Goal: Task Accomplishment & Management: Use online tool/utility

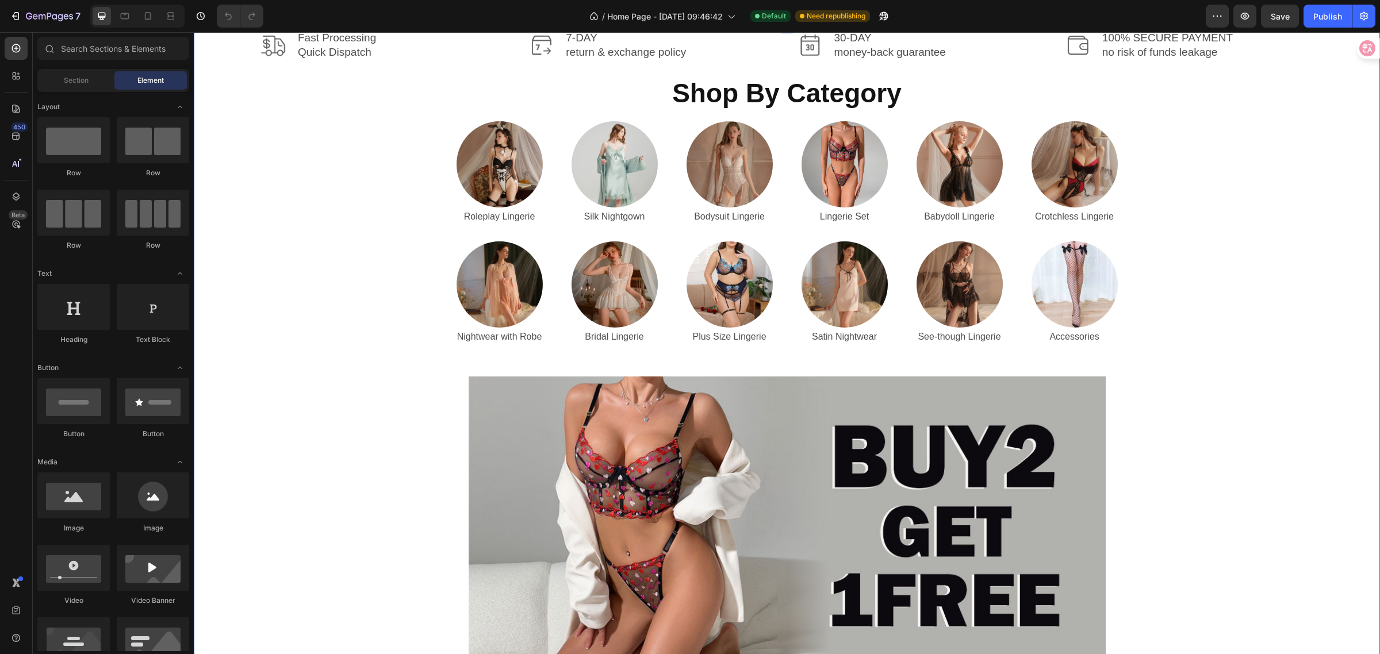
scroll to position [359, 0]
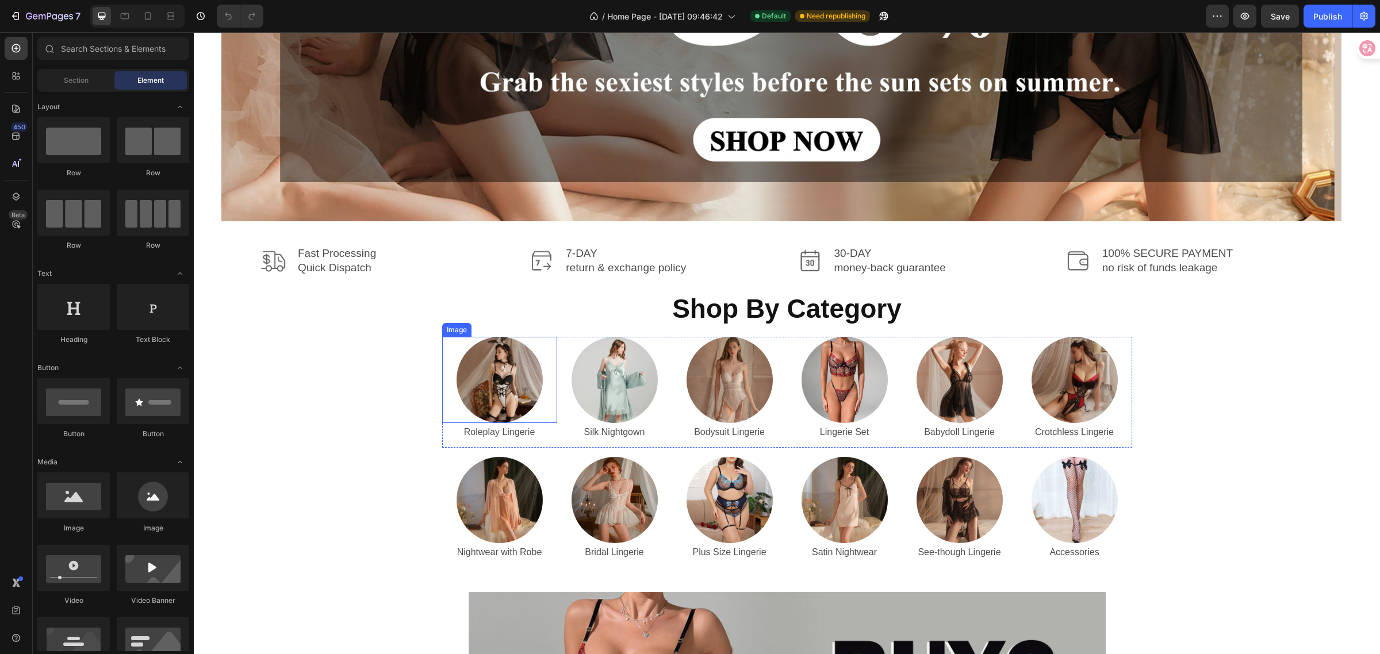
click at [513, 373] on img at bounding box center [500, 380] width 86 height 86
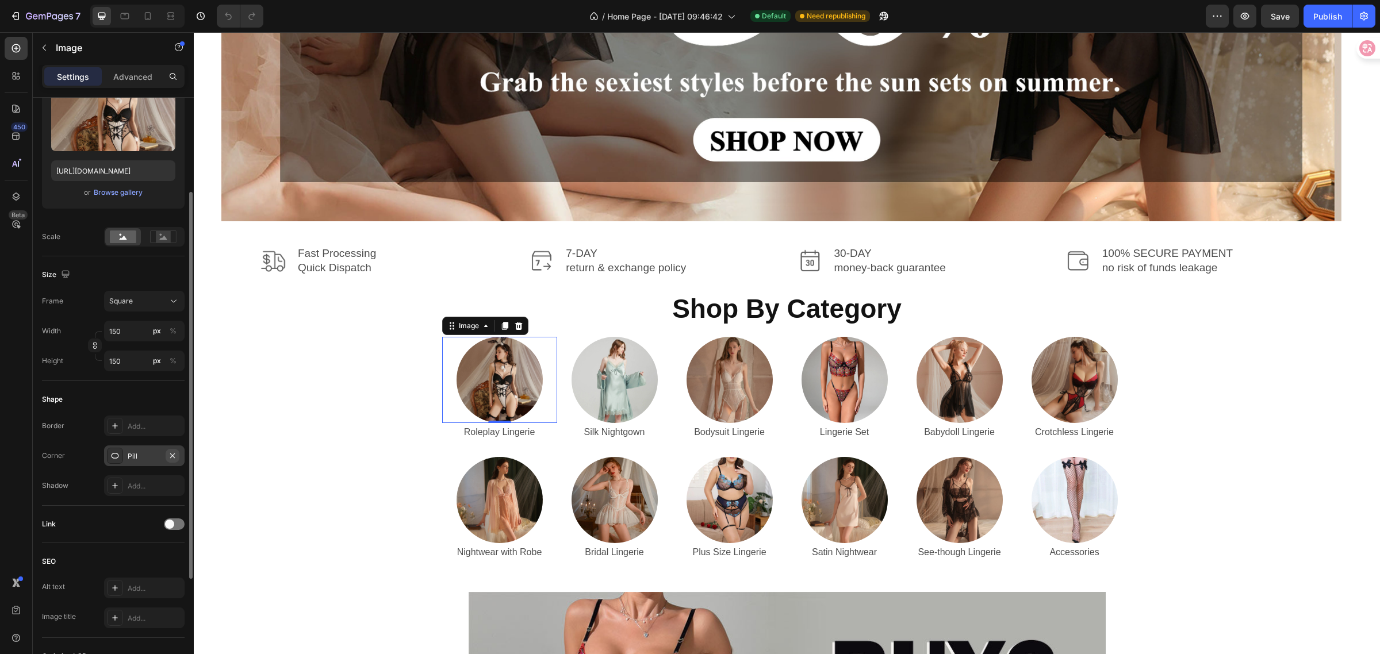
scroll to position [216, 0]
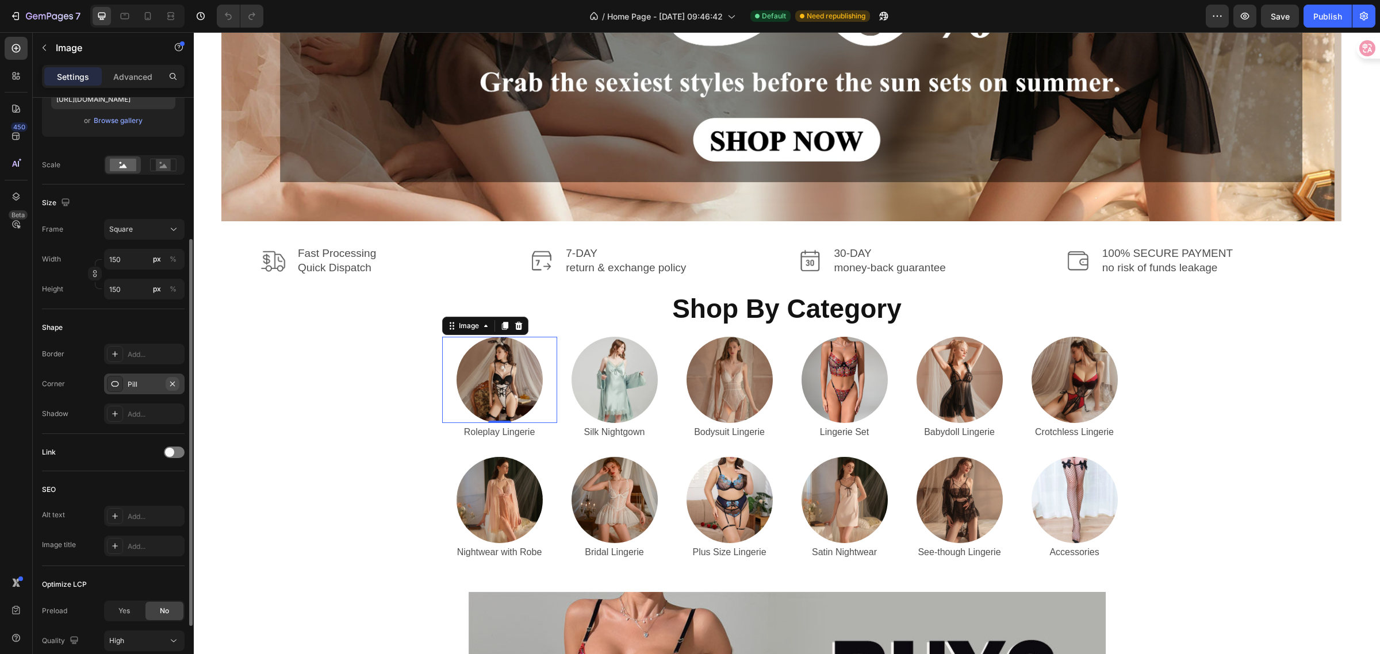
click at [171, 456] on span at bounding box center [169, 452] width 9 height 9
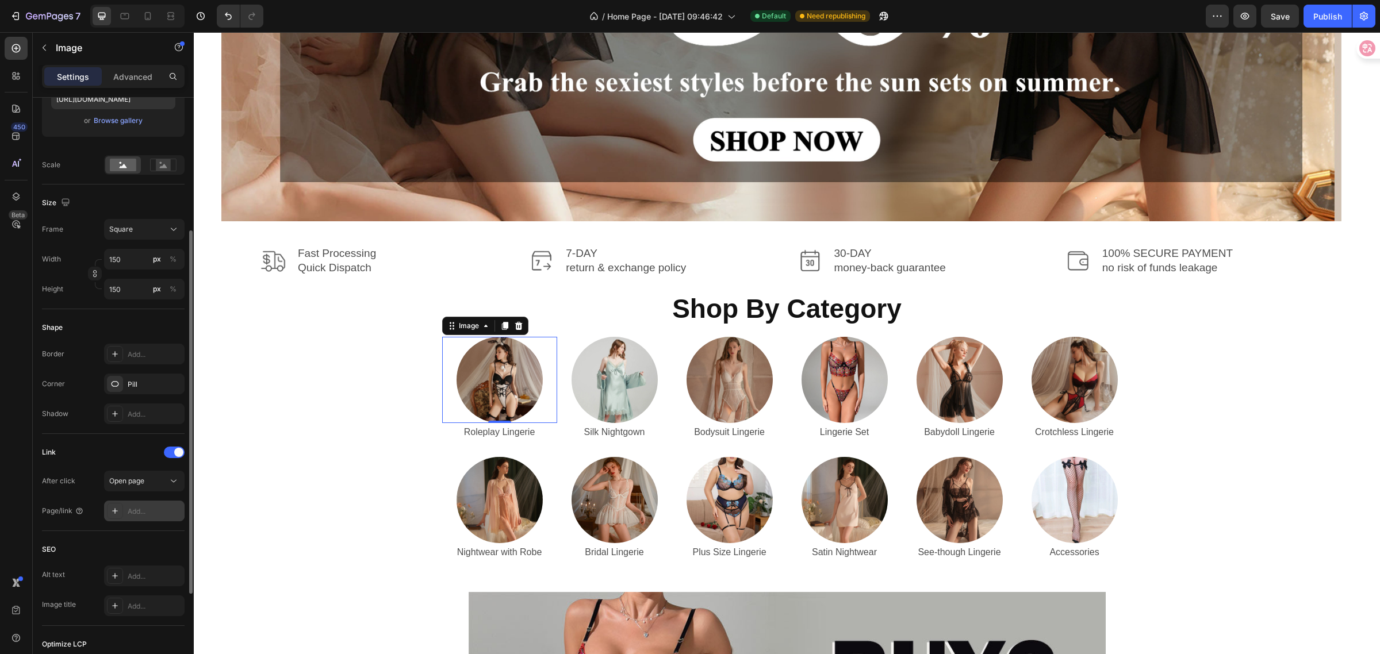
click at [139, 506] on div "Add..." at bounding box center [144, 511] width 81 height 21
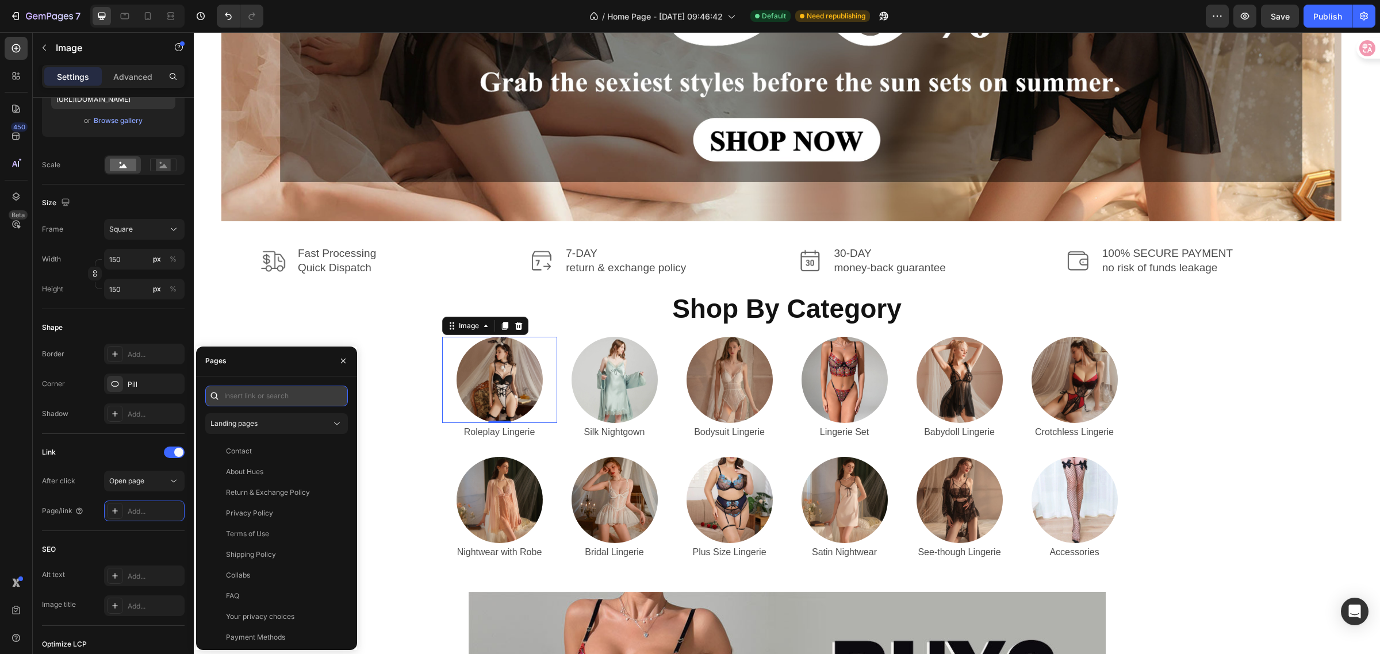
click at [266, 399] on input "text" at bounding box center [276, 396] width 143 height 21
paste input "https://hueslife.com/collections/cosplay-lingerie-set"
type input "https://hueslife.com/collections/cosplay-lingerie-set"
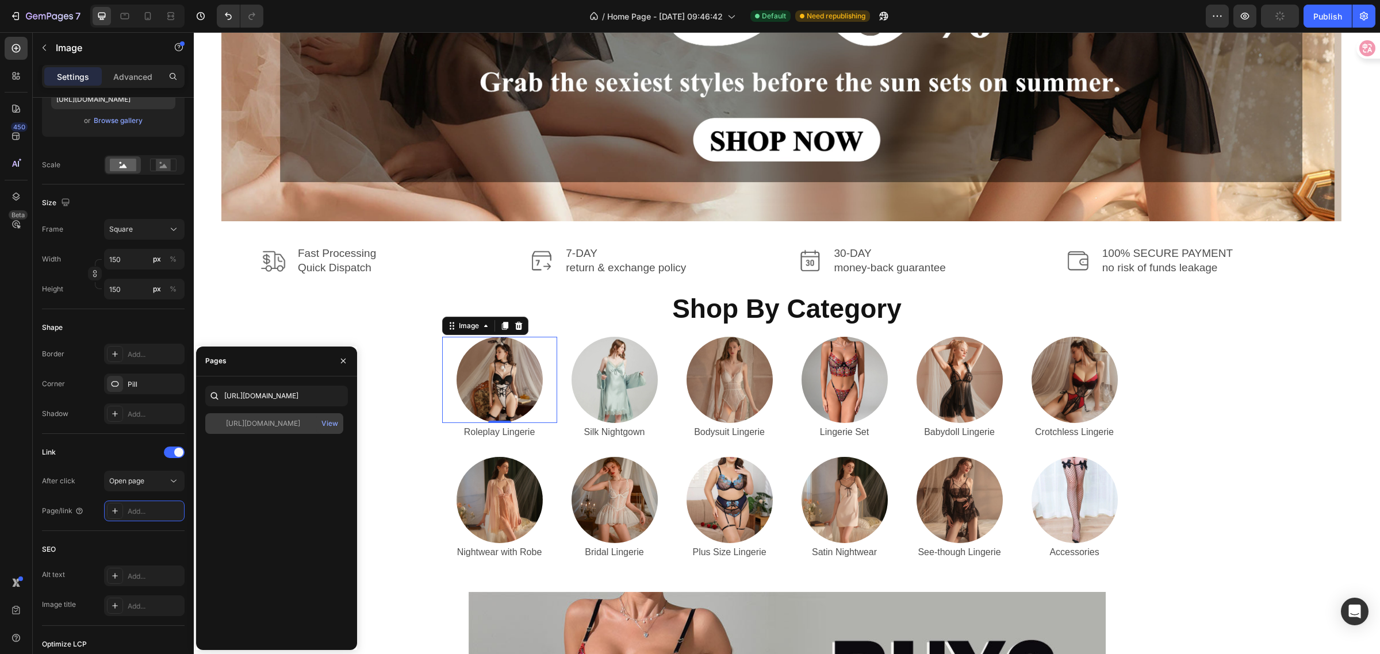
click at [282, 432] on div "https://hueslife.com/collections/cosplay-lingerie-set View" at bounding box center [274, 423] width 138 height 21
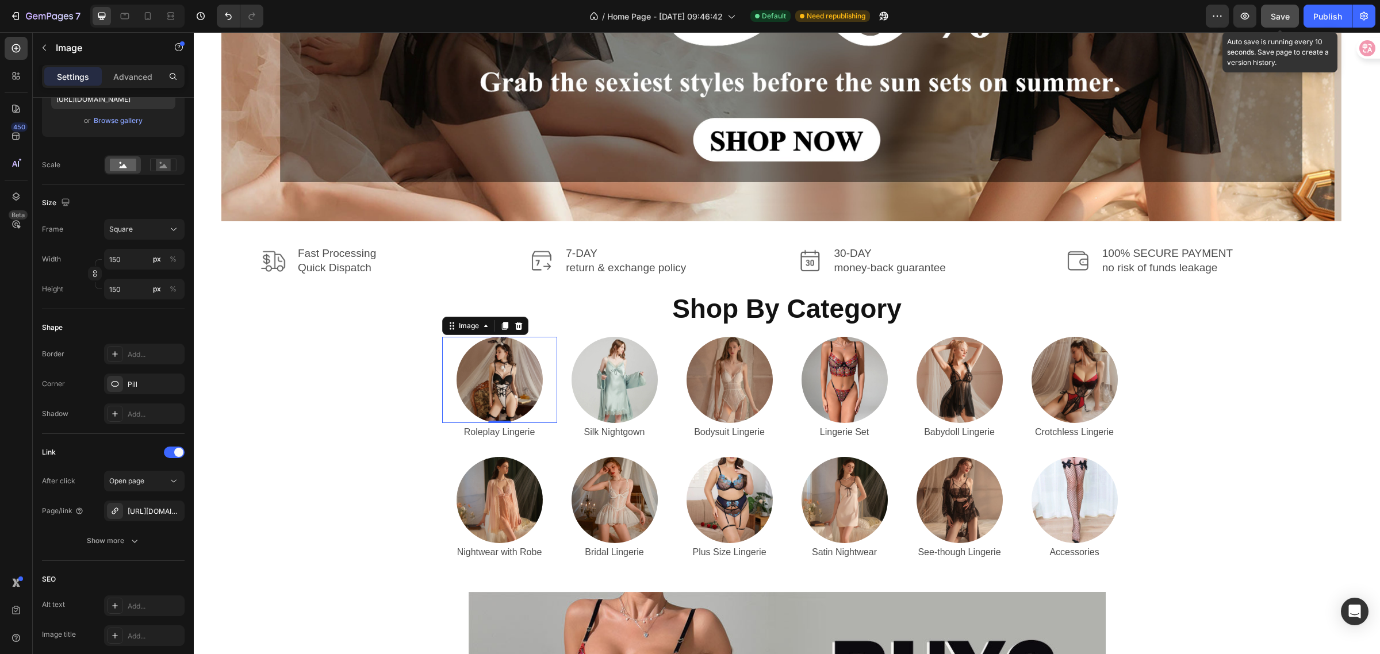
drag, startPoint x: 1281, startPoint y: 18, endPoint x: 1029, endPoint y: 23, distance: 251.3
click at [1281, 18] on span "Save" at bounding box center [1280, 17] width 19 height 10
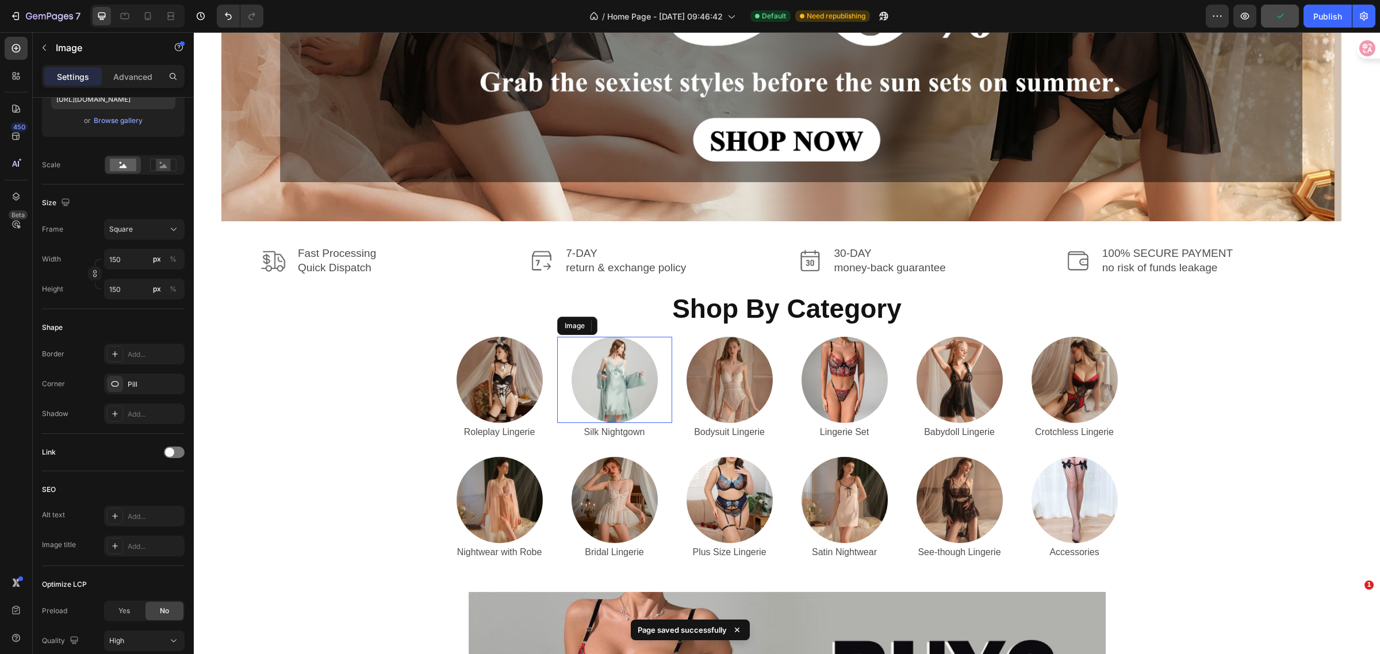
click at [620, 404] on img at bounding box center [615, 380] width 86 height 86
click at [173, 452] on span at bounding box center [169, 452] width 9 height 9
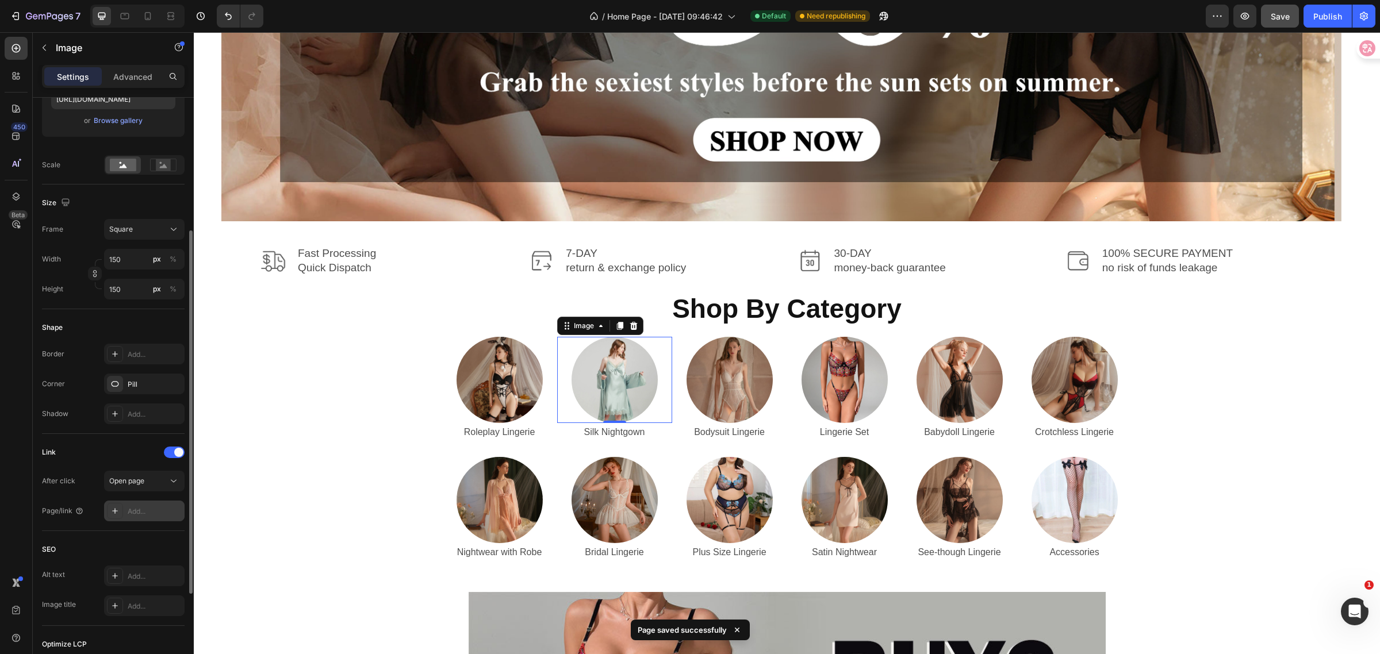
click at [142, 511] on div "Add..." at bounding box center [155, 512] width 54 height 10
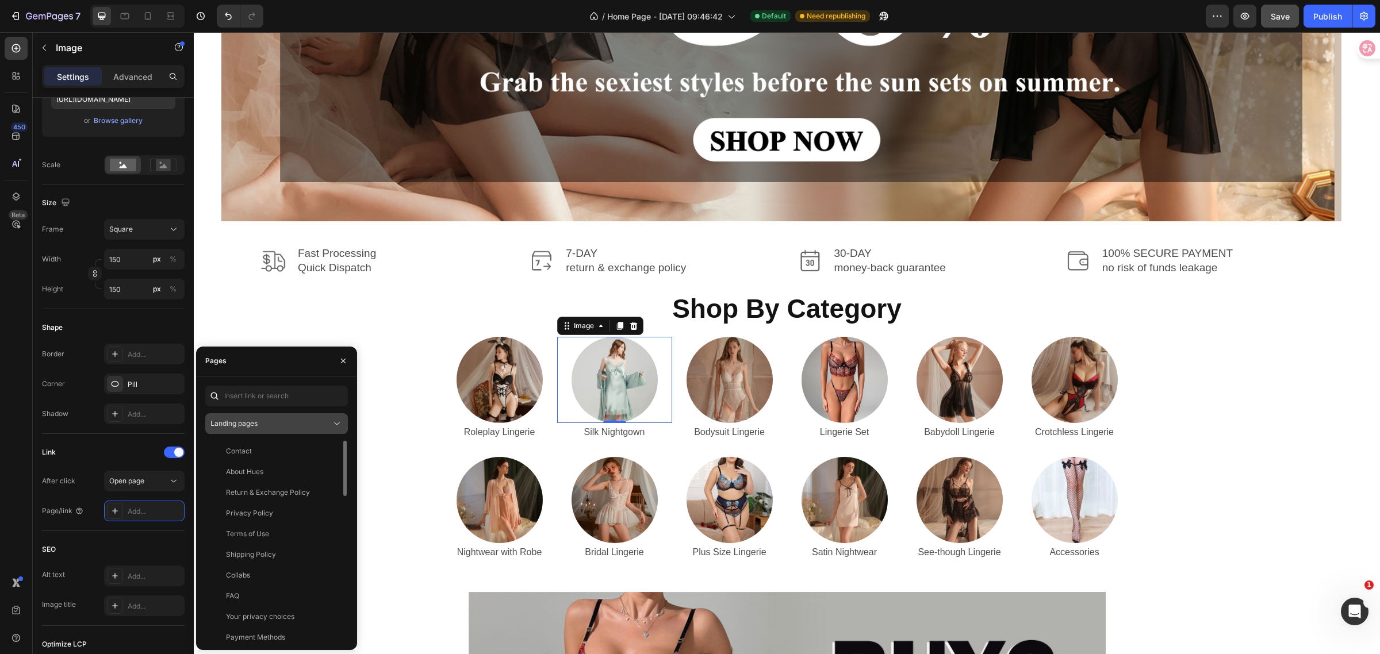
click at [334, 421] on icon at bounding box center [337, 424] width 12 height 12
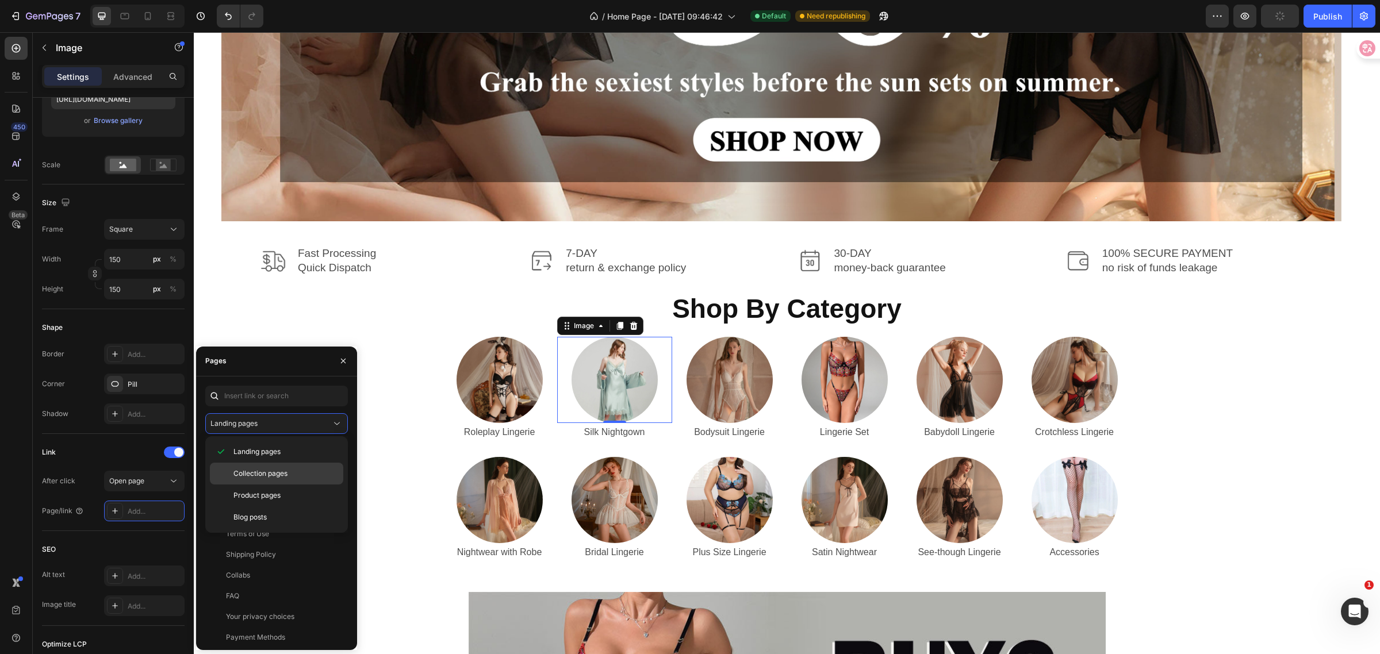
click at [280, 485] on div "Collection pages" at bounding box center [276, 496] width 133 height 22
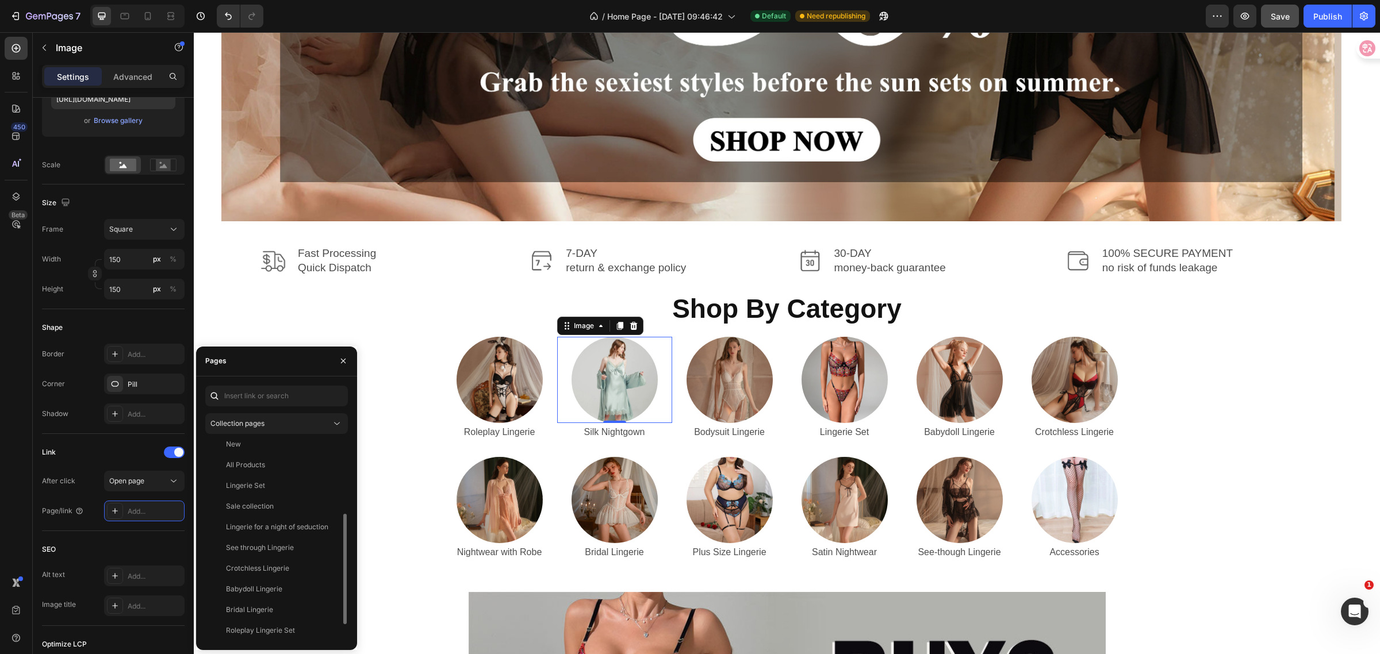
scroll to position [275, 0]
click at [259, 397] on input "text" at bounding box center [276, 396] width 143 height 21
paste input "https://hueslife.com/pages/pure-silk-nightgown-luxury-nightwear"
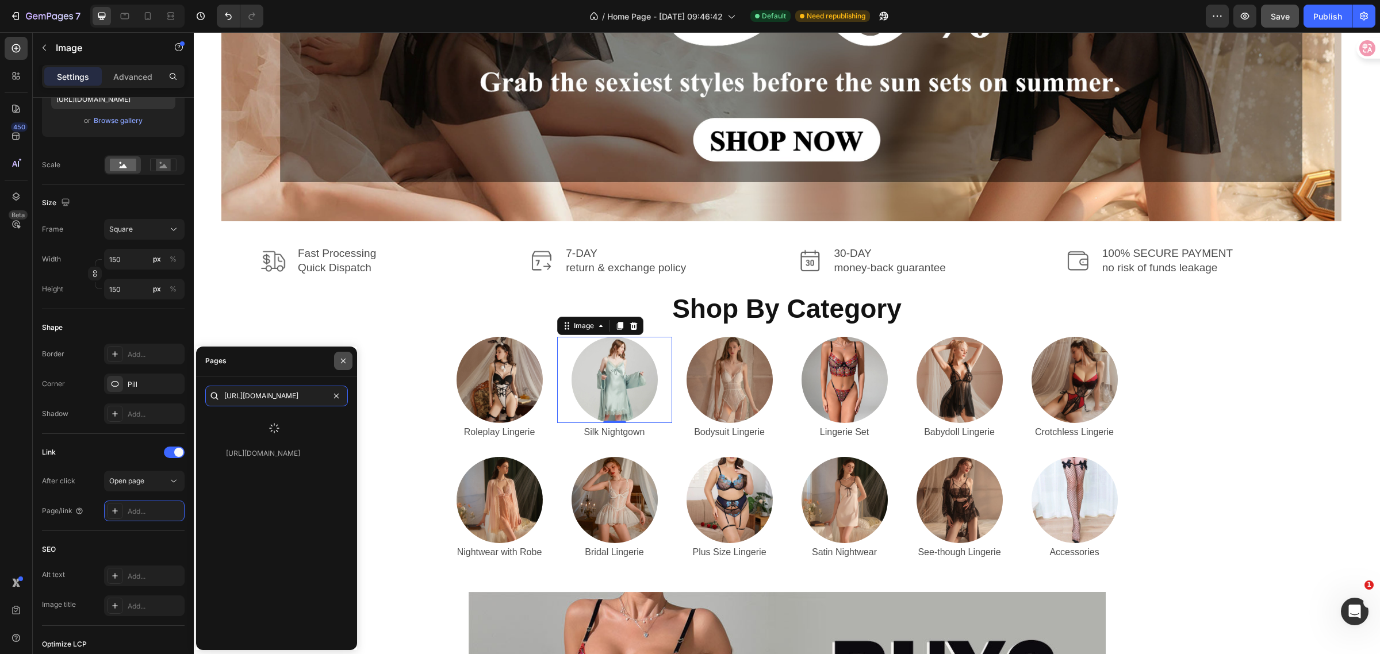
type input "https://hueslife.com/pages/pure-silk-nightgown-luxury-nightwear"
click at [340, 366] on button "button" at bounding box center [343, 361] width 18 height 18
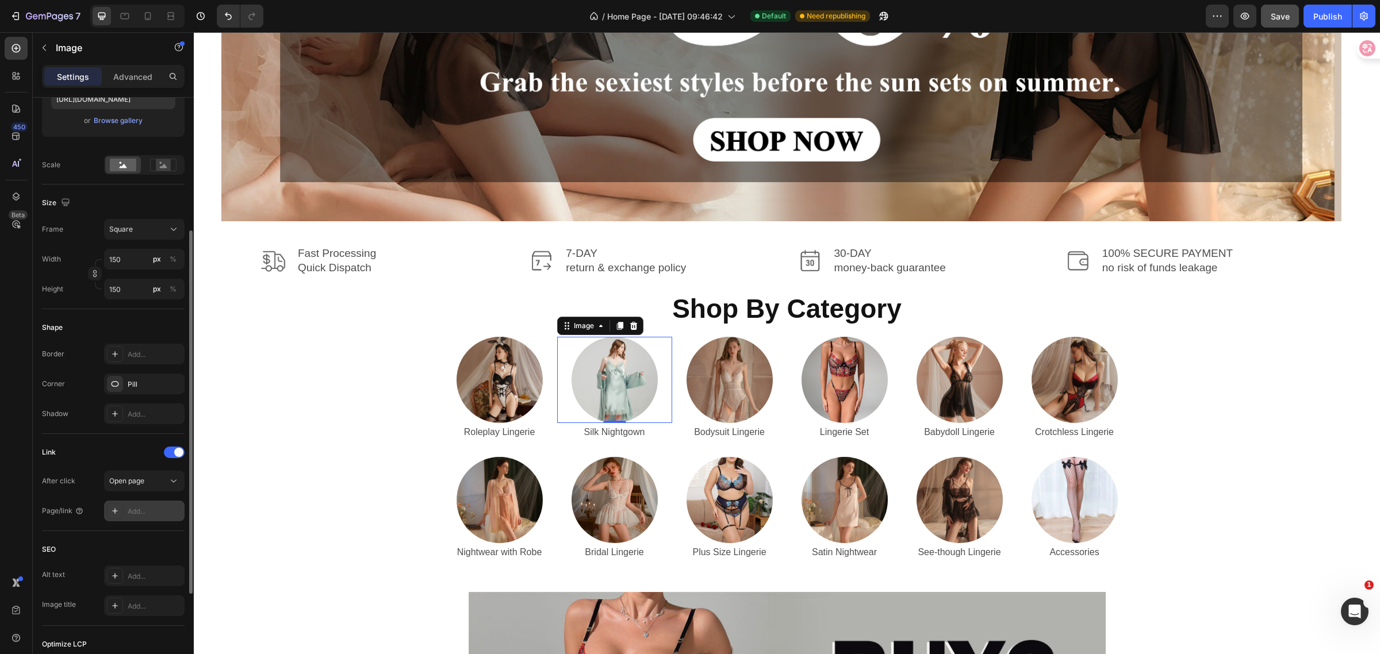
click at [159, 507] on div "Add..." at bounding box center [155, 512] width 54 height 10
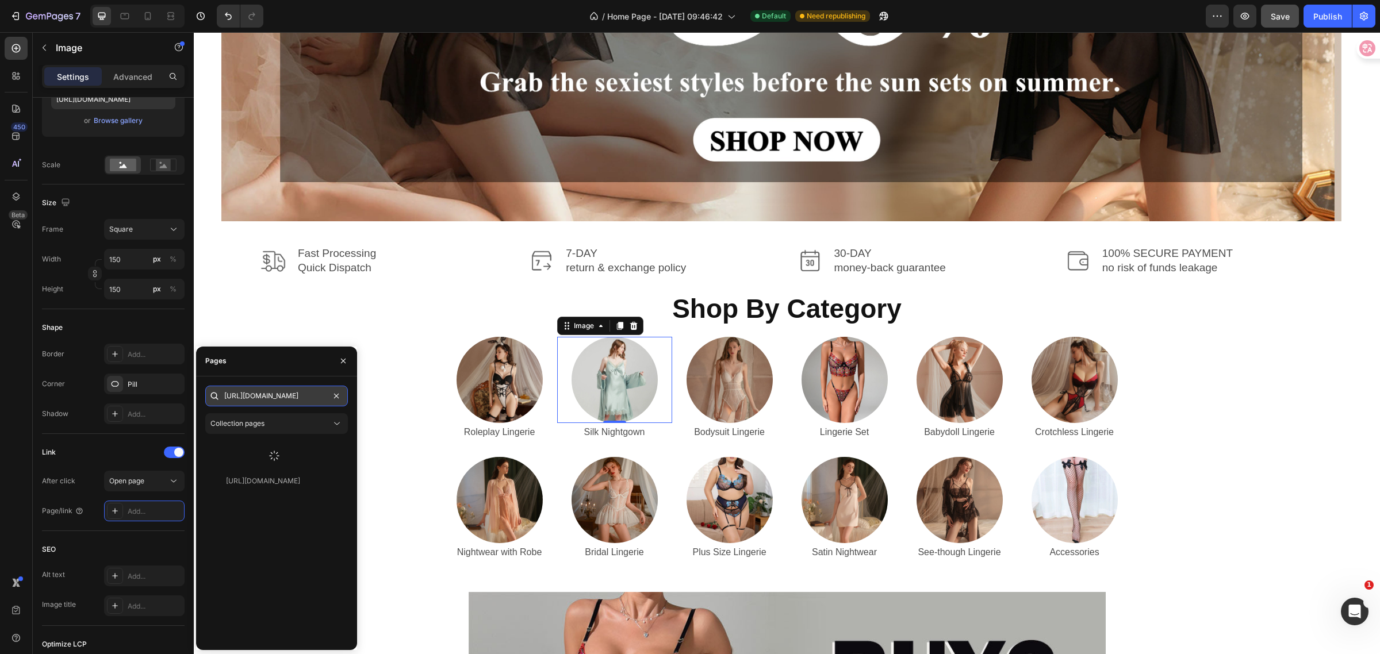
click at [307, 403] on input "https://hueslife.com/pages/pure-silk-nightgown-luxury-nightwear" at bounding box center [276, 396] width 143 height 21
paste input "https://hueslife.com/pages/pure-silk-nightgown-luxury-nightwear"
type input "https://hueslife.com/pages/pure-silk-nightgown-luxury-nightwear"
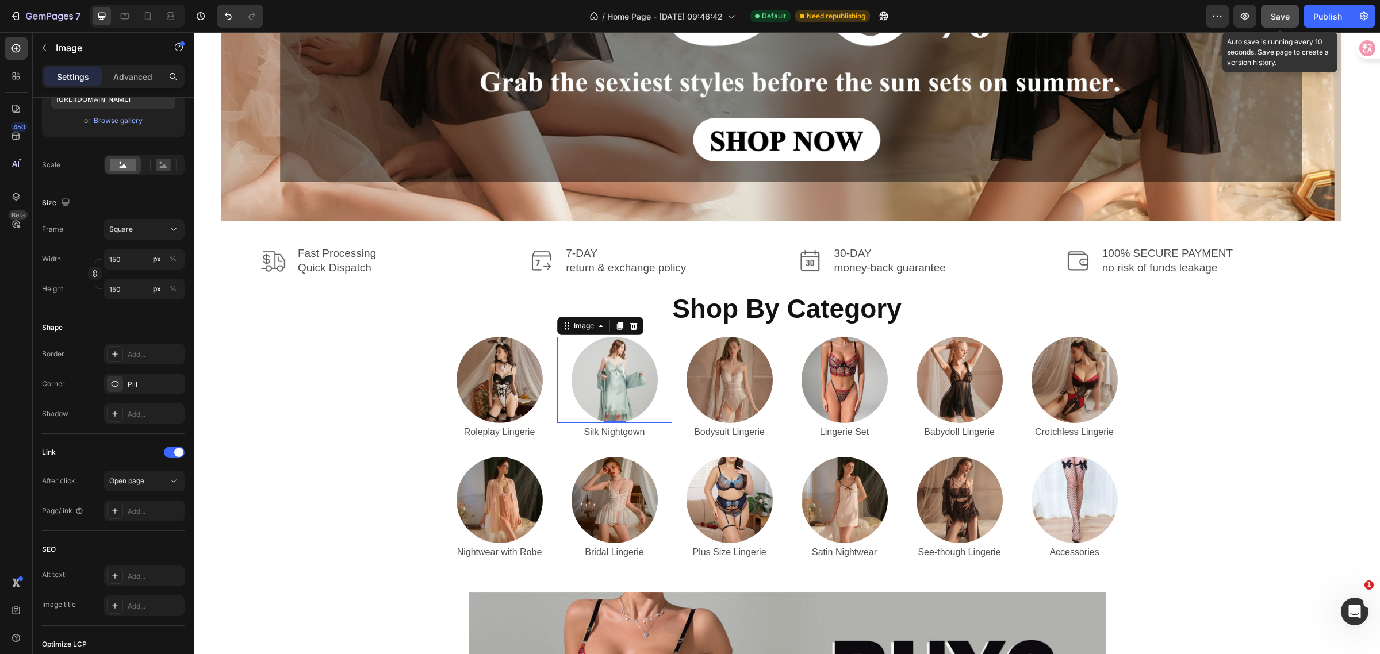
click at [1277, 13] on span "Save" at bounding box center [1280, 17] width 19 height 10
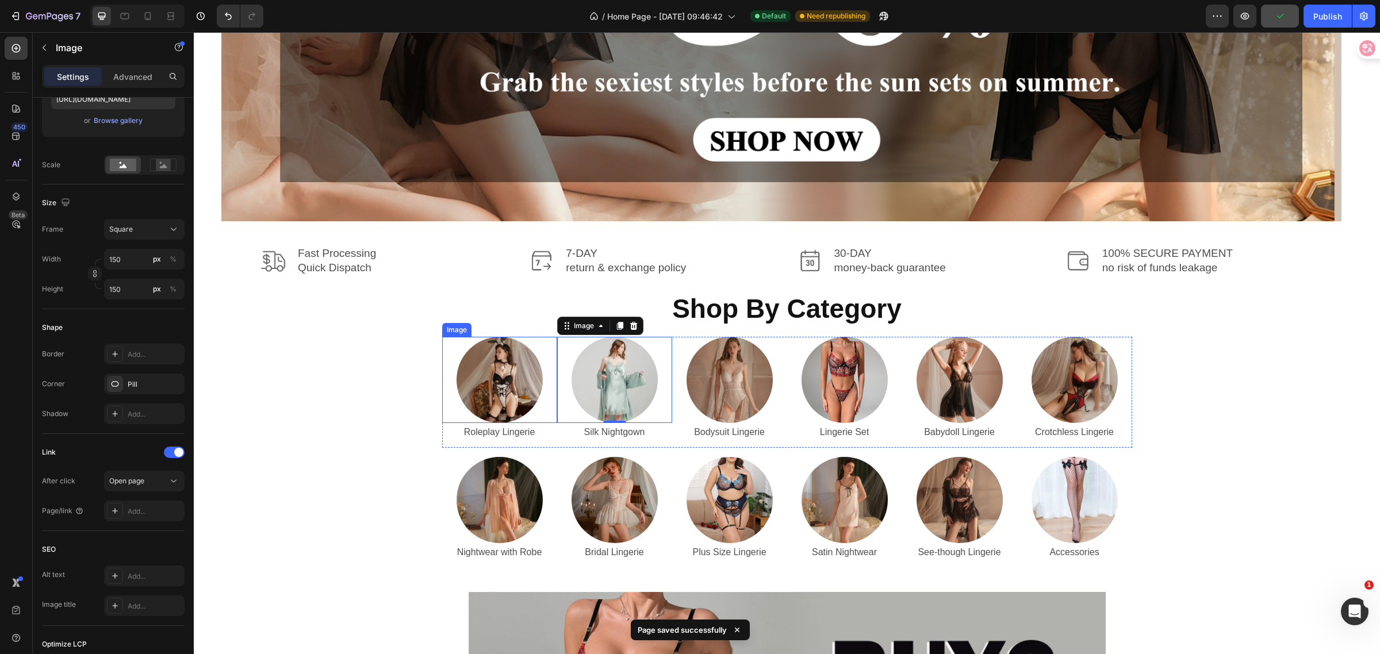
click at [509, 377] on img at bounding box center [500, 380] width 86 height 86
click at [604, 381] on img at bounding box center [615, 380] width 86 height 86
click at [148, 507] on div "Add..." at bounding box center [155, 512] width 54 height 10
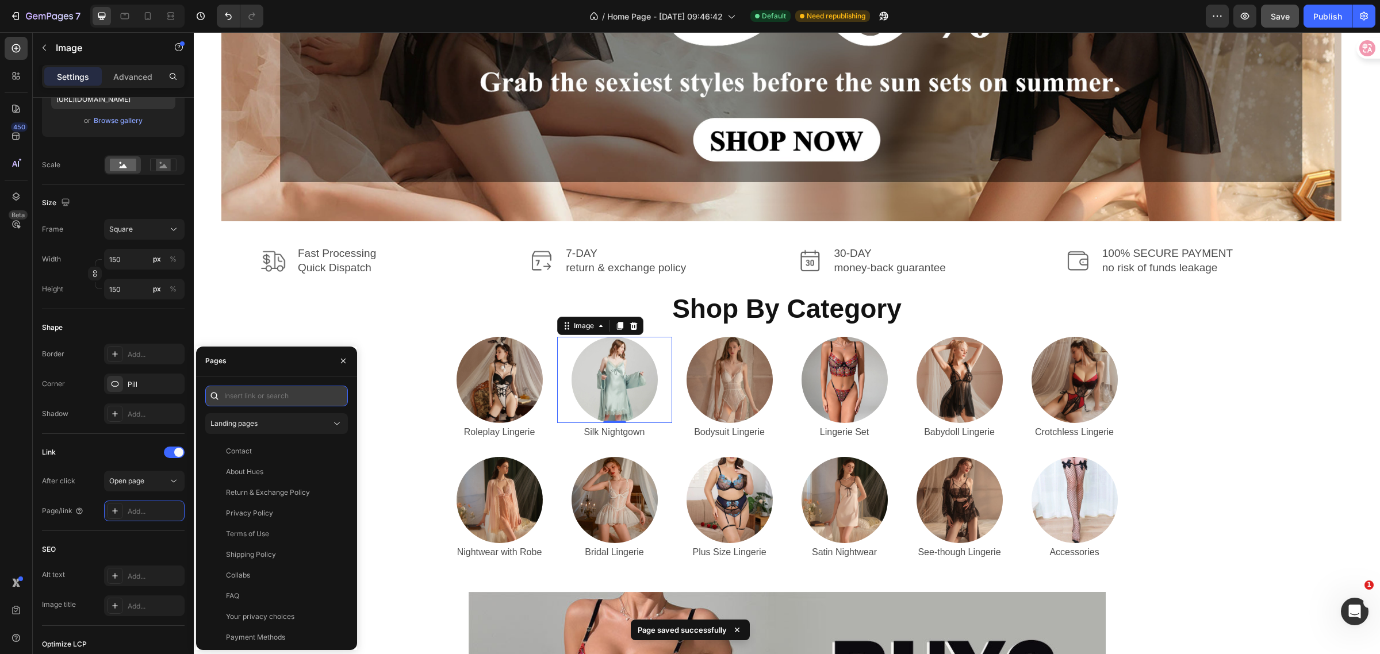
click at [271, 389] on input "text" at bounding box center [276, 396] width 143 height 21
paste input "https://hueslife.com/pages/pure-silk-nightgown-luxury-nightwear"
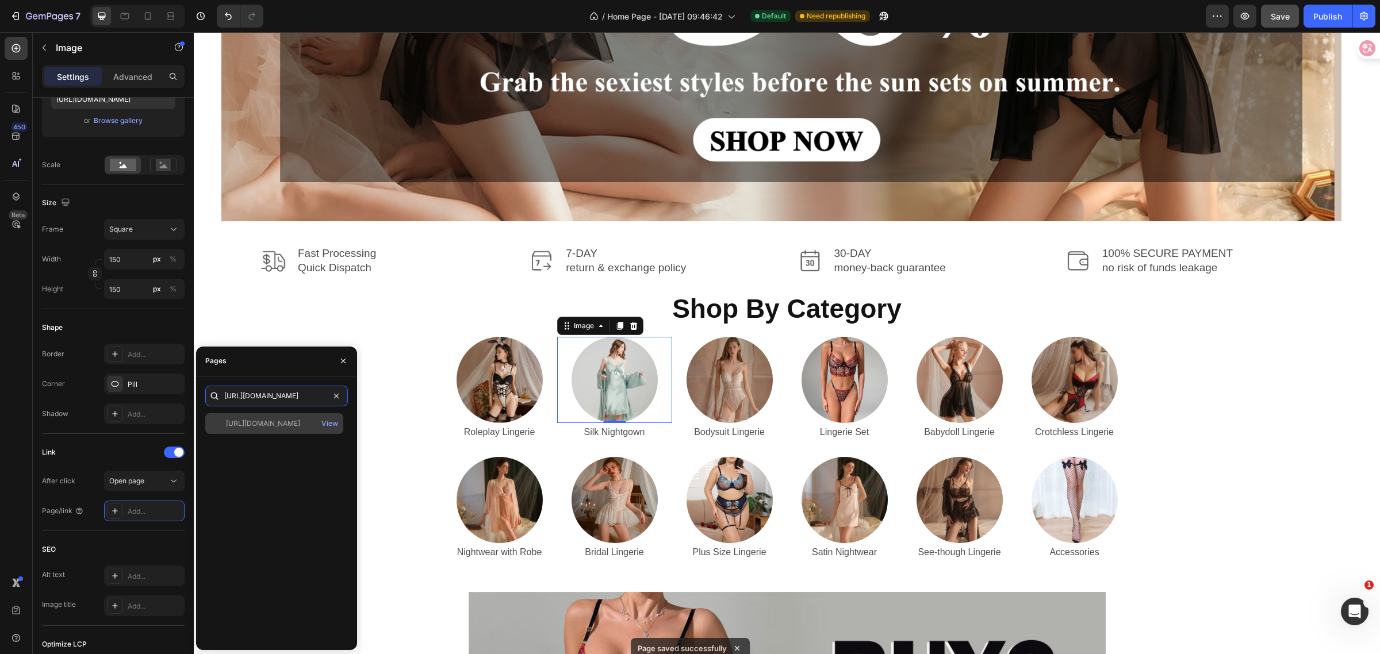
type input "https://hueslife.com/pages/pure-silk-nightgown-luxury-nightwear"
click at [289, 427] on div "https://hueslife.com/pages/pure-silk-nightgown-luxury-nightwear" at bounding box center [263, 424] width 74 height 10
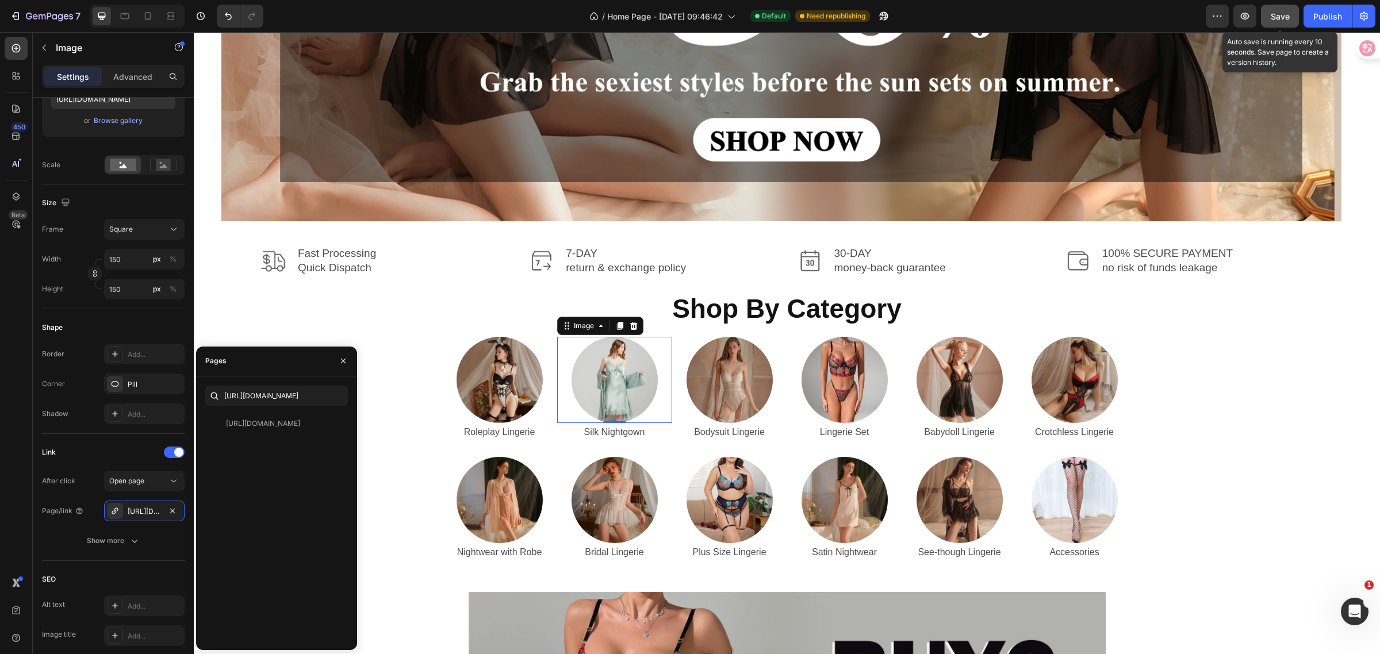
click at [1277, 16] on span "Save" at bounding box center [1280, 17] width 19 height 10
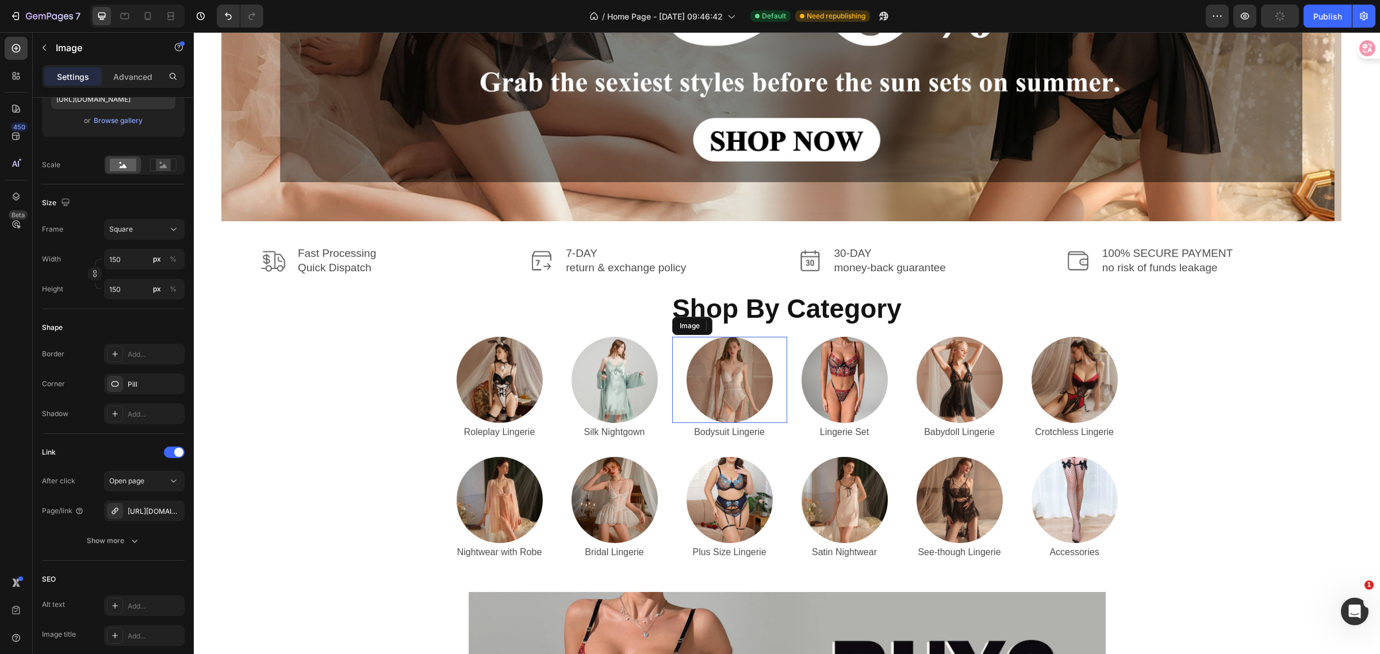
click at [711, 369] on img at bounding box center [730, 380] width 86 height 86
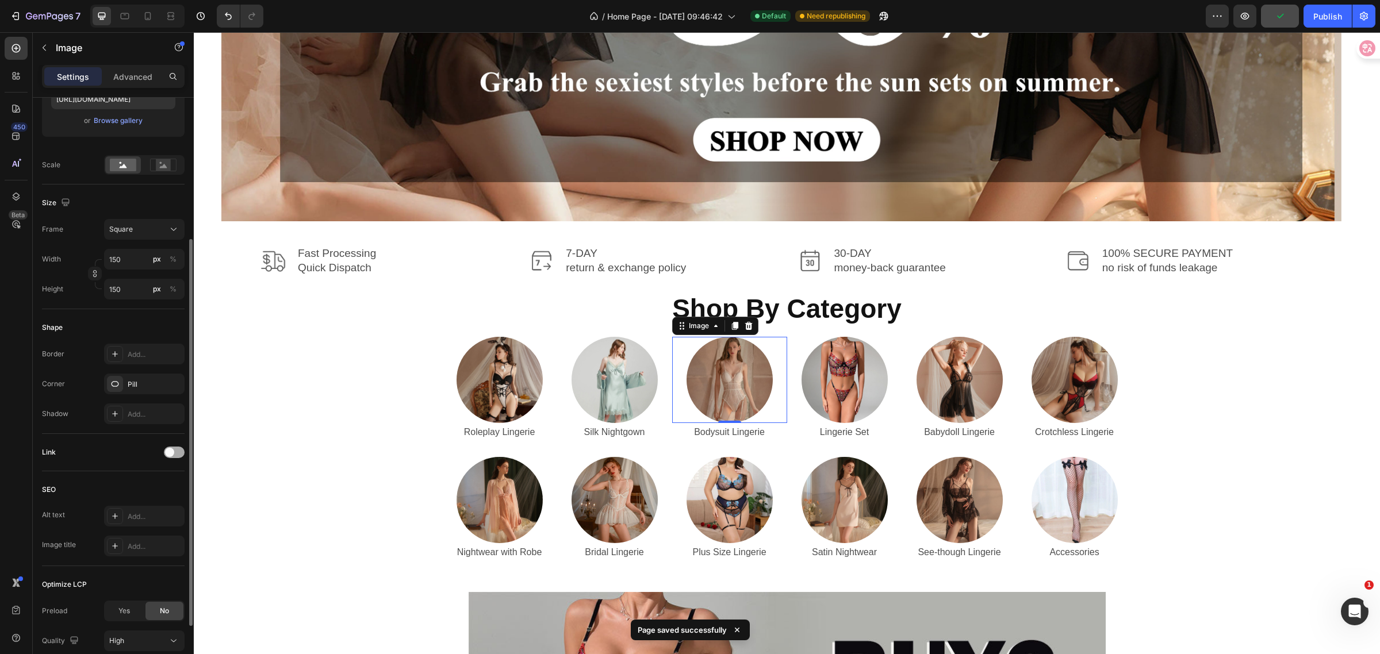
click at [173, 453] on span at bounding box center [169, 452] width 9 height 9
click at [156, 509] on div "Add..." at bounding box center [155, 512] width 54 height 10
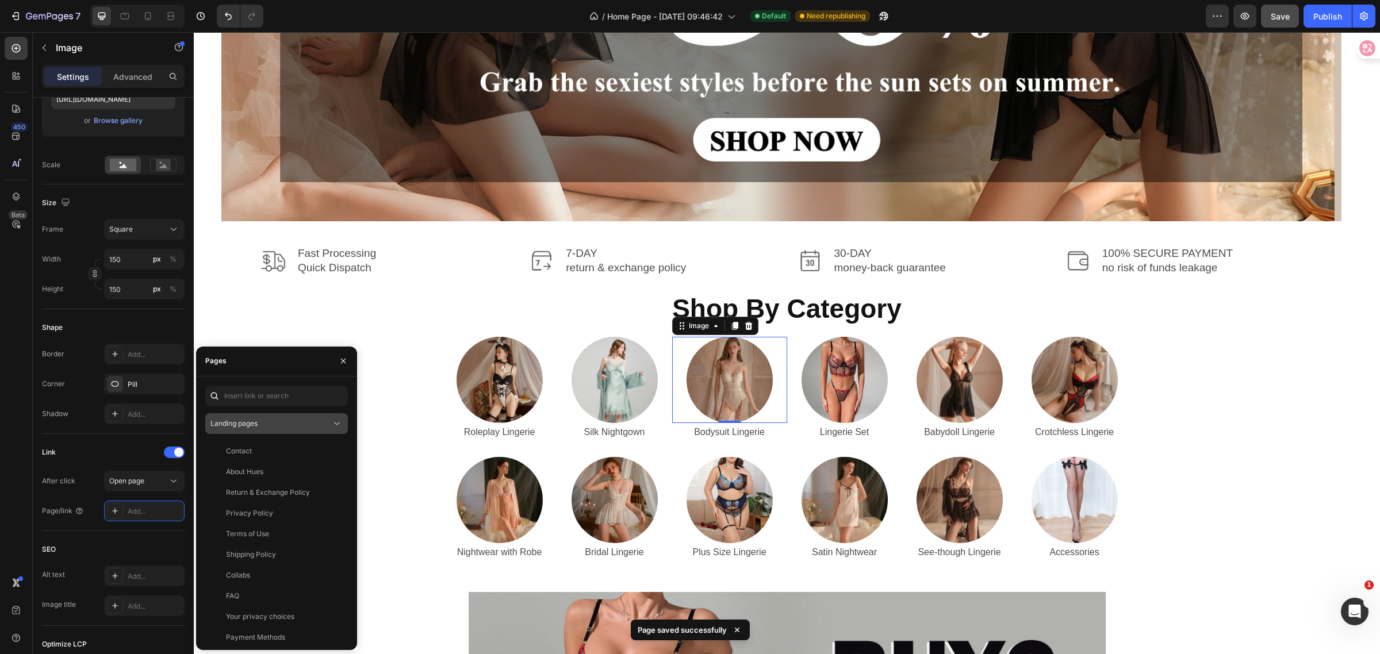
click at [317, 422] on div "Landing pages" at bounding box center [270, 424] width 121 height 10
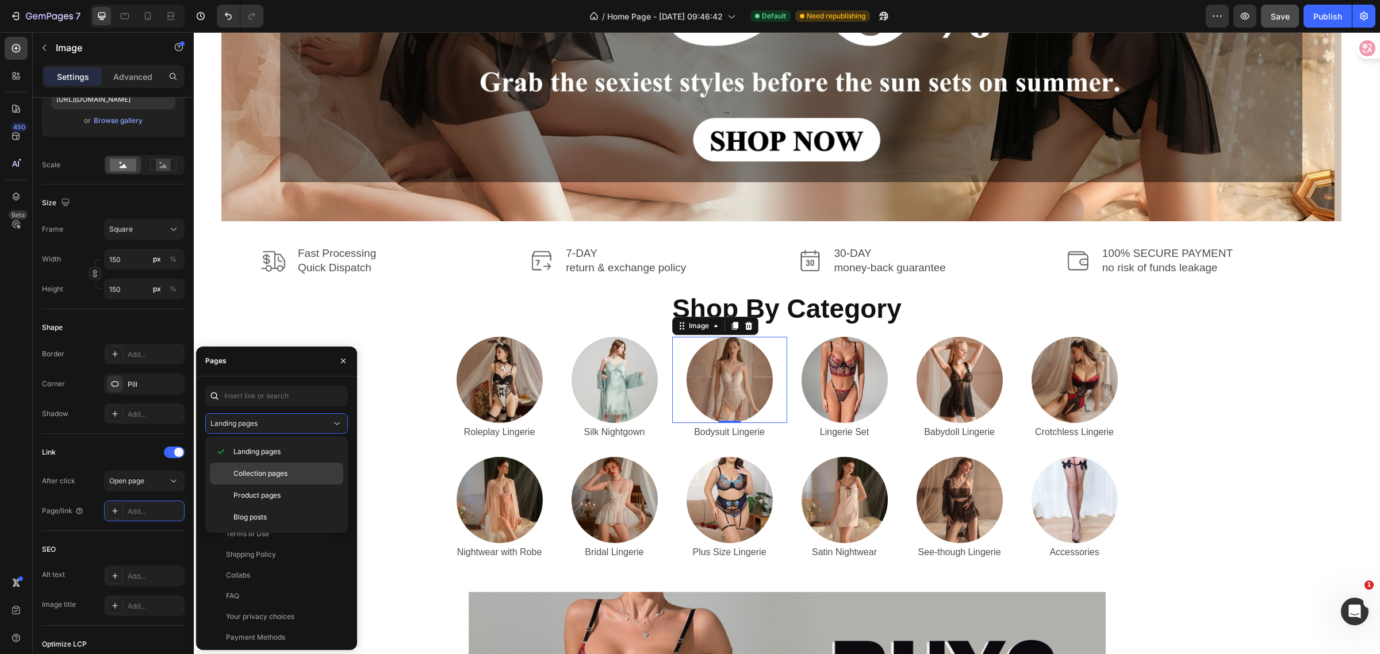
click at [292, 469] on p "Collection pages" at bounding box center [285, 474] width 105 height 10
click at [291, 489] on div "Lingerie Bodysuits" at bounding box center [274, 493] width 129 height 10
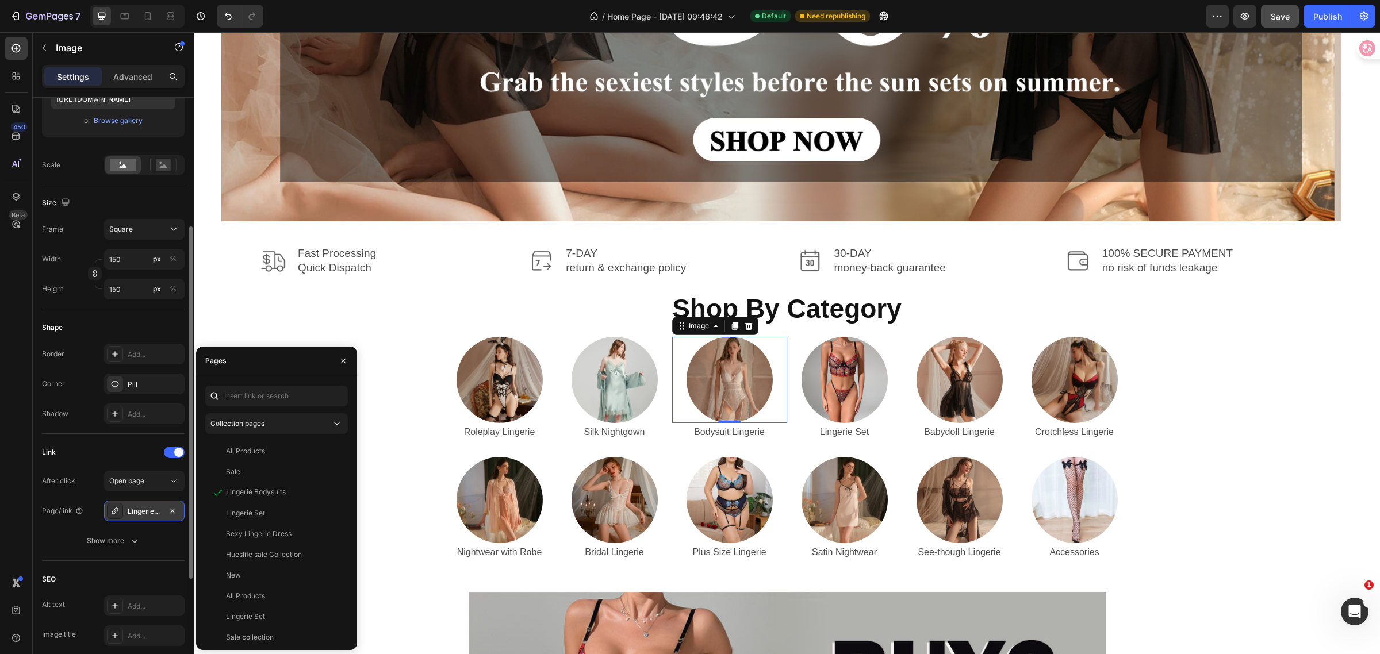
click at [118, 511] on icon at bounding box center [115, 511] width 6 height 6
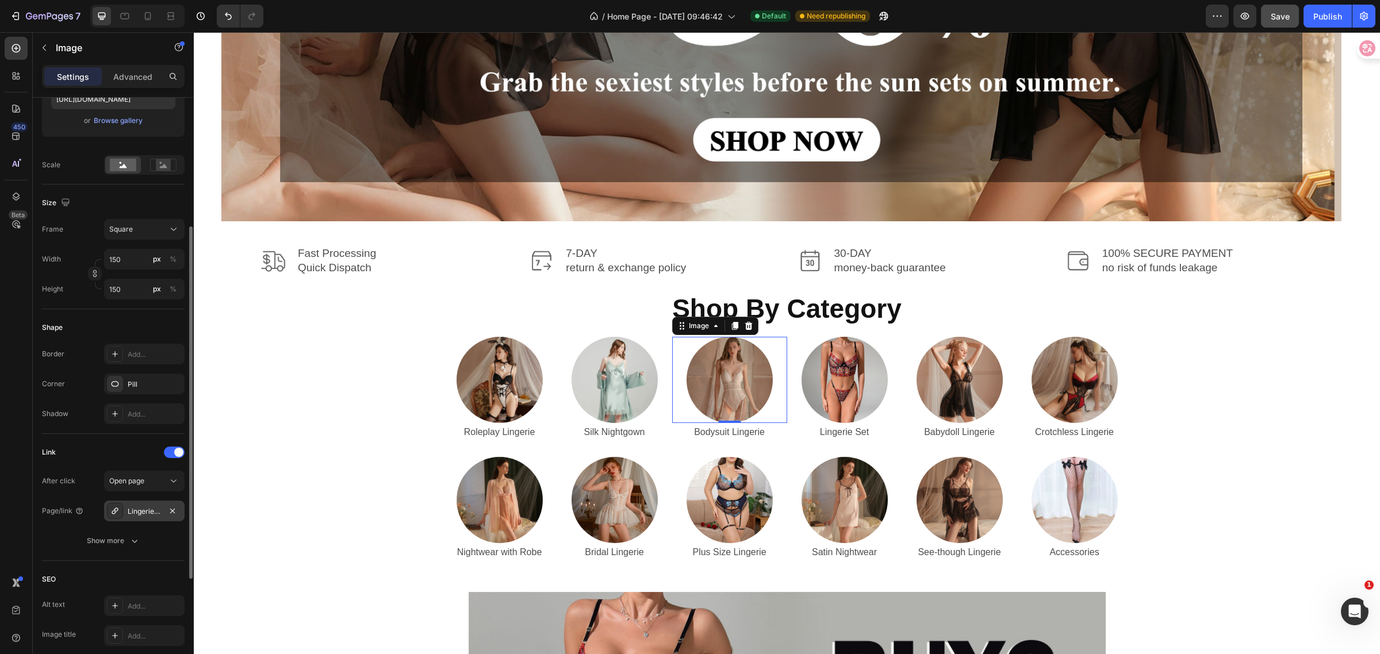
click at [113, 510] on icon at bounding box center [114, 511] width 9 height 9
click at [133, 541] on icon "button" at bounding box center [135, 541] width 12 height 12
click at [113, 507] on icon at bounding box center [114, 511] width 9 height 9
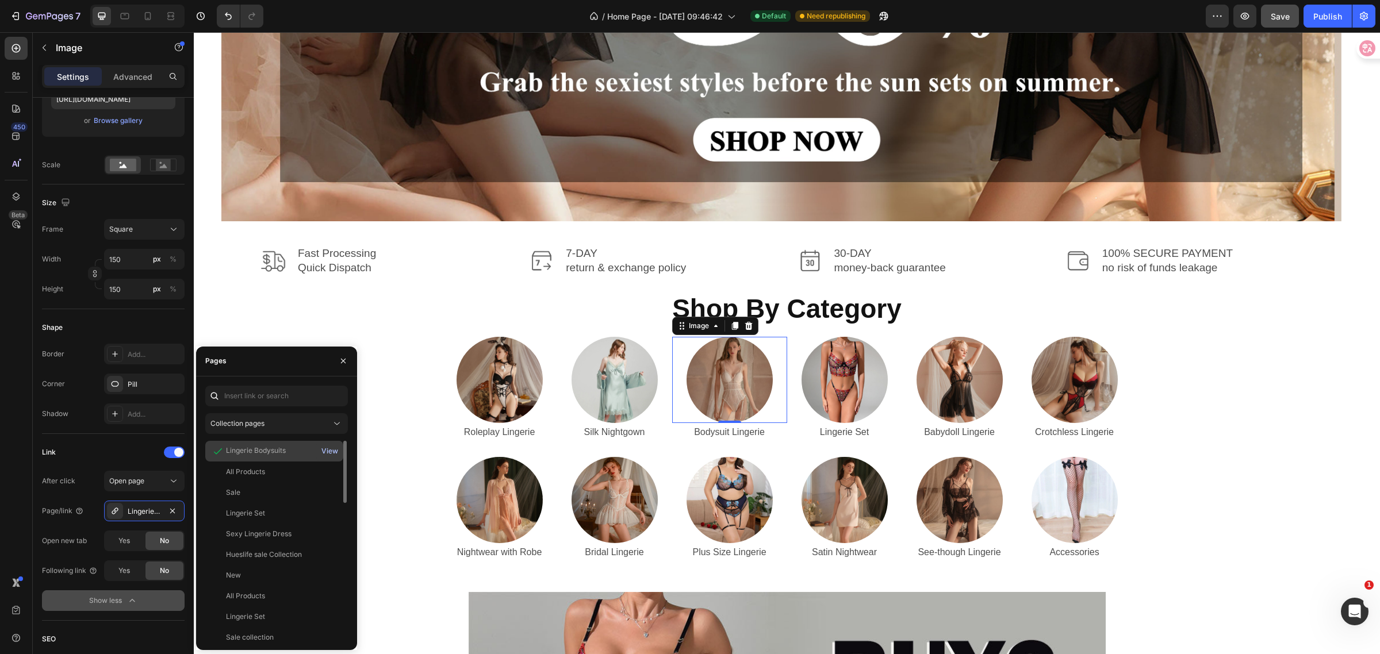
click at [323, 453] on div "View" at bounding box center [329, 451] width 17 height 10
click at [1278, 18] on span "Save" at bounding box center [1280, 17] width 19 height 10
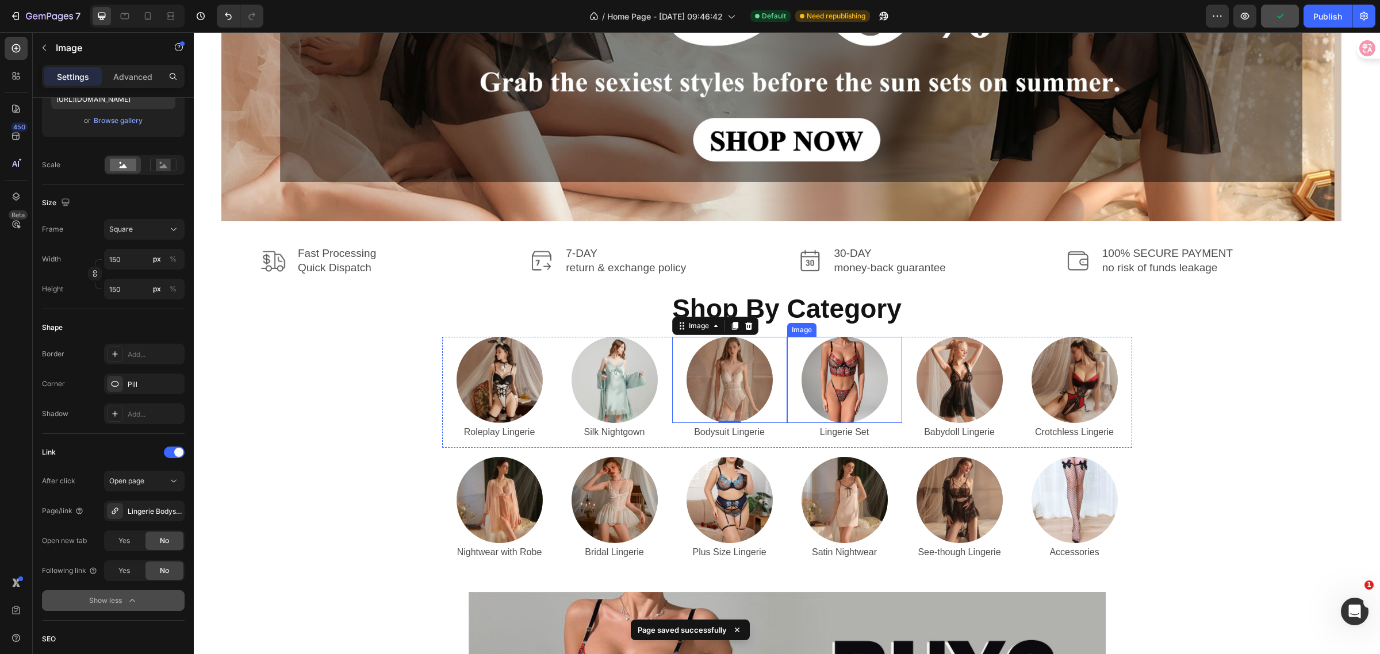
click at [861, 389] on img at bounding box center [845, 380] width 86 height 86
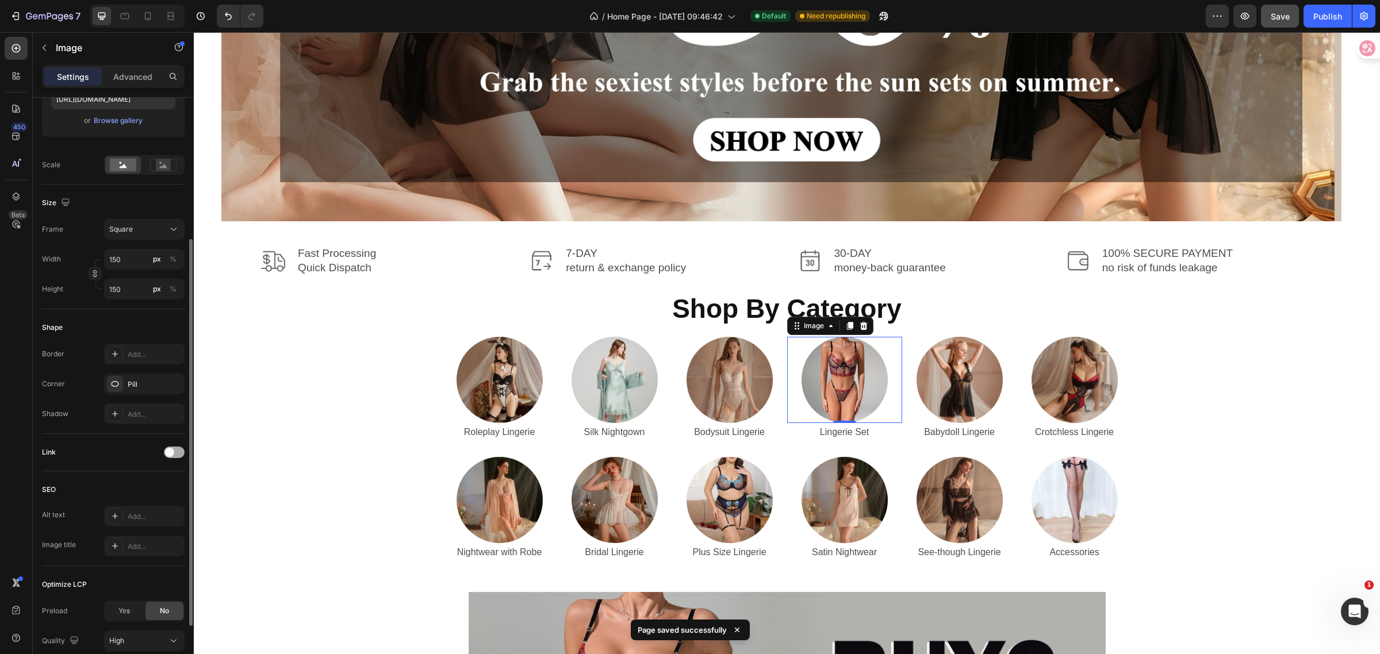
click at [175, 449] on div at bounding box center [174, 453] width 21 height 12
click at [150, 478] on div "Open page" at bounding box center [138, 481] width 59 height 10
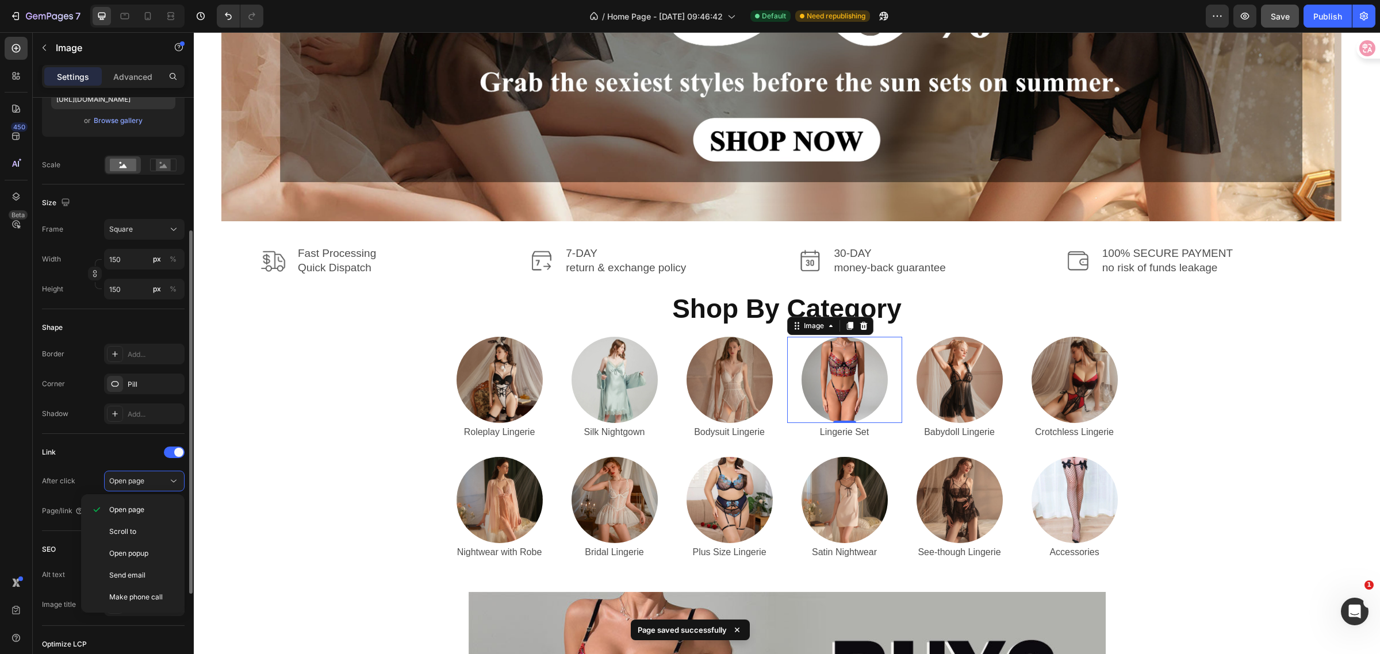
click at [90, 442] on div "Link After click Open page Page/link Add..." at bounding box center [113, 482] width 143 height 97
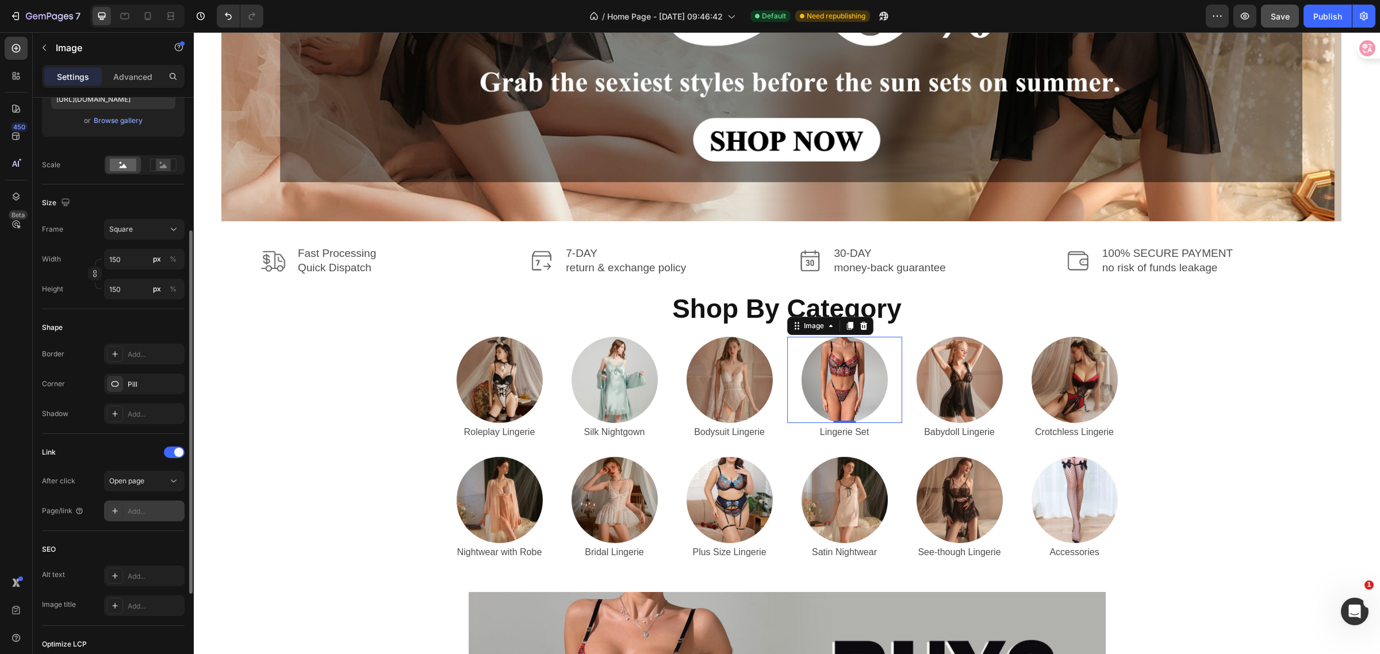
click at [152, 520] on div "Add..." at bounding box center [144, 511] width 81 height 21
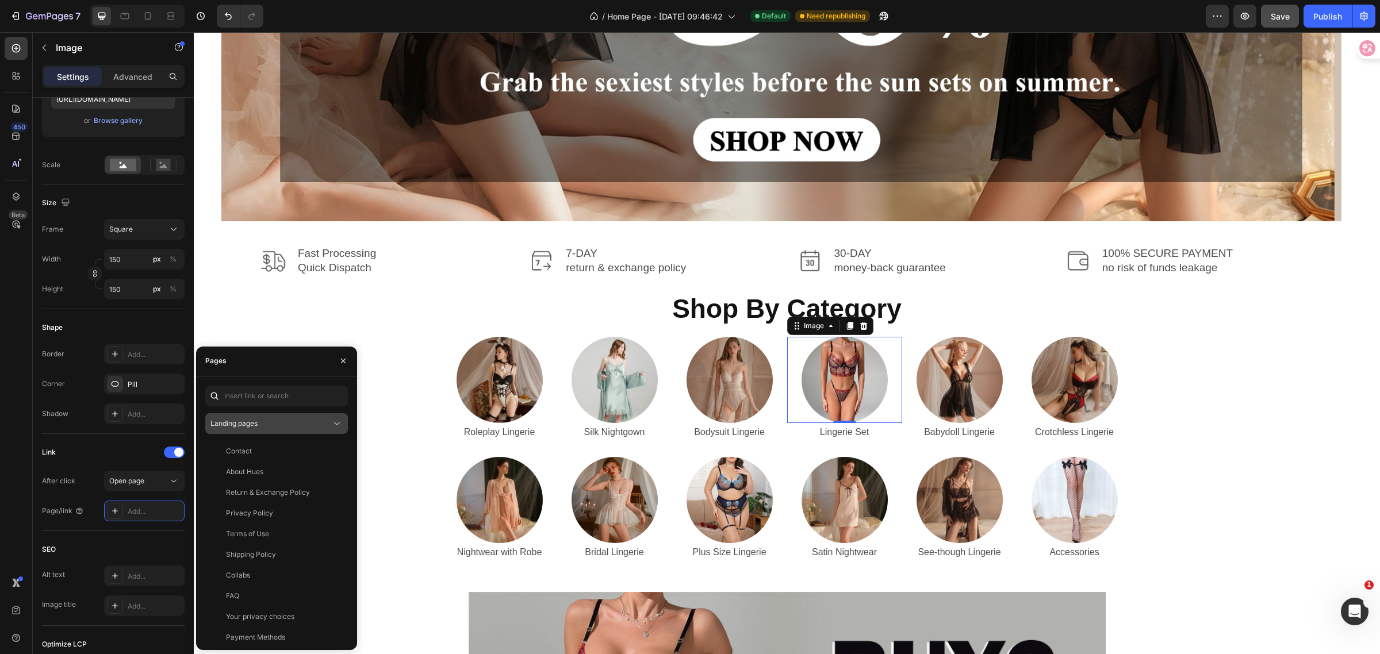
click at [281, 415] on button "Landing pages" at bounding box center [276, 423] width 143 height 21
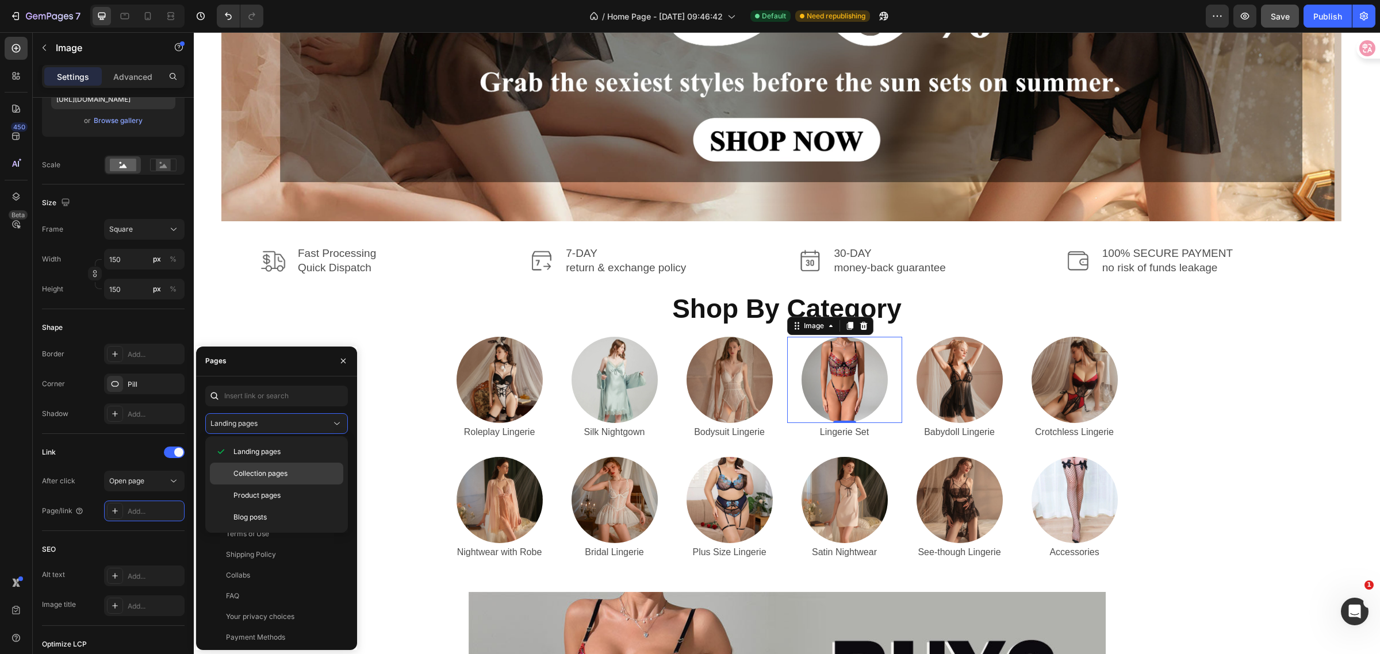
click at [285, 475] on span "Collection pages" at bounding box center [260, 474] width 54 height 10
click at [262, 524] on div "Lingerie Set View" at bounding box center [274, 534] width 138 height 21
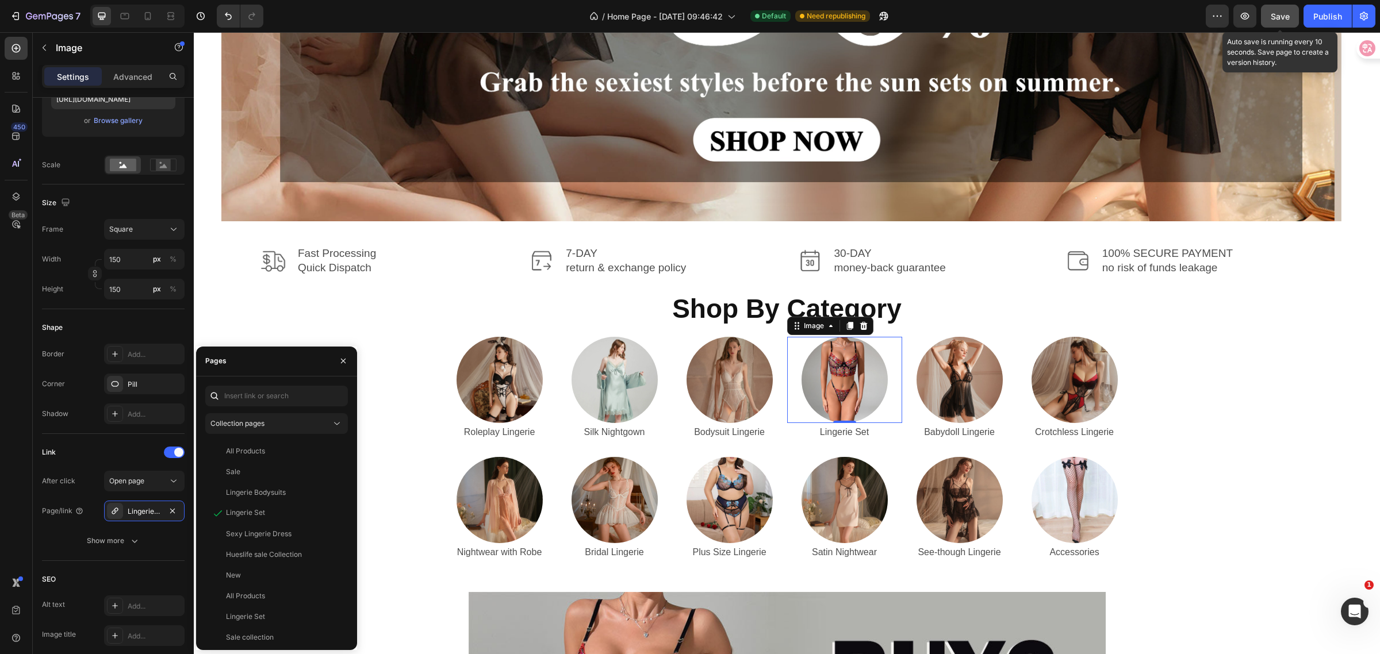
click at [1275, 12] on span "Save" at bounding box center [1280, 17] width 19 height 10
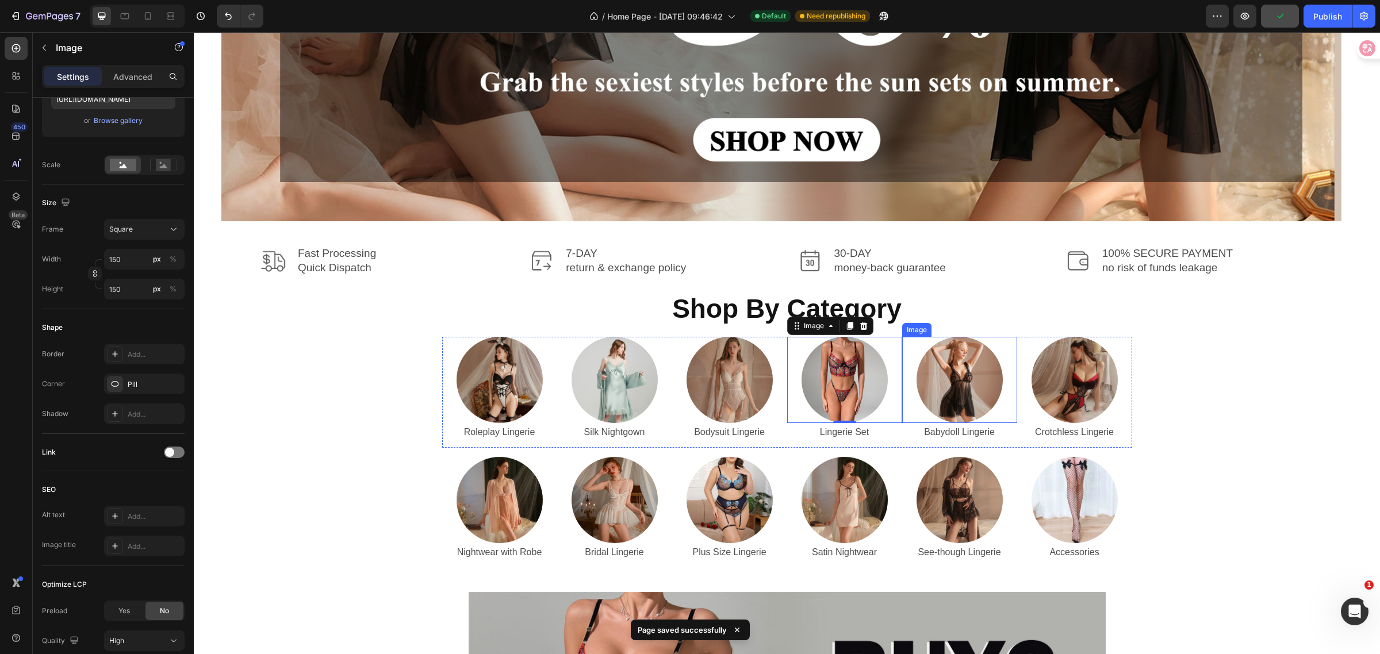
click at [956, 385] on img at bounding box center [960, 380] width 86 height 86
click at [177, 453] on div at bounding box center [174, 453] width 21 height 12
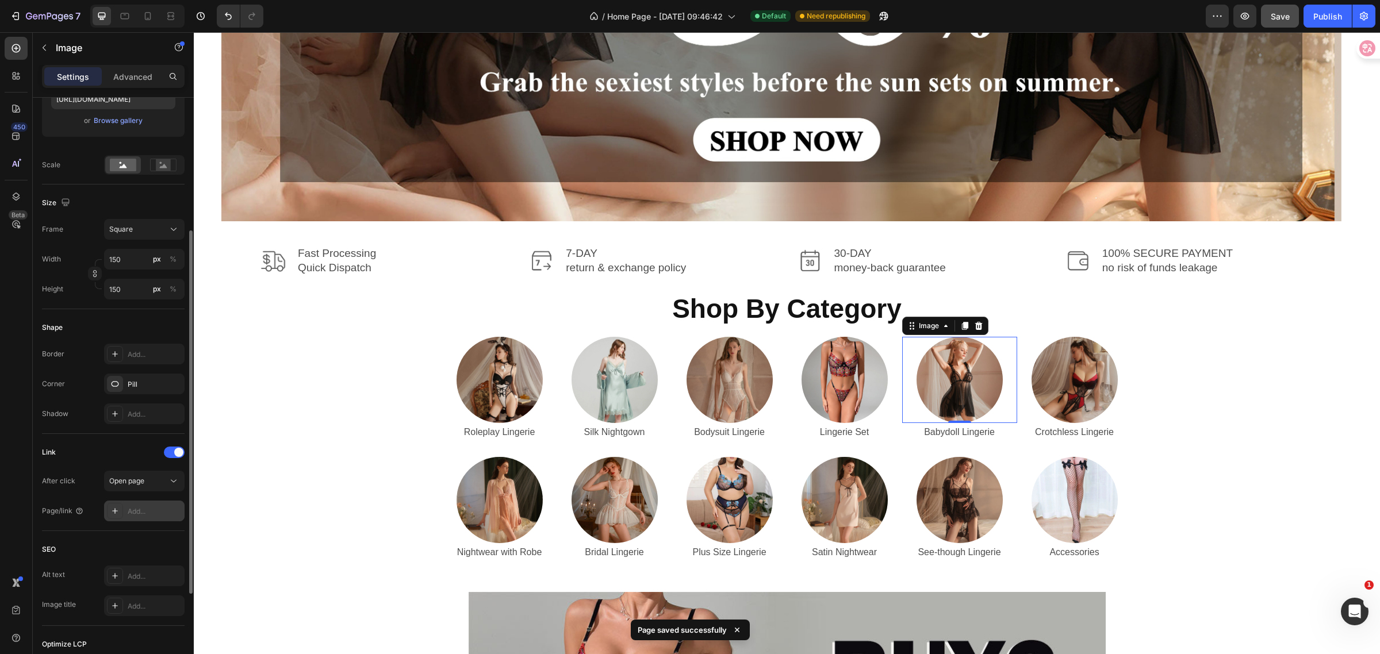
click at [142, 511] on div "Add..." at bounding box center [155, 512] width 54 height 10
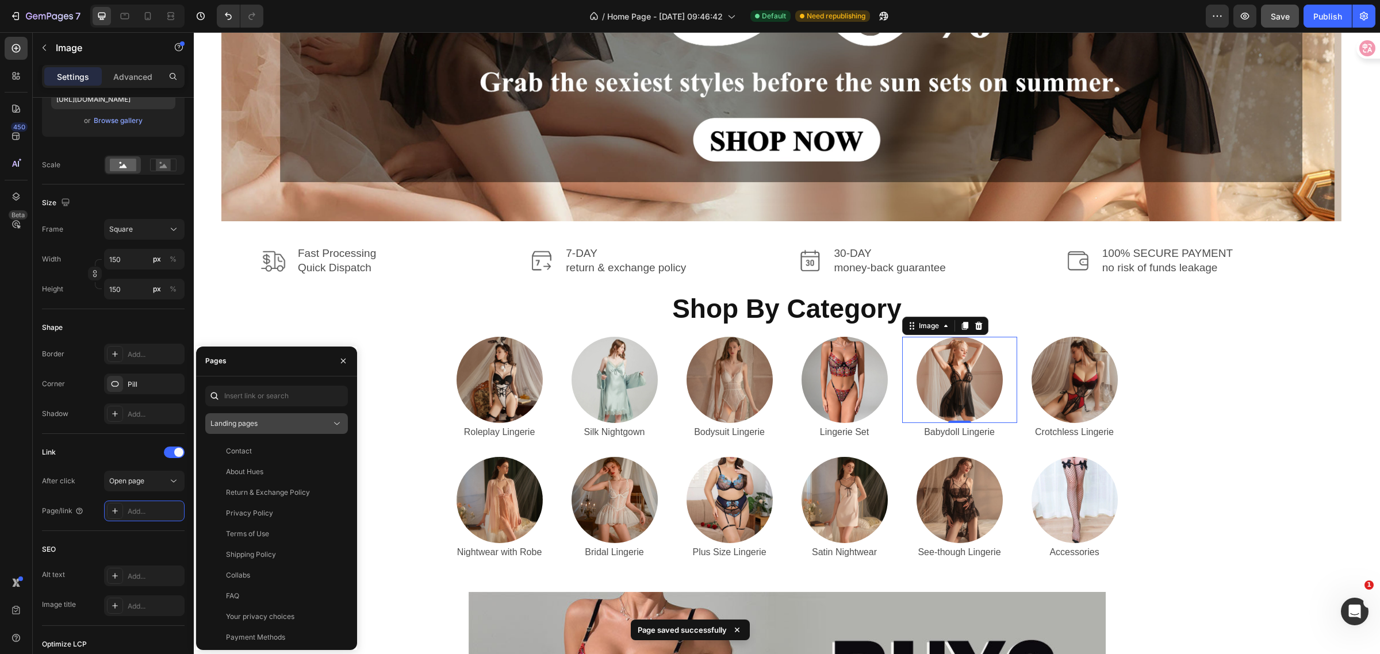
click at [294, 426] on div "Landing pages" at bounding box center [270, 424] width 121 height 10
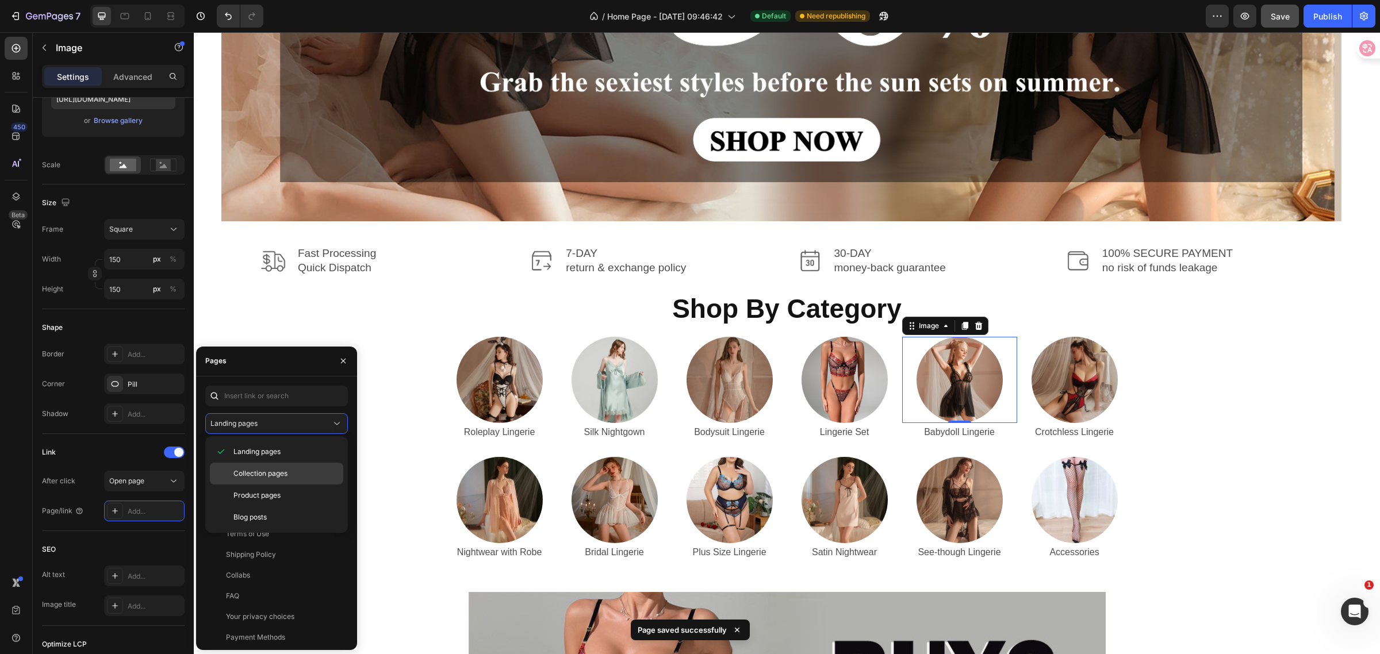
click at [278, 485] on div "Collection pages" at bounding box center [276, 496] width 133 height 22
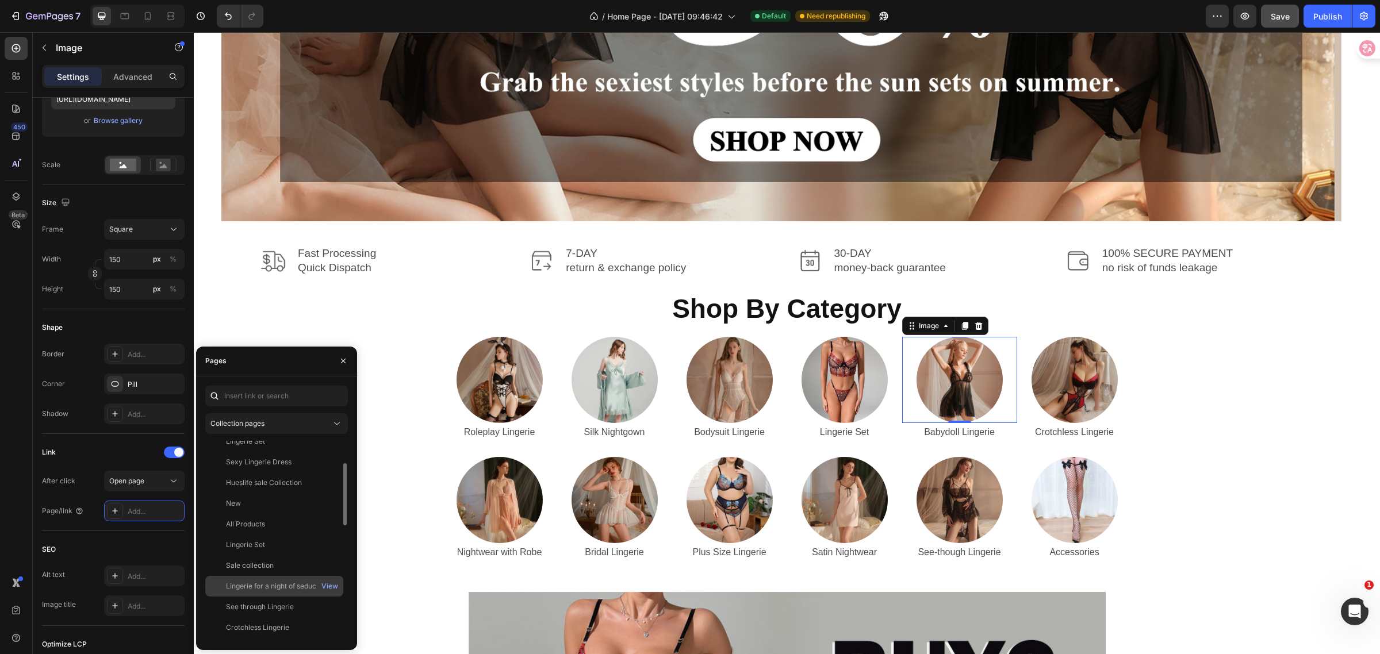
scroll to position [144, 0]
click at [278, 573] on div "Babydoll Lingerie" at bounding box center [254, 577] width 56 height 10
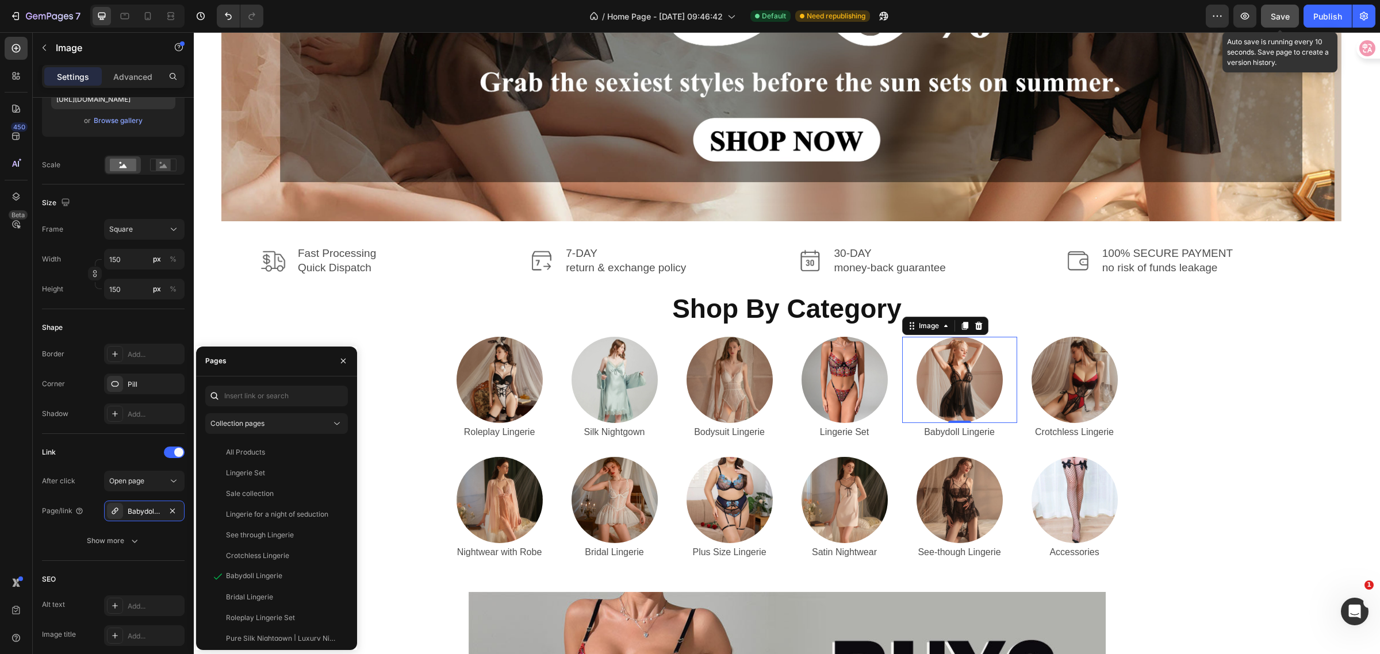
click at [1281, 15] on span "Save" at bounding box center [1280, 17] width 19 height 10
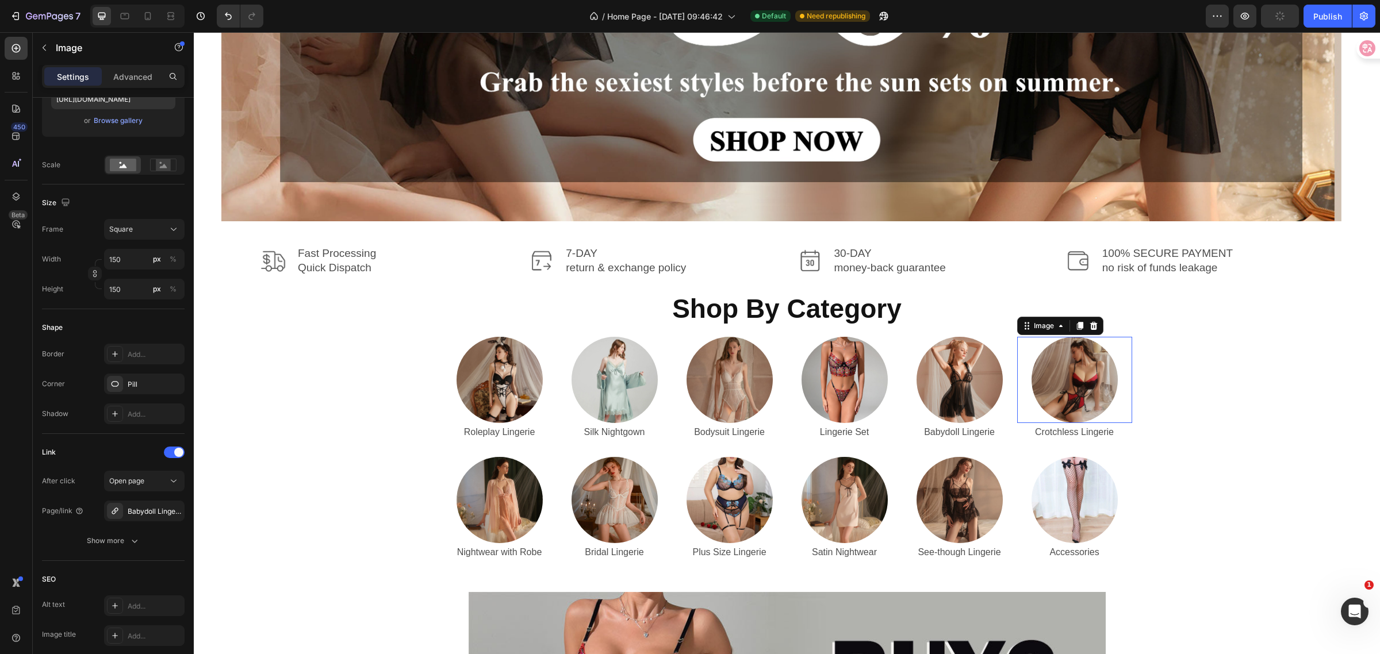
click at [1068, 386] on img at bounding box center [1075, 380] width 86 height 86
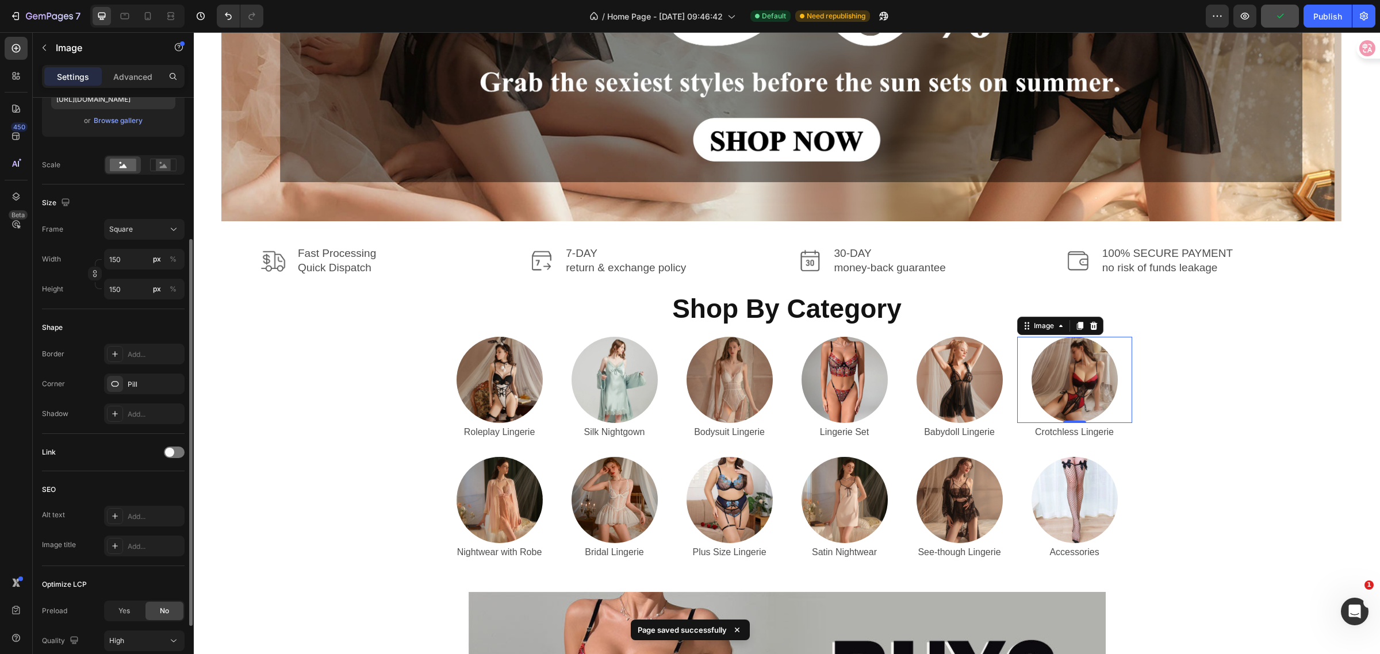
click at [167, 445] on div "Link" at bounding box center [113, 452] width 143 height 18
click at [167, 450] on span at bounding box center [169, 452] width 9 height 9
click at [136, 510] on div "Add..." at bounding box center [155, 512] width 54 height 10
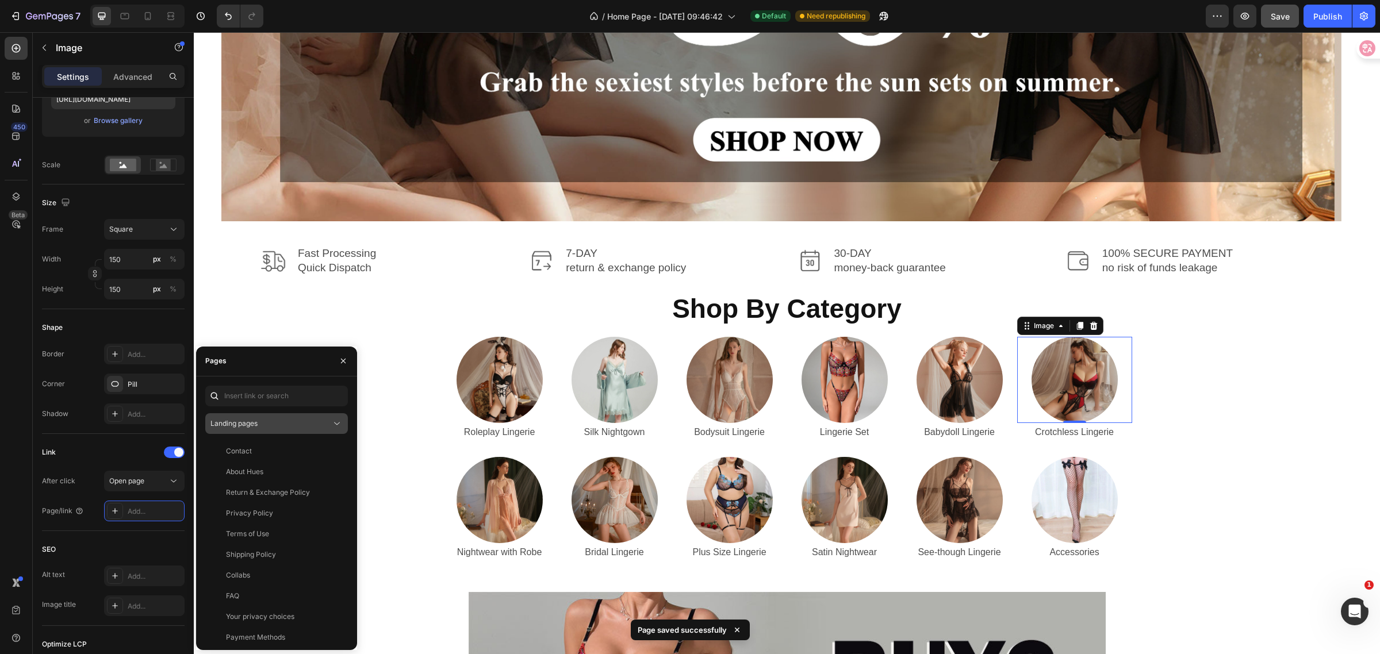
click at [285, 421] on div "Landing pages" at bounding box center [270, 424] width 121 height 10
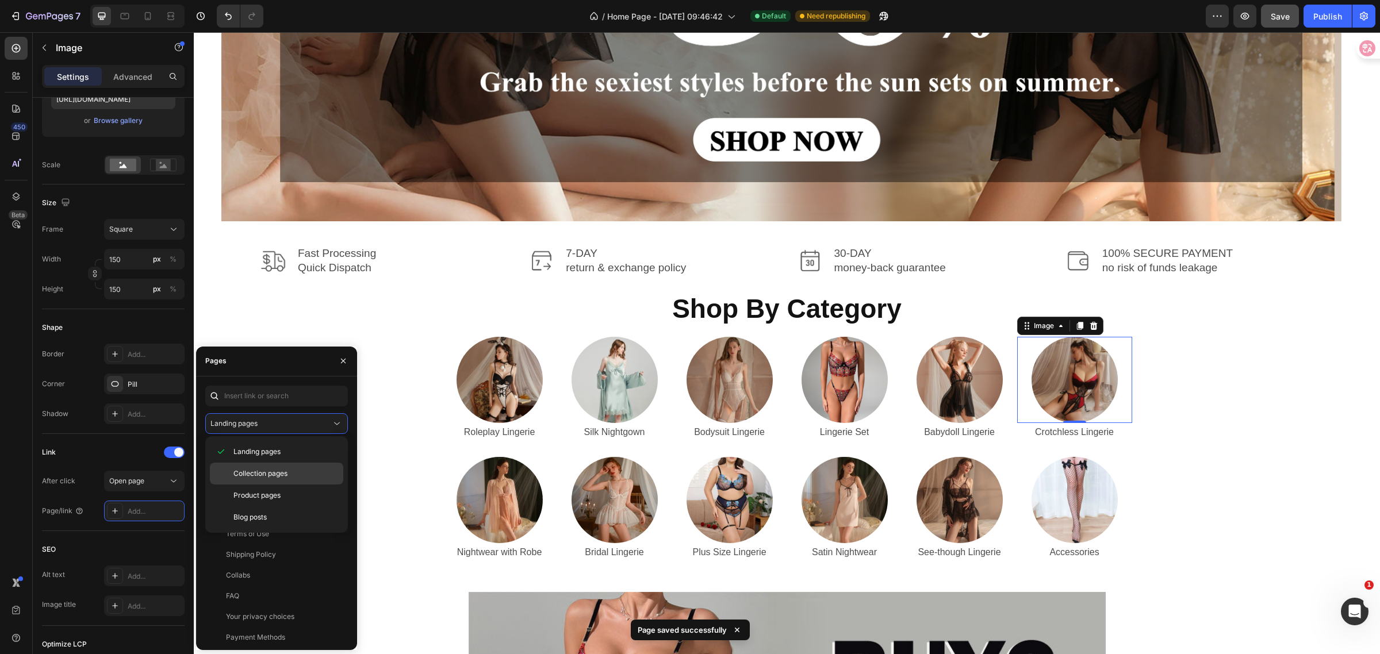
click at [270, 485] on div "Collection pages" at bounding box center [276, 496] width 133 height 22
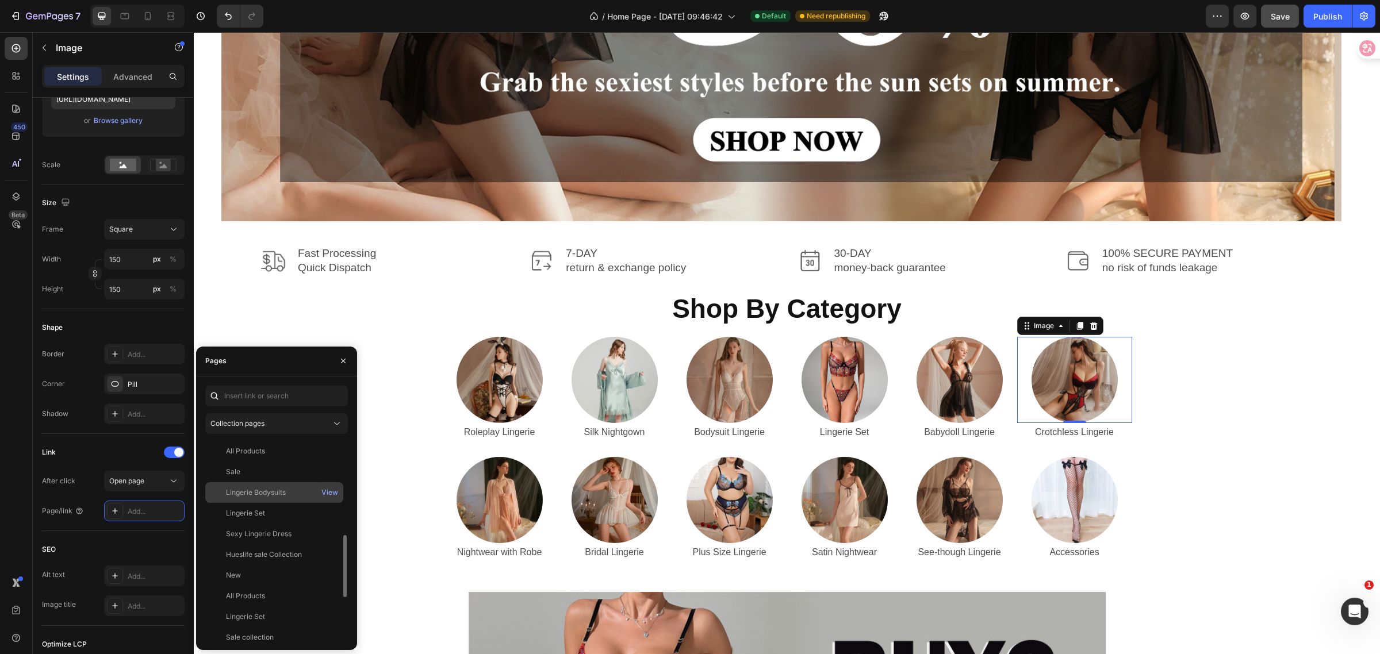
scroll to position [72, 0]
click at [271, 627] on div "Crotchless Lingerie" at bounding box center [257, 628] width 63 height 10
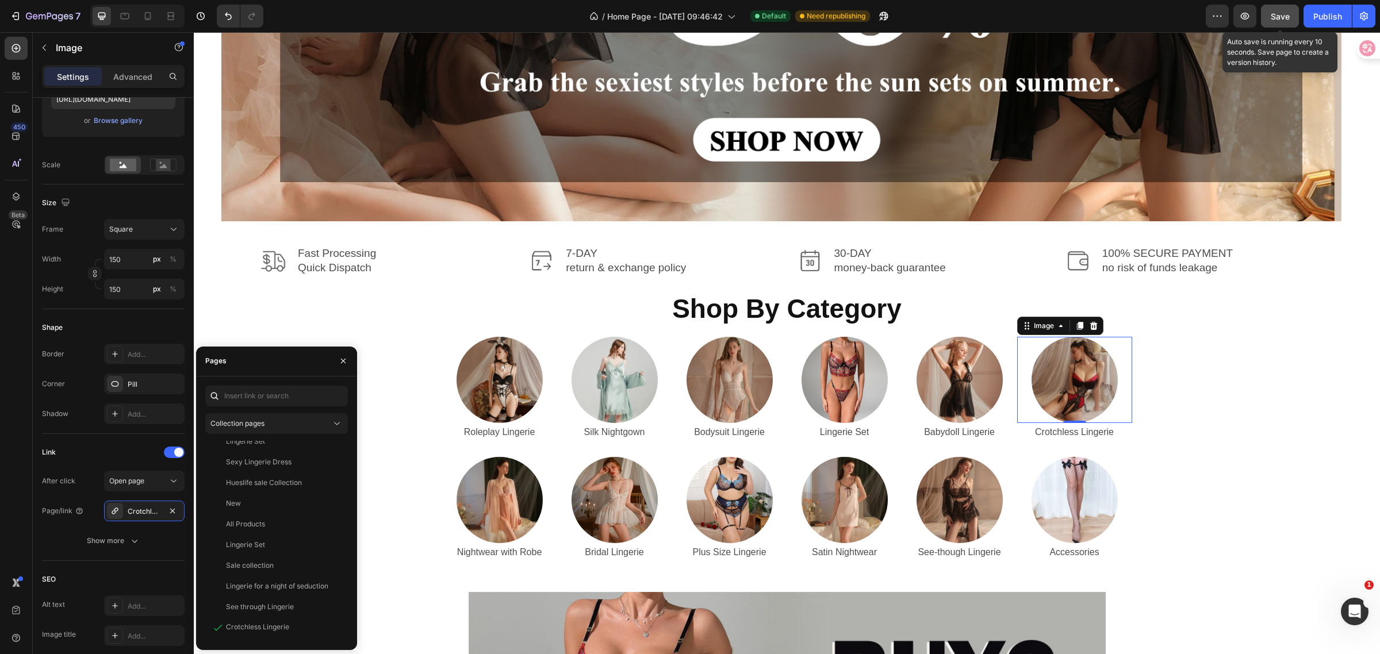
click at [1282, 16] on span "Save" at bounding box center [1280, 17] width 19 height 10
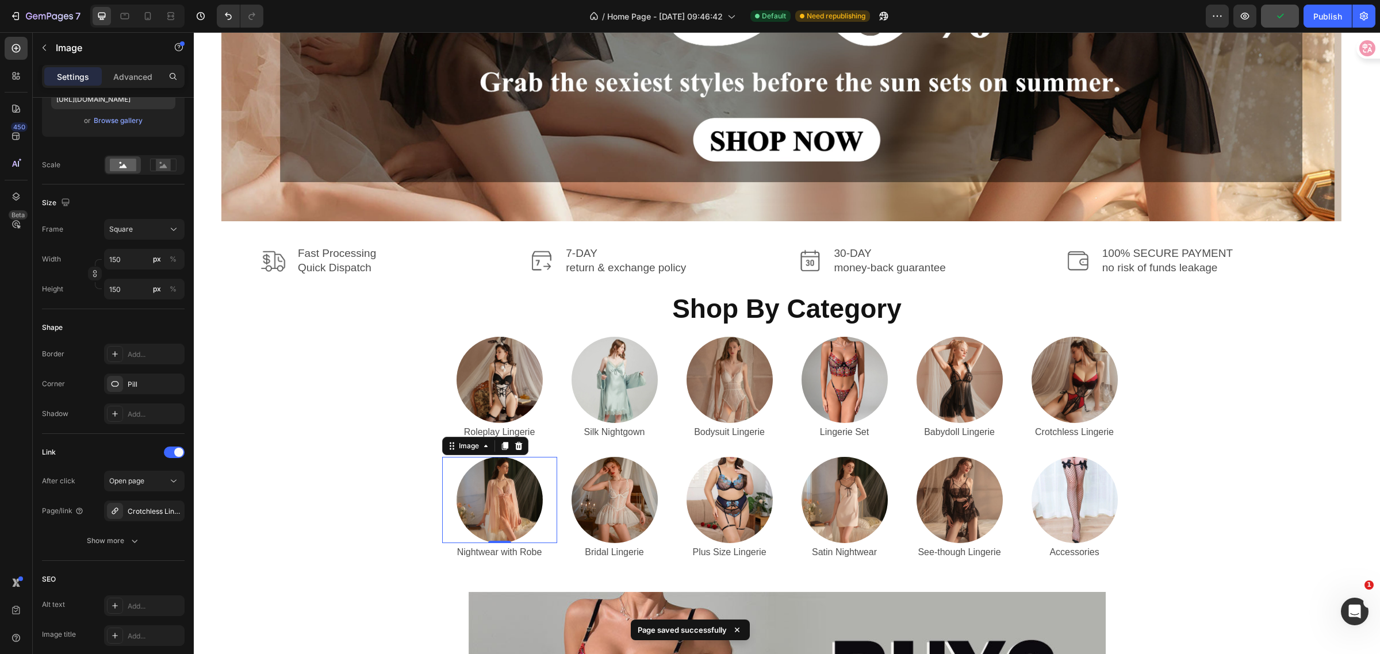
click at [501, 503] on img at bounding box center [500, 500] width 86 height 86
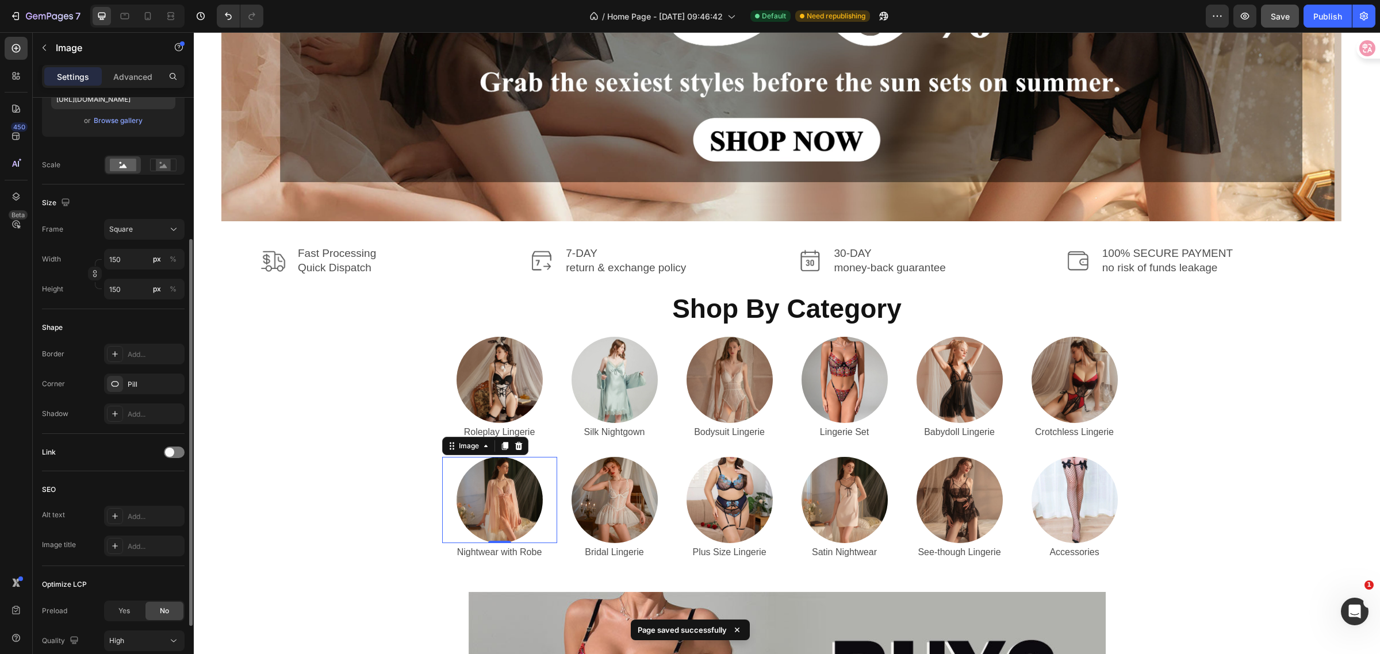
click at [171, 450] on span at bounding box center [169, 452] width 9 height 9
click at [147, 482] on div "Open page" at bounding box center [138, 481] width 59 height 10
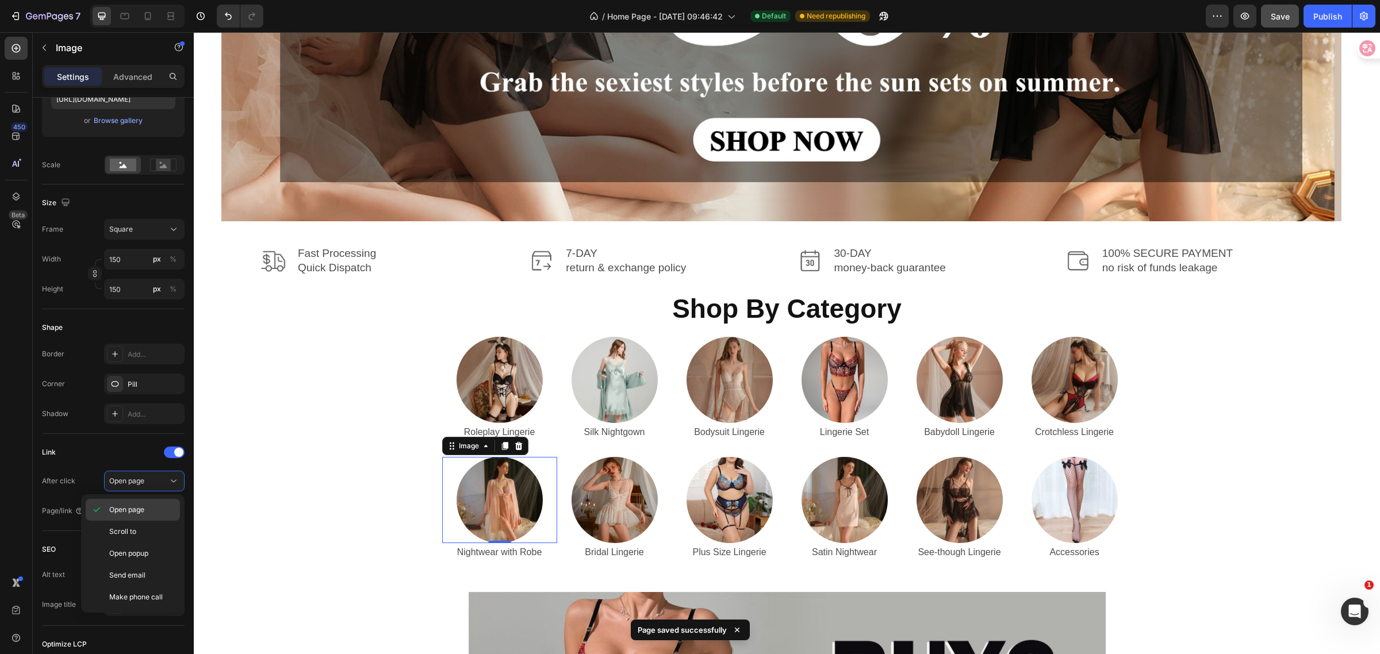
click at [141, 510] on span "Open page" at bounding box center [126, 510] width 35 height 10
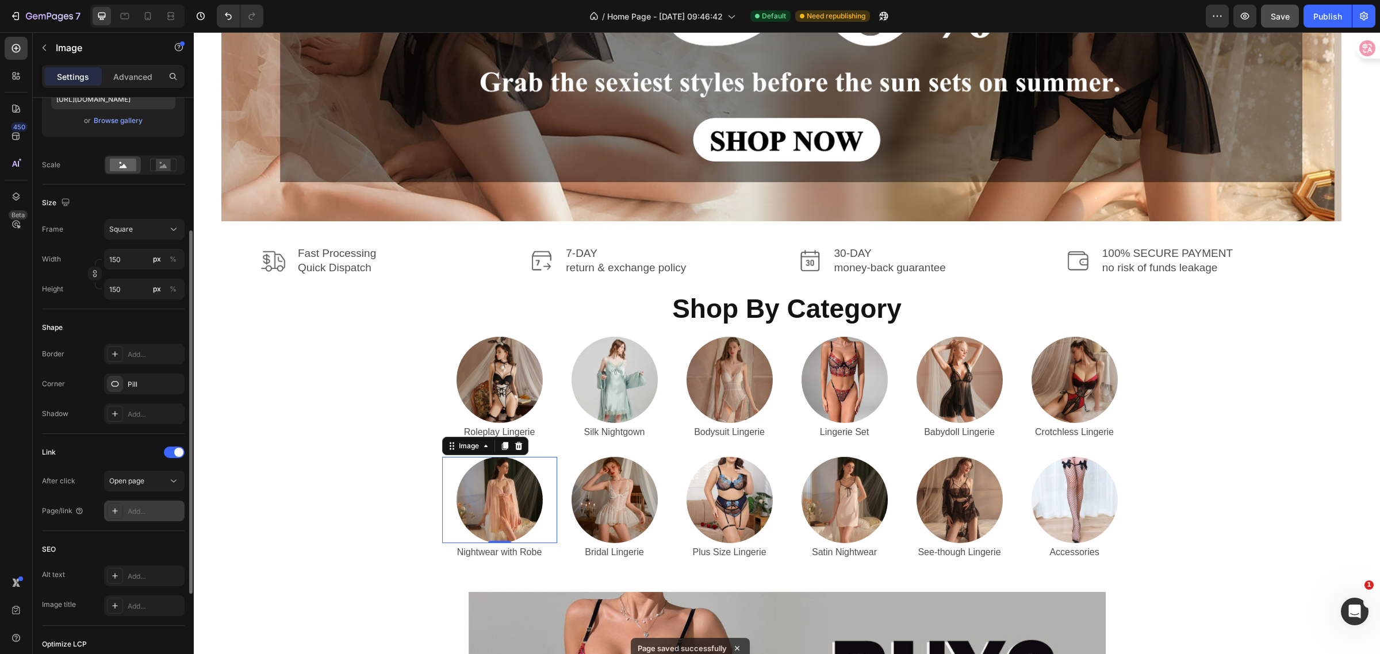
click at [150, 515] on div "Add..." at bounding box center [155, 512] width 54 height 10
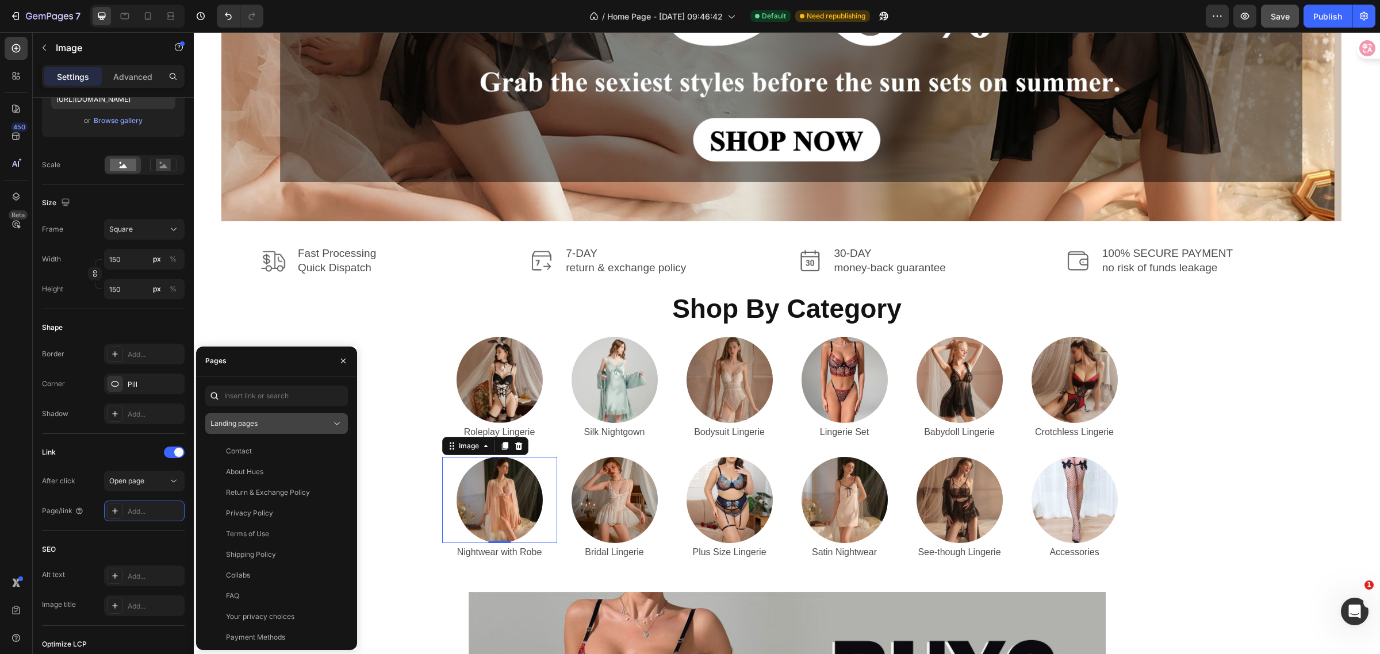
click at [319, 426] on div "Landing pages" at bounding box center [270, 424] width 121 height 10
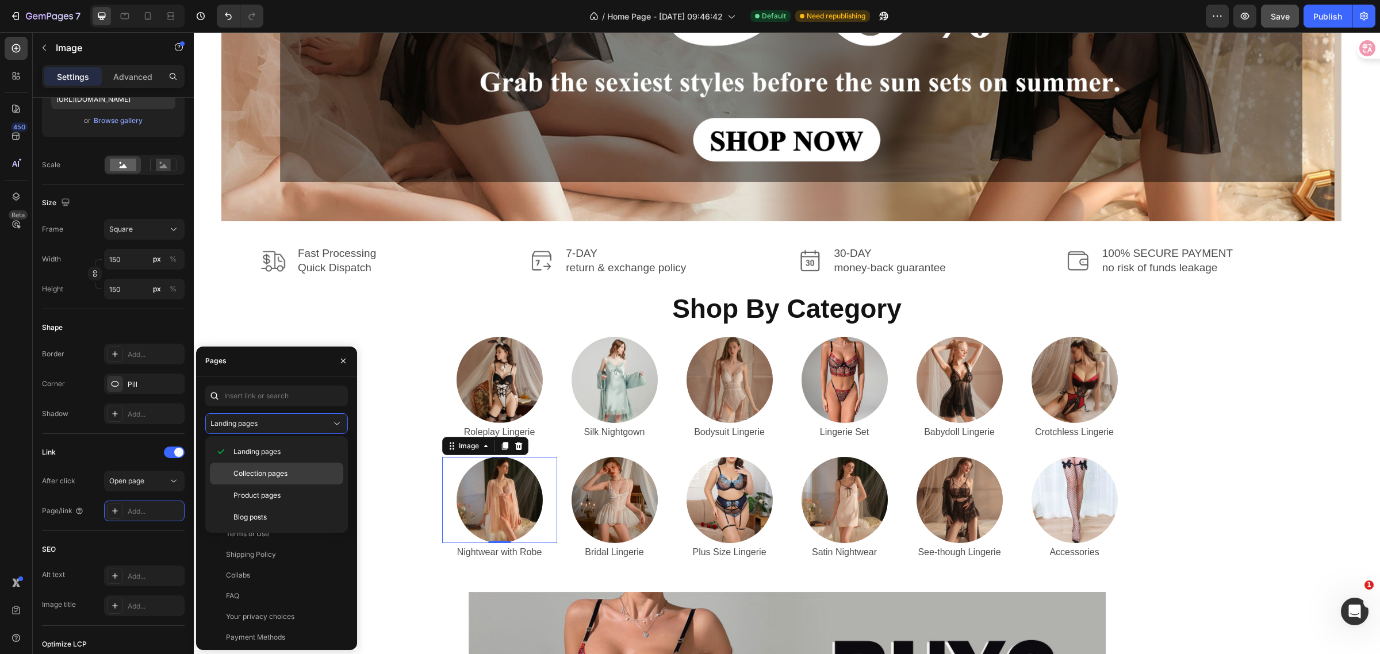
click at [266, 472] on span "Collection pages" at bounding box center [260, 474] width 54 height 10
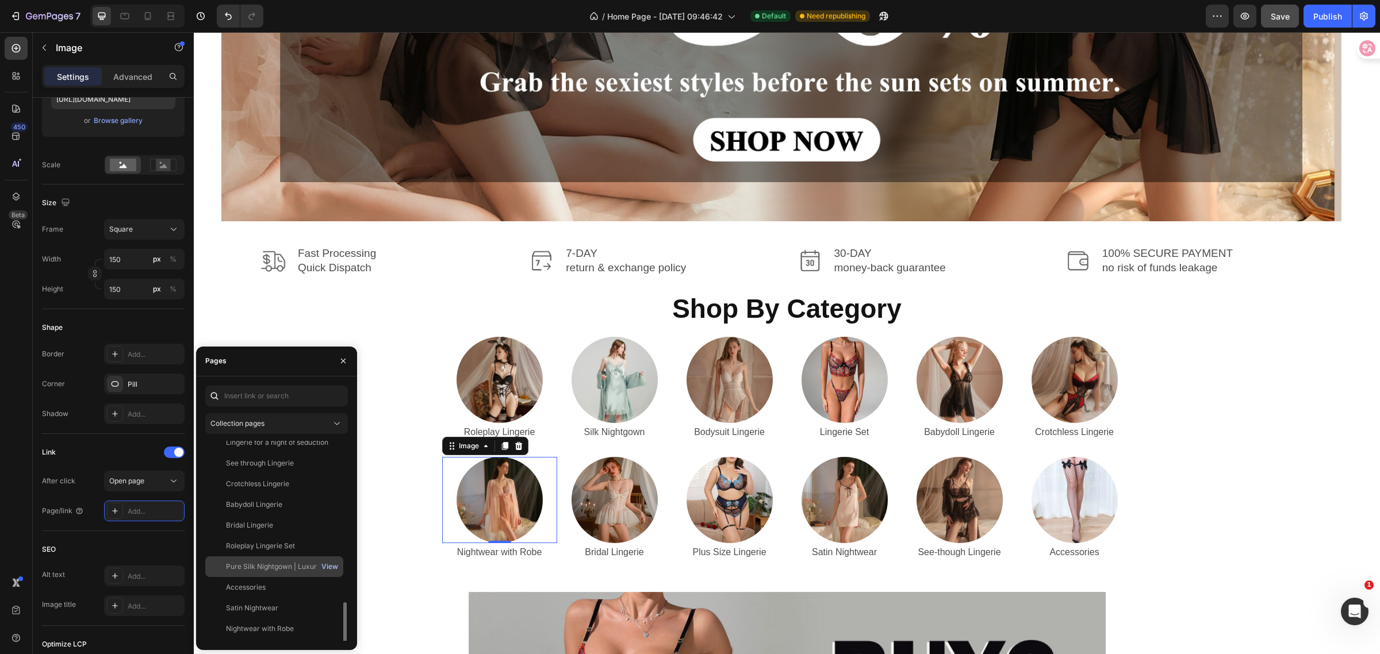
scroll to position [288, 0]
click at [281, 558] on div "Nightwear with Robe" at bounding box center [260, 557] width 68 height 10
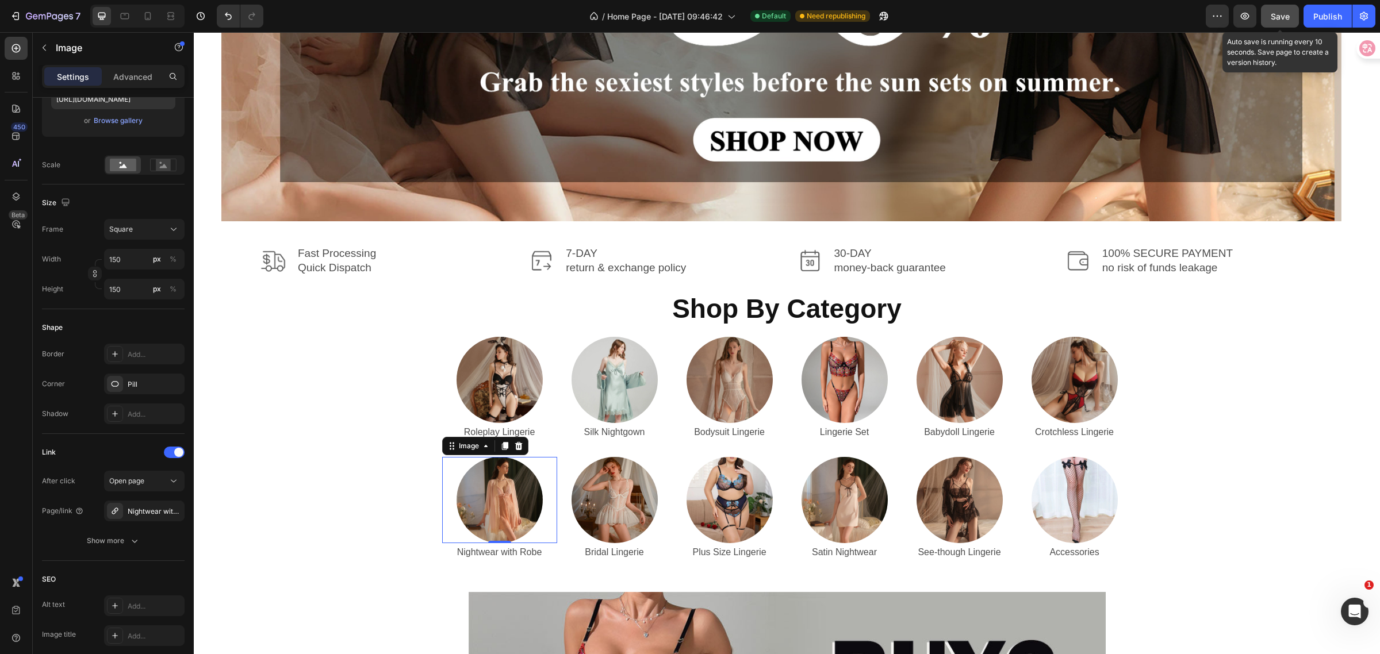
click at [1278, 18] on span "Save" at bounding box center [1280, 17] width 19 height 10
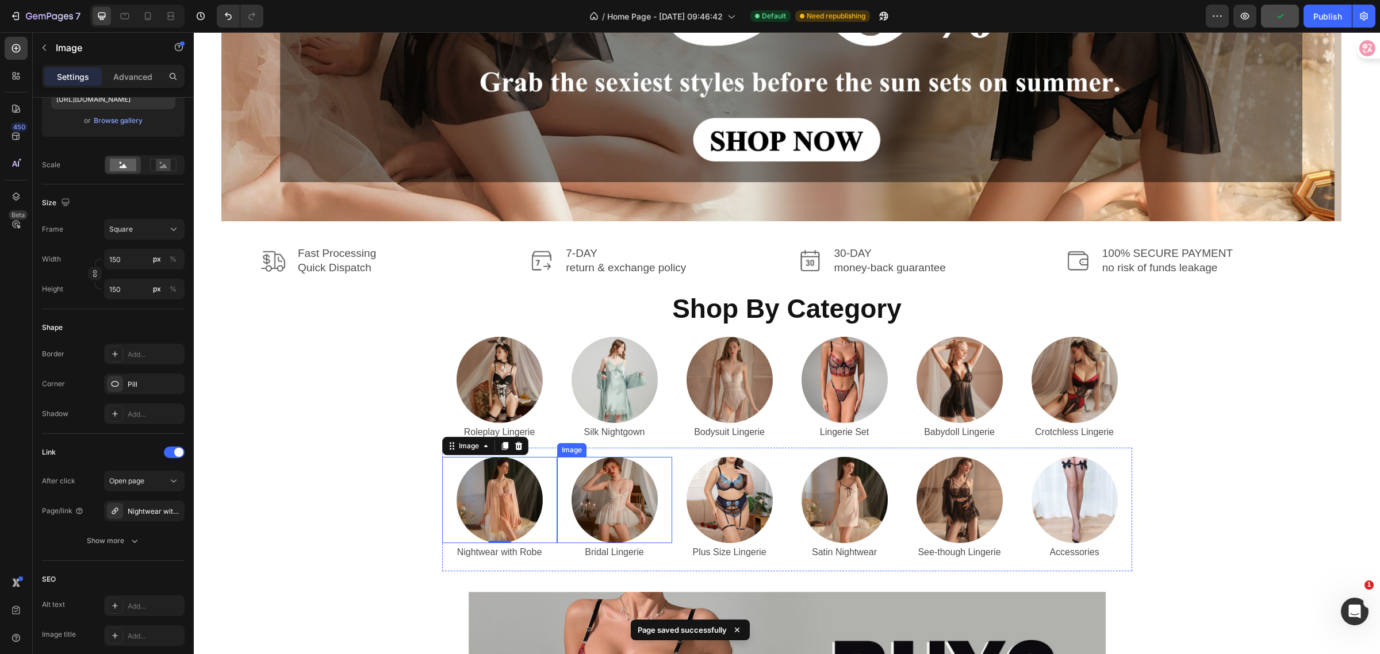
click at [618, 505] on img at bounding box center [615, 500] width 86 height 86
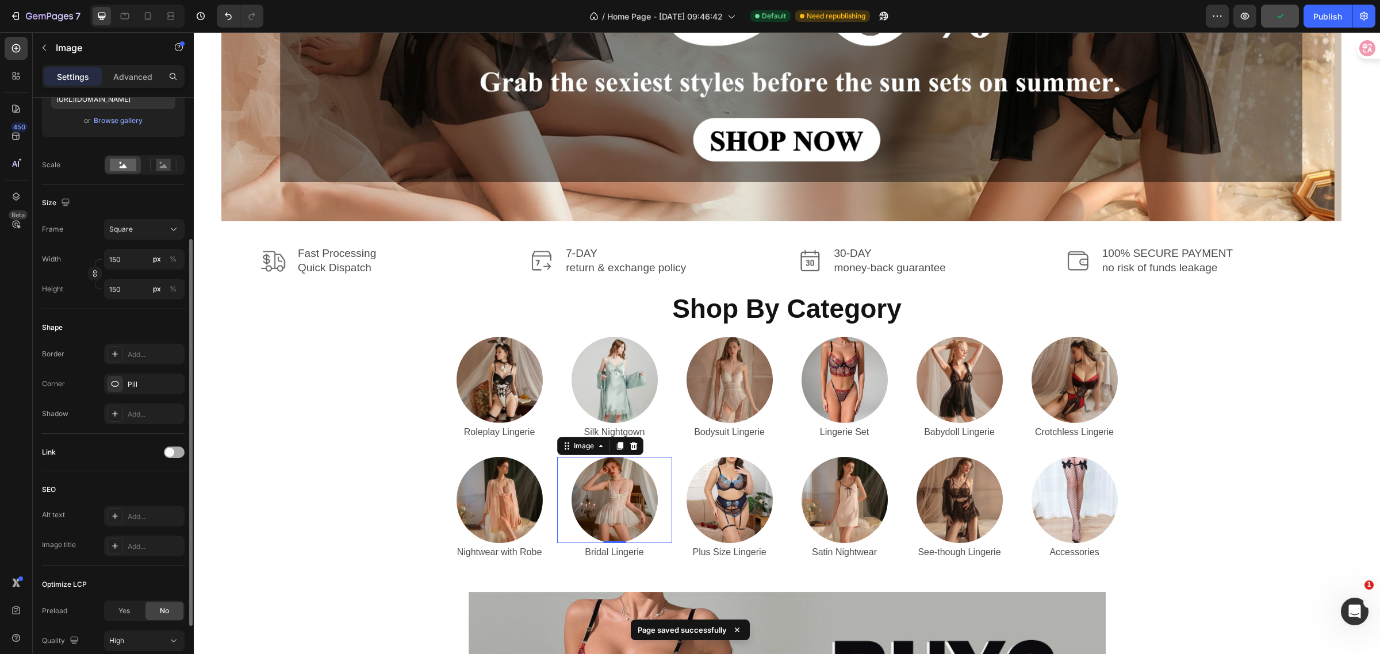
click at [171, 450] on span at bounding box center [169, 452] width 9 height 9
click at [142, 513] on div "Add..." at bounding box center [155, 512] width 54 height 10
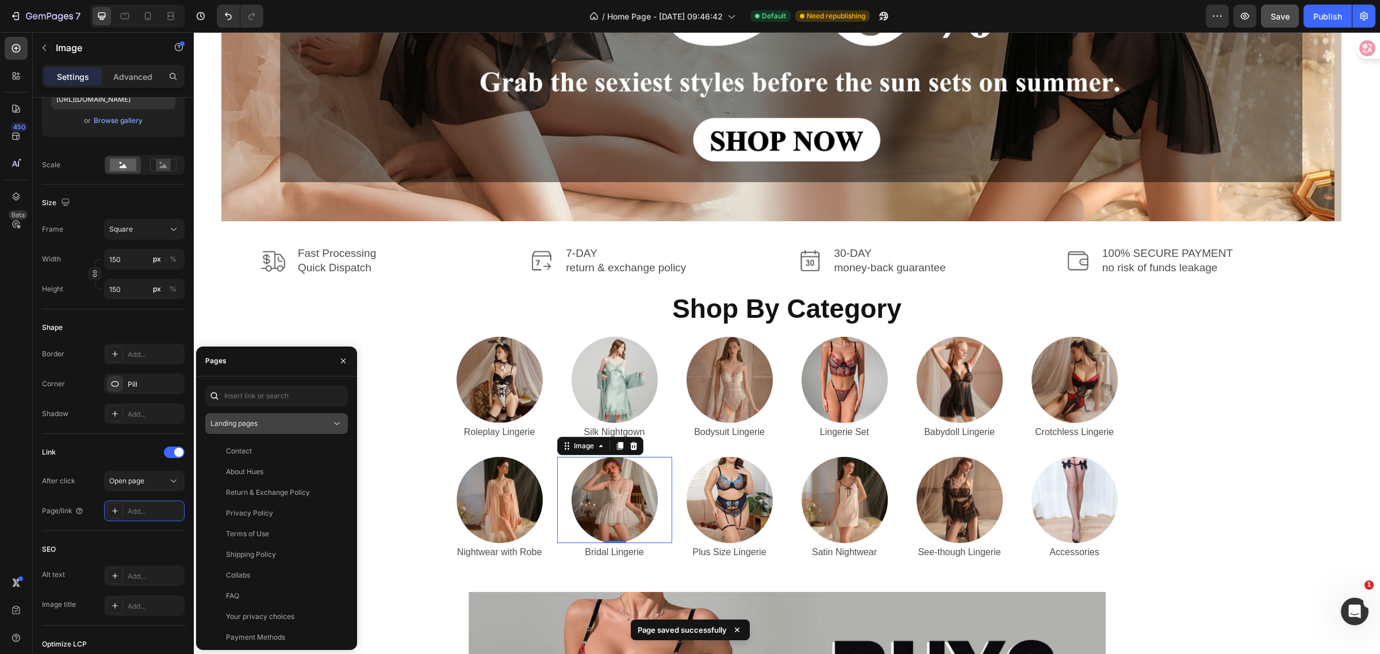
click at [302, 426] on div "Landing pages" at bounding box center [270, 424] width 121 height 10
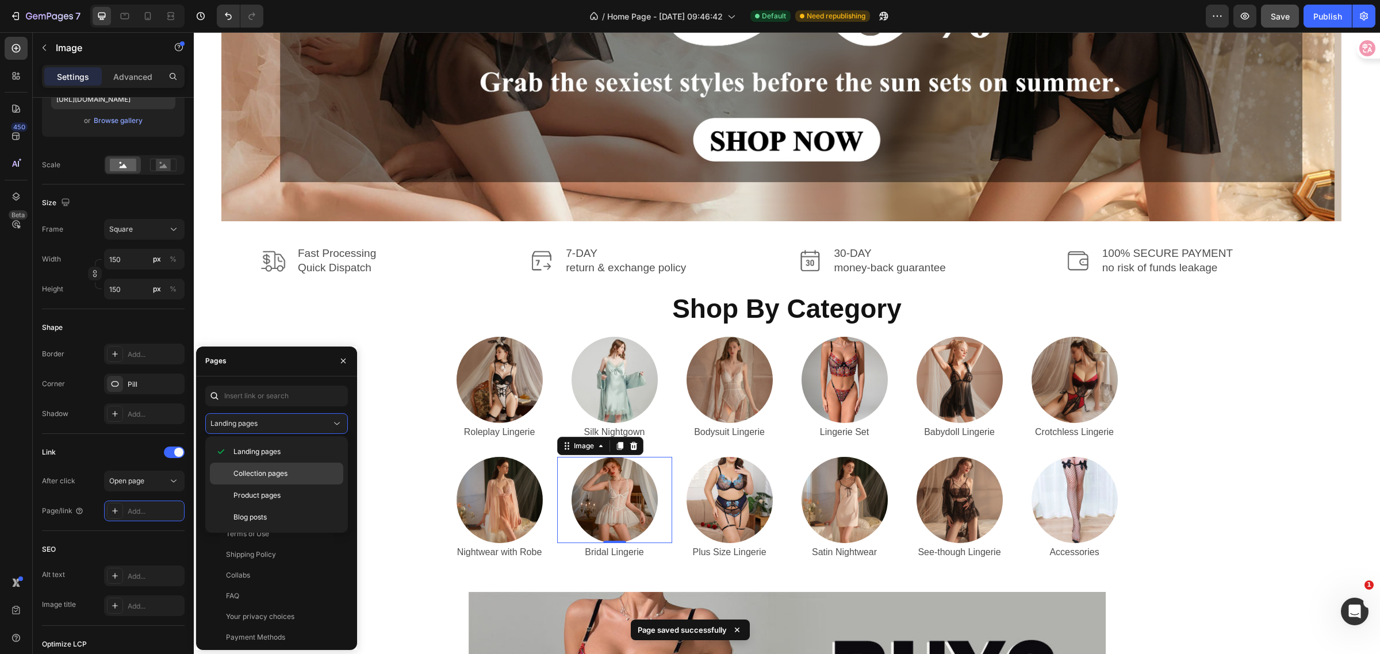
click at [277, 474] on span "Collection pages" at bounding box center [260, 474] width 54 height 10
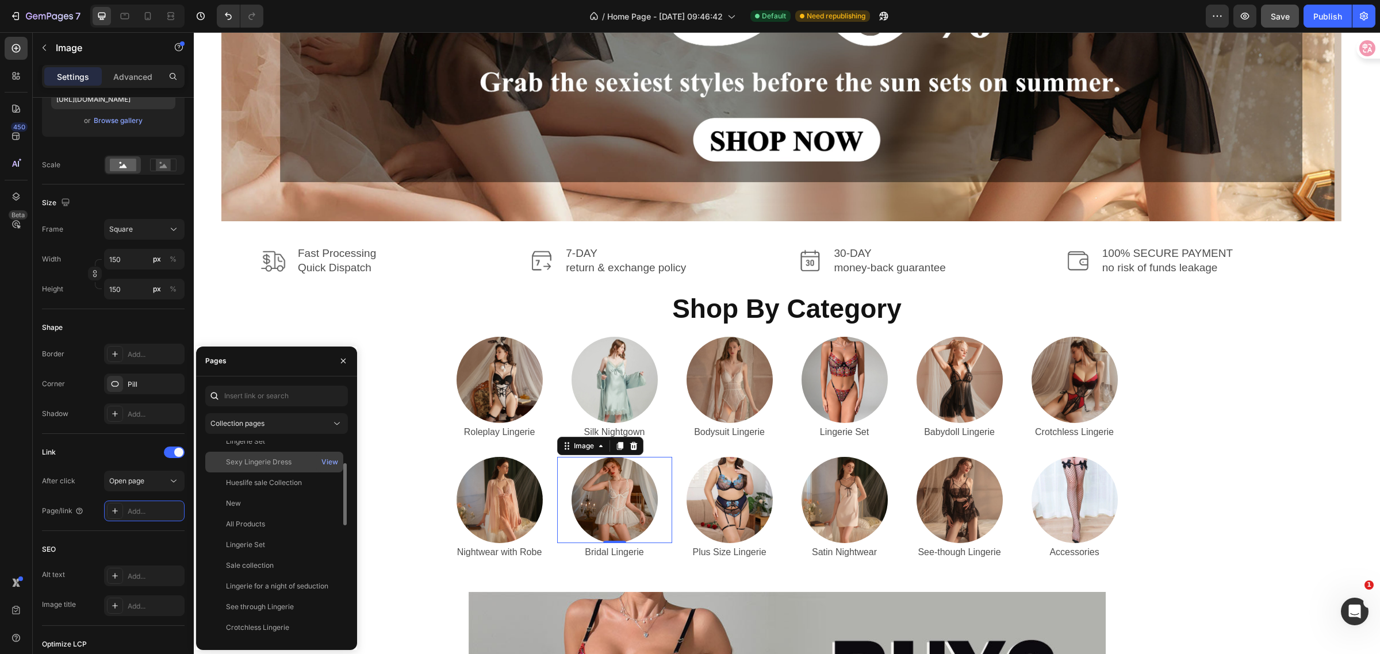
scroll to position [216, 0]
click at [265, 525] on div "Bridal Lingerie" at bounding box center [249, 525] width 47 height 10
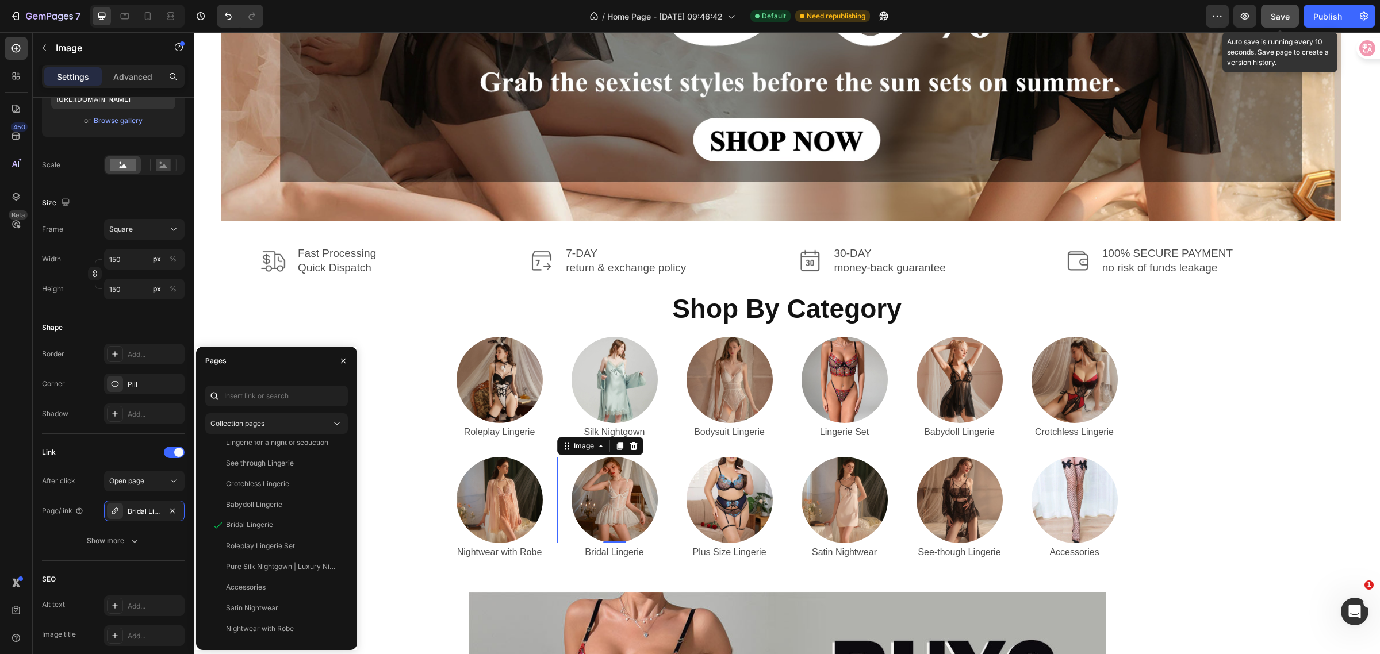
click at [1279, 13] on span "Save" at bounding box center [1280, 17] width 19 height 10
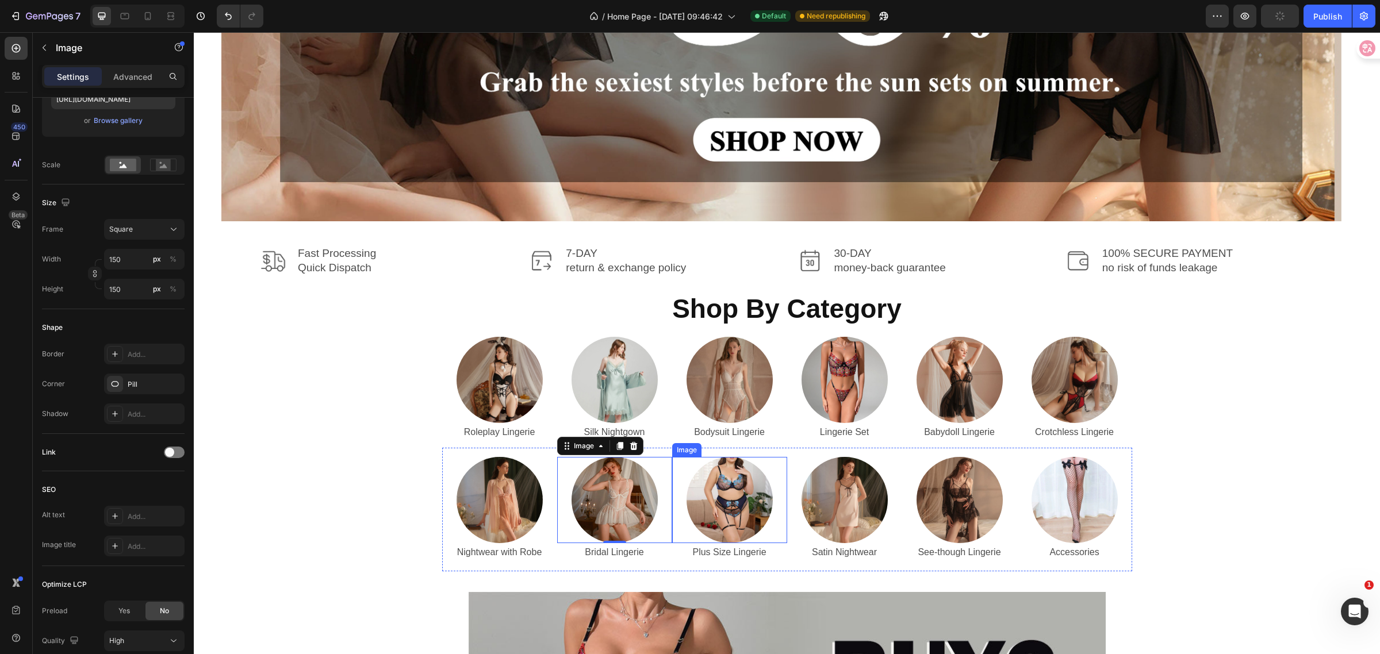
click at [708, 501] on img at bounding box center [730, 500] width 86 height 86
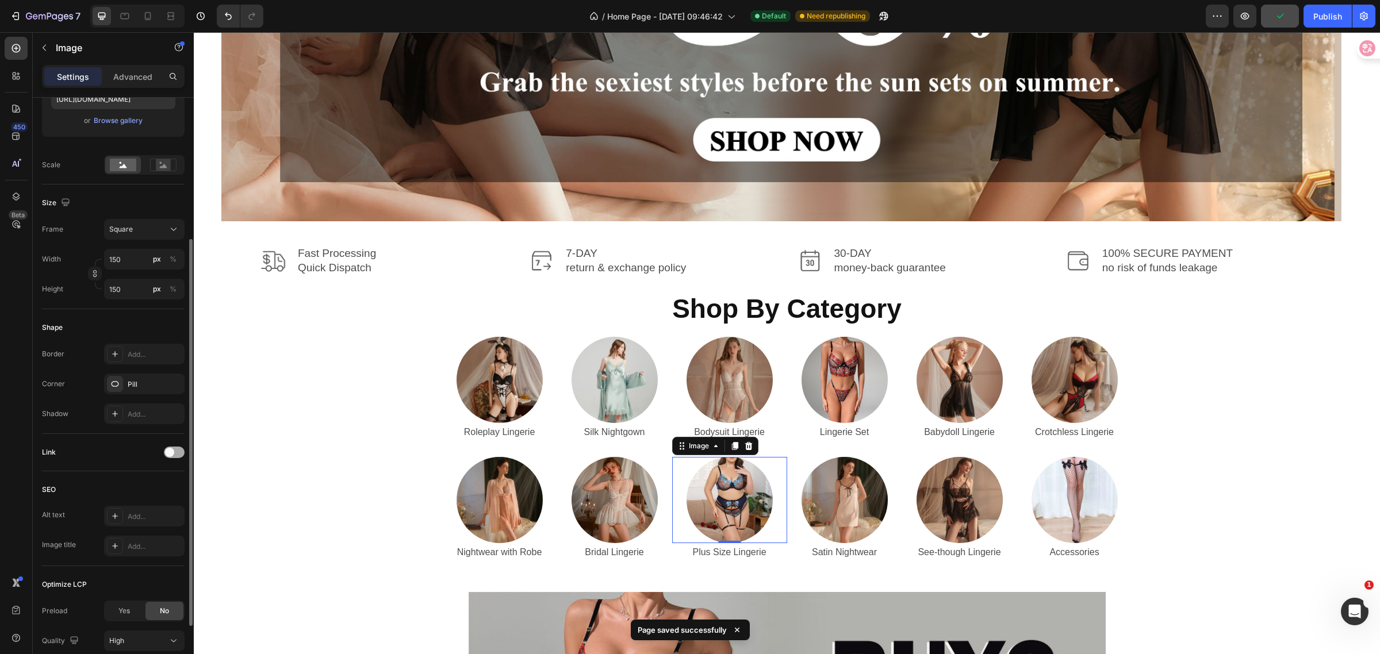
click at [174, 451] on span at bounding box center [169, 452] width 9 height 9
click at [134, 501] on div "After click Open page Page/link Add..." at bounding box center [113, 496] width 143 height 51
click at [152, 507] on div "Add..." at bounding box center [155, 512] width 54 height 10
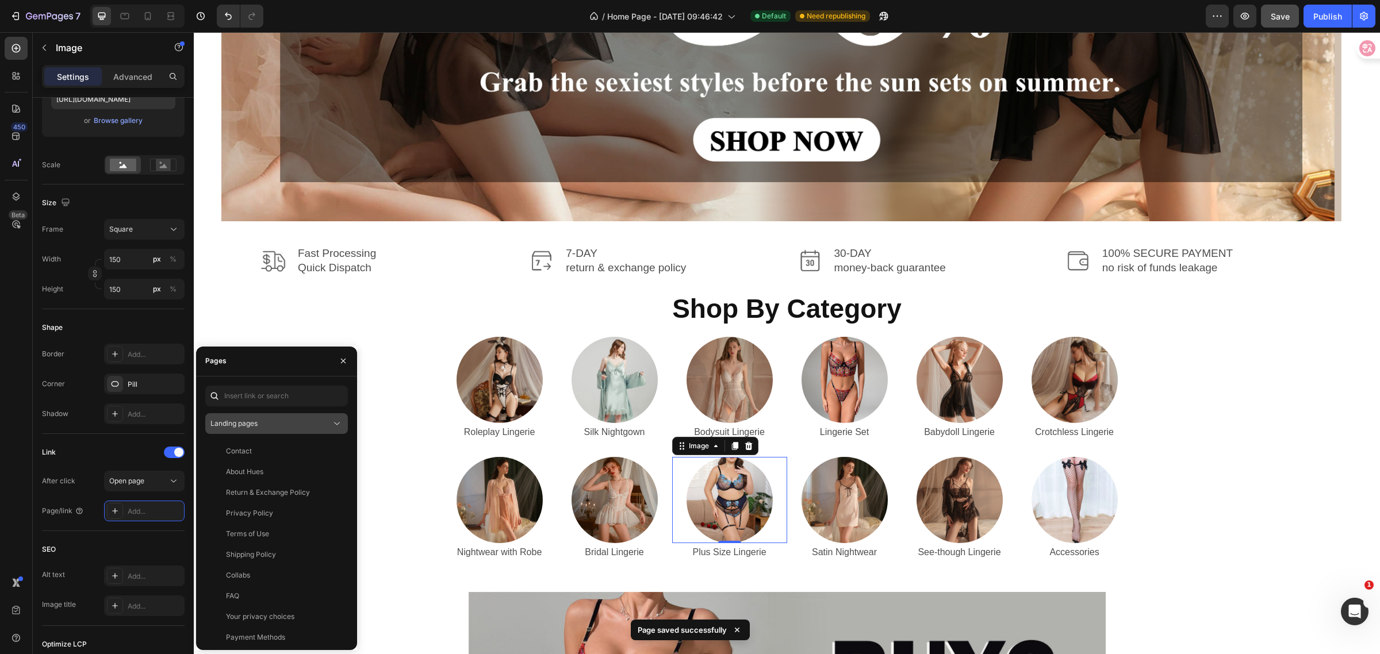
click at [294, 424] on div "Landing pages" at bounding box center [270, 424] width 121 height 10
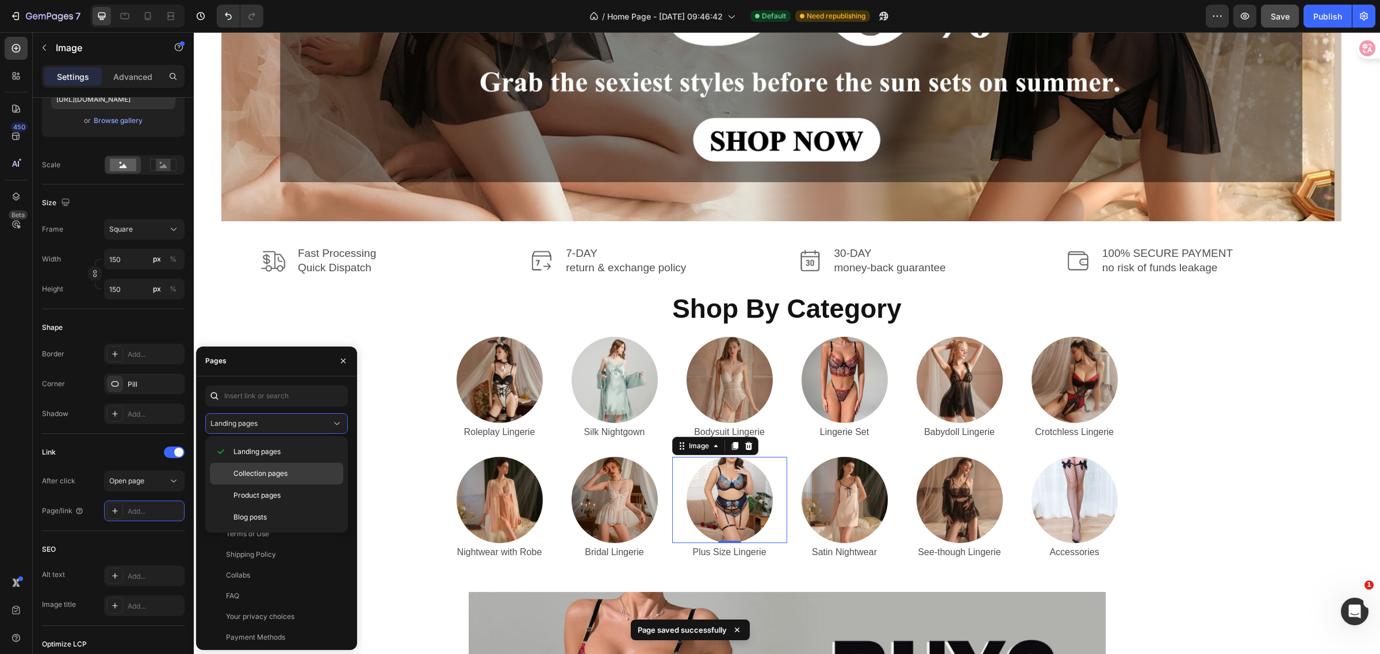
click at [266, 469] on span "Collection pages" at bounding box center [260, 474] width 54 height 10
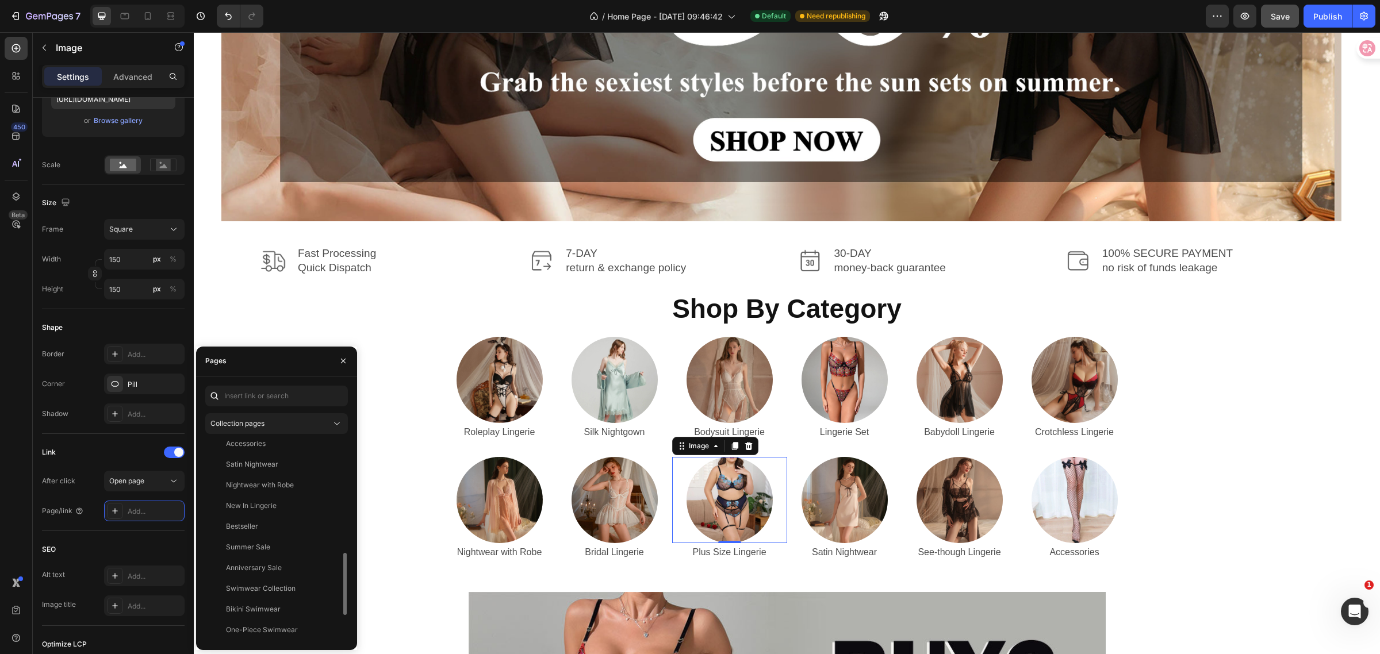
scroll to position [442, 0]
click at [289, 600] on div "Plus Size Lingerie View" at bounding box center [274, 610] width 138 height 21
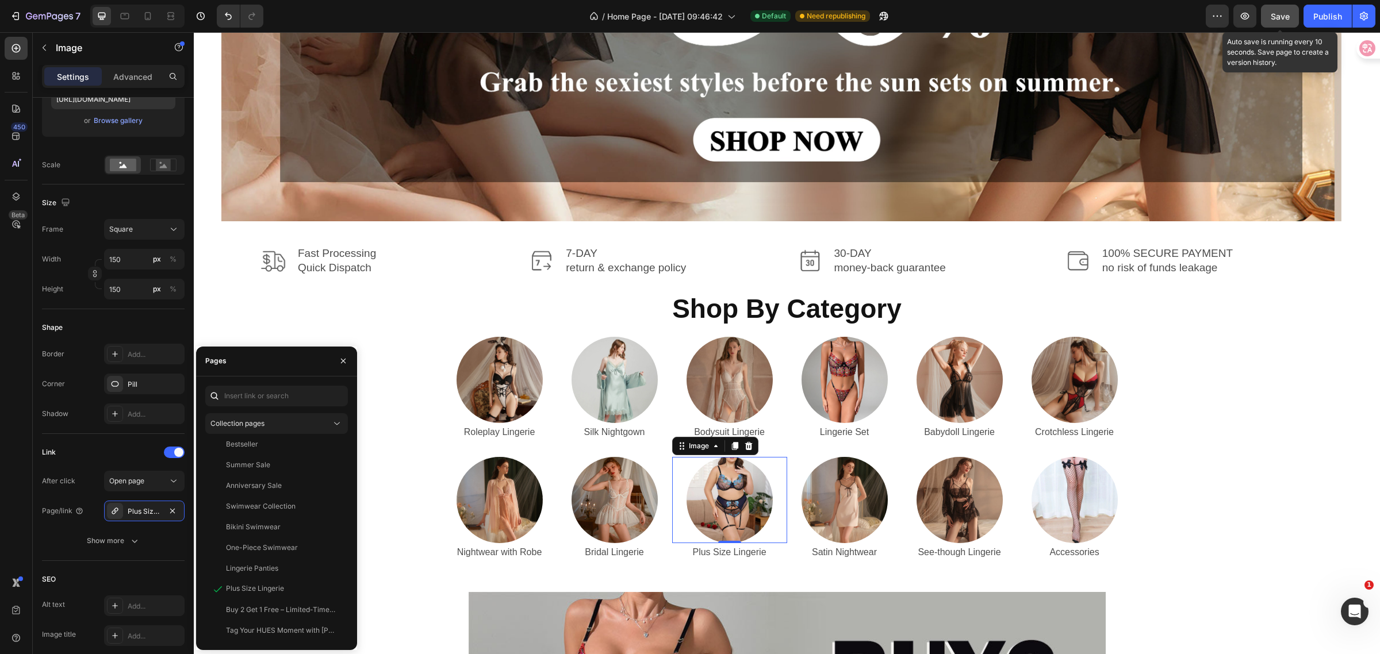
click at [1288, 12] on span "Save" at bounding box center [1280, 17] width 19 height 10
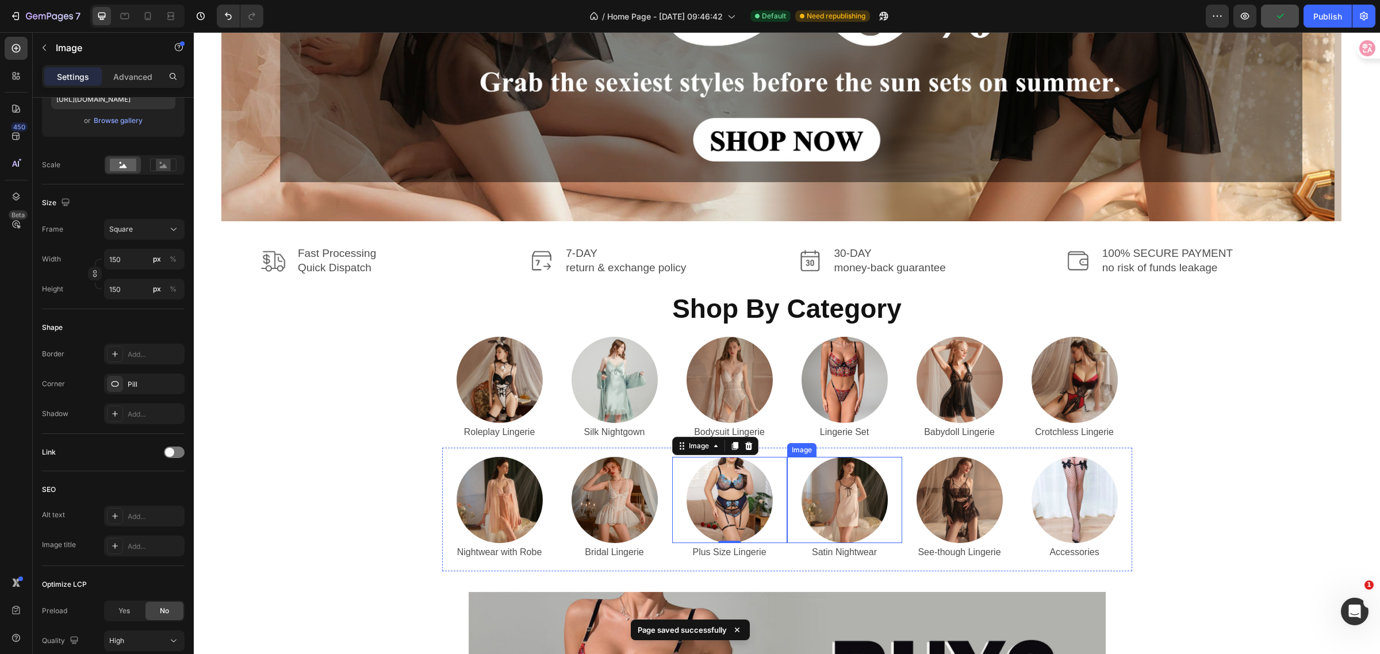
click at [836, 511] on img at bounding box center [845, 500] width 86 height 86
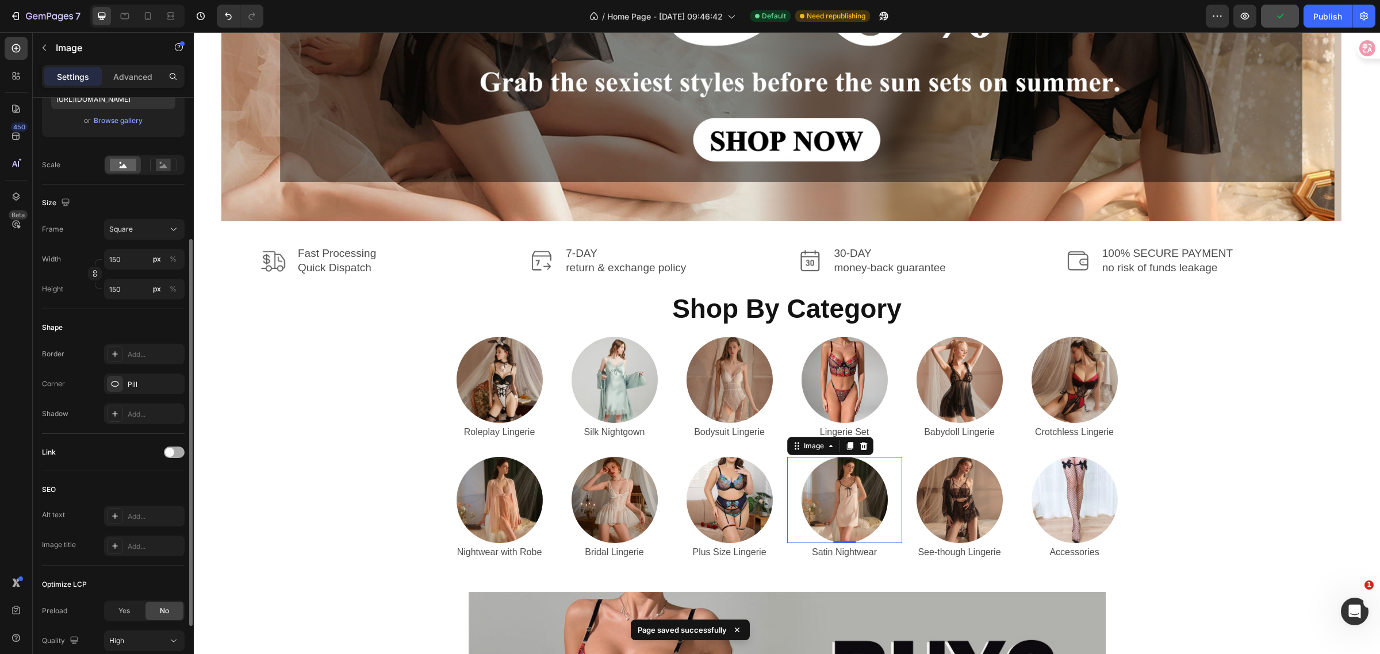
click at [165, 453] on span at bounding box center [169, 452] width 9 height 9
click at [139, 483] on span "Open page" at bounding box center [126, 481] width 35 height 9
click at [99, 474] on div "After click Open page" at bounding box center [113, 481] width 143 height 21
click at [133, 505] on div "Add..." at bounding box center [144, 511] width 81 height 21
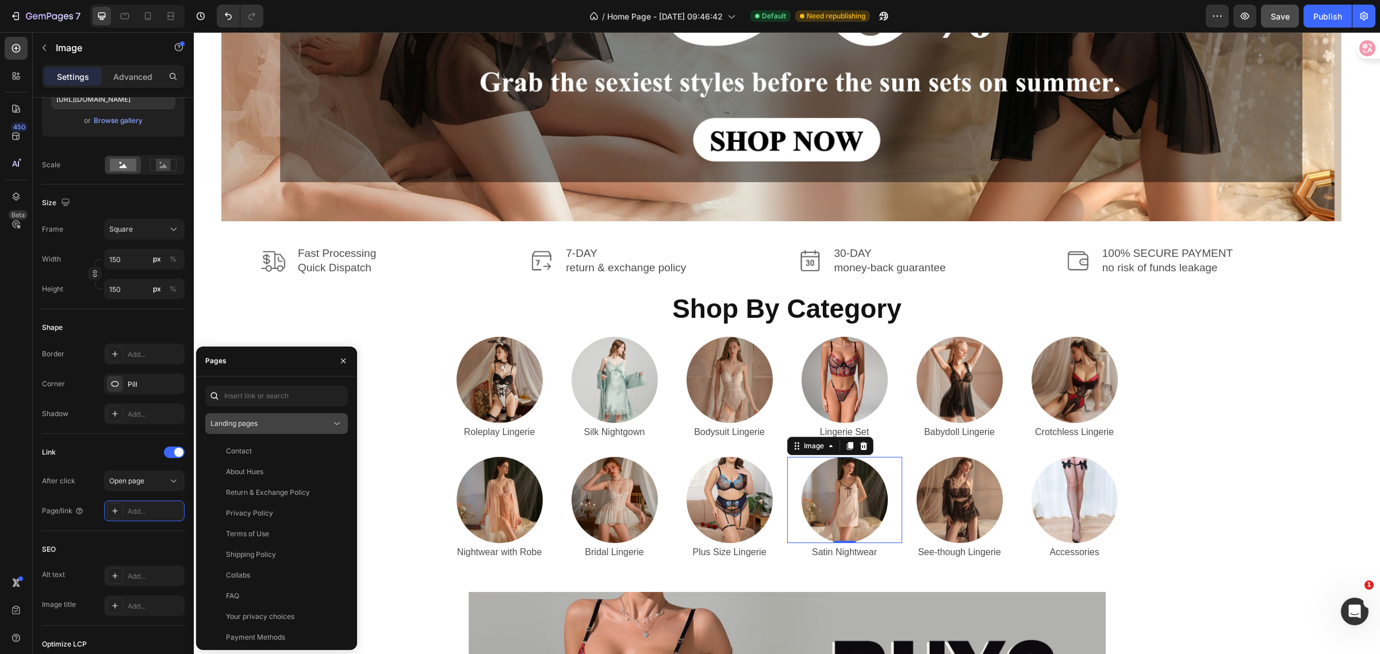
click at [271, 422] on div "Landing pages" at bounding box center [270, 424] width 121 height 10
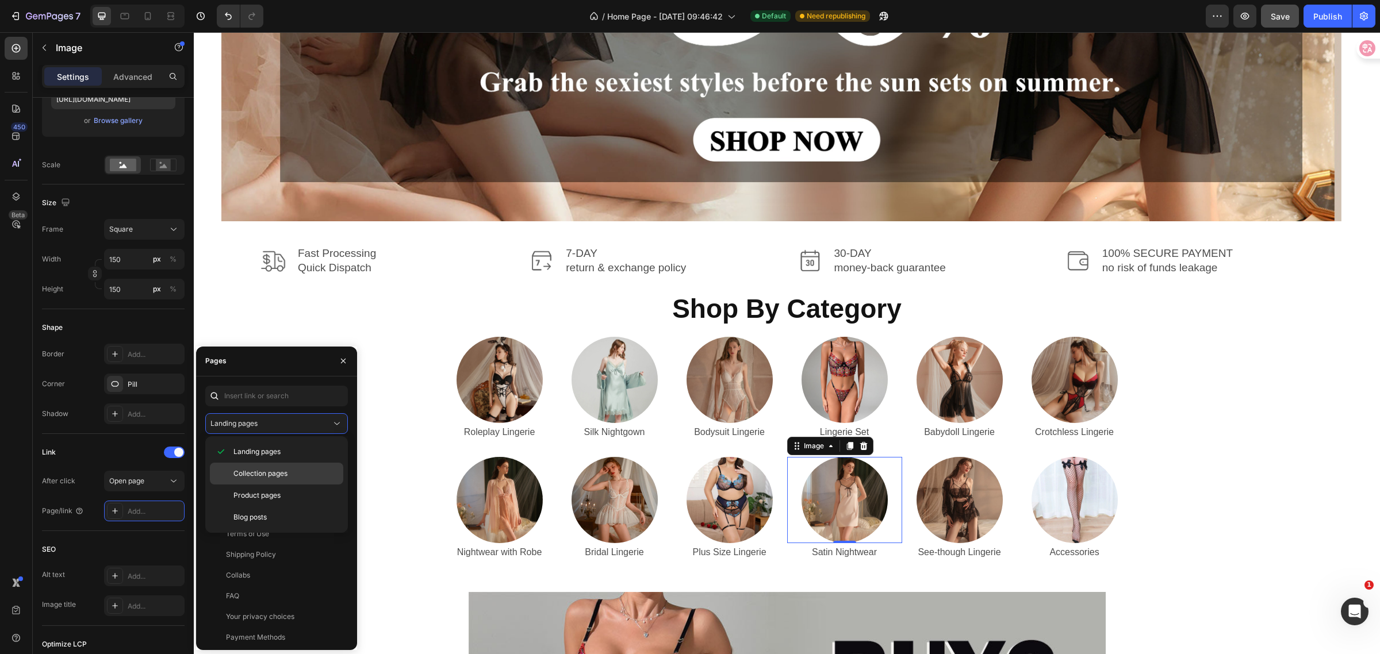
click at [277, 470] on span "Collection pages" at bounding box center [260, 474] width 54 height 10
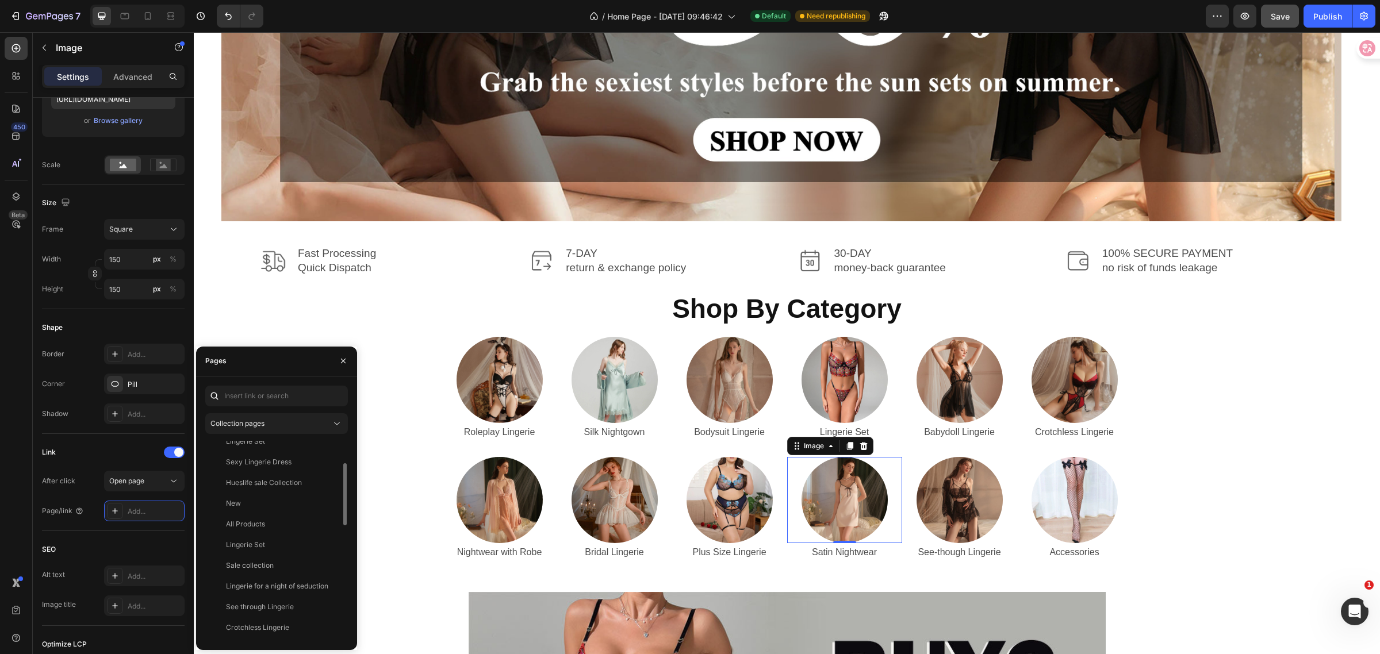
scroll to position [216, 0]
click at [285, 619] on div "Satin Nightwear View" at bounding box center [274, 629] width 138 height 21
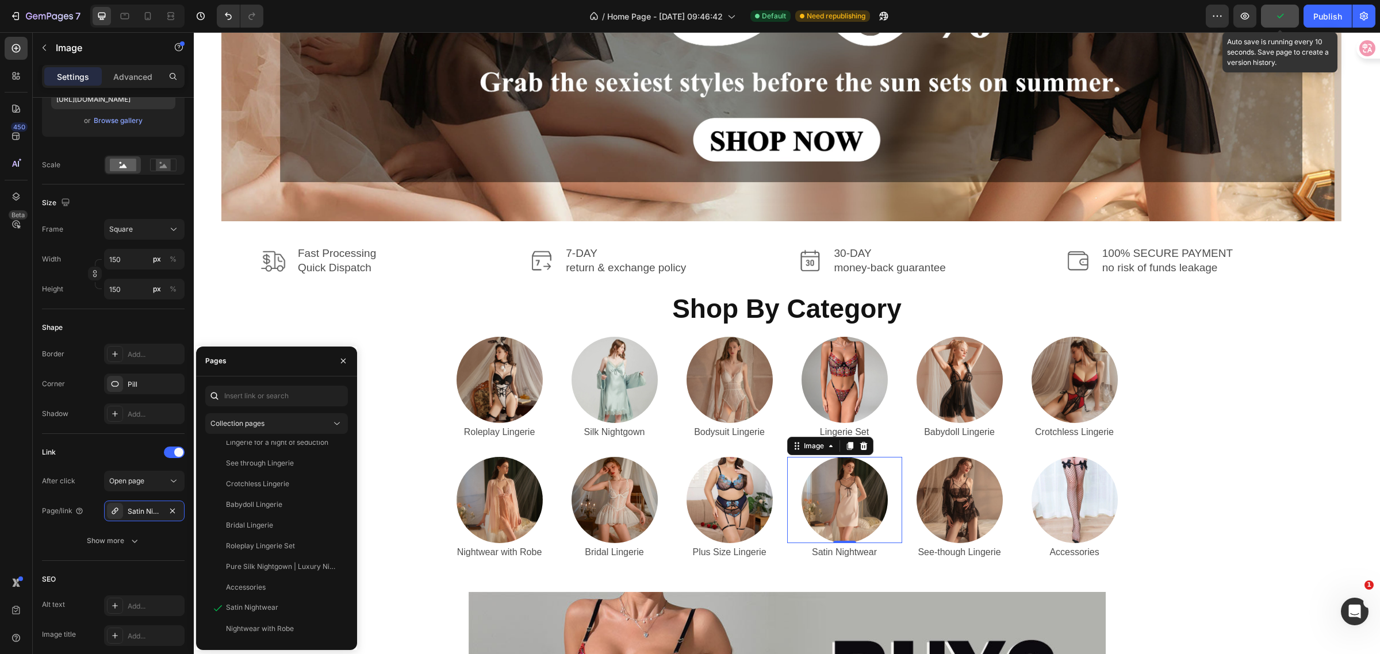
click at [1284, 10] on icon "button" at bounding box center [1280, 16] width 12 height 12
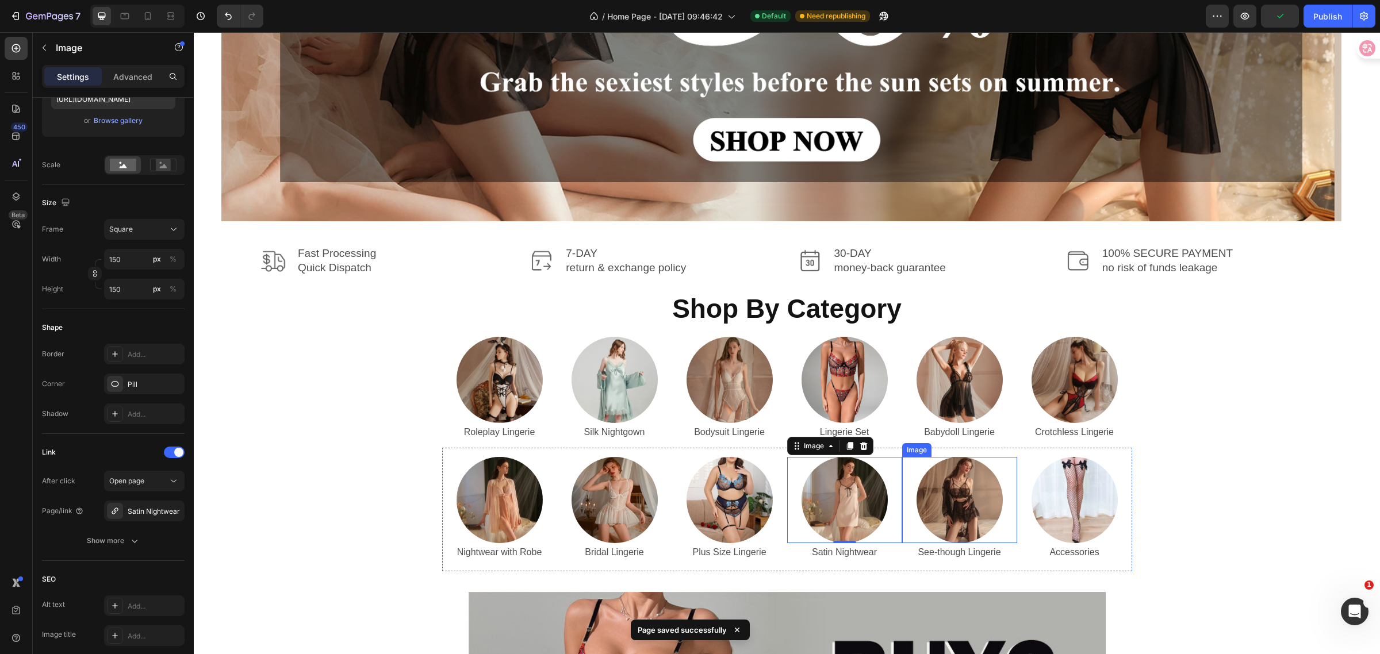
click at [964, 485] on img at bounding box center [960, 500] width 86 height 86
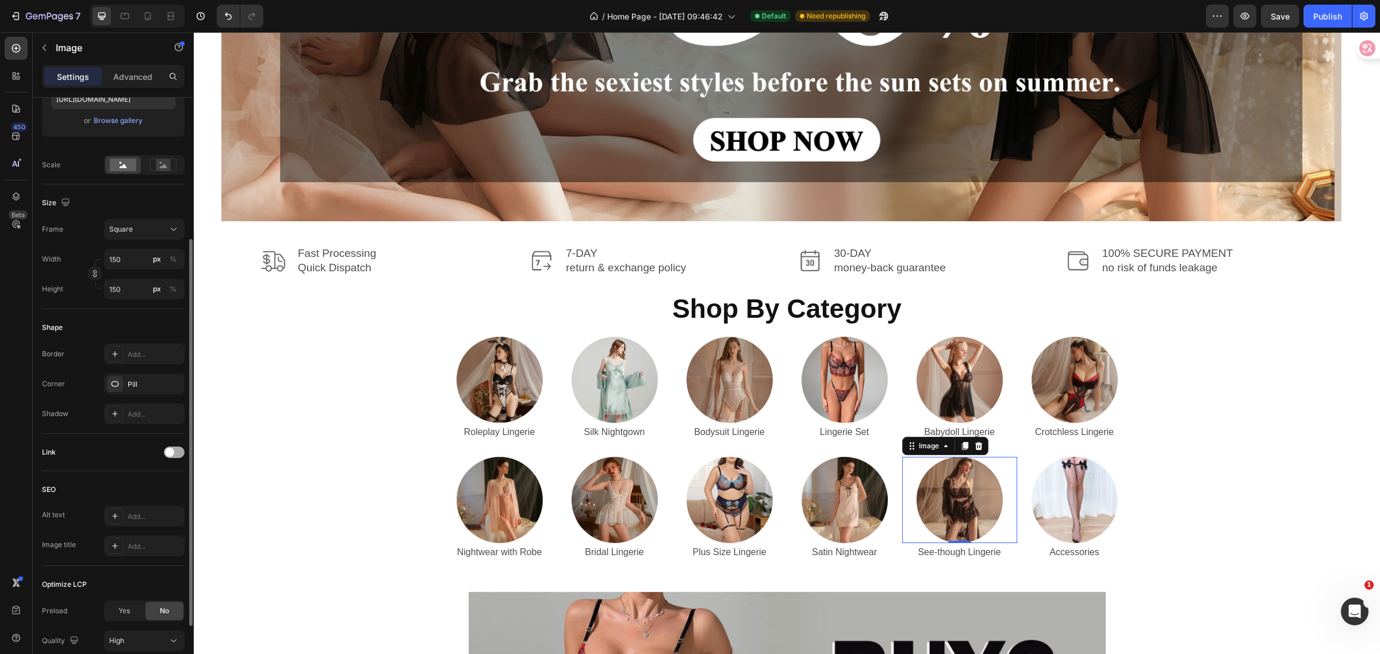
click at [171, 453] on span at bounding box center [169, 452] width 9 height 9
click at [151, 518] on div "Add..." at bounding box center [144, 511] width 81 height 21
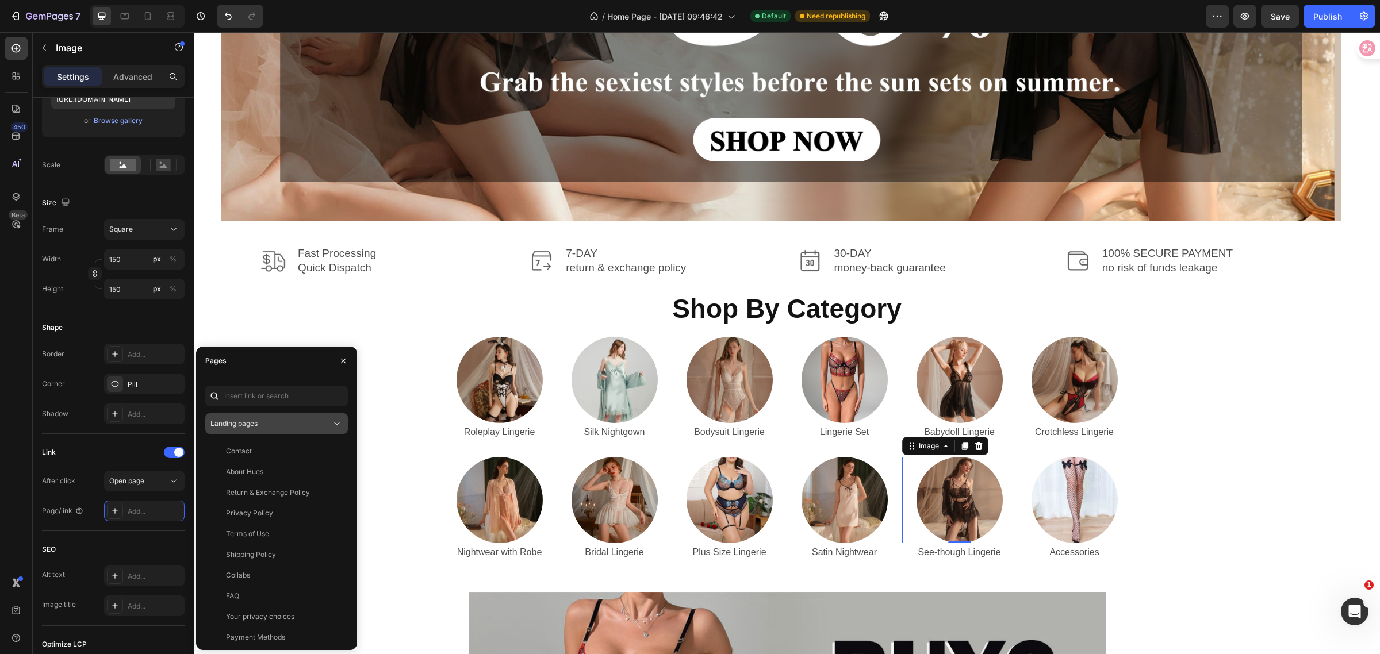
click at [269, 418] on div "Landing pages" at bounding box center [276, 424] width 132 height 12
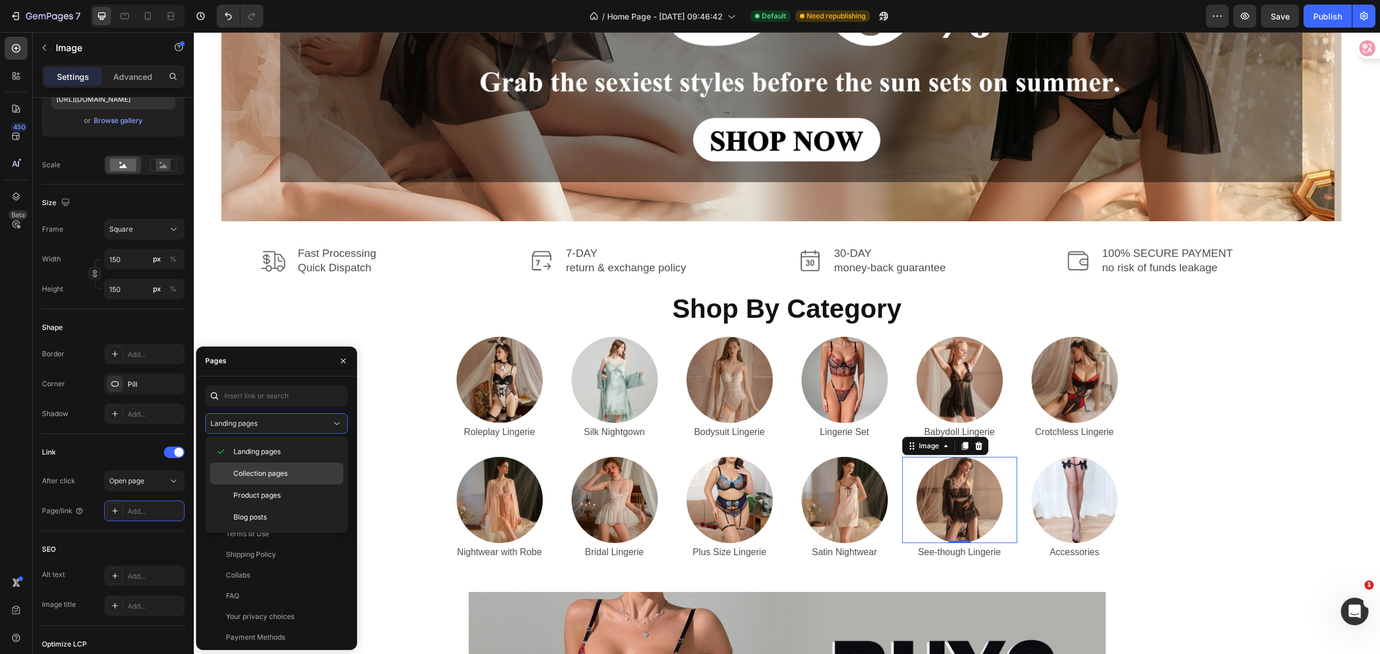
click at [265, 473] on span "Collection pages" at bounding box center [260, 474] width 54 height 10
click at [286, 466] on div "See through Lingerie" at bounding box center [260, 463] width 68 height 10
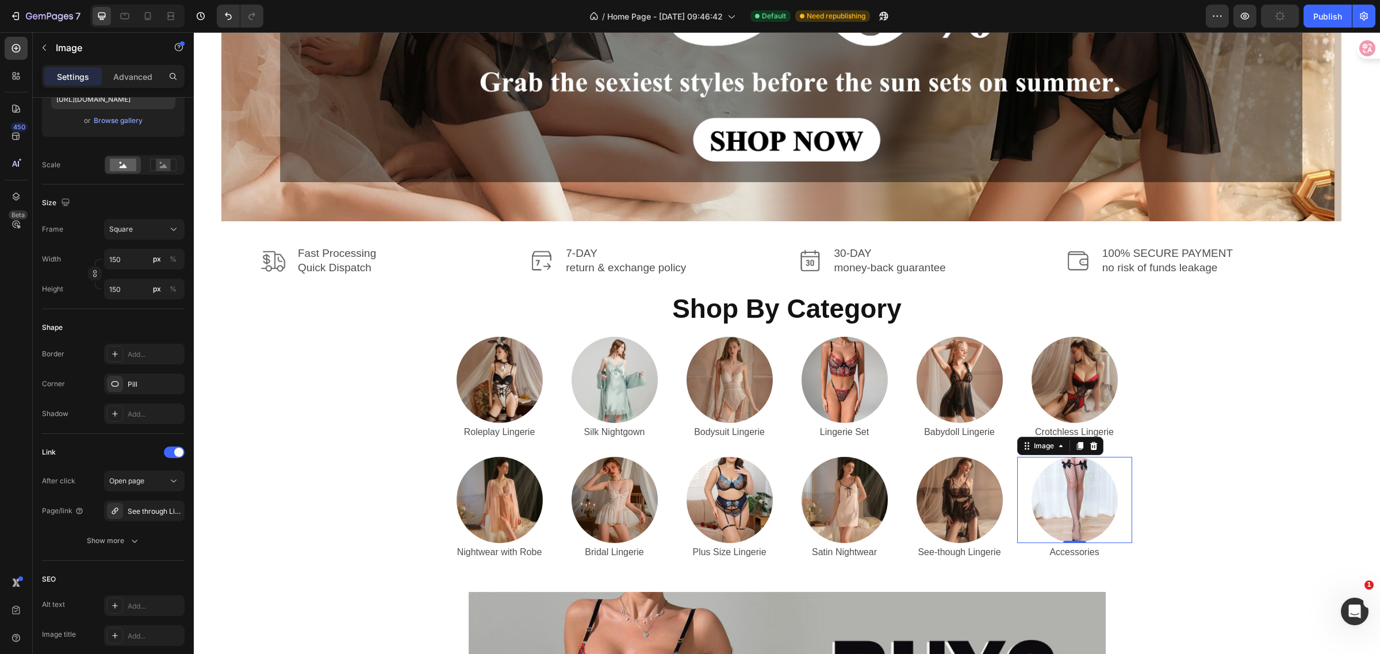
click at [1055, 503] on img at bounding box center [1075, 500] width 86 height 86
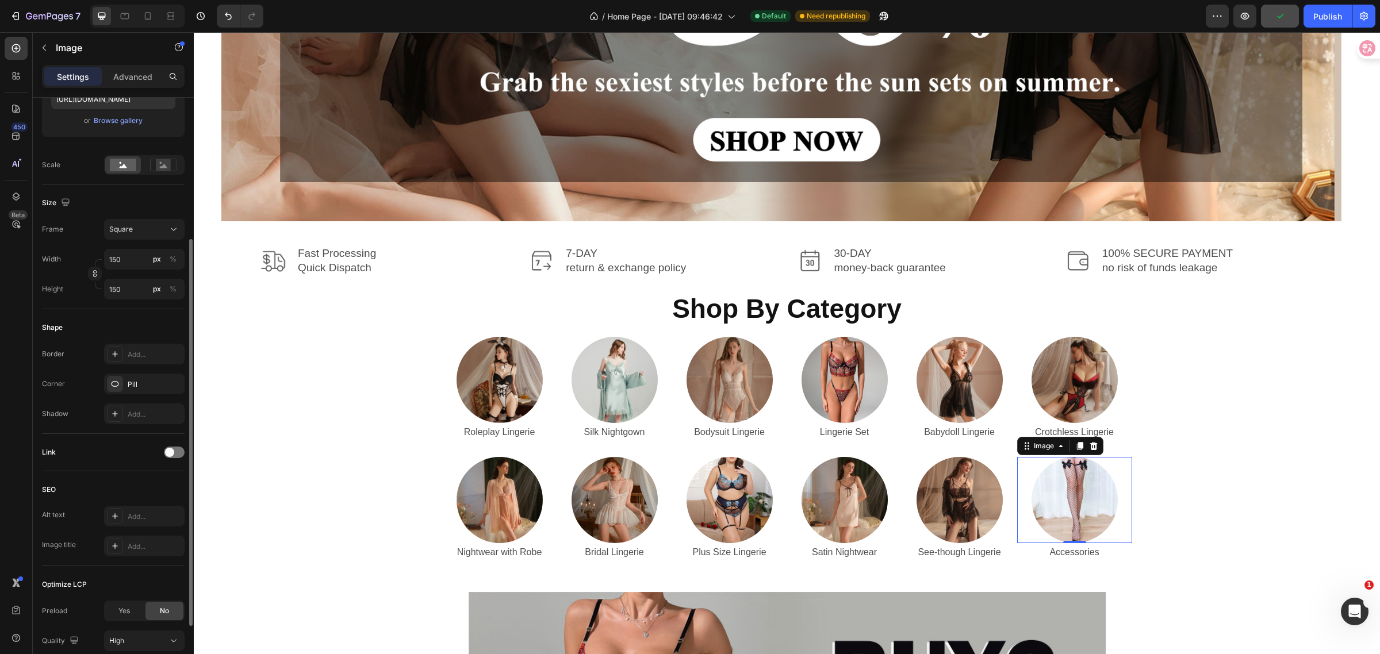
click at [170, 450] on span at bounding box center [169, 452] width 9 height 9
click at [150, 475] on button "Open page" at bounding box center [144, 481] width 81 height 21
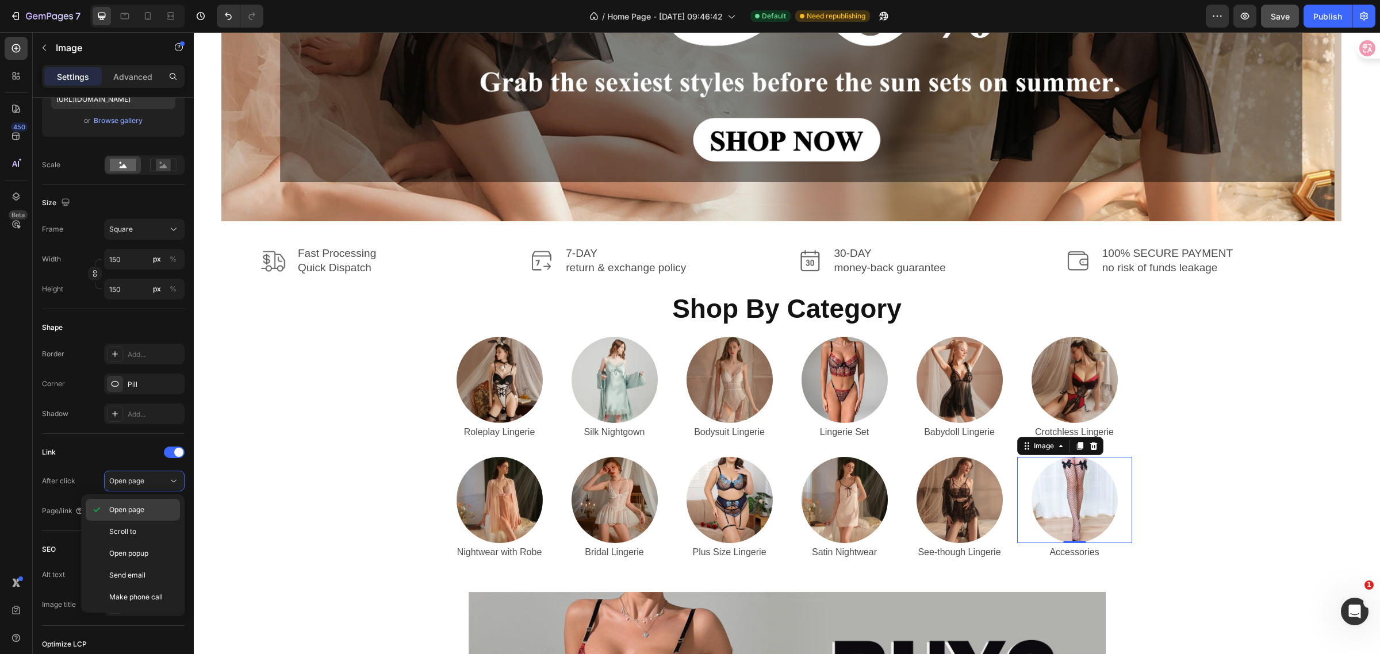
click at [147, 507] on p "Open page" at bounding box center [142, 510] width 66 height 10
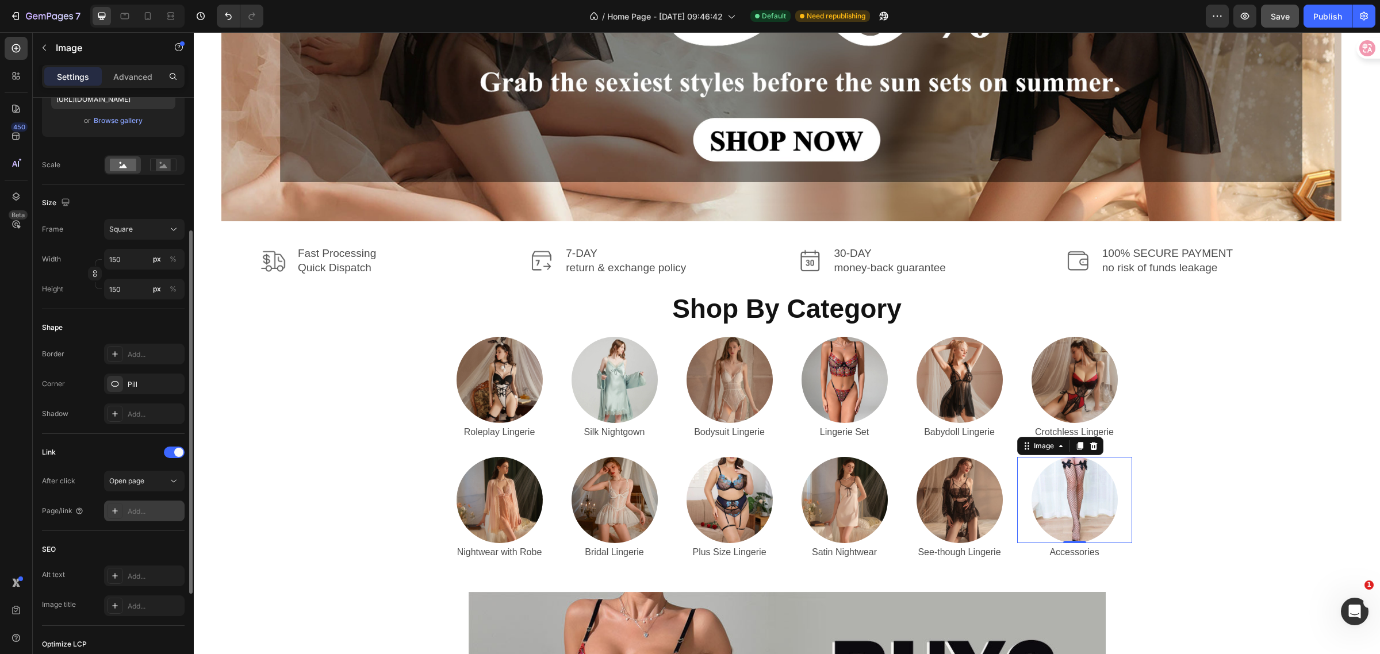
drag, startPoint x: 148, startPoint y: 512, endPoint x: 155, endPoint y: 509, distance: 8.2
click at [148, 512] on div "Add..." at bounding box center [155, 512] width 54 height 10
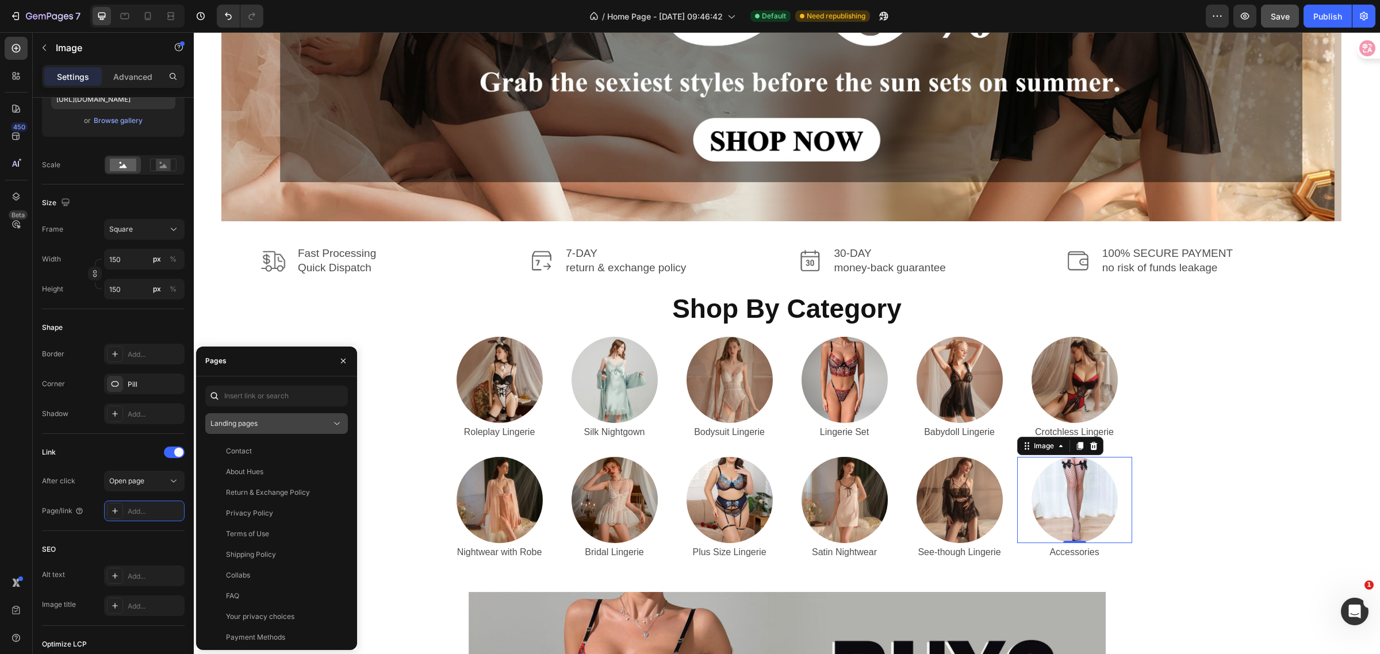
click at [269, 424] on div "Landing pages" at bounding box center [270, 424] width 121 height 10
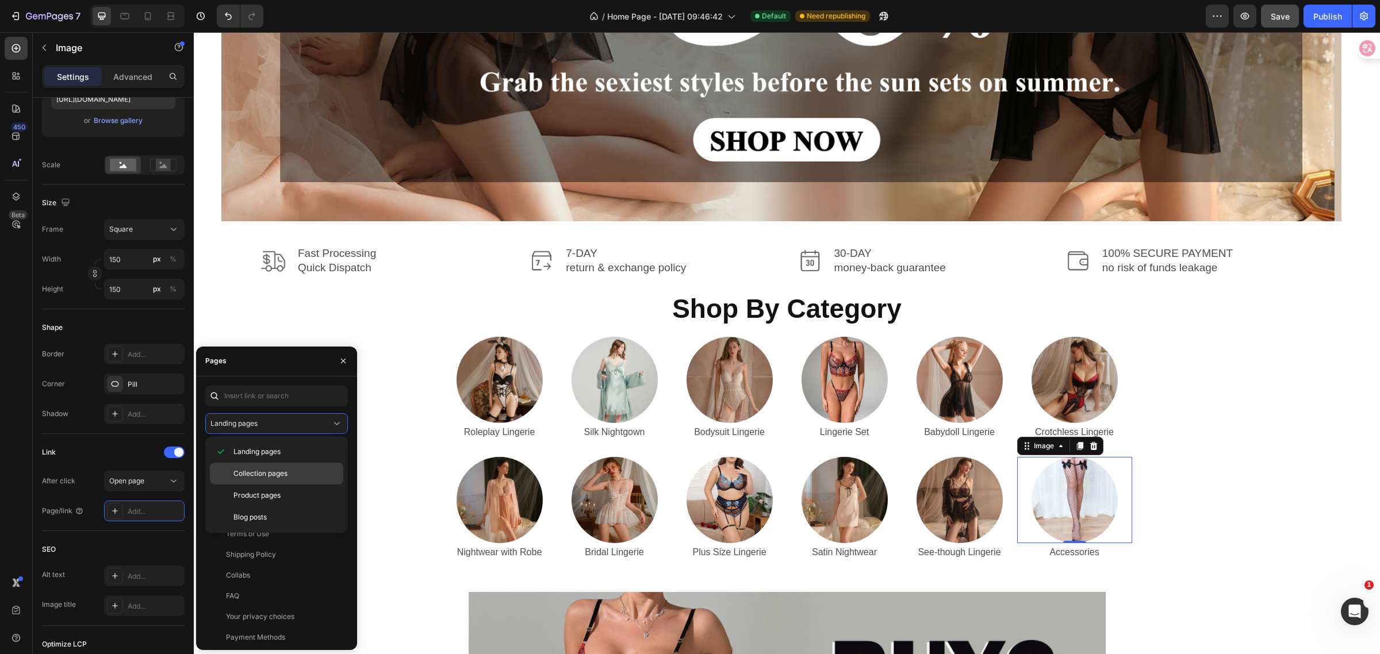
drag, startPoint x: 252, startPoint y: 472, endPoint x: 258, endPoint y: 475, distance: 6.4
click at [252, 473] on span "Collection pages" at bounding box center [260, 474] width 54 height 10
click at [268, 516] on div "Accessories" at bounding box center [274, 516] width 129 height 10
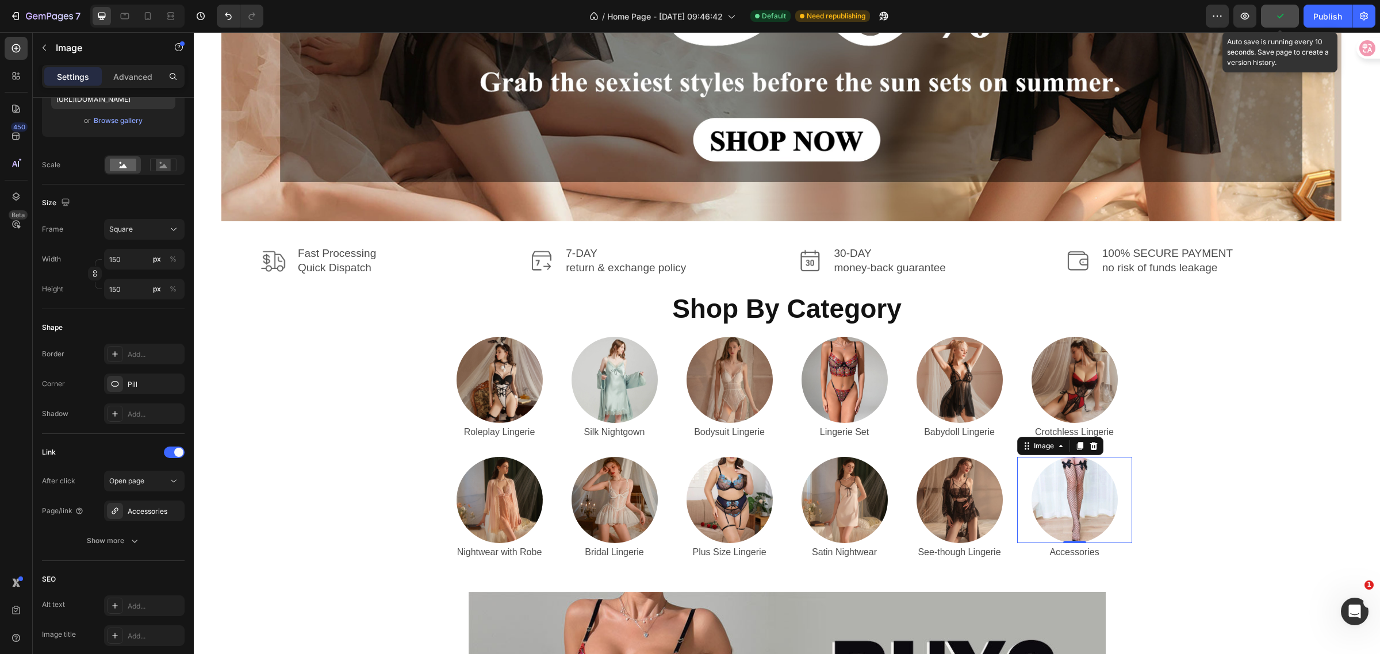
click at [1286, 18] on icon "button" at bounding box center [1280, 16] width 12 height 12
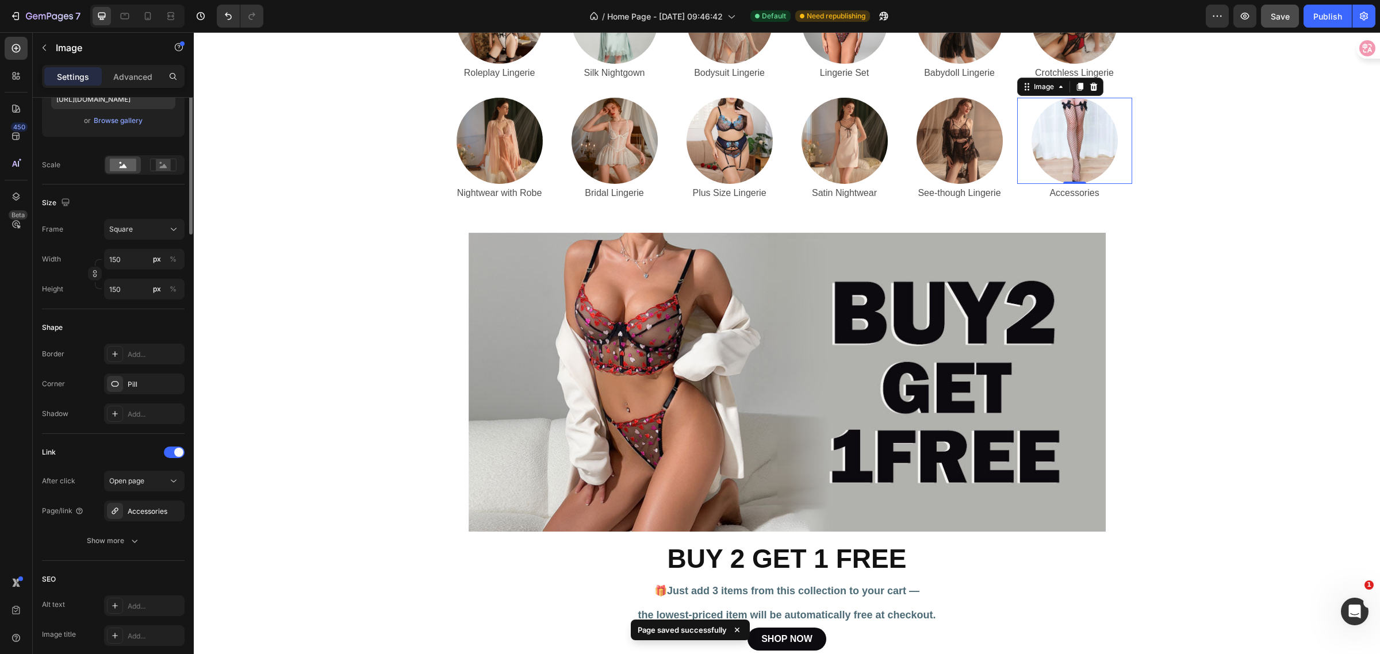
scroll to position [0, 0]
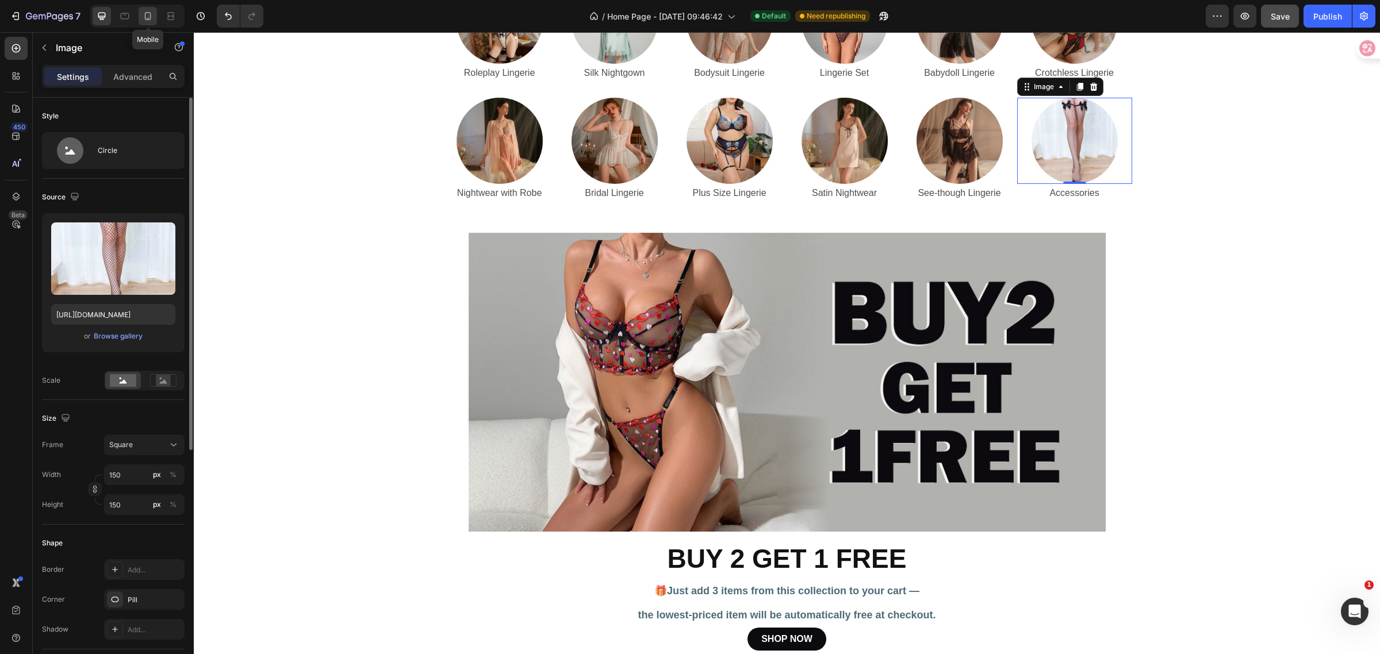
click at [148, 17] on icon at bounding box center [148, 16] width 12 height 12
type input "80"
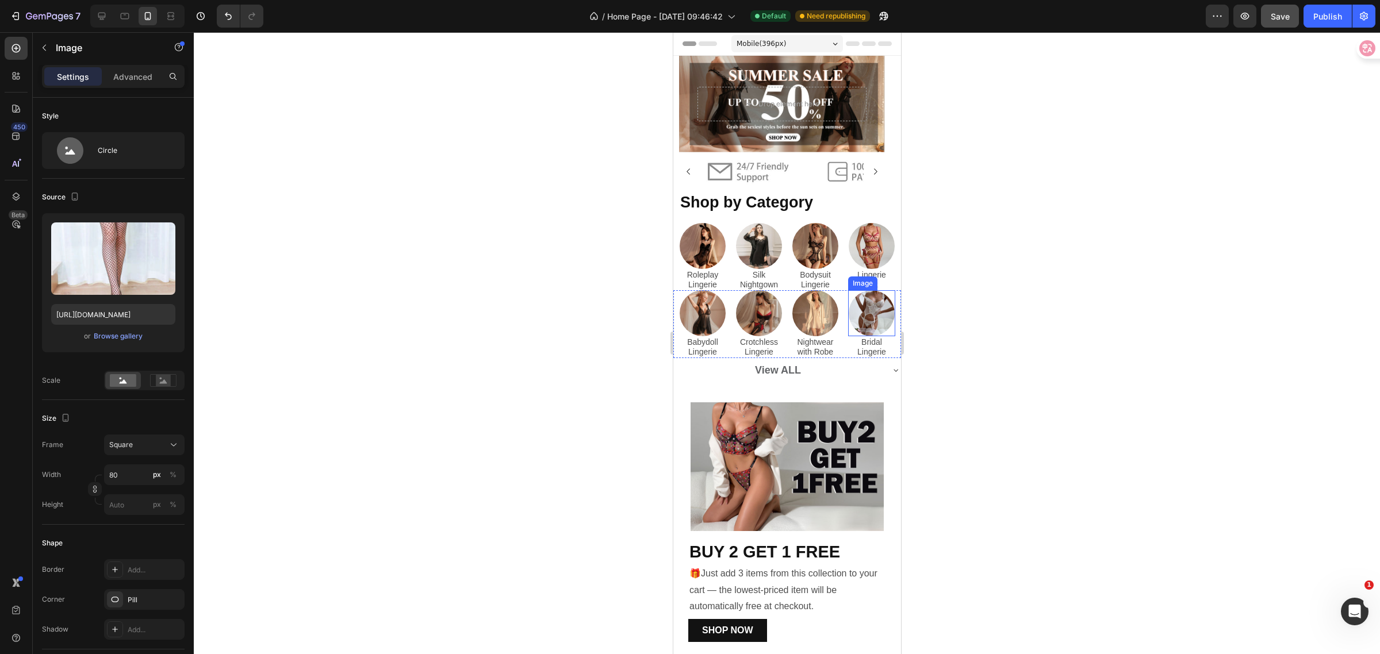
click at [865, 308] on img at bounding box center [871, 313] width 46 height 46
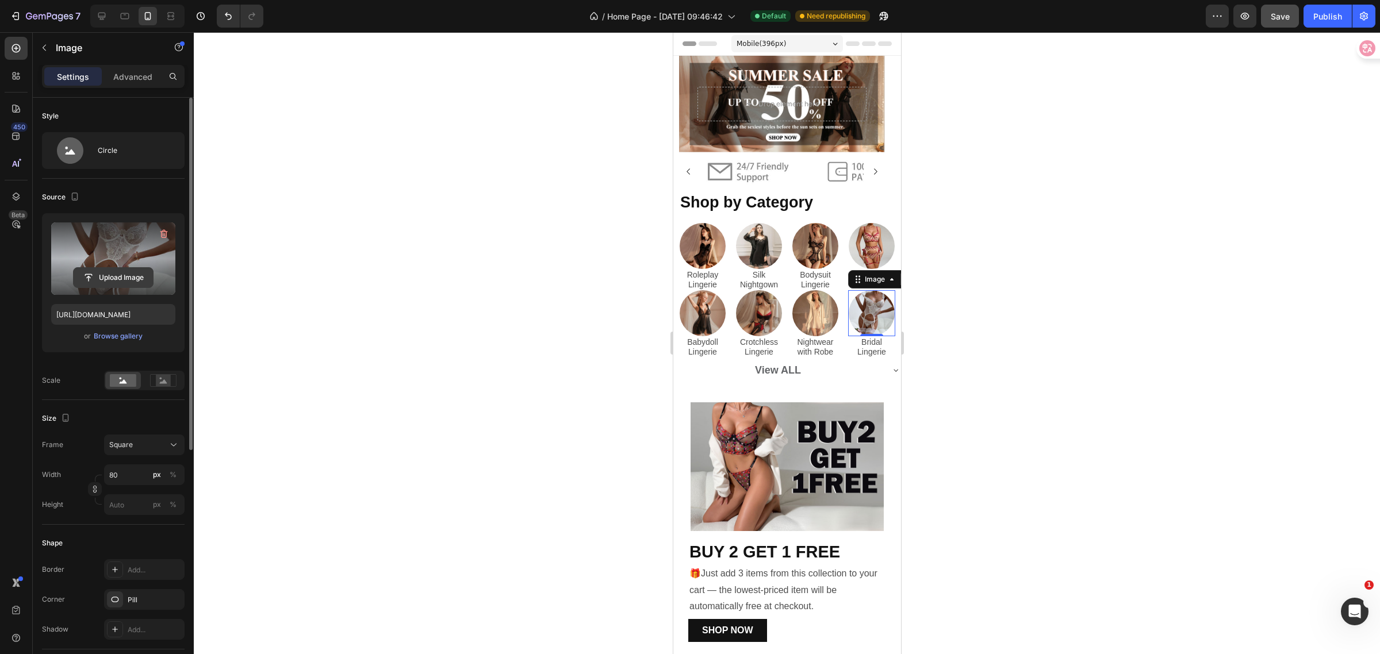
click at [83, 276] on input "file" at bounding box center [113, 278] width 79 height 20
type input "https://cdn.shopify.com/s/files/1/0562/4119/3042/files/gempages_539969290552476…"
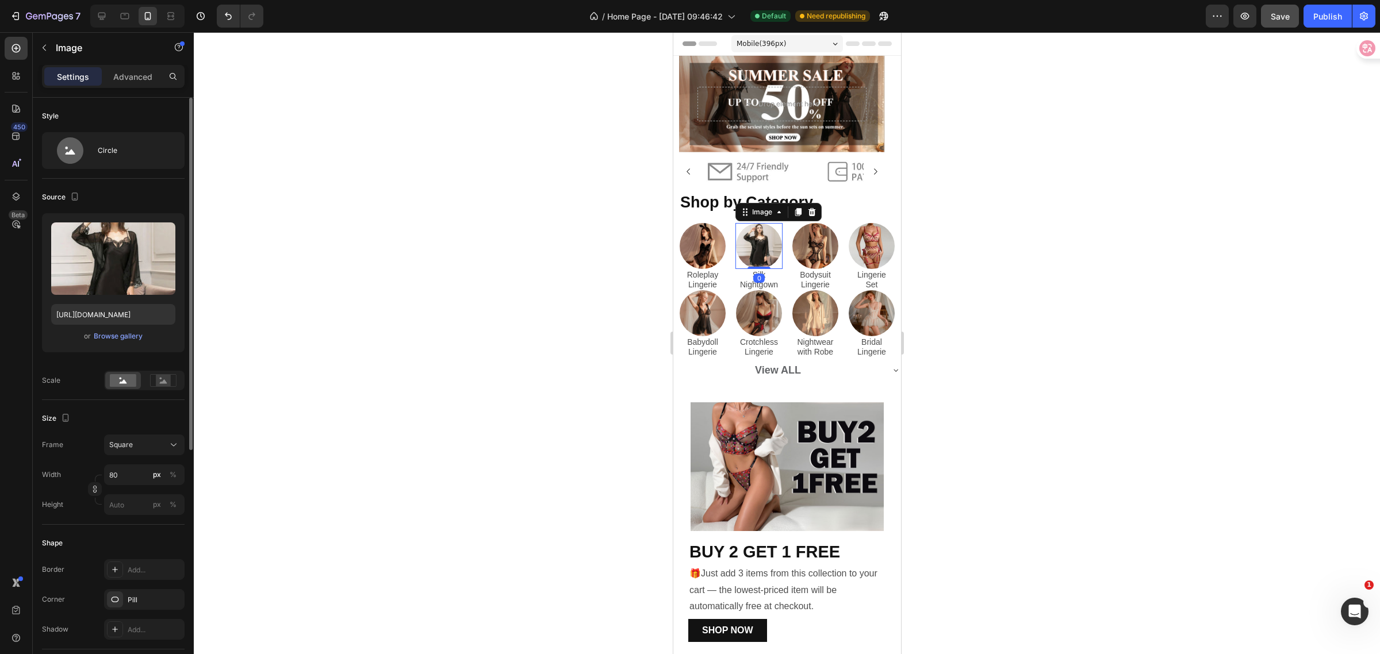
click at [753, 257] on img at bounding box center [758, 246] width 46 height 46
click at [86, 276] on input "file" at bounding box center [113, 278] width 79 height 20
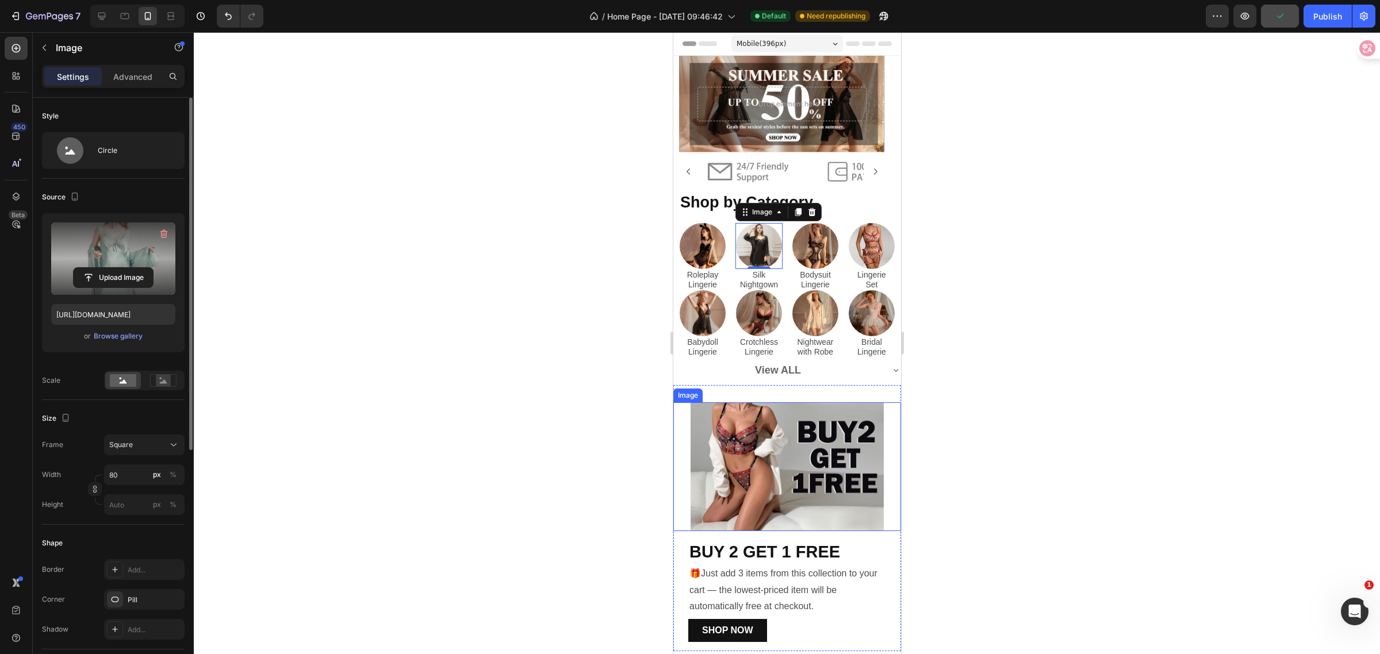
type input "https://cdn.shopify.com/s/files/1/0562/4119/3042/files/gempages_539969290552476…"
click at [893, 370] on icon at bounding box center [895, 371] width 5 height 2
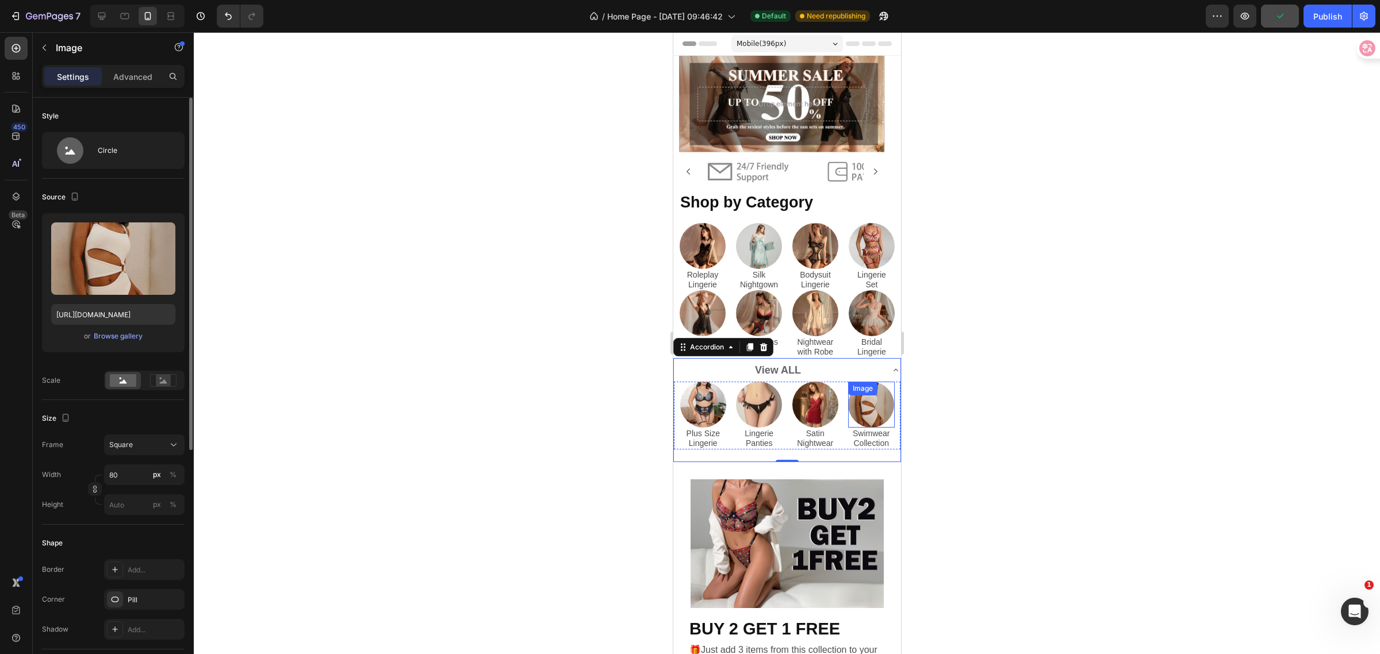
click at [865, 406] on img at bounding box center [871, 405] width 46 height 46
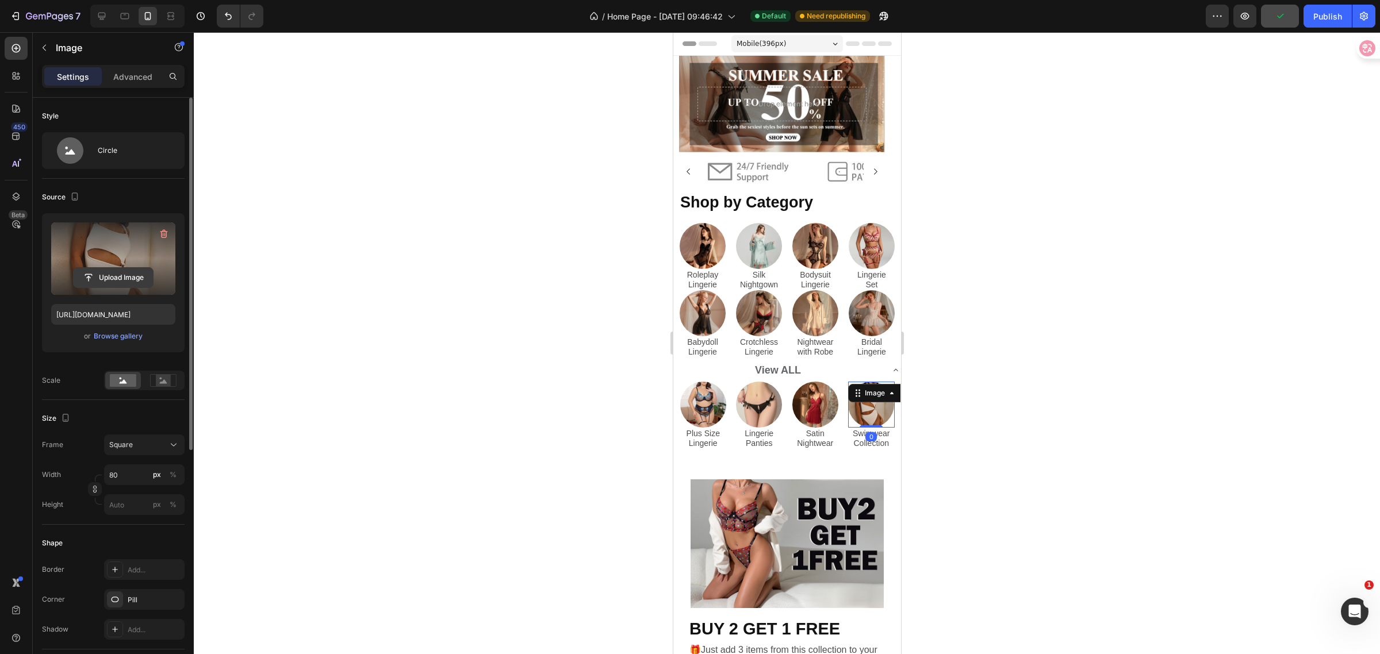
click at [89, 279] on input "file" at bounding box center [113, 278] width 79 height 20
type input "https://cdn.shopify.com/s/files/1/0562/4119/3042/files/gempages_539969290552476…"
click at [849, 431] on p "Swimwear Collection" at bounding box center [871, 439] width 45 height 20
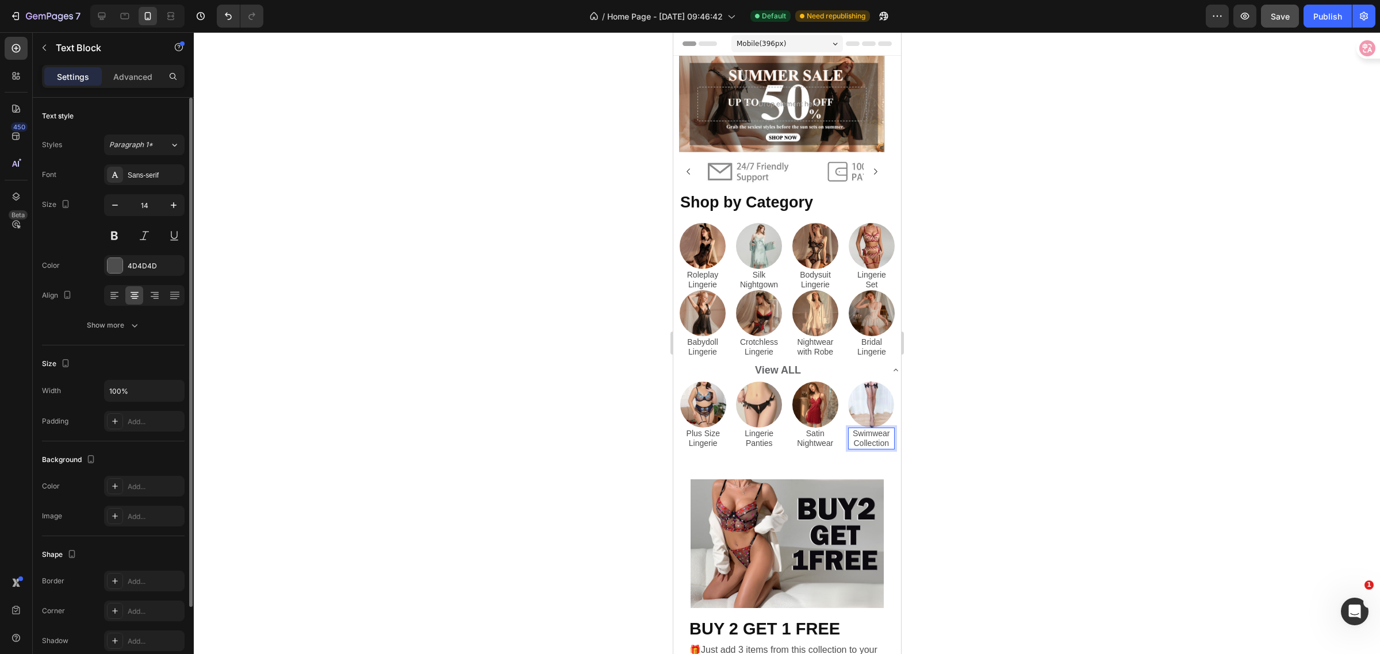
click at [864, 433] on p "Swimwear Collection" at bounding box center [871, 439] width 45 height 20
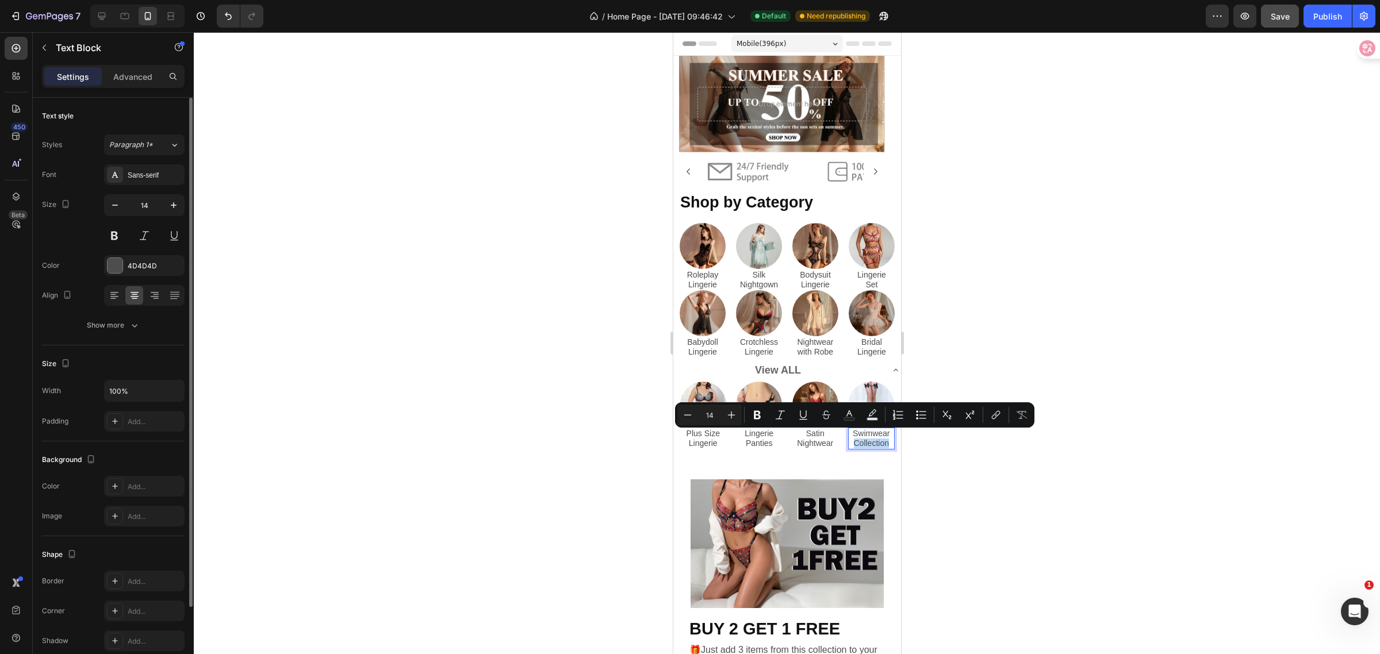
click at [879, 435] on p "Swimwear Collection" at bounding box center [871, 439] width 45 height 20
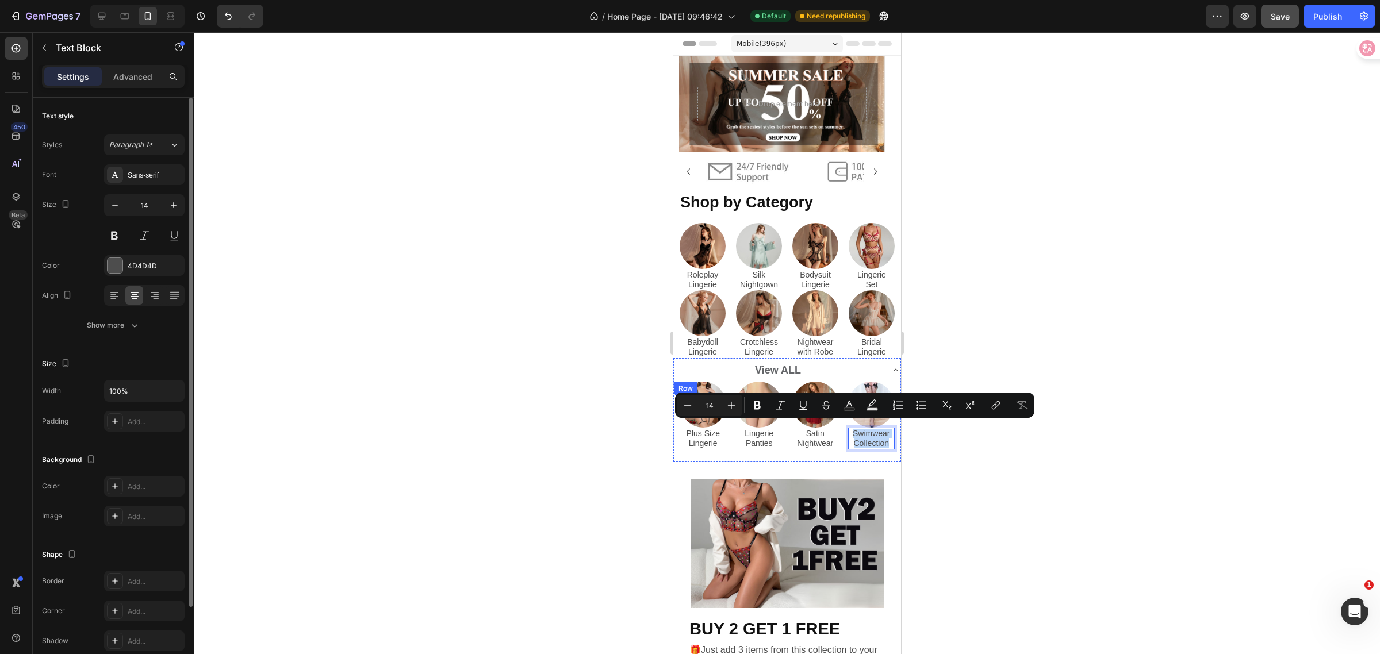
drag, startPoint x: 878, startPoint y: 439, endPoint x: 838, endPoint y: 432, distance: 40.2
click at [838, 432] on div "Image Plus Size Lingerie Text Block Image Lingerie Panties Text Block Image Sat…" at bounding box center [786, 416] width 227 height 68
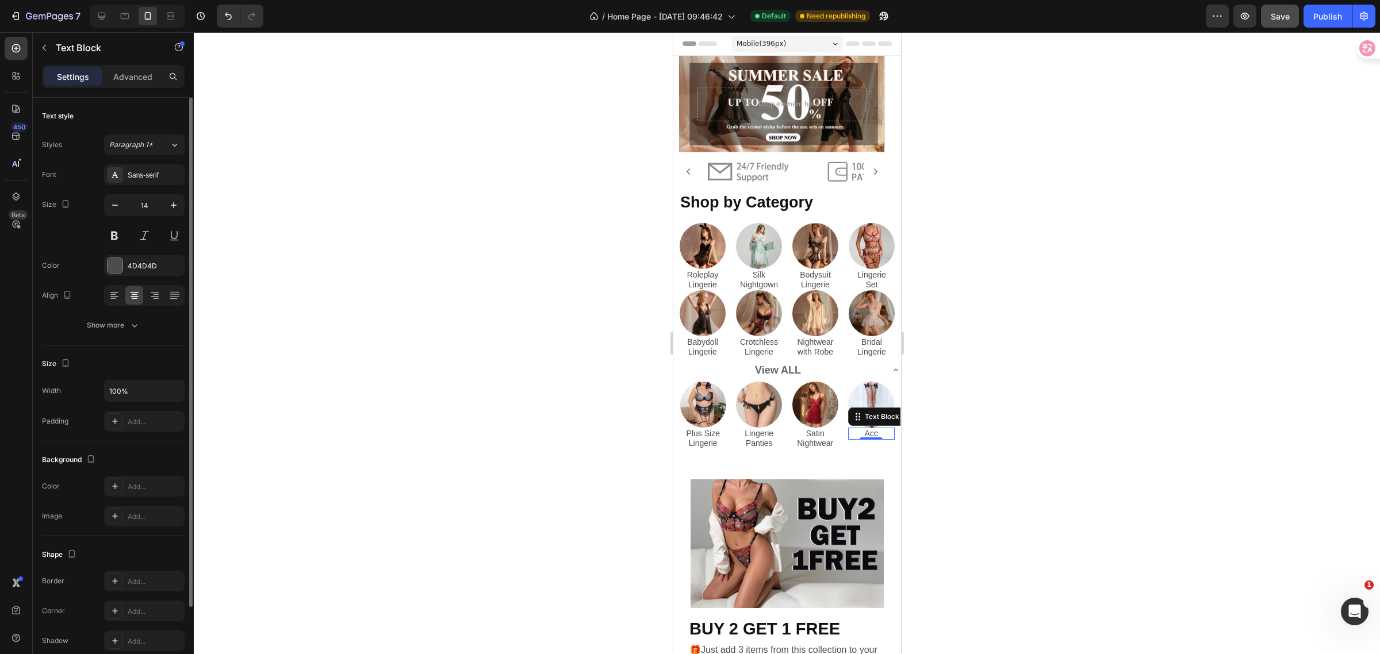
click at [1014, 417] on div at bounding box center [787, 343] width 1186 height 622
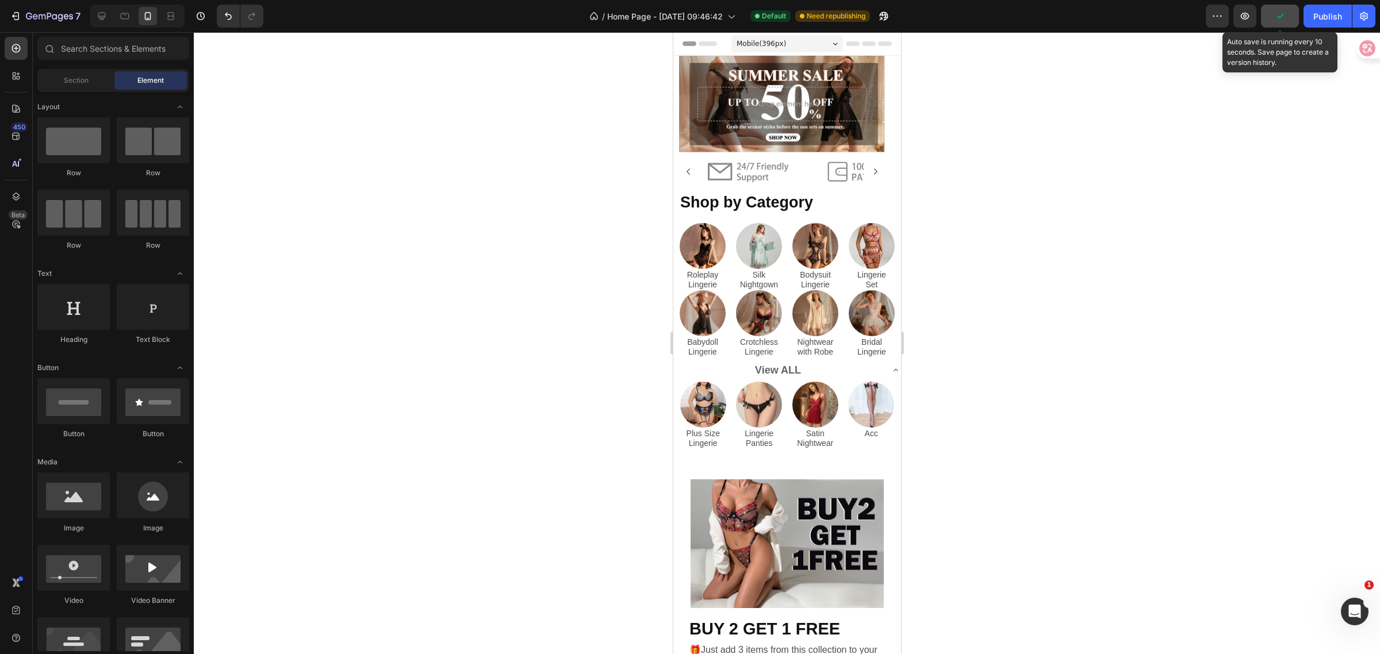
click at [1278, 20] on icon "button" at bounding box center [1280, 16] width 12 height 12
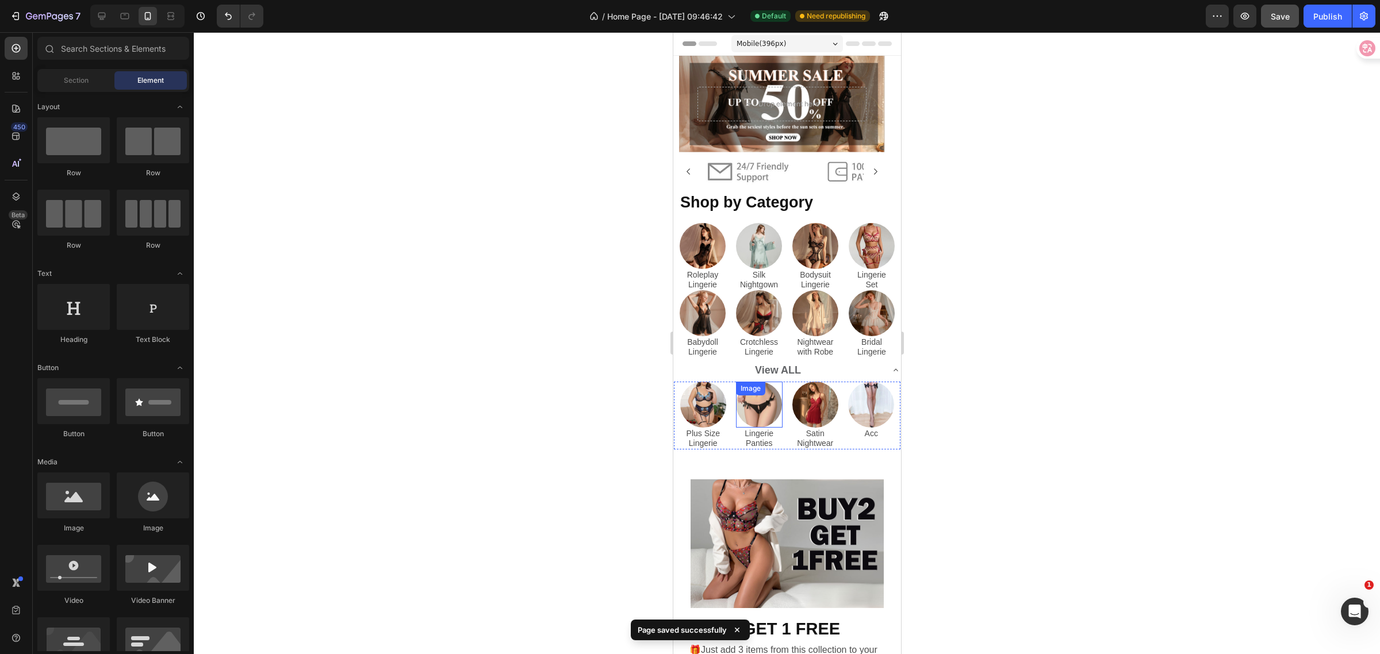
click at [756, 412] on img at bounding box center [758, 405] width 46 height 46
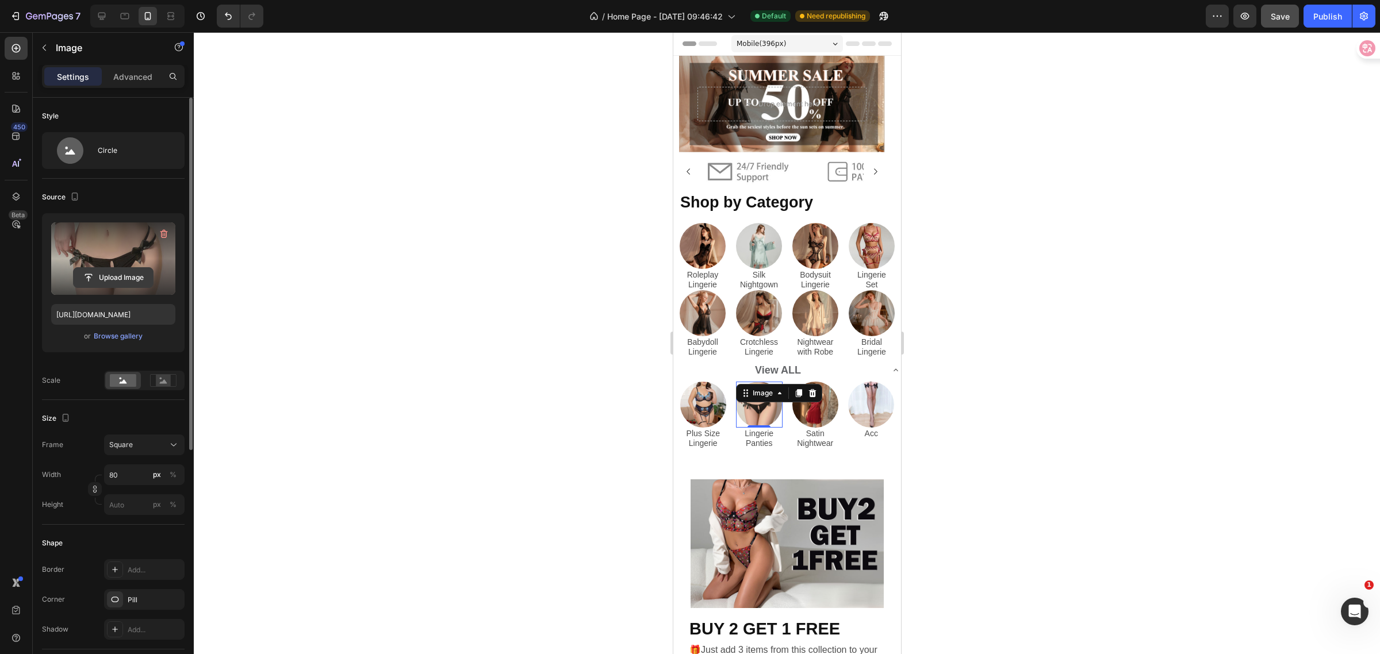
click at [85, 280] on input "file" at bounding box center [113, 278] width 79 height 20
type input "https://cdn.shopify.com/s/files/1/0562/4119/3042/files/gempages_539969290552476…"
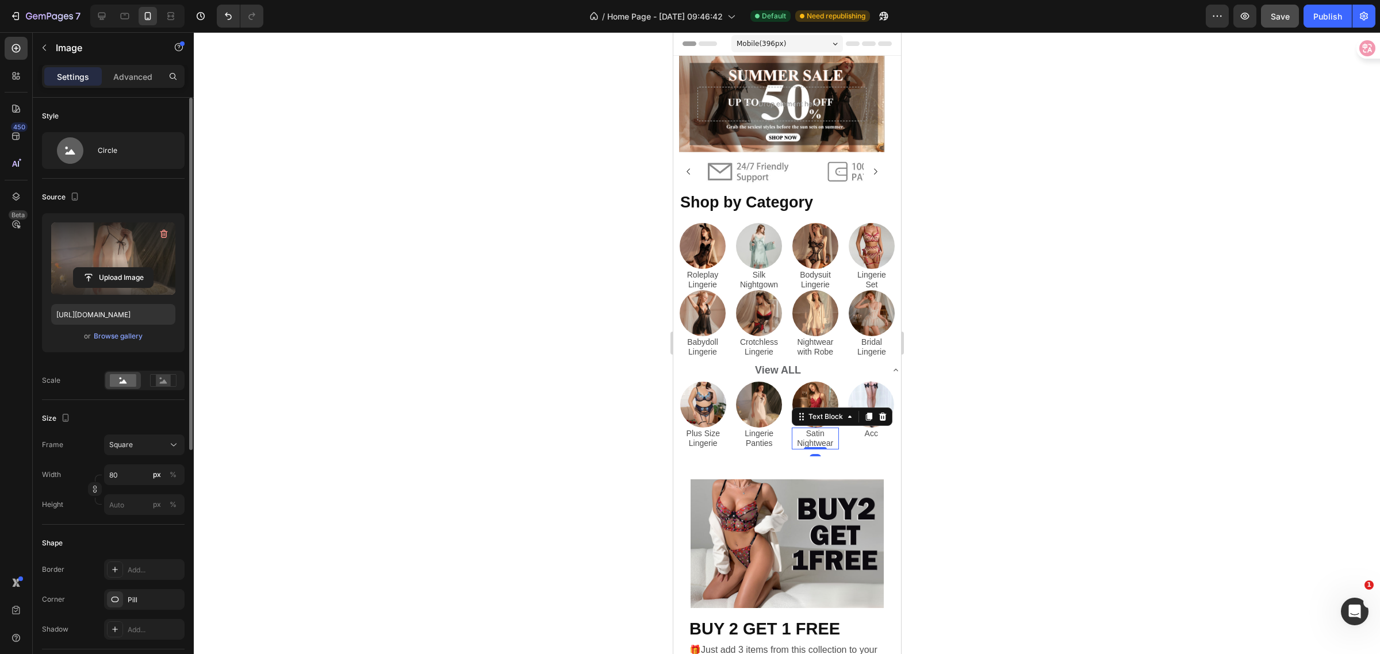
click at [804, 431] on p "Satin Nightwear" at bounding box center [814, 439] width 45 height 20
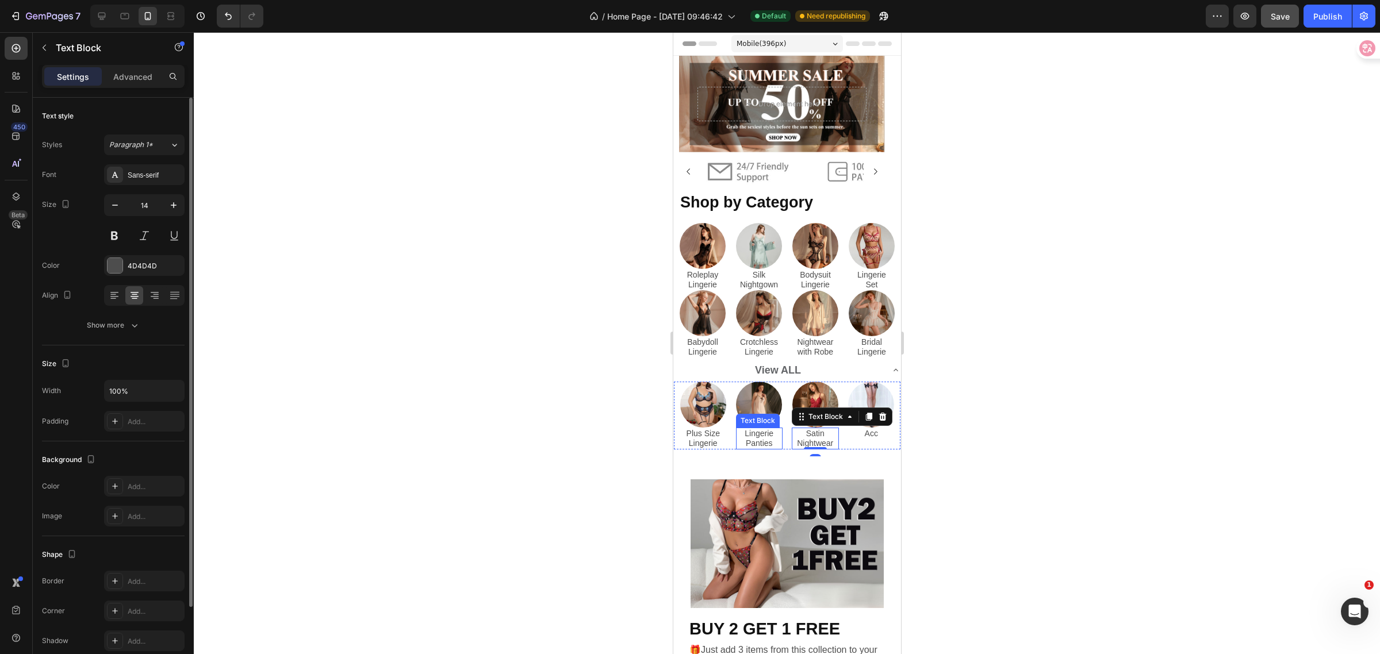
click at [760, 429] on p "Lingerie Panties" at bounding box center [759, 439] width 45 height 20
click at [769, 436] on p "Satin Panties" at bounding box center [759, 439] width 45 height 20
click at [769, 441] on p "Satin Panties" at bounding box center [759, 439] width 45 height 20
click at [764, 406] on img at bounding box center [758, 405] width 46 height 46
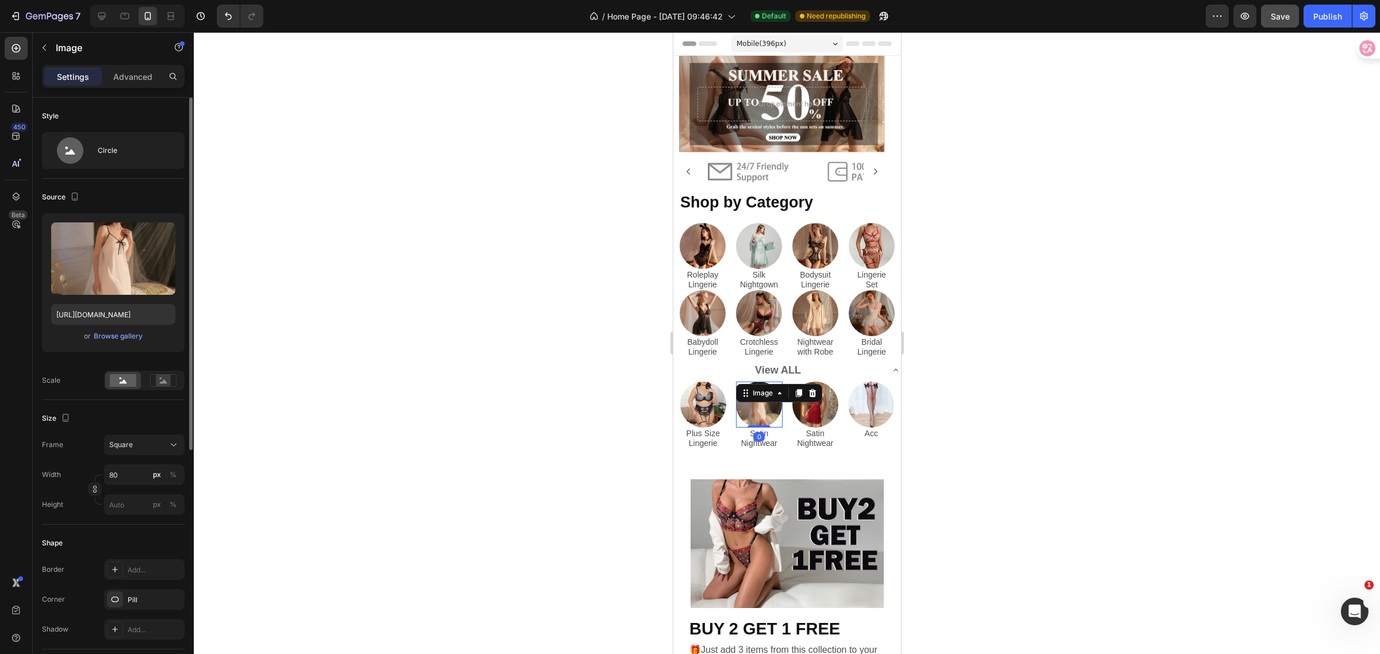
scroll to position [144, 0]
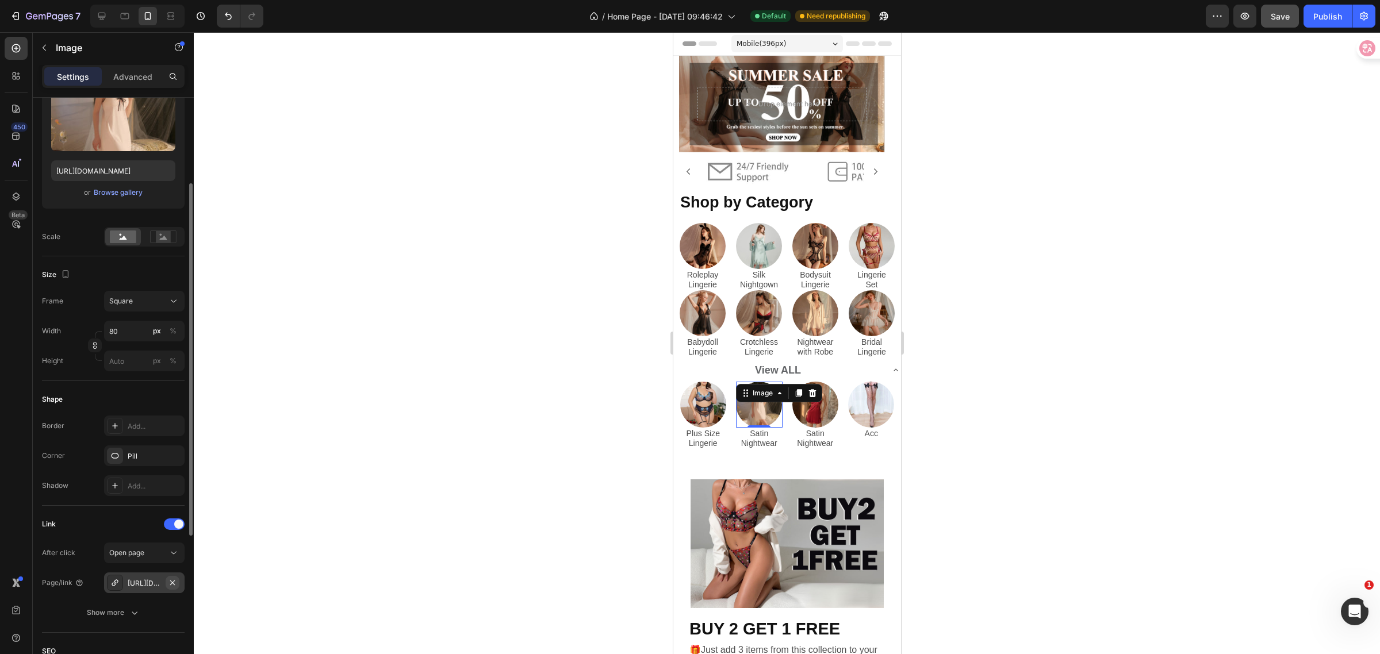
click at [171, 583] on icon "button" at bounding box center [172, 582] width 5 height 5
click at [150, 582] on div "Add..." at bounding box center [155, 583] width 54 height 10
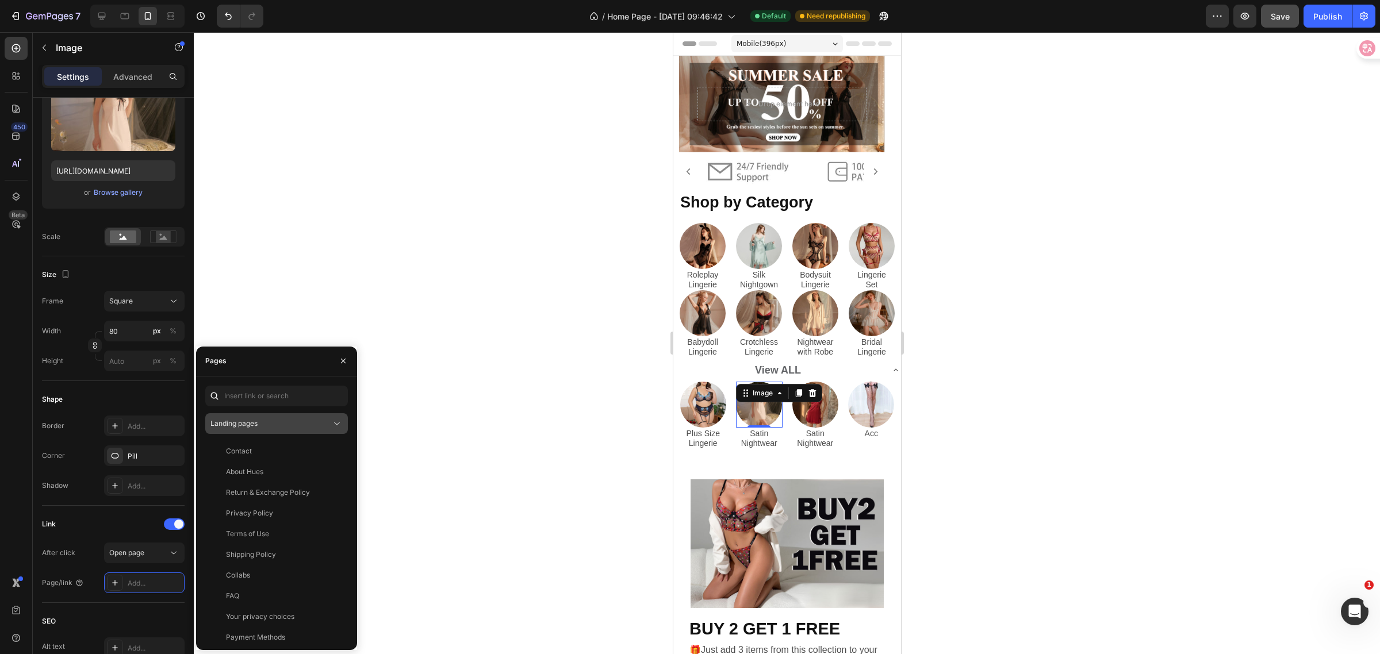
click at [285, 424] on div "Landing pages" at bounding box center [270, 424] width 121 height 10
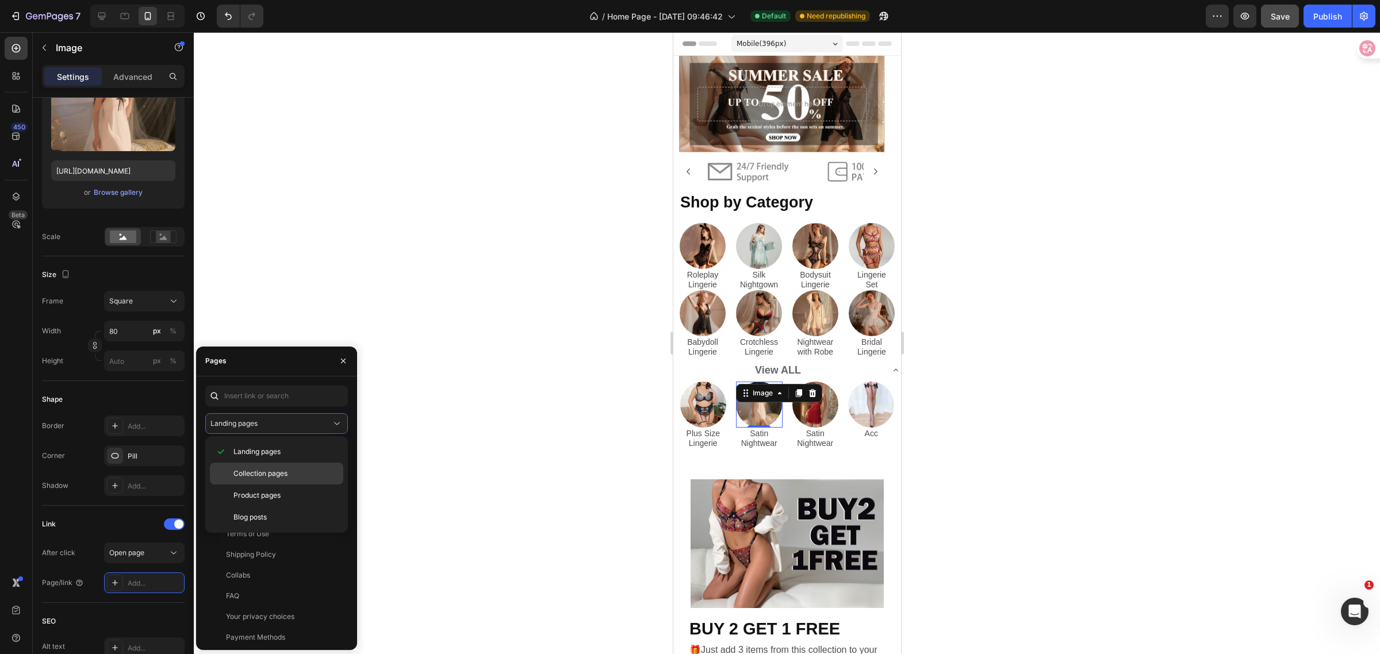
click at [271, 472] on span "Collection pages" at bounding box center [260, 474] width 54 height 10
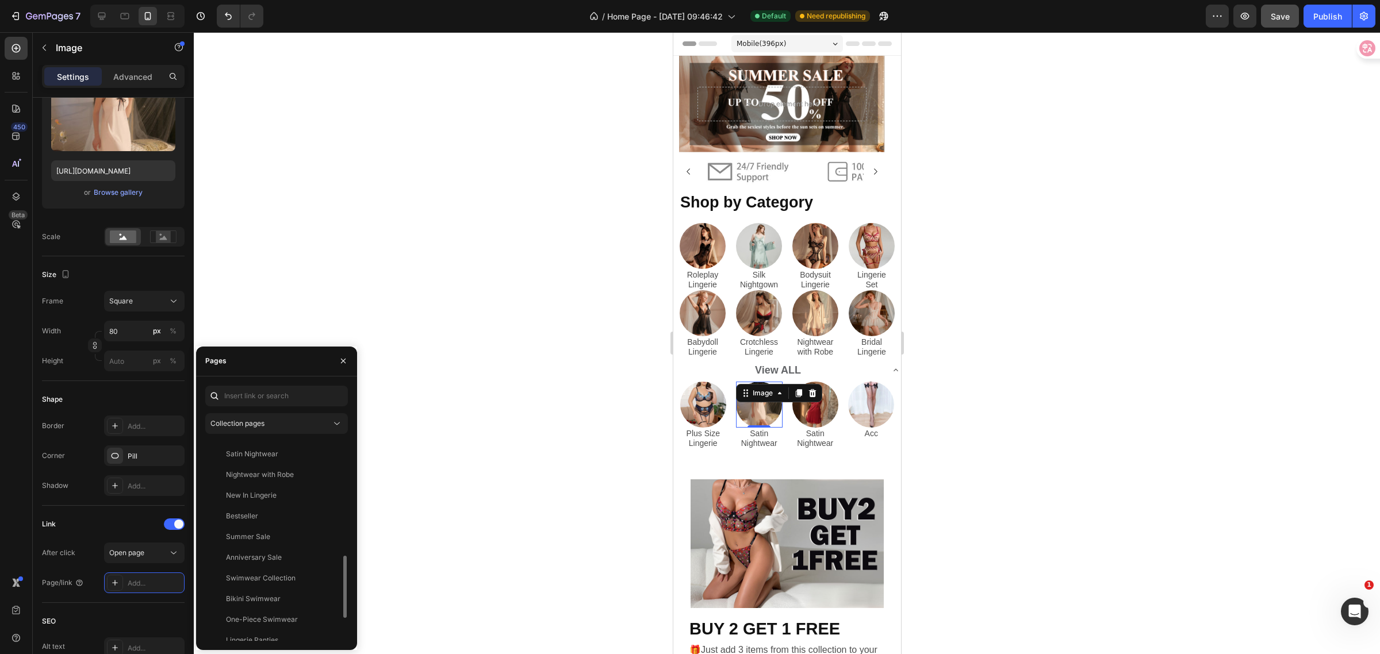
scroll to position [298, 0]
click at [289, 527] on div "Satin Nightwear" at bounding box center [274, 526] width 129 height 10
click at [1277, 19] on span "Save" at bounding box center [1280, 17] width 19 height 10
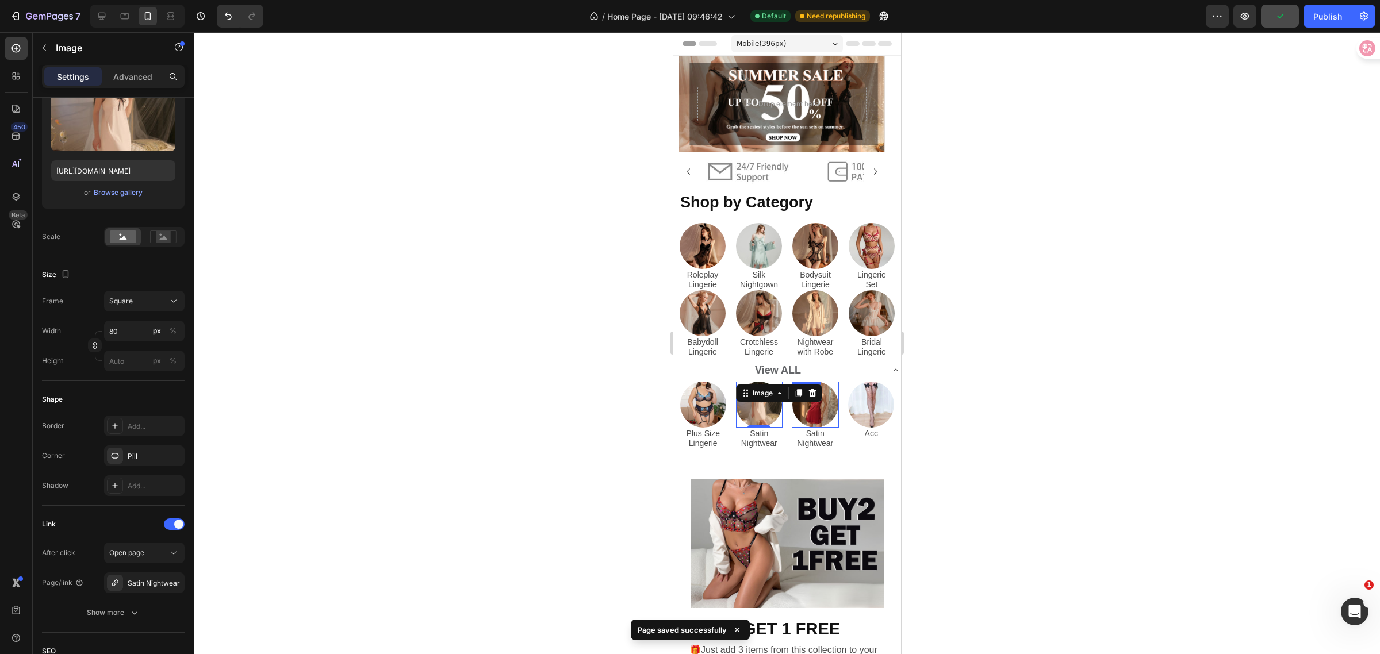
click at [818, 406] on img at bounding box center [815, 405] width 46 height 46
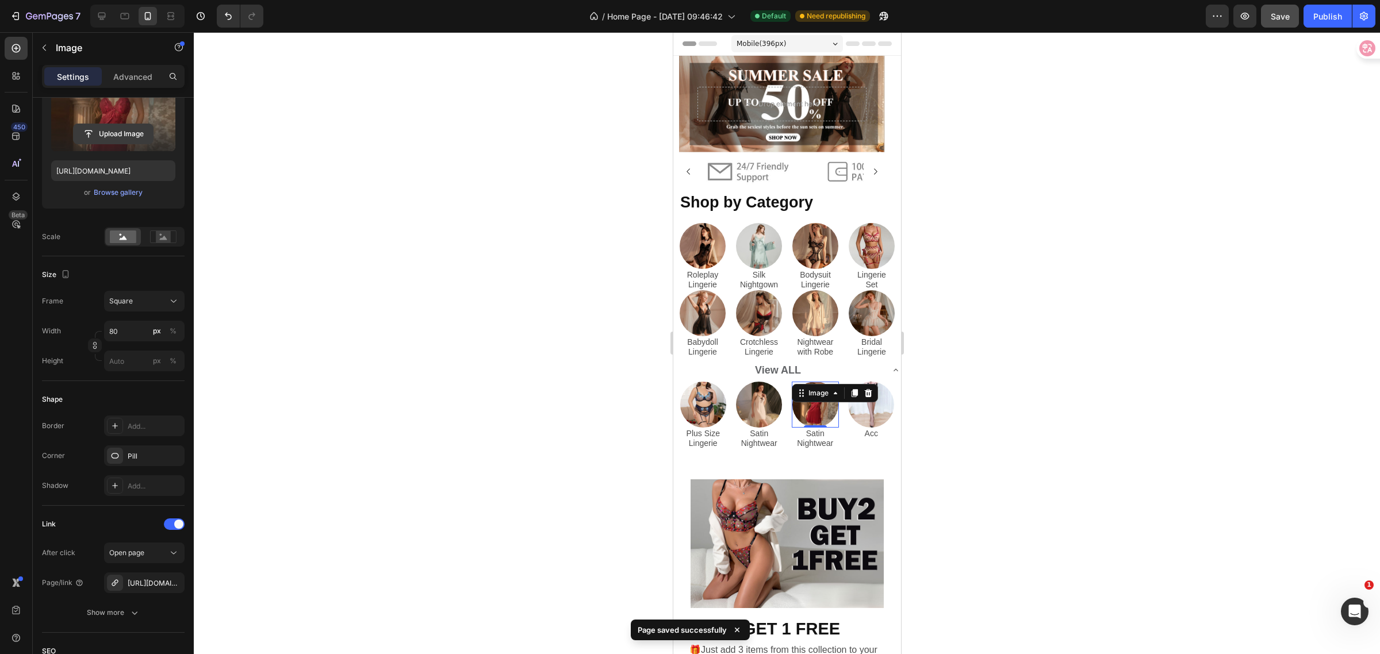
click at [91, 130] on input "file" at bounding box center [113, 134] width 79 height 20
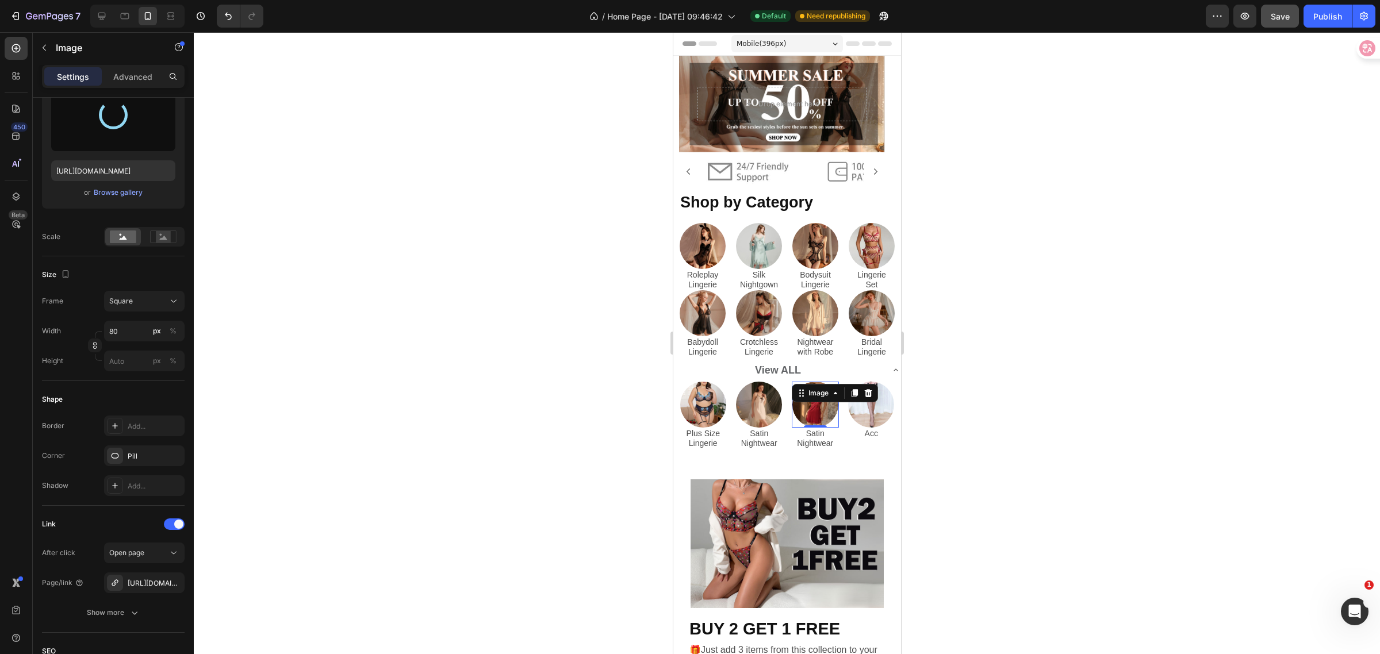
type input "https://cdn.shopify.com/s/files/1/0562/4119/3042/files/gempages_539969290552476…"
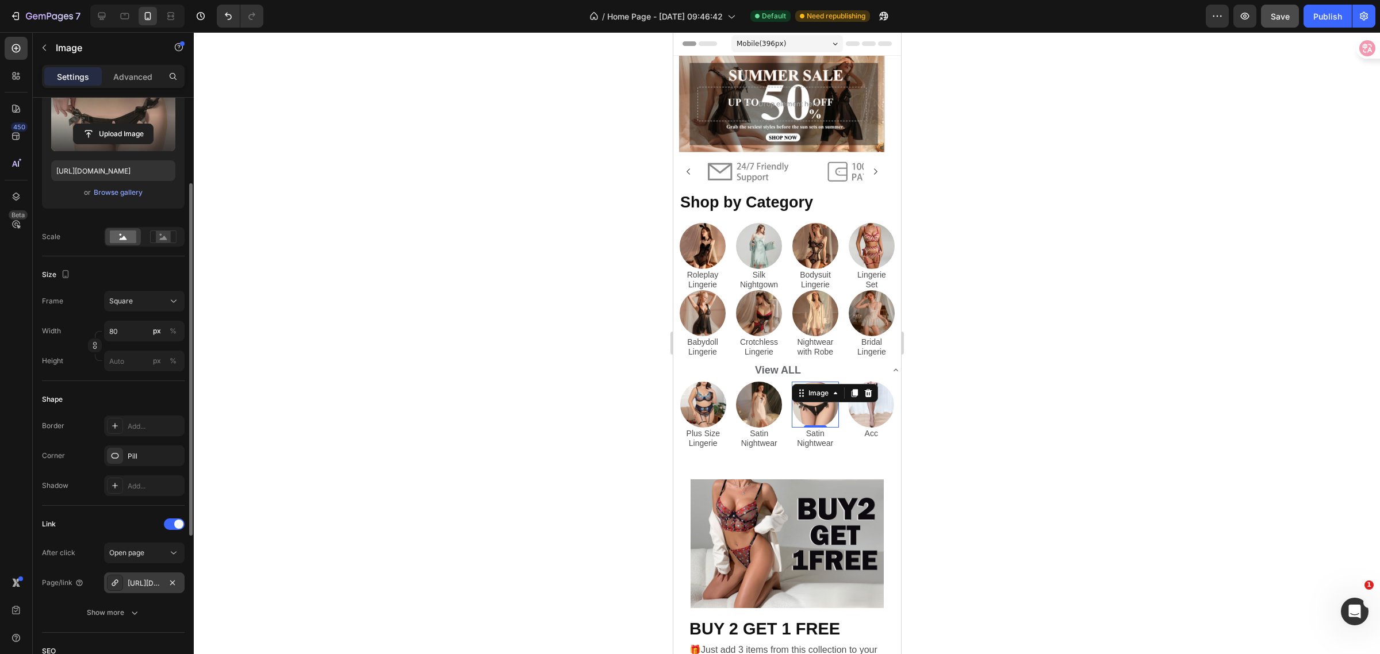
scroll to position [288, 0]
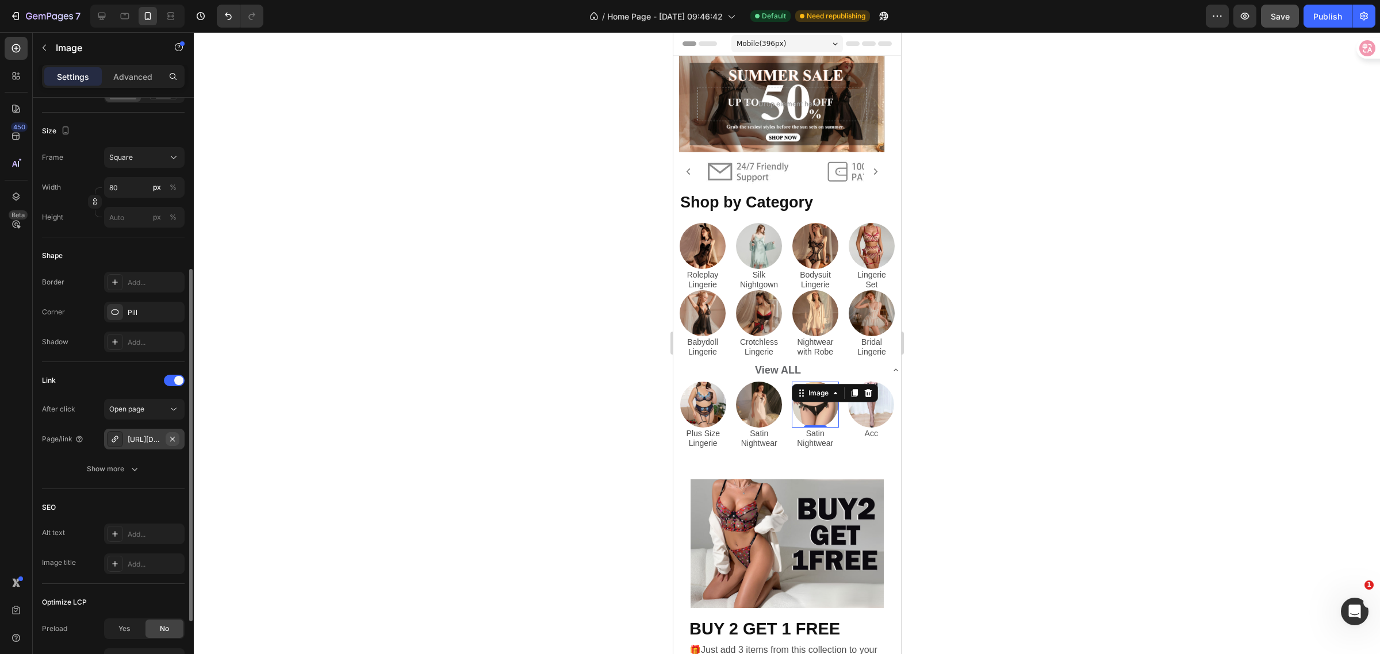
click at [174, 438] on icon "button" at bounding box center [172, 438] width 5 height 5
click at [142, 440] on div "Add..." at bounding box center [155, 440] width 54 height 10
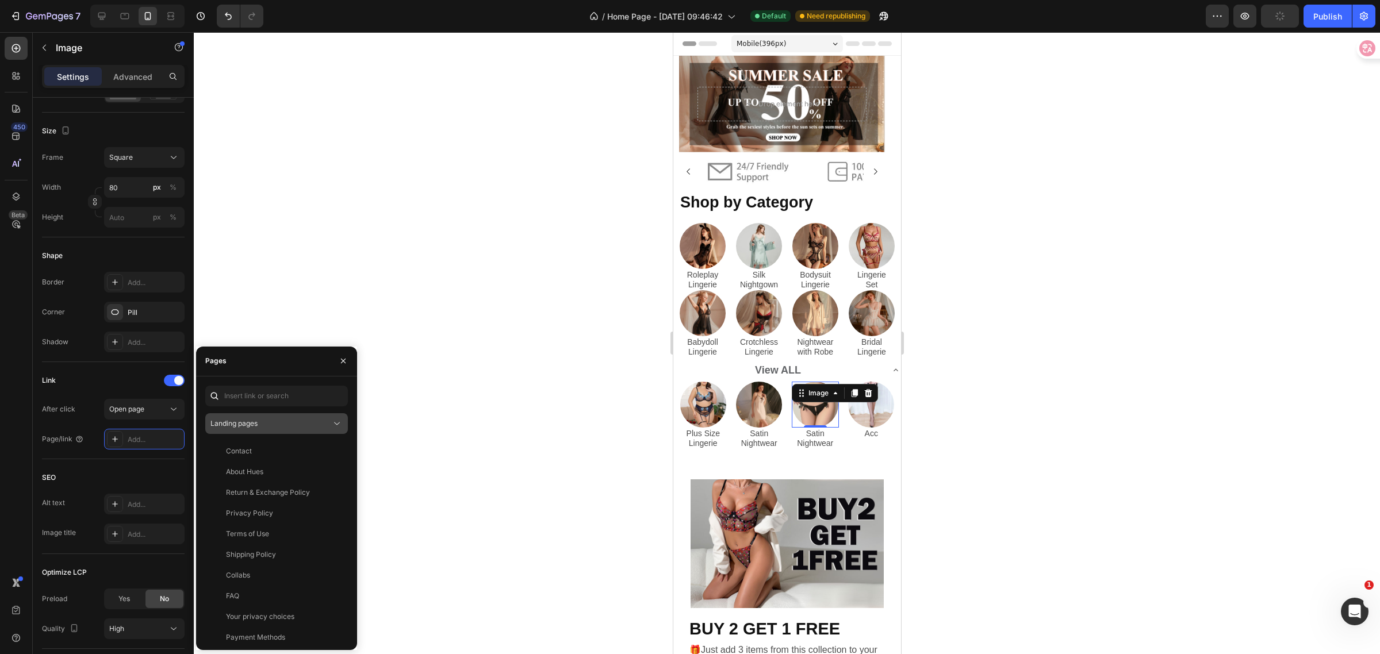
click at [263, 421] on div "Landing pages" at bounding box center [270, 424] width 121 height 10
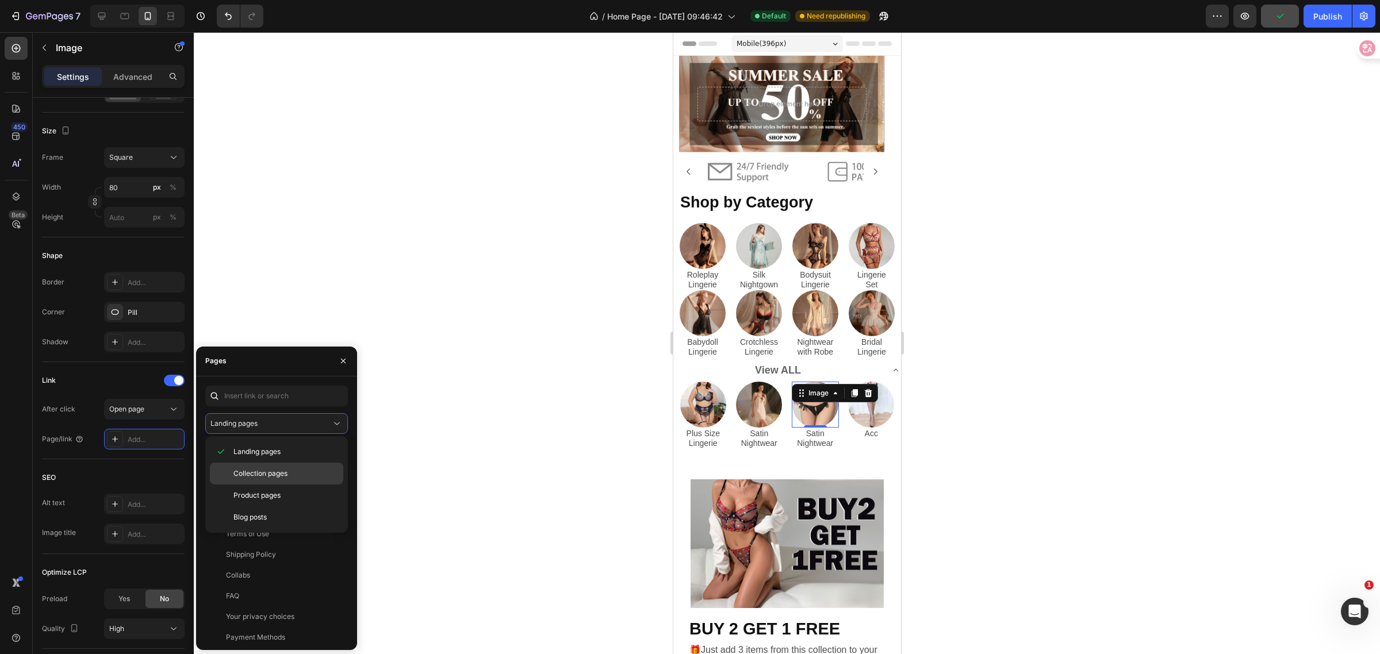
click at [259, 470] on span "Collection pages" at bounding box center [260, 474] width 54 height 10
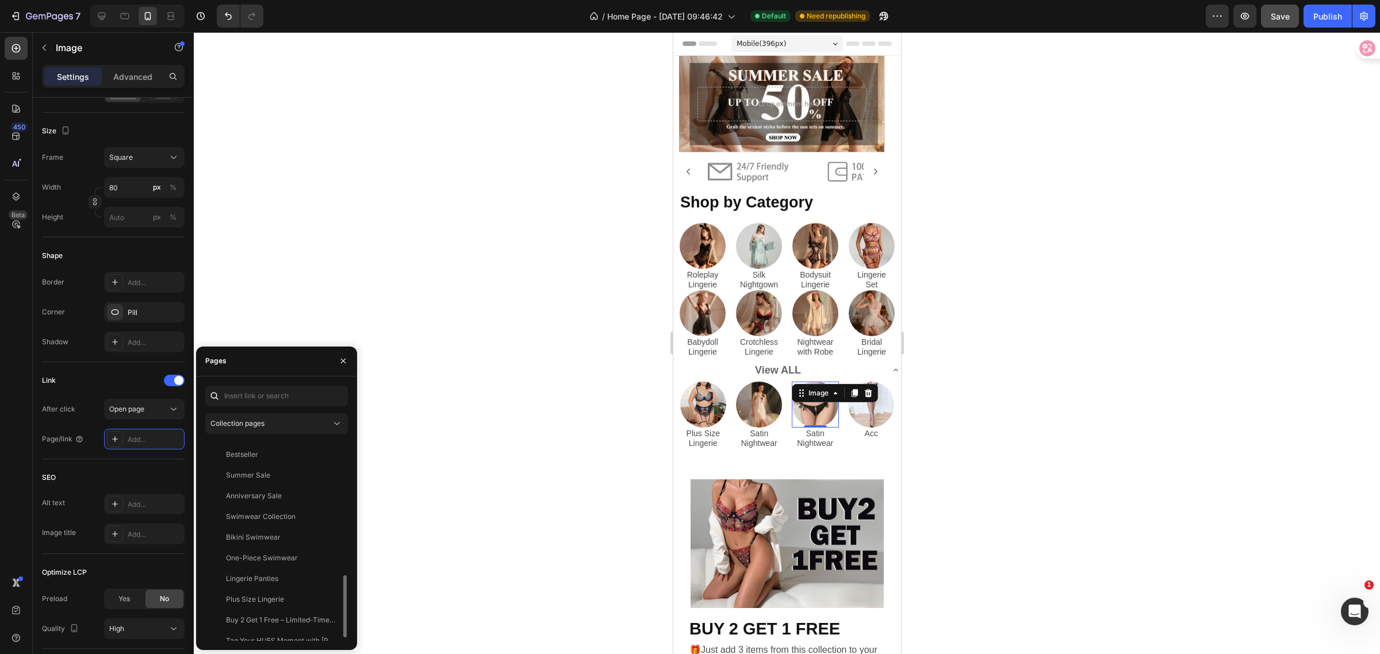
scroll to position [442, 0]
click at [291, 571] on div "Lingerie Panties" at bounding box center [274, 569] width 129 height 10
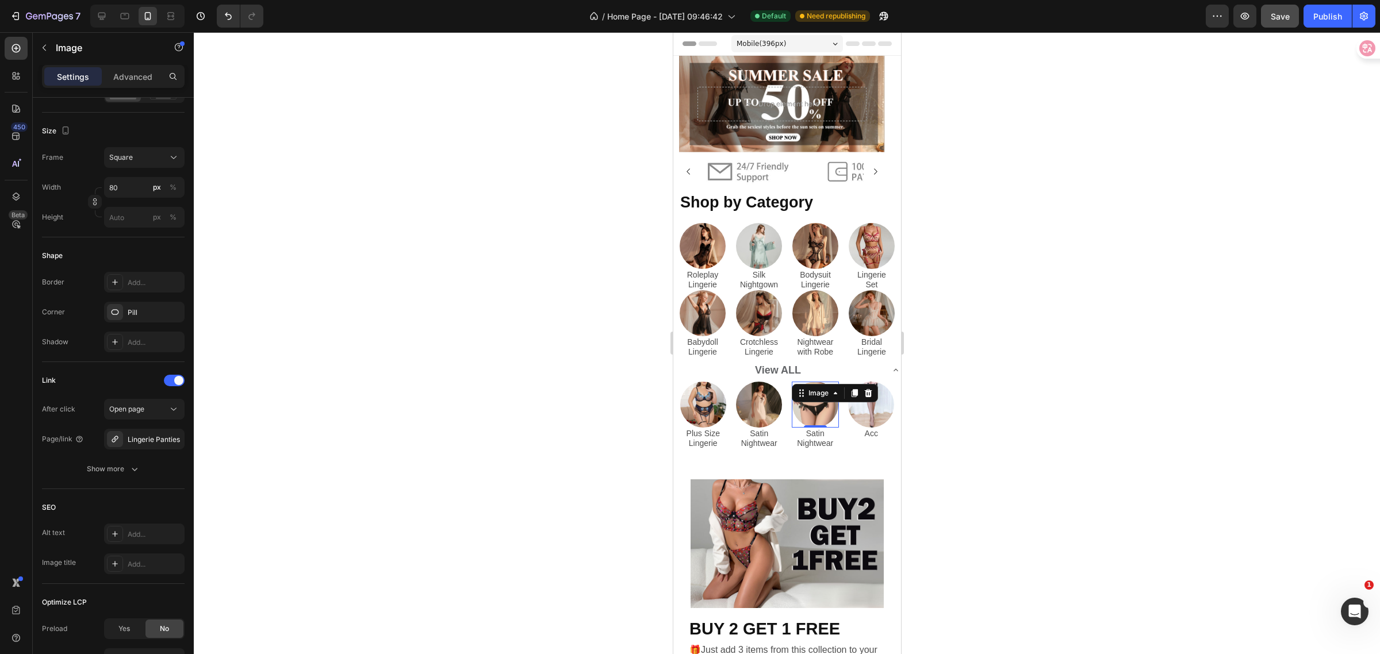
click at [810, 435] on div "0" at bounding box center [815, 436] width 12 height 9
click at [818, 433] on p "Satin Nightwear" at bounding box center [814, 439] width 45 height 20
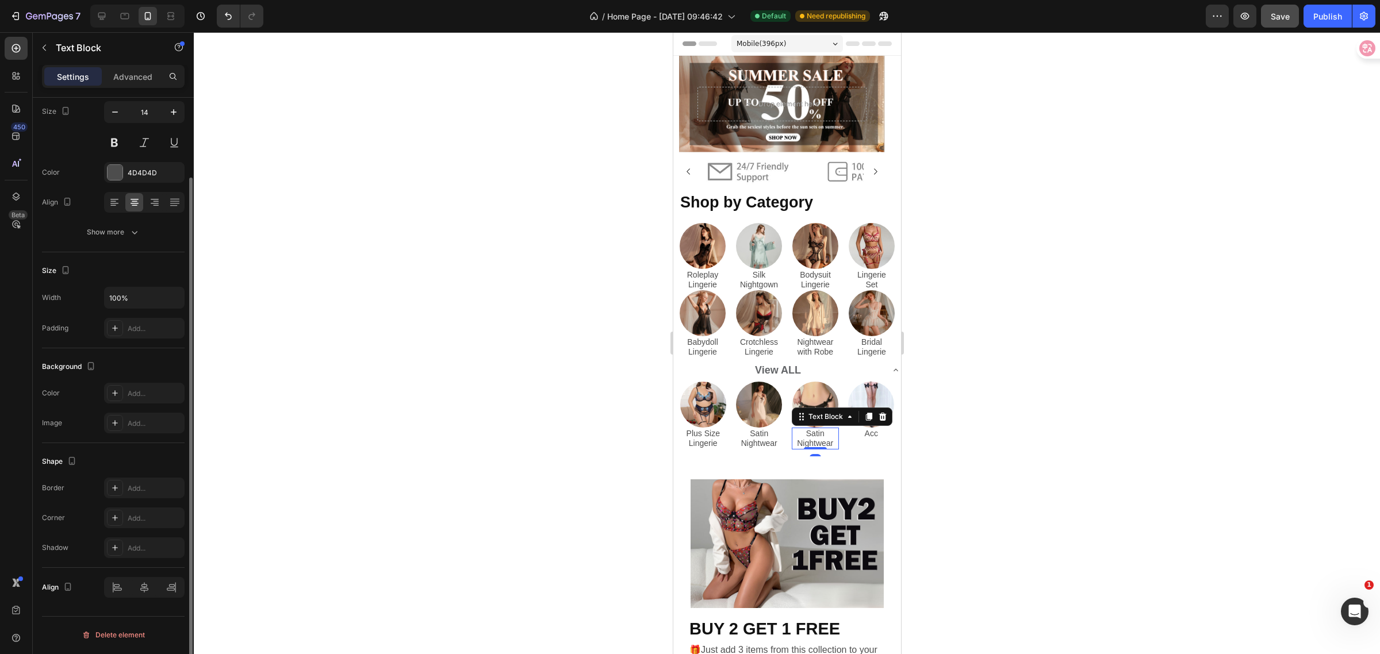
scroll to position [0, 0]
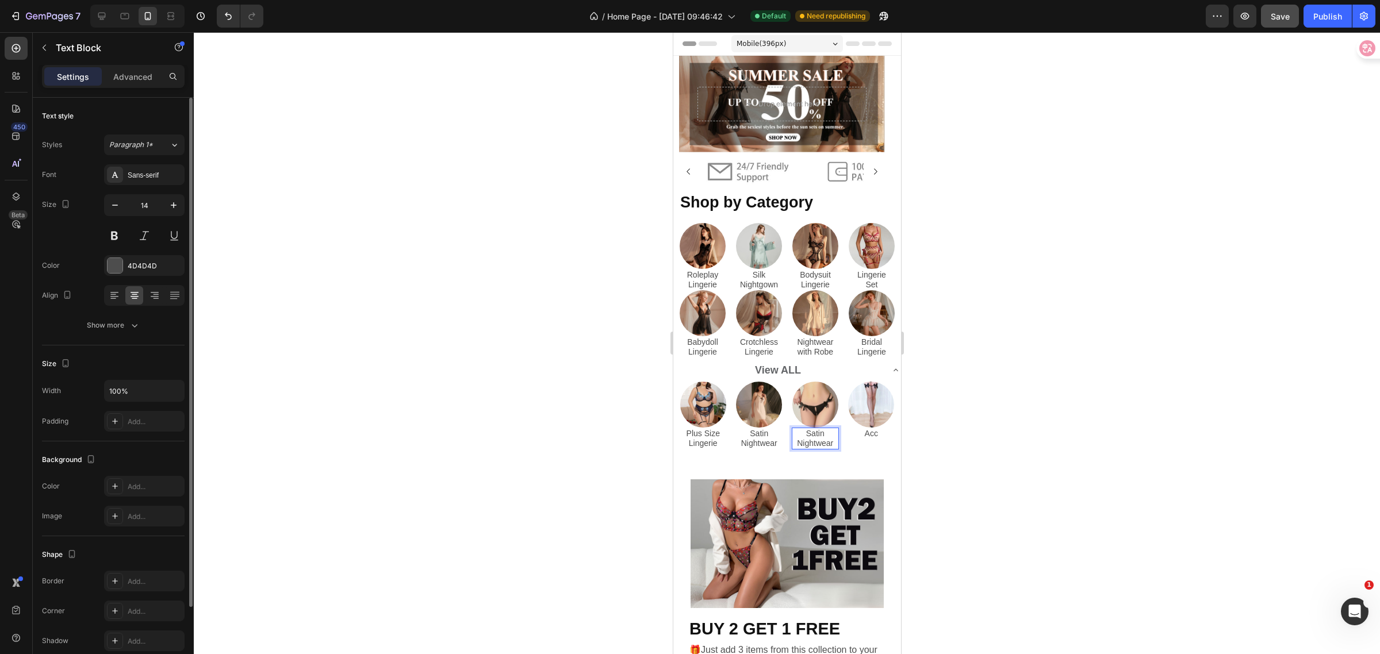
click at [822, 435] on p "Satin Nightwear" at bounding box center [814, 439] width 45 height 20
click at [825, 432] on p "Linger" at bounding box center [814, 434] width 45 height 10
click at [1013, 444] on div at bounding box center [787, 343] width 1186 height 622
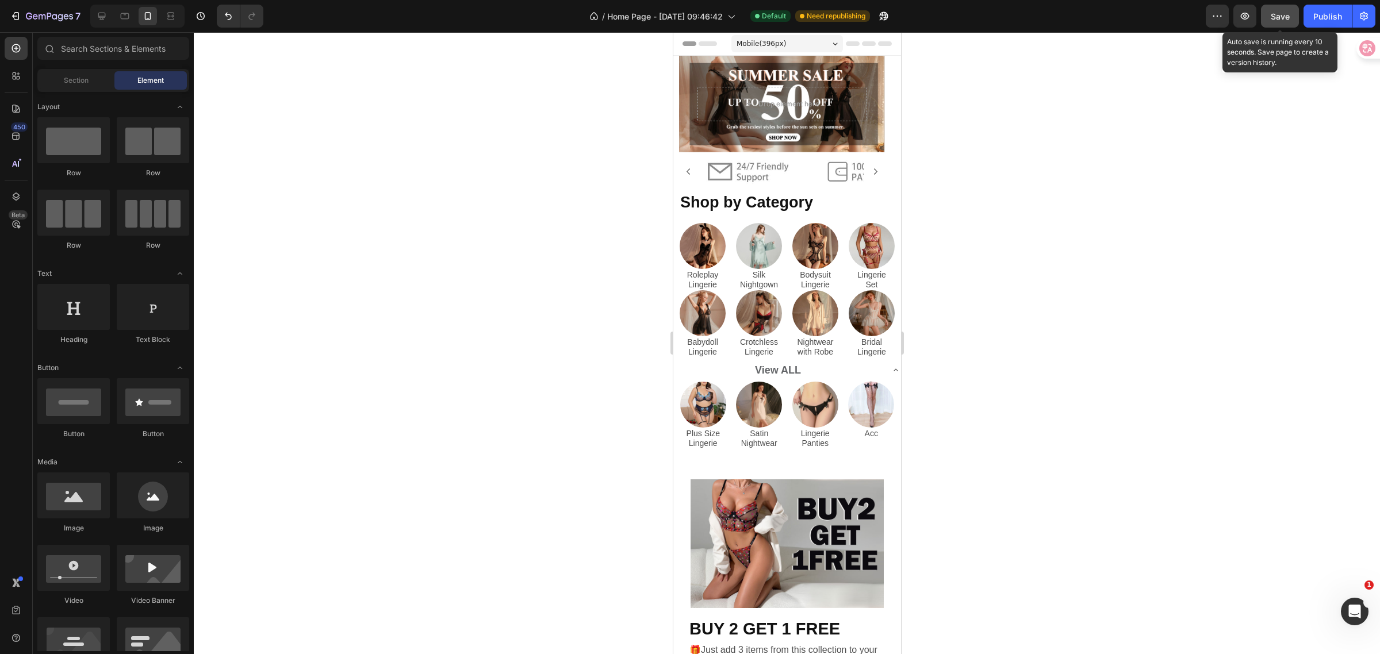
click at [1284, 12] on span "Save" at bounding box center [1280, 17] width 19 height 10
click at [891, 366] on icon at bounding box center [895, 370] width 9 height 9
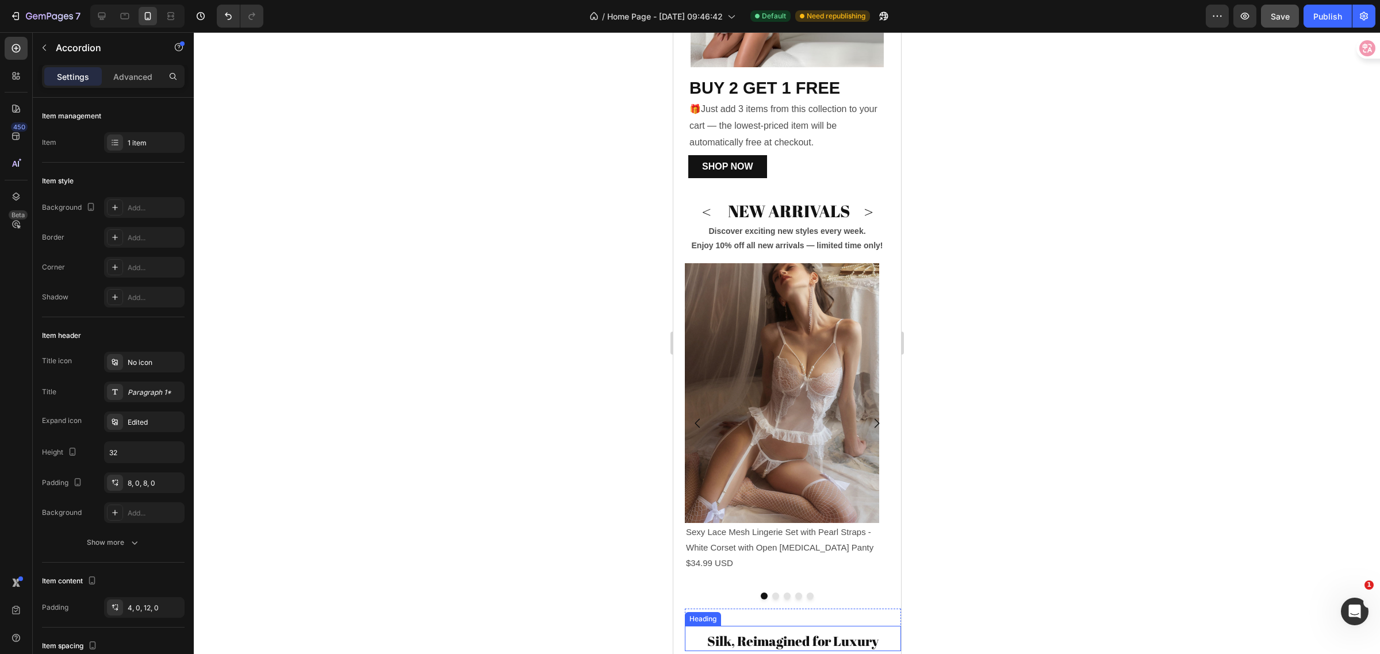
scroll to position [575, 0]
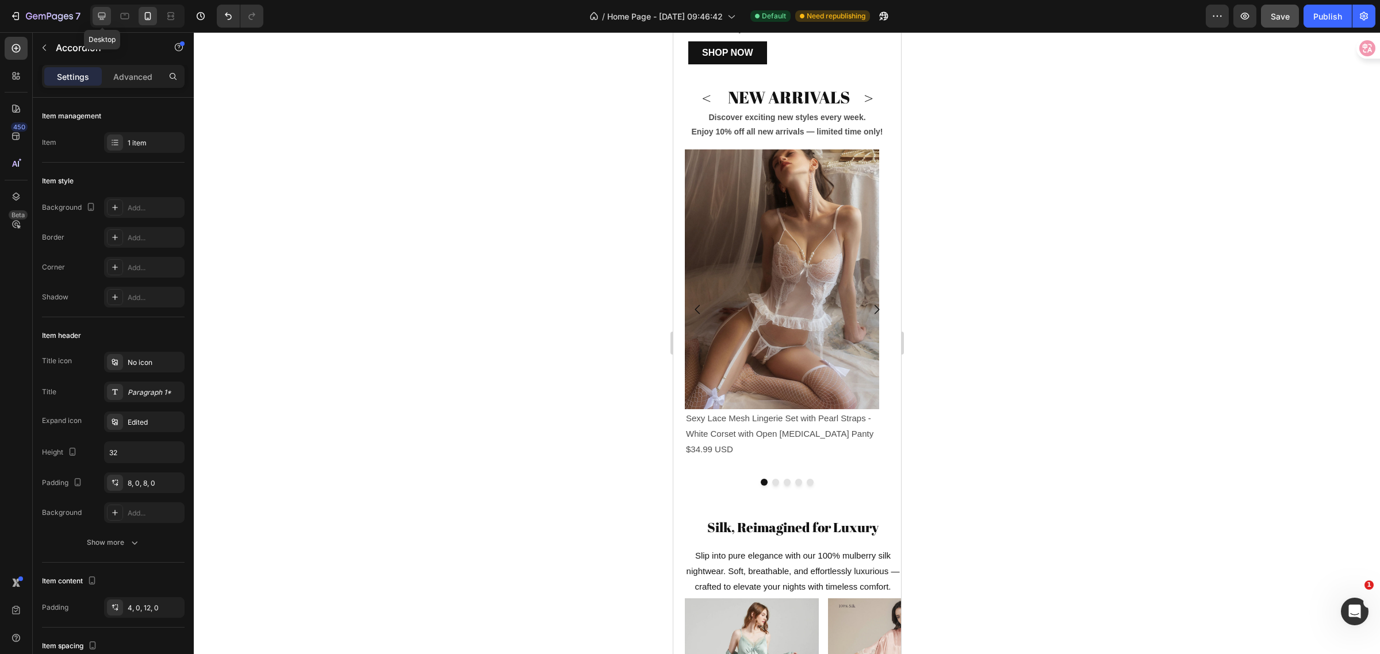
click at [104, 15] on icon at bounding box center [102, 16] width 12 height 12
type input "Auto"
type input "8"
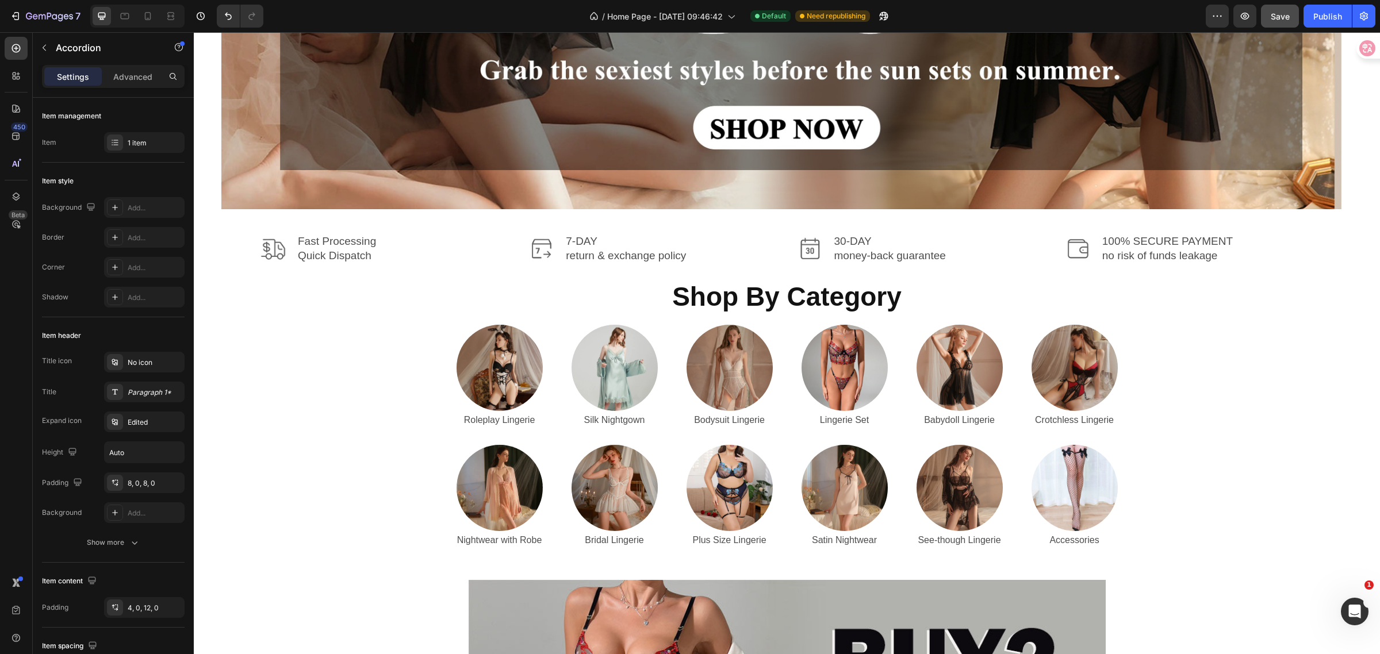
scroll to position [335, 0]
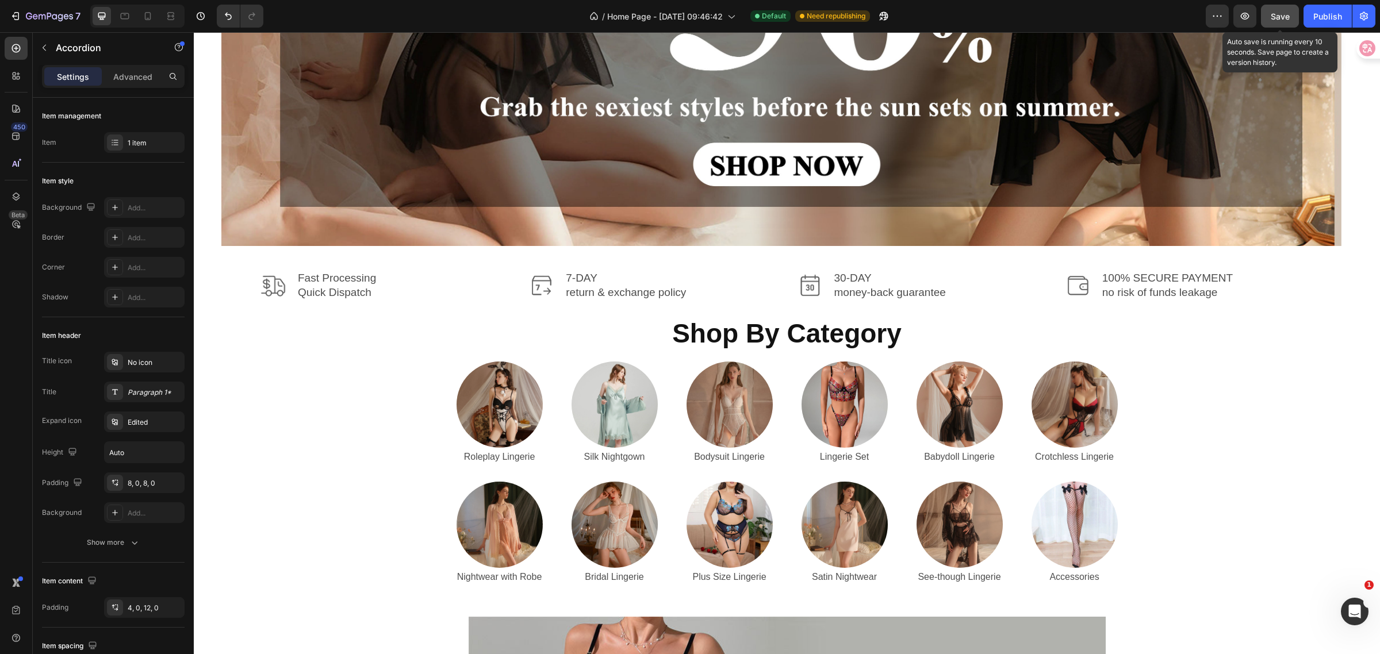
click at [1275, 20] on span "Save" at bounding box center [1280, 17] width 19 height 10
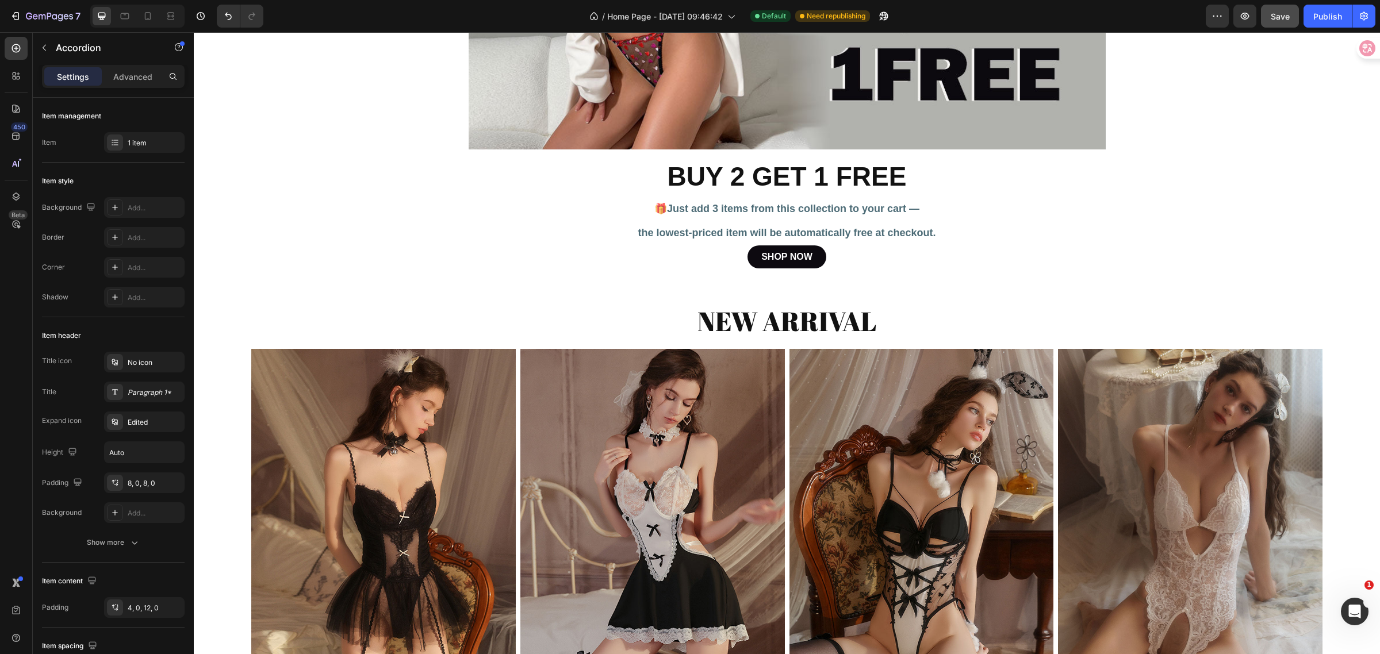
scroll to position [1125, 0]
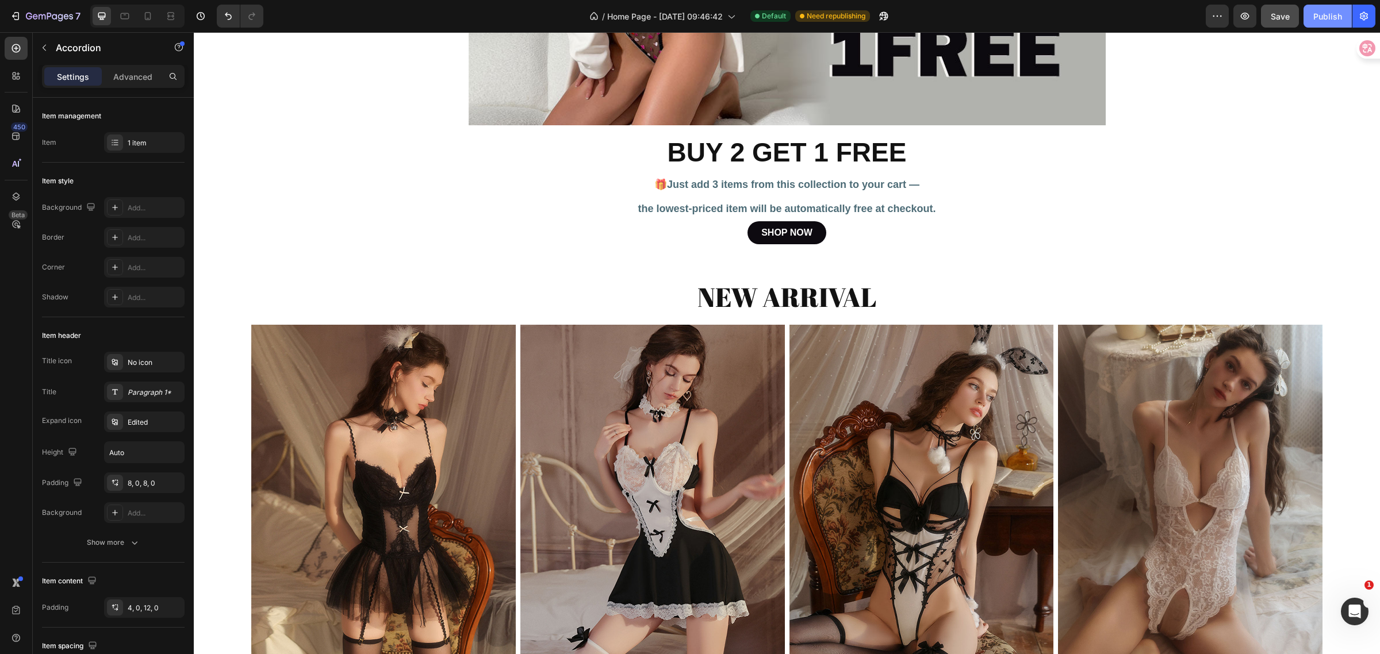
click at [1329, 16] on div "Publish" at bounding box center [1327, 16] width 29 height 12
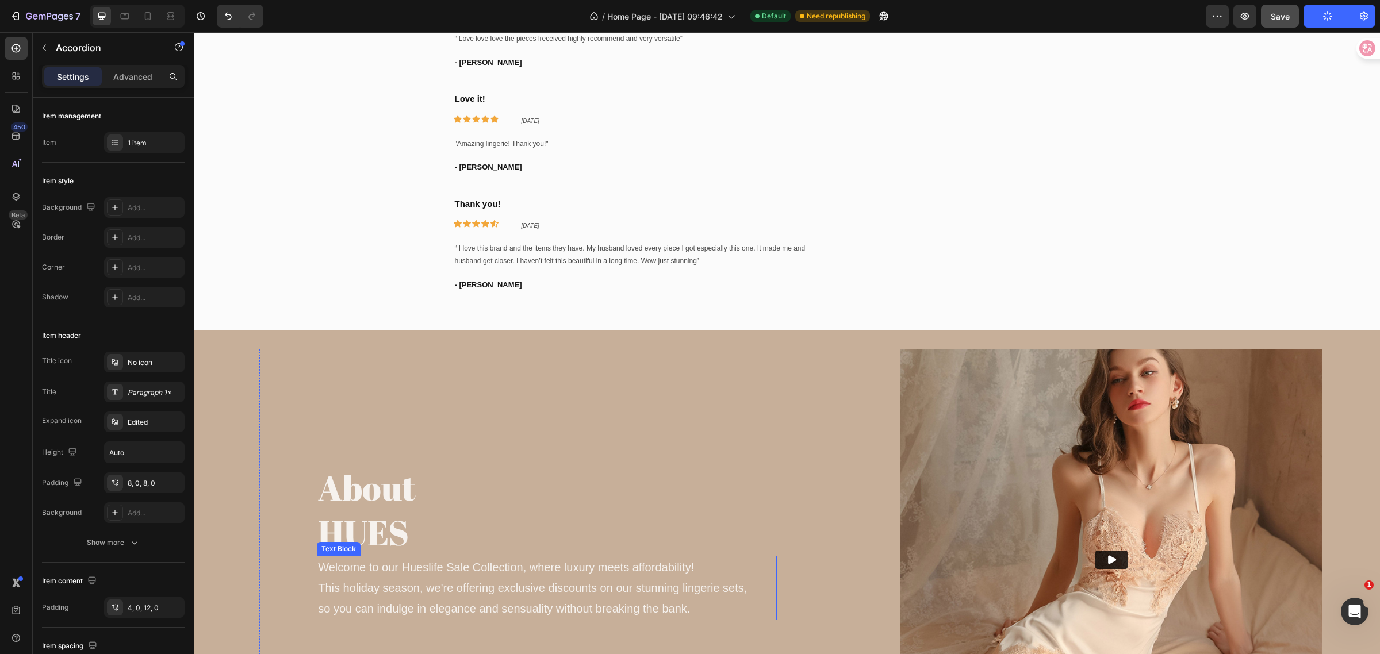
scroll to position [2563, 0]
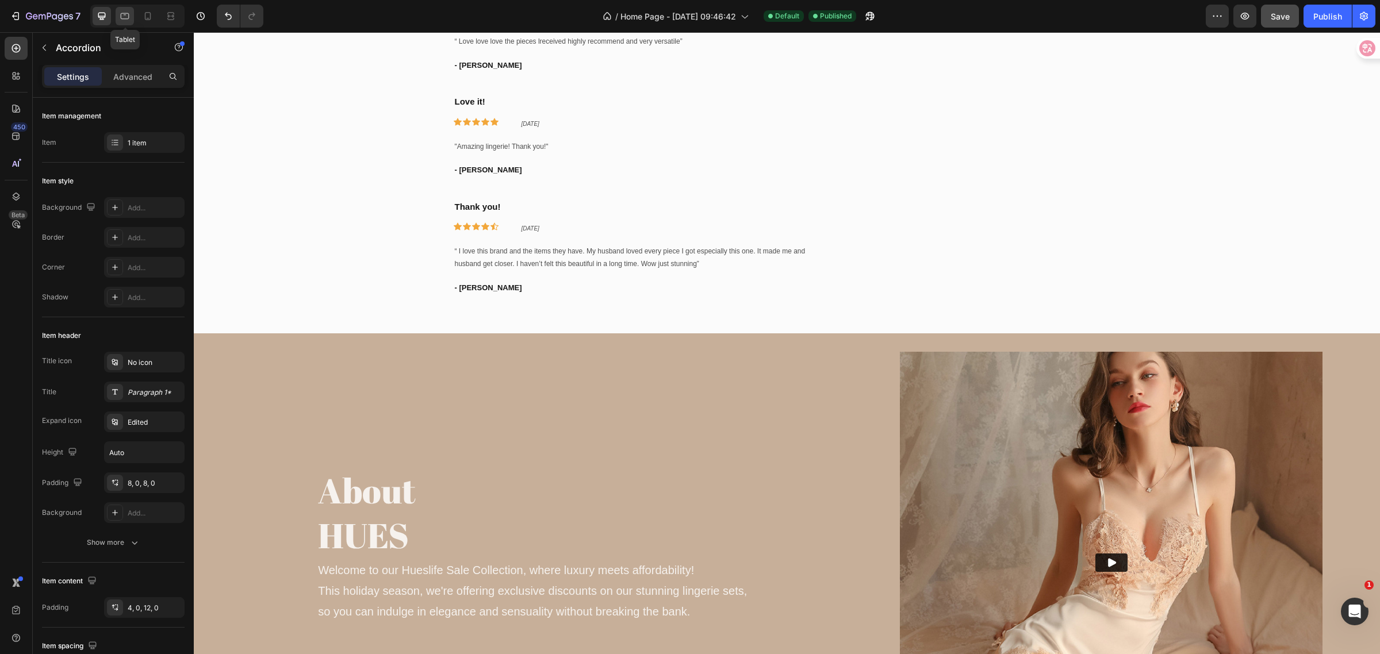
click at [129, 16] on icon at bounding box center [125, 16] width 9 height 6
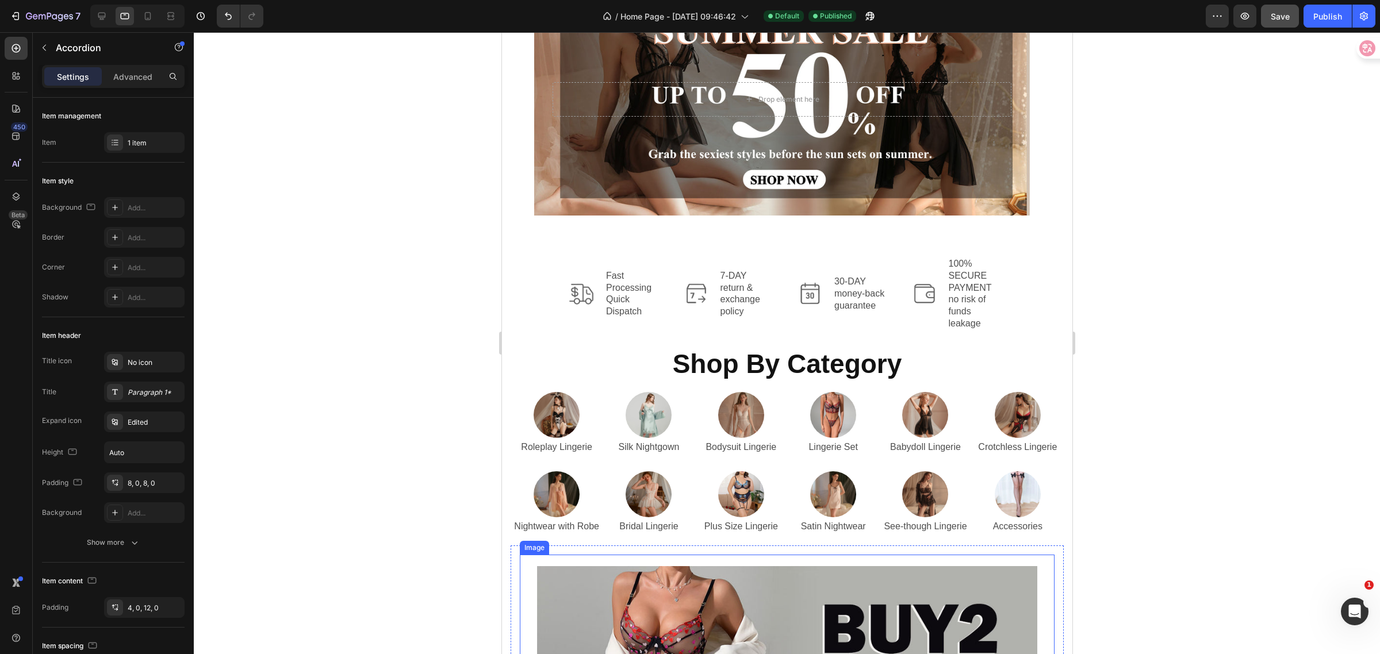
scroll to position [53, 0]
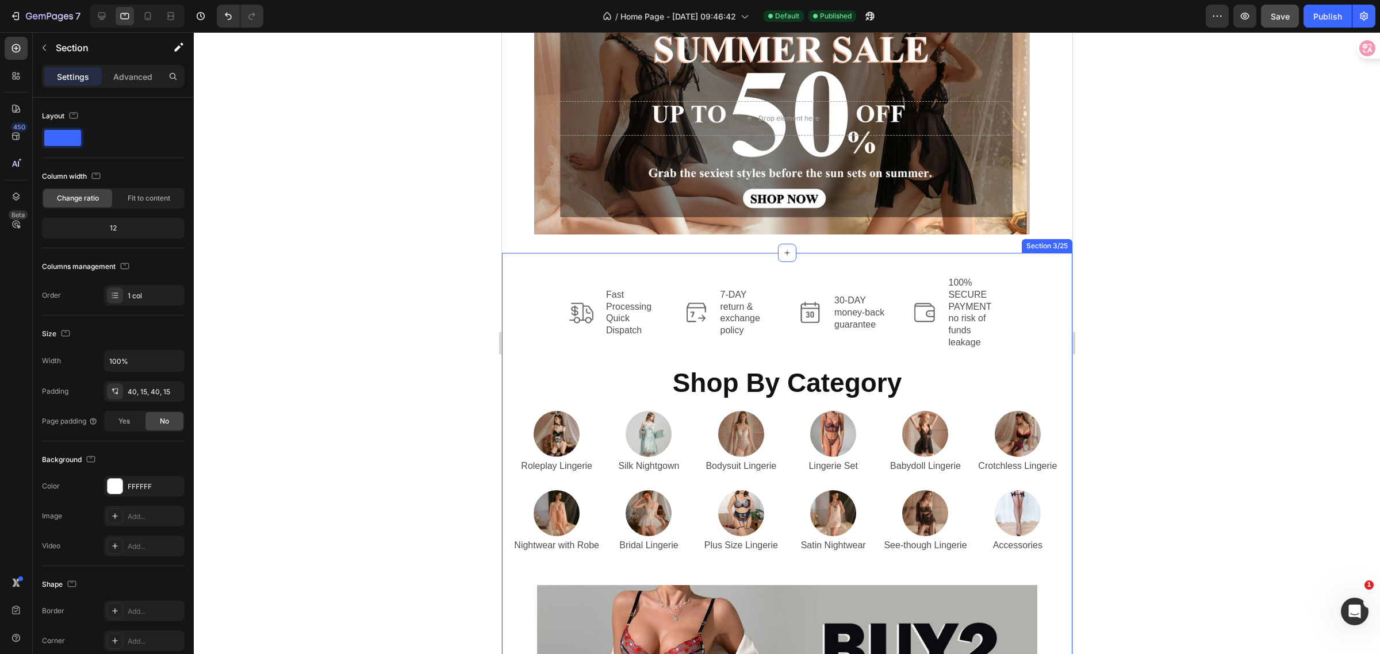
click at [569, 266] on div "Image Fast Processing Quick Dispatch Text Block Row Image 7-DAY return & exchan…" at bounding box center [786, 611] width 570 height 717
click at [130, 70] on div "Advanced" at bounding box center [133, 76] width 58 height 18
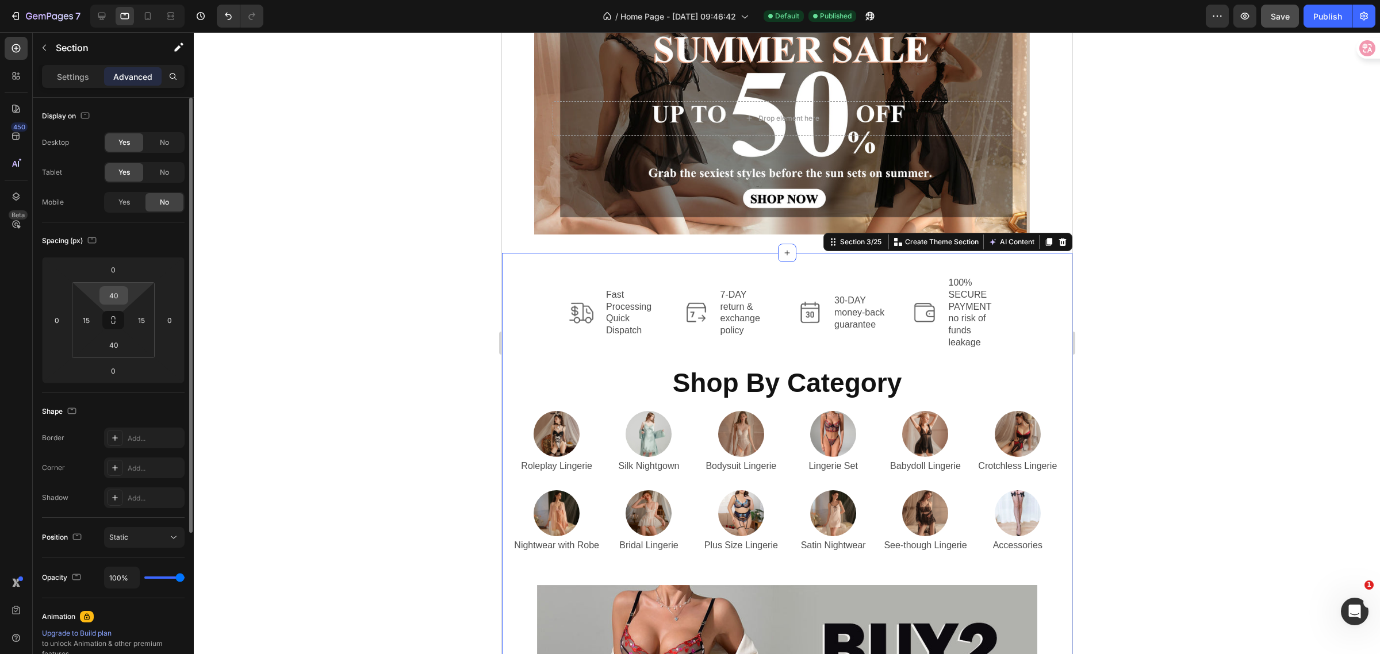
drag, startPoint x: 127, startPoint y: 297, endPoint x: 105, endPoint y: 296, distance: 21.9
click at [105, 296] on div "40" at bounding box center [113, 295] width 29 height 18
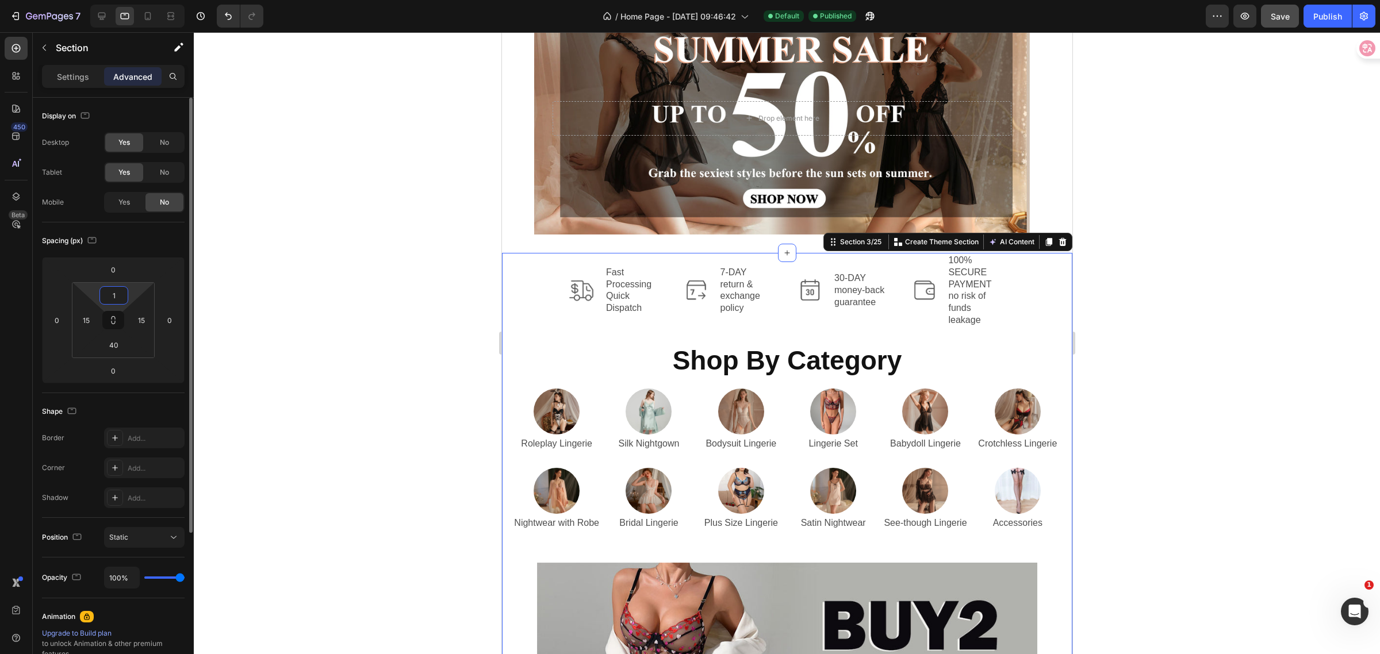
type input "10"
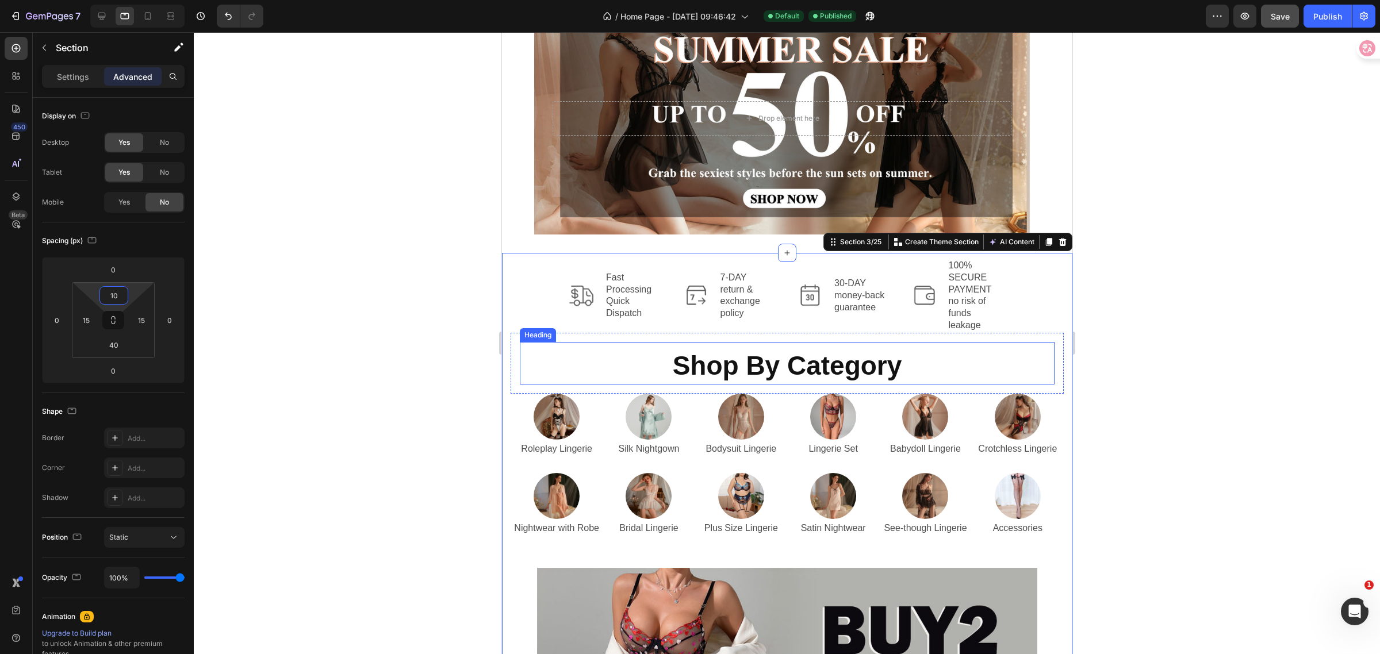
click at [612, 358] on h2 "Shop By Category" at bounding box center [786, 366] width 535 height 37
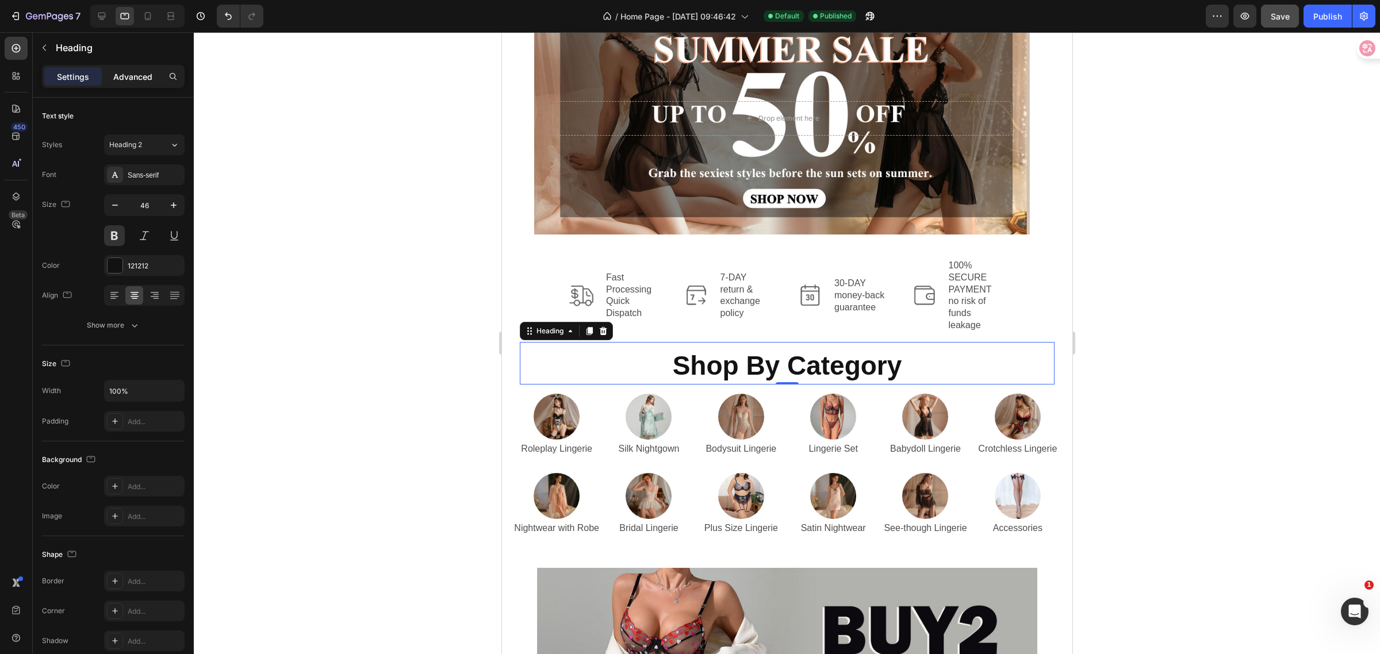
click at [131, 72] on p "Advanced" at bounding box center [132, 77] width 39 height 12
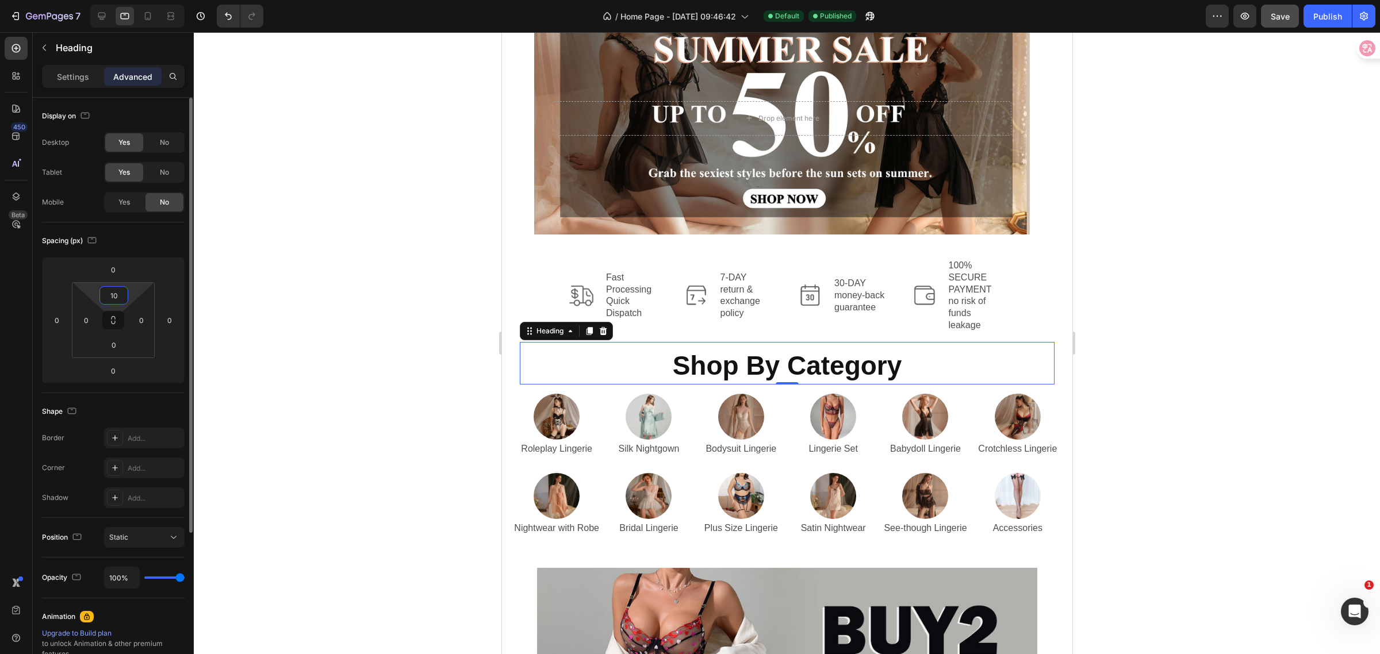
click at [122, 294] on input "10" at bounding box center [113, 295] width 23 height 17
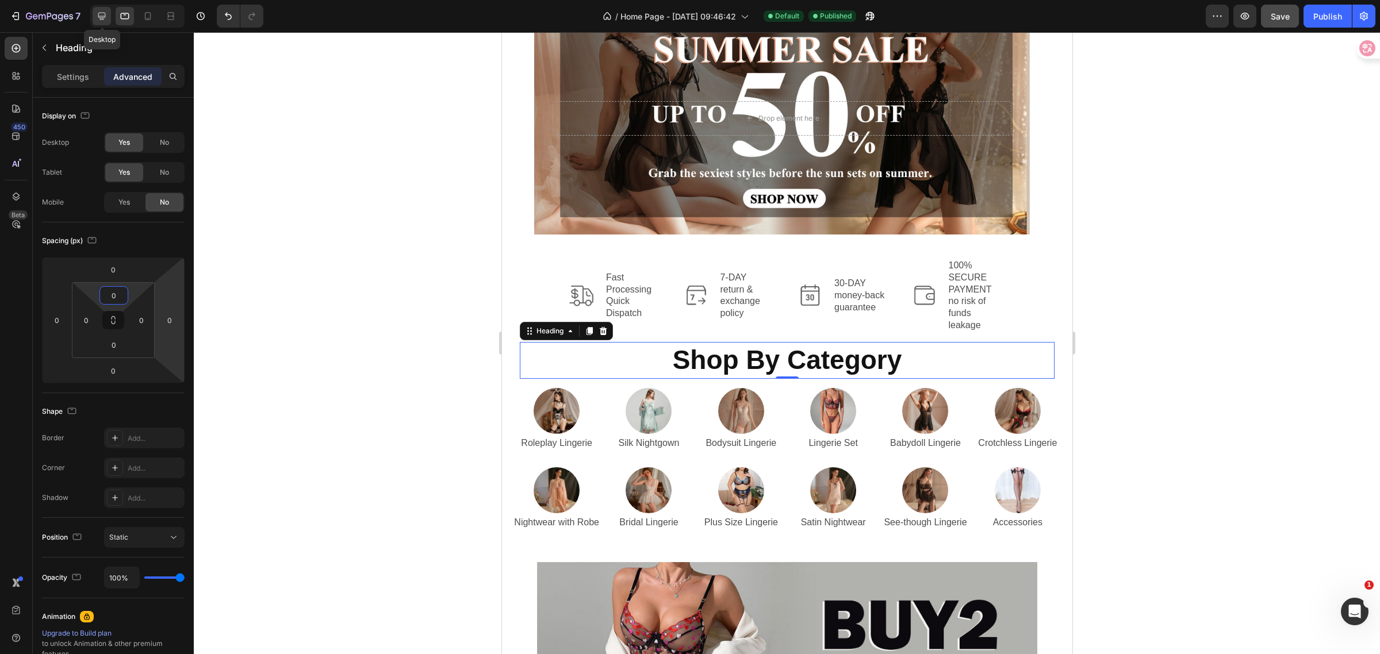
click at [108, 20] on icon at bounding box center [102, 16] width 12 height 12
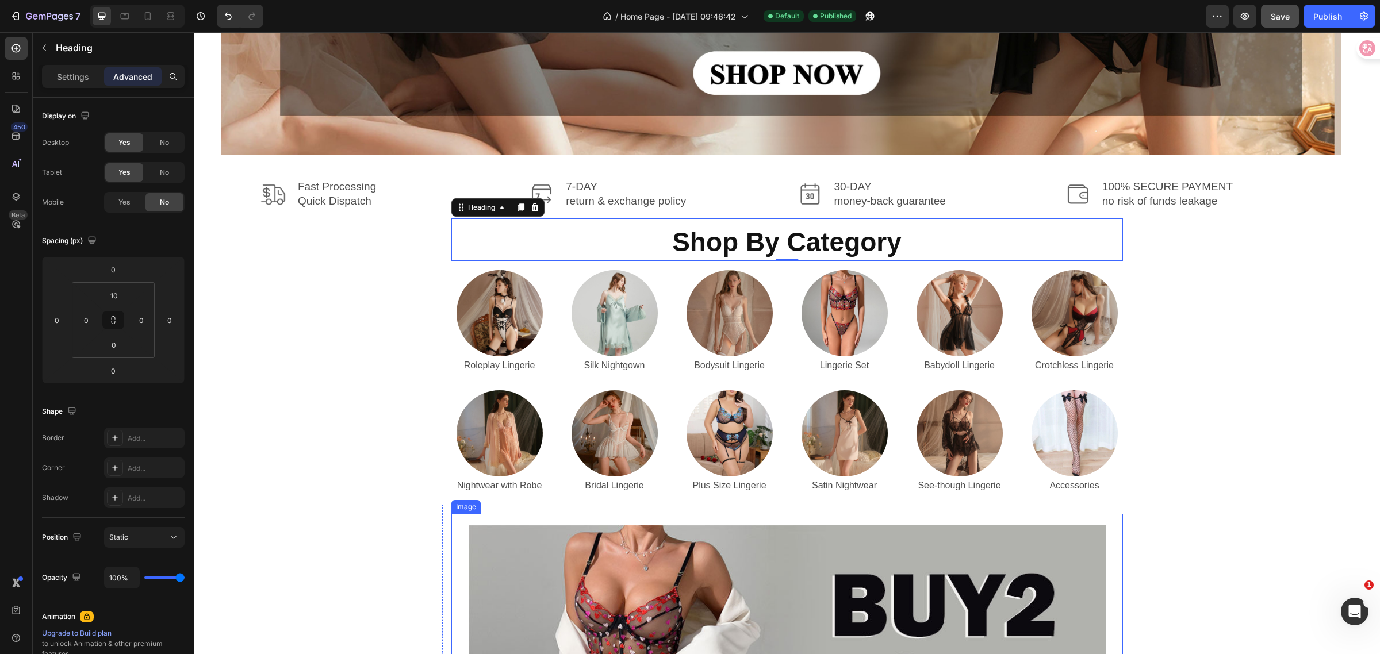
scroll to position [357, 0]
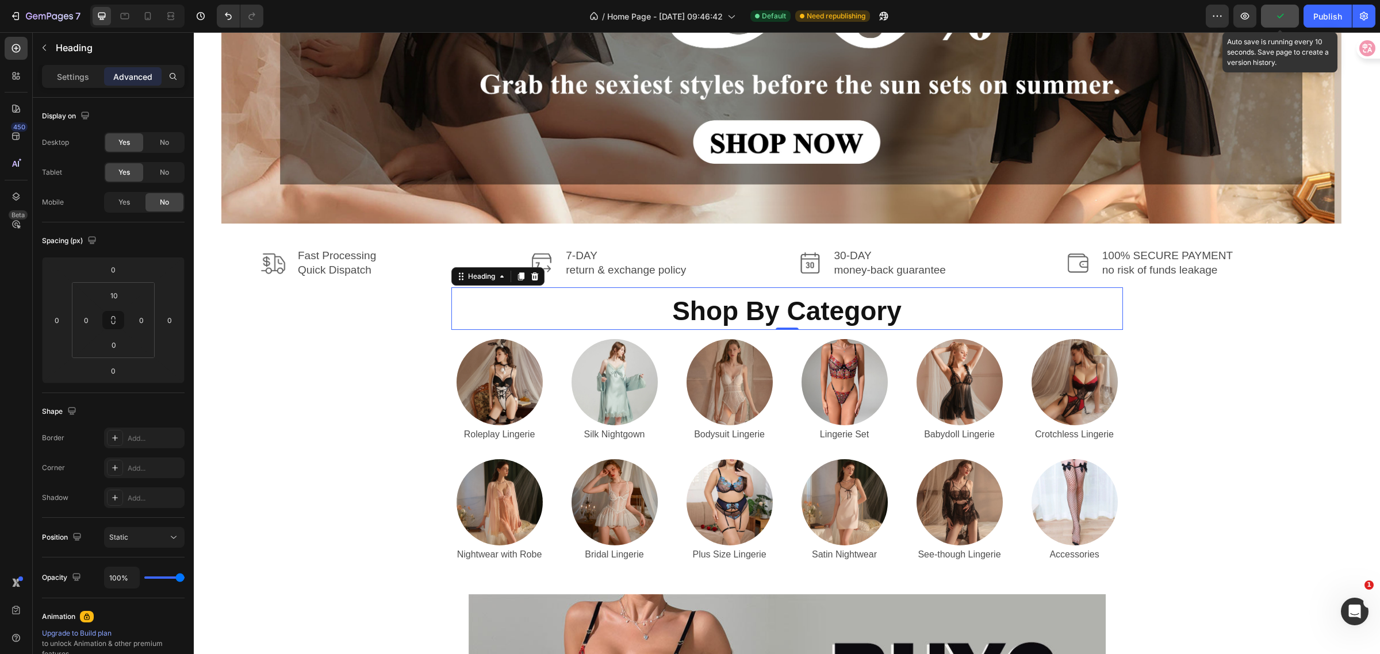
drag, startPoint x: 1281, startPoint y: 15, endPoint x: 1115, endPoint y: 22, distance: 166.4
click at [1281, 15] on icon "button" at bounding box center [1280, 16] width 12 height 12
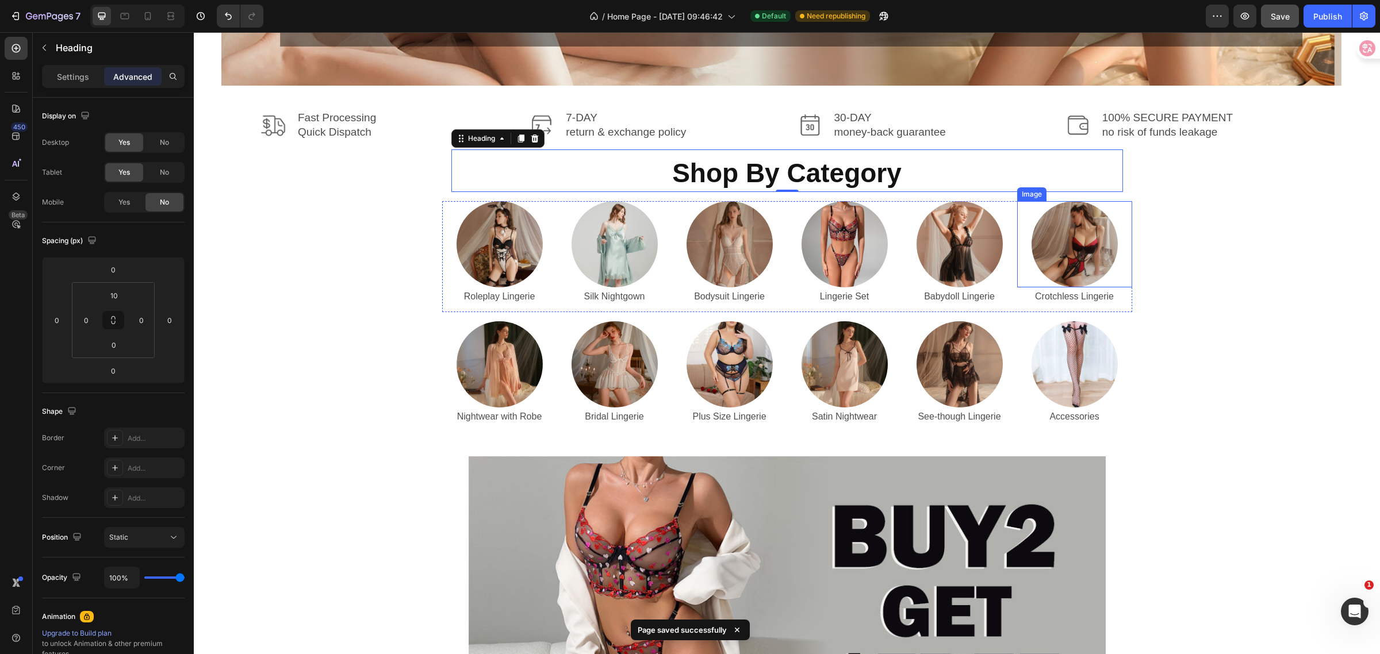
scroll to position [501, 0]
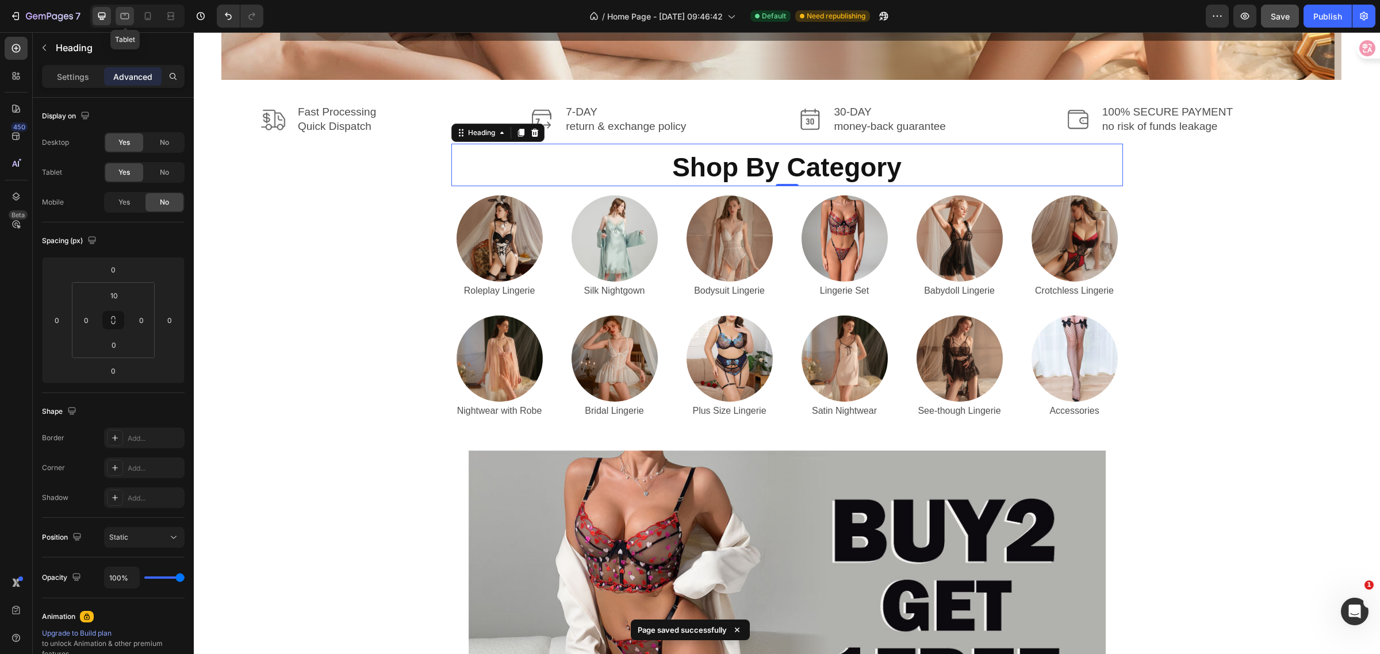
click at [128, 21] on icon at bounding box center [125, 16] width 12 height 12
type input "0"
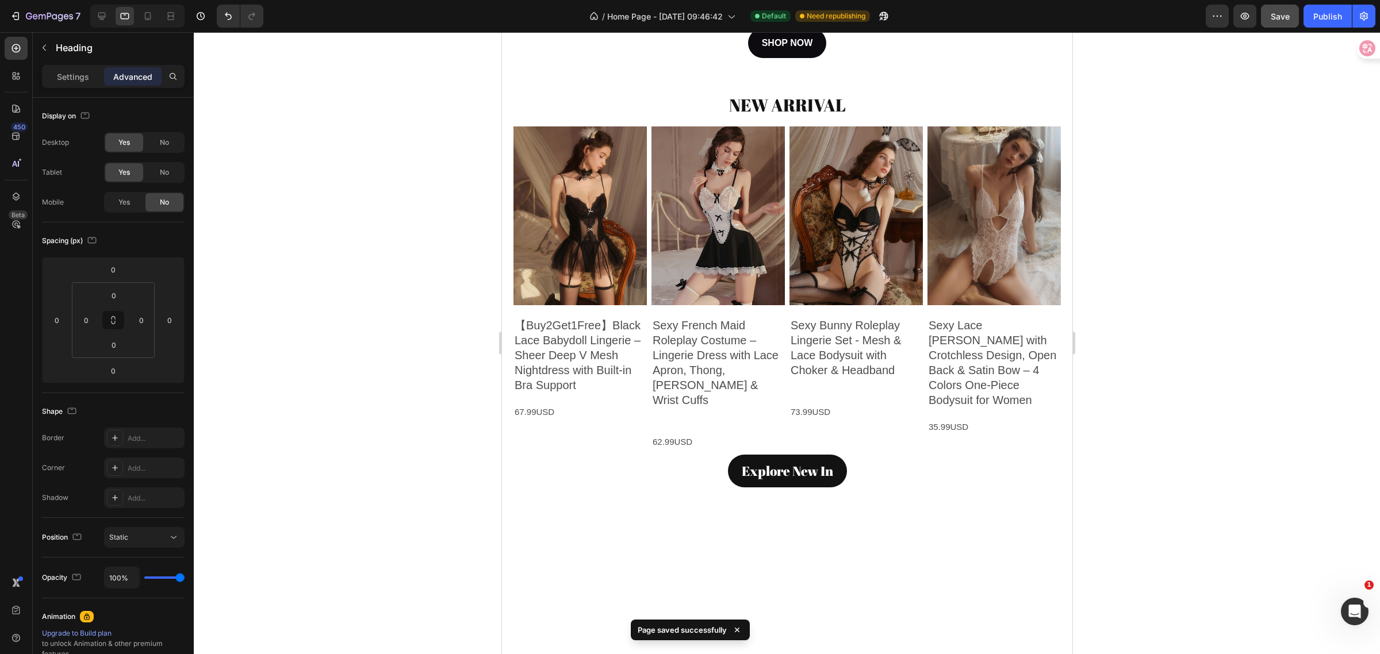
scroll to position [746, 0]
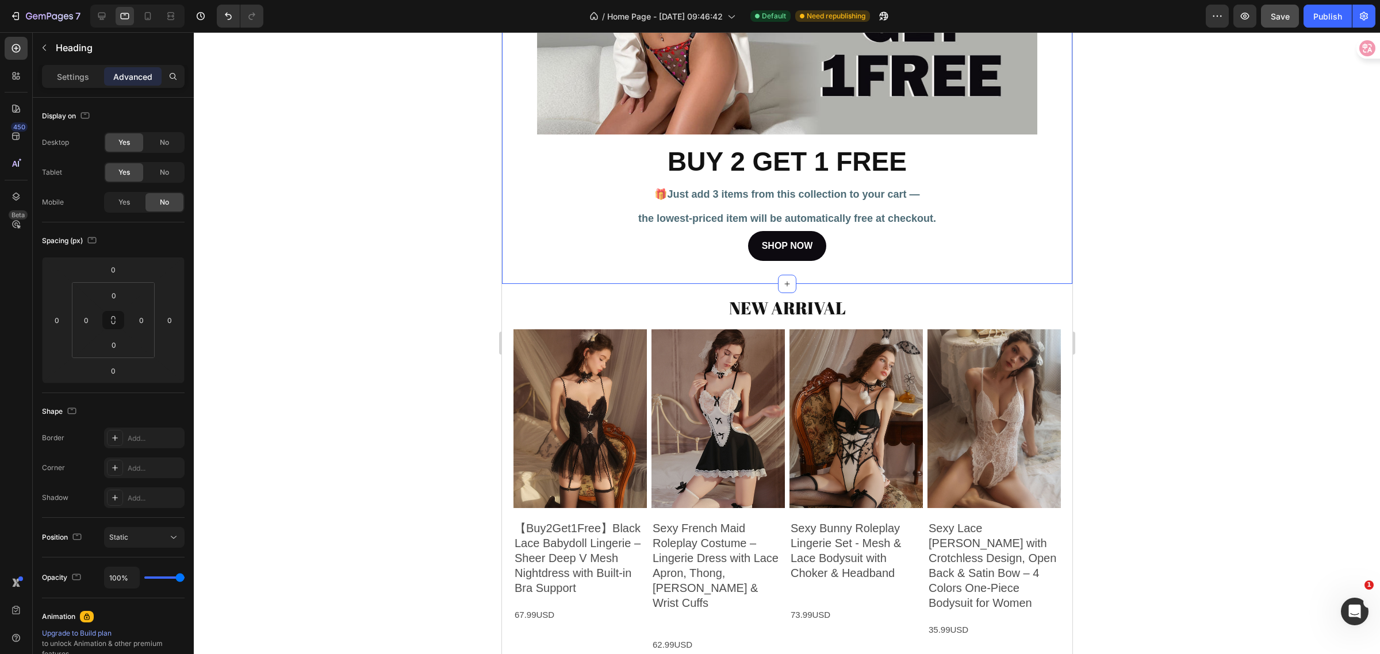
click at [121, 345] on input "40" at bounding box center [113, 344] width 23 height 17
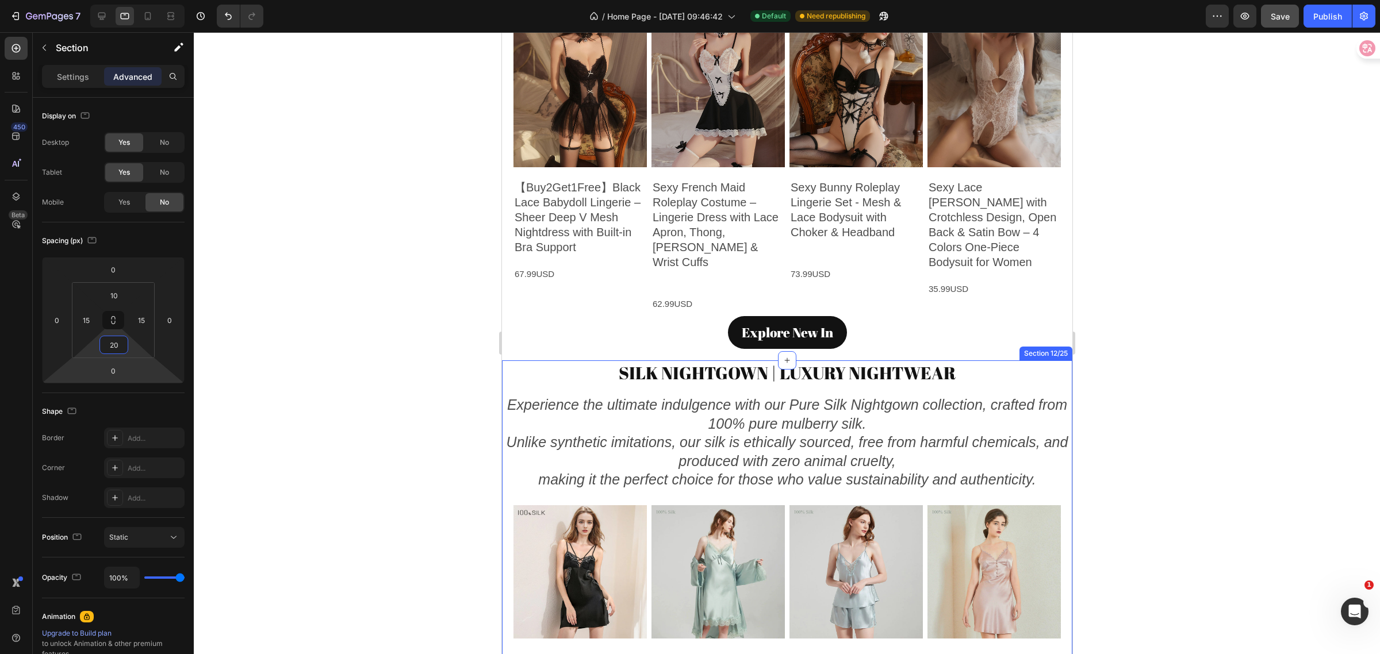
scroll to position [1105, 0]
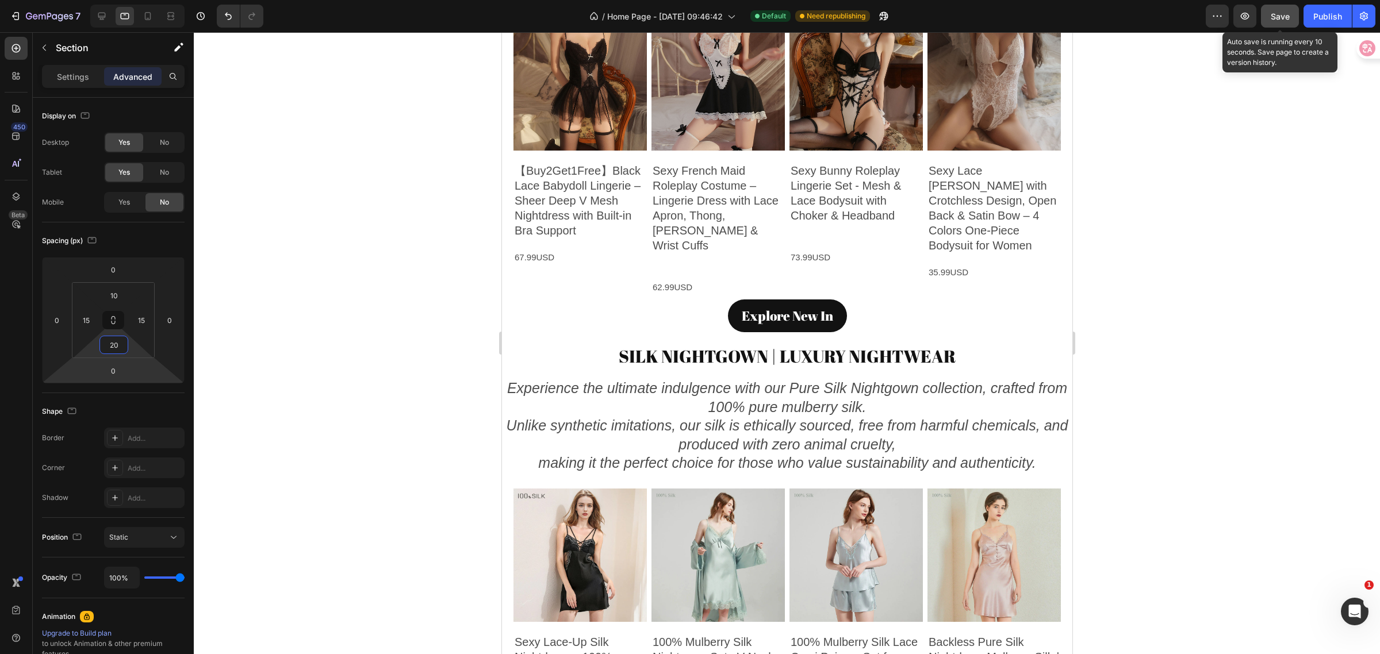
type input "20"
click at [1281, 15] on span "Save" at bounding box center [1280, 17] width 19 height 10
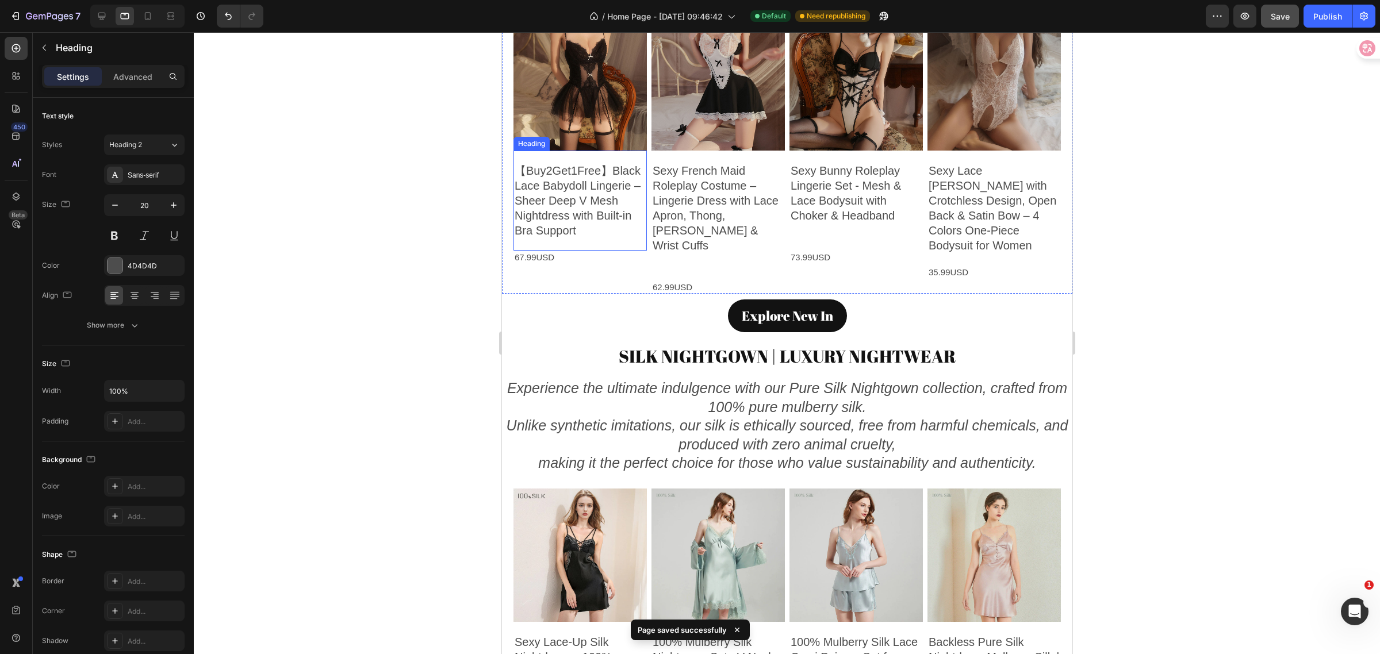
click at [607, 231] on h2 "【Buy2Get1Free】Black Lace Babydoll Lingerie – Sheer Deep V Mesh Nightdress with …" at bounding box center [579, 200] width 133 height 77
click at [826, 230] on h2 "Sexy Bunny Roleplay Lingerie Set - Mesh & Lace Bodysuit with Choker & Headband" at bounding box center [855, 200] width 133 height 77
click at [895, 219] on h2 "Sexy Bunny Roleplay Lingerie Set - Mesh & Lace Bodysuit with Choker & Headband" at bounding box center [855, 200] width 133 height 77
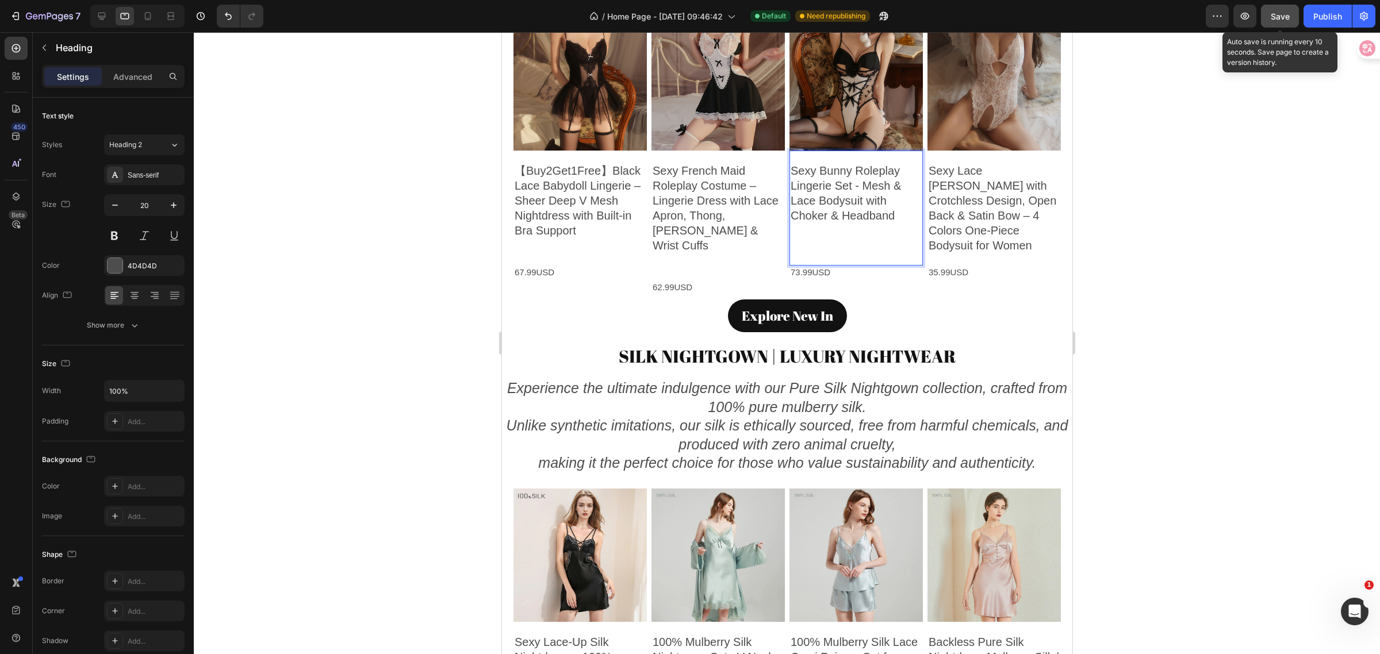
click at [1281, 18] on span "Save" at bounding box center [1280, 17] width 19 height 10
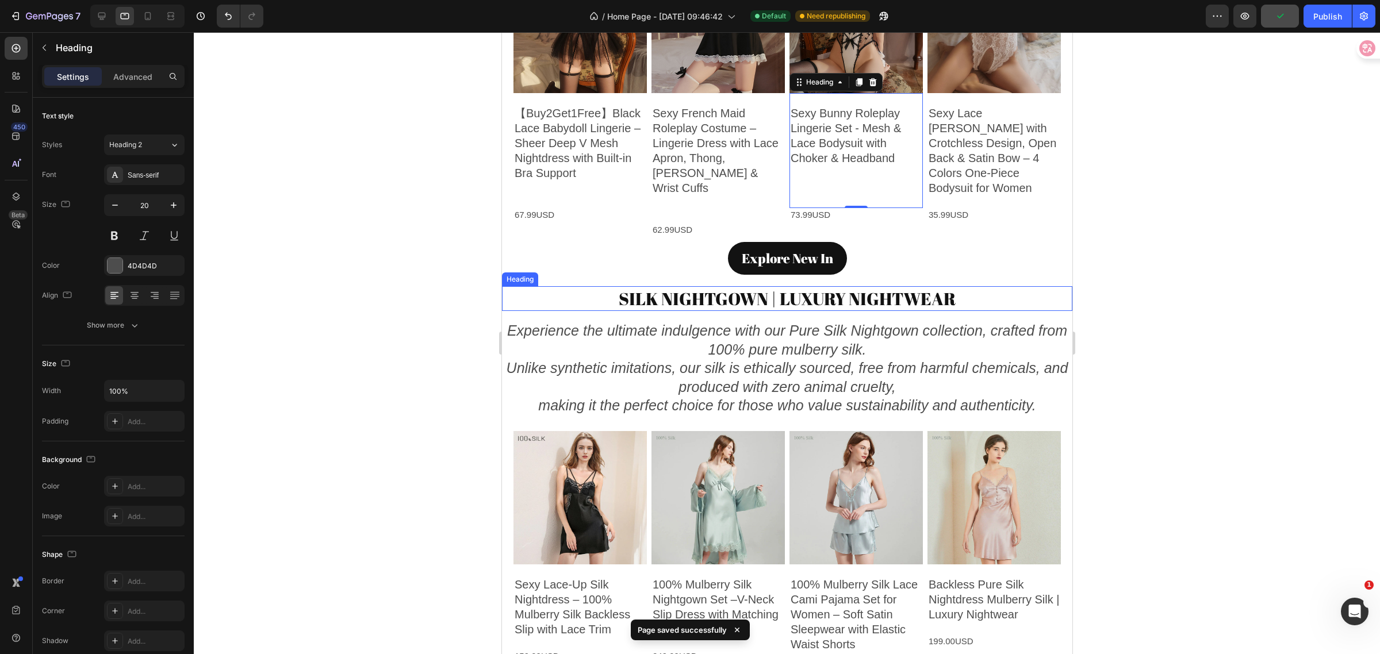
scroll to position [1465, 0]
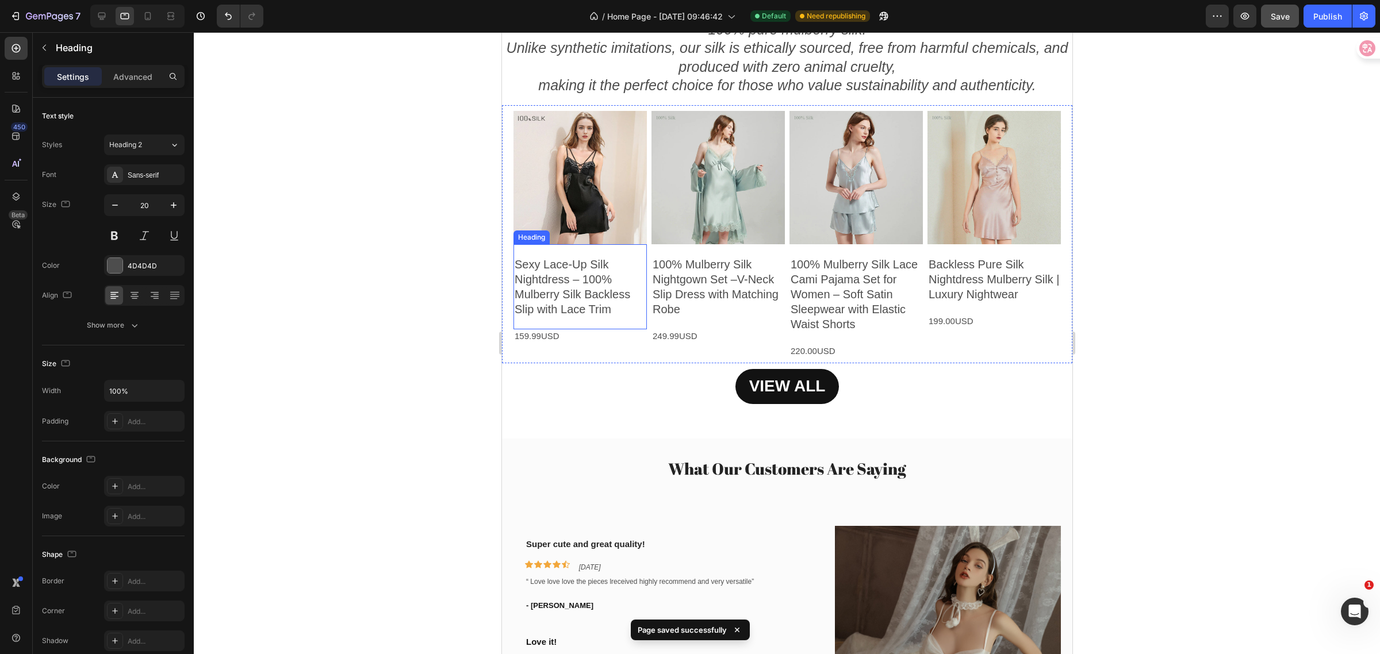
click at [627, 311] on h2 "Sexy Lace-Up Silk Nightdress – 100% Mulberry Silk Backless Slip with Lace Trim" at bounding box center [579, 287] width 133 height 62
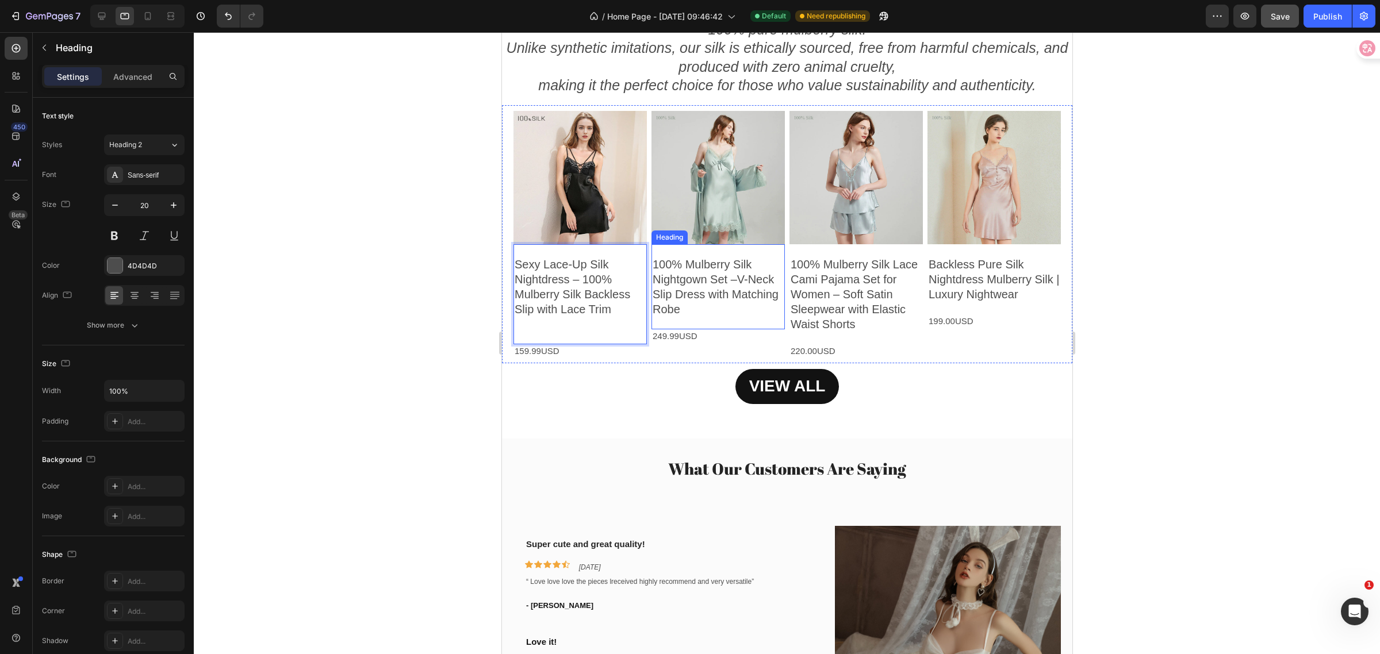
click at [733, 311] on h2 "100% Mulberry Silk Nightgown Set –V-Neck Slip Dress with Matching Robe" at bounding box center [717, 287] width 133 height 62
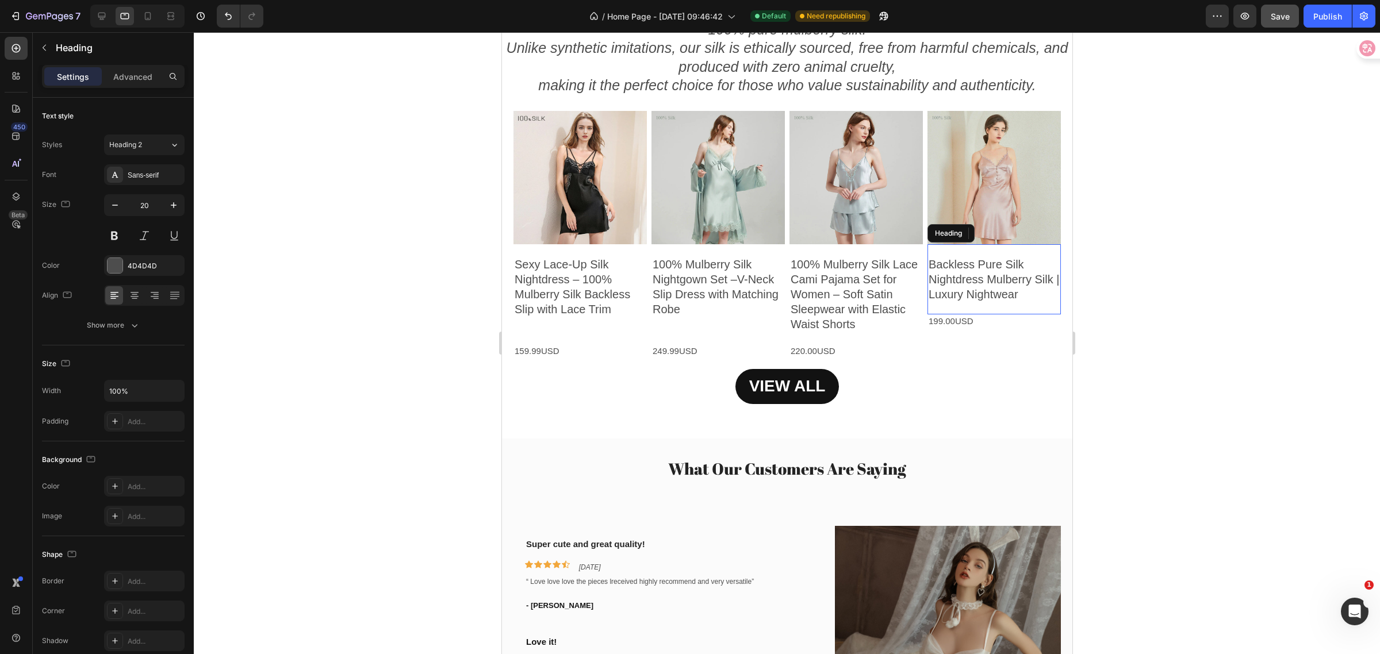
click at [1041, 292] on h2 "Backless Pure Silk Nightdress Mulberry Silk | Luxury Nightwear" at bounding box center [993, 279] width 133 height 47
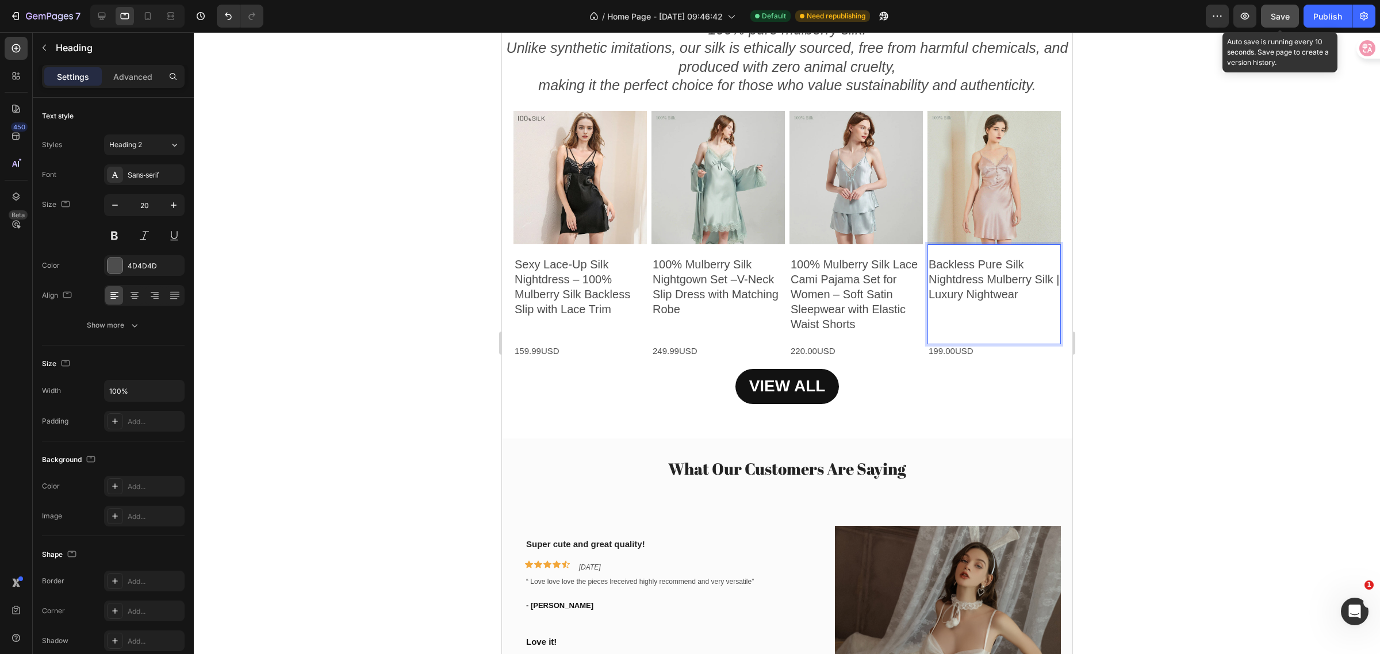
click at [1281, 13] on span "Save" at bounding box center [1280, 17] width 19 height 10
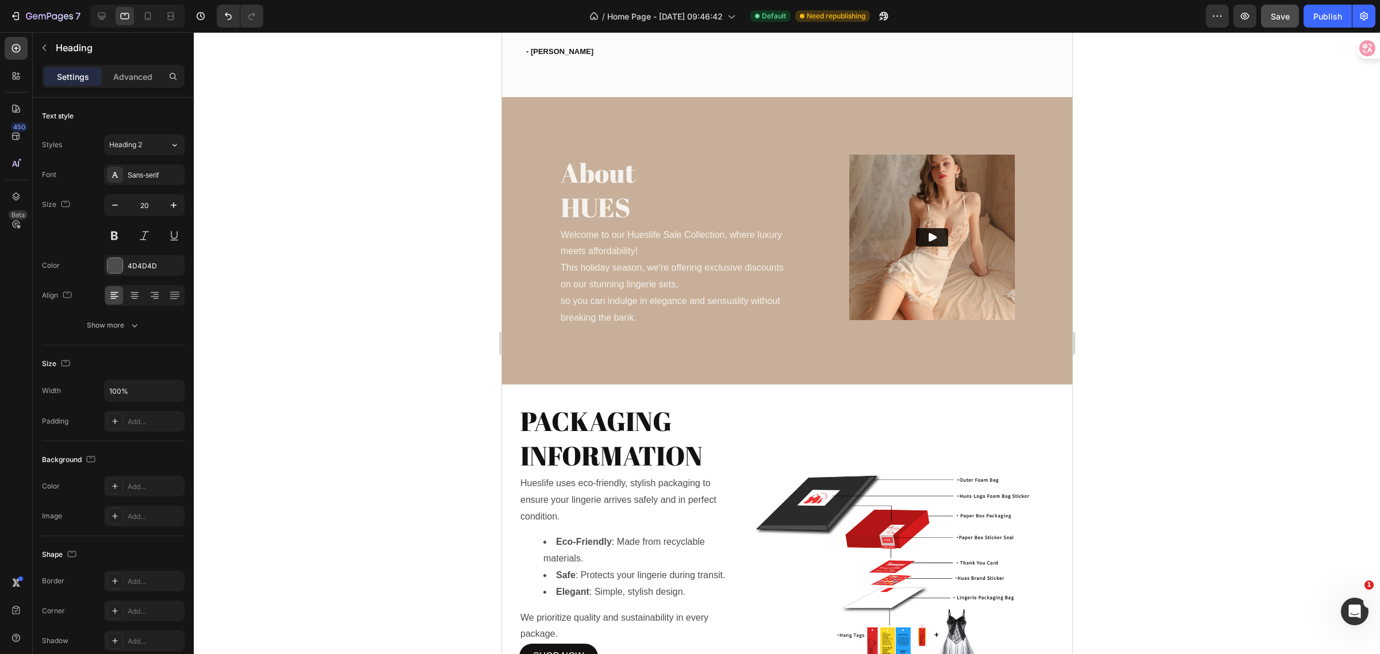
scroll to position [2615, 0]
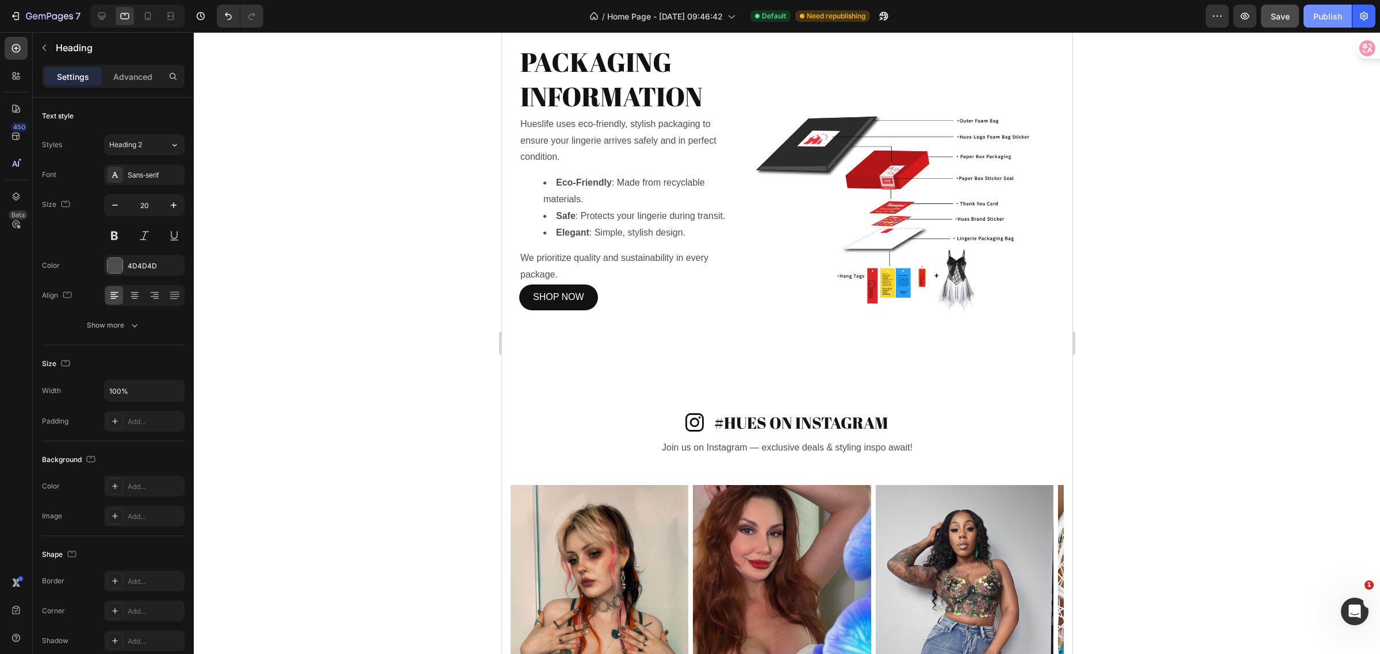
click at [1317, 19] on div "Publish" at bounding box center [1327, 16] width 29 height 12
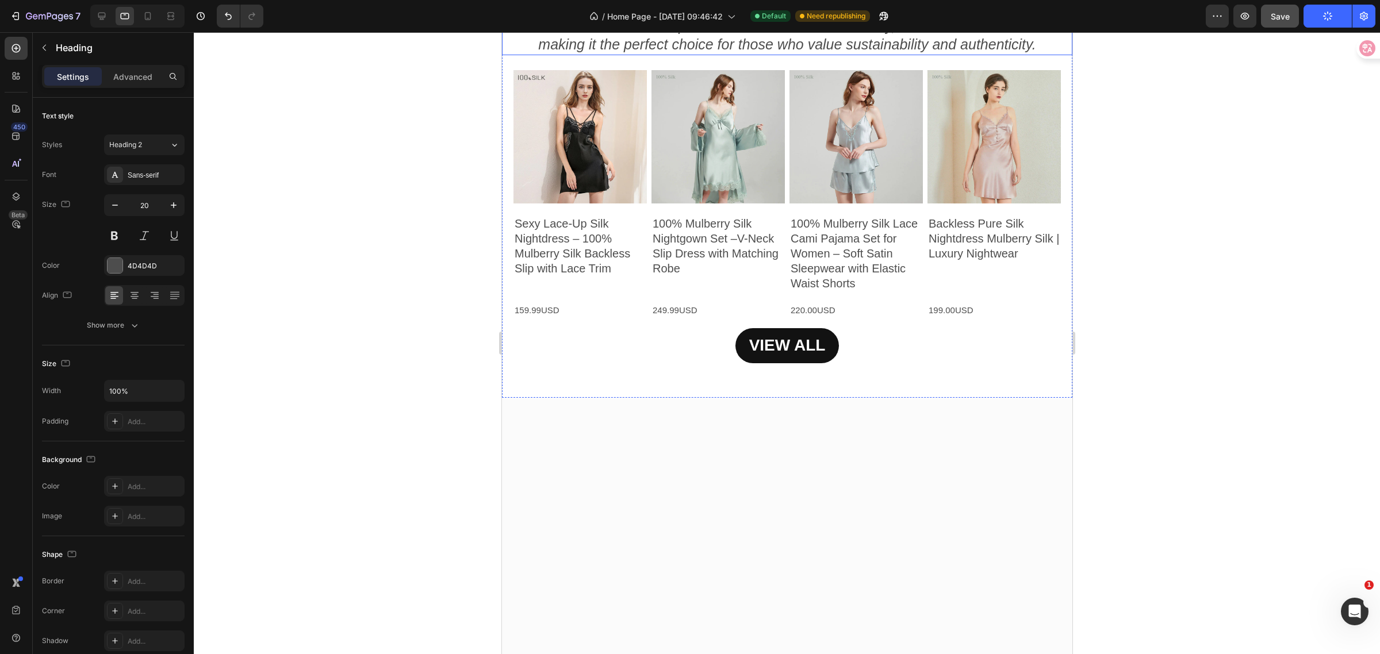
scroll to position [1177, 0]
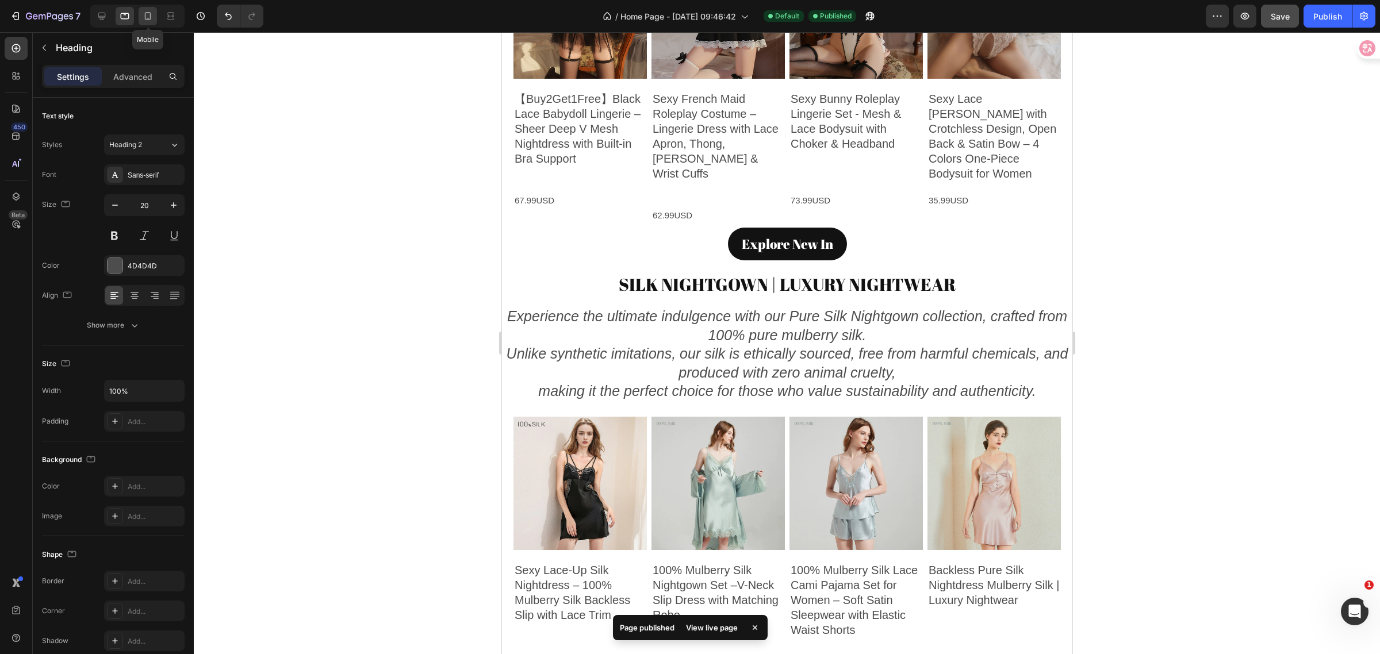
click at [154, 13] on div at bounding box center [148, 16] width 18 height 18
type input "41"
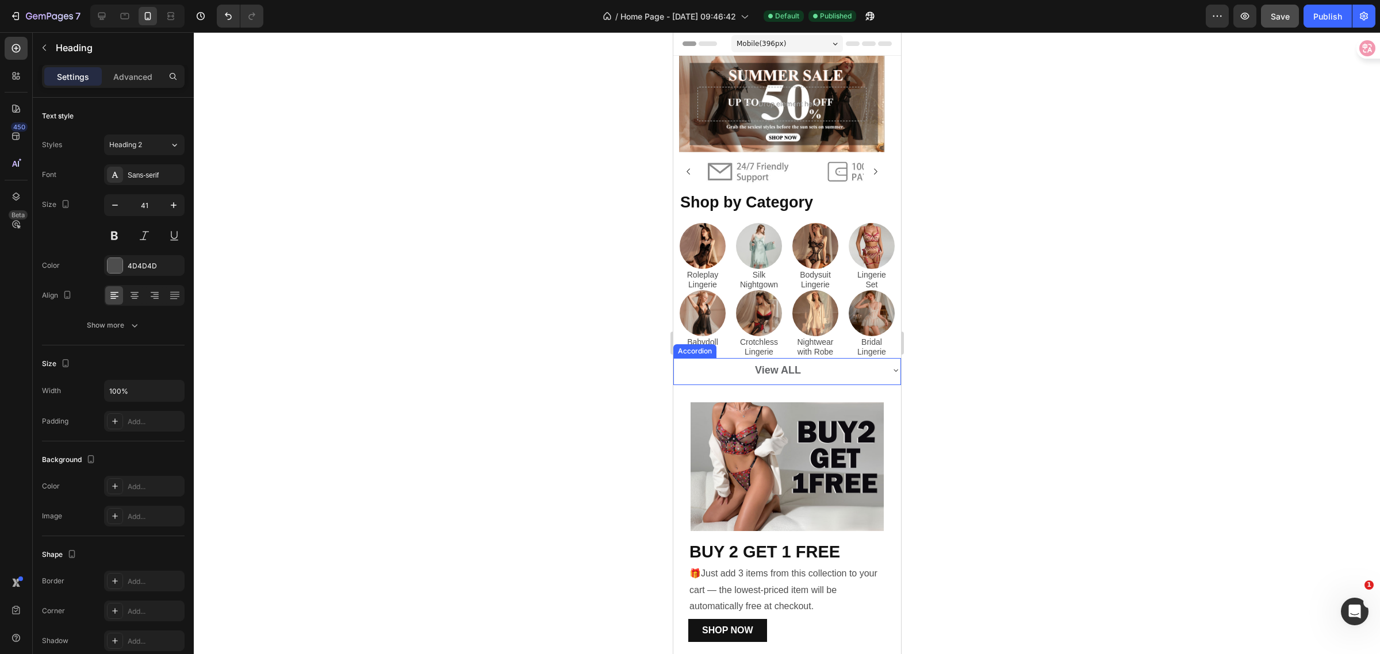
click at [891, 368] on icon at bounding box center [895, 370] width 9 height 9
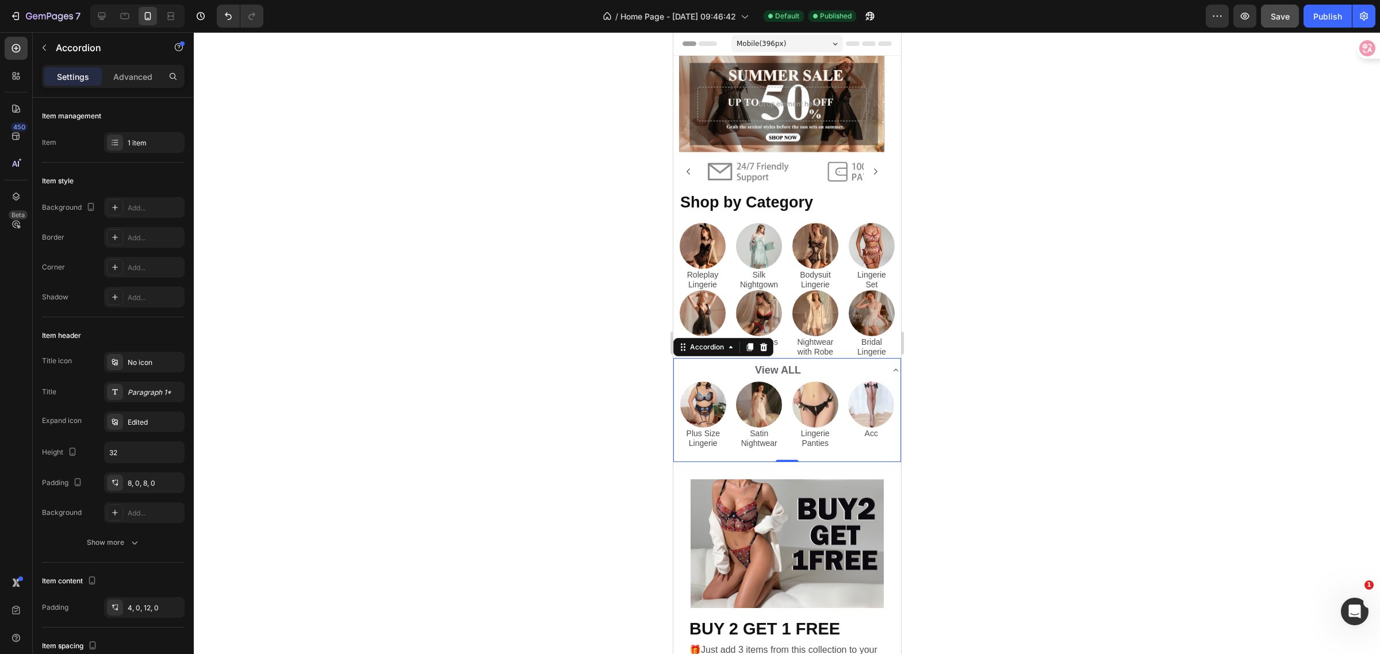
click at [893, 369] on icon at bounding box center [895, 370] width 5 height 2
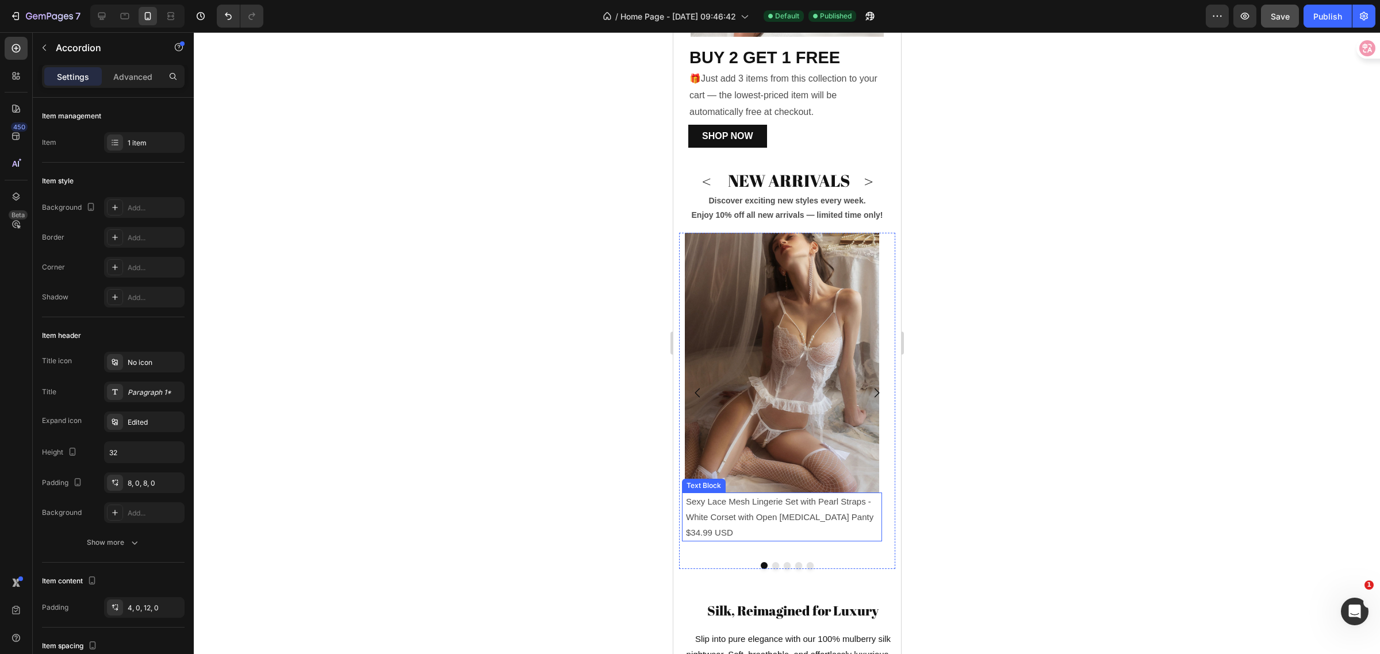
scroll to position [647, 0]
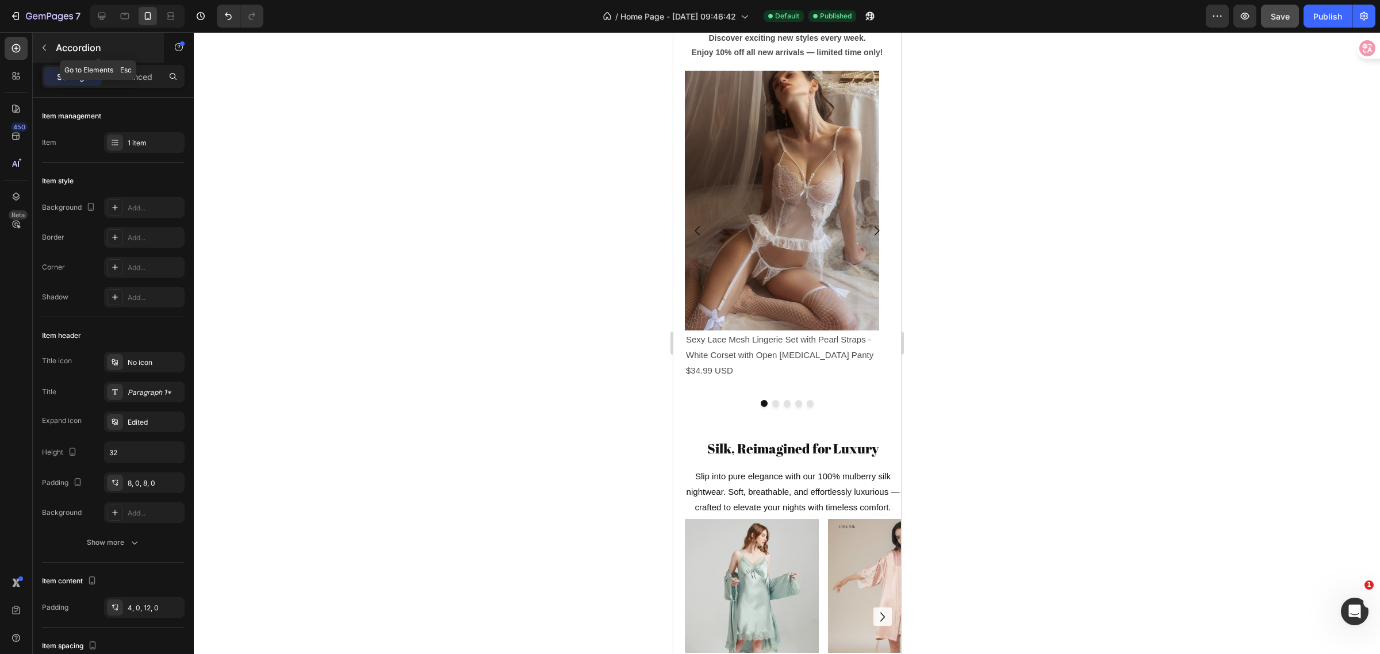
click at [44, 42] on button "button" at bounding box center [44, 48] width 18 height 18
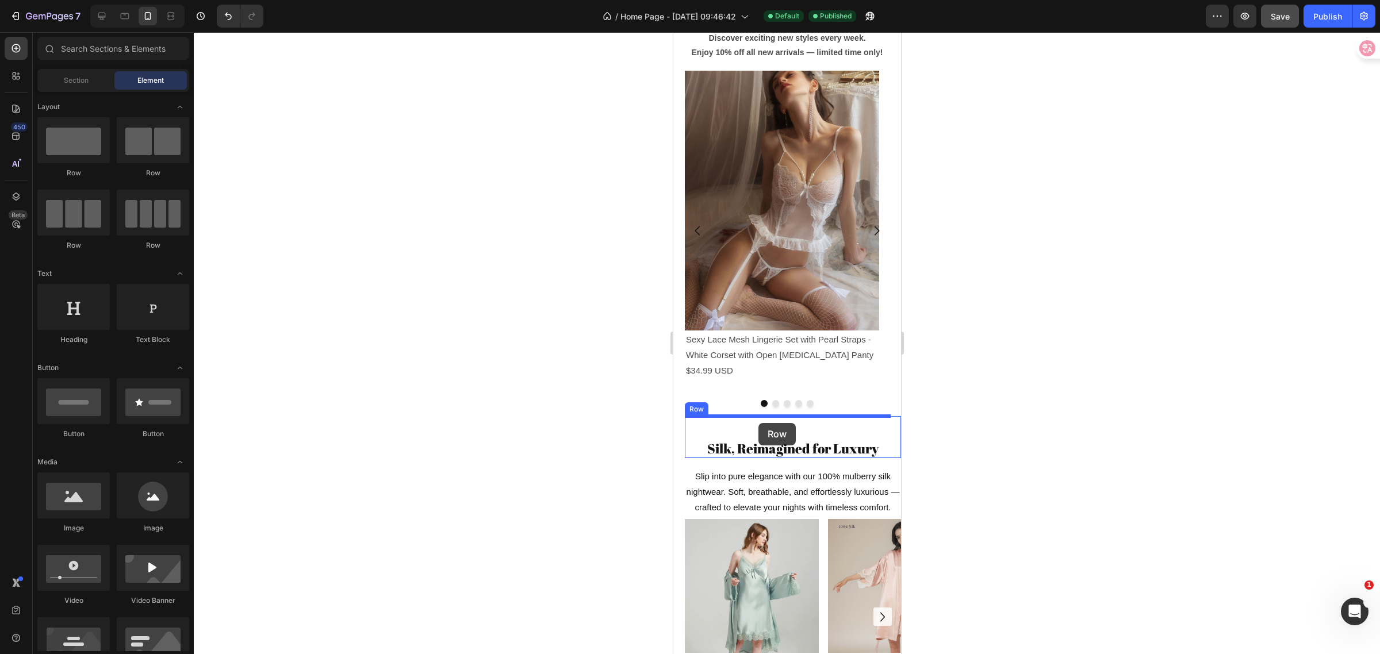
drag, startPoint x: 775, startPoint y: 178, endPoint x: 758, endPoint y: 423, distance: 246.1
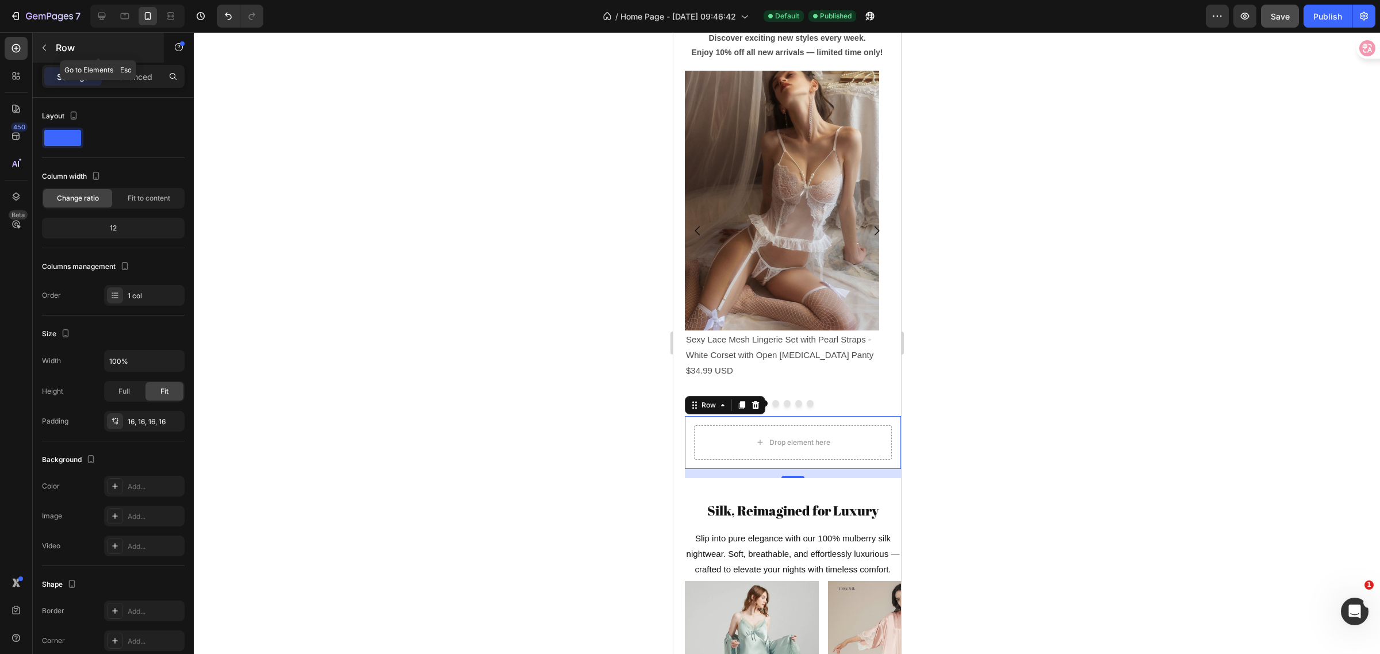
click at [40, 50] on icon "button" at bounding box center [44, 47] width 9 height 9
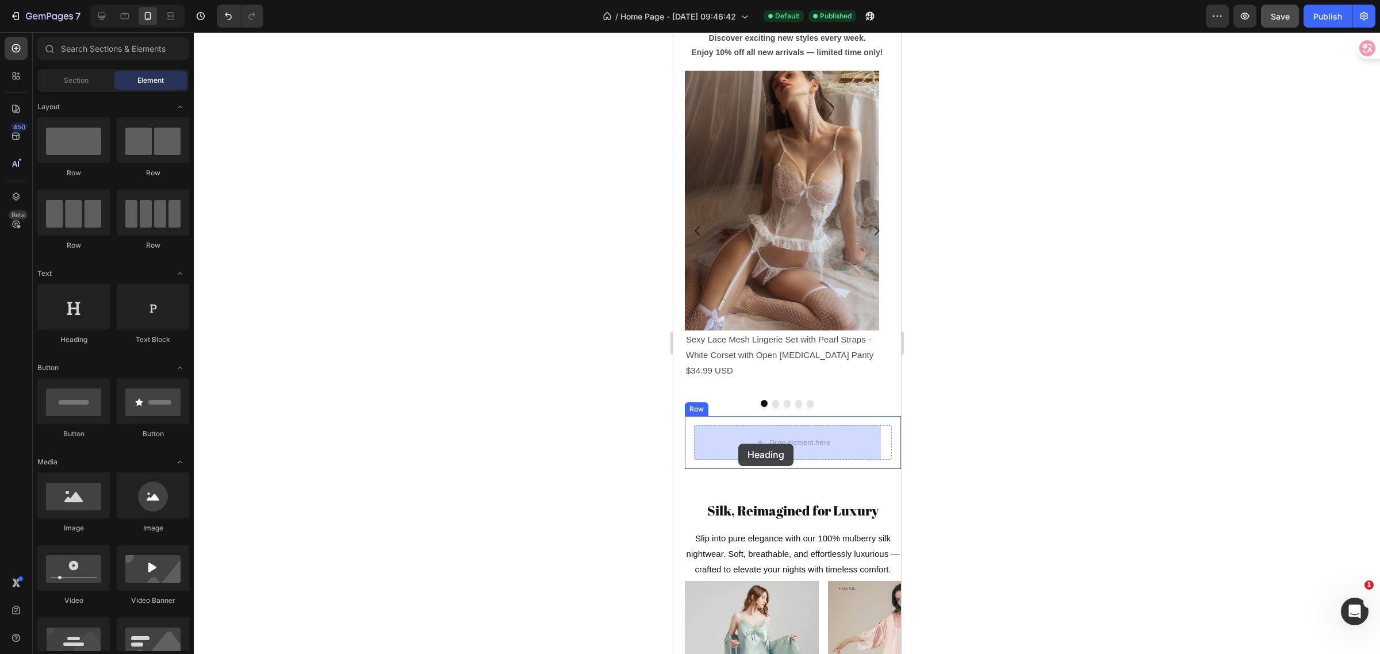
drag, startPoint x: 864, startPoint y: 373, endPoint x: 736, endPoint y: 450, distance: 149.3
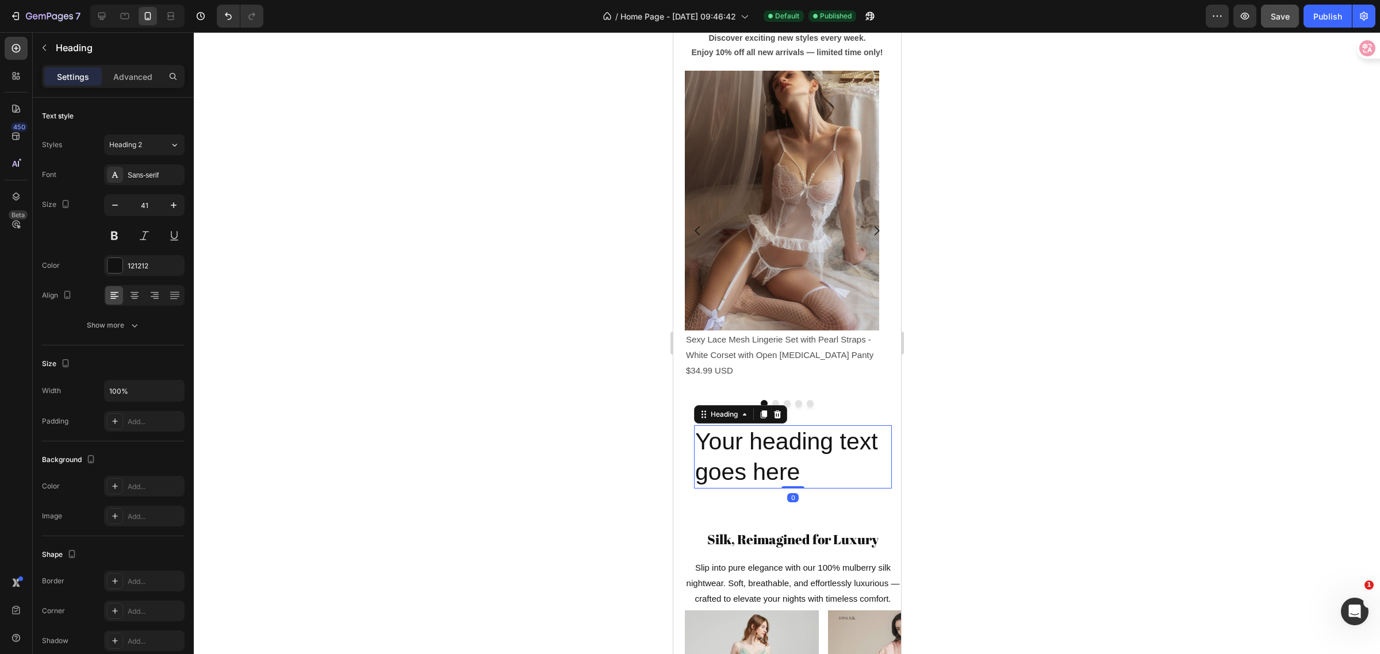
click at [847, 463] on h2 "Your heading text goes here" at bounding box center [793, 458] width 198 height 64
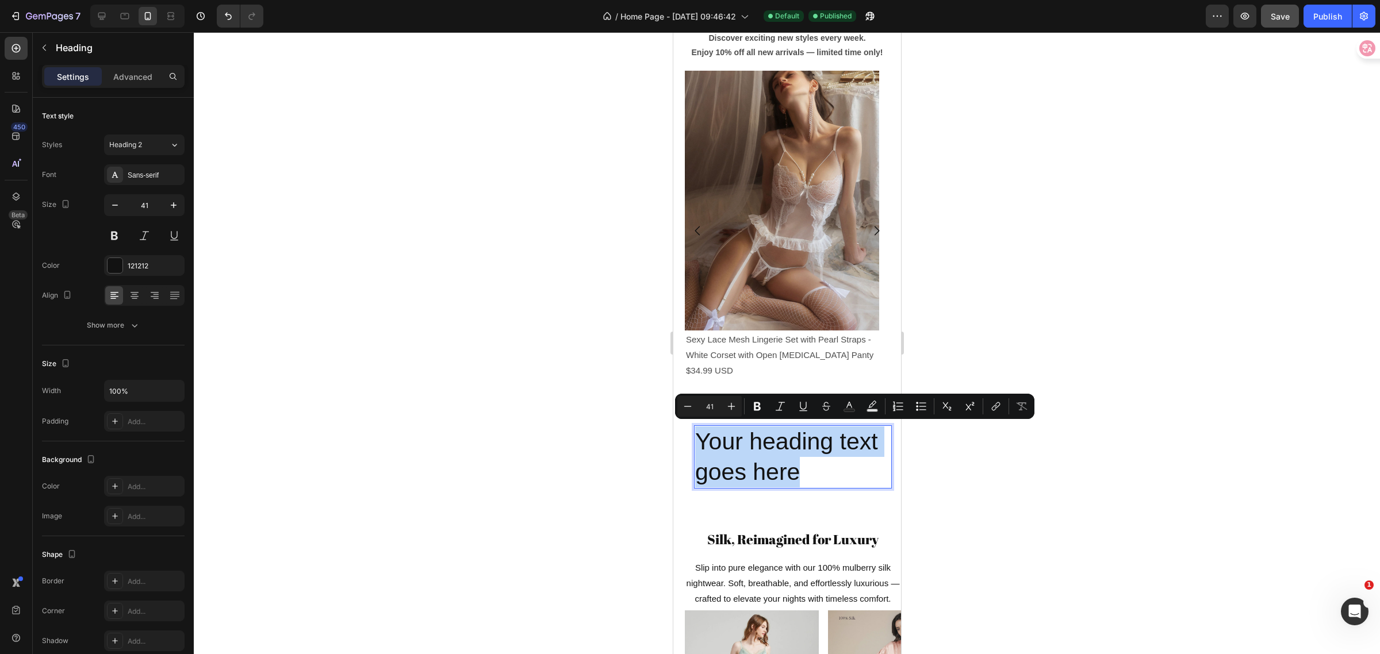
drag, startPoint x: 851, startPoint y: 476, endPoint x: 691, endPoint y: 434, distance: 165.1
click at [691, 434] on div "Your heading text goes here Heading 0 Row" at bounding box center [792, 457] width 216 height 82
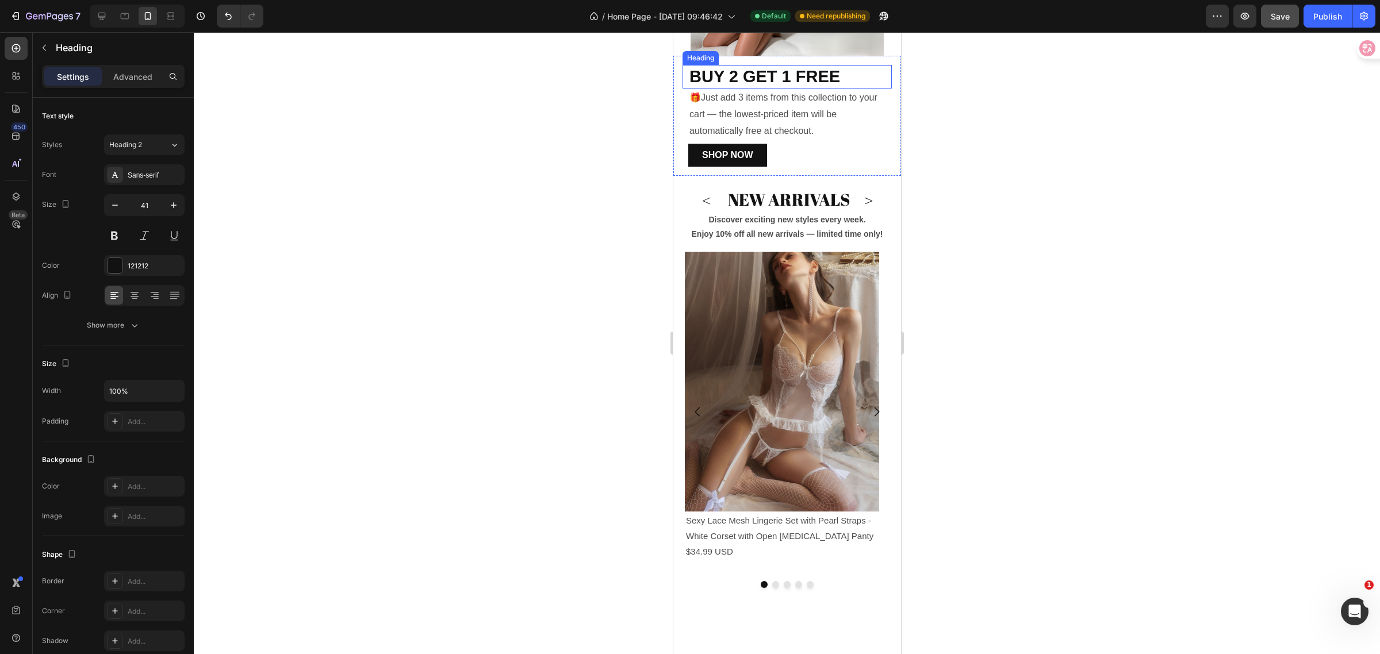
scroll to position [597, 0]
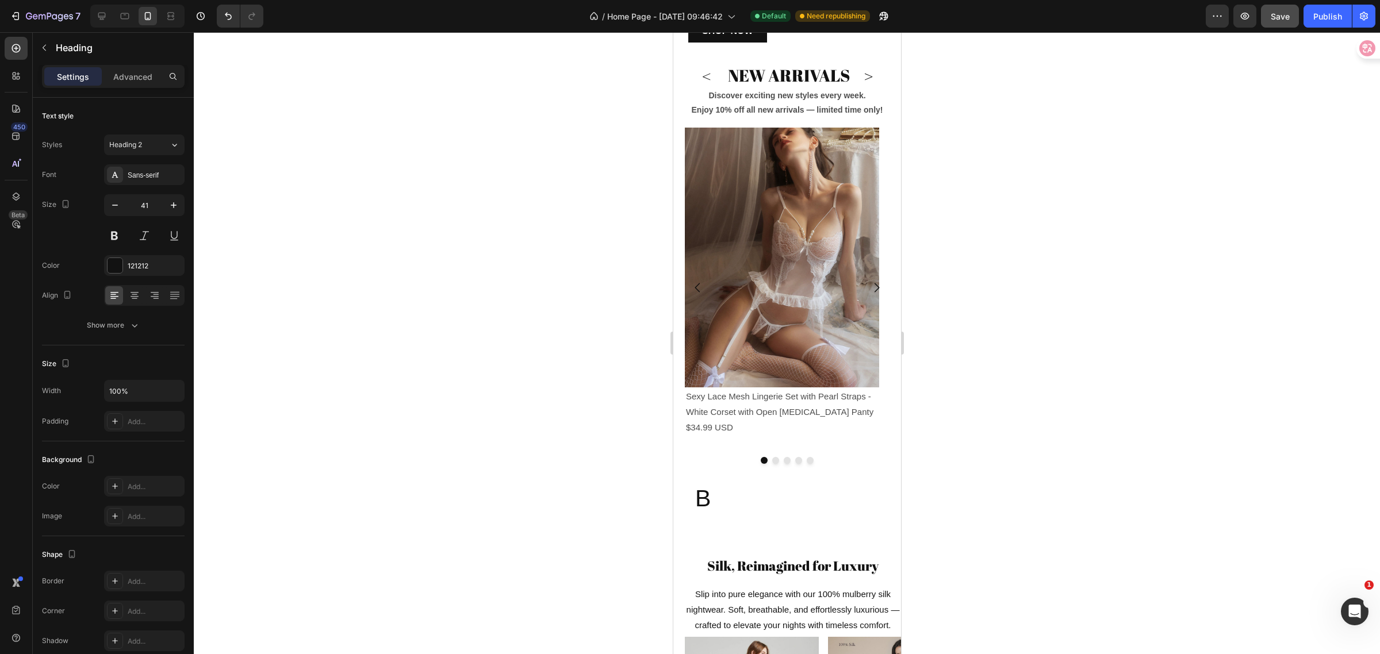
click at [727, 496] on h2 "B" at bounding box center [793, 498] width 198 height 33
click at [707, 489] on p "B" at bounding box center [793, 499] width 196 height 30
click at [1004, 527] on div at bounding box center [787, 343] width 1186 height 622
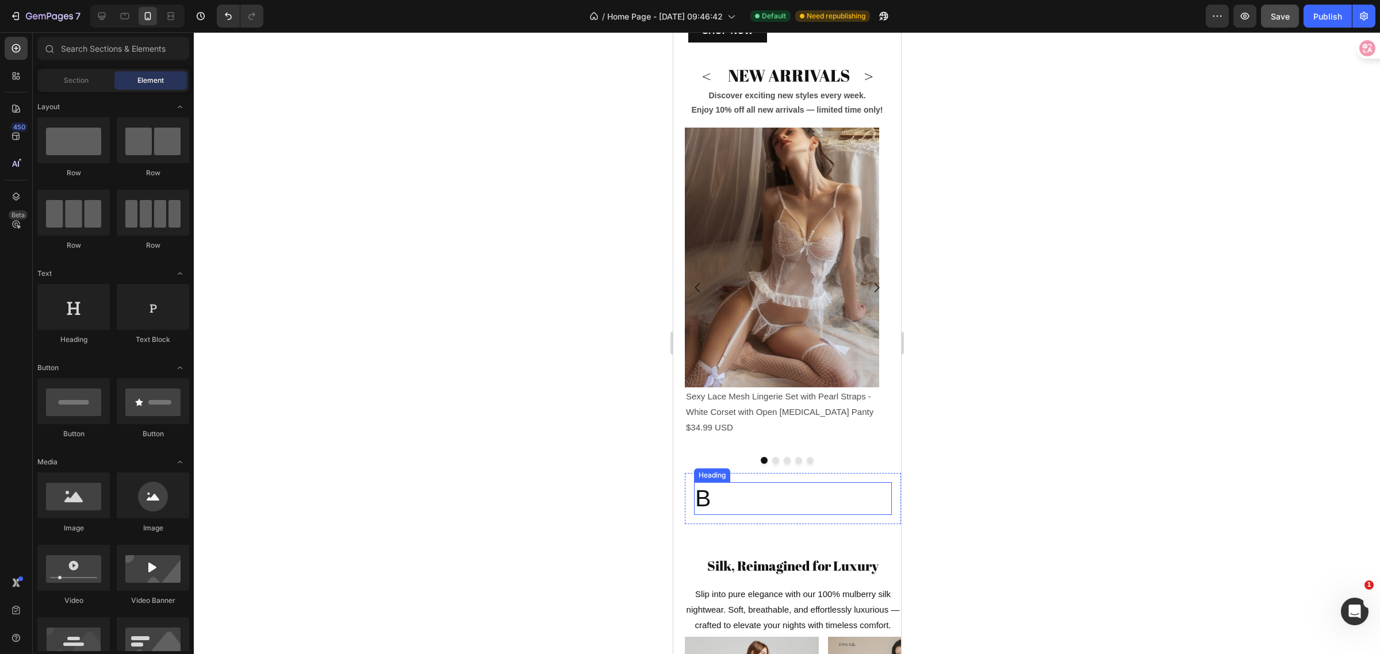
click at [699, 495] on p "B" at bounding box center [793, 499] width 196 height 30
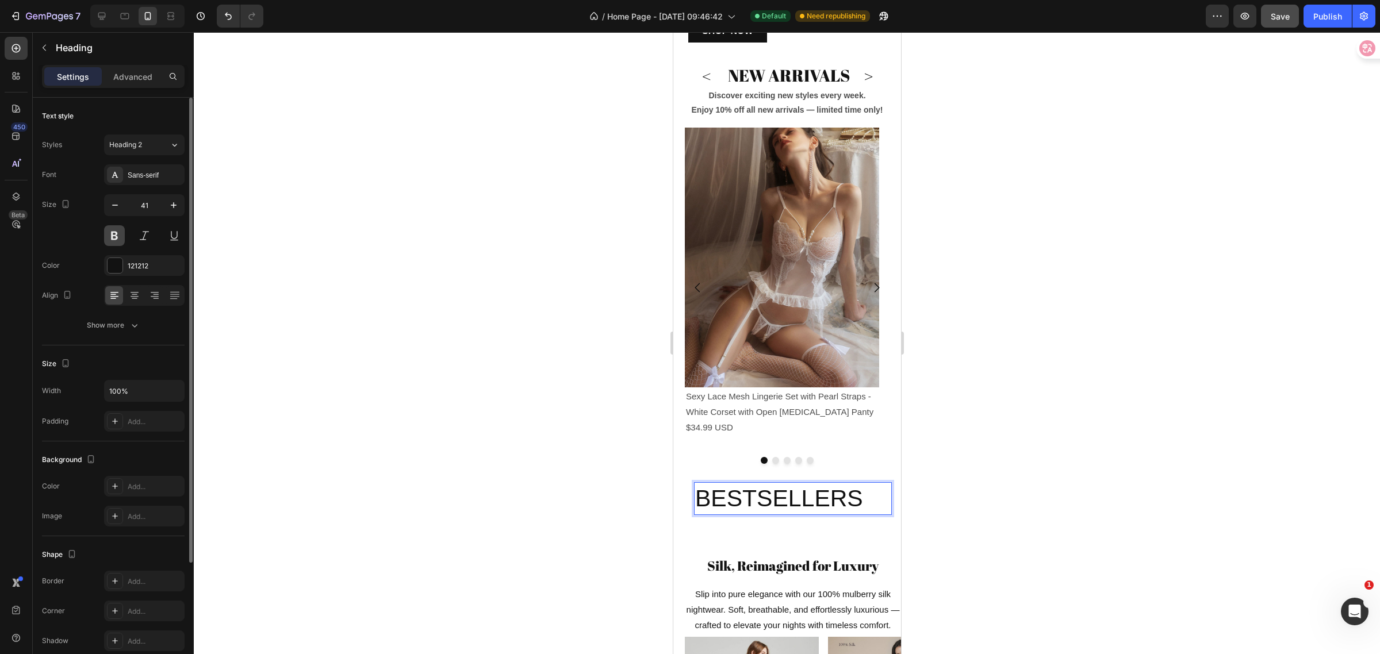
click at [116, 235] on button at bounding box center [114, 235] width 21 height 21
click at [173, 151] on button "Heading 2" at bounding box center [144, 145] width 81 height 21
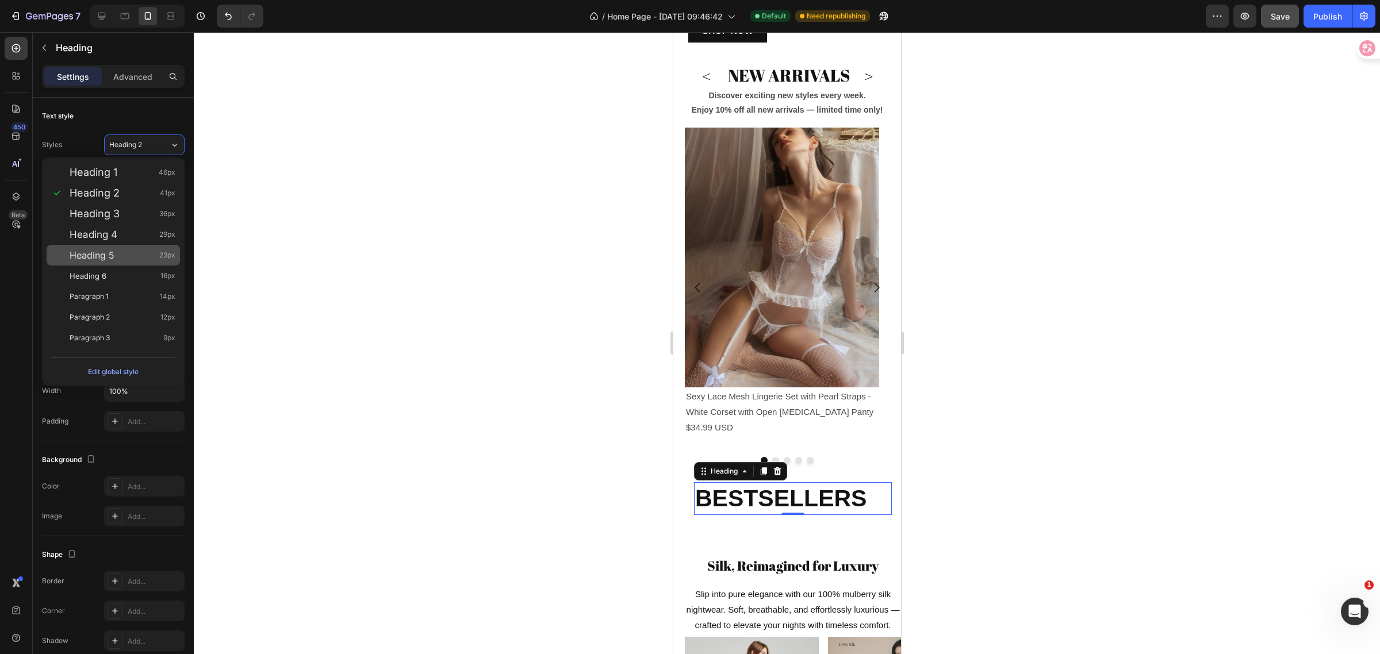
click at [105, 251] on span "Heading 5" at bounding box center [92, 256] width 45 height 12
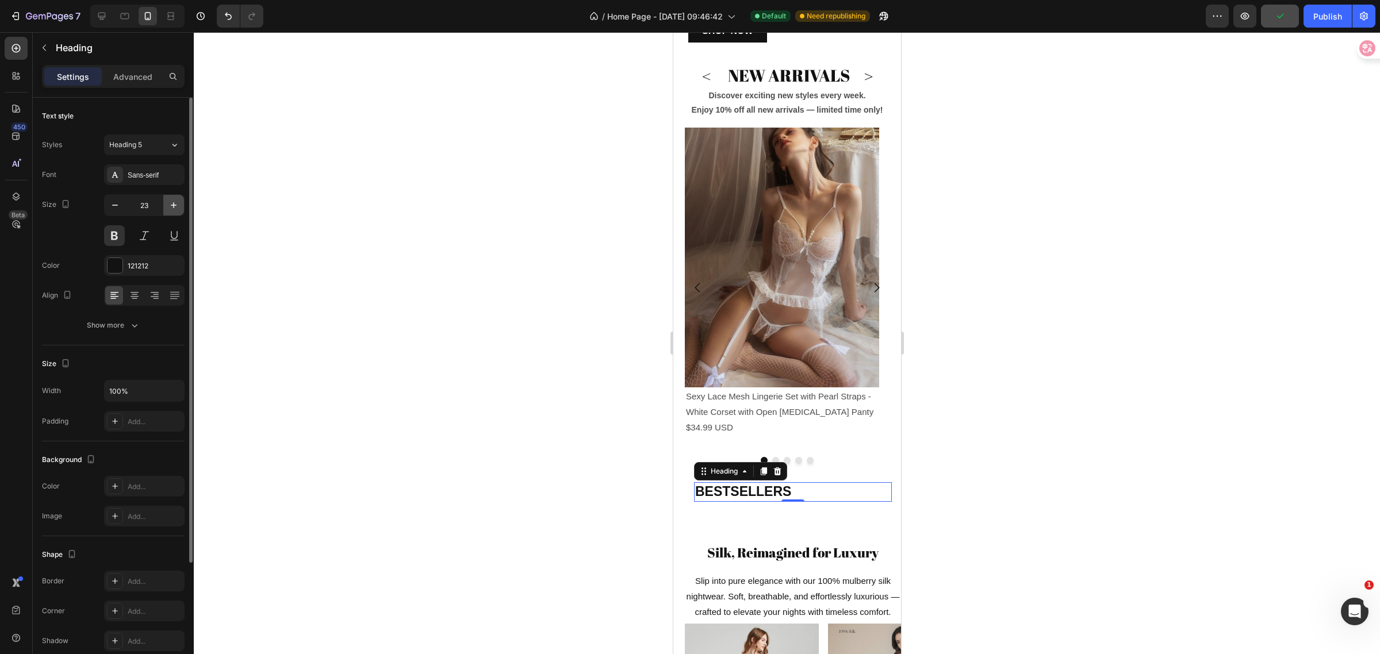
click at [171, 204] on icon "button" at bounding box center [174, 206] width 12 height 12
click at [178, 205] on icon "button" at bounding box center [174, 206] width 12 height 12
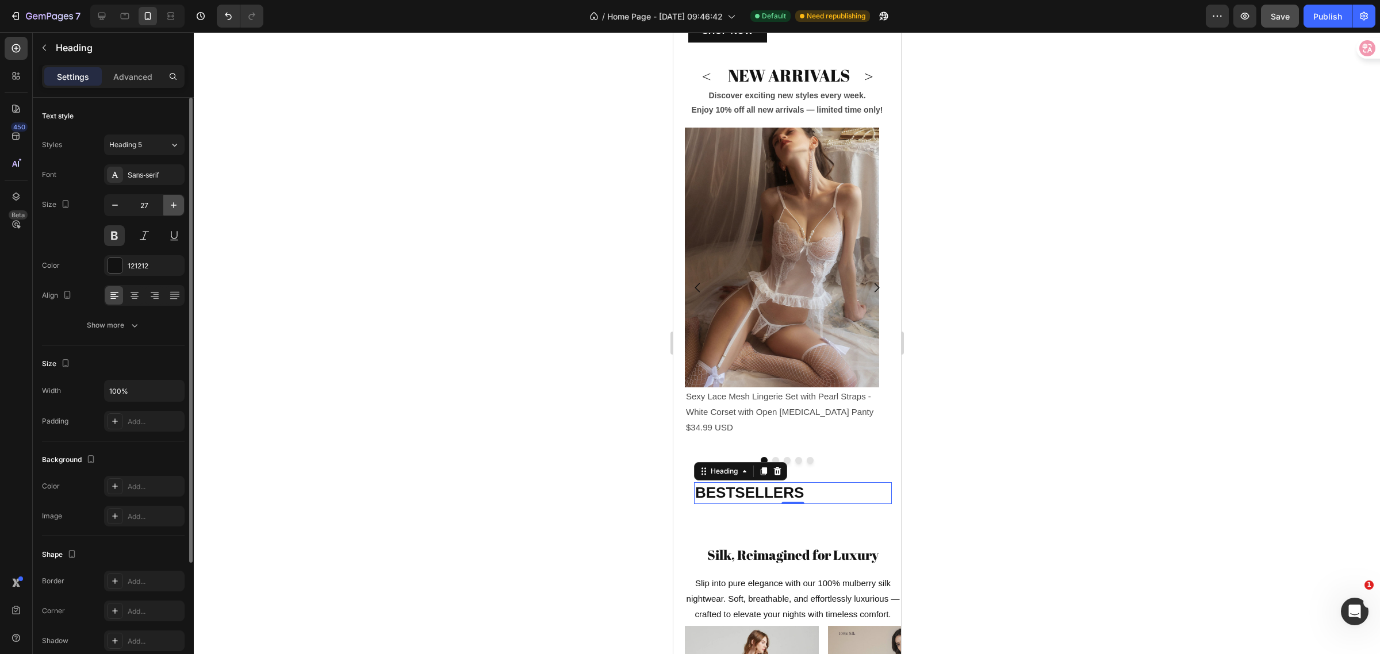
click at [178, 205] on icon "button" at bounding box center [174, 206] width 12 height 12
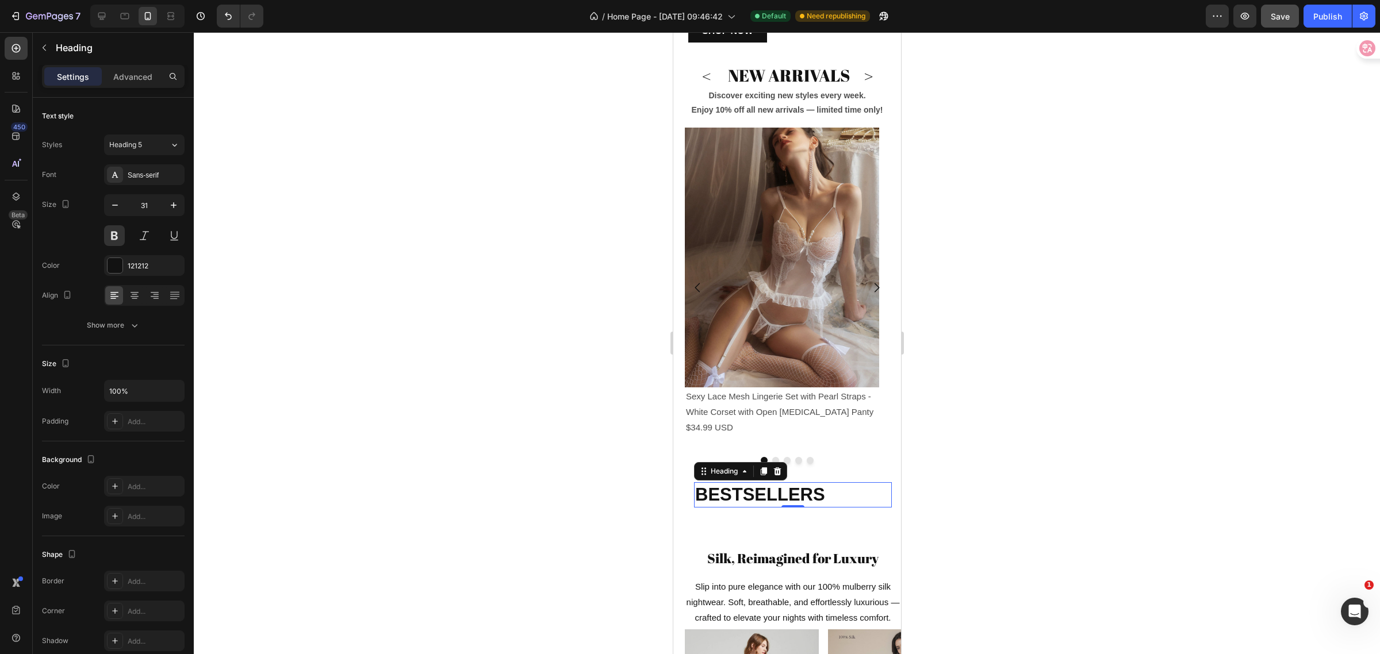
type input "32"
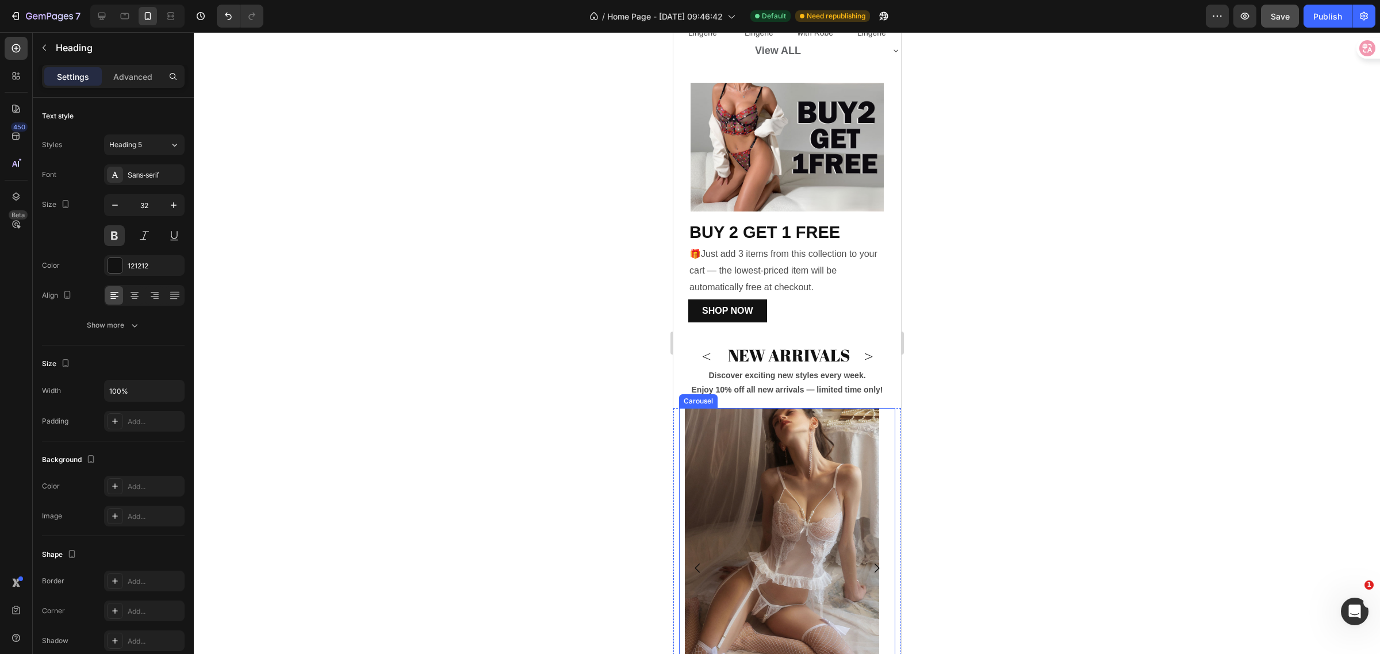
scroll to position [309, 0]
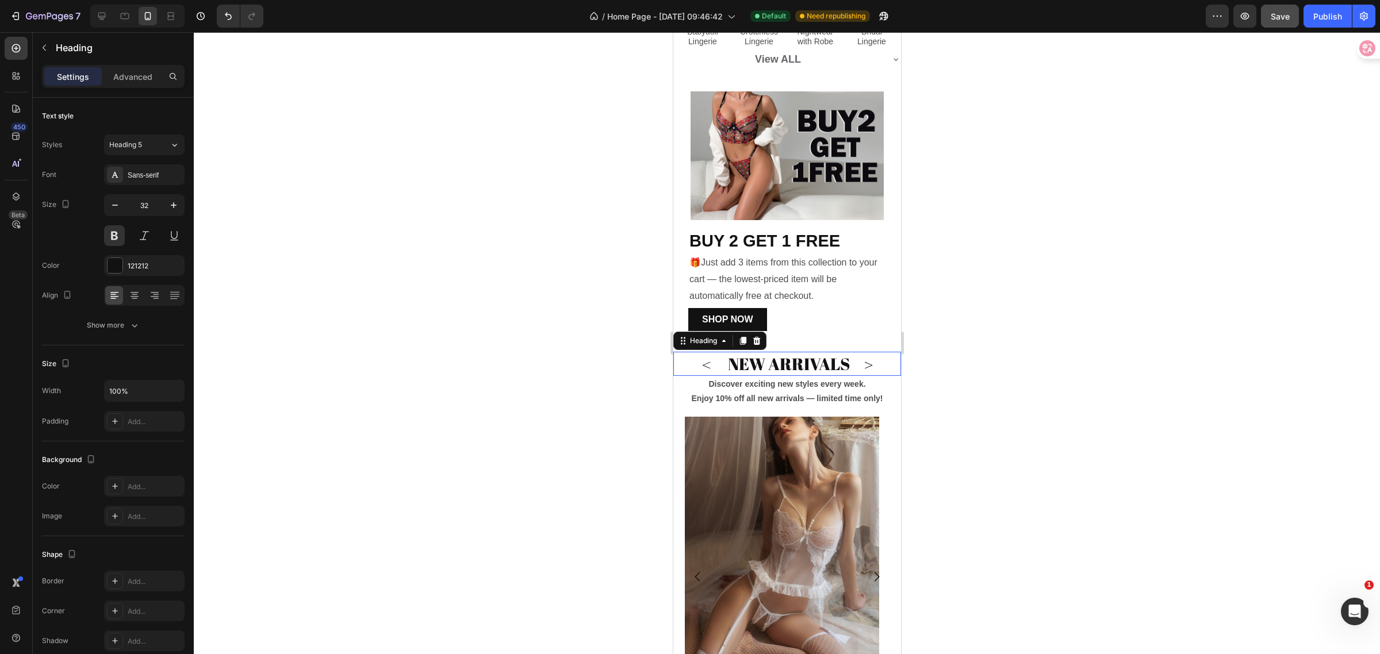
click at [808, 358] on h2 "< NEW ARRIVALS >" at bounding box center [787, 364] width 228 height 24
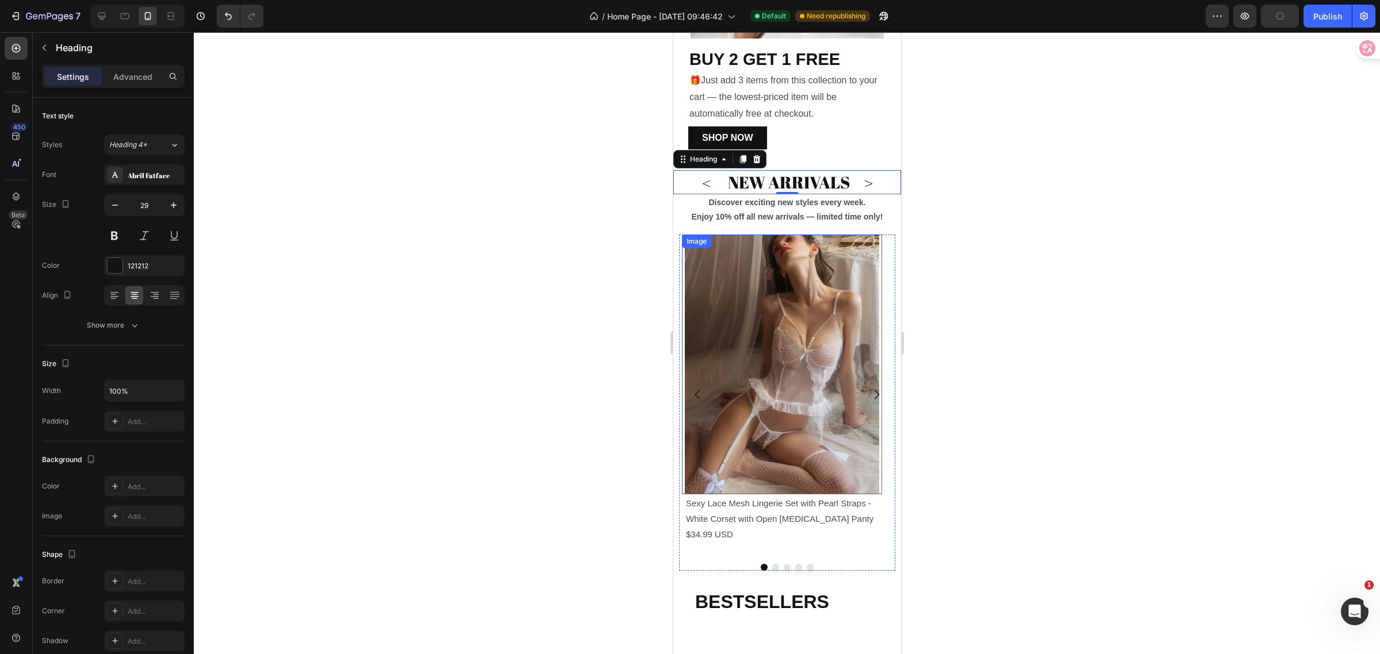
scroll to position [525, 0]
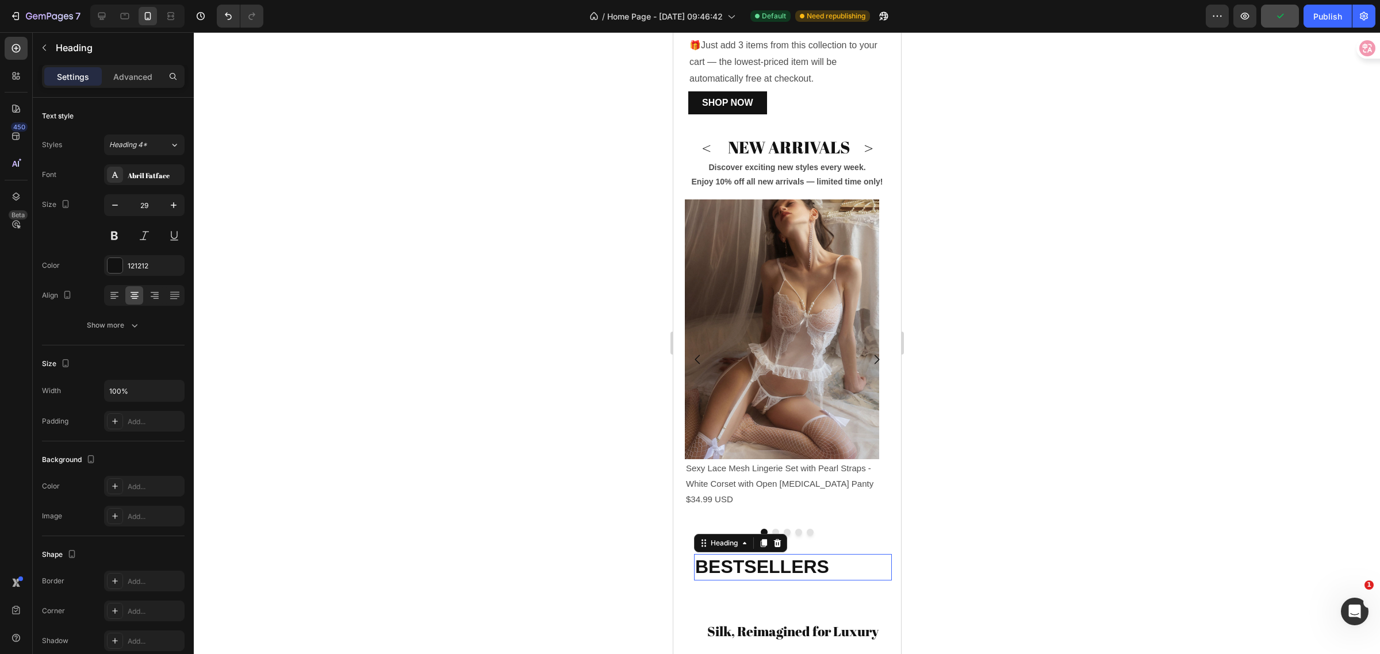
click at [794, 556] on h2 "BESTSELLERS" at bounding box center [793, 567] width 198 height 26
click at [167, 147] on div "Heading 5" at bounding box center [139, 145] width 60 height 10
click at [129, 110] on div "Text style" at bounding box center [113, 116] width 143 height 18
click at [162, 173] on div "Sans-serif" at bounding box center [155, 175] width 54 height 10
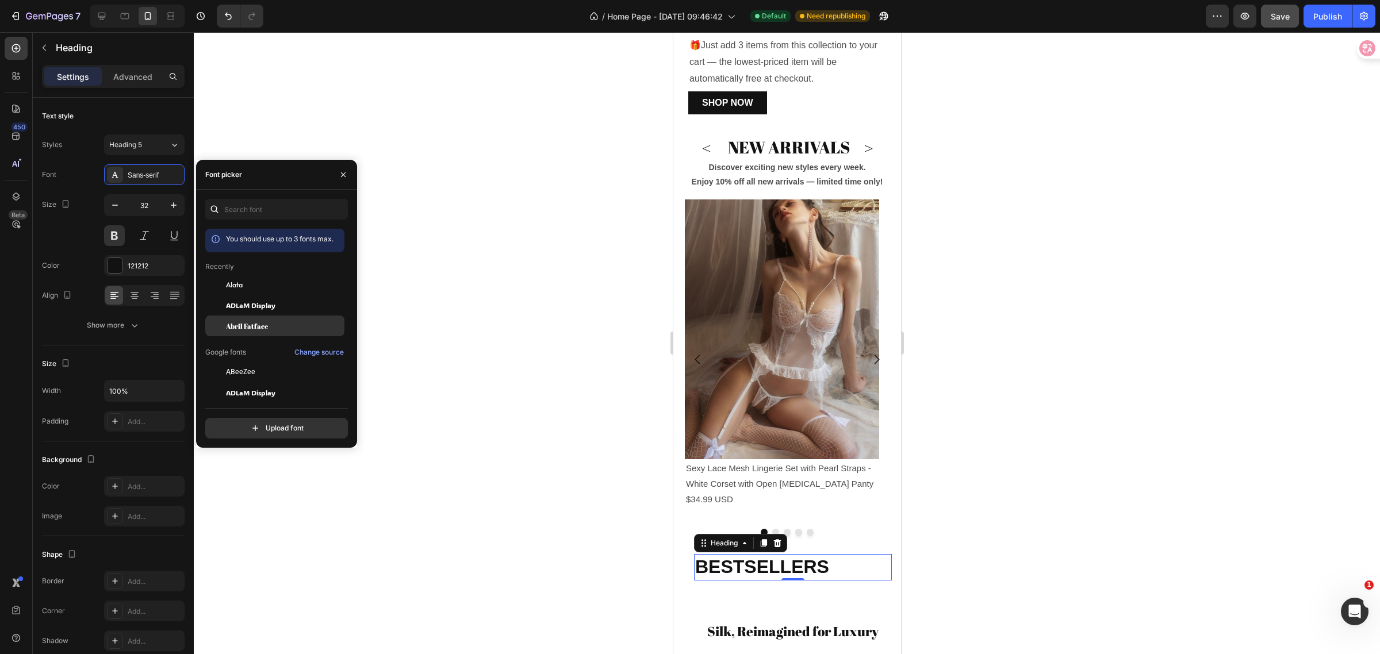
click at [257, 322] on span "Abril Fatface" at bounding box center [247, 326] width 42 height 10
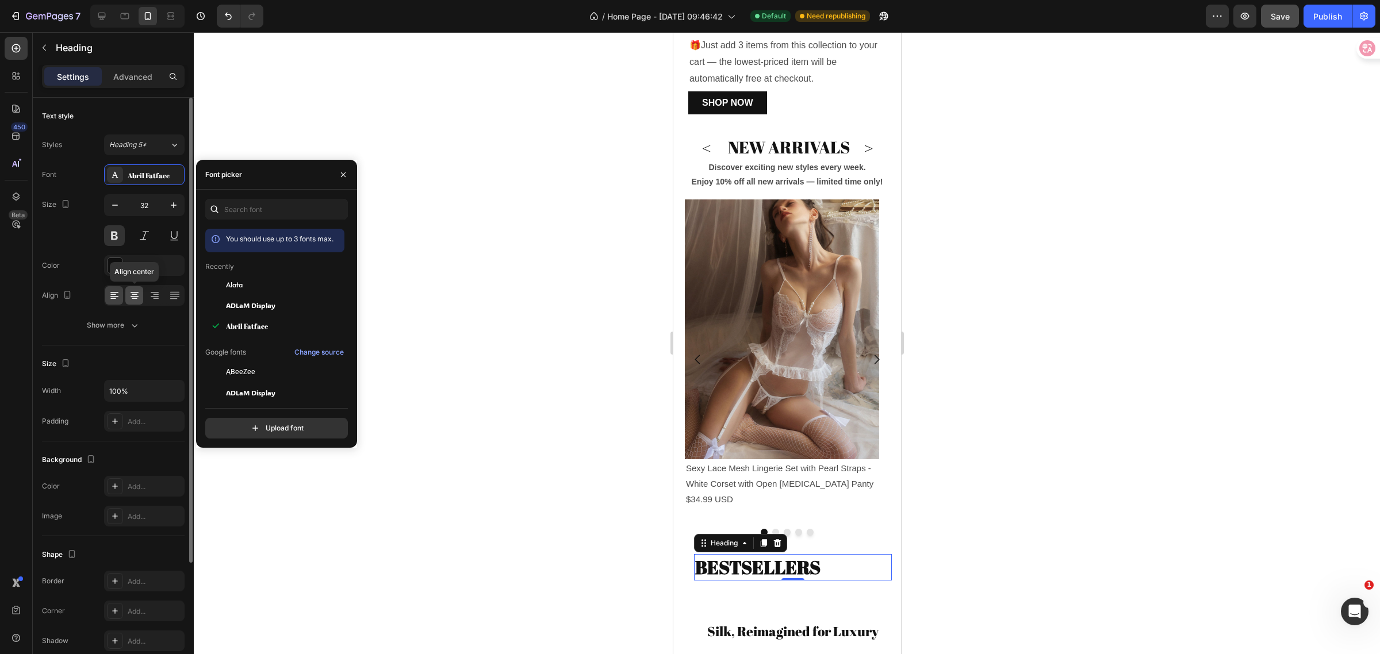
click at [138, 296] on icon at bounding box center [135, 296] width 12 height 12
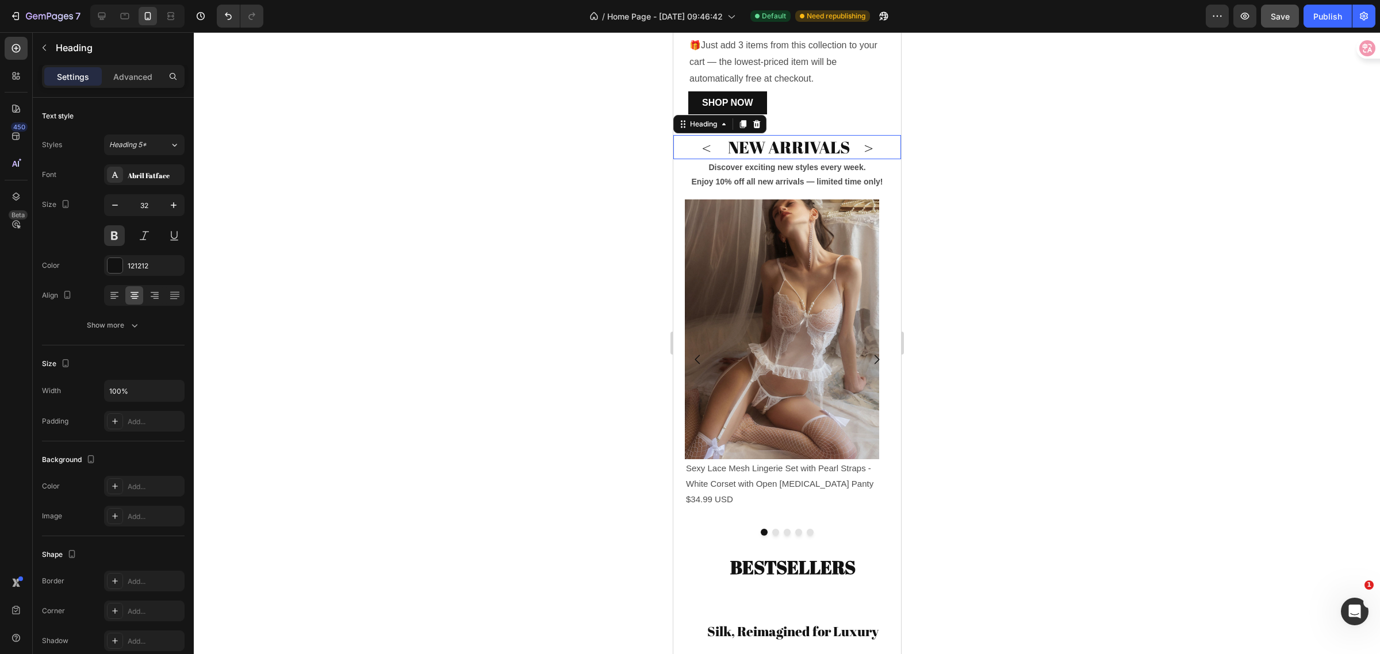
click at [810, 141] on h2 "< NEW ARRIVALS >" at bounding box center [787, 147] width 228 height 24
drag, startPoint x: 761, startPoint y: 556, endPoint x: 743, endPoint y: 518, distance: 42.2
click at [761, 556] on h2 "BESTSELLERS" at bounding box center [793, 567] width 198 height 26
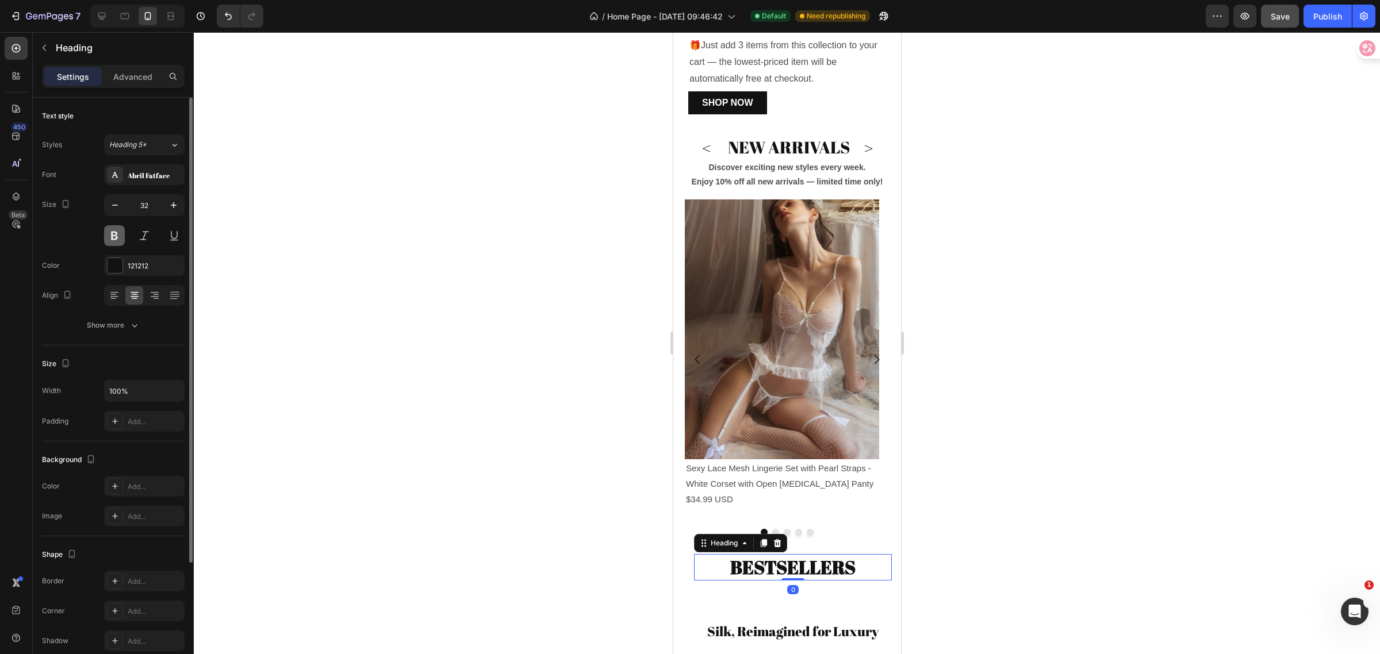
click at [116, 229] on button at bounding box center [114, 235] width 21 height 21
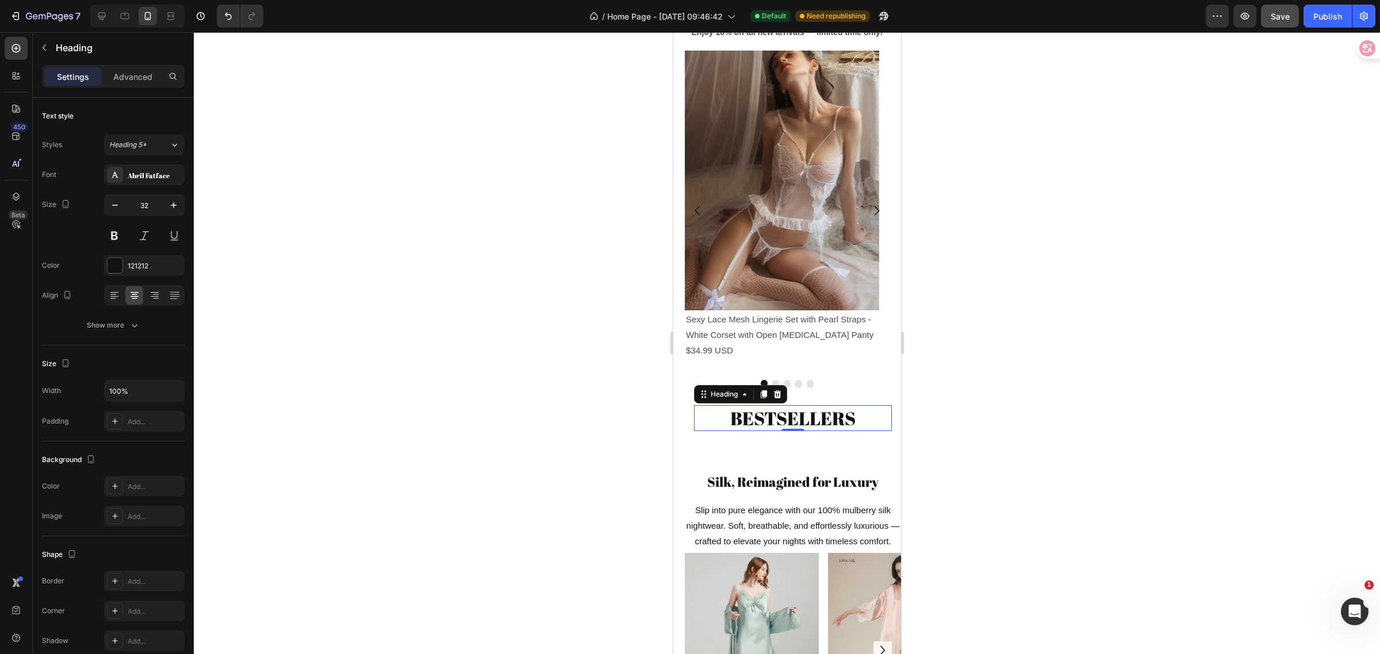
scroll to position [669, 0]
click at [49, 49] on button "button" at bounding box center [44, 48] width 18 height 18
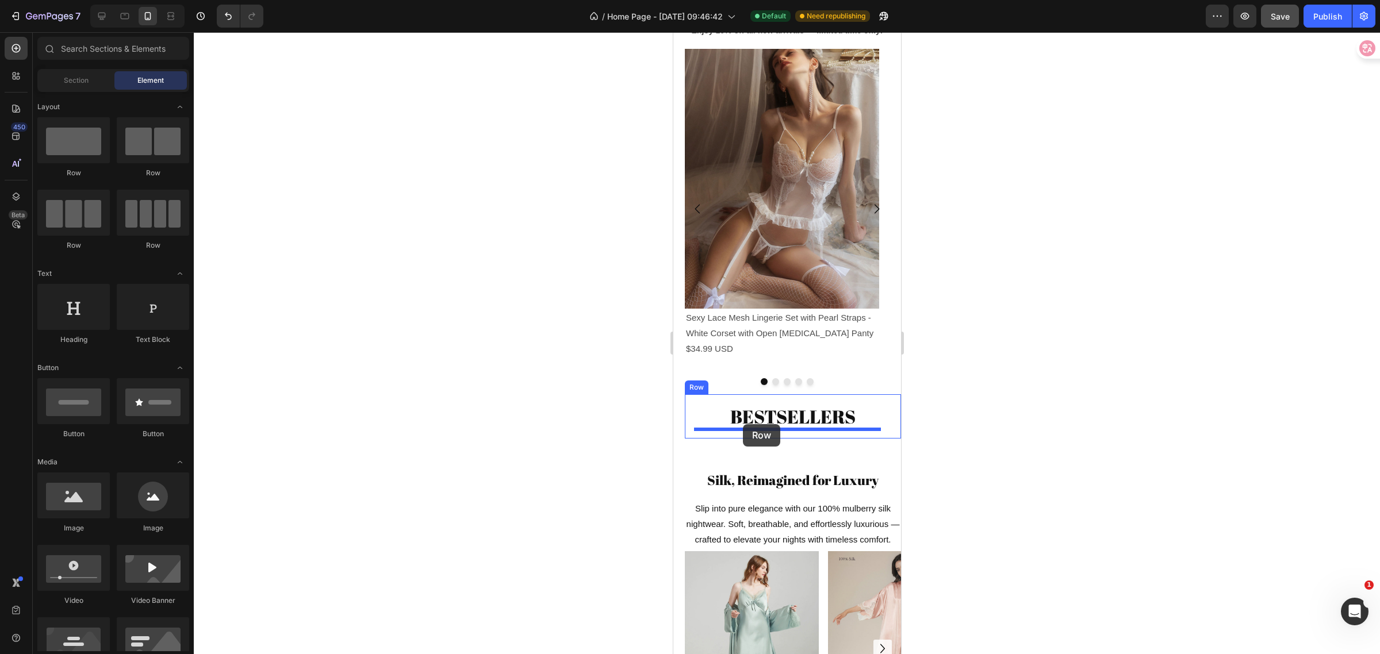
drag, startPoint x: 761, startPoint y: 187, endPoint x: 743, endPoint y: 424, distance: 237.6
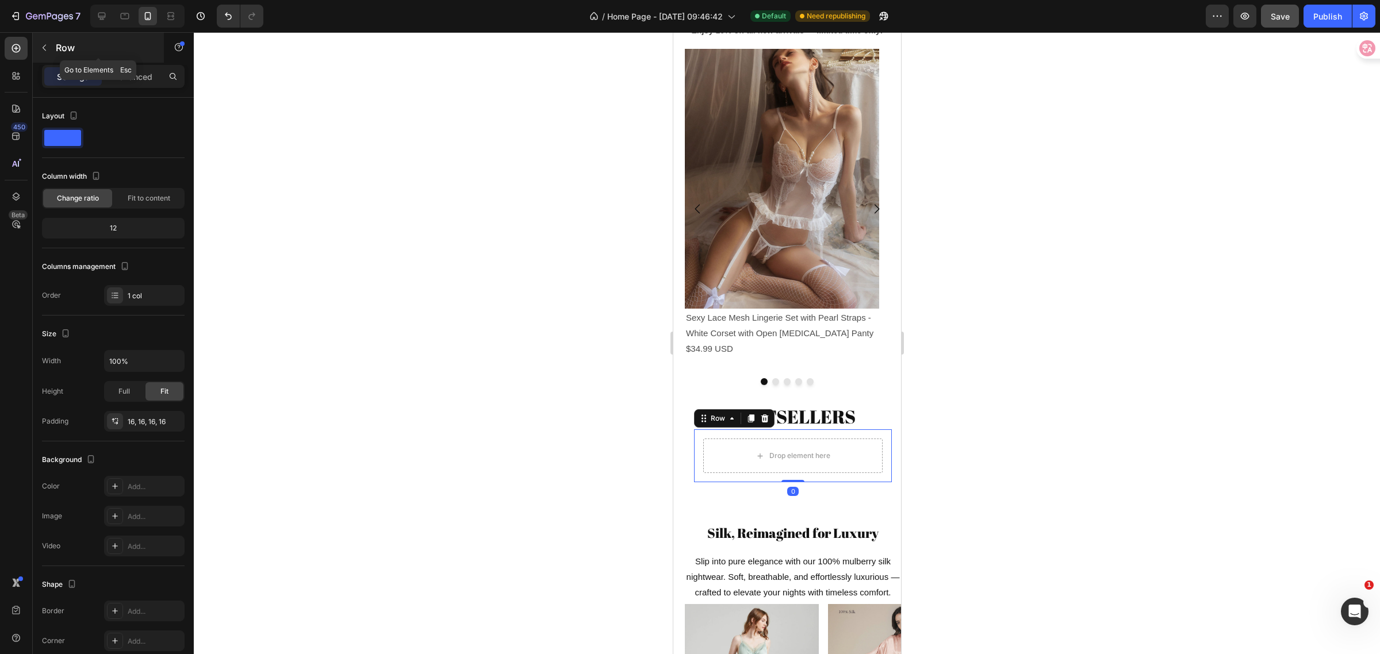
click at [52, 47] on button "button" at bounding box center [44, 48] width 18 height 18
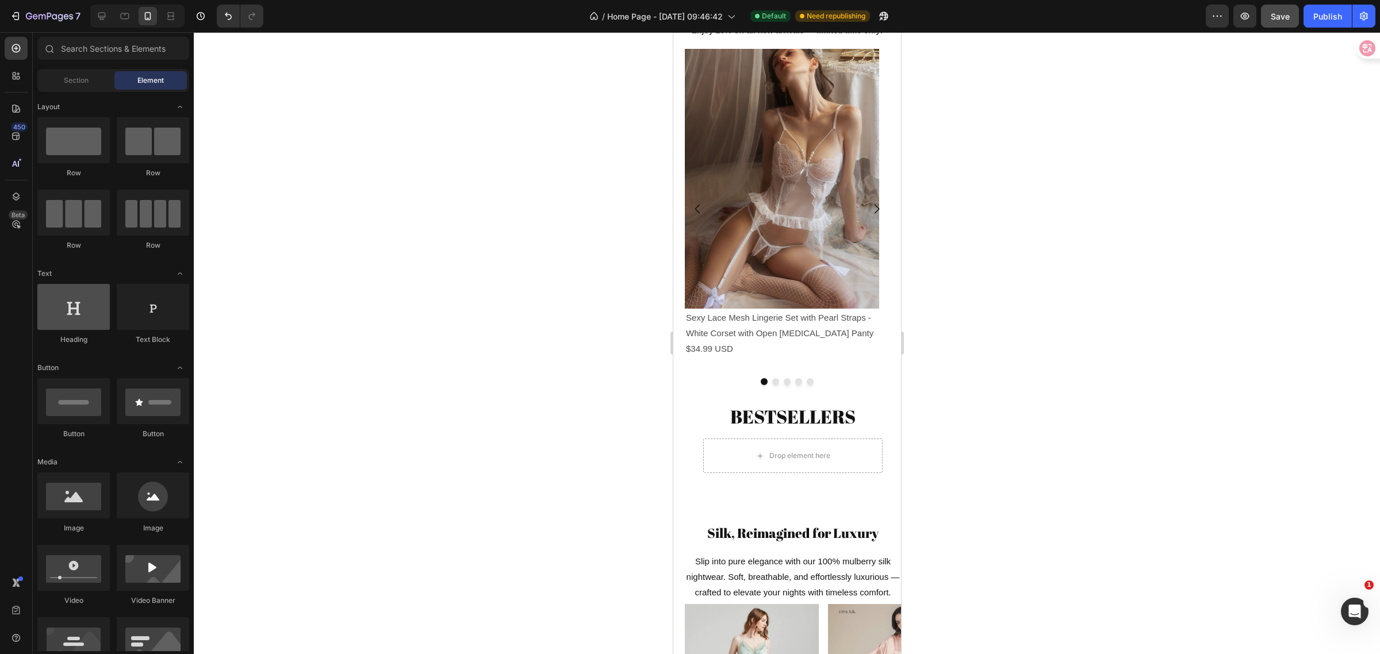
scroll to position [72, 0]
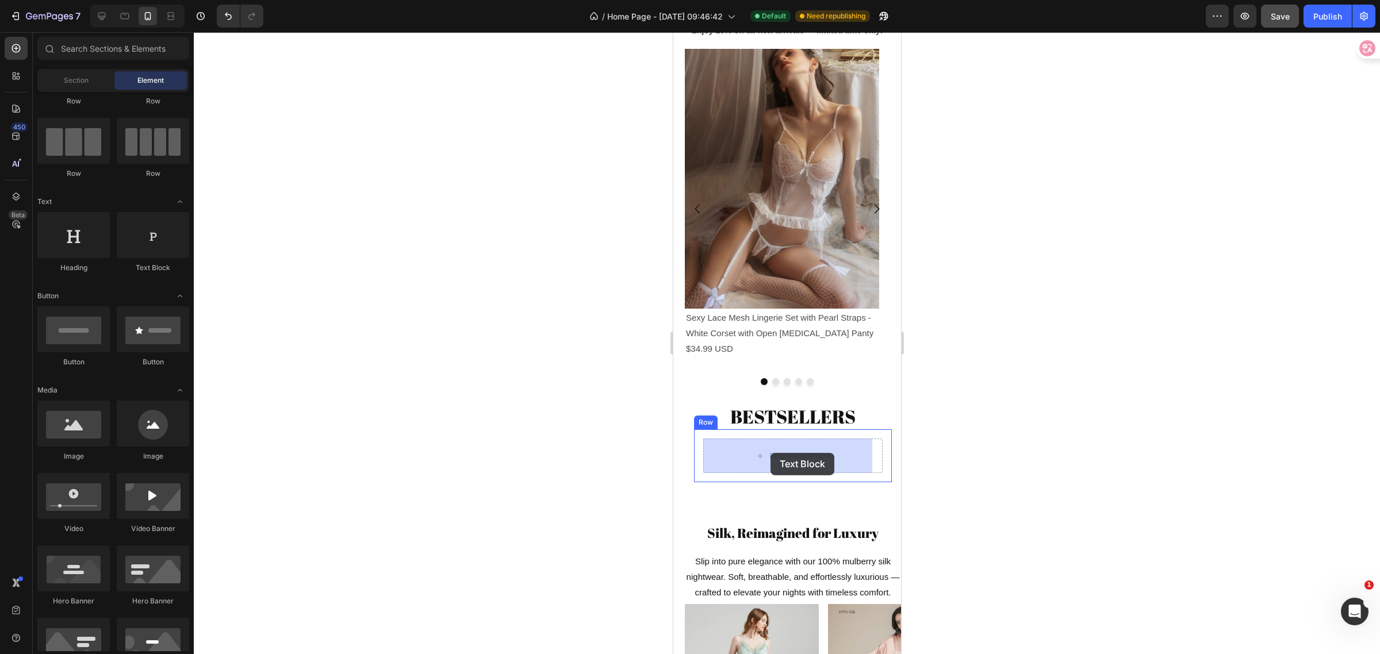
drag, startPoint x: 837, startPoint y: 278, endPoint x: 771, endPoint y: 453, distance: 186.9
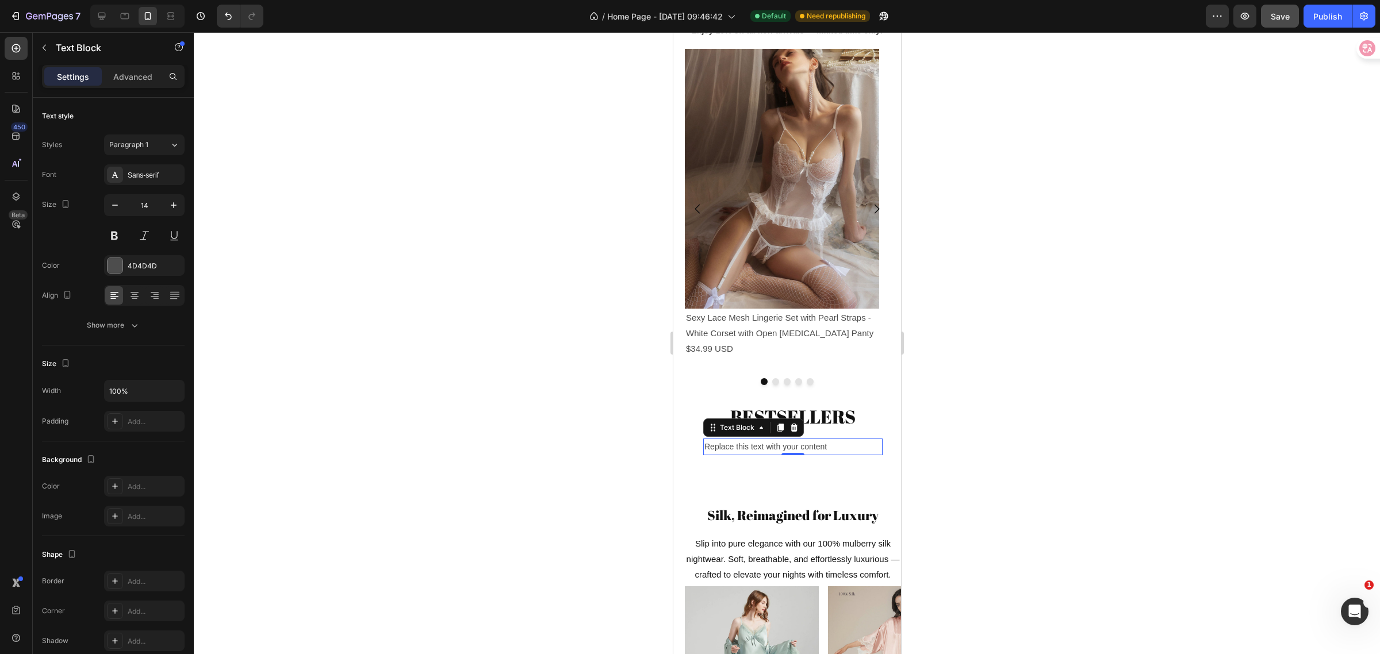
click at [829, 450] on div "Replace this text with your content" at bounding box center [792, 447] width 179 height 17
drag, startPoint x: 842, startPoint y: 449, endPoint x: 690, endPoint y: 445, distance: 151.9
click at [690, 445] on div "BESTSELLERS Heading Replace this text with your content Text Block 0 Row Row" at bounding box center [792, 434] width 216 height 80
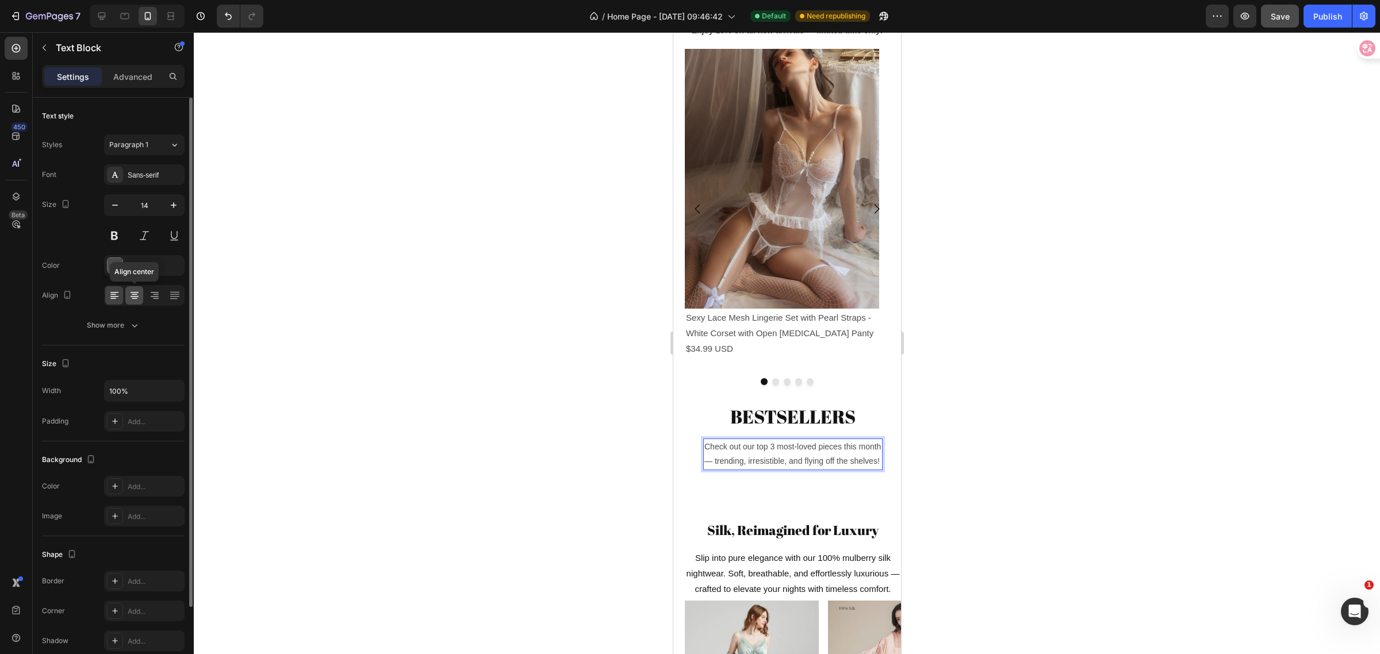
click at [139, 302] on div at bounding box center [134, 295] width 18 height 18
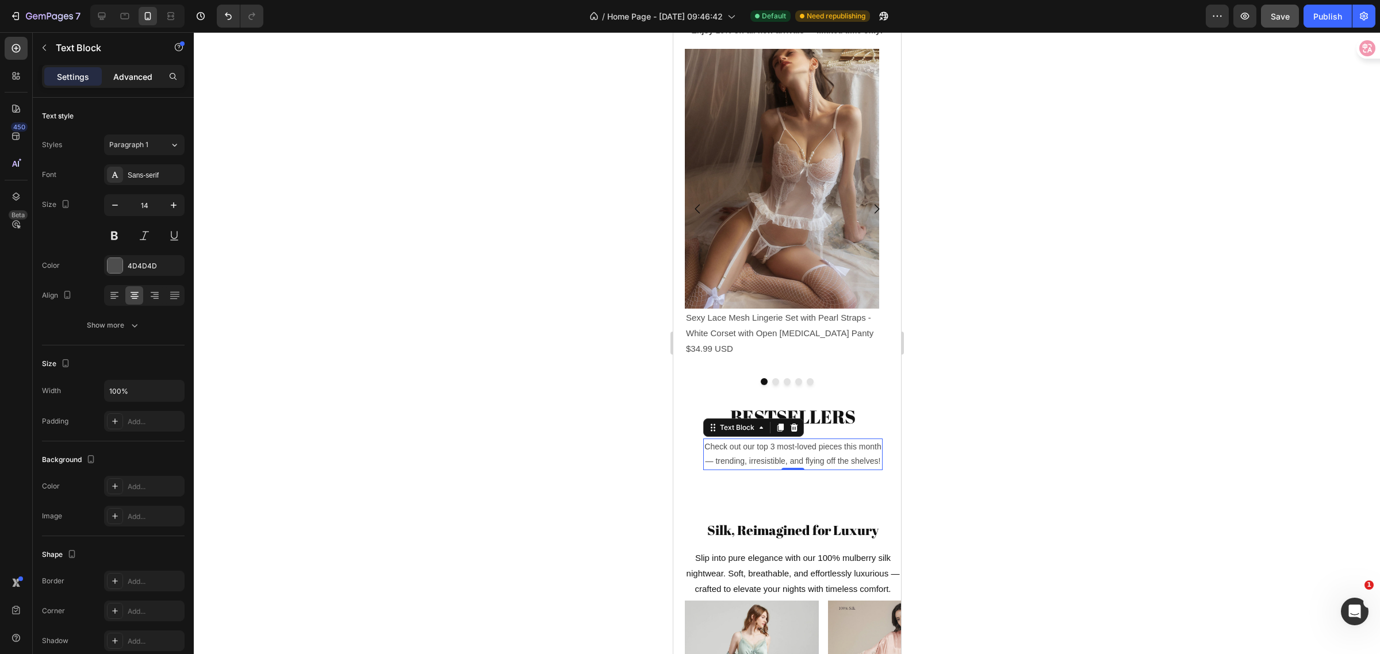
click at [136, 78] on p "Advanced" at bounding box center [132, 77] width 39 height 12
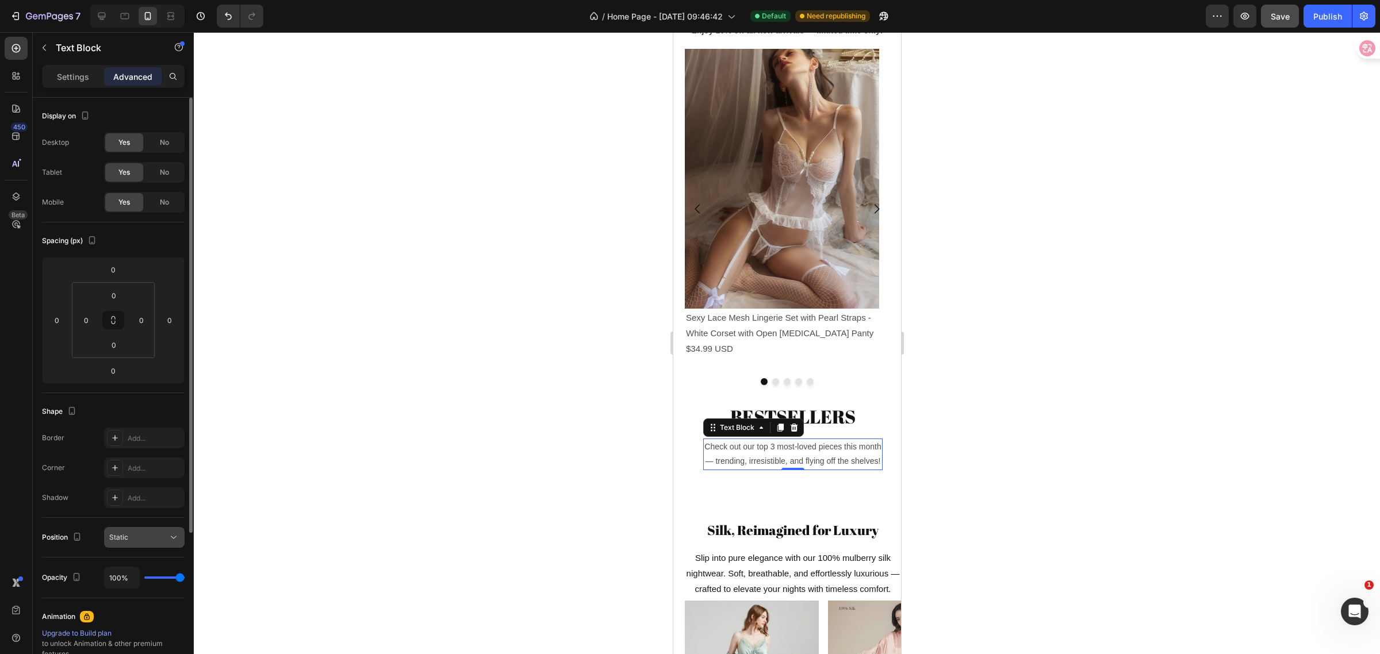
click at [171, 539] on icon at bounding box center [174, 538] width 12 height 12
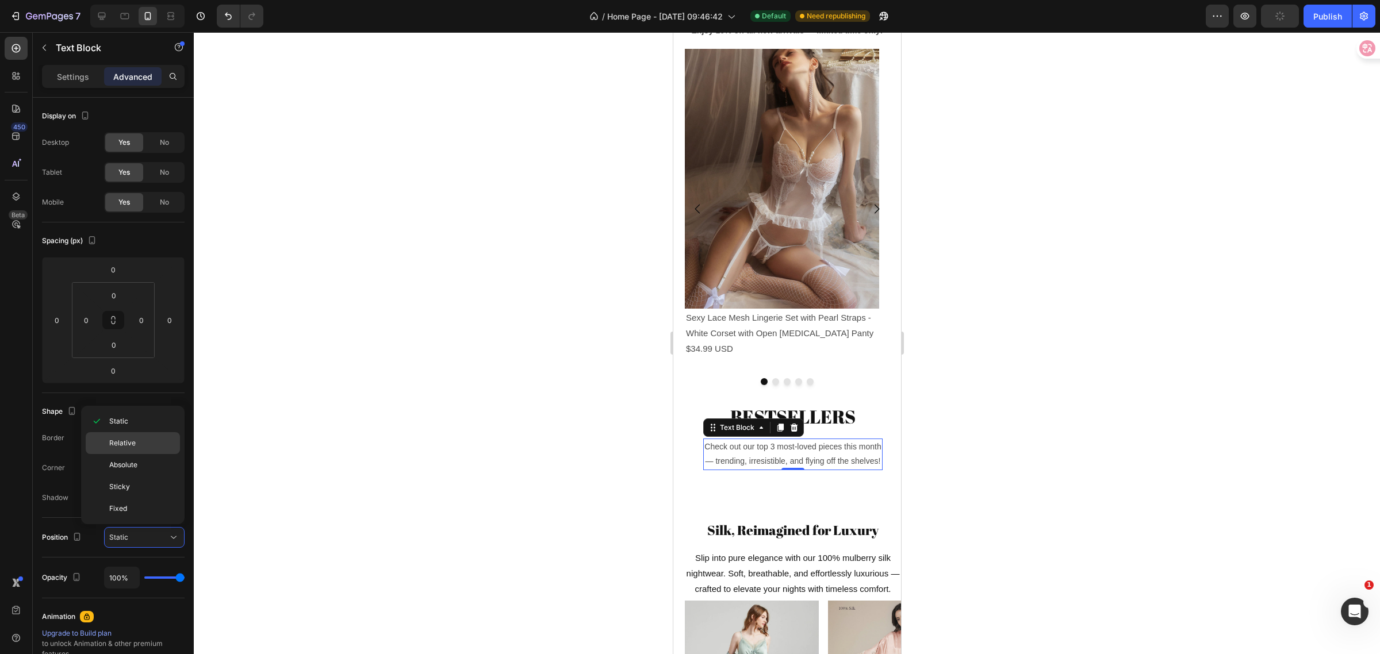
click at [118, 446] on span "Relative" at bounding box center [122, 443] width 26 height 10
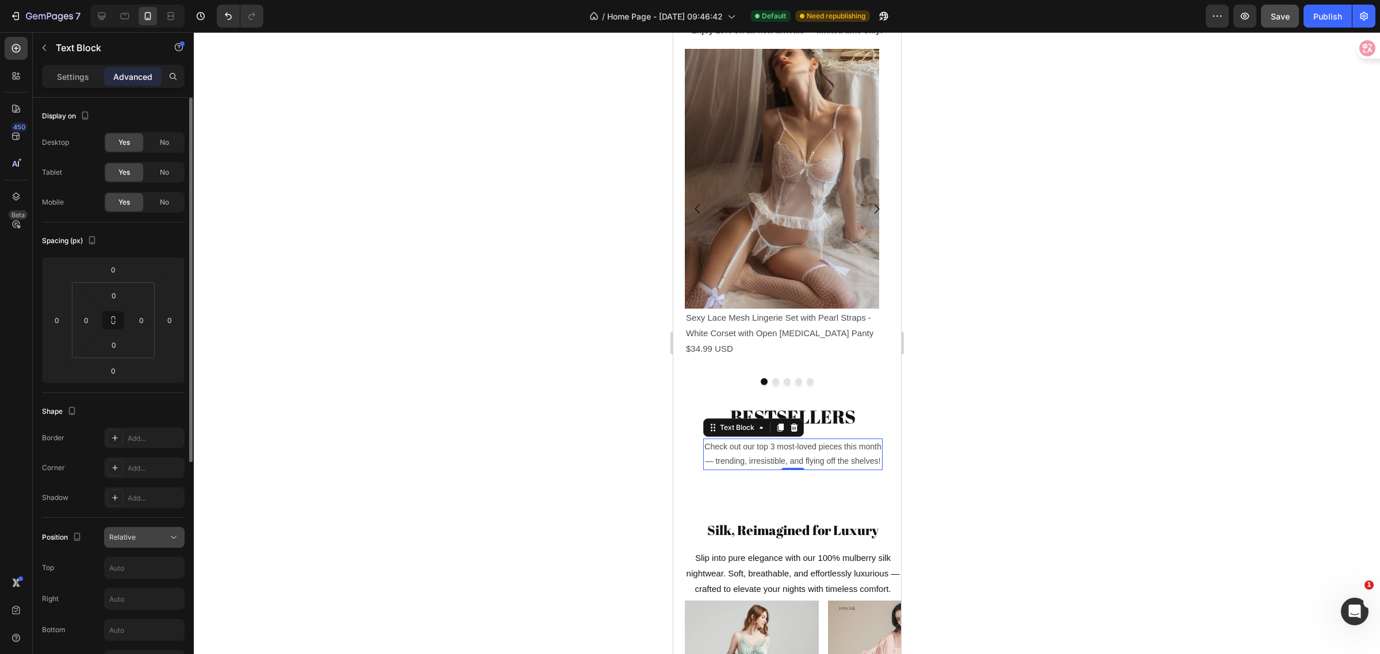
click at [168, 535] on icon at bounding box center [174, 538] width 12 height 12
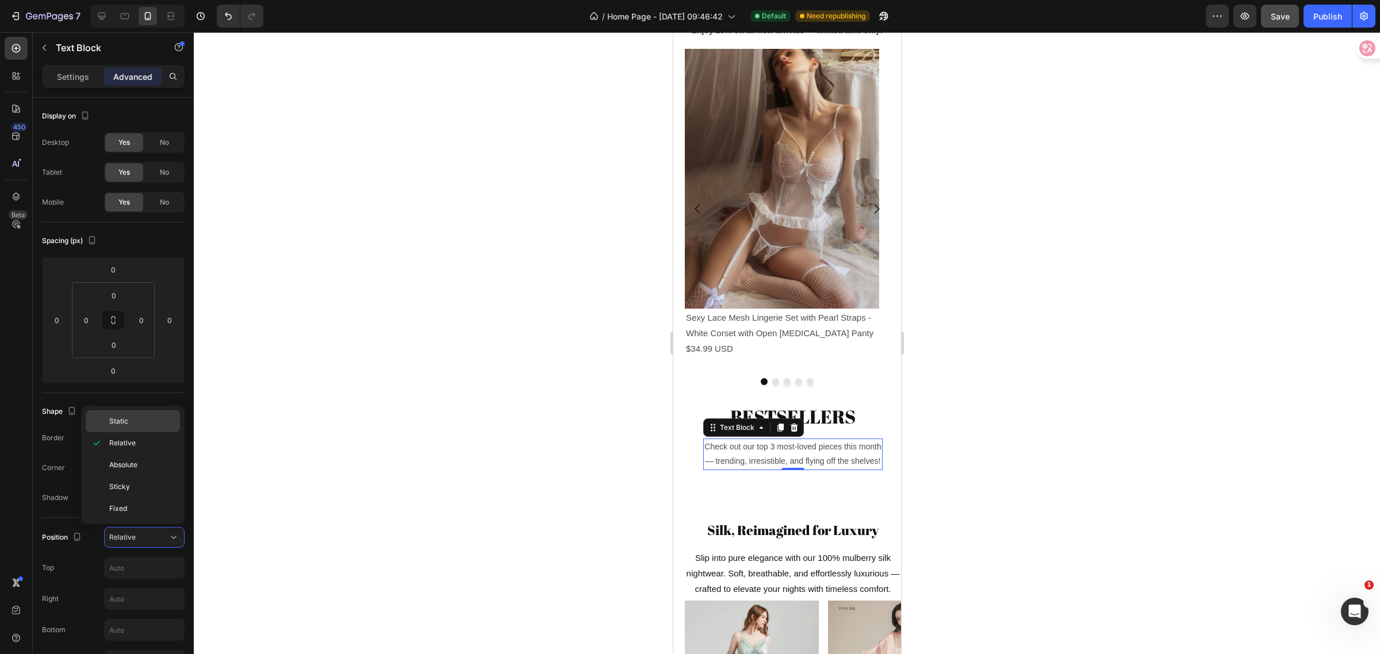
click at [131, 422] on p "Static" at bounding box center [142, 421] width 66 height 10
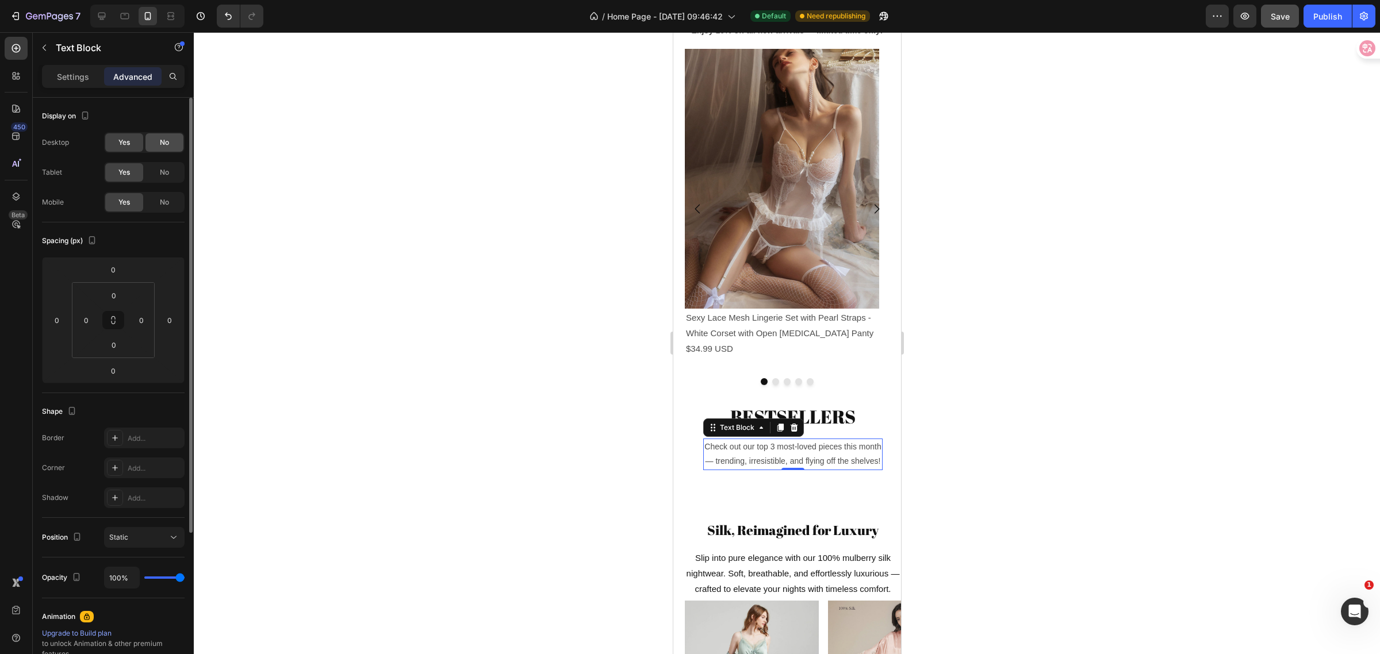
click at [170, 137] on div "No" at bounding box center [164, 142] width 38 height 18
click at [168, 168] on span "No" at bounding box center [164, 172] width 9 height 10
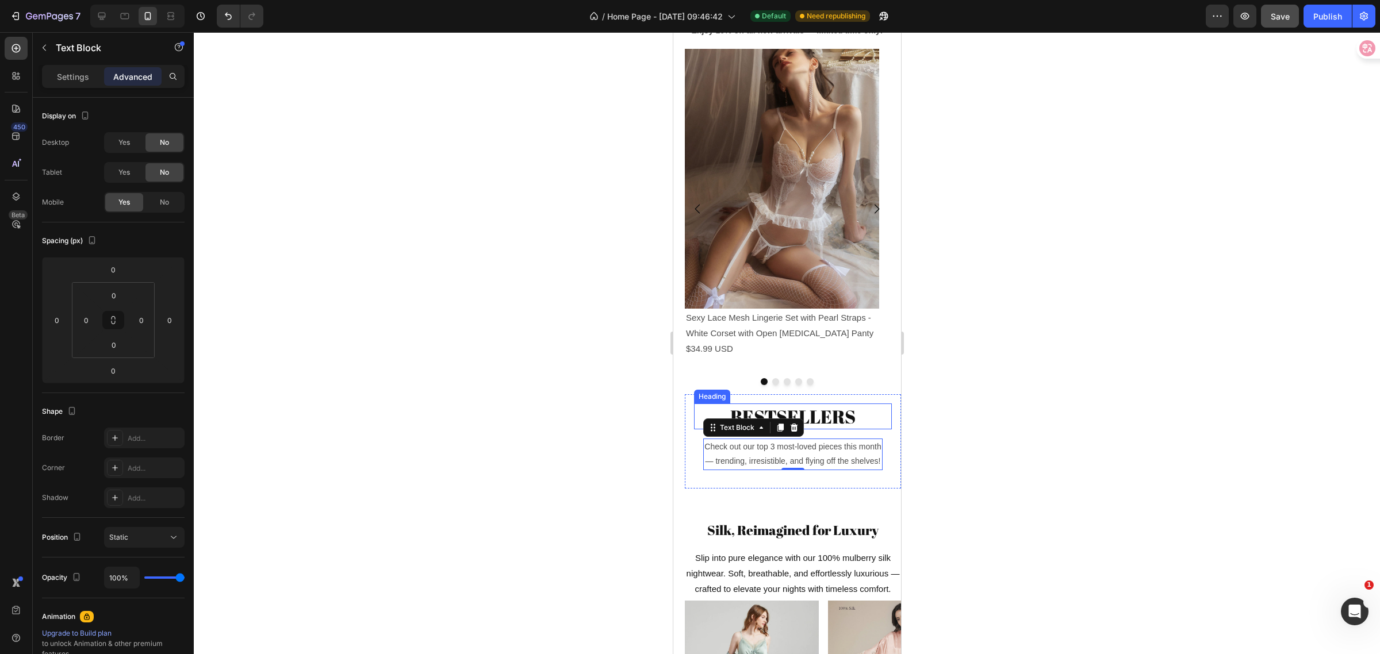
click at [821, 417] on h2 "BESTSELLERS" at bounding box center [793, 417] width 198 height 26
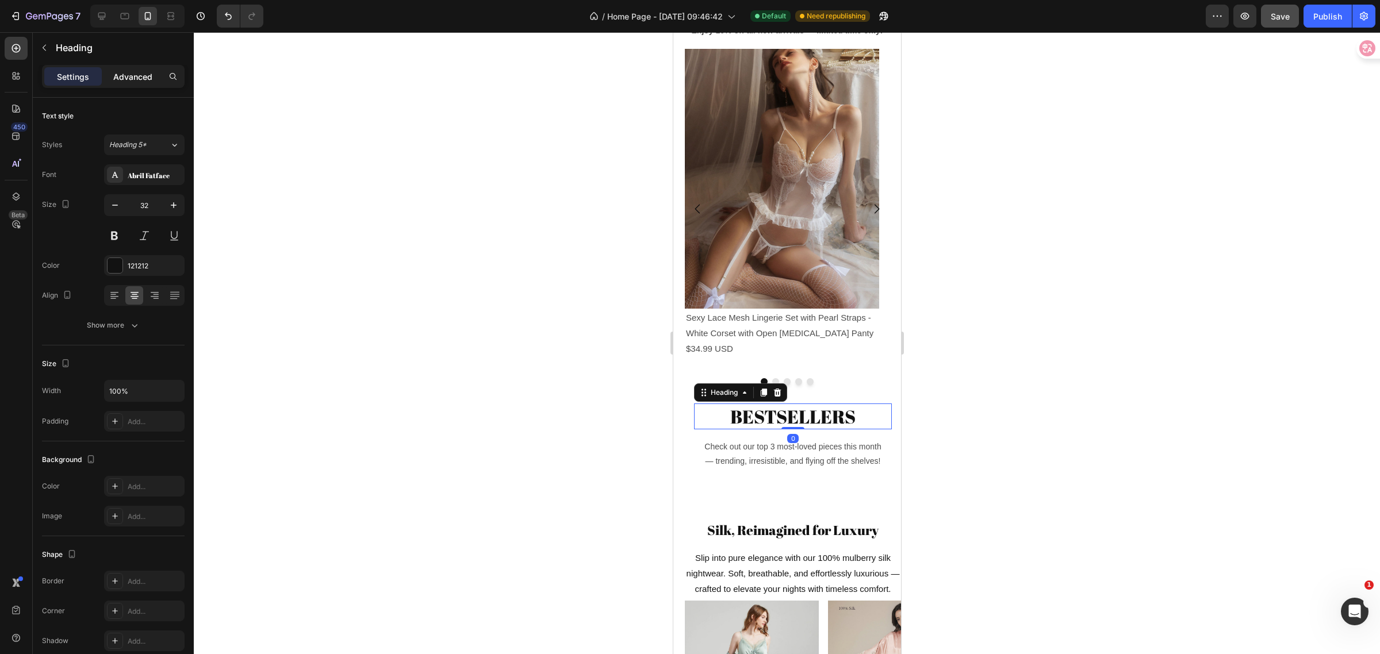
click at [137, 72] on p "Advanced" at bounding box center [132, 77] width 39 height 12
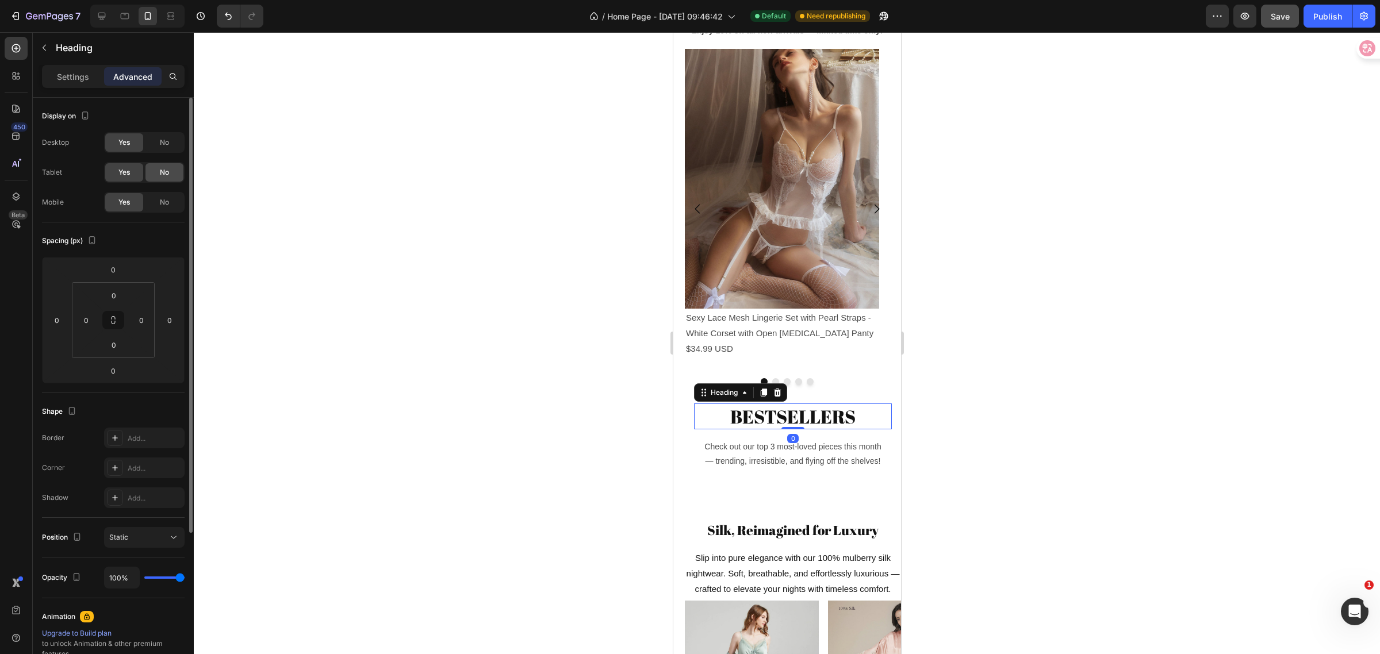
click at [170, 141] on div "No" at bounding box center [164, 142] width 38 height 18
click at [166, 176] on span "No" at bounding box center [164, 172] width 9 height 10
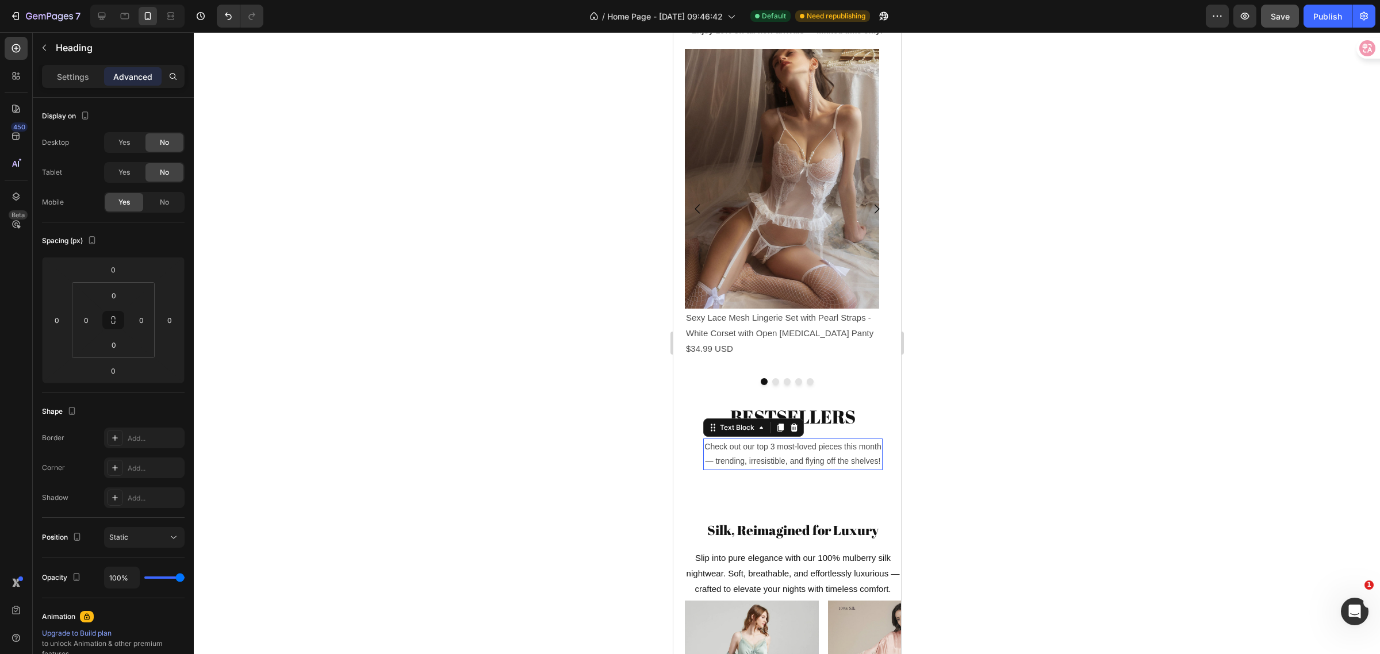
click at [738, 453] on p "Check out our top 3 most-loved pieces this month — trending, irresistible, and …" at bounding box center [792, 454] width 177 height 29
click at [78, 78] on p "Settings" at bounding box center [73, 77] width 32 height 12
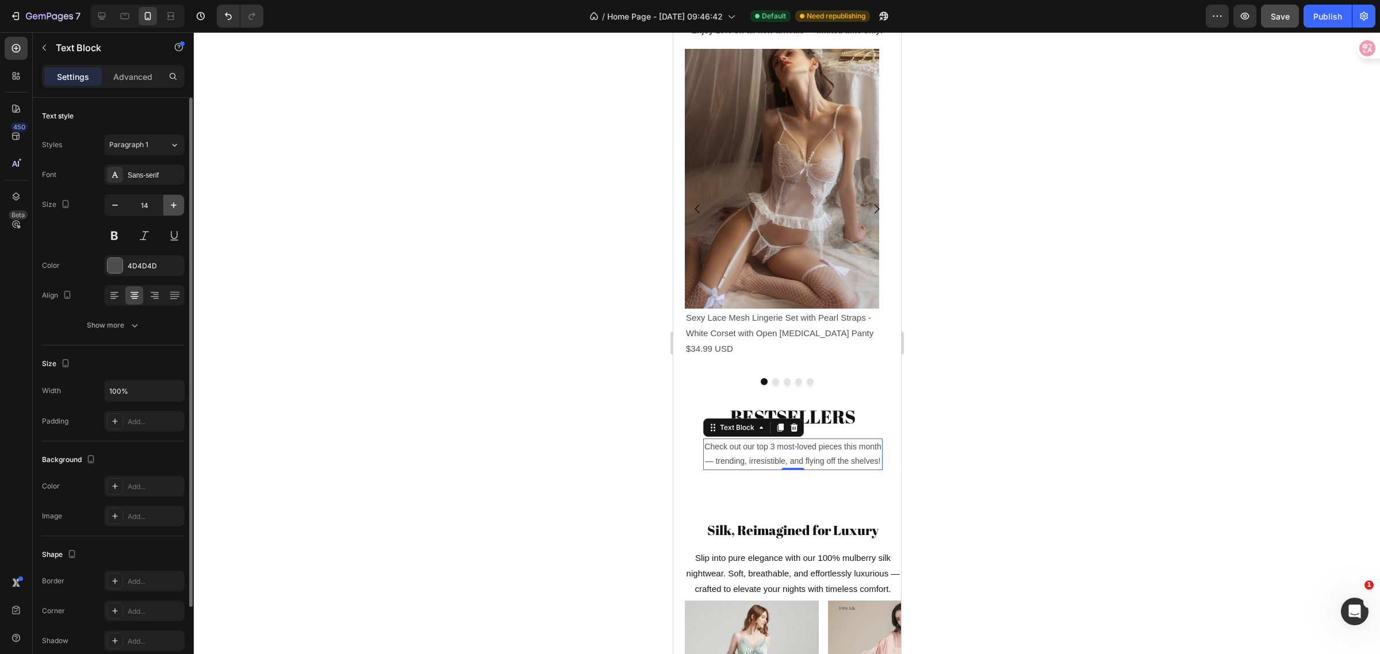
click at [175, 210] on icon "button" at bounding box center [174, 206] width 12 height 12
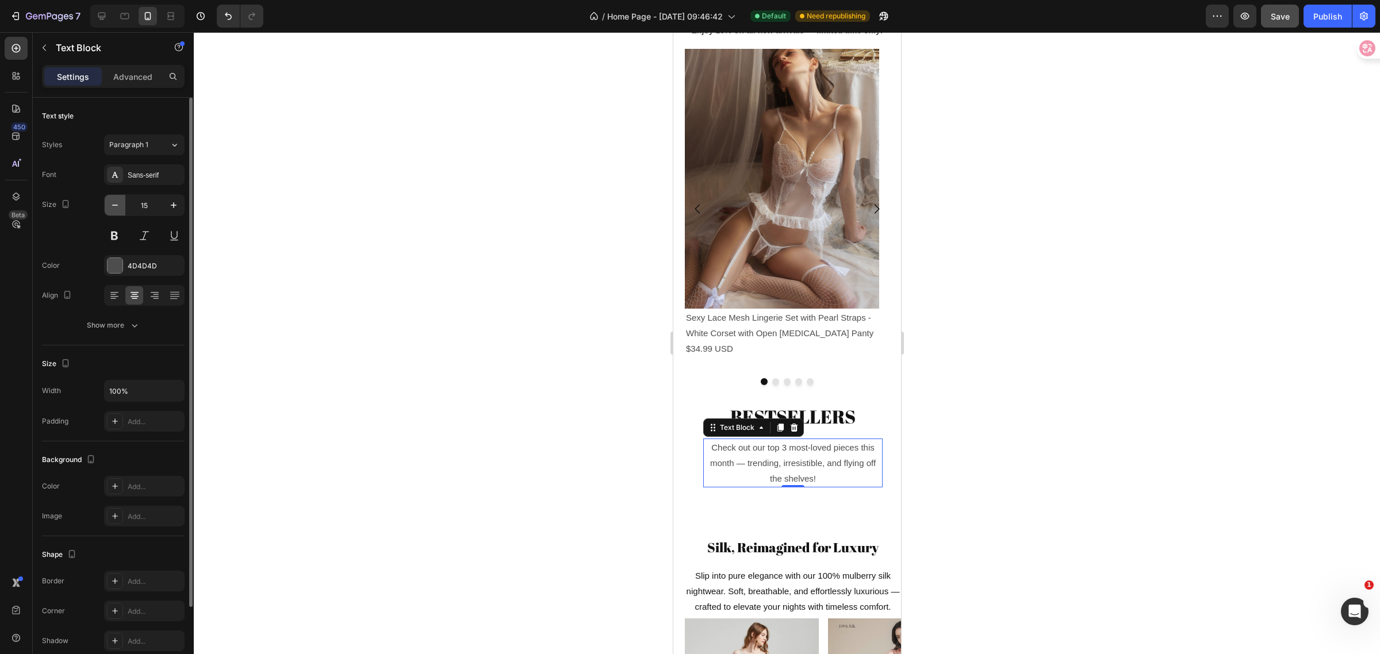
click at [111, 207] on icon "button" at bounding box center [115, 206] width 12 height 12
type input "14"
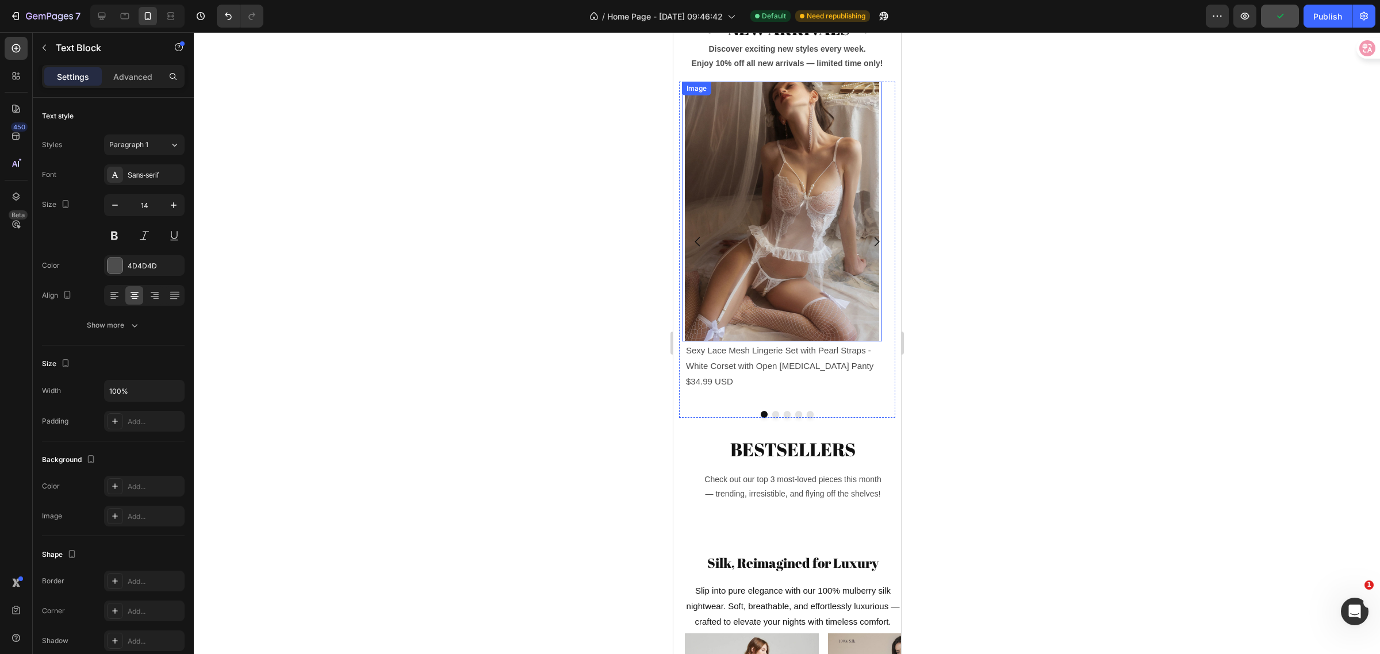
scroll to position [669, 0]
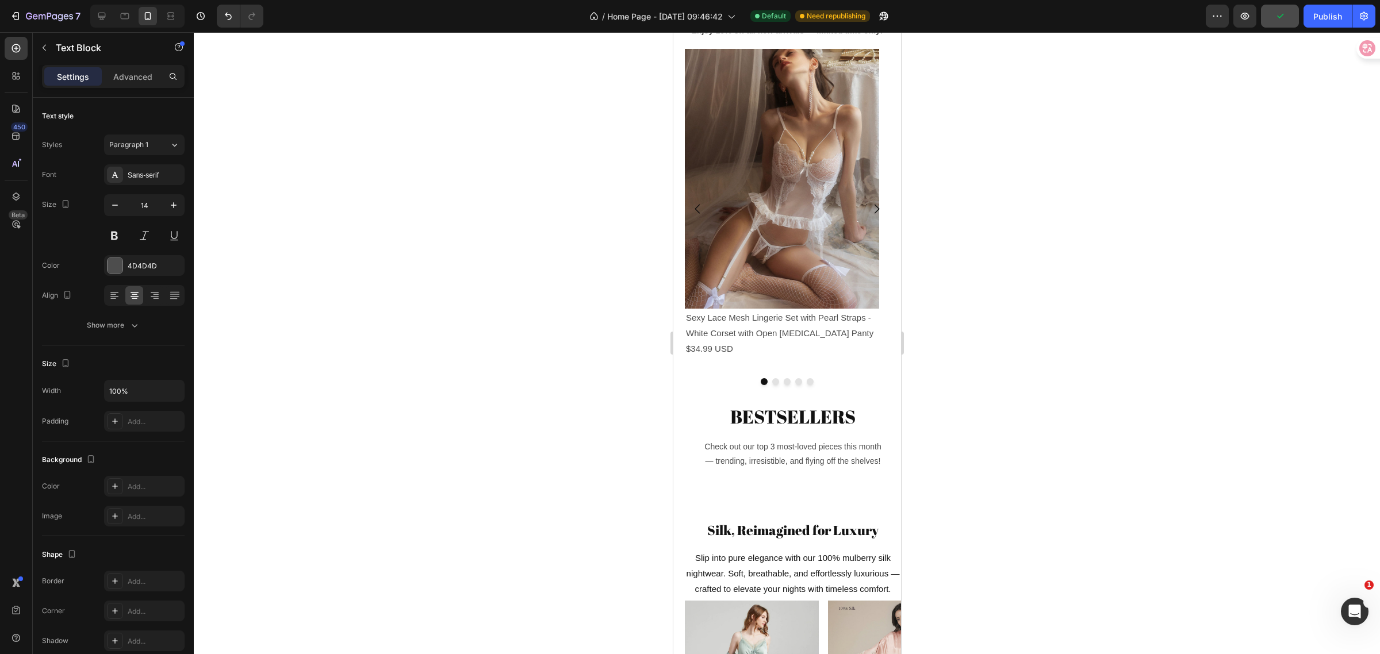
click at [781, 455] on p "Check out our top 3 most-loved pieces this month — trending, irresistible, and …" at bounding box center [792, 454] width 177 height 29
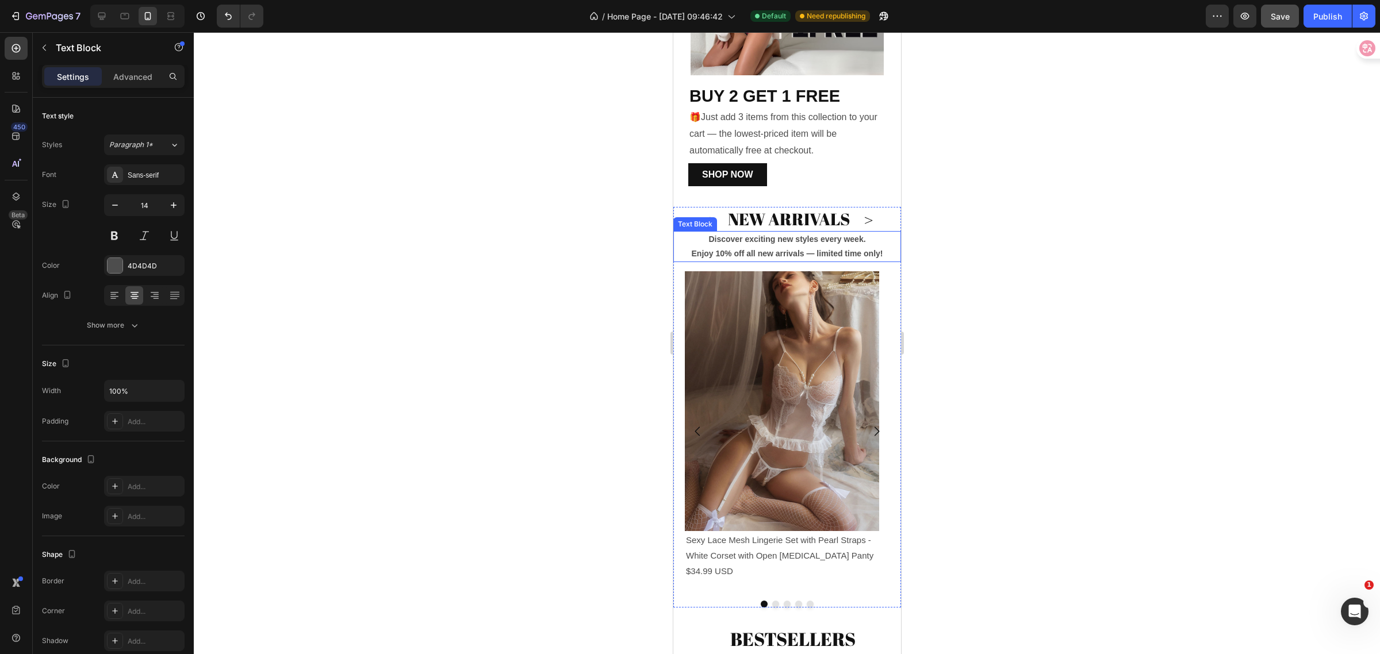
click at [721, 249] on strong "Enjoy 10% off all new arrivals — limited time only!" at bounding box center [786, 253] width 191 height 9
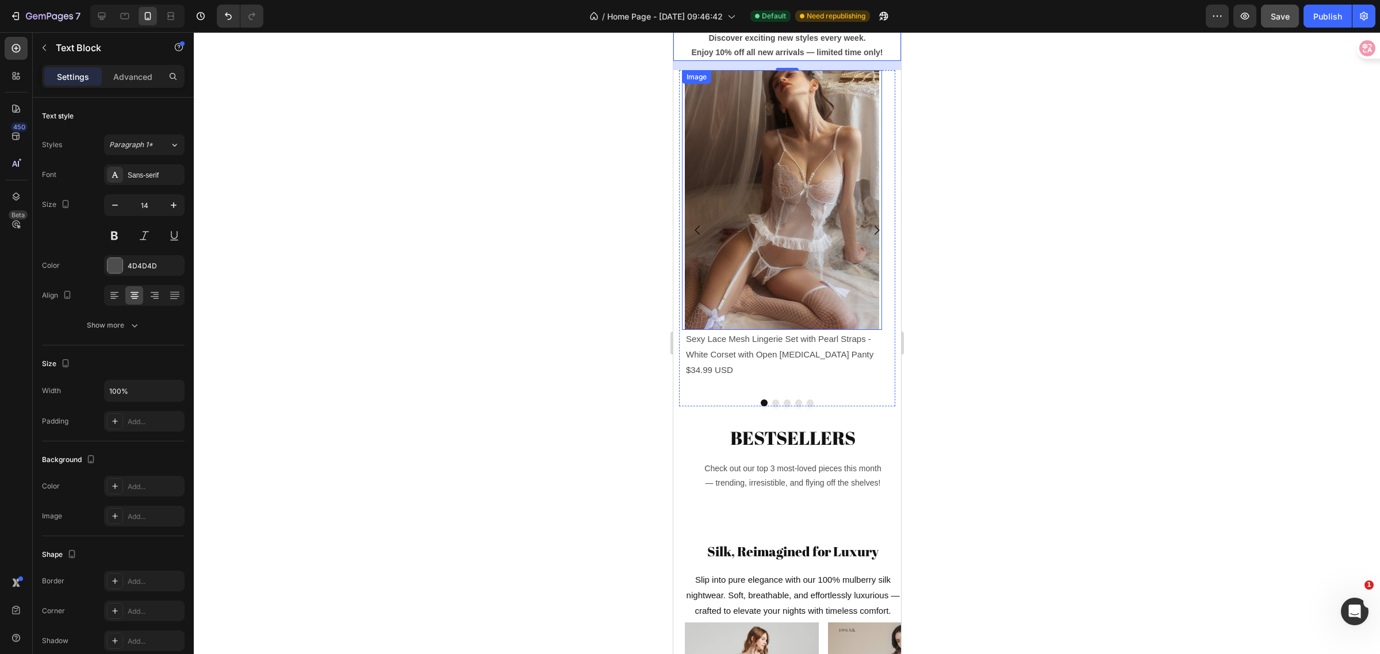
scroll to position [669, 0]
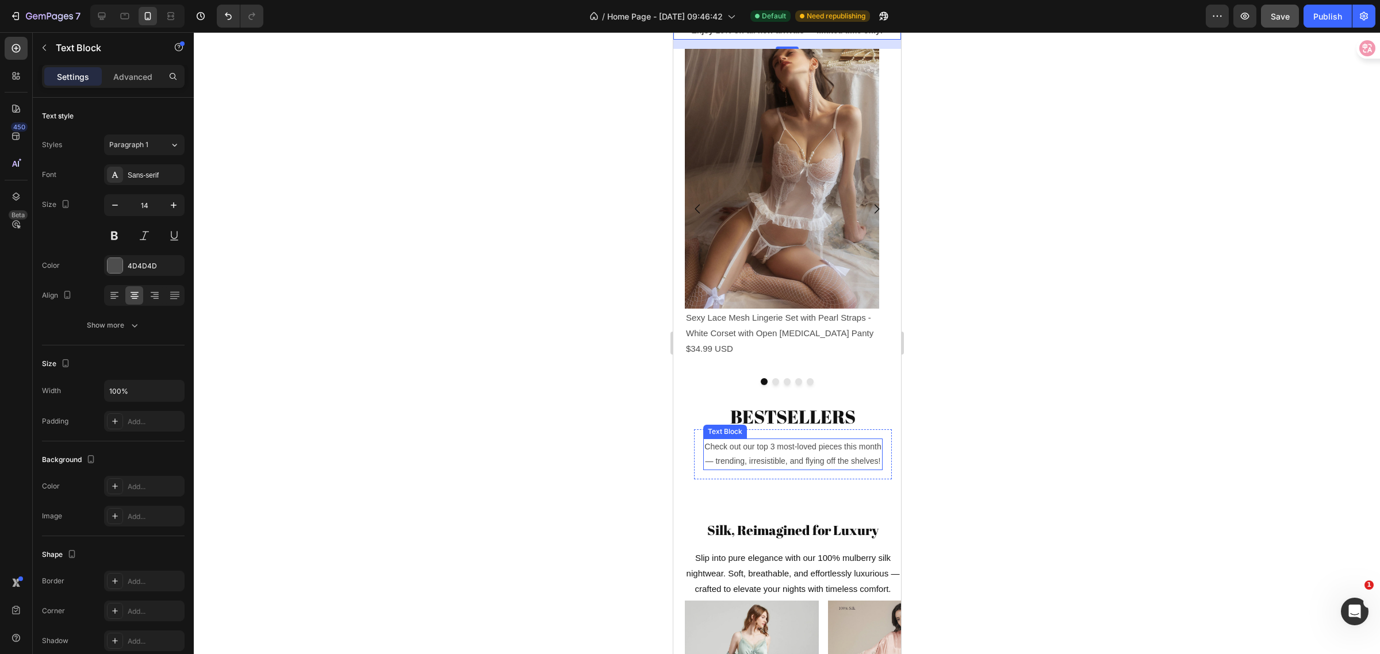
click at [726, 453] on p "Check out our top 3 most-loved pieces this month — trending, irresistible, and …" at bounding box center [792, 454] width 177 height 29
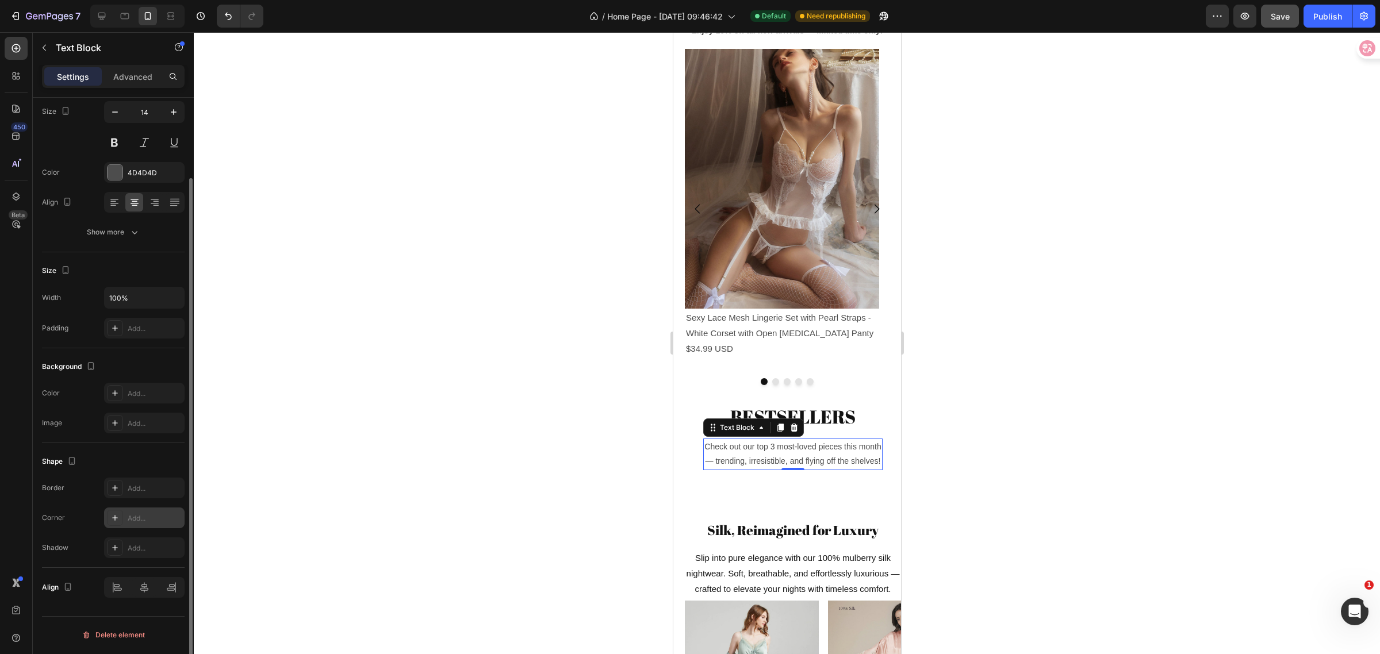
scroll to position [0, 0]
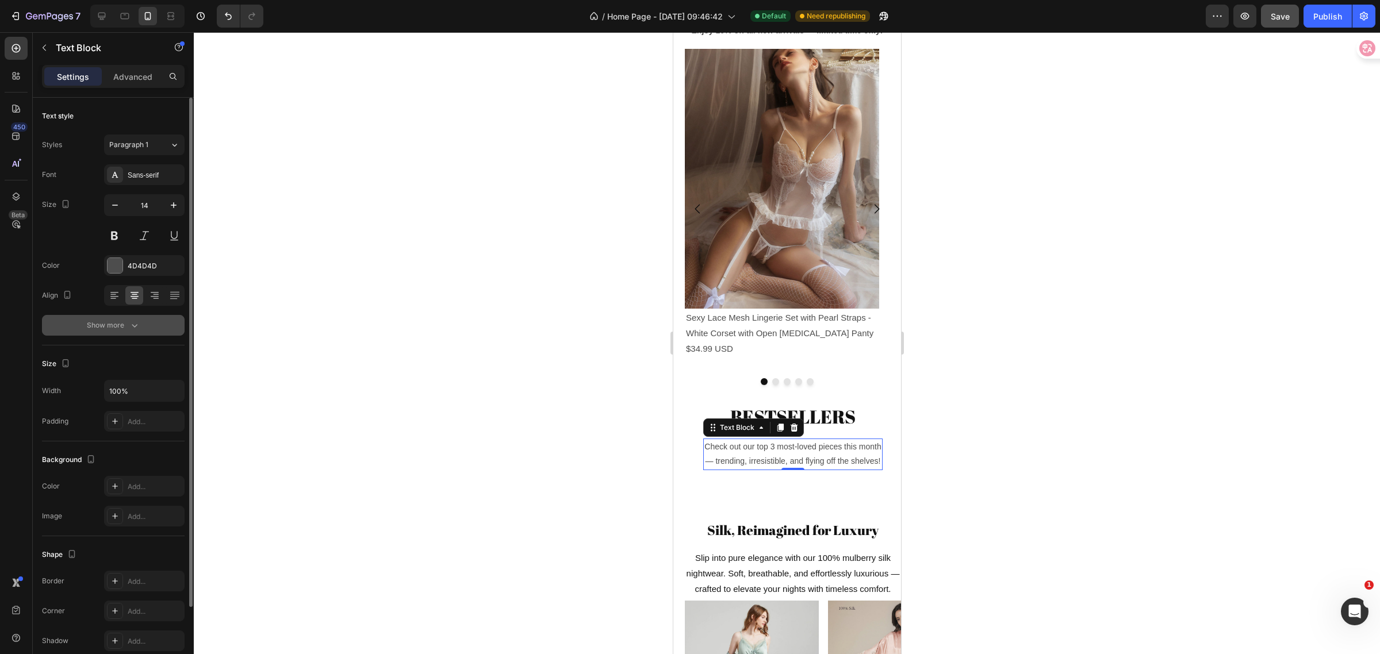
click at [132, 324] on icon "button" at bounding box center [135, 326] width 12 height 12
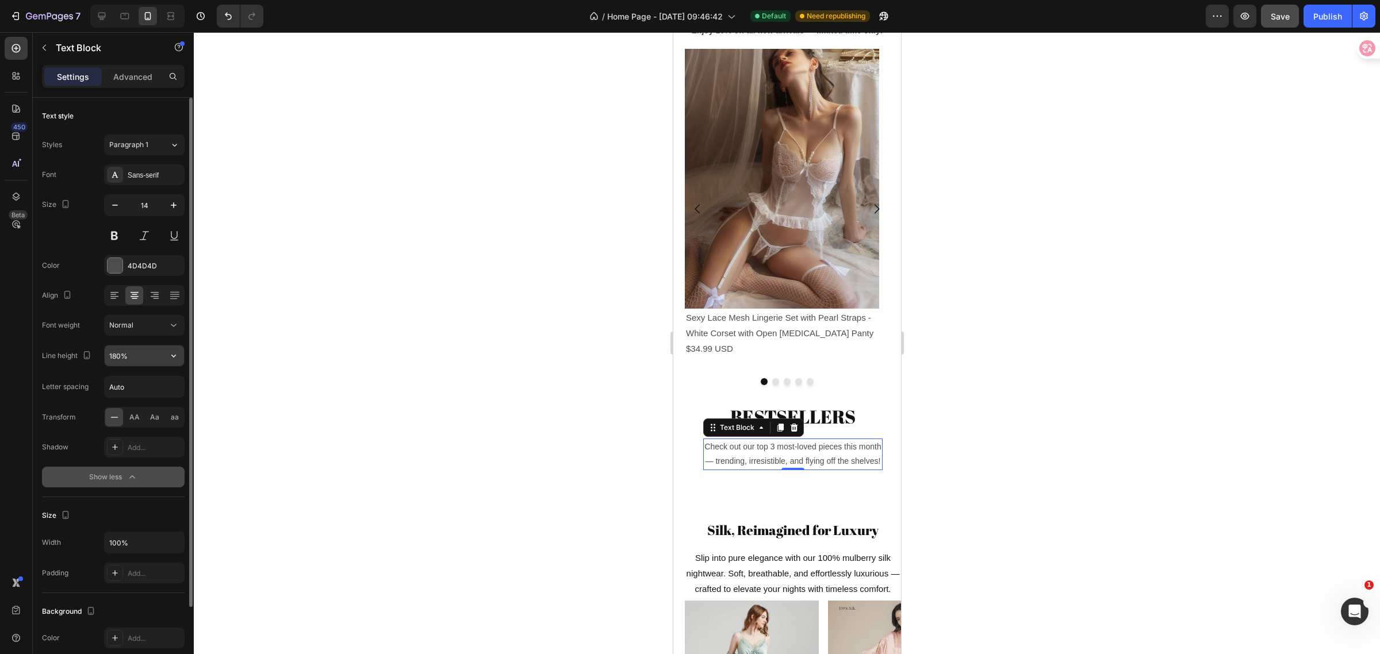
click at [152, 358] on input "180%" at bounding box center [144, 356] width 79 height 21
click at [167, 361] on button "button" at bounding box center [173, 356] width 21 height 21
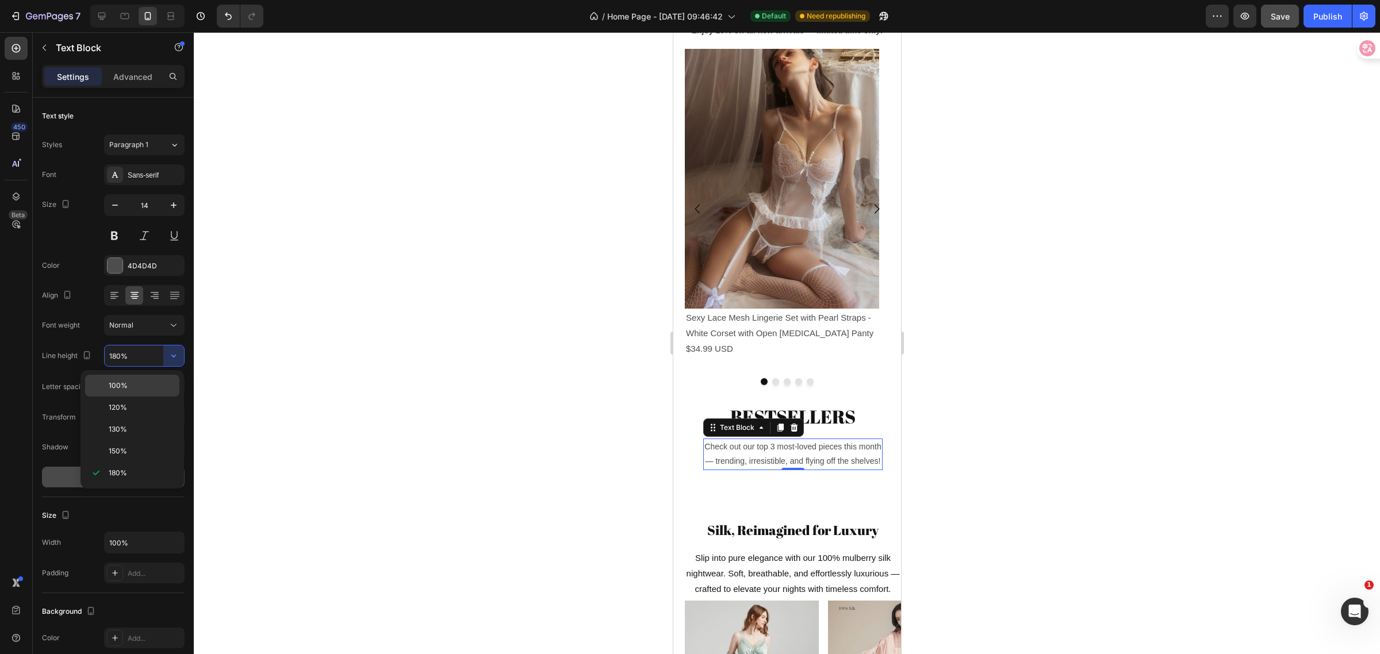
click at [129, 387] on p "100%" at bounding box center [142, 386] width 66 height 10
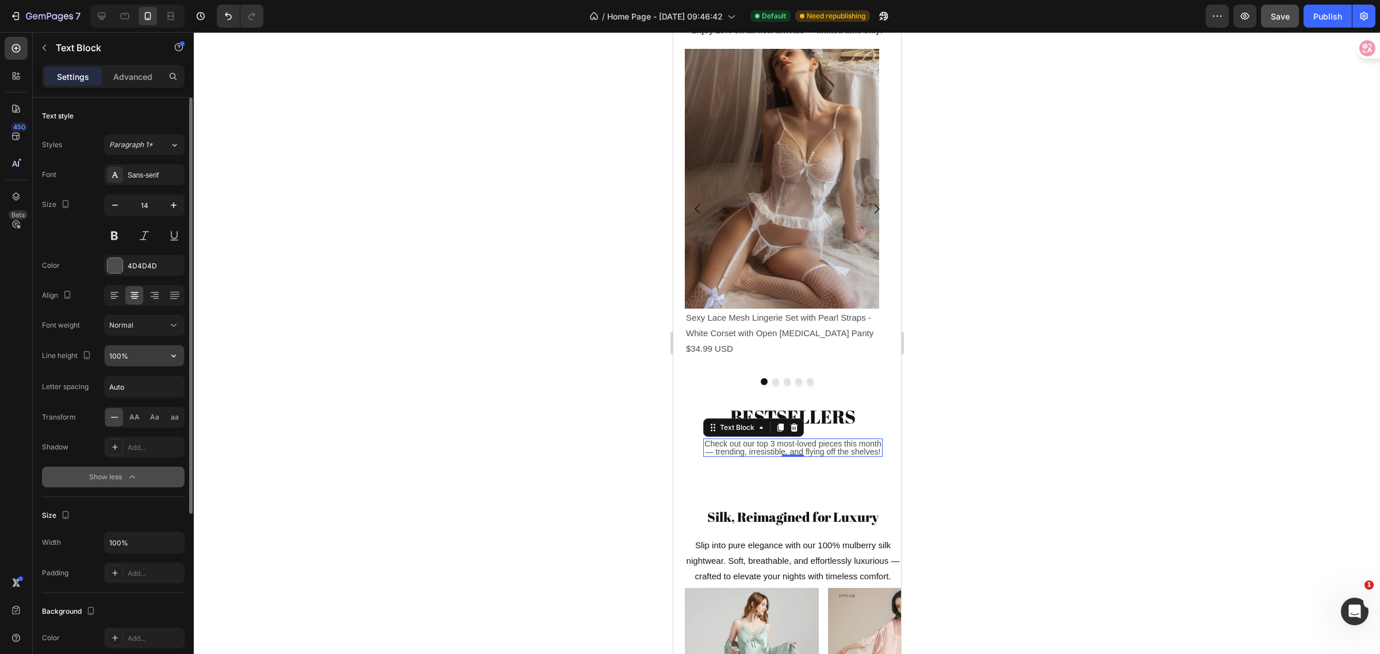
click at [170, 357] on icon "button" at bounding box center [174, 356] width 12 height 12
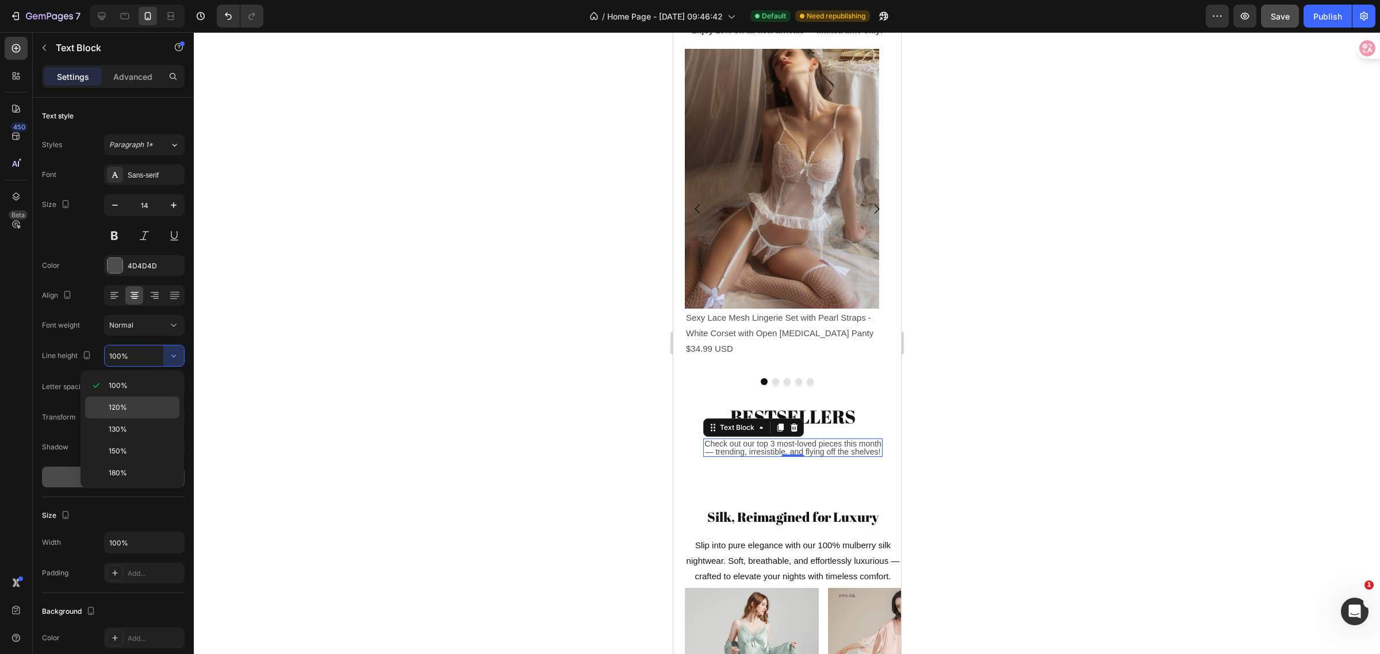
click at [117, 408] on span "120%" at bounding box center [118, 408] width 18 height 10
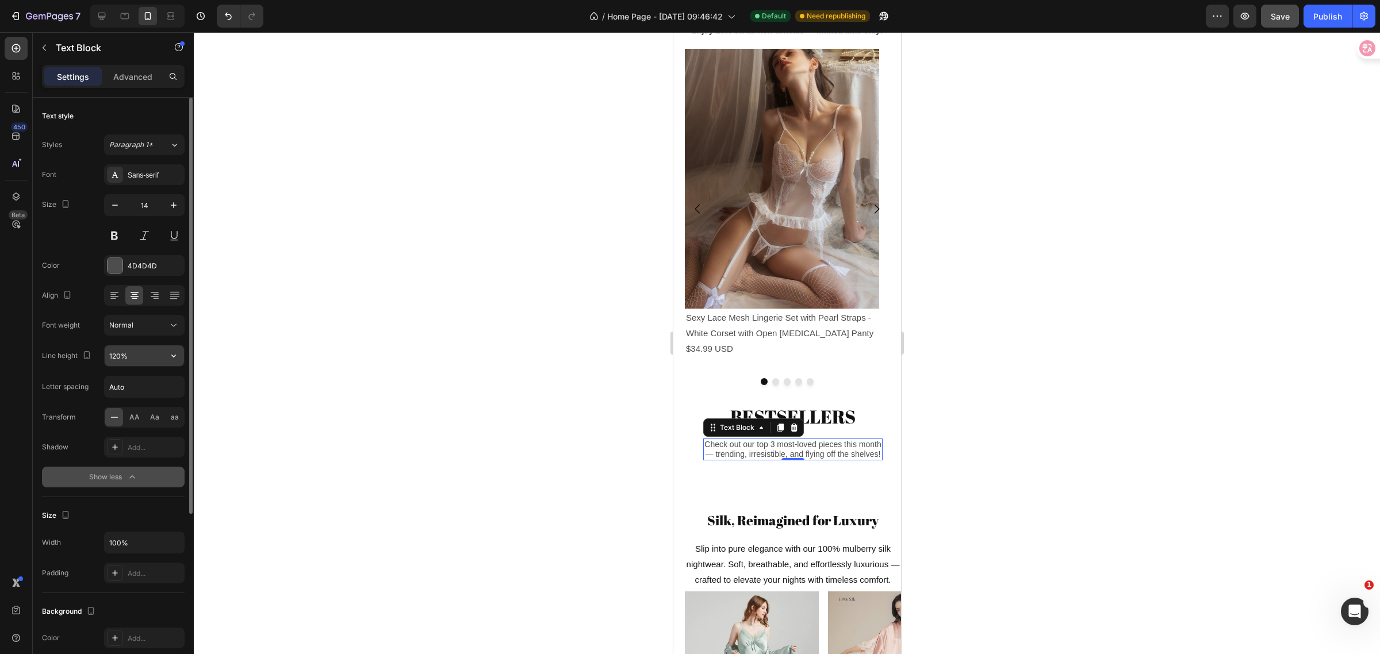
click at [176, 355] on icon "button" at bounding box center [174, 356] width 12 height 12
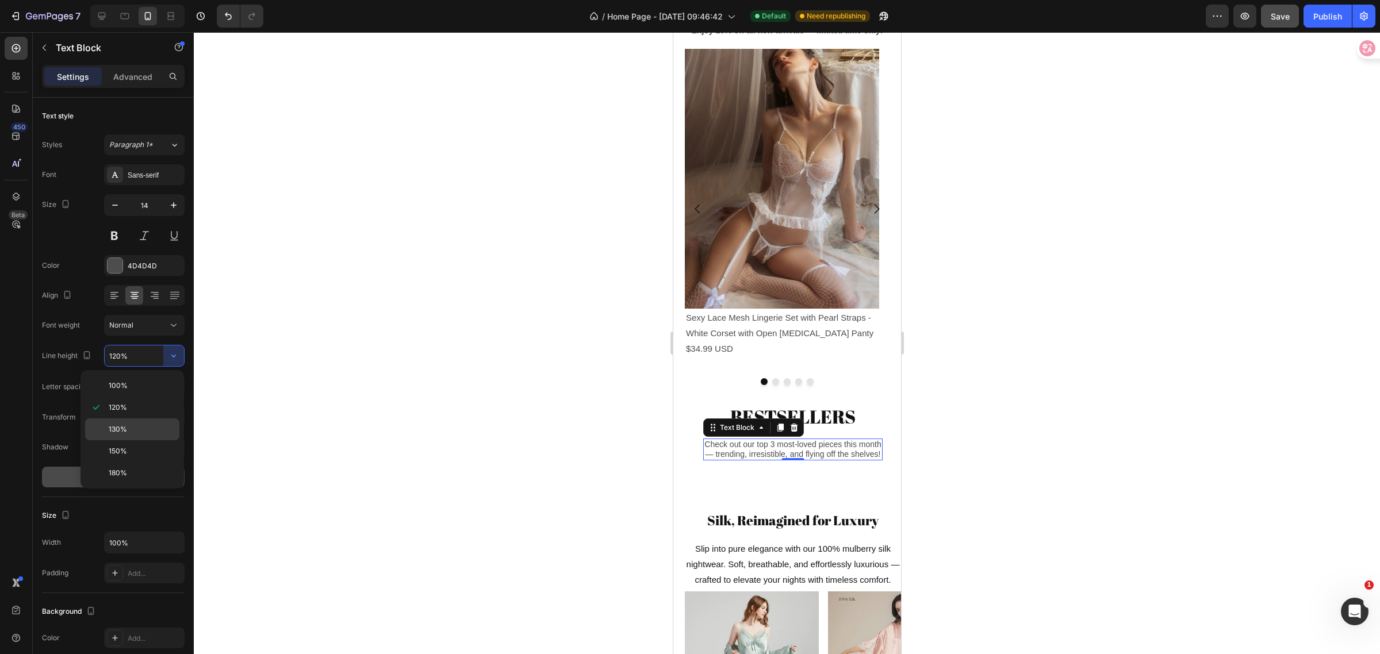
click at [132, 430] on p "130%" at bounding box center [142, 429] width 66 height 10
type input "130%"
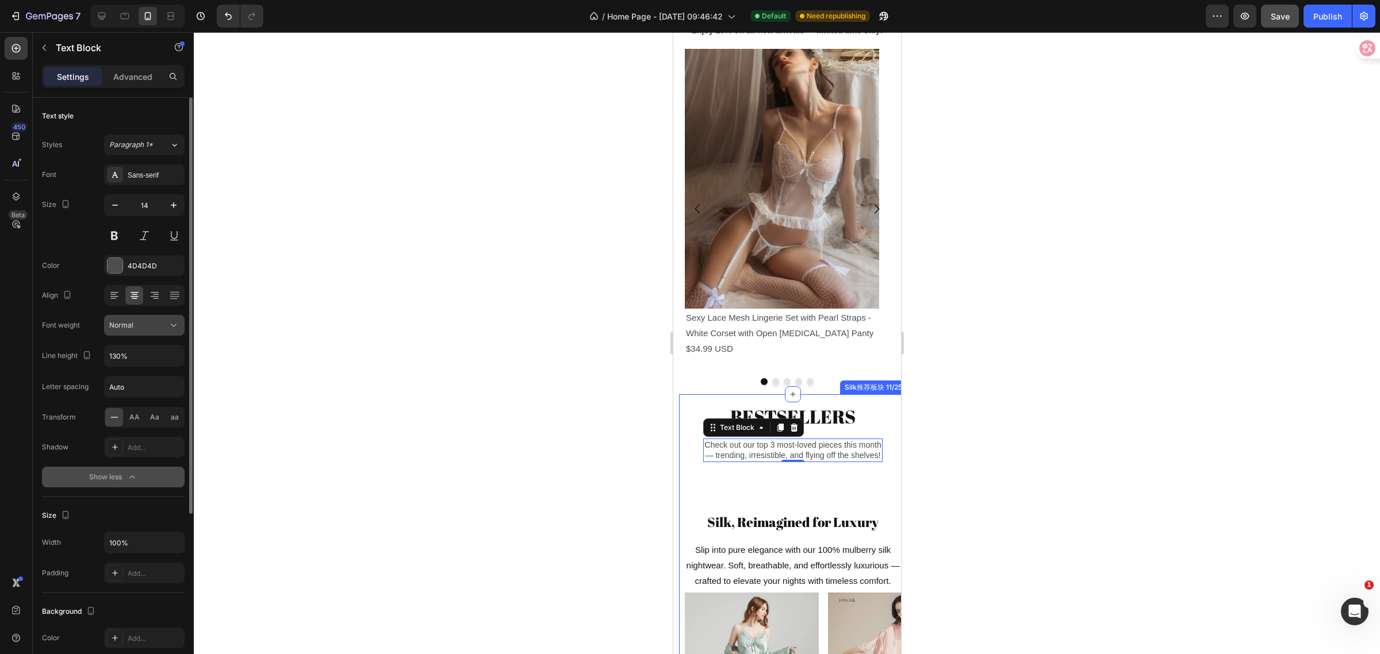
click at [176, 325] on icon at bounding box center [174, 325] width 6 height 3
click at [128, 67] on div "Advanced" at bounding box center [133, 76] width 58 height 18
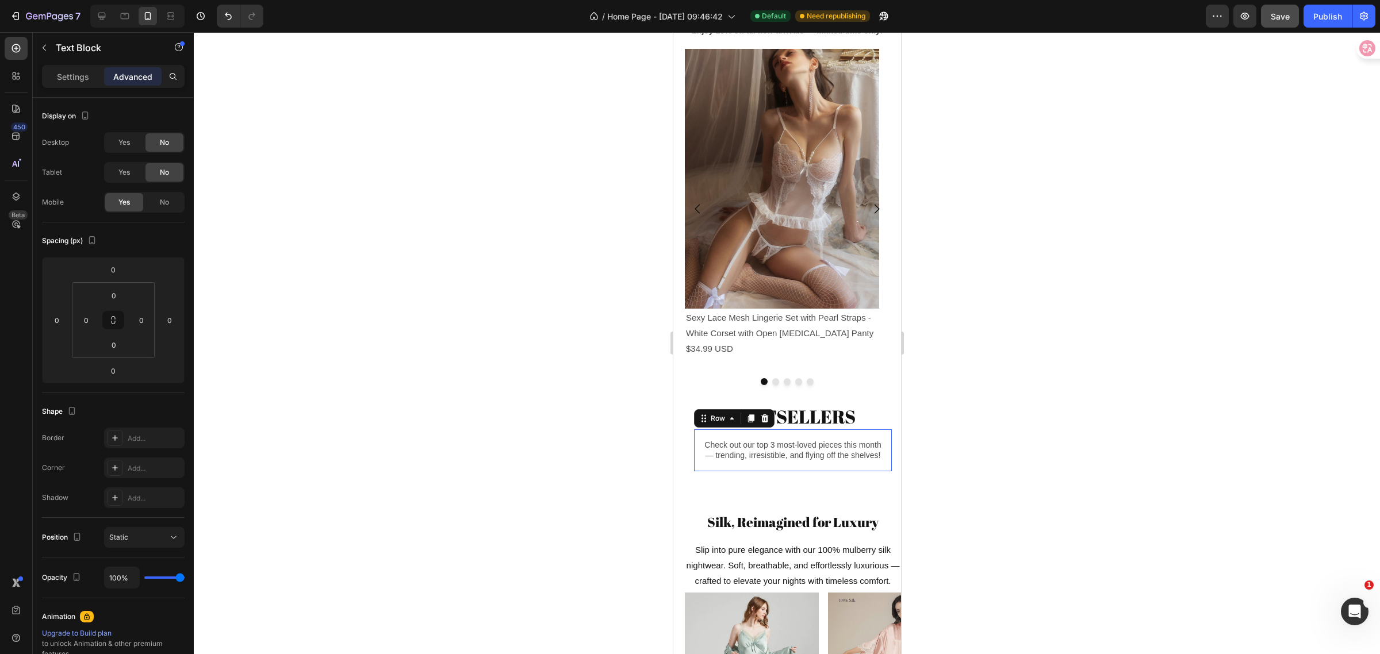
click at [697, 453] on div "Check out our top 3 most-loved pieces this month — trending, irresistible, and …" at bounding box center [793, 450] width 198 height 41
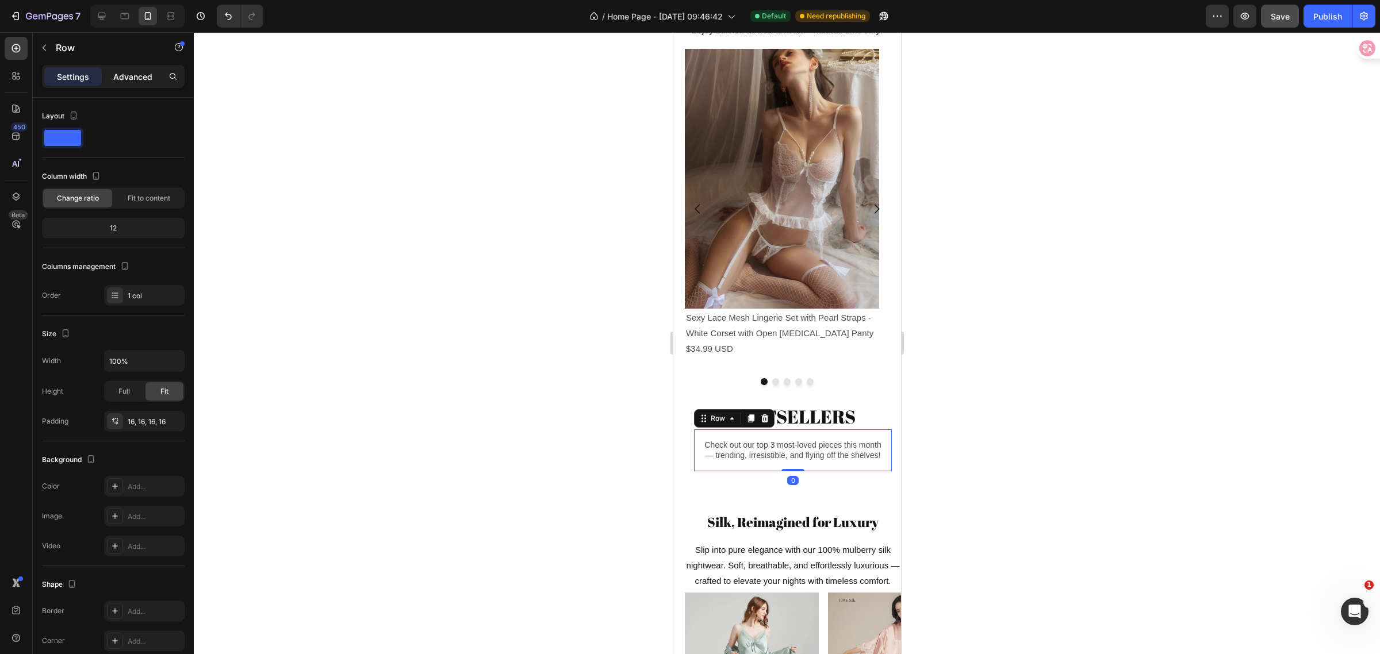
click at [133, 73] on p "Advanced" at bounding box center [132, 77] width 39 height 12
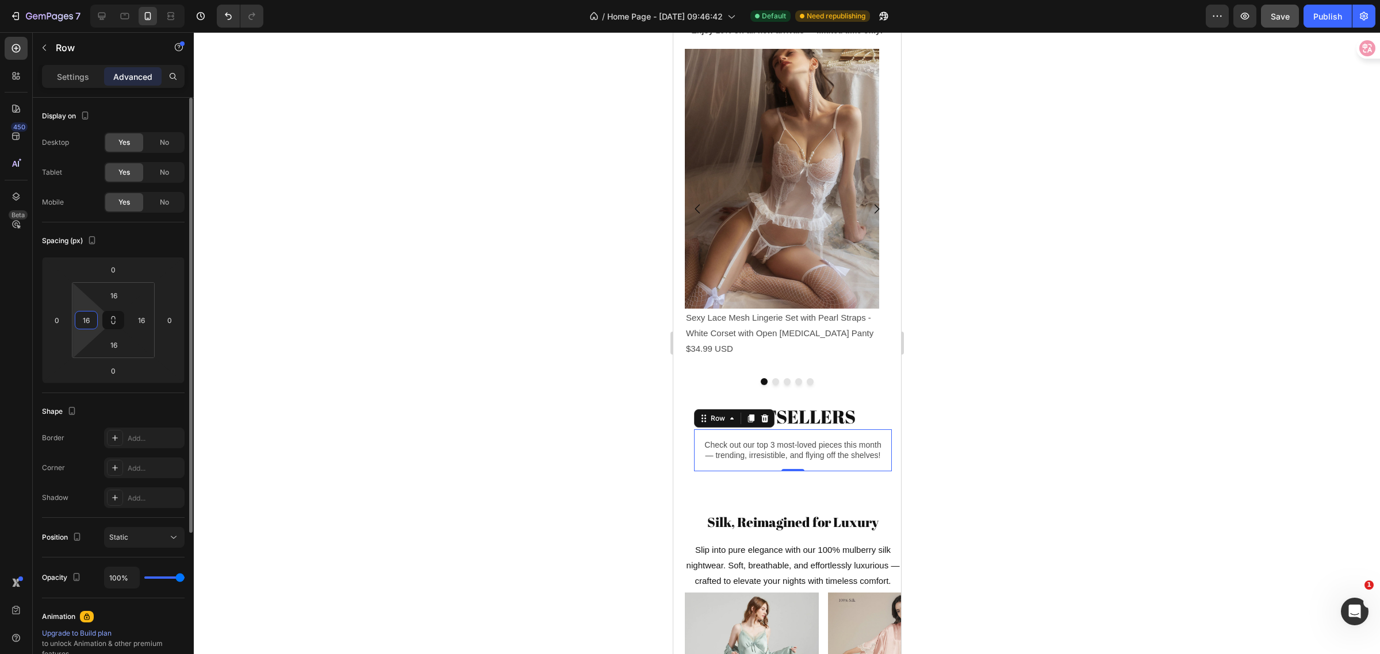
click at [94, 326] on input "16" at bounding box center [86, 320] width 17 height 17
type input "0"
click at [136, 328] on input "16" at bounding box center [141, 320] width 17 height 17
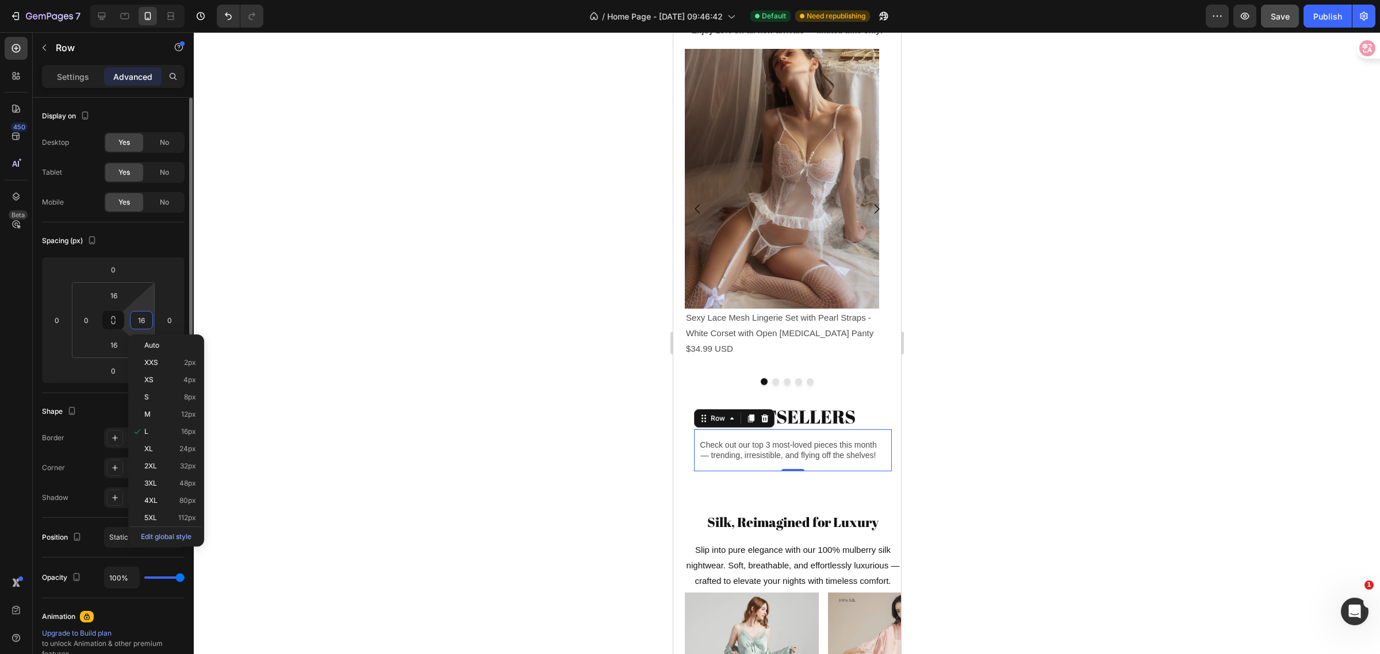
type input "0"
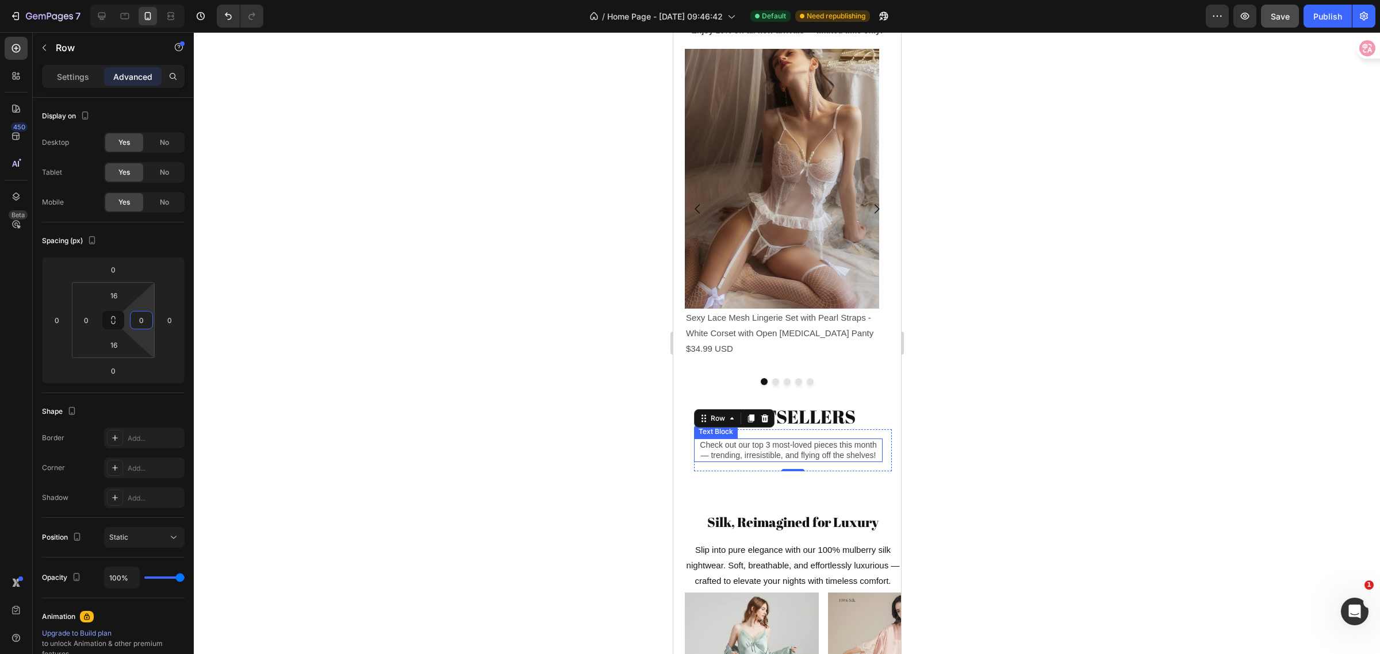
click at [744, 461] on p "Check out our top 3 most-loved pieces this month — trending, irresistible, and …" at bounding box center [788, 450] width 186 height 21
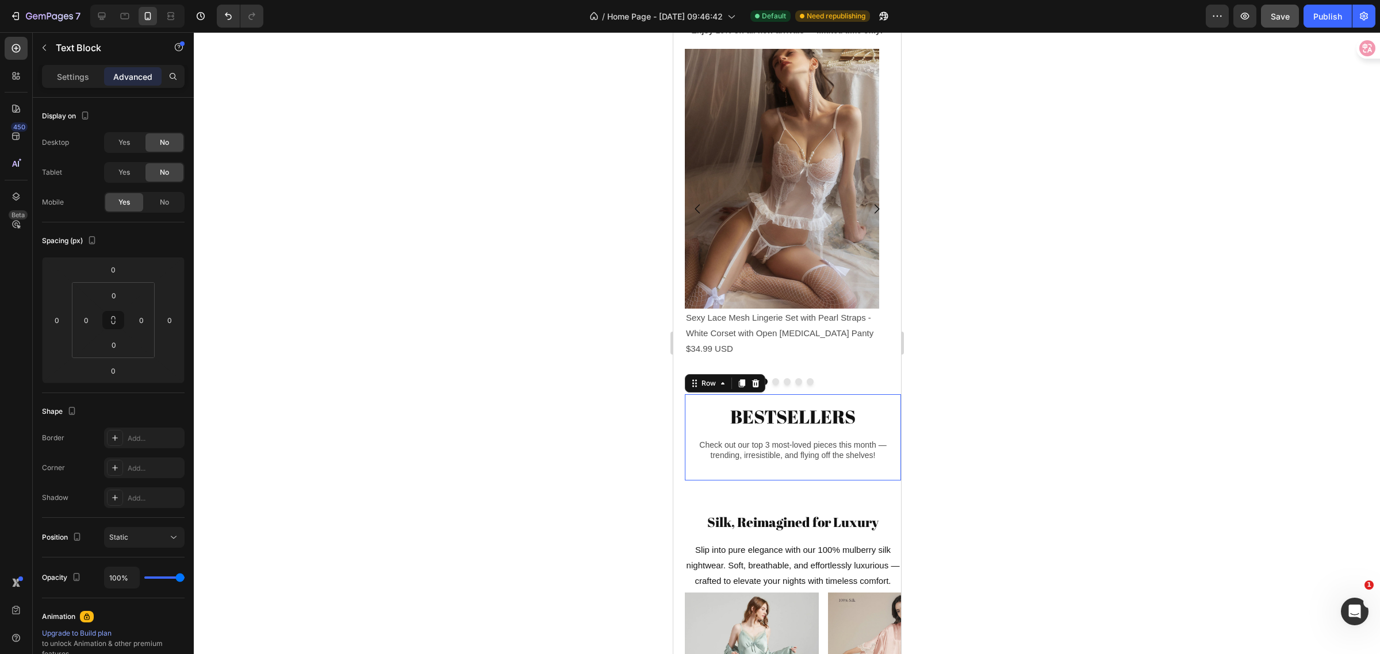
click at [689, 461] on div "BESTSELLERS Heading Check out our top 3 most-loved pieces this month — trending…" at bounding box center [792, 437] width 216 height 86
click at [695, 455] on p "Check out our top 3 most-loved pieces this month — trending, irresistible, and …" at bounding box center [793, 450] width 196 height 21
click at [79, 79] on p "Settings" at bounding box center [73, 77] width 32 height 12
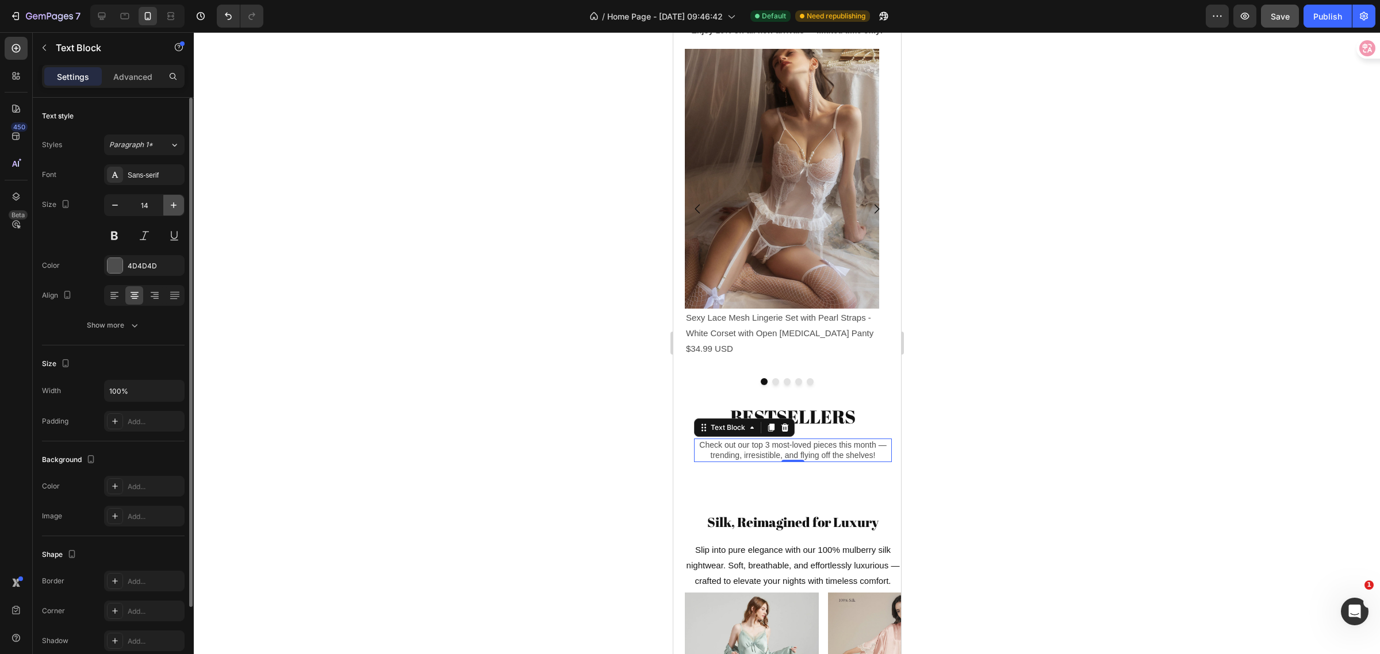
click at [174, 205] on icon "button" at bounding box center [174, 206] width 12 height 12
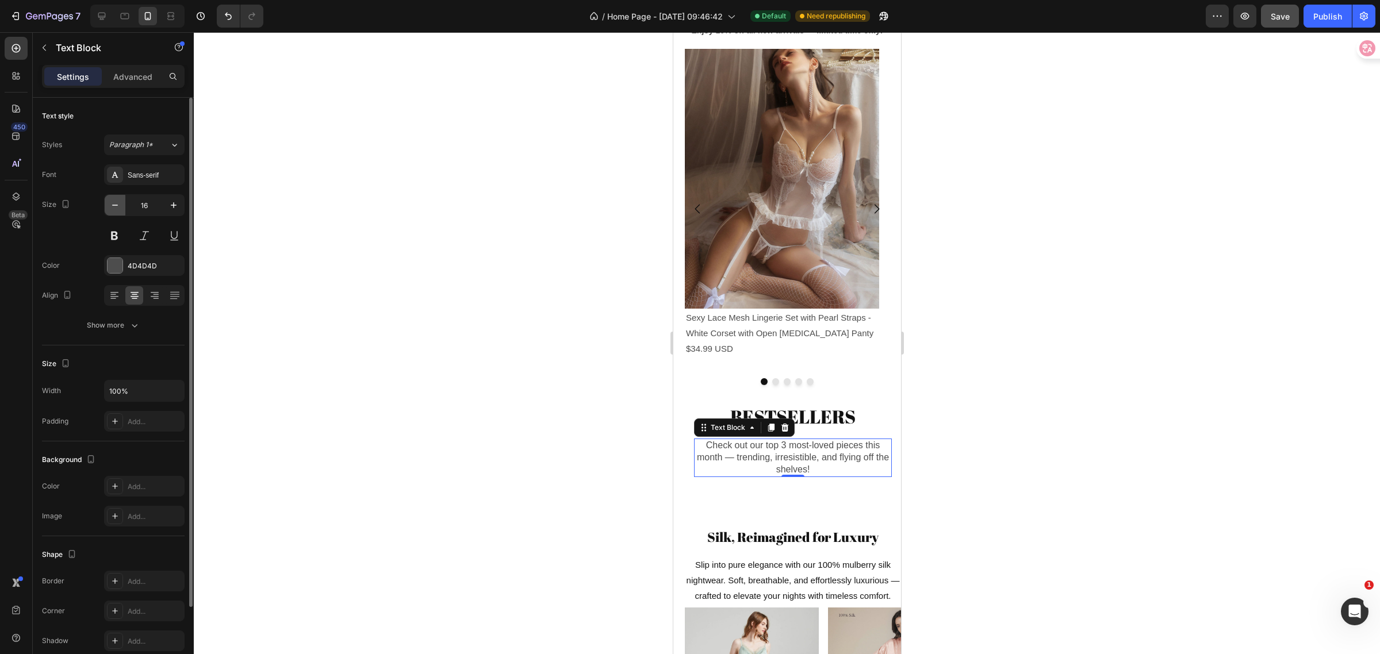
click at [120, 208] on icon "button" at bounding box center [115, 206] width 12 height 12
type input "15"
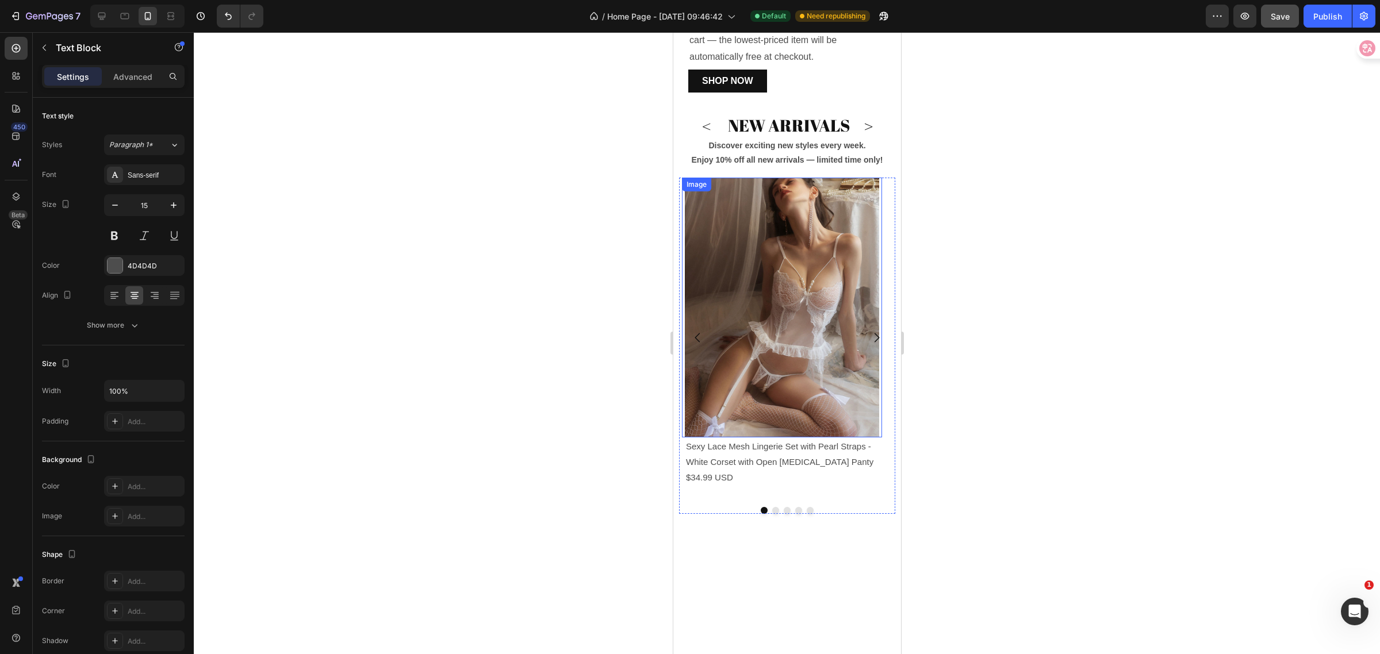
scroll to position [381, 0]
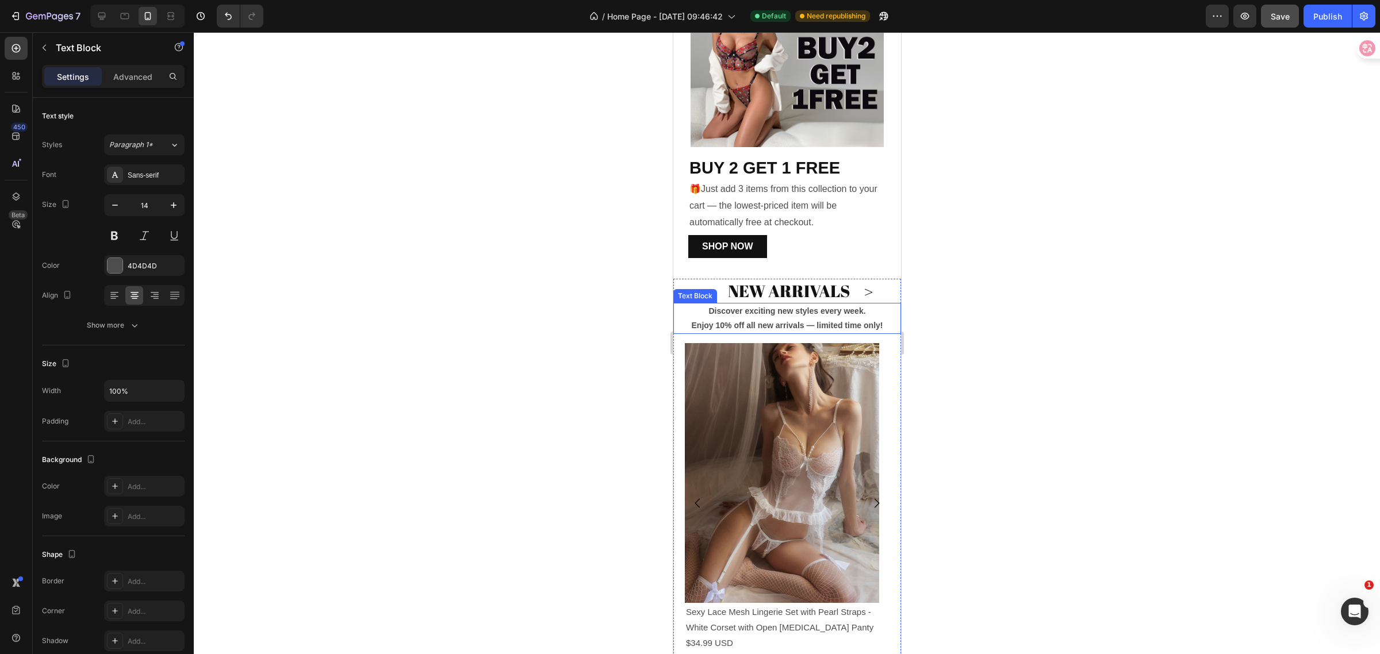
click at [723, 308] on strong "Discover exciting new styles every week." at bounding box center [786, 311] width 157 height 9
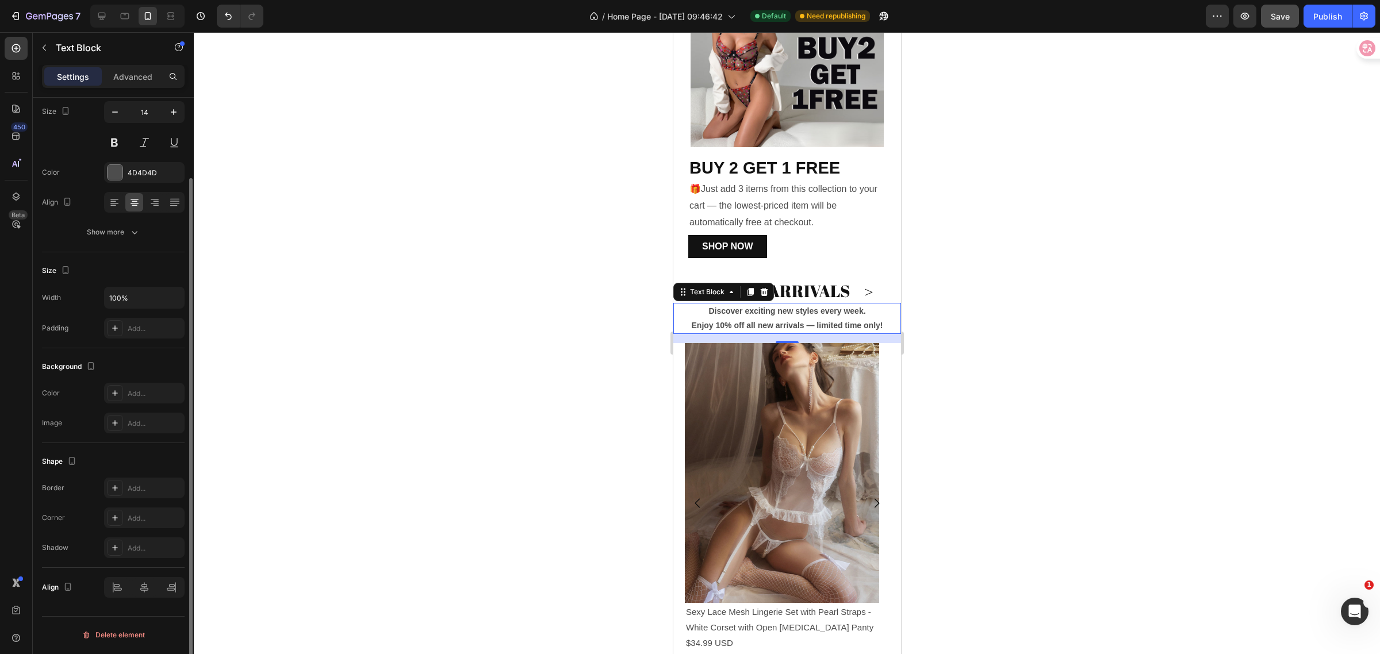
scroll to position [0, 0]
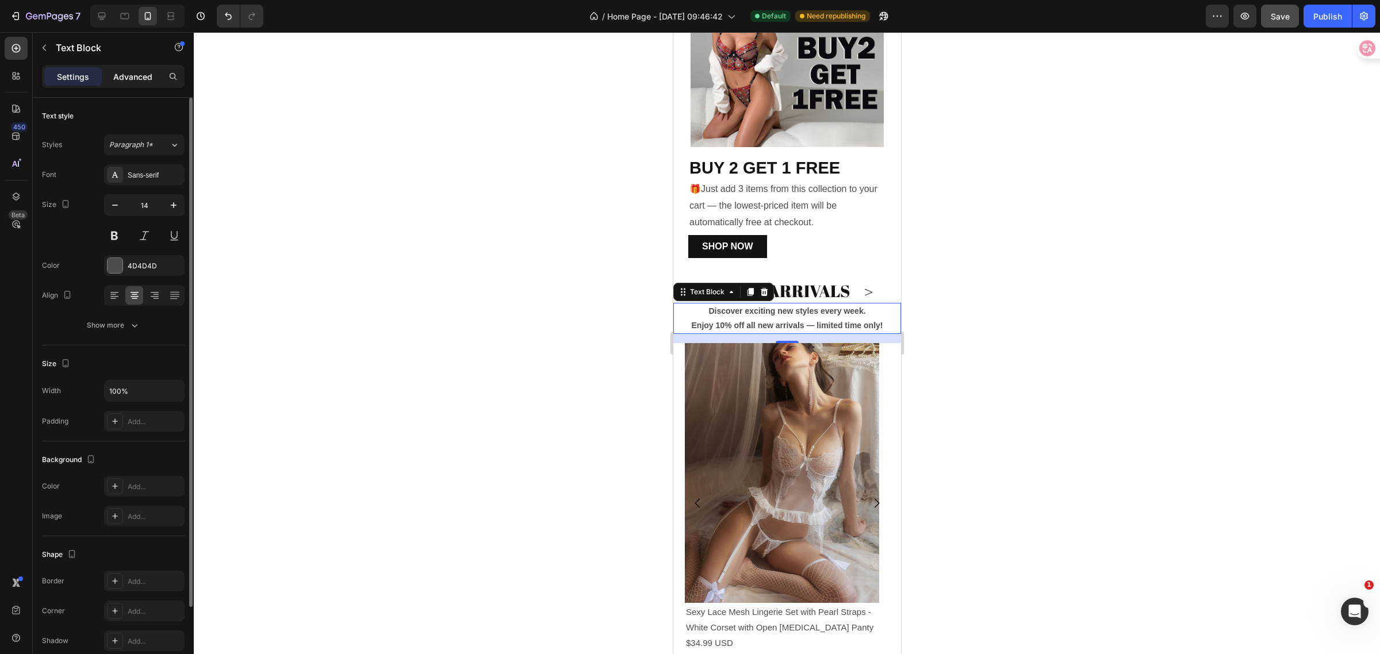
click at [124, 76] on p "Advanced" at bounding box center [132, 77] width 39 height 12
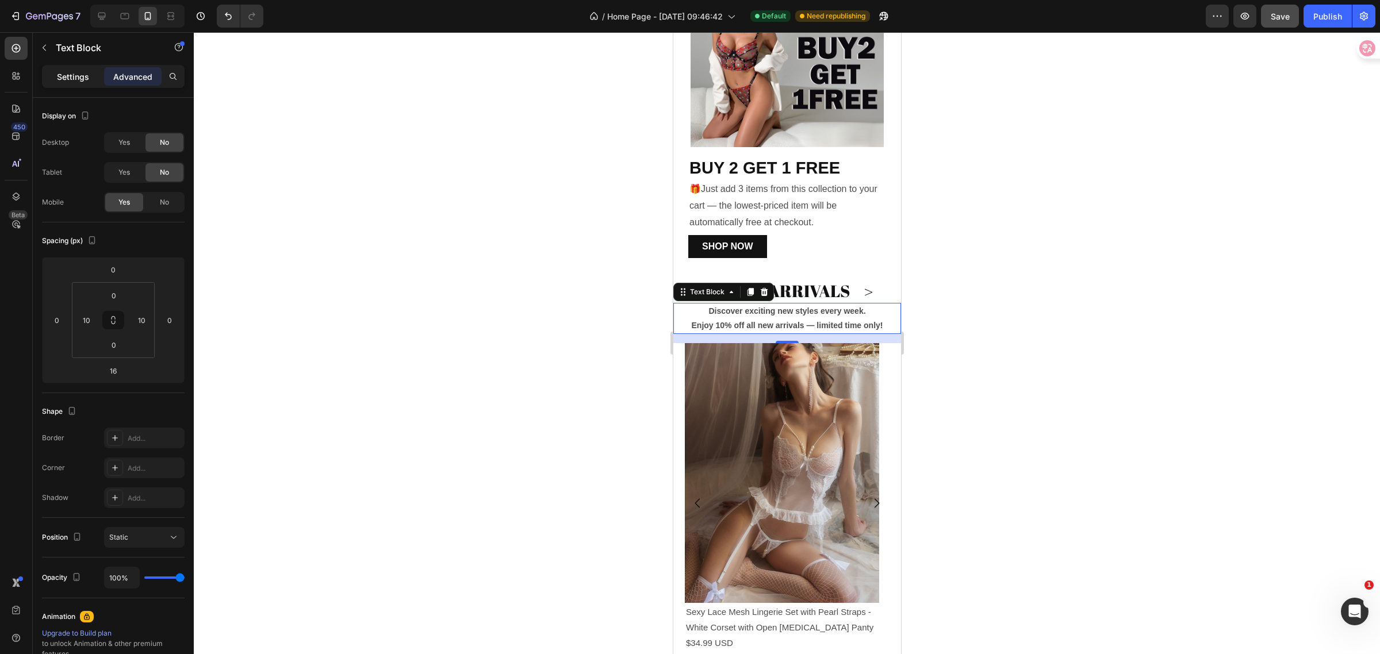
click at [62, 68] on div "Settings" at bounding box center [73, 76] width 58 height 18
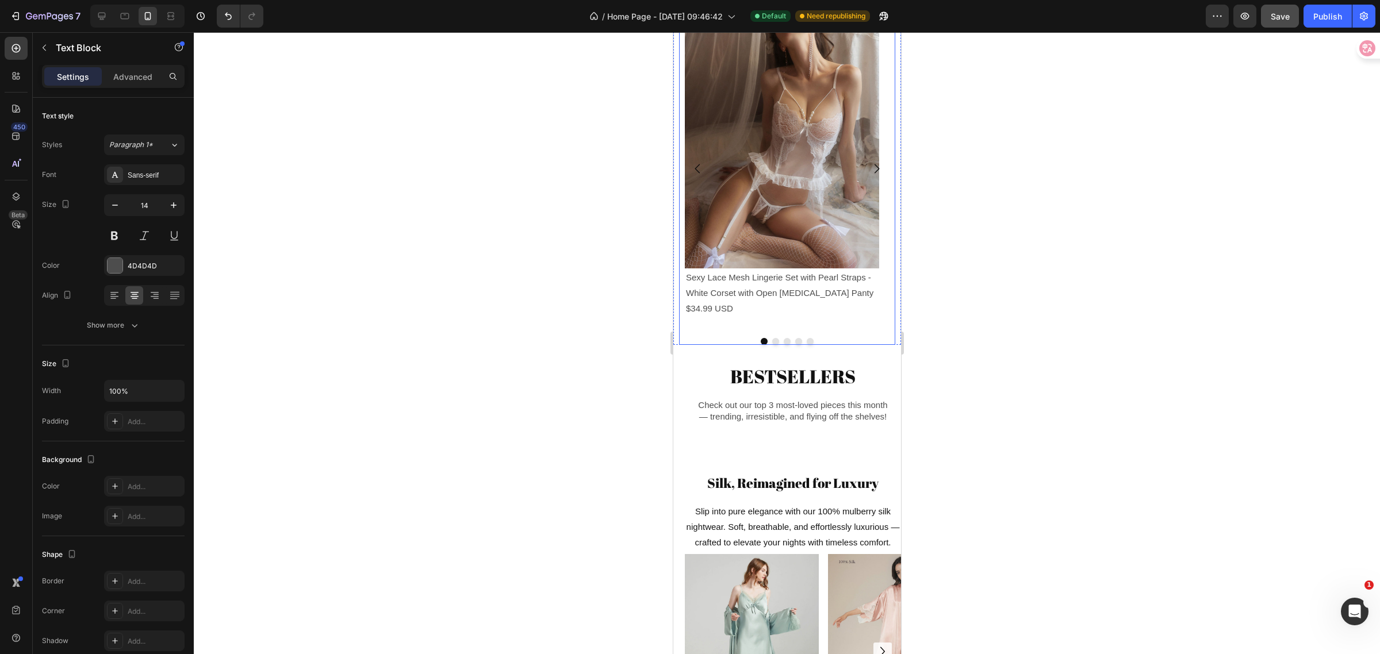
scroll to position [741, 0]
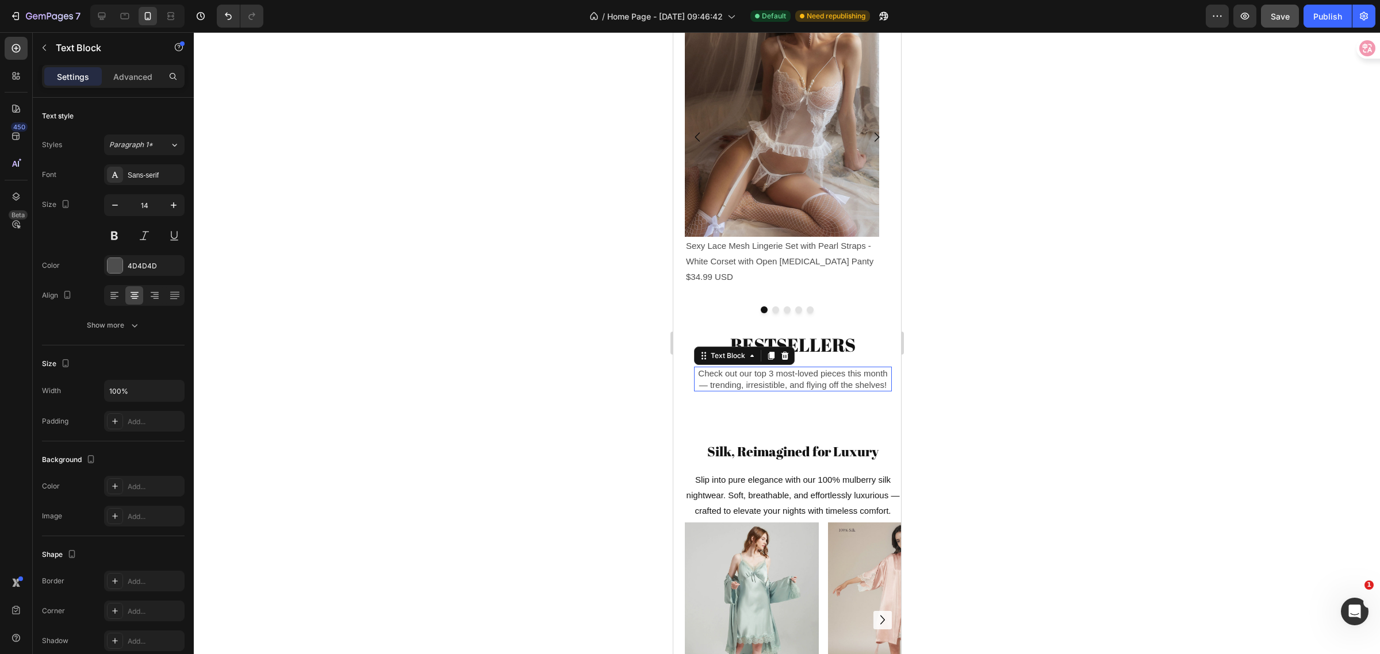
click at [748, 383] on p "Check out our top 3 most-loved pieces this month — trending, irresistible, and …" at bounding box center [793, 379] width 196 height 22
click at [117, 204] on icon "button" at bounding box center [115, 206] width 12 height 12
type input "14"
click at [171, 392] on icon "button" at bounding box center [174, 391] width 12 height 12
click at [131, 420] on span "Fit content" at bounding box center [126, 421] width 35 height 10
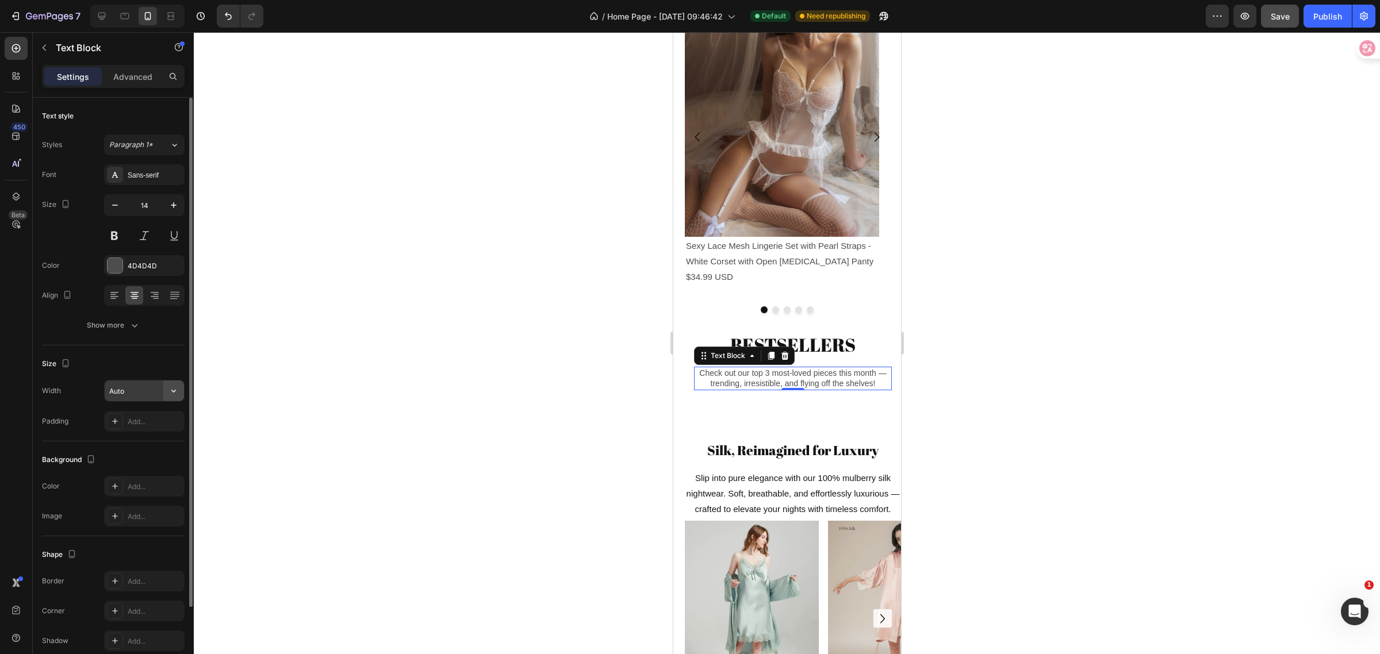
click at [170, 390] on icon "button" at bounding box center [174, 391] width 12 height 12
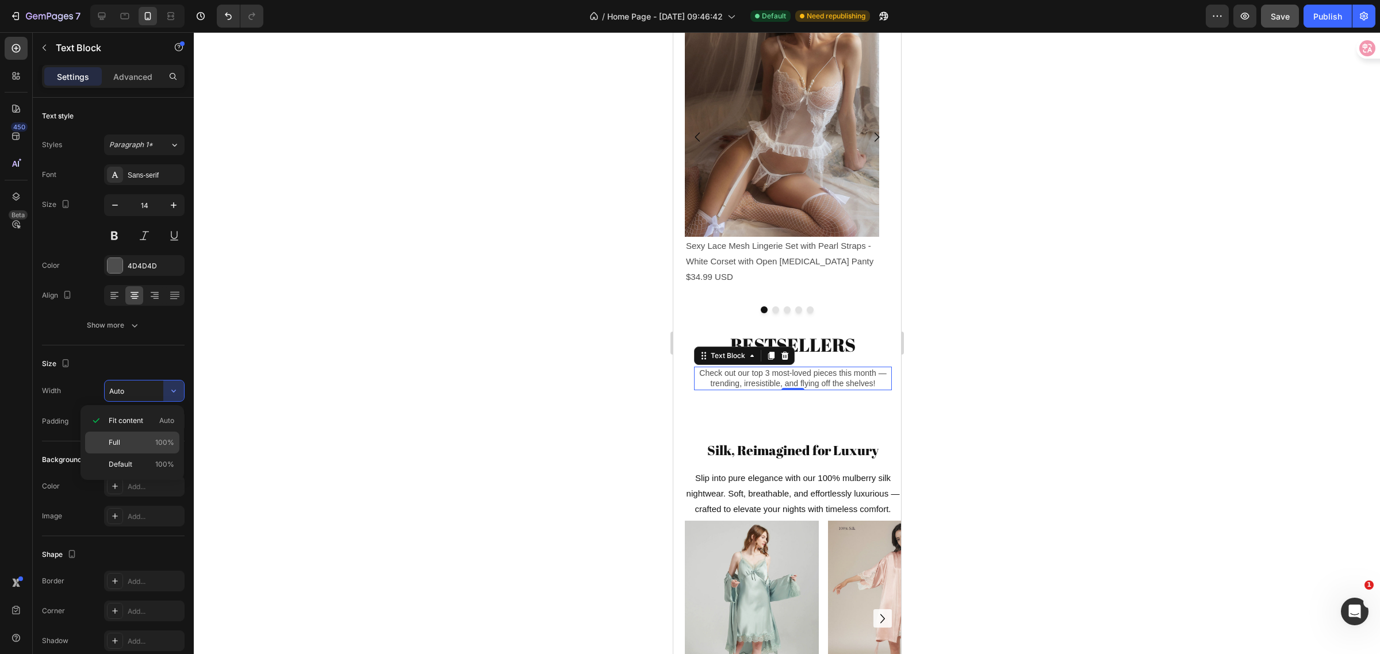
click at [128, 442] on p "Full 100%" at bounding box center [142, 443] width 66 height 10
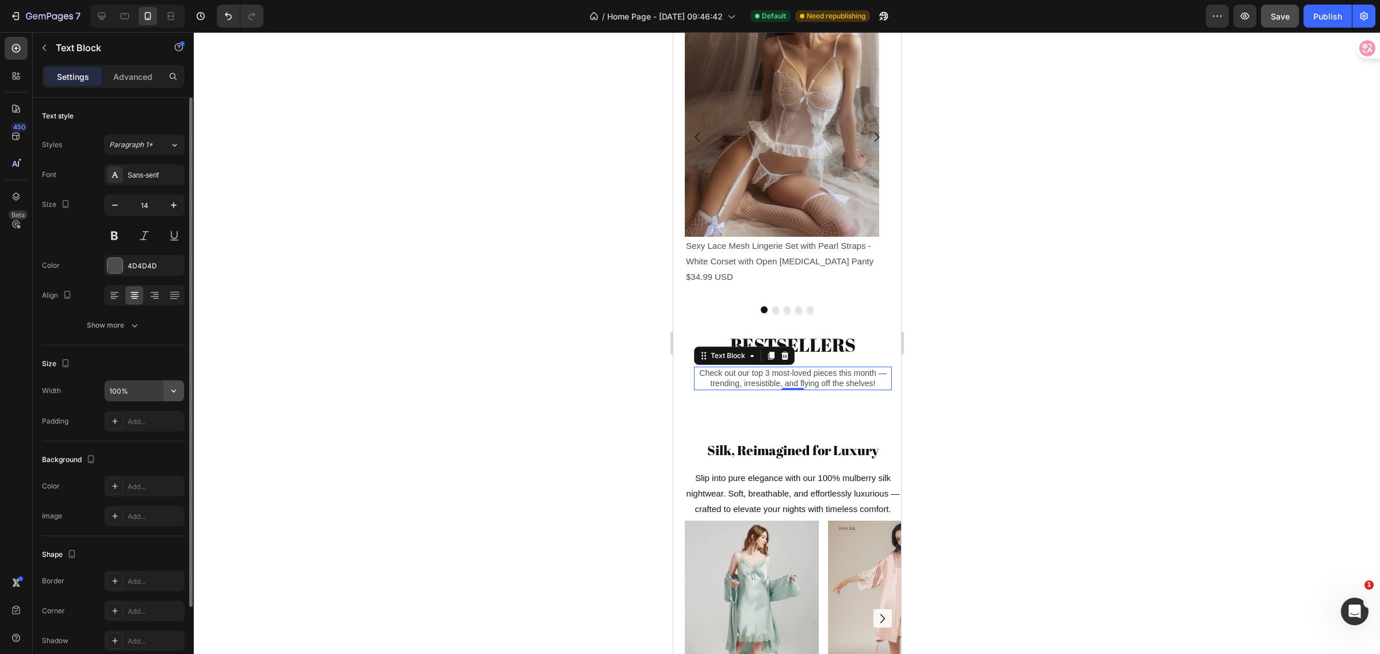
click at [170, 392] on icon "button" at bounding box center [174, 391] width 12 height 12
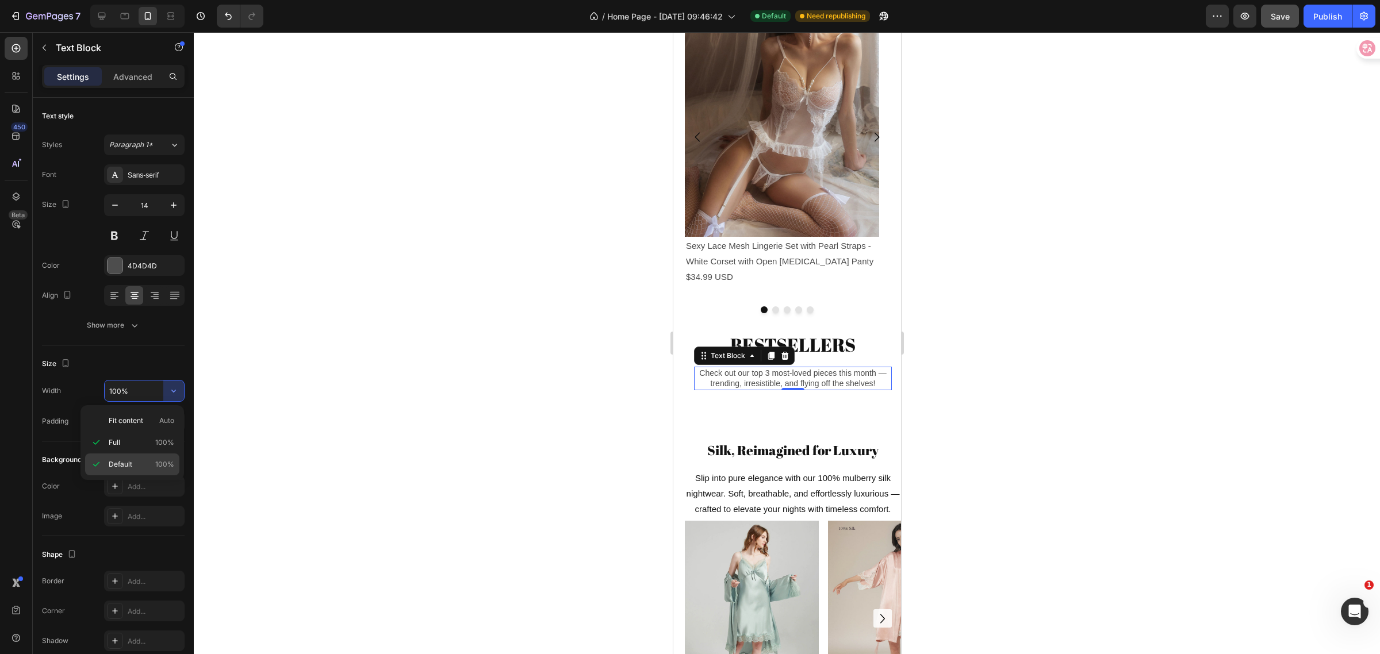
click at [125, 464] on span "Default" at bounding box center [121, 464] width 24 height 10
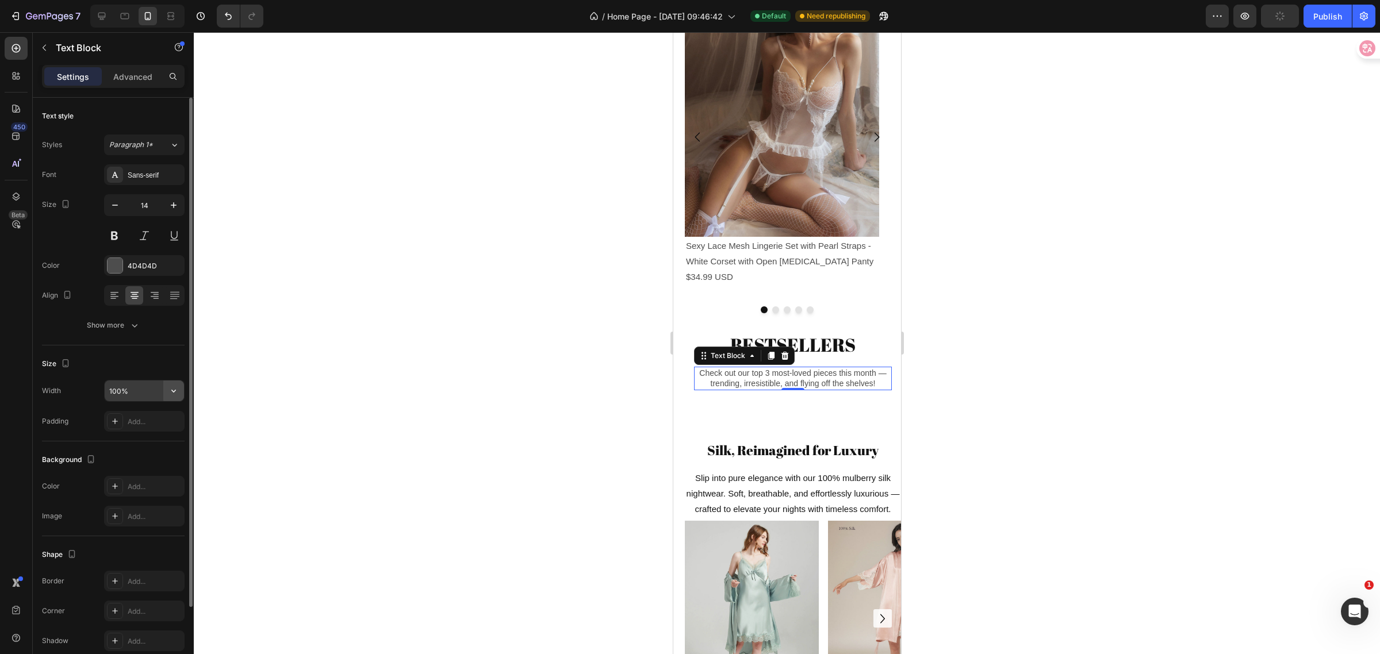
click at [174, 390] on icon "button" at bounding box center [174, 391] width 12 height 12
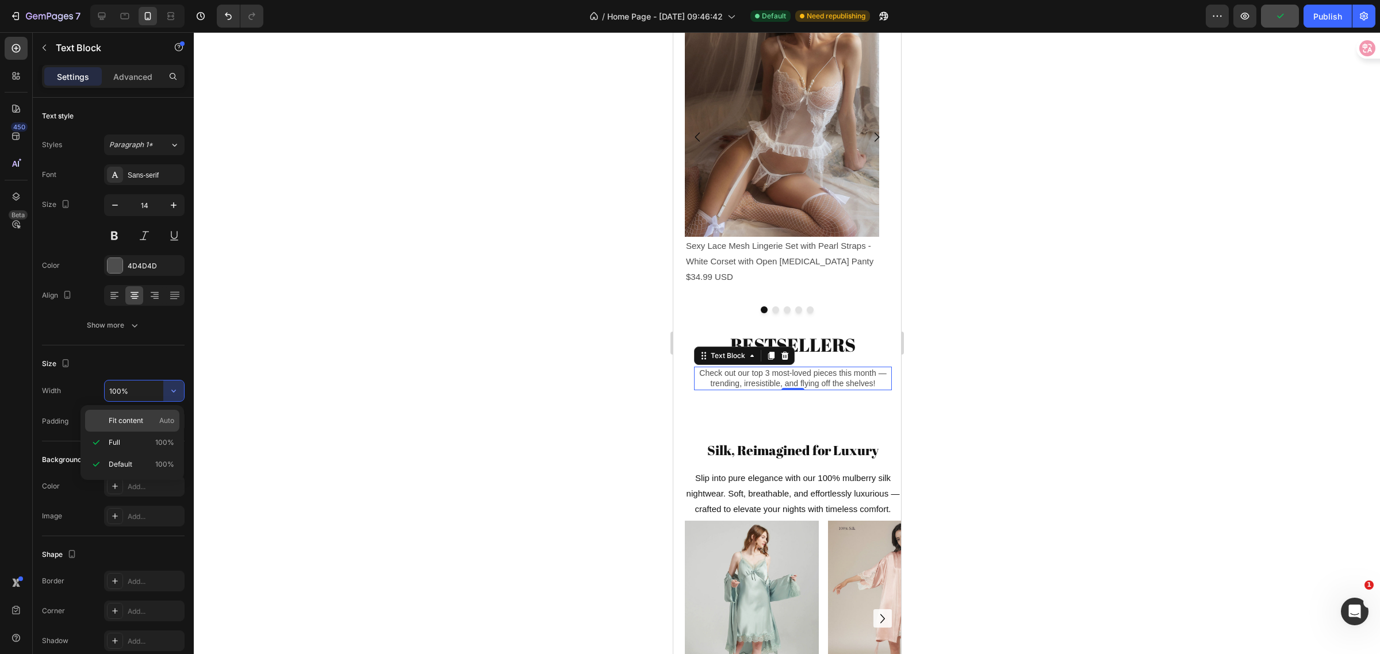
click at [124, 423] on span "Fit content" at bounding box center [126, 421] width 35 height 10
type input "Auto"
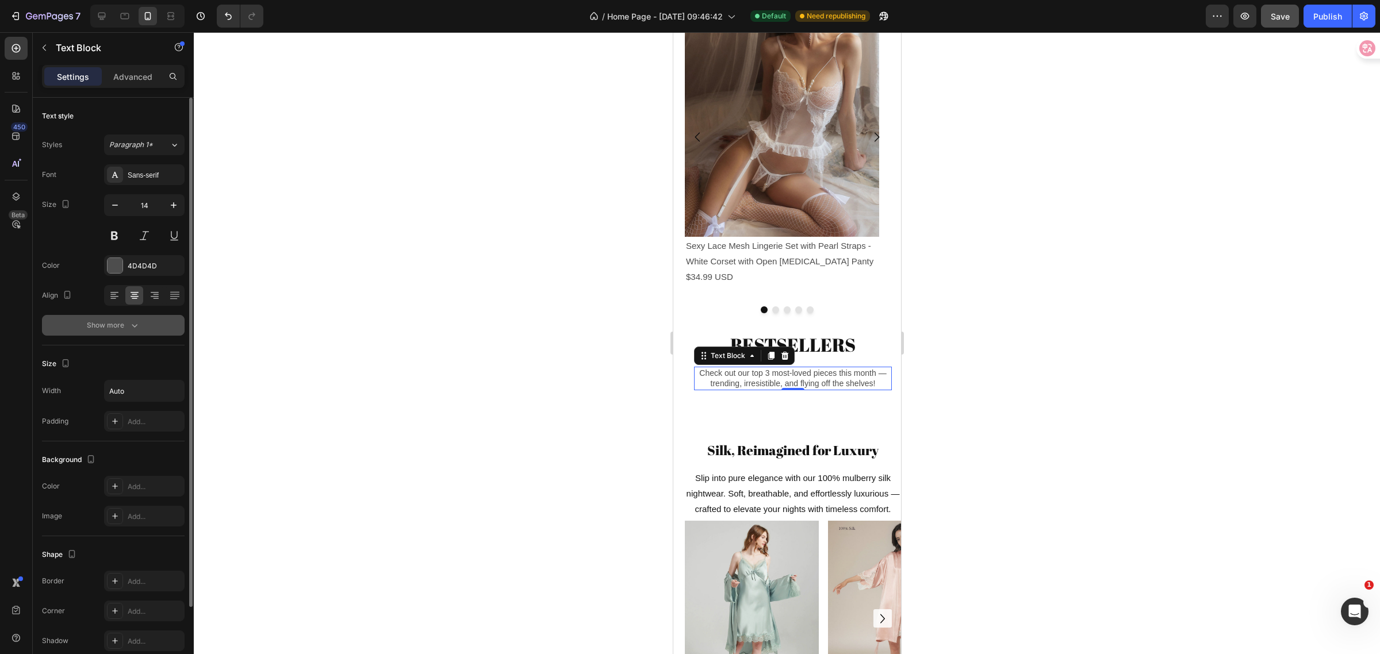
click at [127, 331] on div "Show more" at bounding box center [113, 326] width 53 height 12
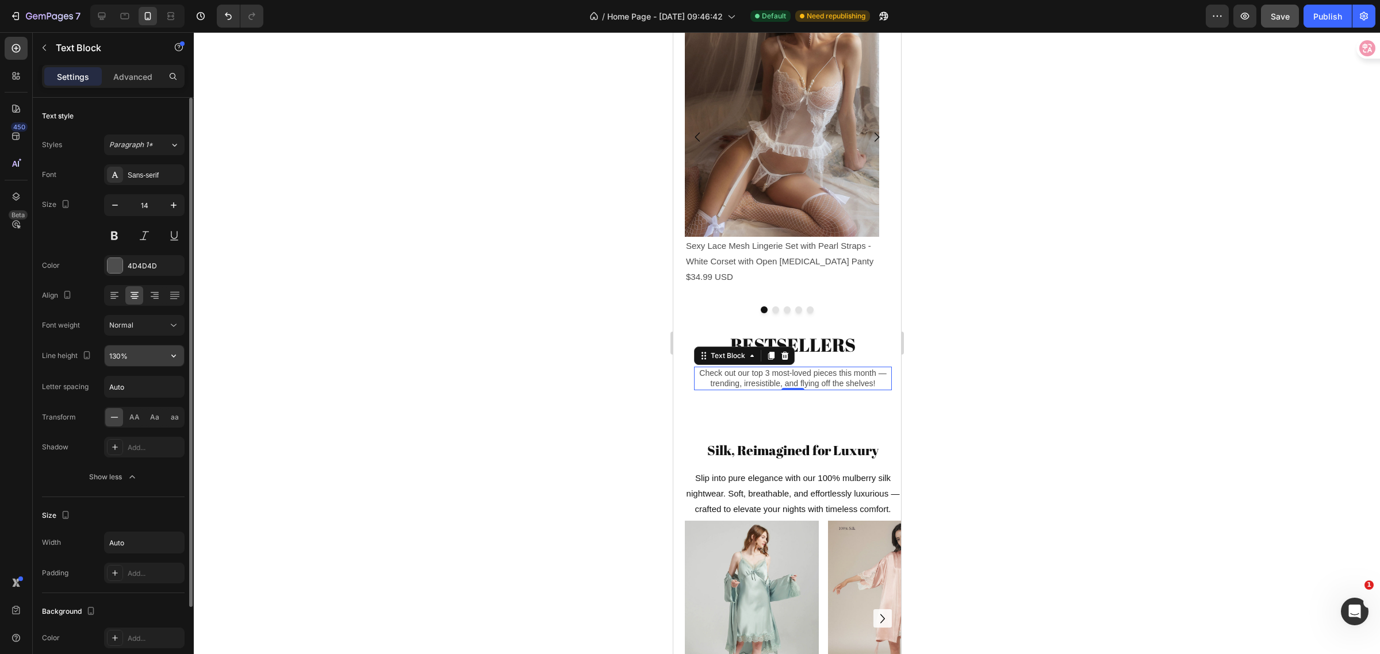
click at [159, 355] on input "130%" at bounding box center [144, 356] width 79 height 21
click at [170, 358] on icon "button" at bounding box center [174, 356] width 12 height 12
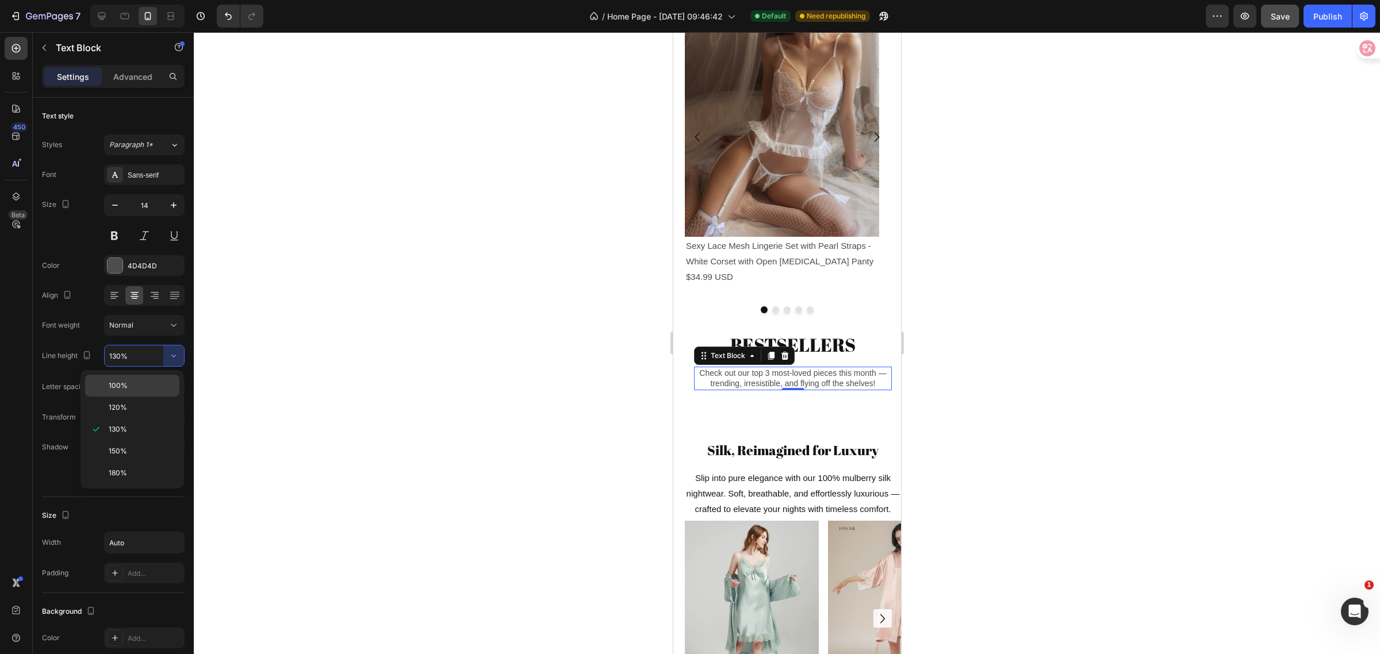
click at [128, 383] on p "100%" at bounding box center [142, 386] width 66 height 10
type input "100%"
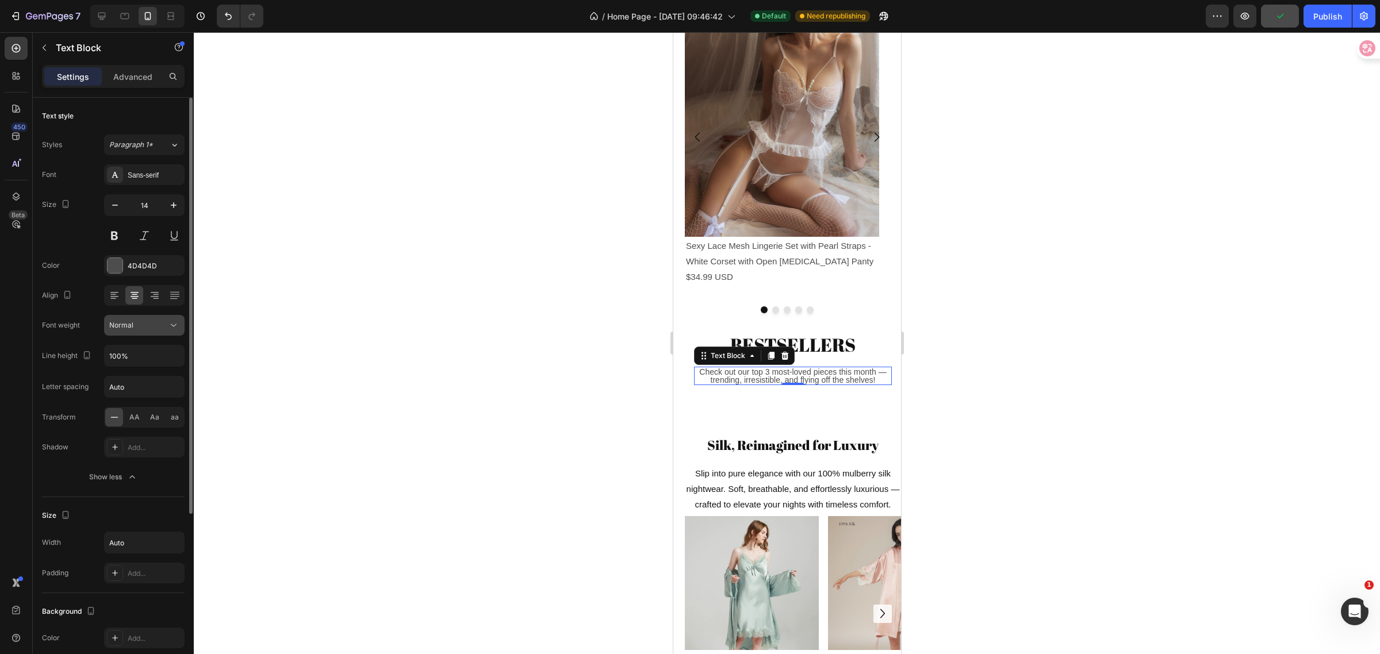
click at [176, 334] on button "Normal" at bounding box center [144, 325] width 81 height 21
click at [141, 84] on div "Advanced" at bounding box center [133, 76] width 58 height 18
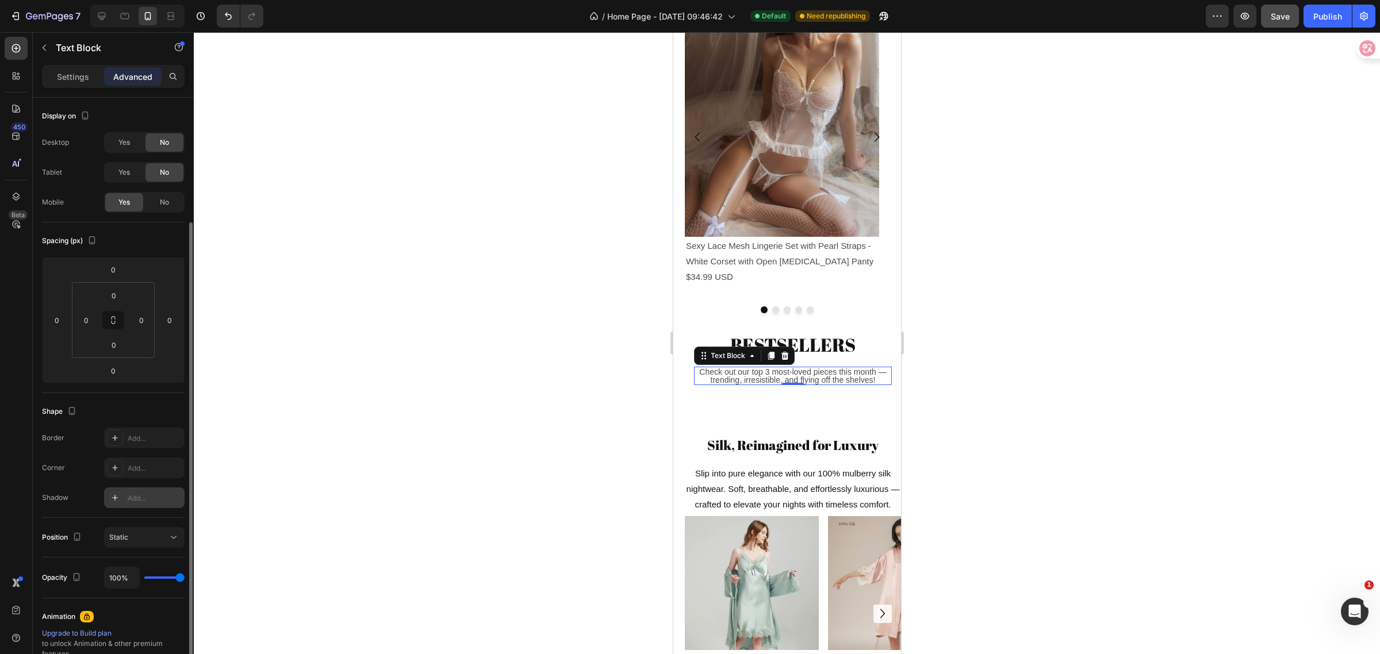
scroll to position [72, 0]
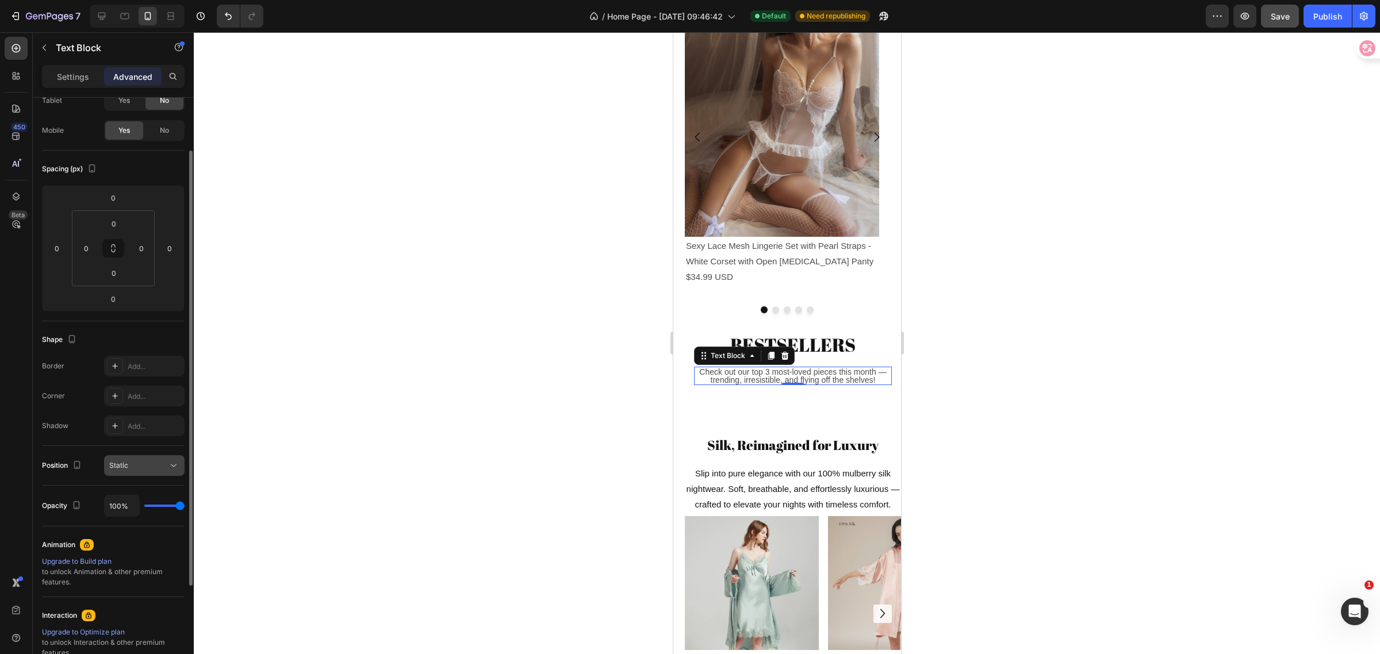
click at [170, 461] on icon at bounding box center [174, 466] width 12 height 12
type input "99%"
type input "99"
type input "90%"
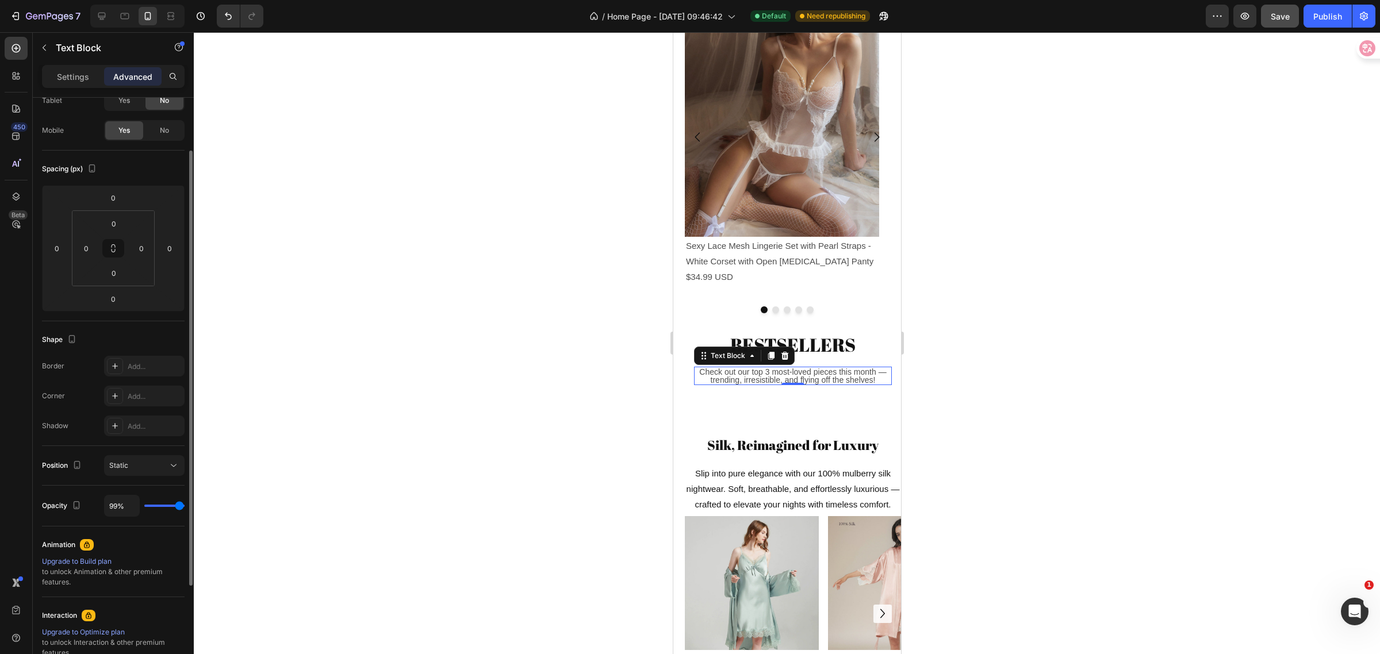
type input "90"
type input "81%"
type input "81"
type input "76%"
type input "76"
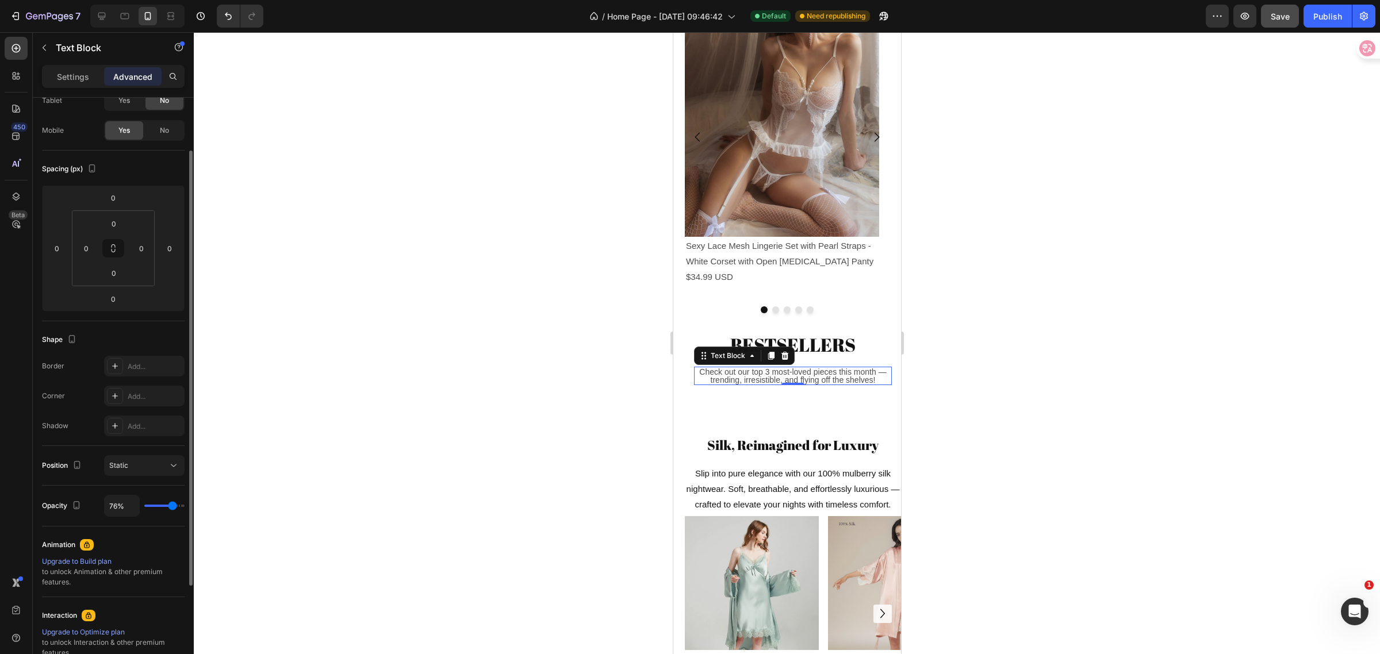
type input "71%"
type input "71"
type input "69%"
type input "69"
type input "76%"
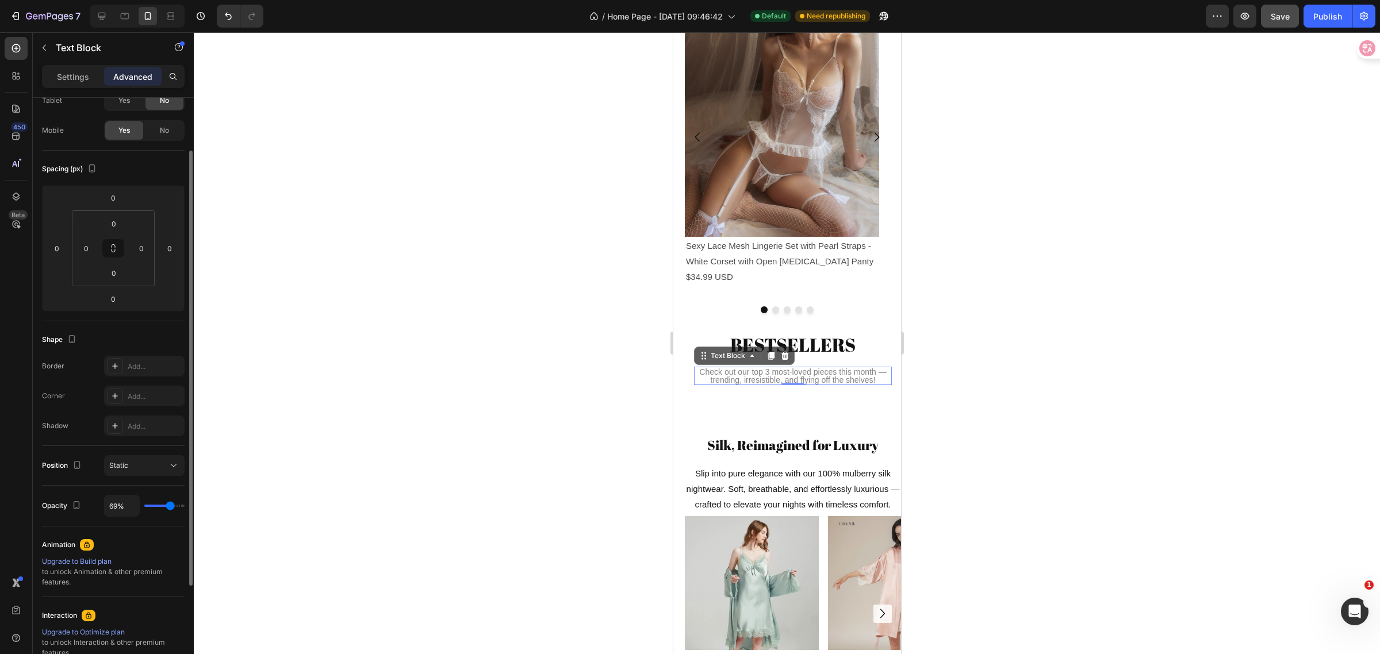
type input "76"
type input "100%"
type input "100"
drag, startPoint x: 182, startPoint y: 503, endPoint x: 205, endPoint y: 500, distance: 23.8
click at [185, 505] on input "range" at bounding box center [164, 506] width 40 height 2
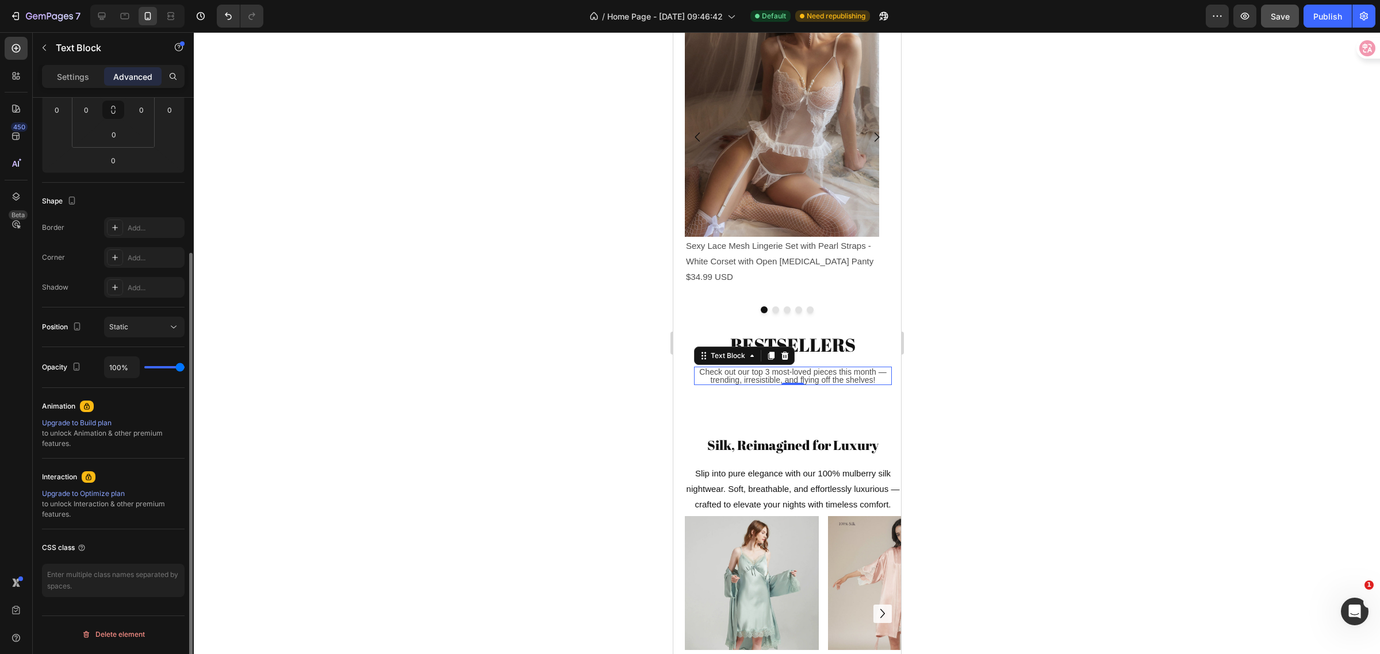
scroll to position [0, 0]
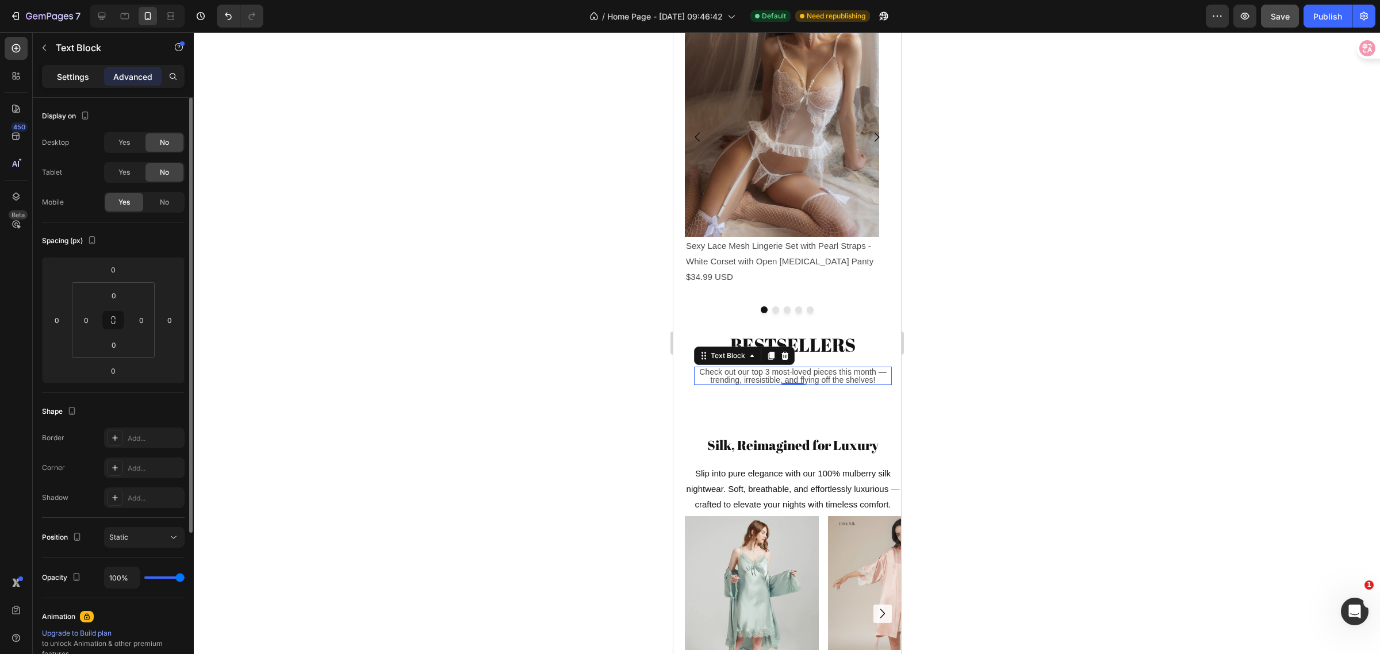
click at [72, 78] on p "Settings" at bounding box center [73, 77] width 32 height 12
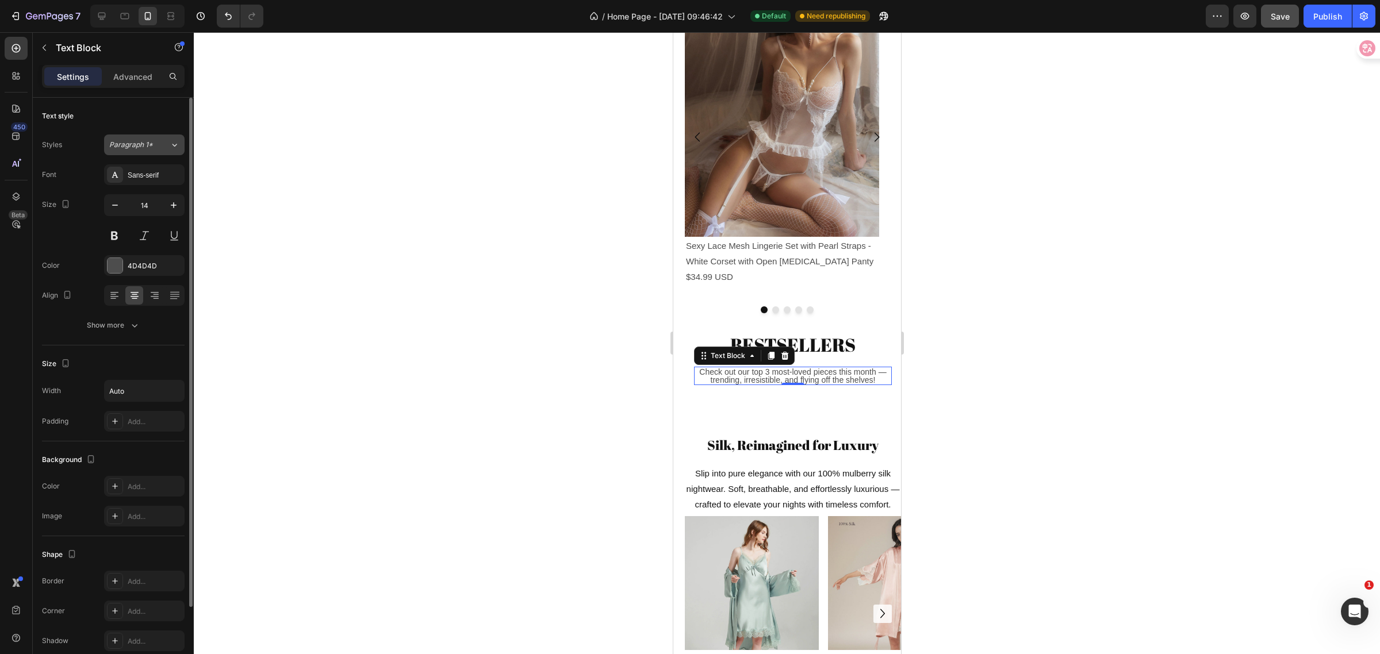
click at [176, 144] on icon at bounding box center [175, 145] width 10 height 12
click at [95, 117] on div "Text style" at bounding box center [113, 116] width 143 height 18
click at [125, 325] on div "Show more" at bounding box center [113, 326] width 53 height 12
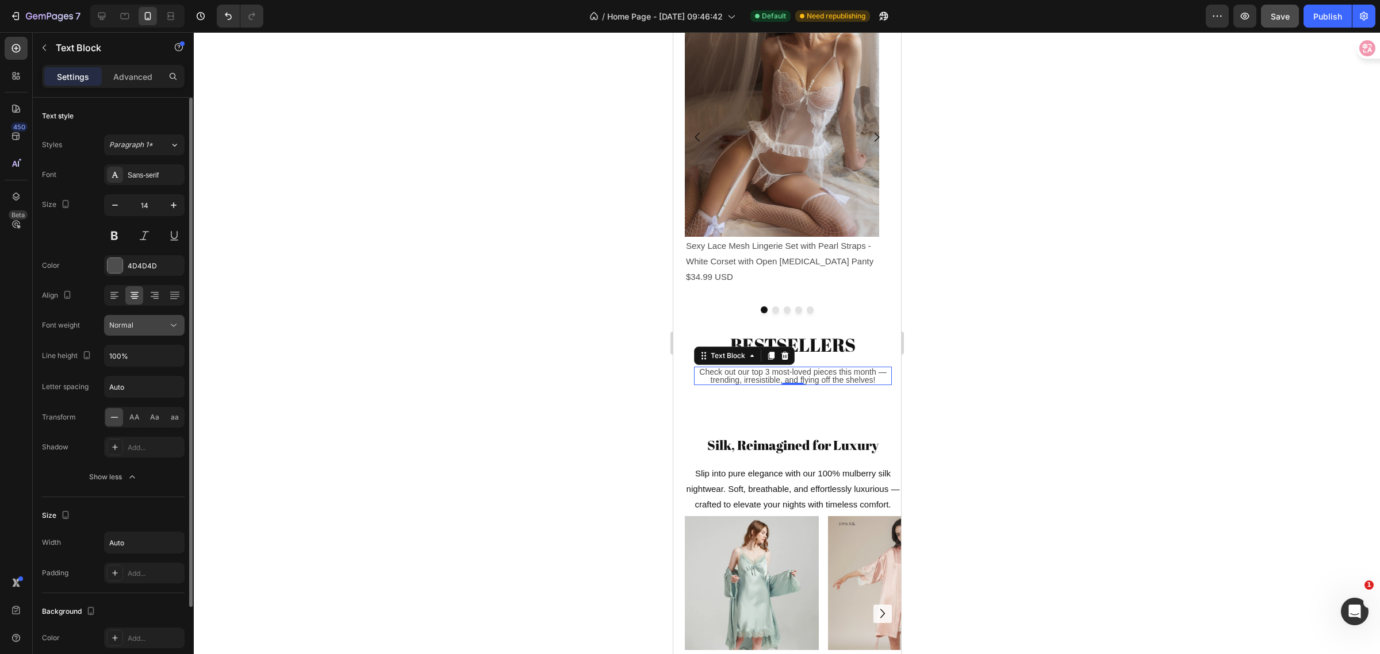
click at [174, 326] on icon at bounding box center [174, 325] width 6 height 3
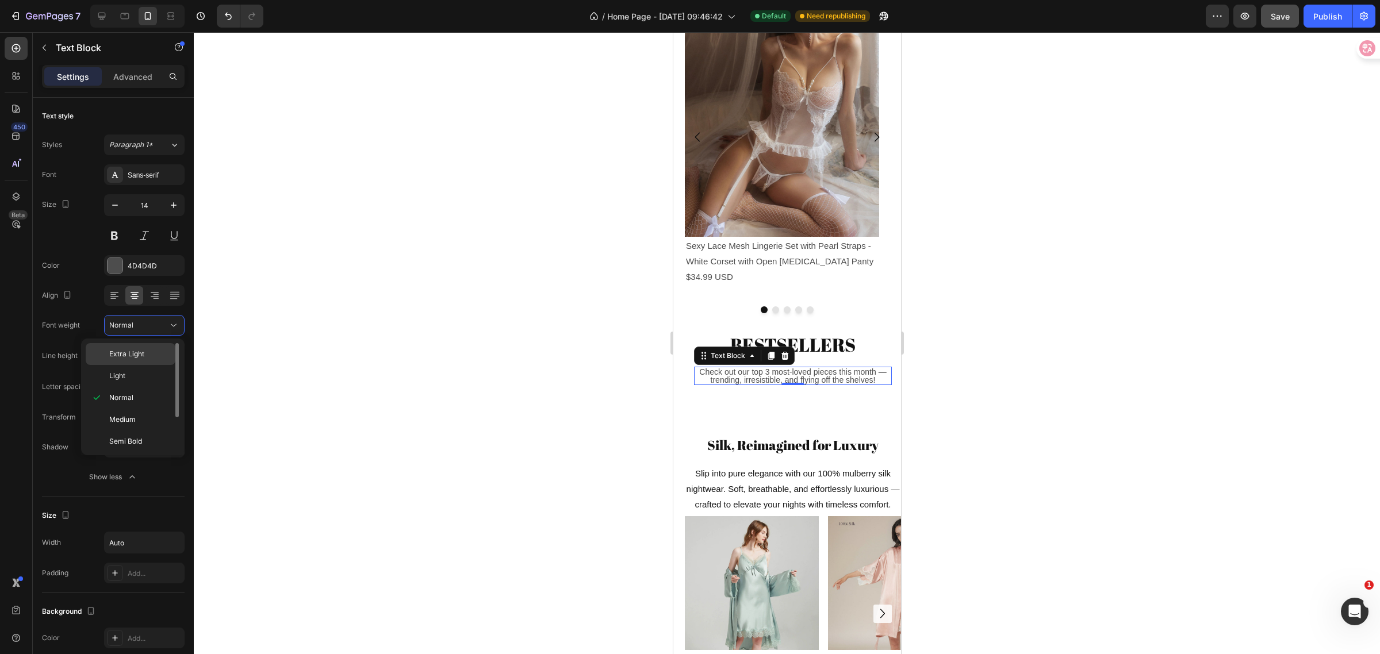
click at [141, 354] on span "Extra Light" at bounding box center [126, 354] width 35 height 10
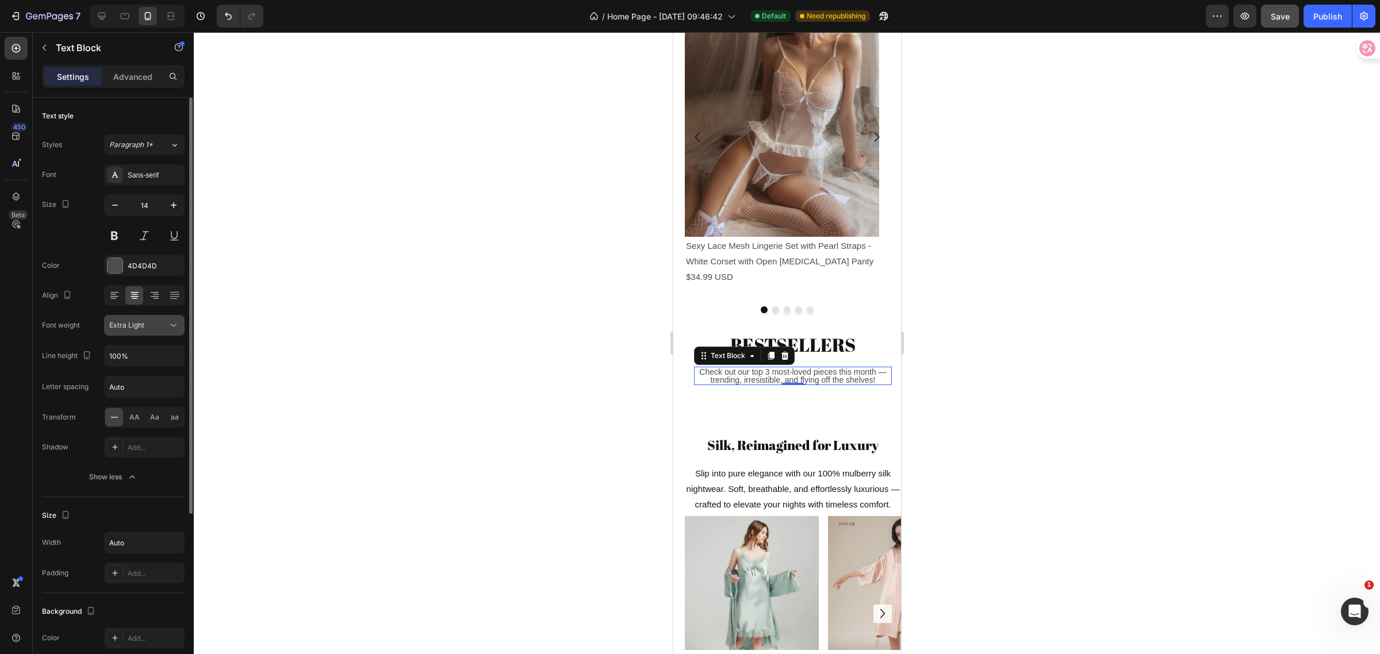
click at [168, 328] on icon at bounding box center [174, 326] width 12 height 12
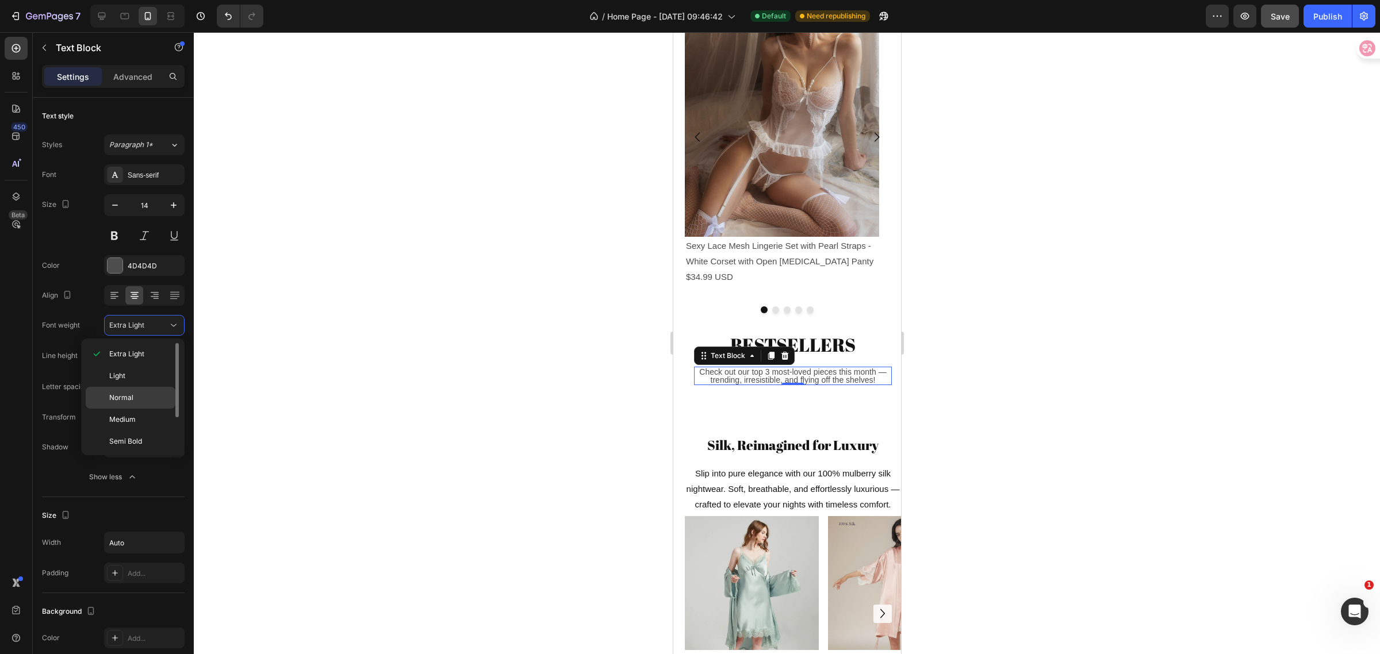
click at [124, 395] on span "Normal" at bounding box center [121, 398] width 24 height 10
click at [170, 387] on input "Auto" at bounding box center [144, 387] width 79 height 21
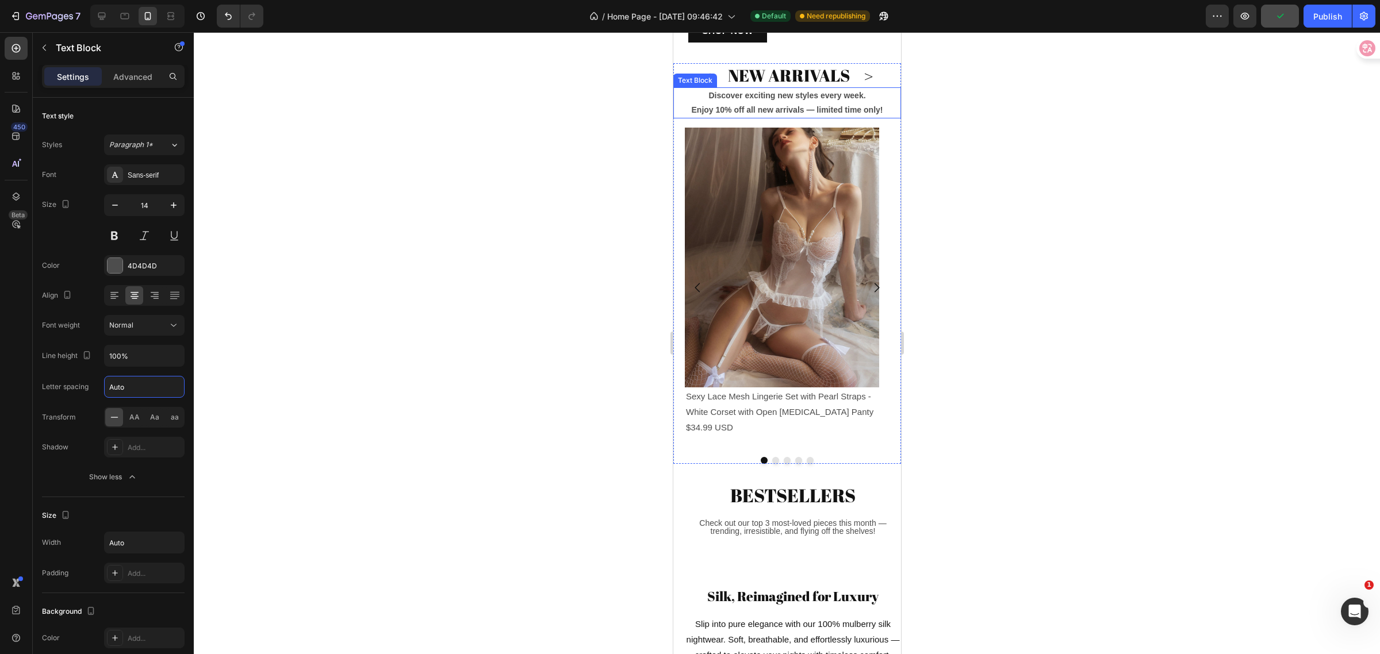
scroll to position [669, 0]
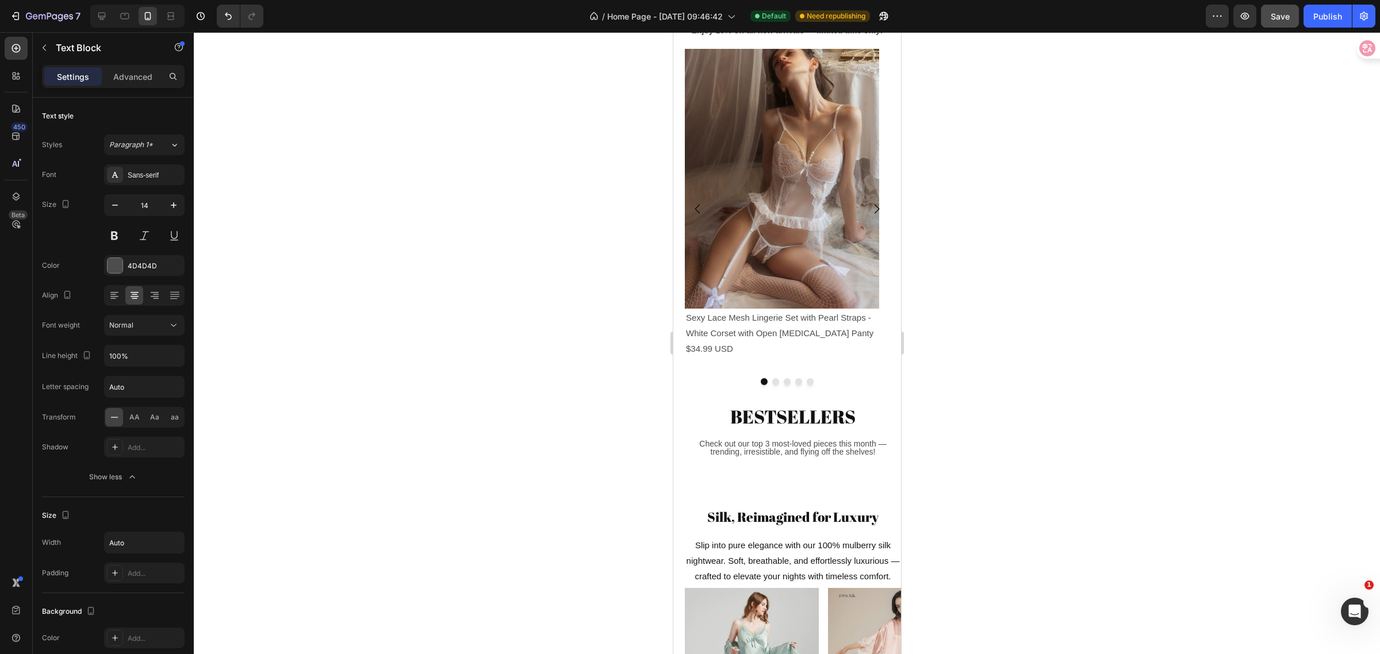
click at [811, 440] on p "Check out our top 3 most-loved pieces this month — trending, irresistible, and …" at bounding box center [793, 448] width 196 height 16
click at [719, 446] on p "Check out our top 3 most-loved pieces this month — trending, irresistible, and …" at bounding box center [793, 448] width 196 height 16
click at [752, 456] on p "Check out our top 3 most-loved pieces this month — trending, irresistible, and …" at bounding box center [793, 448] width 196 height 16
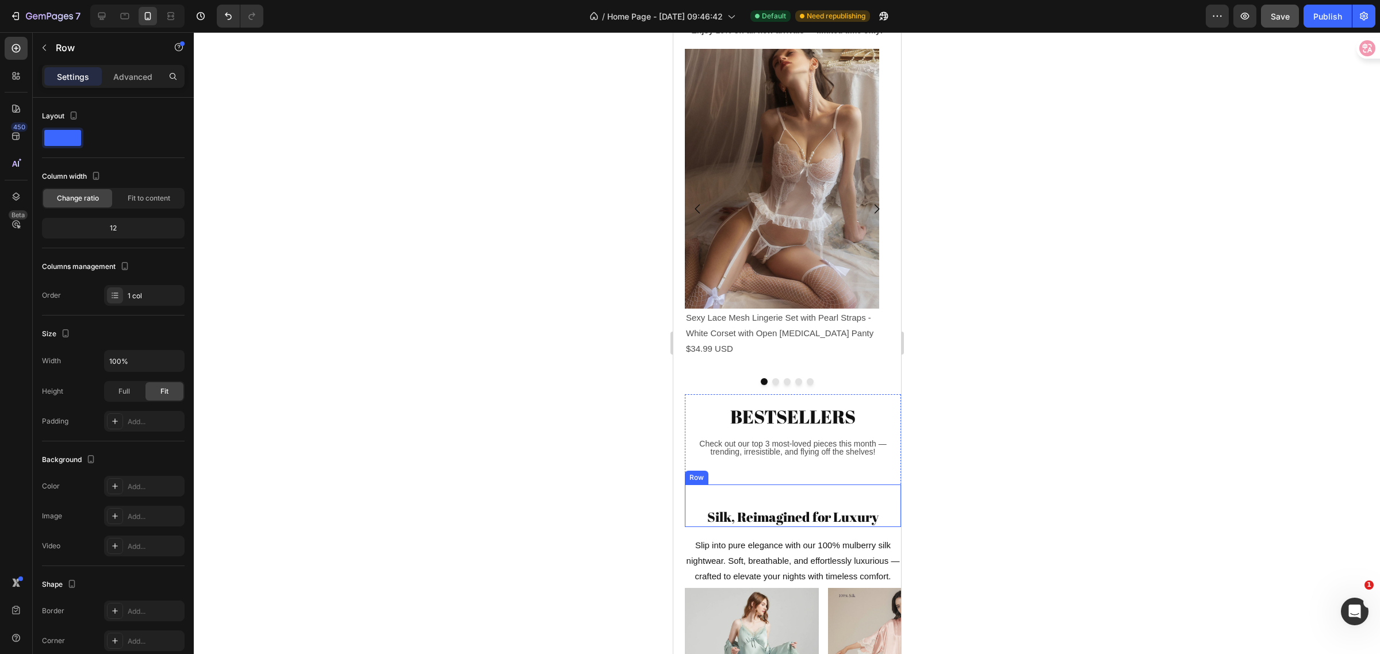
click at [795, 496] on div "Silk, Reimagined for Luxury Heading" at bounding box center [792, 506] width 216 height 43
click at [755, 449] on p "Check out our top 3 most-loved pieces this month — trending, irresistible, and …" at bounding box center [793, 448] width 196 height 16
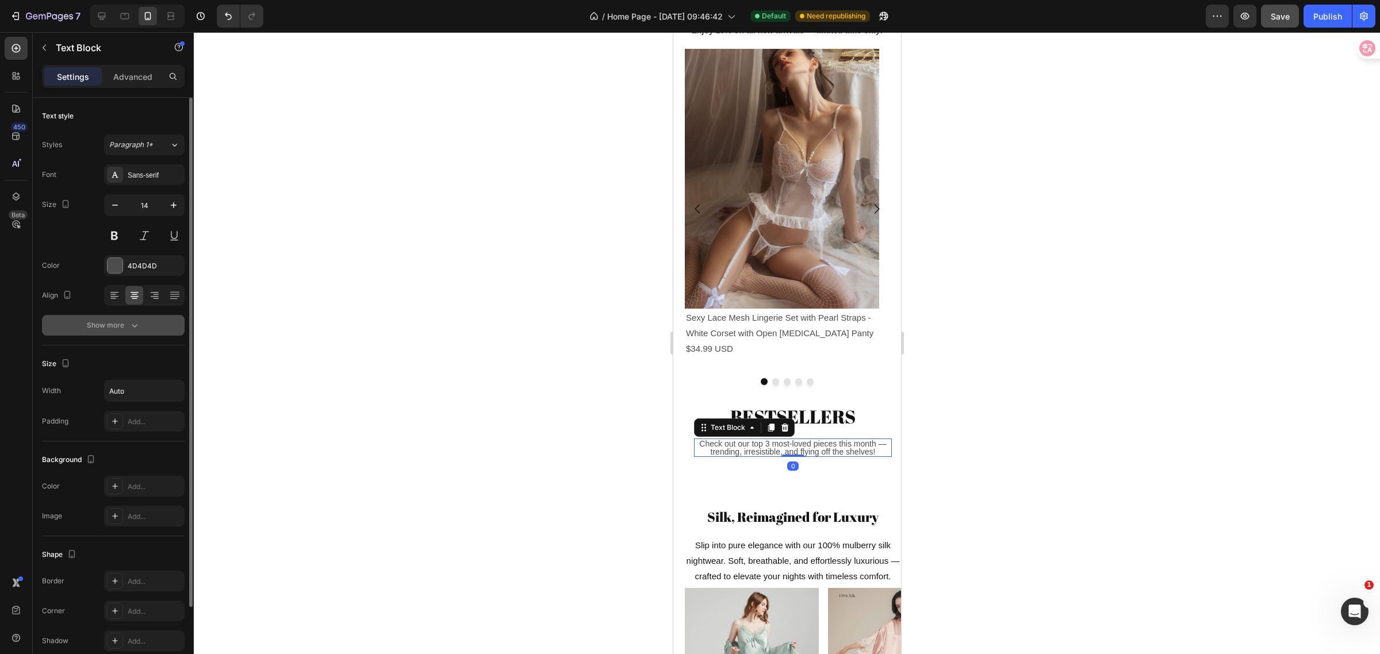
click at [132, 320] on icon "button" at bounding box center [135, 326] width 12 height 12
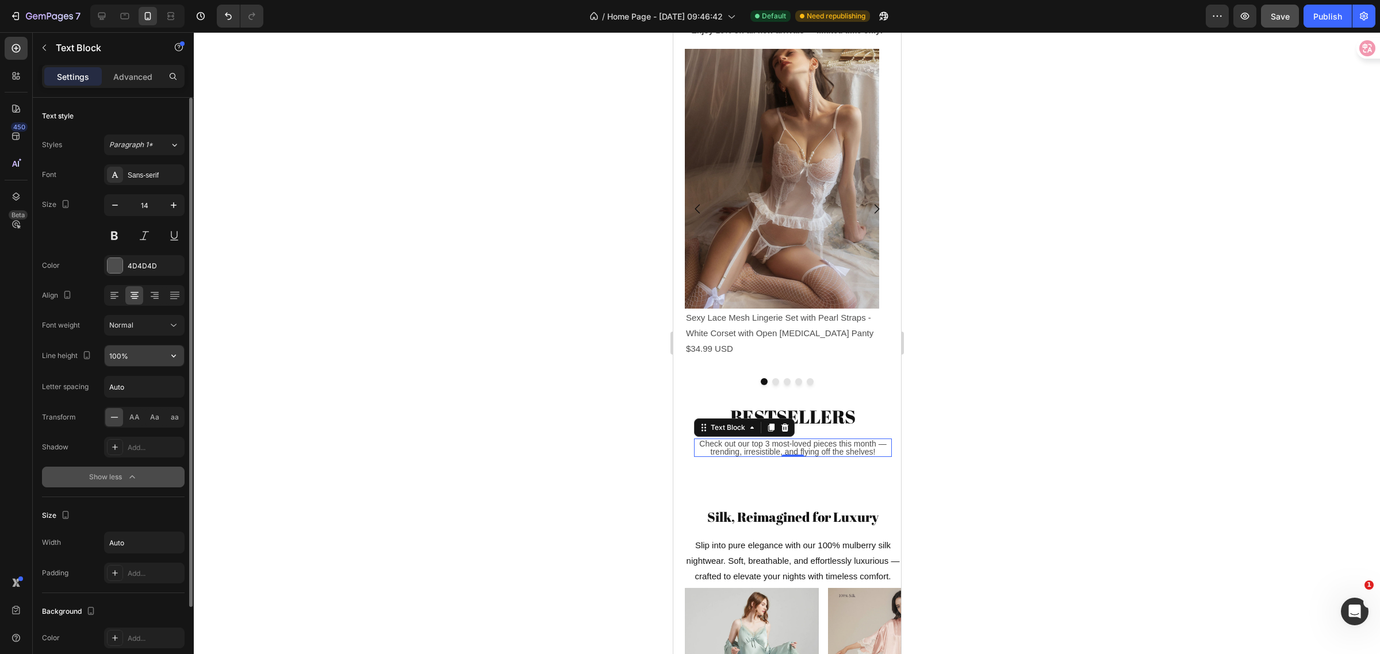
click at [179, 355] on button "button" at bounding box center [173, 356] width 21 height 21
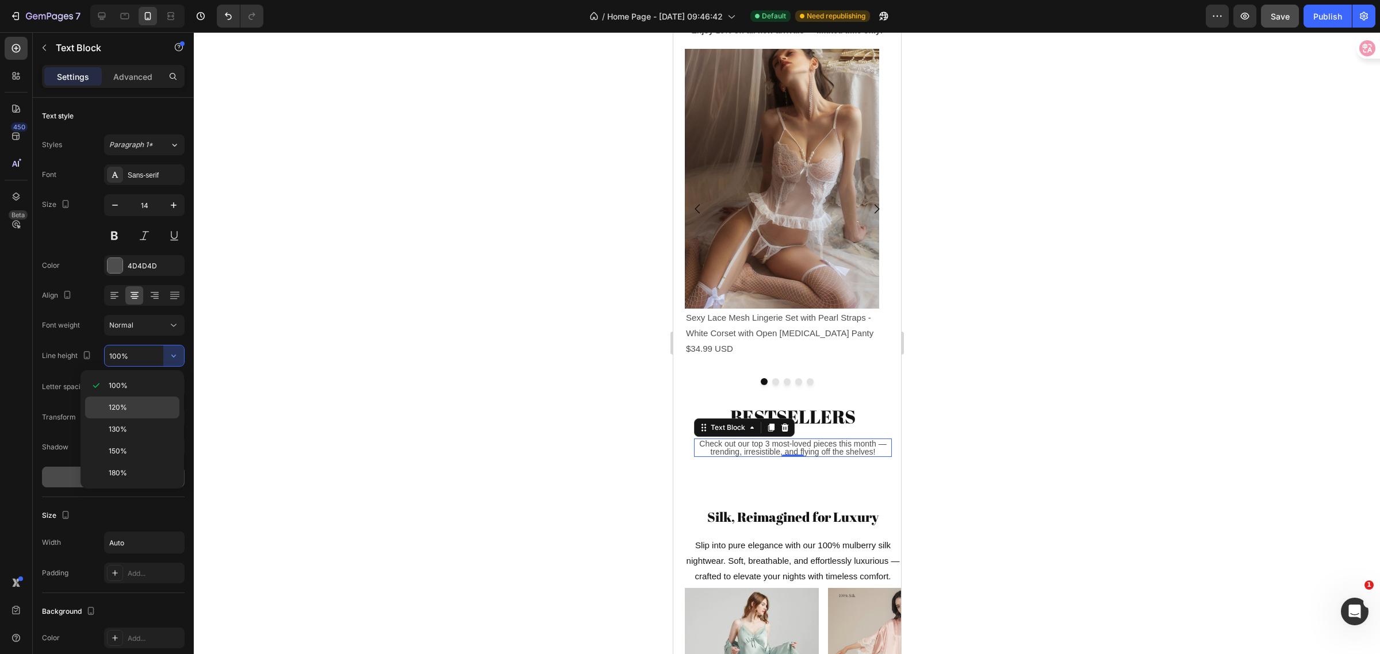
click at [133, 419] on div "120%" at bounding box center [132, 430] width 94 height 22
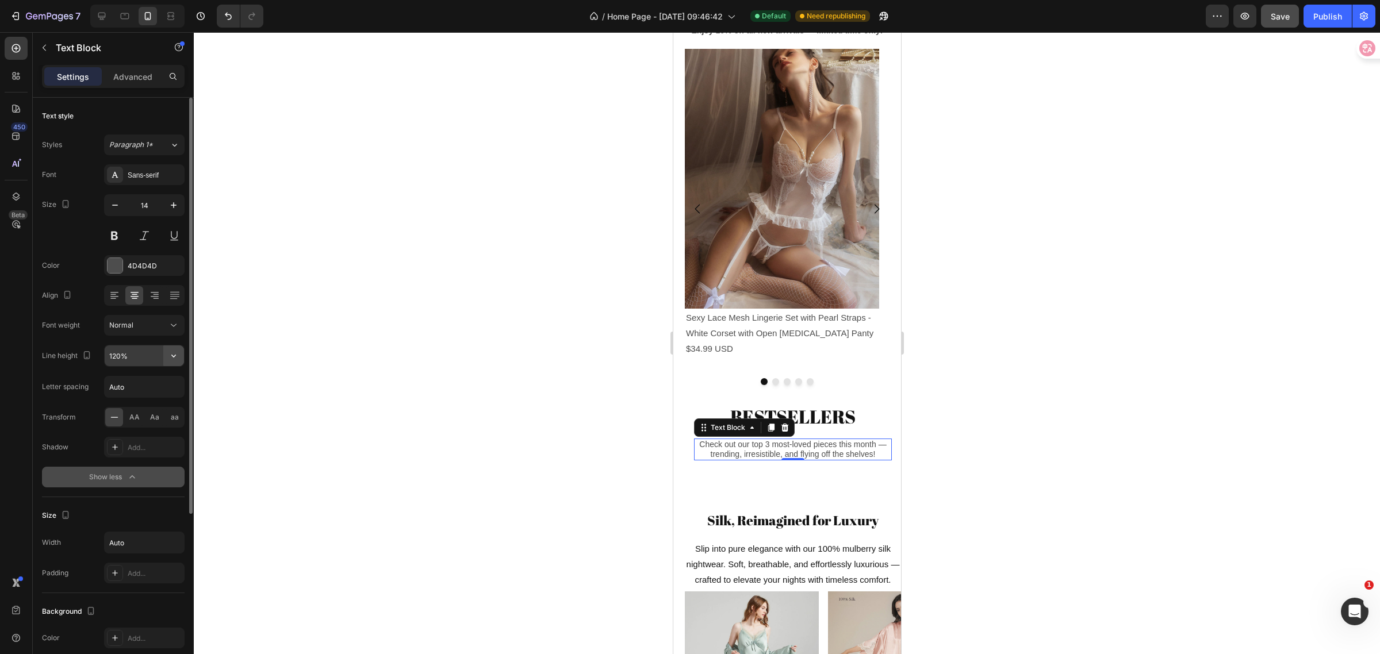
click at [170, 357] on icon "button" at bounding box center [174, 356] width 12 height 12
click at [116, 427] on span "130%" at bounding box center [118, 429] width 18 height 10
click at [175, 349] on button "button" at bounding box center [173, 356] width 21 height 21
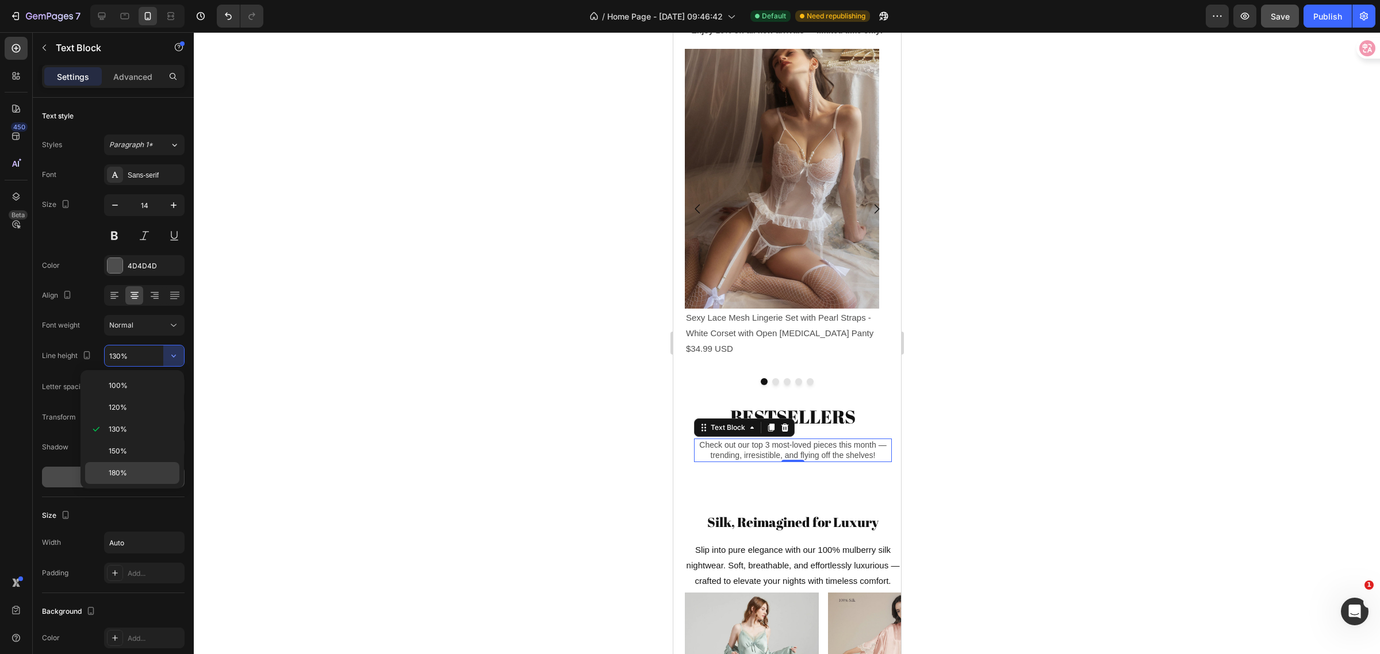
click at [116, 472] on span "180%" at bounding box center [118, 473] width 18 height 10
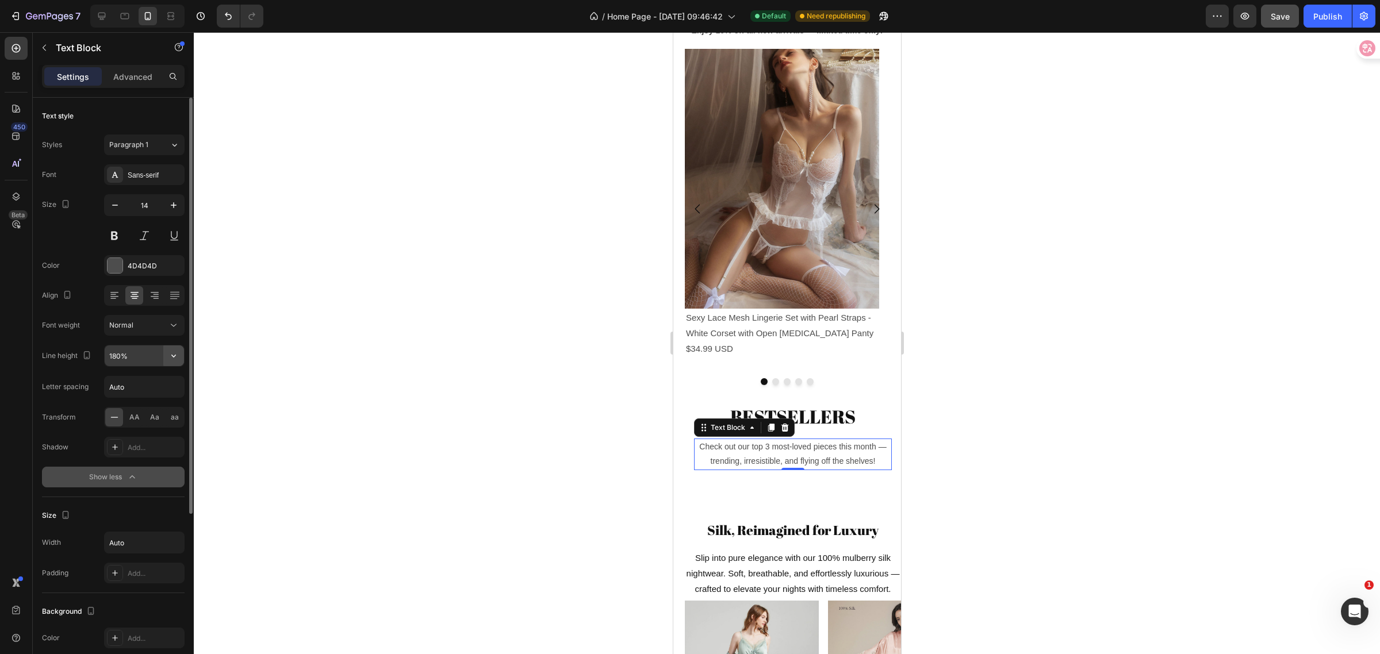
click at [171, 358] on icon "button" at bounding box center [174, 356] width 12 height 12
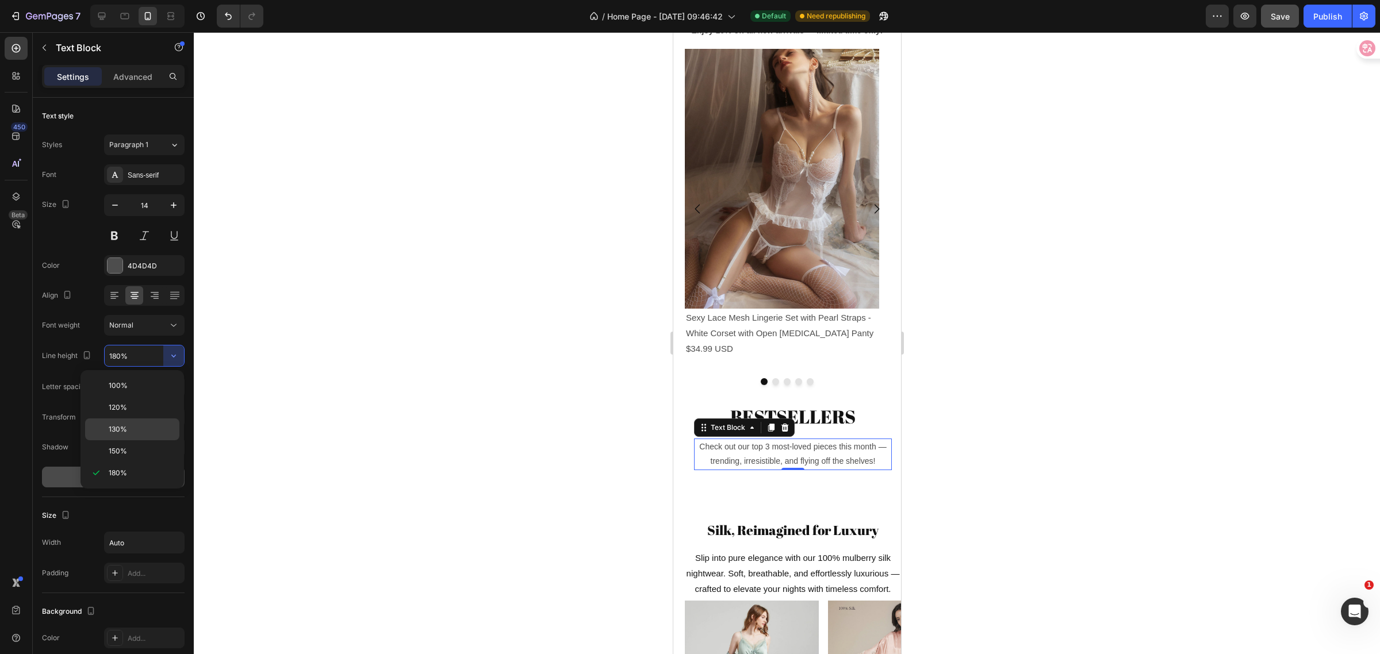
click at [134, 427] on p "130%" at bounding box center [142, 429] width 66 height 10
type input "130%"
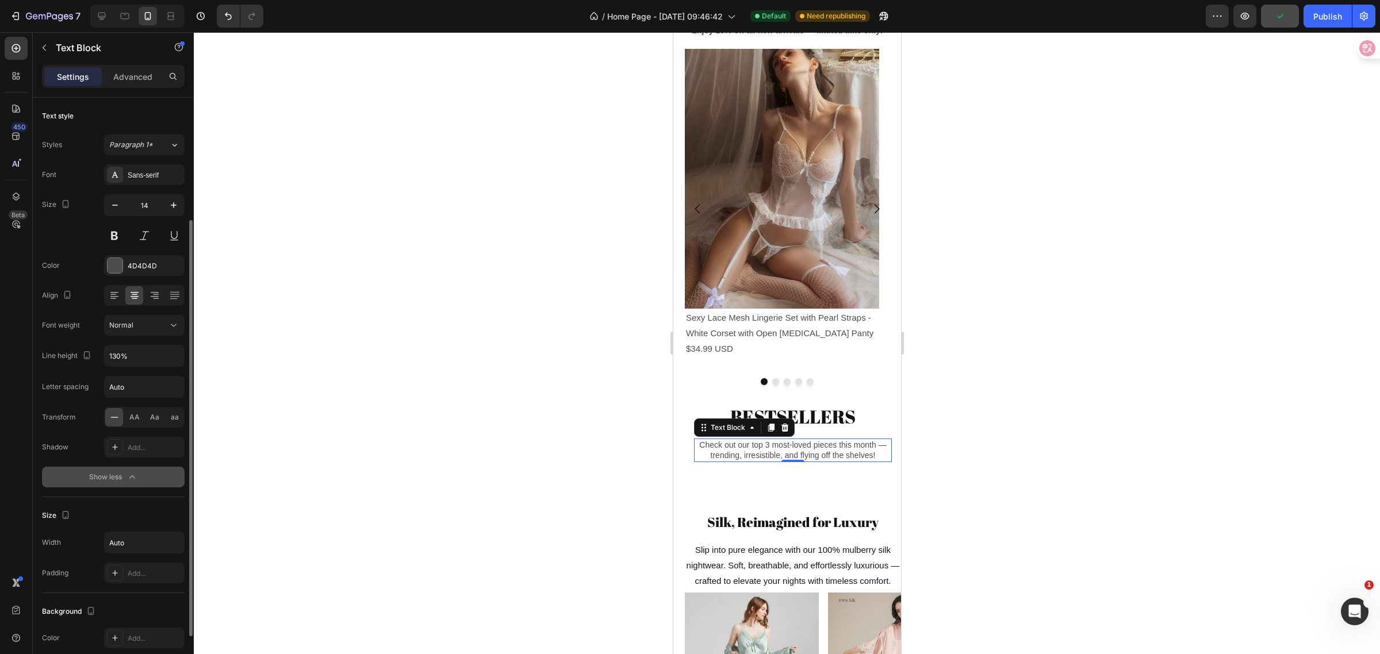
scroll to position [144, 0]
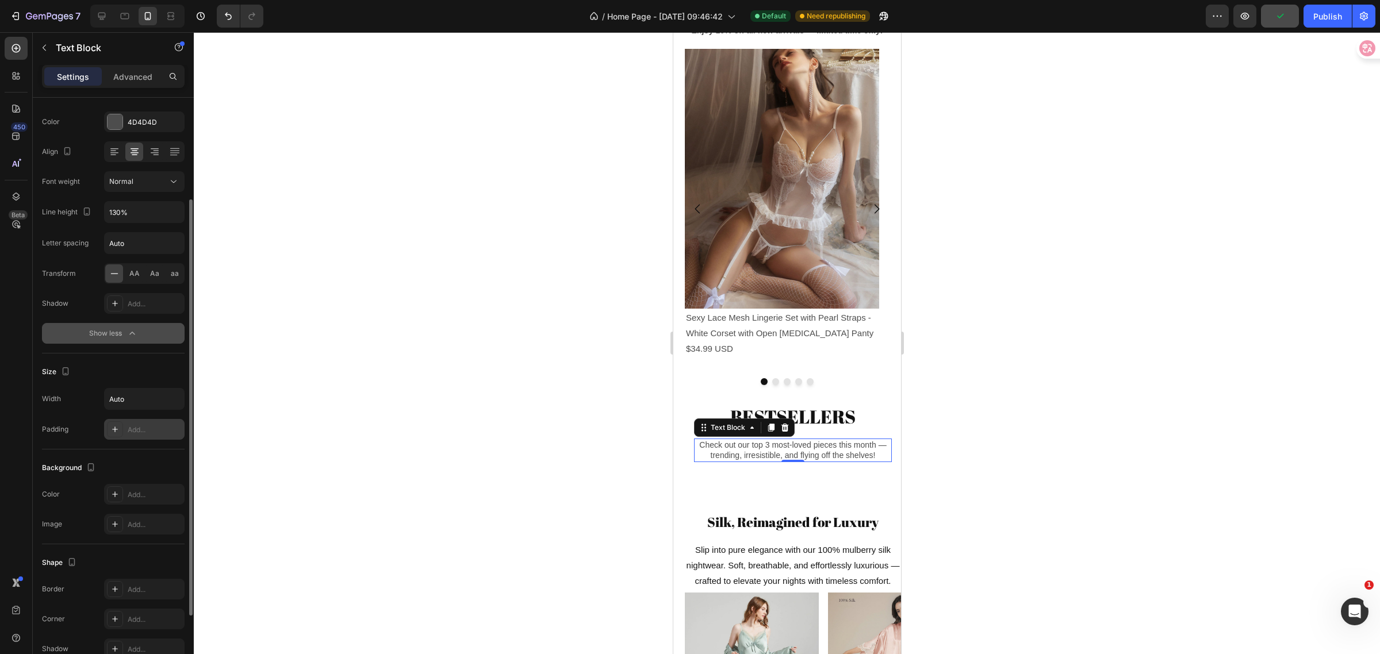
click at [156, 434] on div "Add..." at bounding box center [155, 430] width 54 height 10
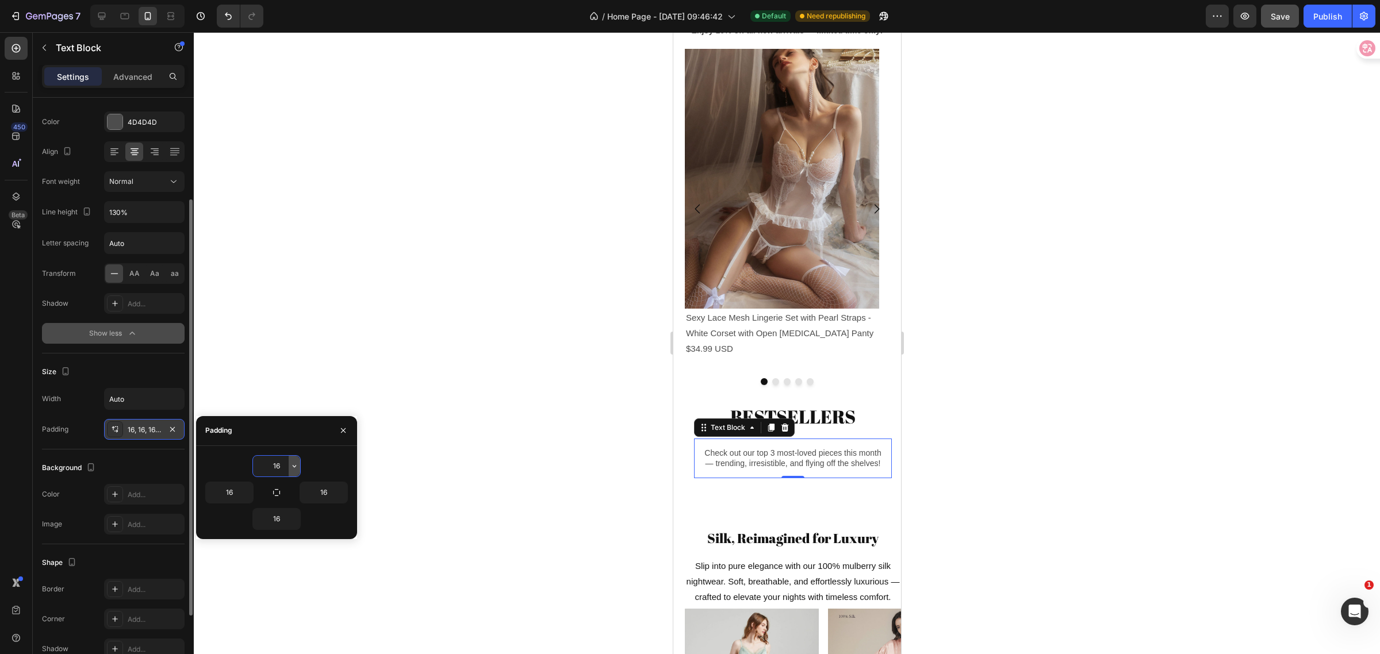
click at [292, 467] on icon "button" at bounding box center [294, 466] width 9 height 9
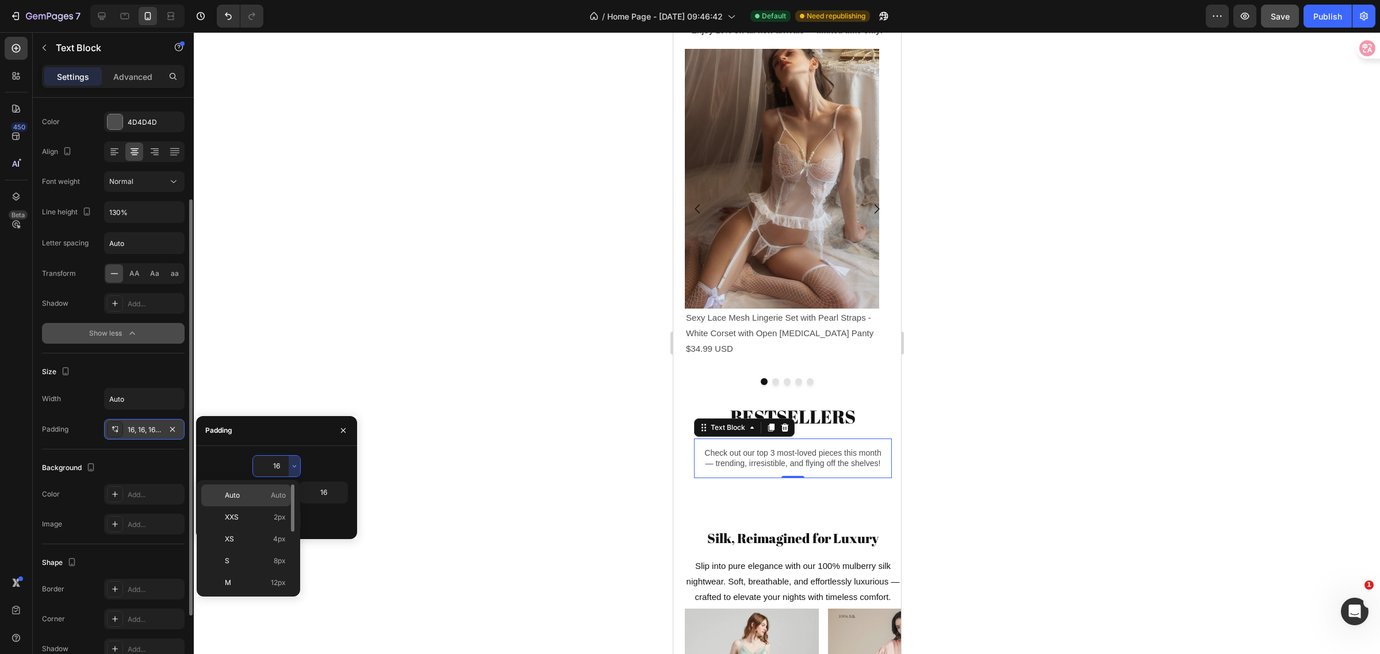
click at [235, 493] on span "Auto" at bounding box center [232, 496] width 15 height 10
type input "Auto"
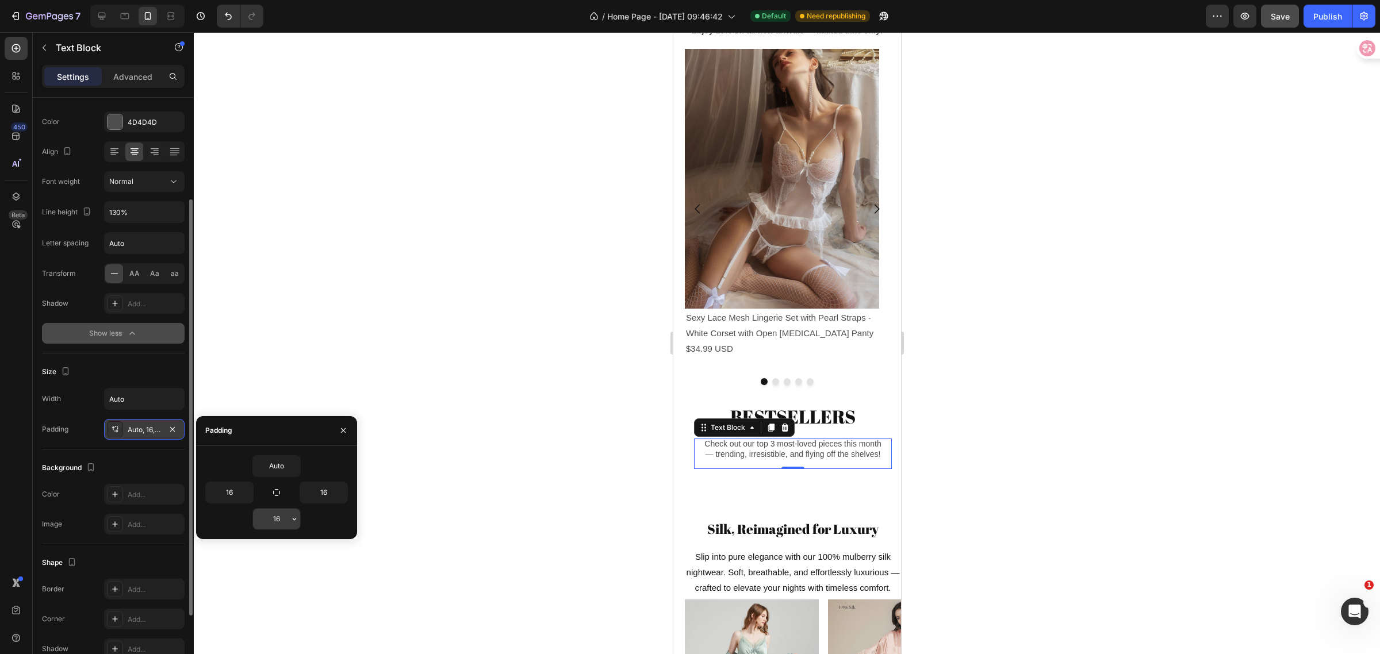
click at [278, 514] on input "16" at bounding box center [276, 519] width 47 height 21
click at [294, 520] on icon "button" at bounding box center [294, 519] width 3 height 2
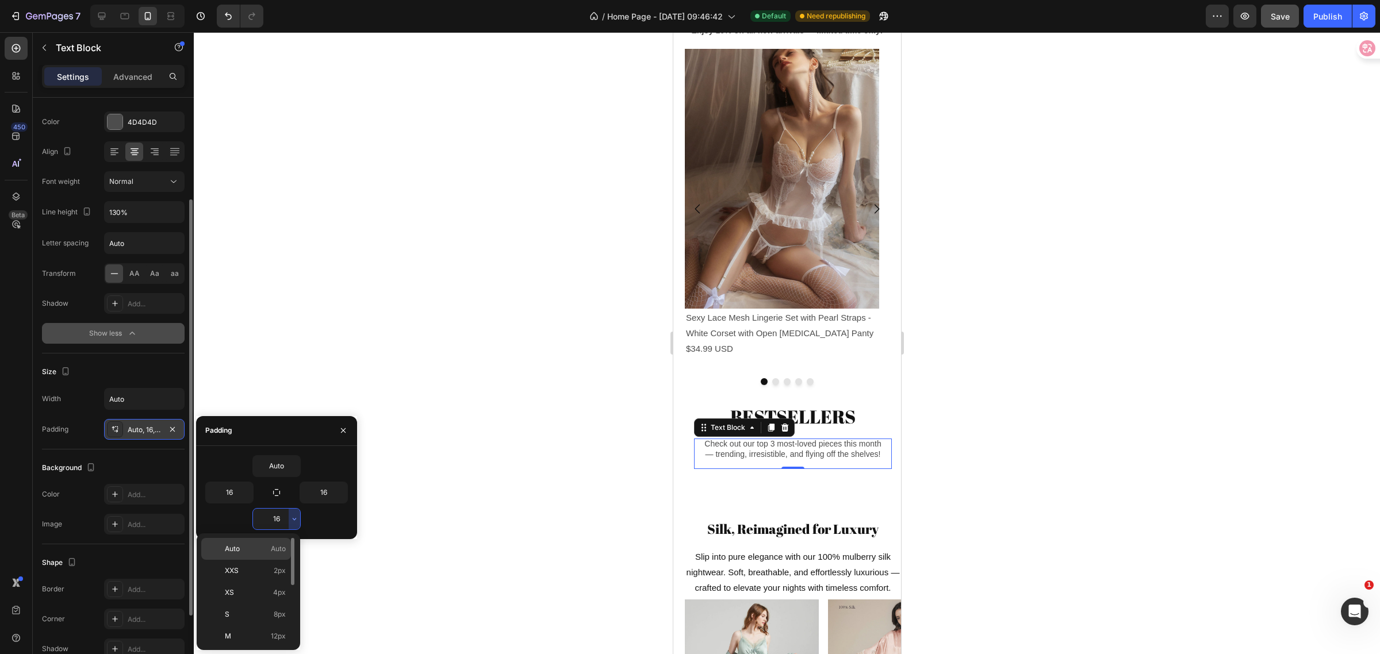
click at [231, 547] on span "Auto" at bounding box center [232, 549] width 15 height 10
type input "Auto"
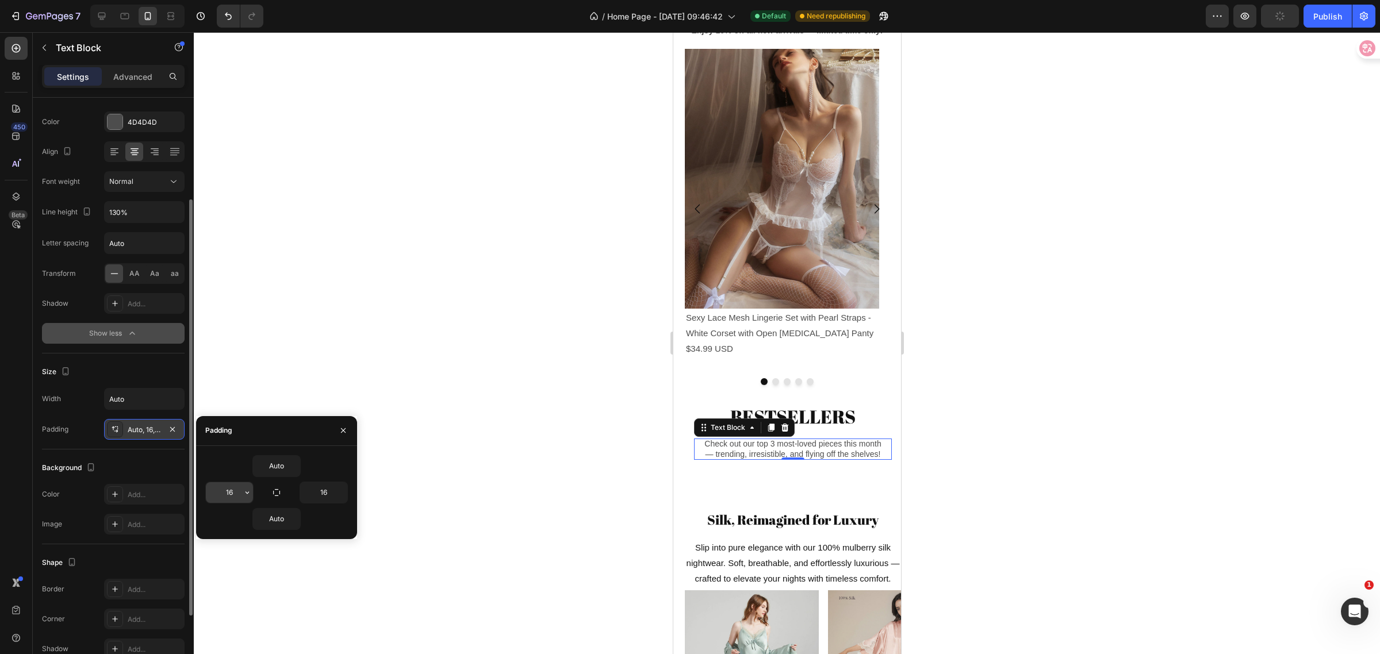
click at [235, 492] on input "16" at bounding box center [229, 492] width 47 height 21
type input "0"
click at [322, 489] on input "16" at bounding box center [323, 492] width 47 height 21
type input "0"
click at [239, 492] on input "0" at bounding box center [229, 492] width 47 height 21
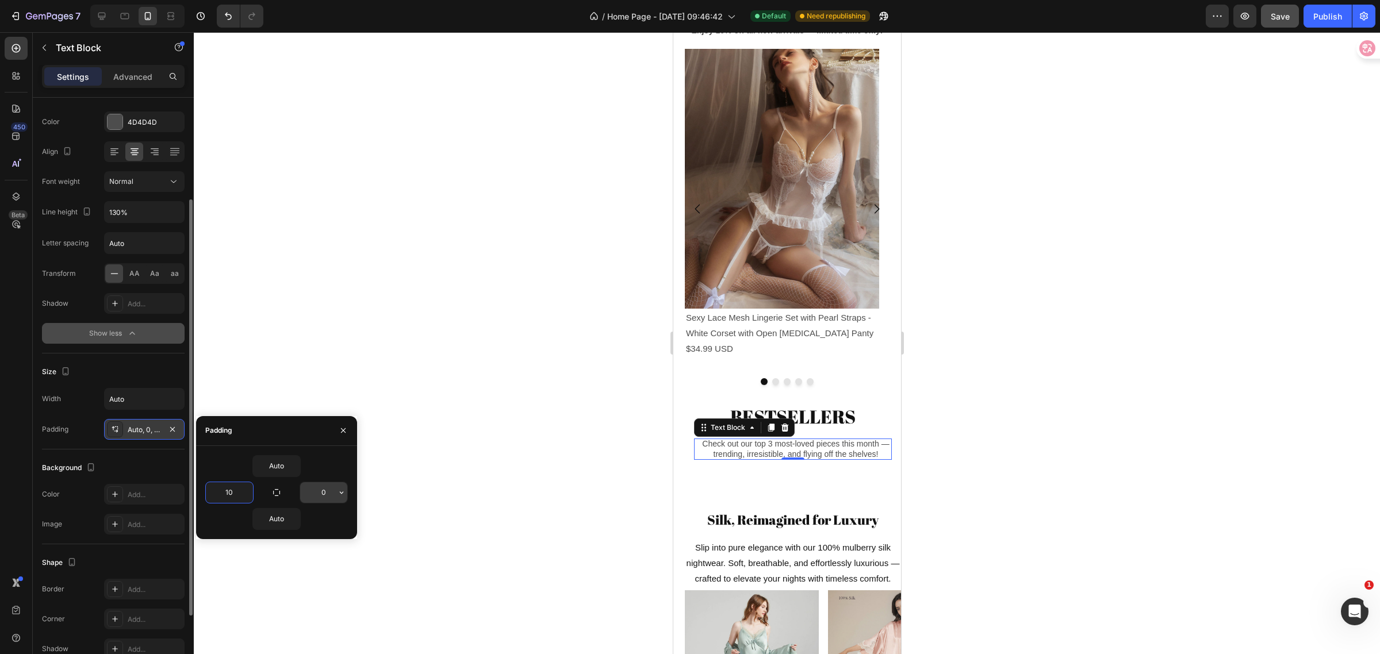
type input "10"
click at [325, 490] on input "0" at bounding box center [323, 492] width 47 height 21
type input "10"
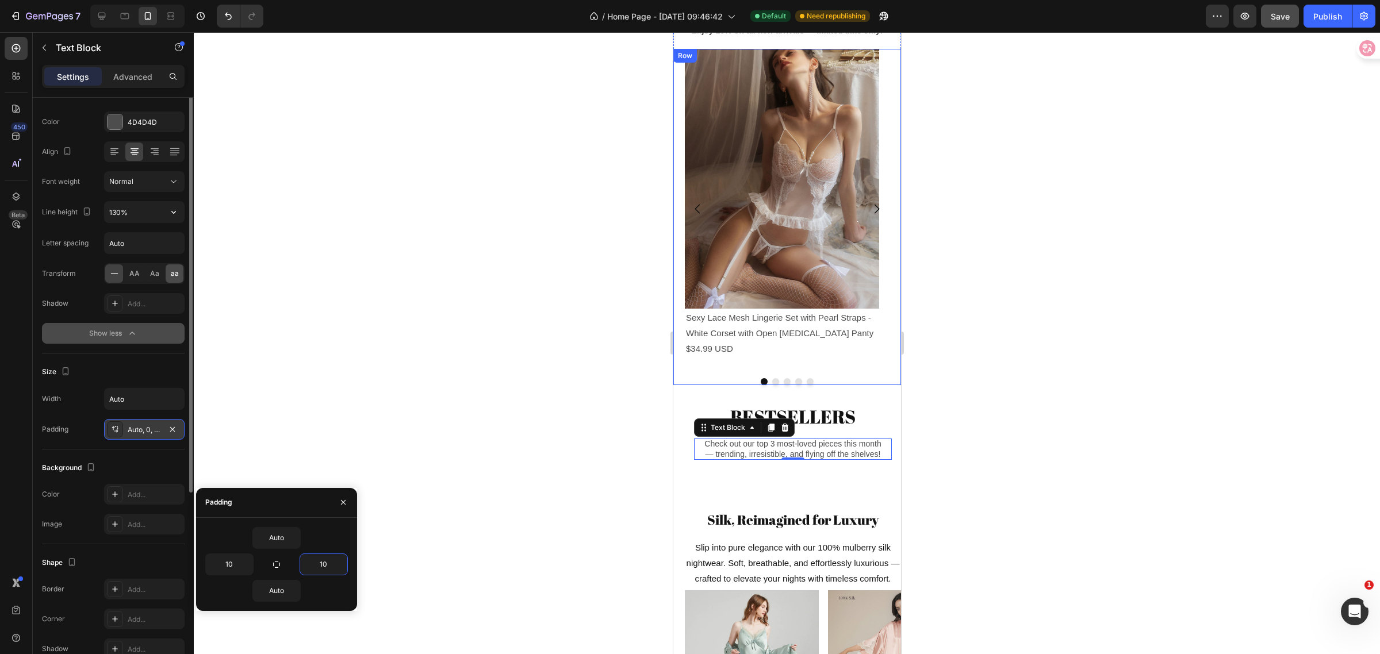
scroll to position [0, 0]
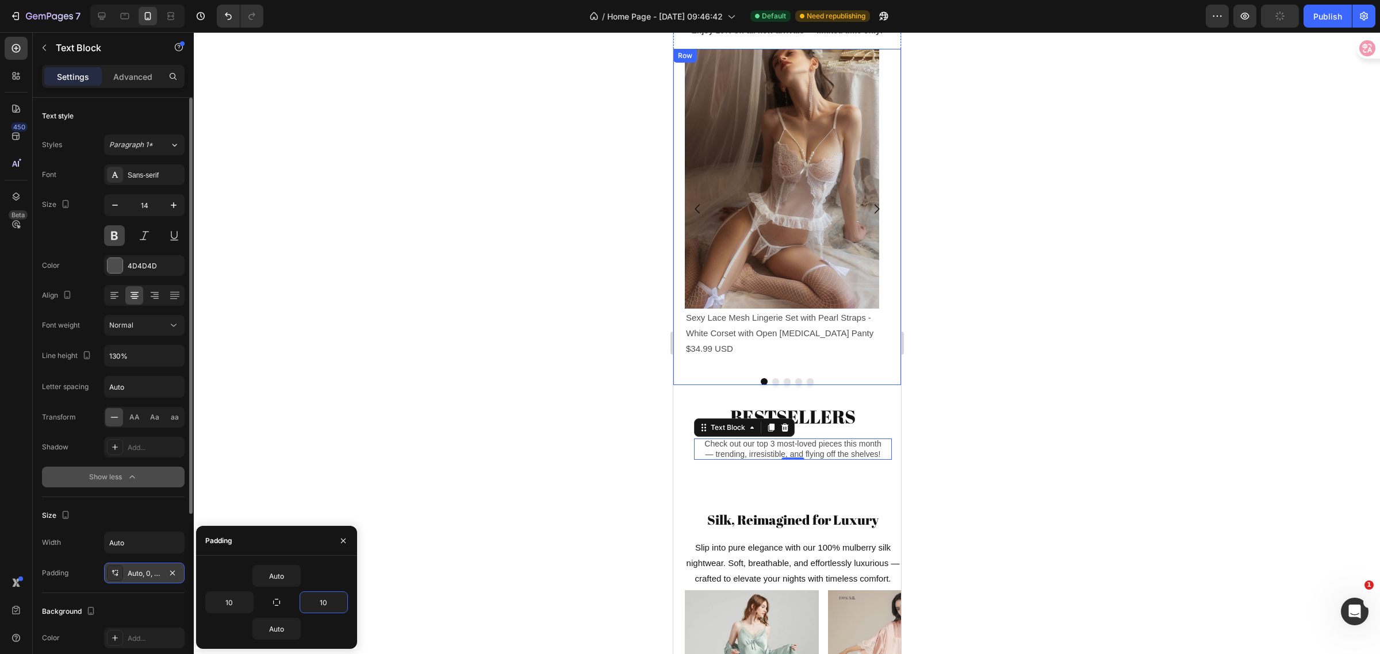
click at [118, 233] on button at bounding box center [114, 235] width 21 height 21
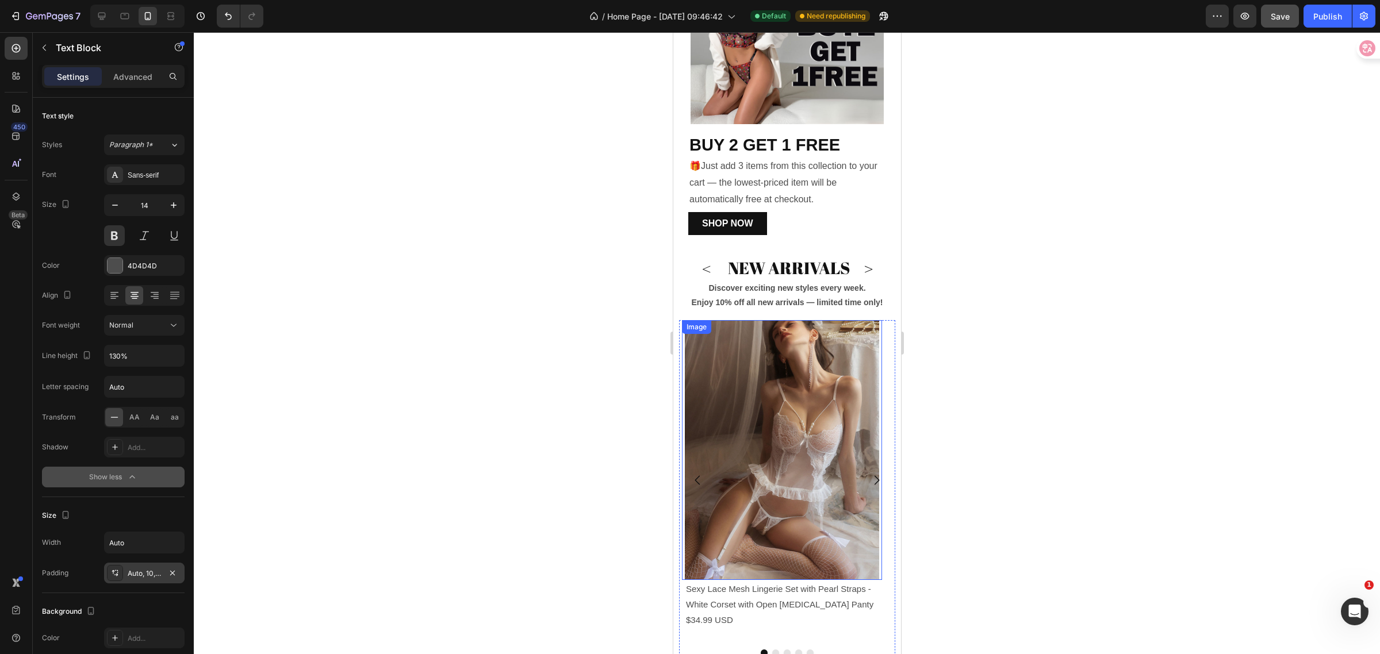
scroll to position [381, 0]
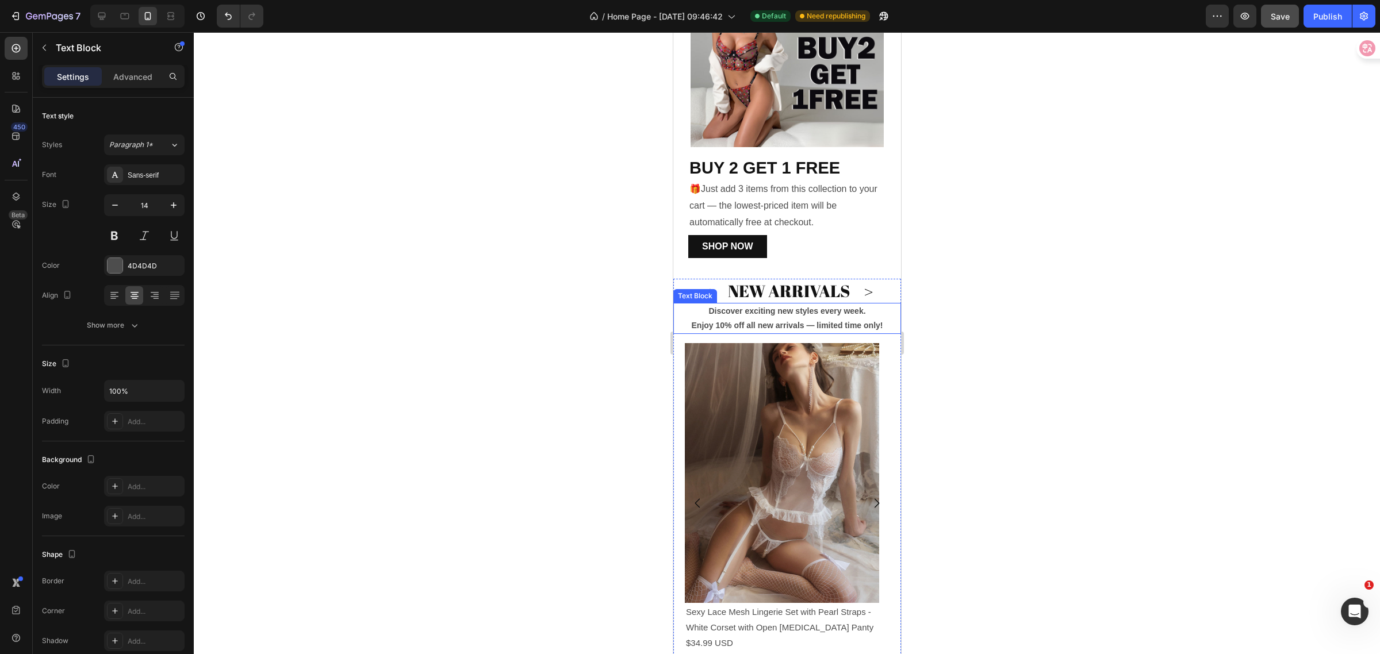
click at [767, 307] on strong "Discover exciting new styles every week." at bounding box center [786, 311] width 157 height 9
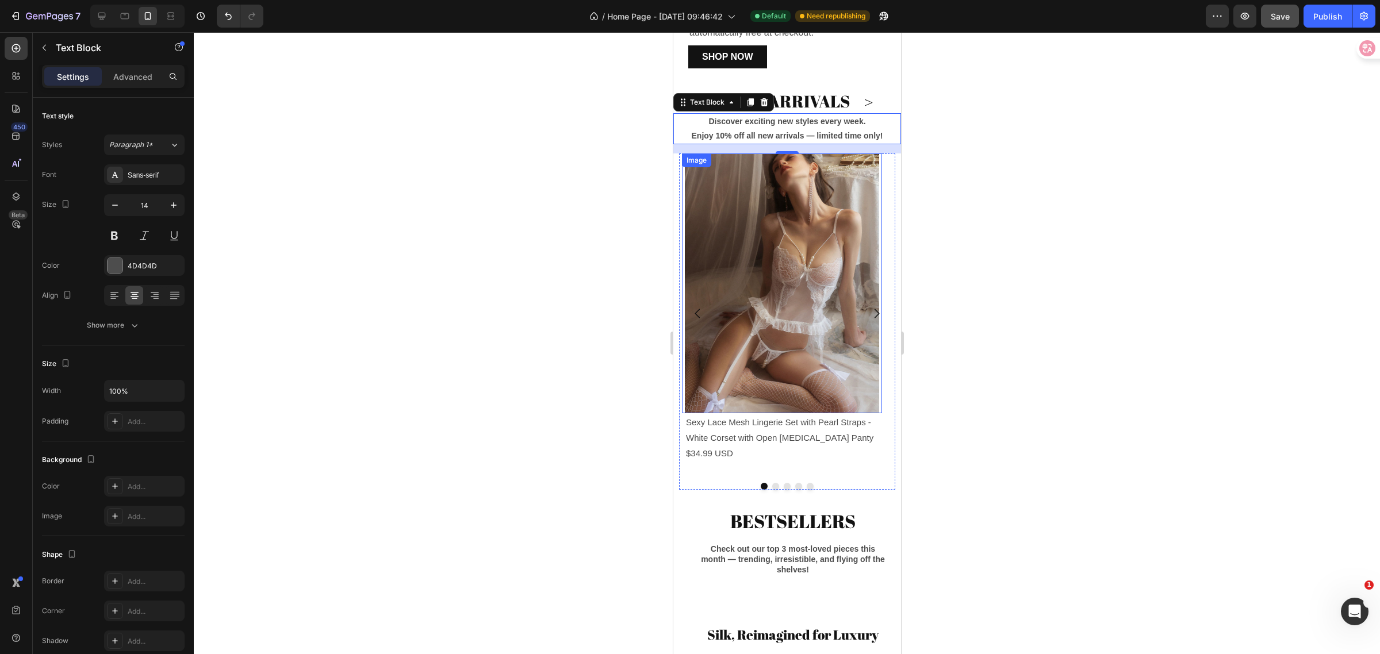
scroll to position [597, 0]
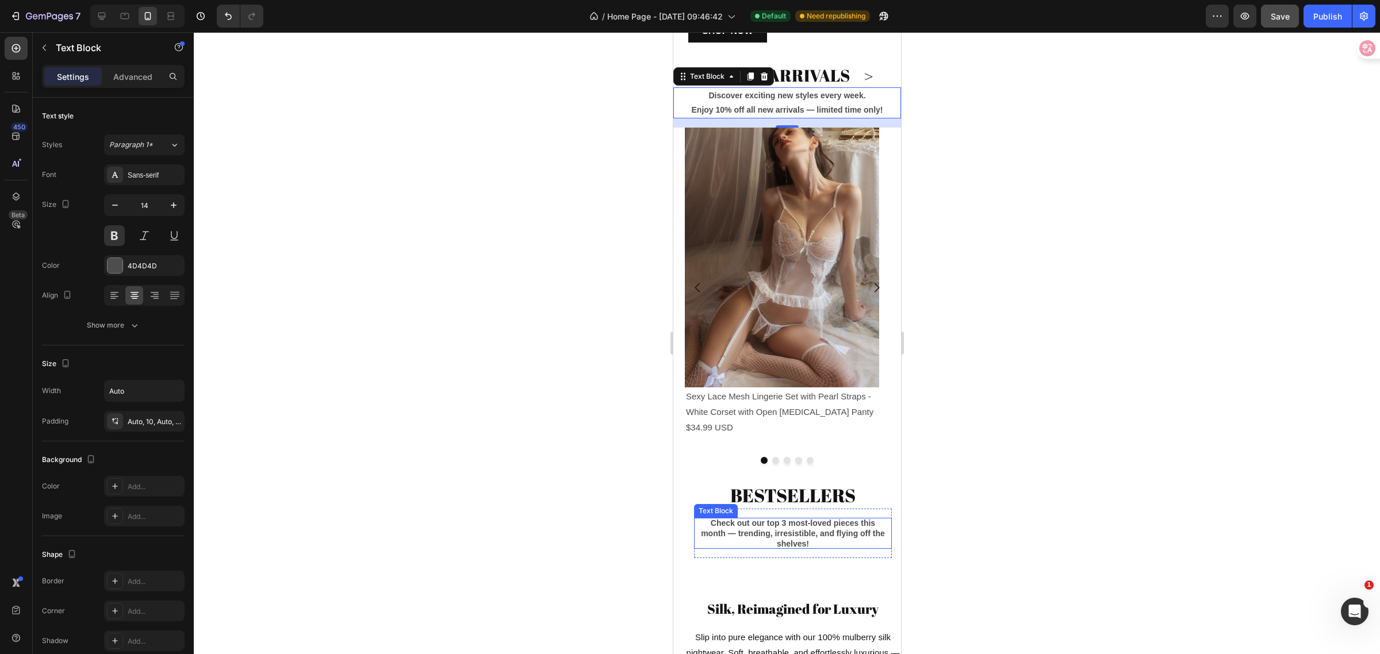
click at [807, 520] on p "Check out our top 3 most-loved pieces this month — trending, irresistible, and …" at bounding box center [792, 534] width 186 height 32
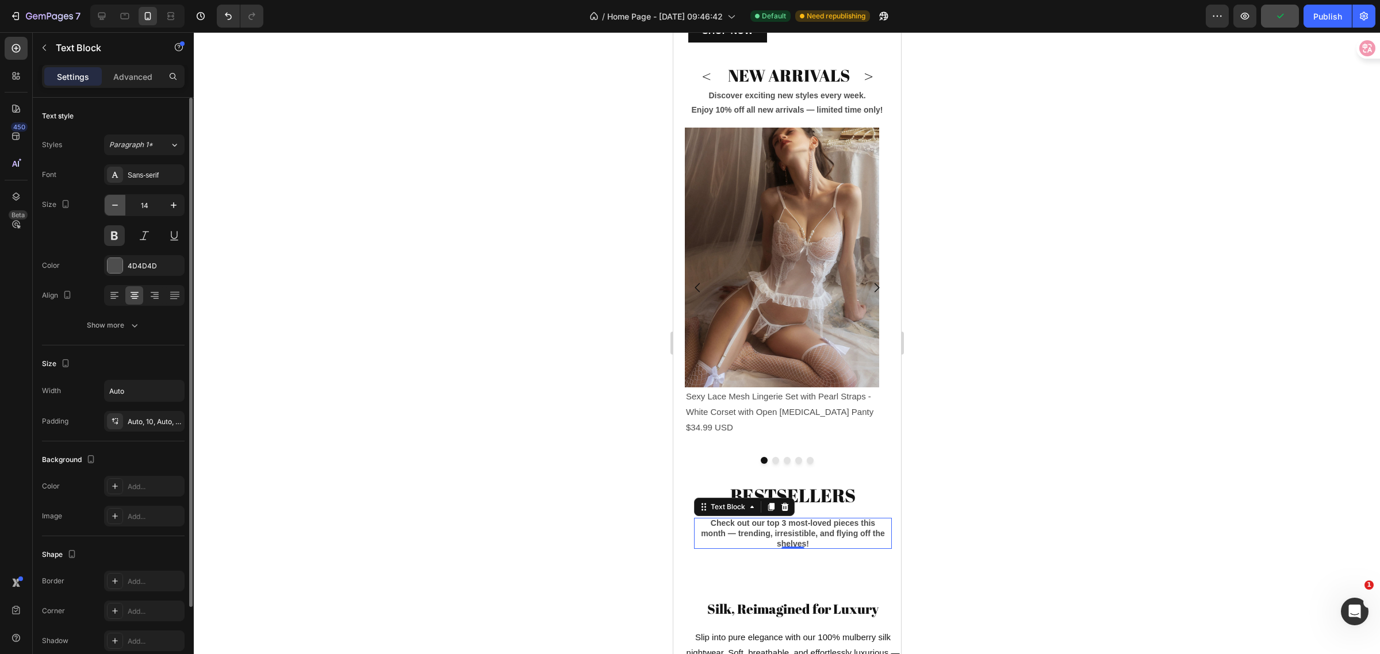
click at [122, 208] on button "button" at bounding box center [115, 205] width 21 height 21
click at [170, 207] on icon "button" at bounding box center [174, 206] width 12 height 12
click at [108, 210] on button "button" at bounding box center [115, 205] width 21 height 21
type input "14"
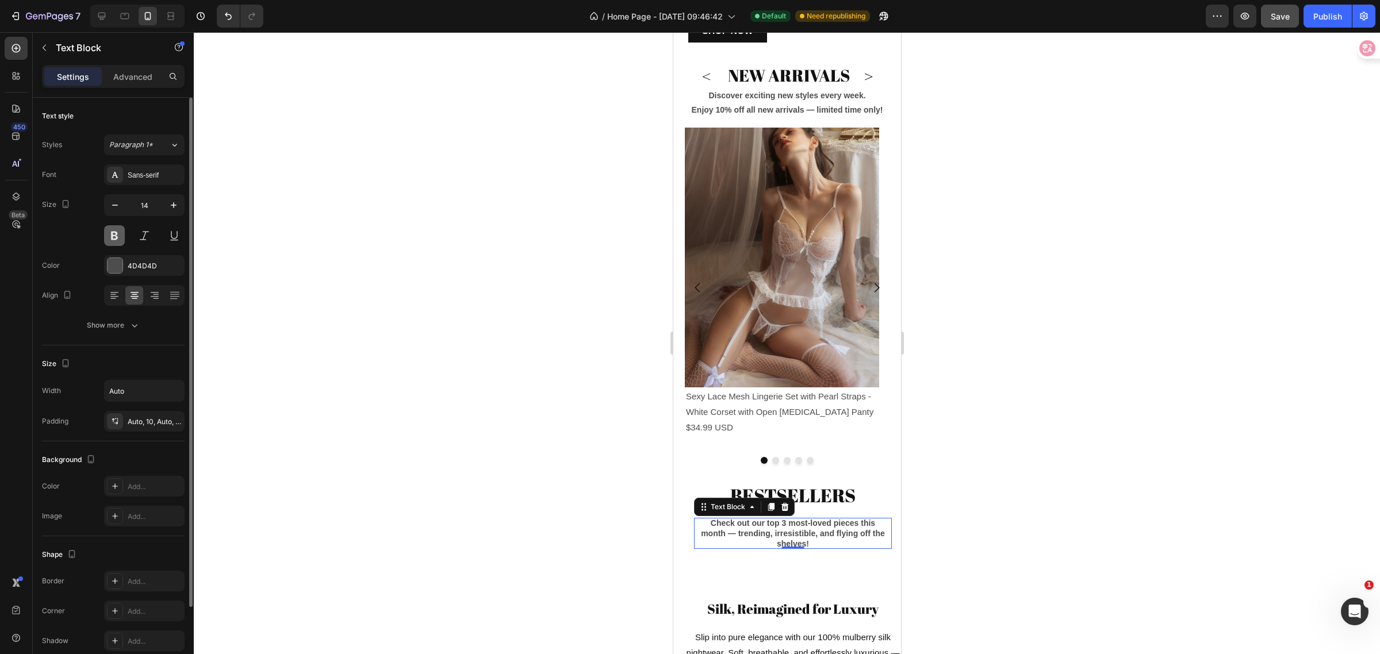
click at [111, 228] on button at bounding box center [114, 235] width 21 height 21
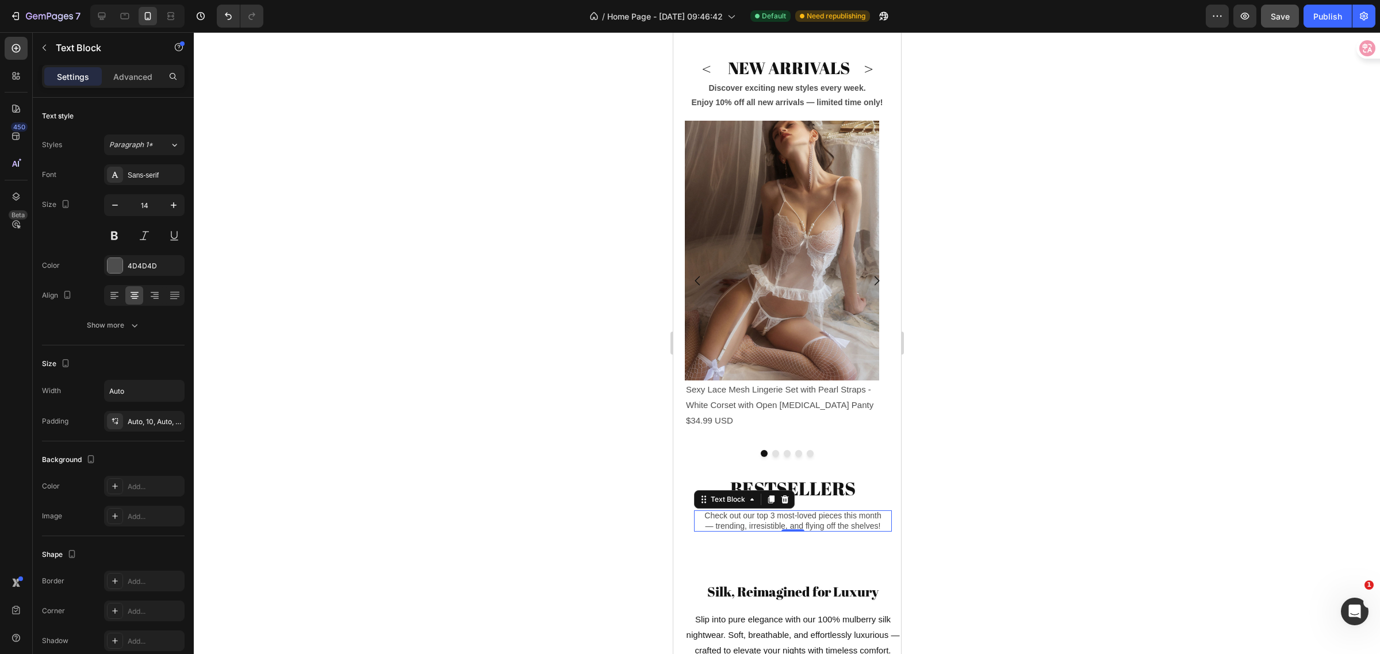
scroll to position [741, 0]
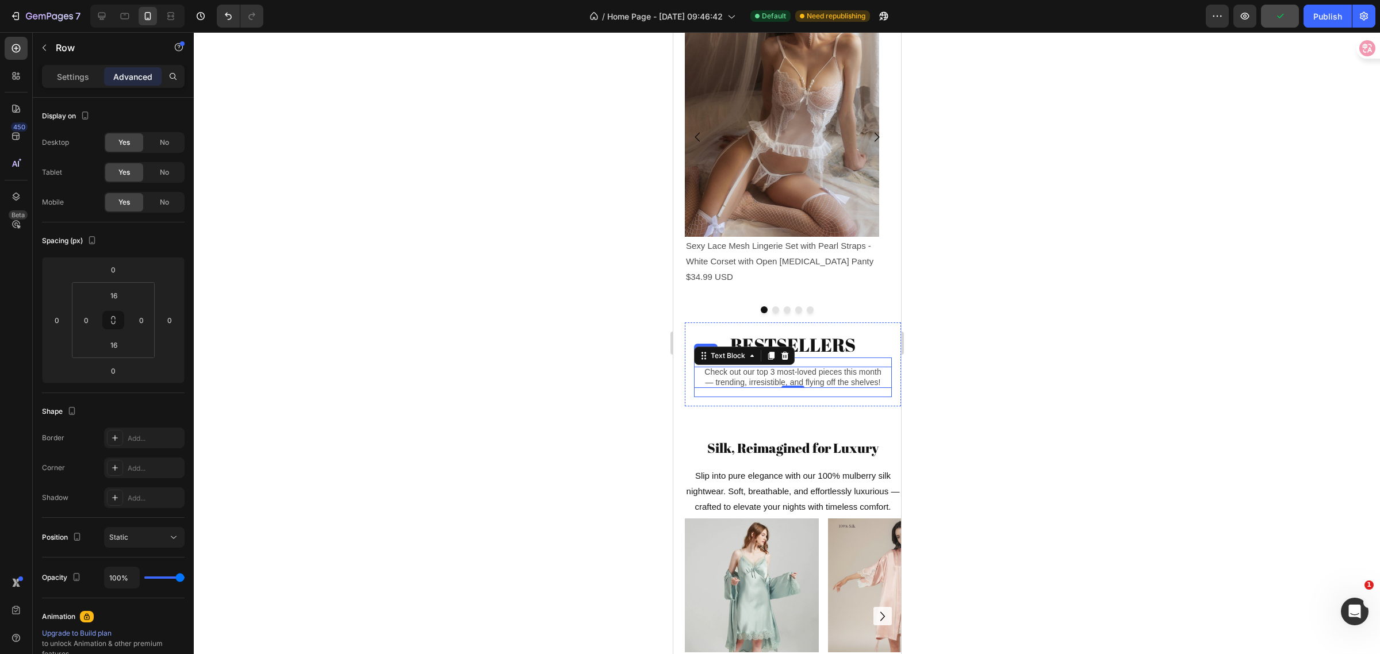
click at [842, 363] on div "Check out our top 3 most-loved pieces this month — trending, irresistible, and …" at bounding box center [793, 377] width 198 height 39
click at [108, 297] on input "16" at bounding box center [113, 295] width 23 height 17
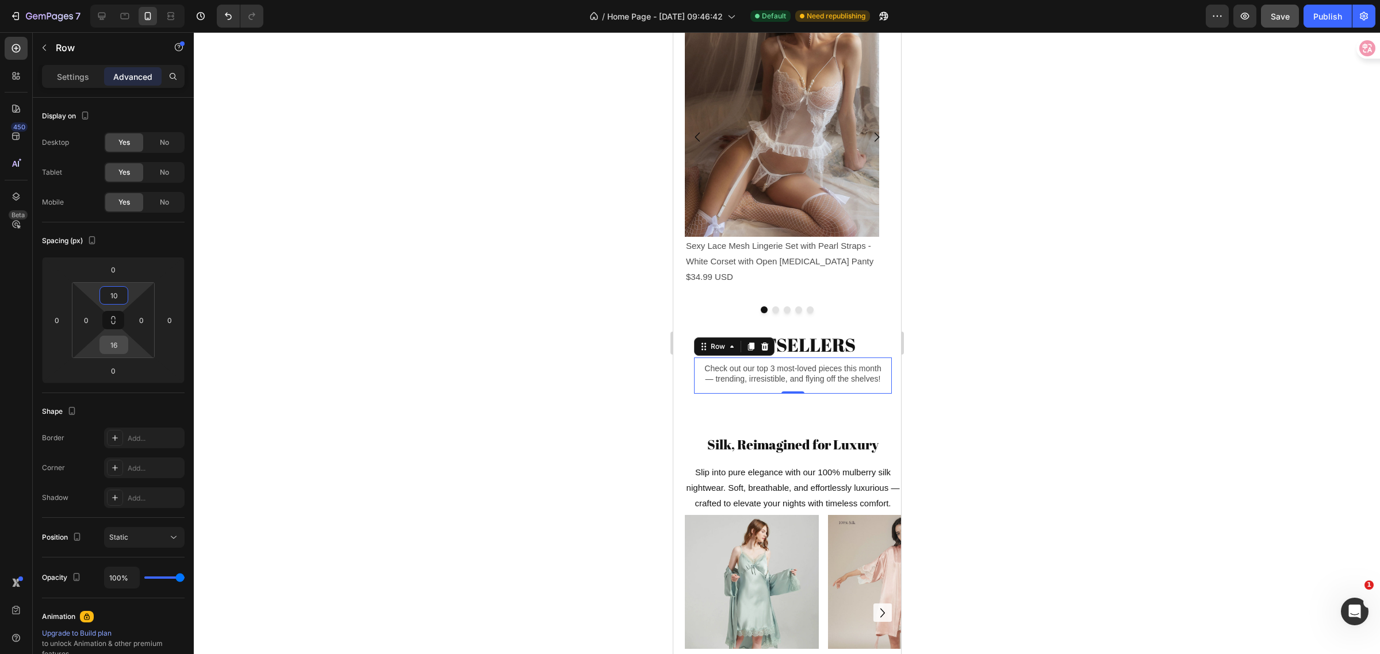
type input "10"
click at [122, 341] on input "16" at bounding box center [113, 344] width 23 height 17
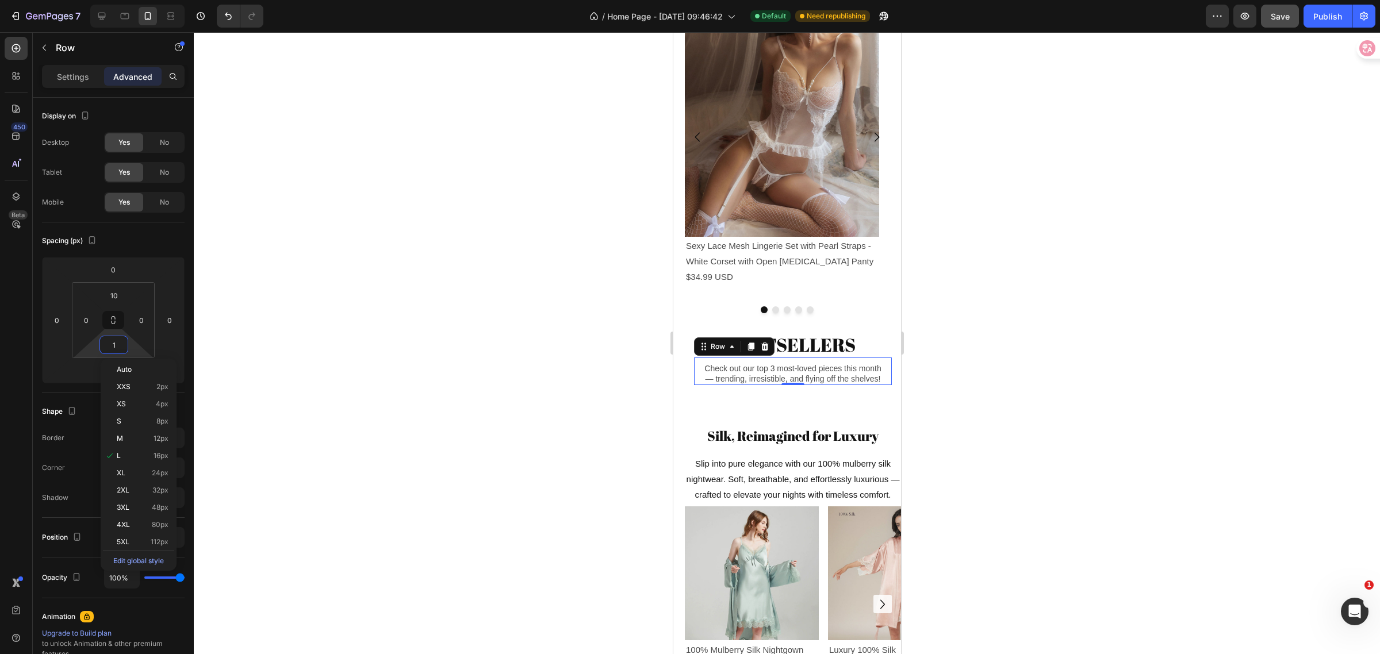
type input "10"
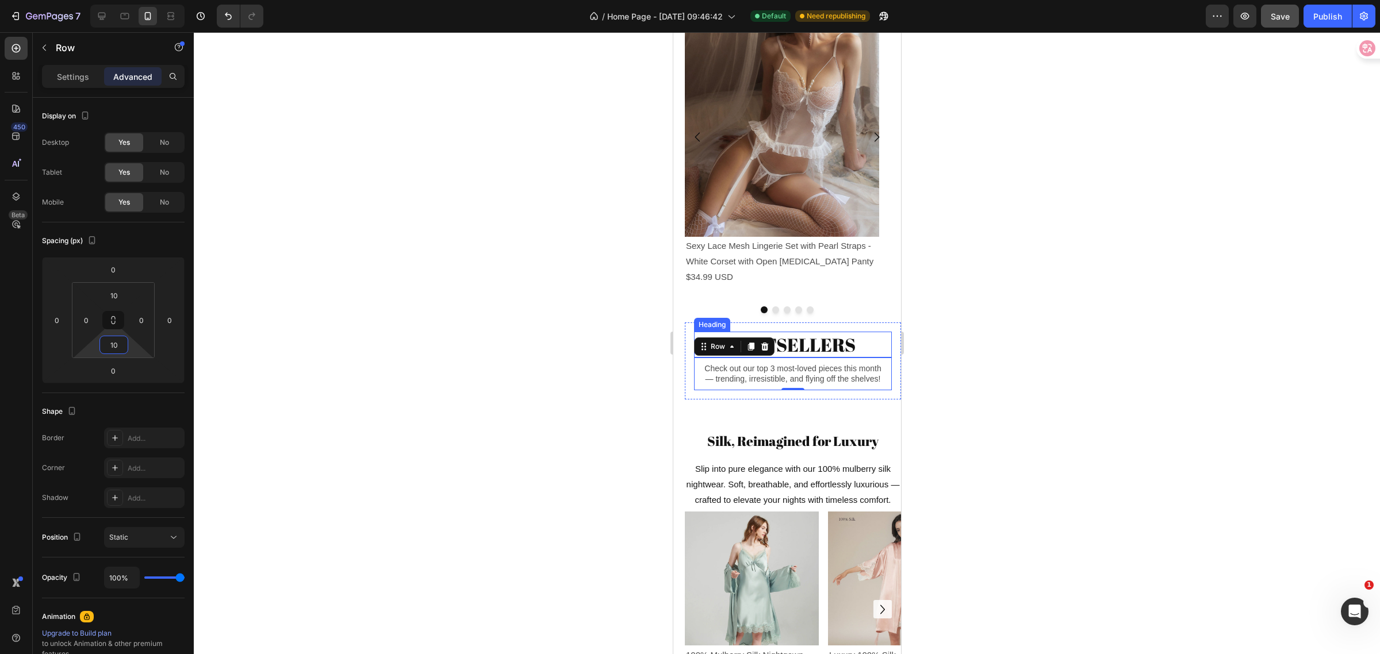
click at [839, 336] on h2 "BESTSELLERS" at bounding box center [793, 345] width 198 height 26
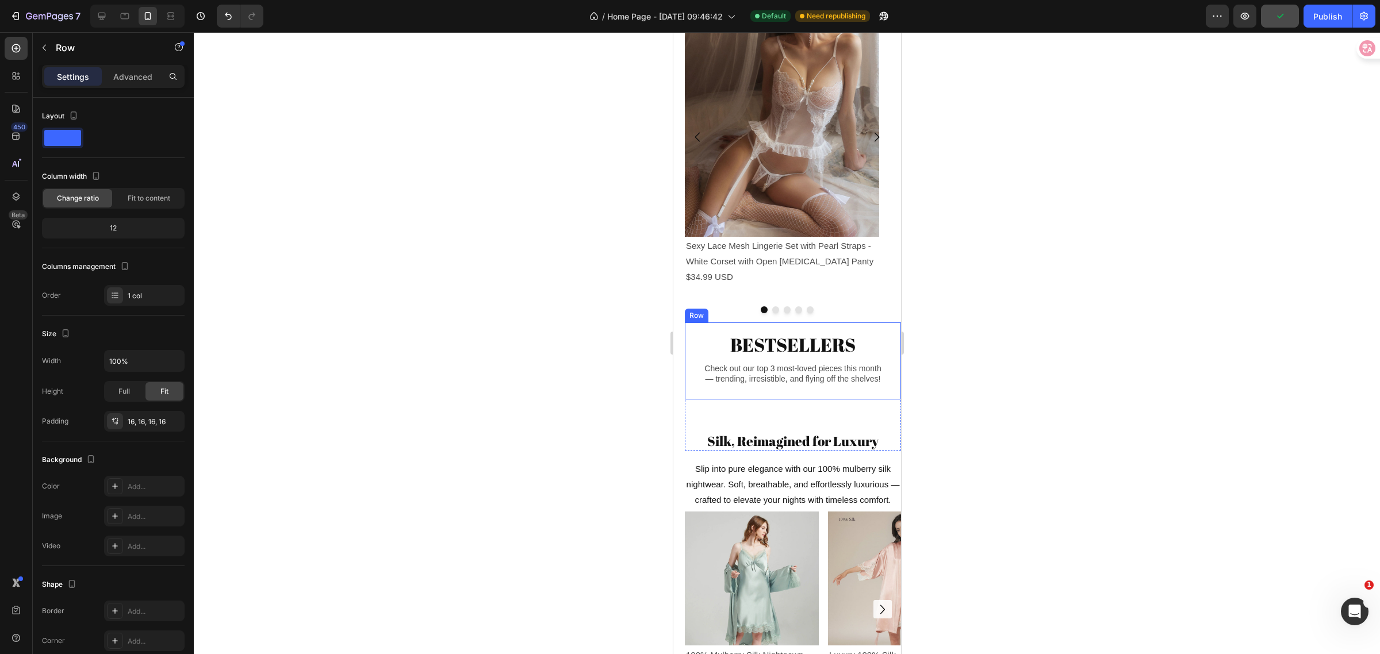
click at [690, 346] on div "BESTSELLERS Heading Check out our top 3 most-loved pieces this month — trending…" at bounding box center [792, 361] width 216 height 77
click at [141, 71] on p "Advanced" at bounding box center [132, 77] width 39 height 12
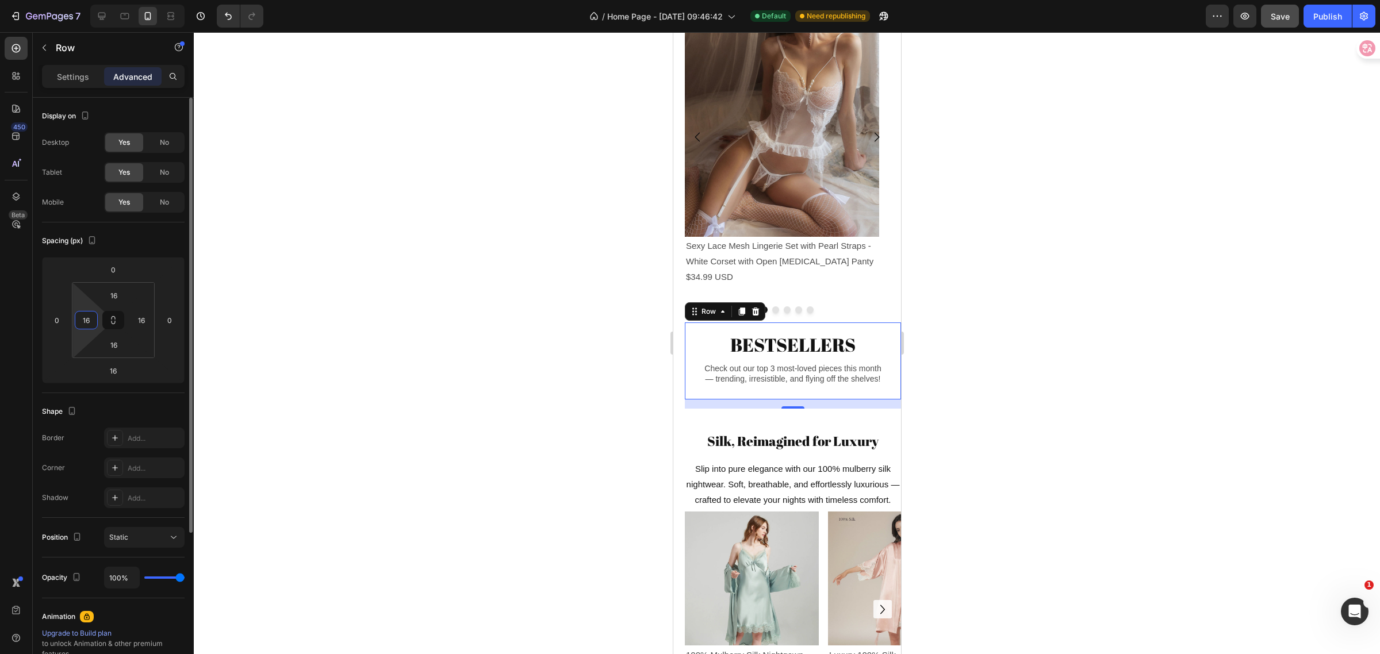
click at [90, 321] on input "16" at bounding box center [86, 320] width 17 height 17
type input "10"
click at [148, 321] on input "16" at bounding box center [141, 320] width 17 height 17
type input "10"
click at [118, 300] on input "16" at bounding box center [113, 295] width 23 height 17
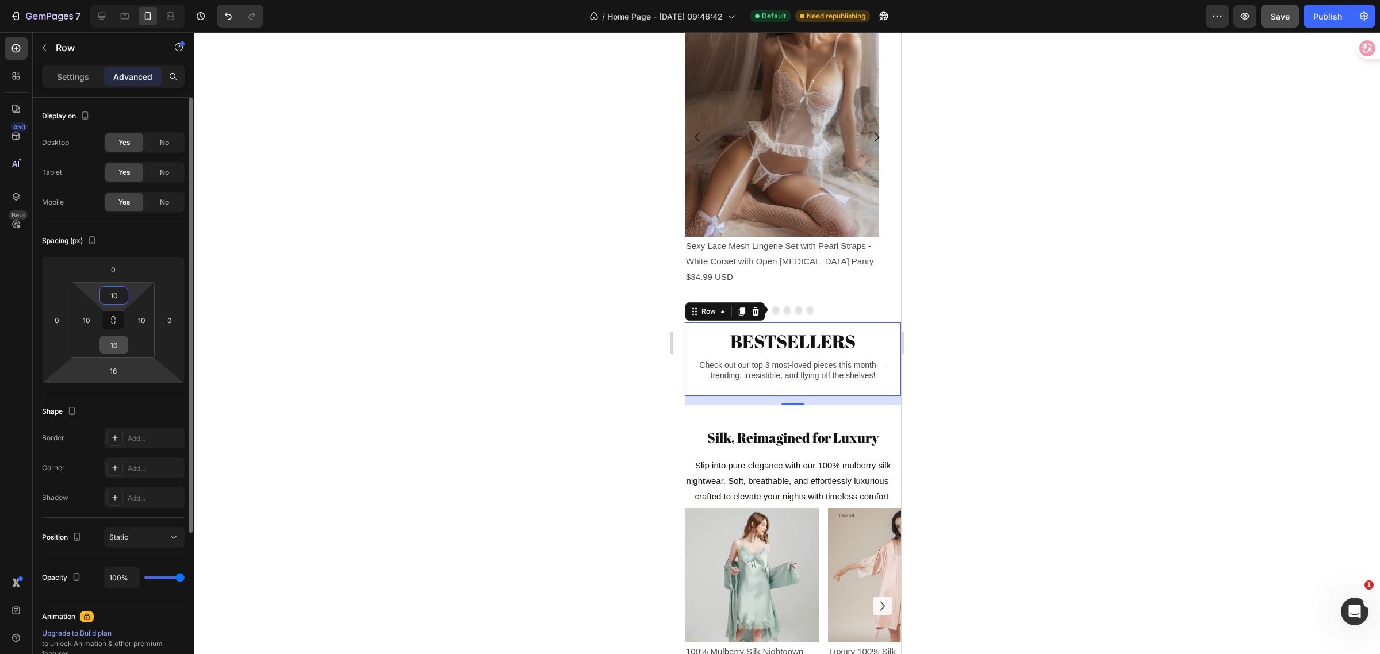
type input "10"
click at [118, 352] on input "16" at bounding box center [113, 344] width 23 height 17
type input "10"
click at [118, 371] on input "16" at bounding box center [113, 370] width 23 height 17
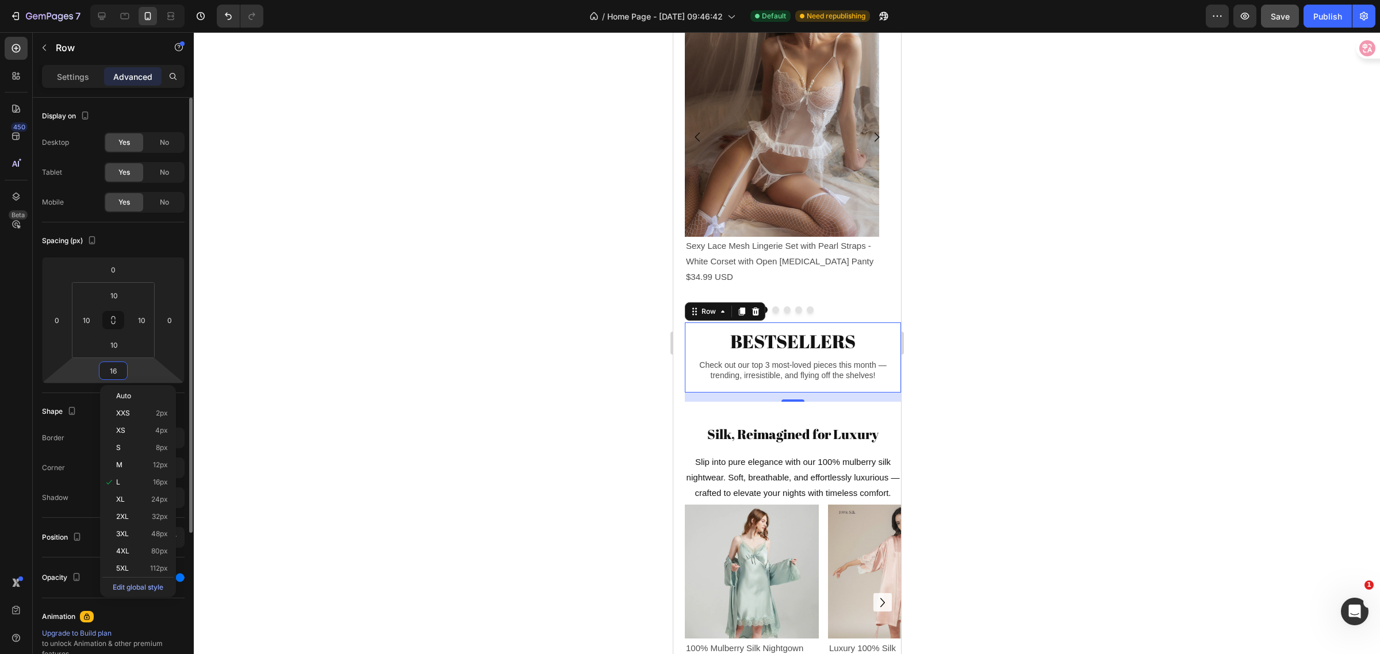
type input "0"
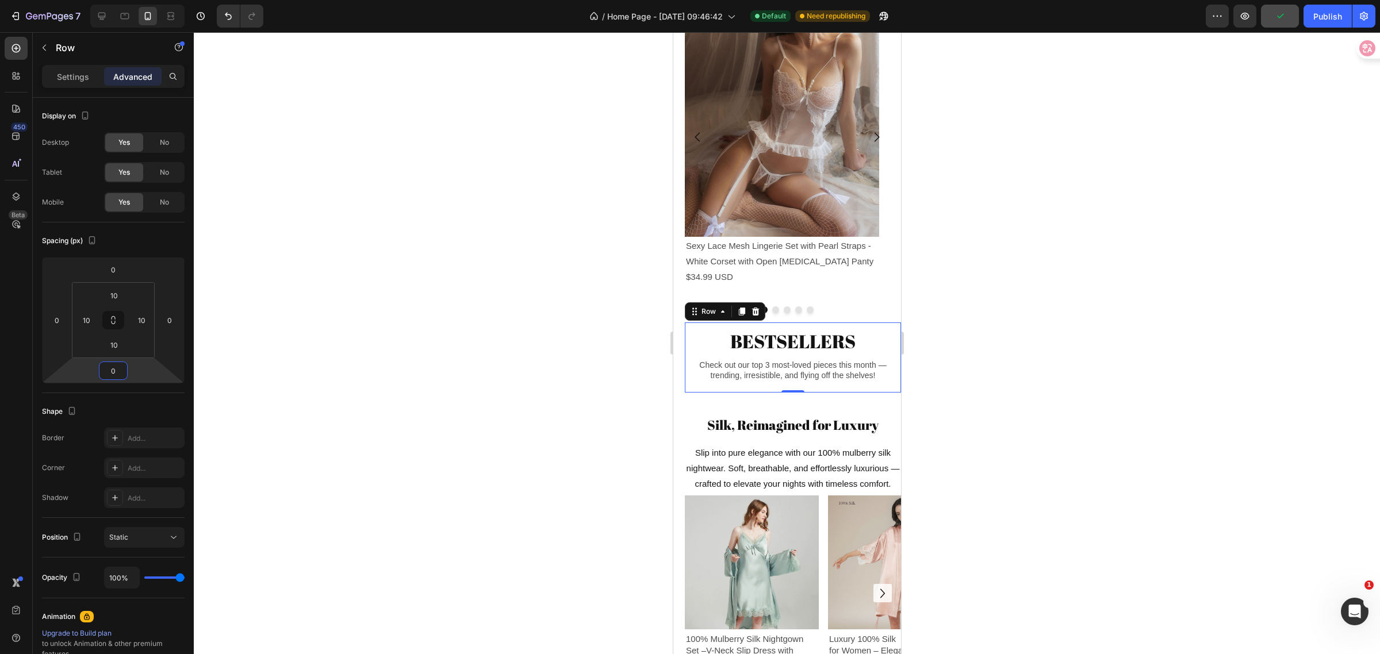
click at [1082, 380] on div at bounding box center [787, 343] width 1186 height 622
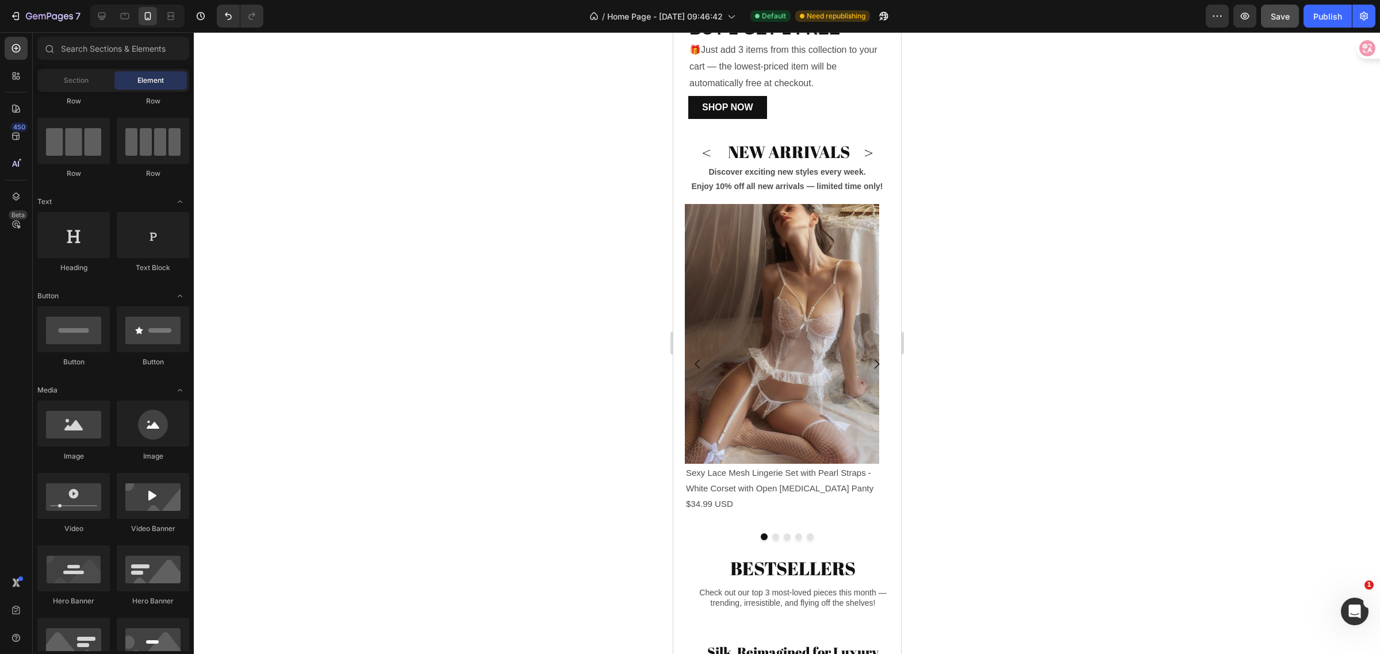
scroll to position [381, 0]
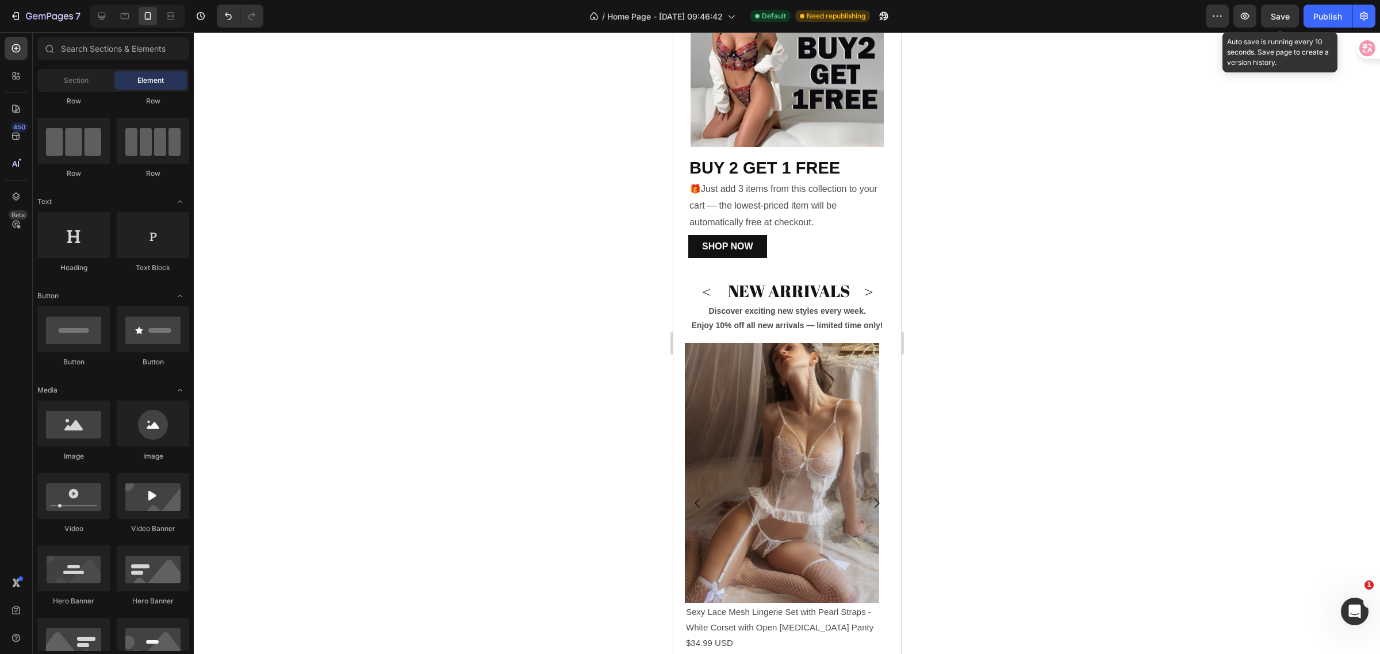
drag, startPoint x: 1289, startPoint y: 12, endPoint x: 1200, endPoint y: 72, distance: 107.5
click at [1289, 12] on span "Save" at bounding box center [1280, 17] width 19 height 10
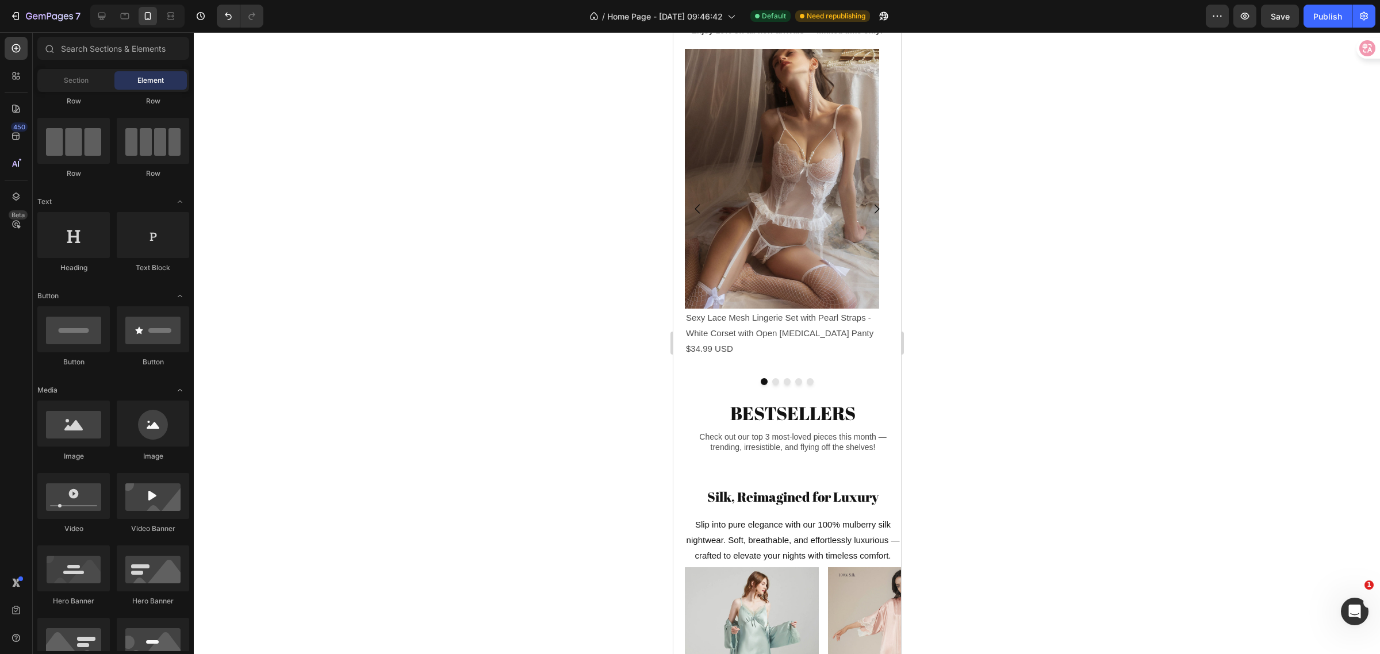
scroll to position [0, 0]
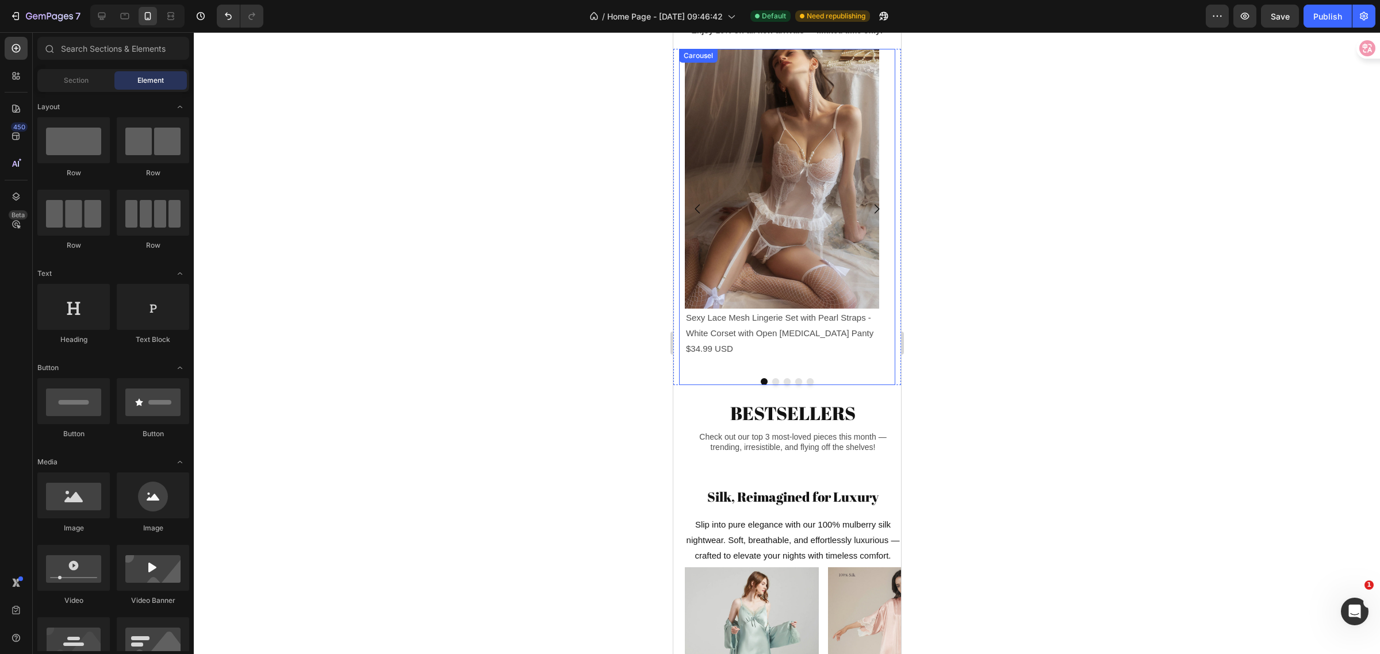
click at [684, 219] on button "Carousel Back Arrow" at bounding box center [697, 209] width 32 height 32
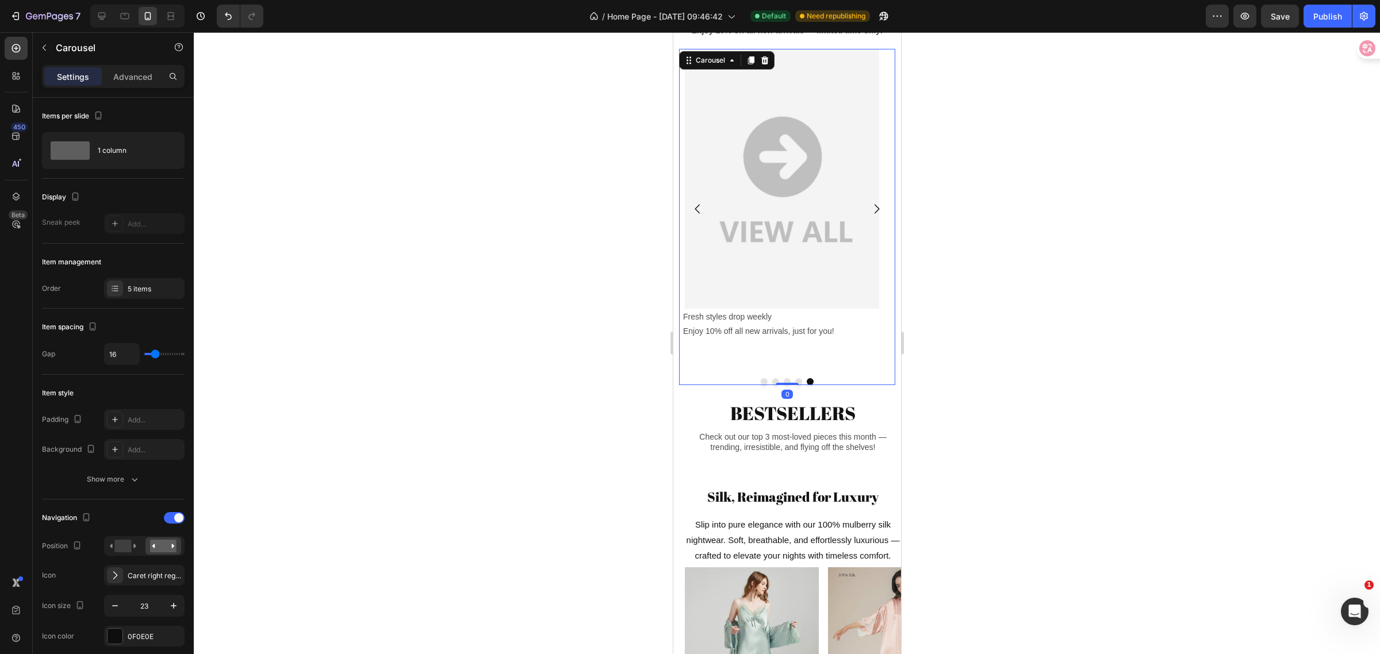
click at [700, 204] on icon "Carousel Back Arrow" at bounding box center [697, 208] width 13 height 13
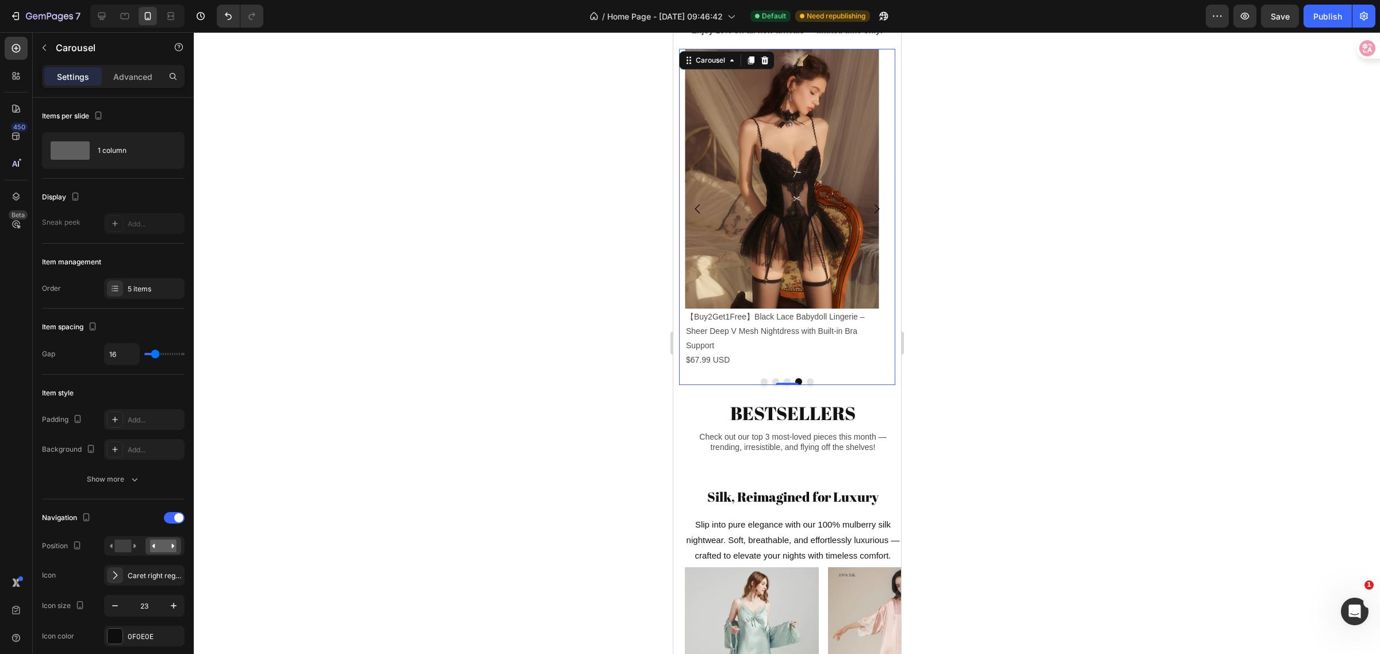
click at [700, 204] on icon "Carousel Back Arrow" at bounding box center [697, 208] width 13 height 13
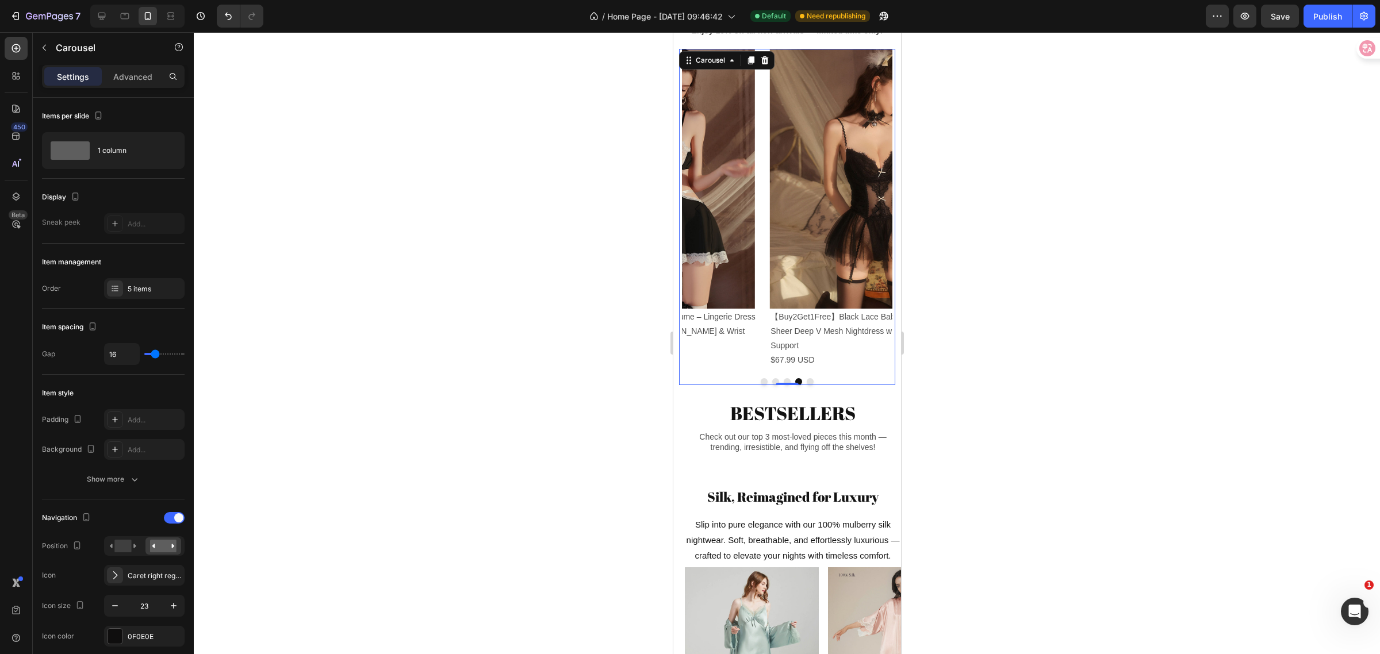
click at [700, 204] on icon "Carousel Back Arrow" at bounding box center [697, 208] width 13 height 13
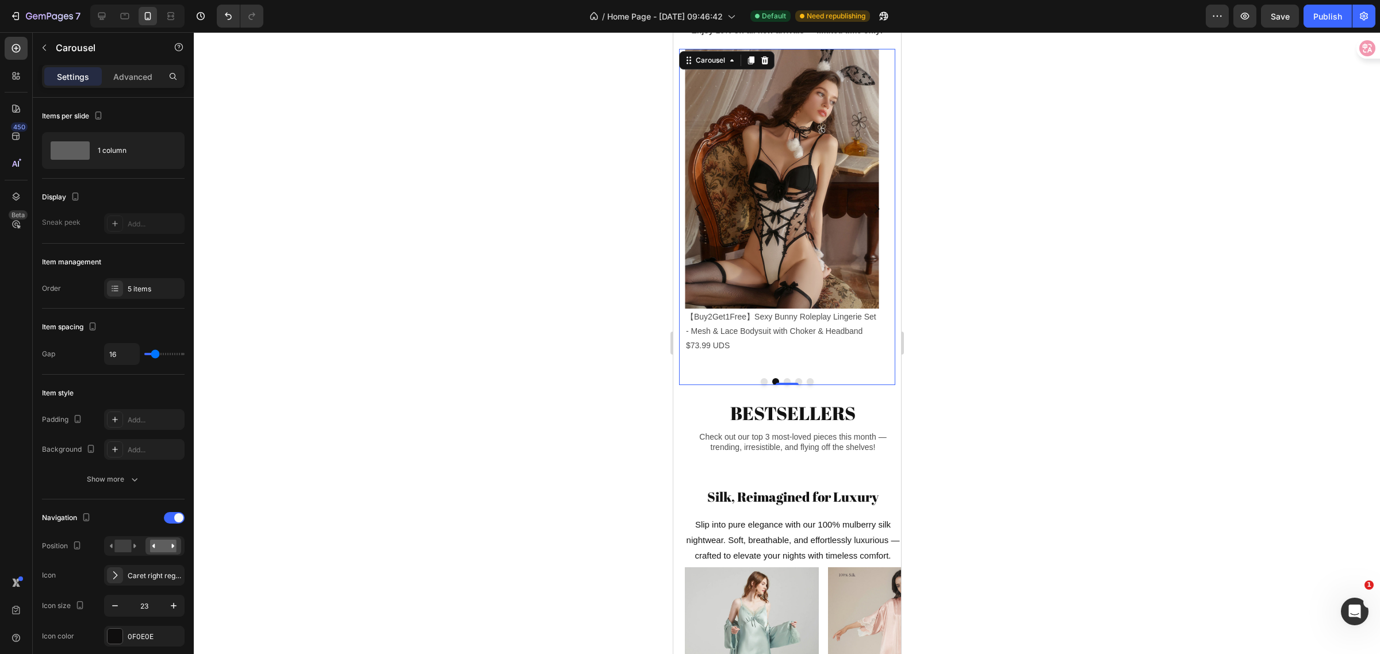
click at [700, 204] on icon "Carousel Back Arrow" at bounding box center [697, 208] width 13 height 13
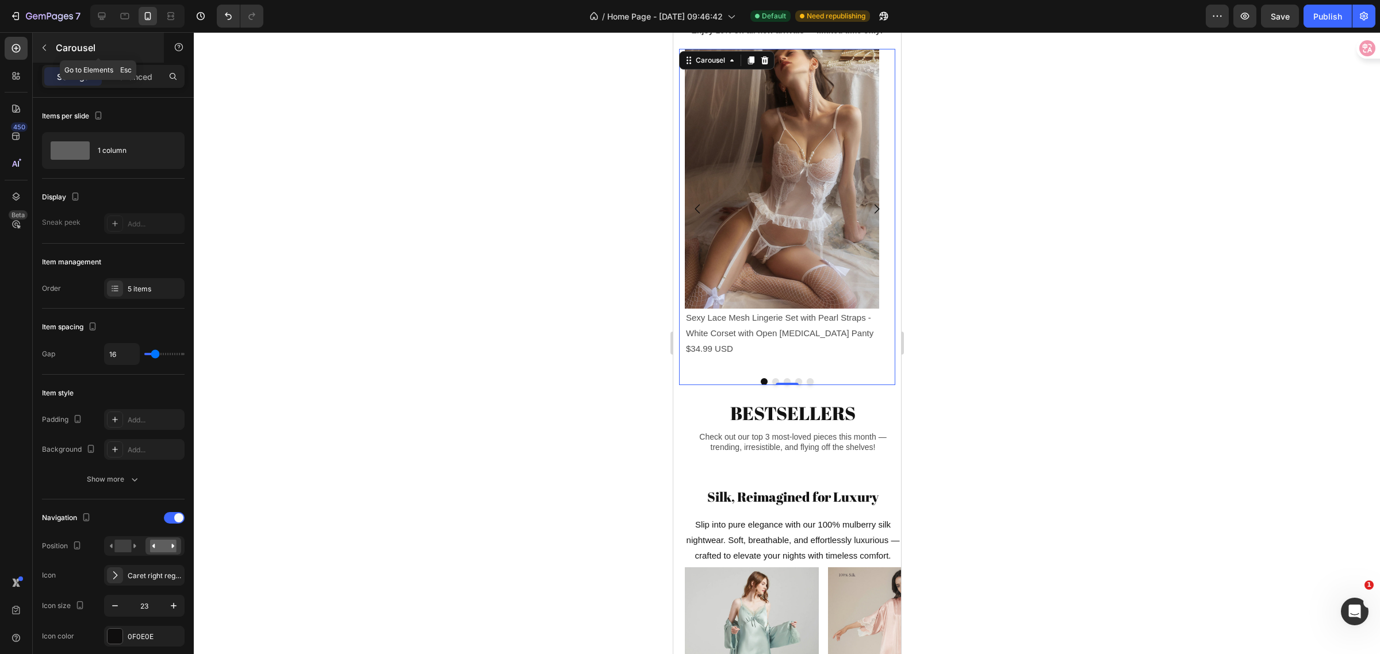
click at [48, 49] on icon "button" at bounding box center [44, 47] width 9 height 9
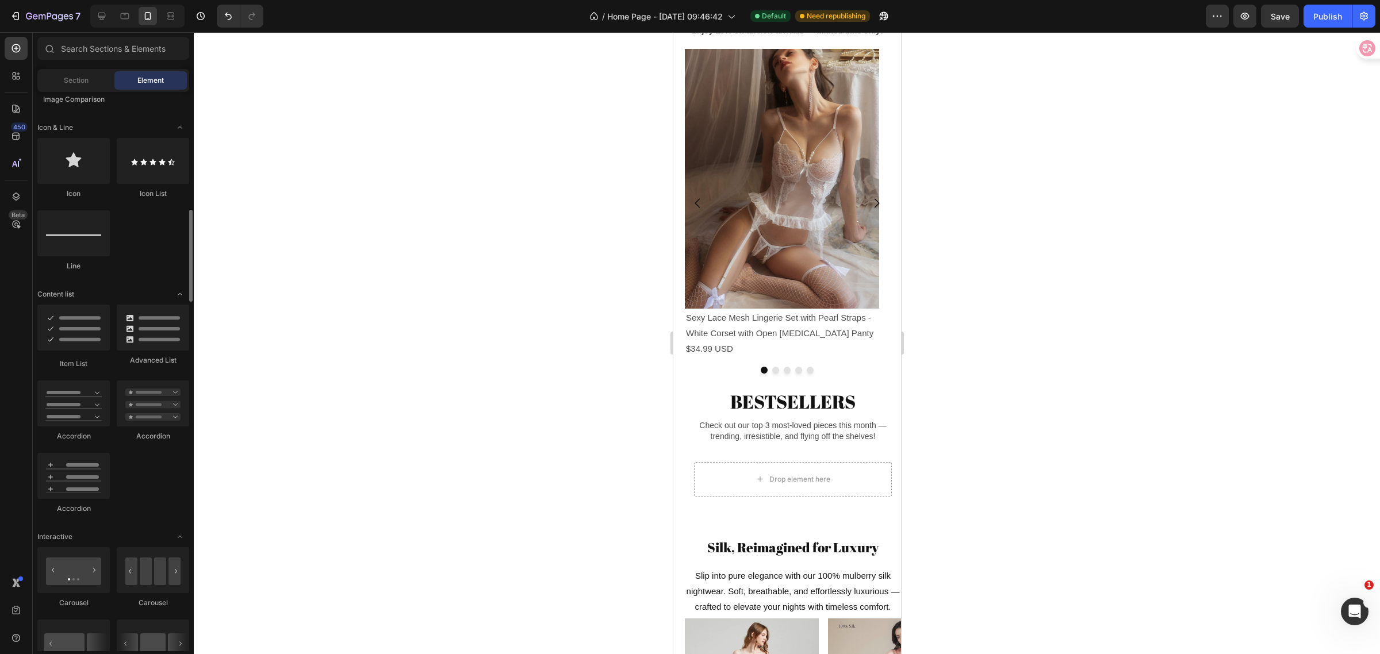
scroll to position [1006, 0]
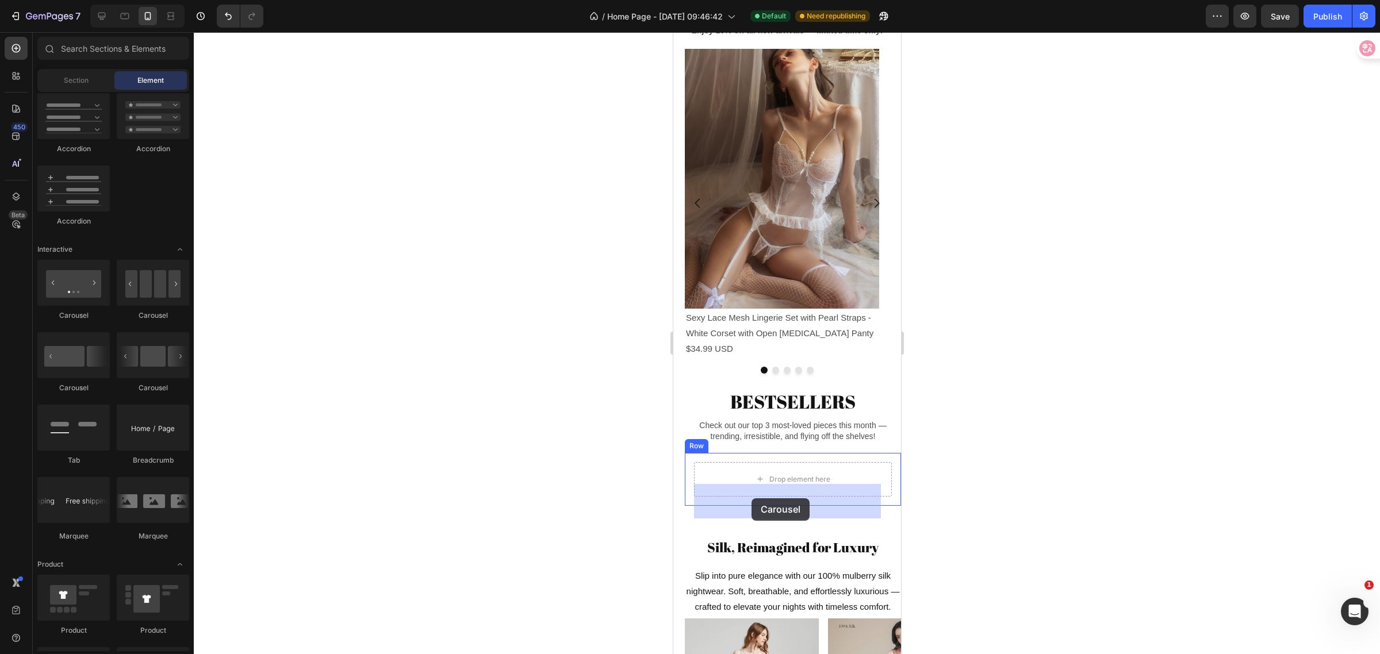
drag, startPoint x: 749, startPoint y: 321, endPoint x: 749, endPoint y: 497, distance: 176.0
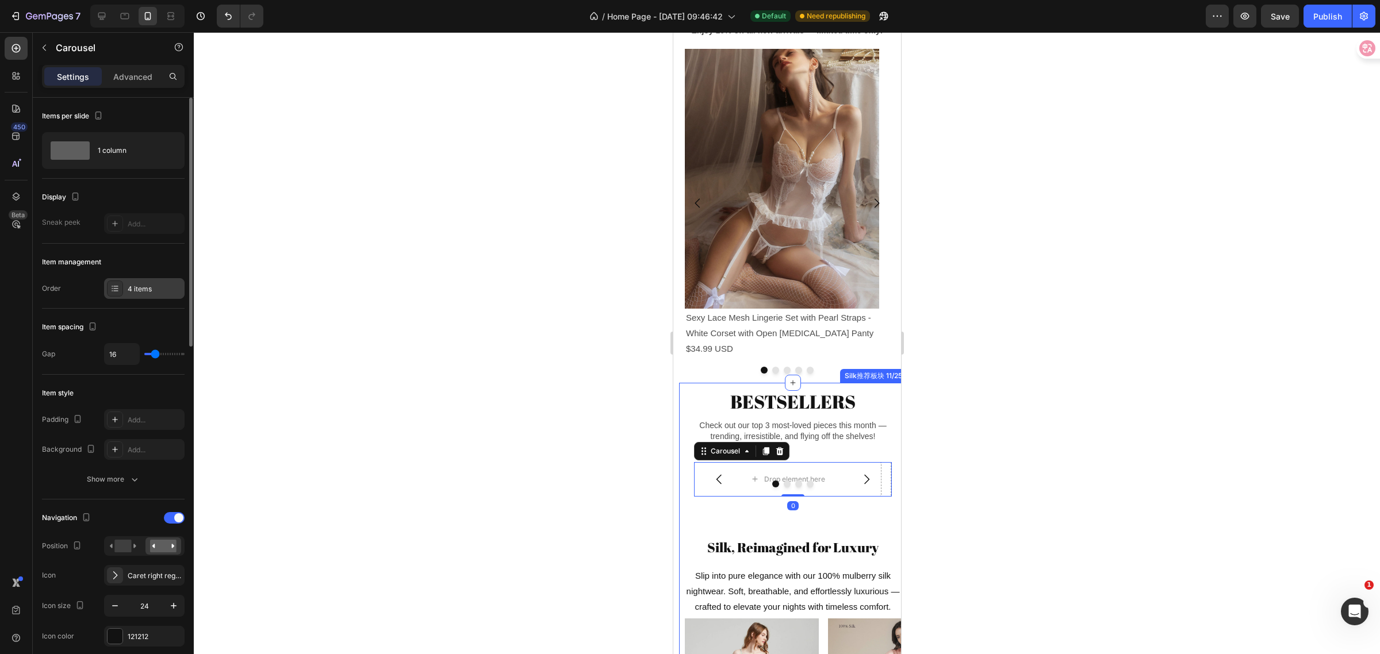
click at [151, 289] on div "4 items" at bounding box center [155, 289] width 54 height 10
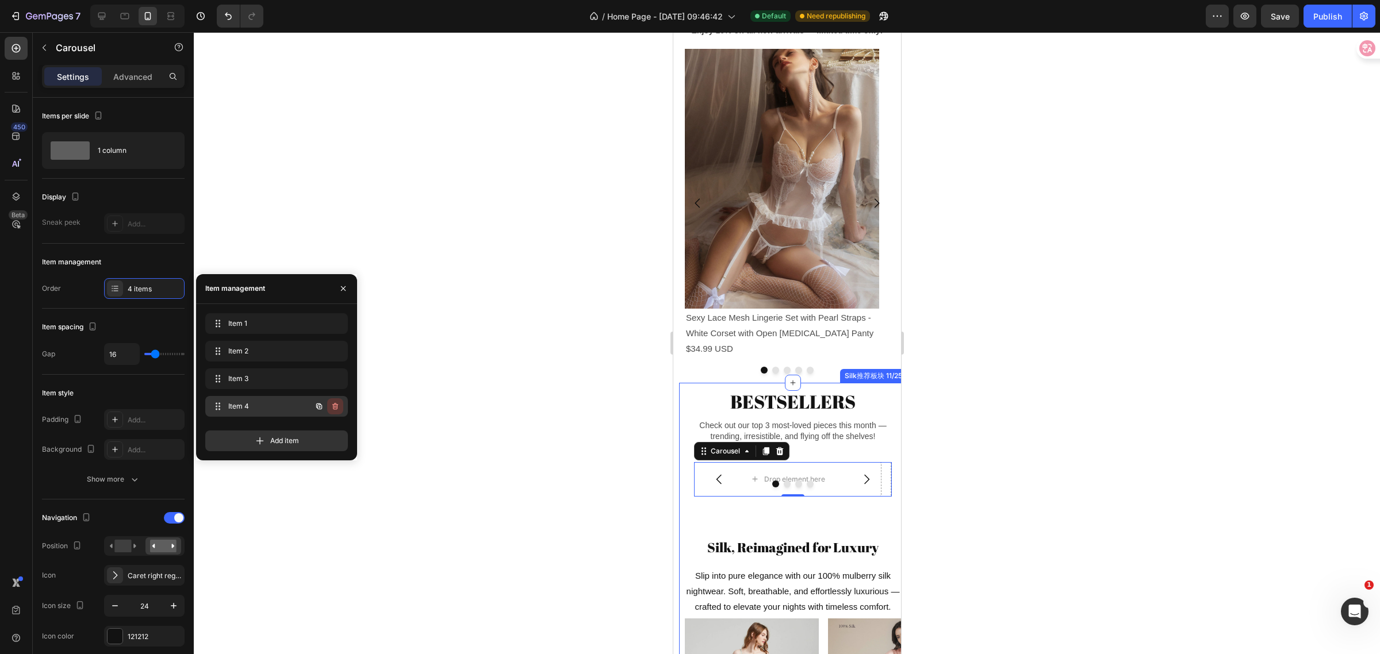
click at [338, 404] on icon "button" at bounding box center [335, 406] width 6 height 7
click at [331, 407] on div "Delete" at bounding box center [327, 406] width 21 height 10
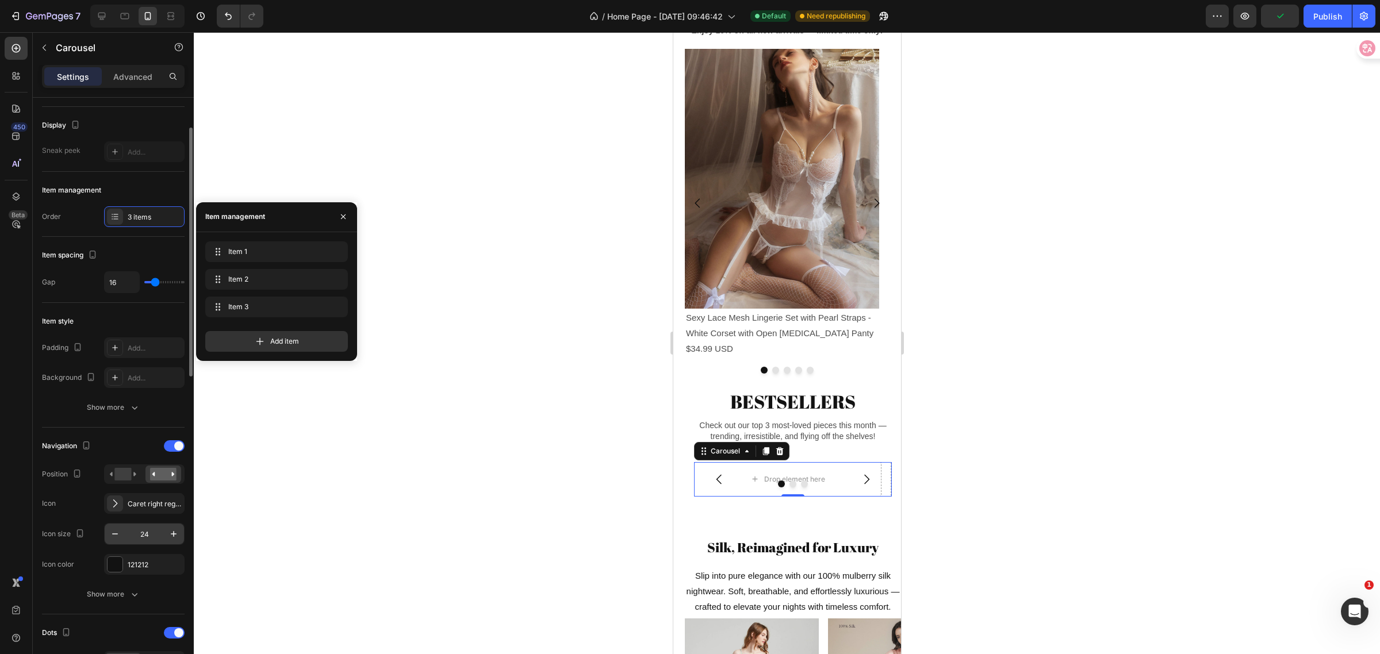
scroll to position [216, 0]
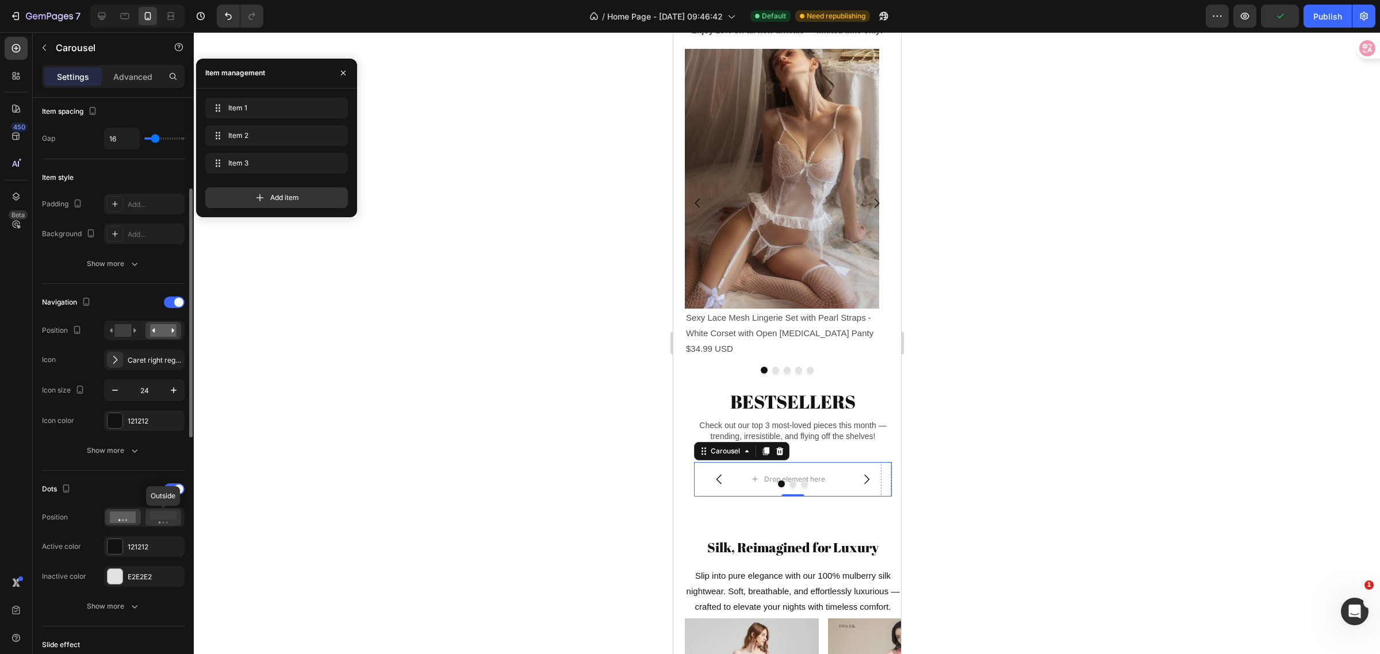
click at [162, 520] on rect at bounding box center [163, 515] width 26 height 9
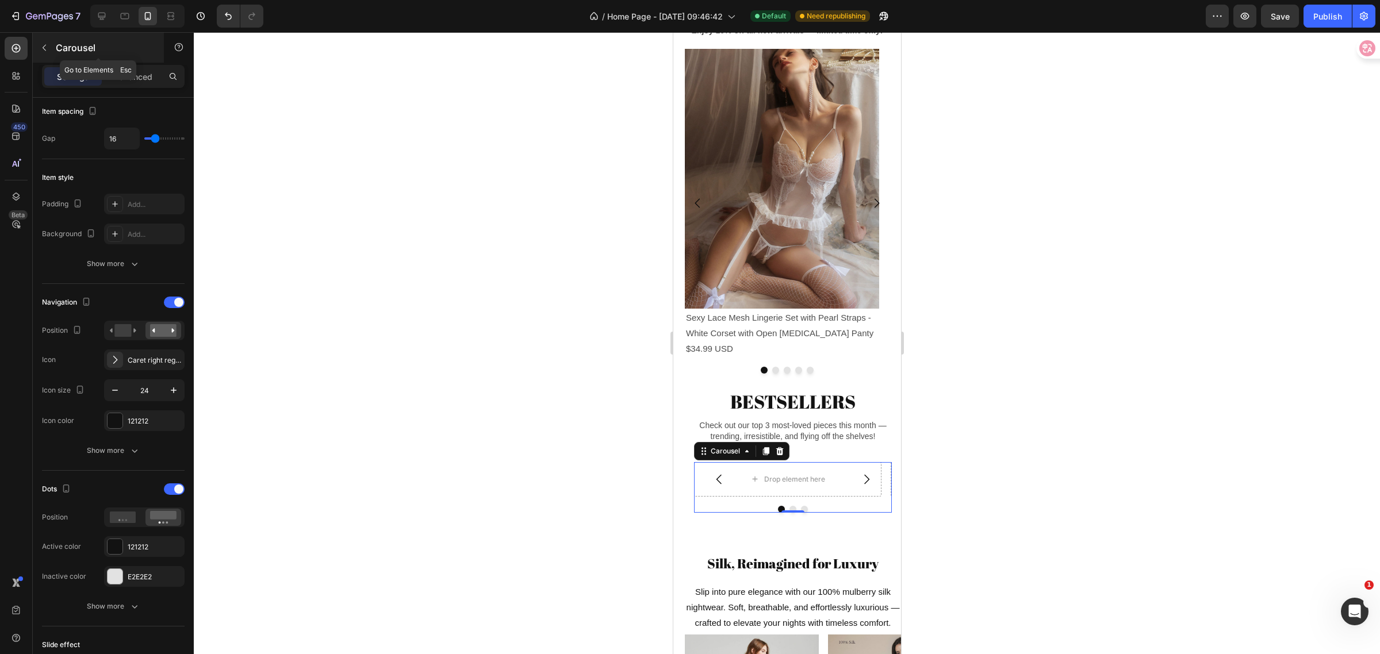
click at [40, 44] on icon "button" at bounding box center [44, 47] width 9 height 9
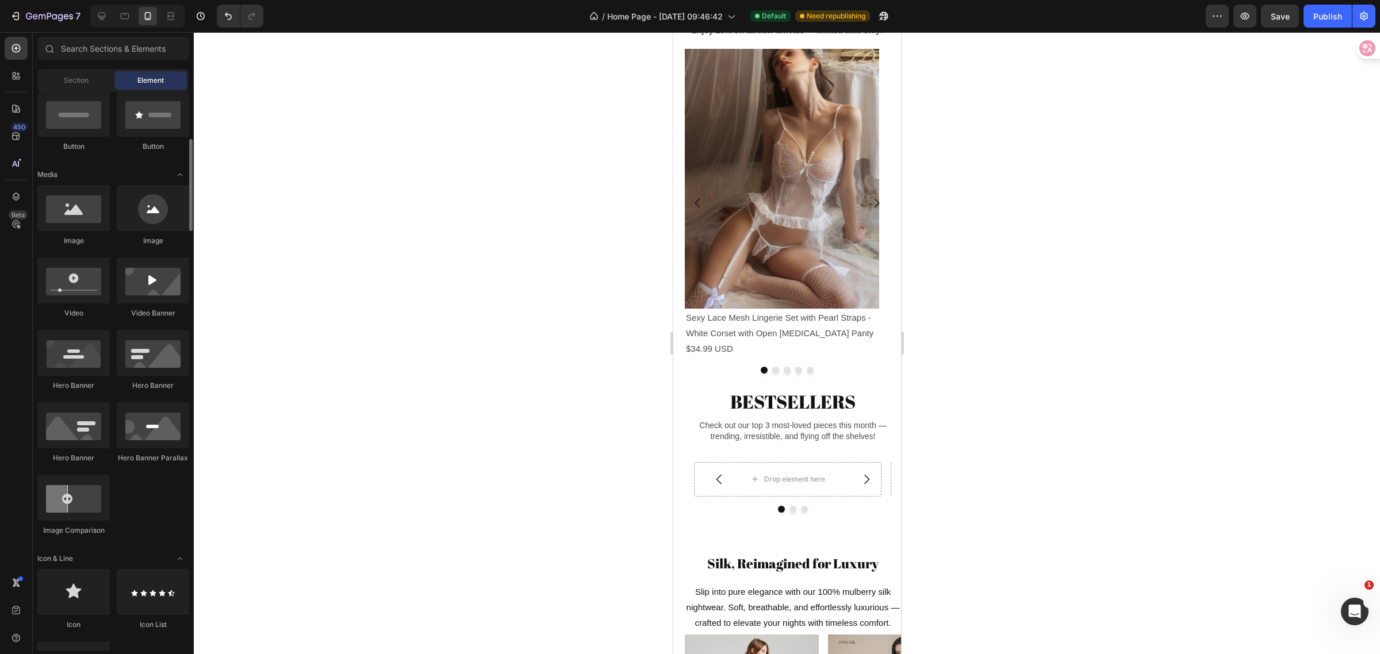
scroll to position [72, 0]
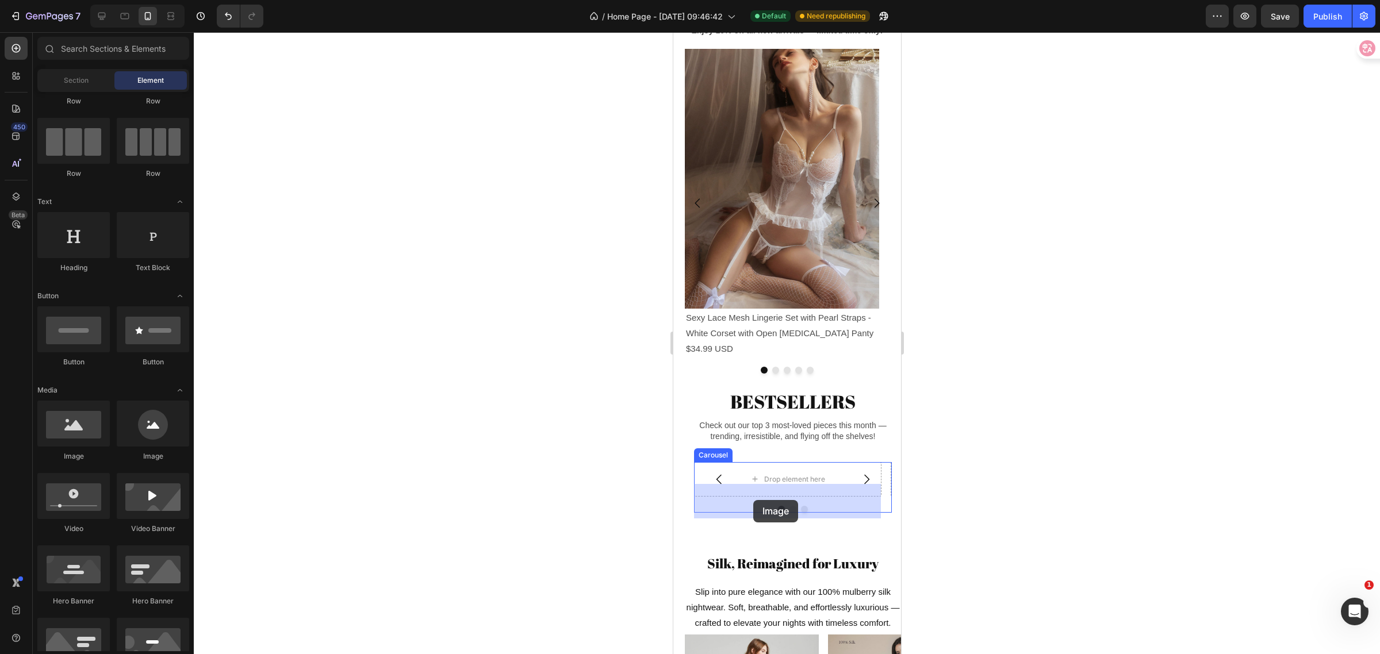
drag, startPoint x: 756, startPoint y: 456, endPoint x: 753, endPoint y: 502, distance: 46.1
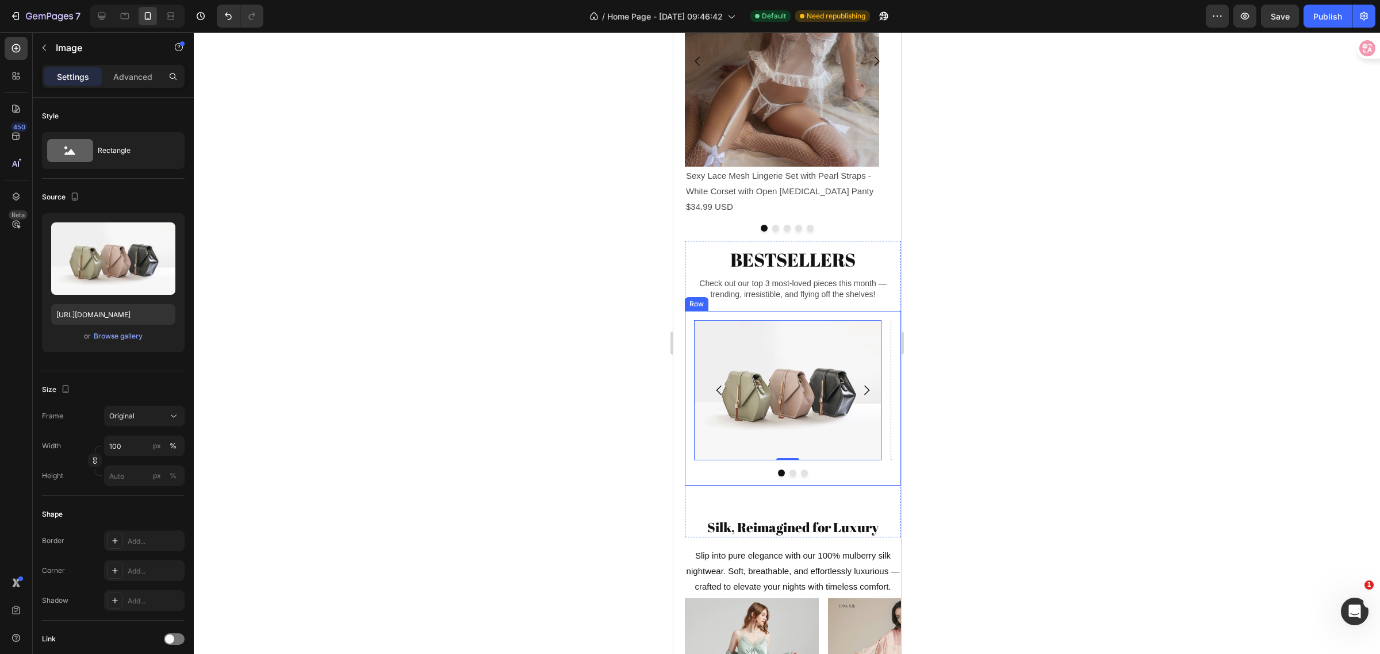
scroll to position [813, 0]
click at [701, 443] on img at bounding box center [787, 389] width 187 height 140
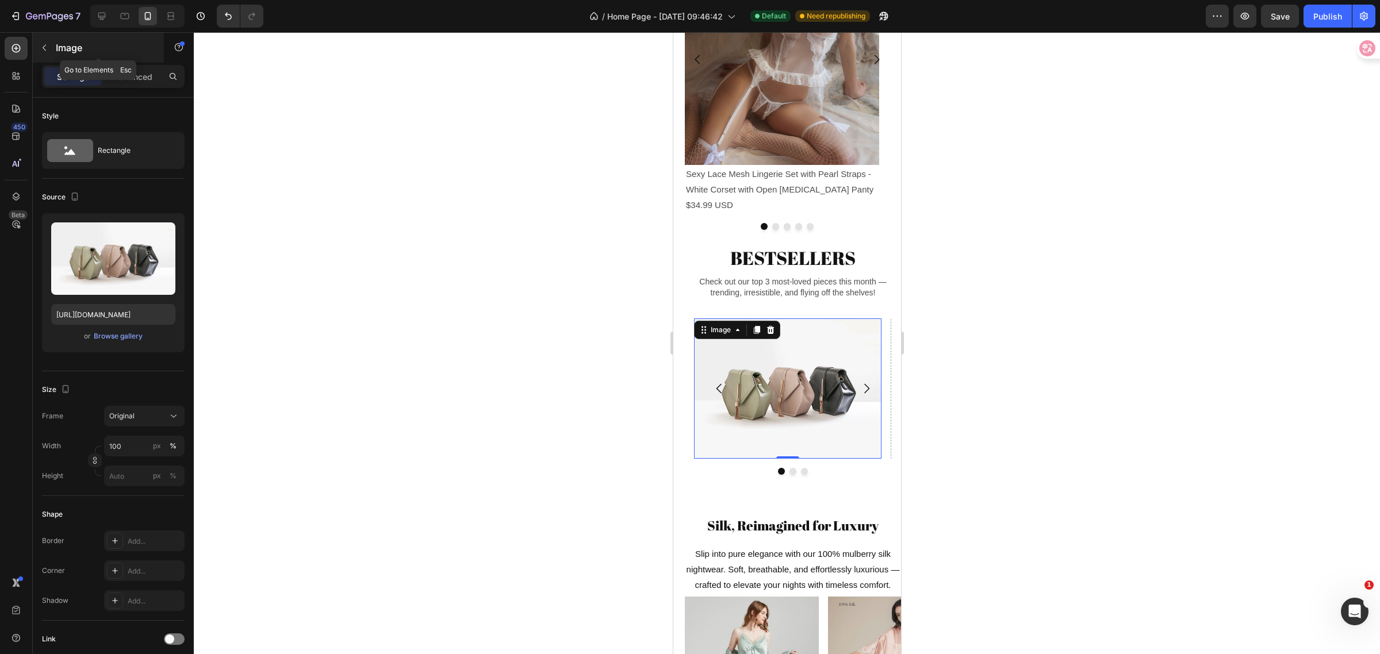
click at [46, 49] on icon "button" at bounding box center [44, 47] width 9 height 9
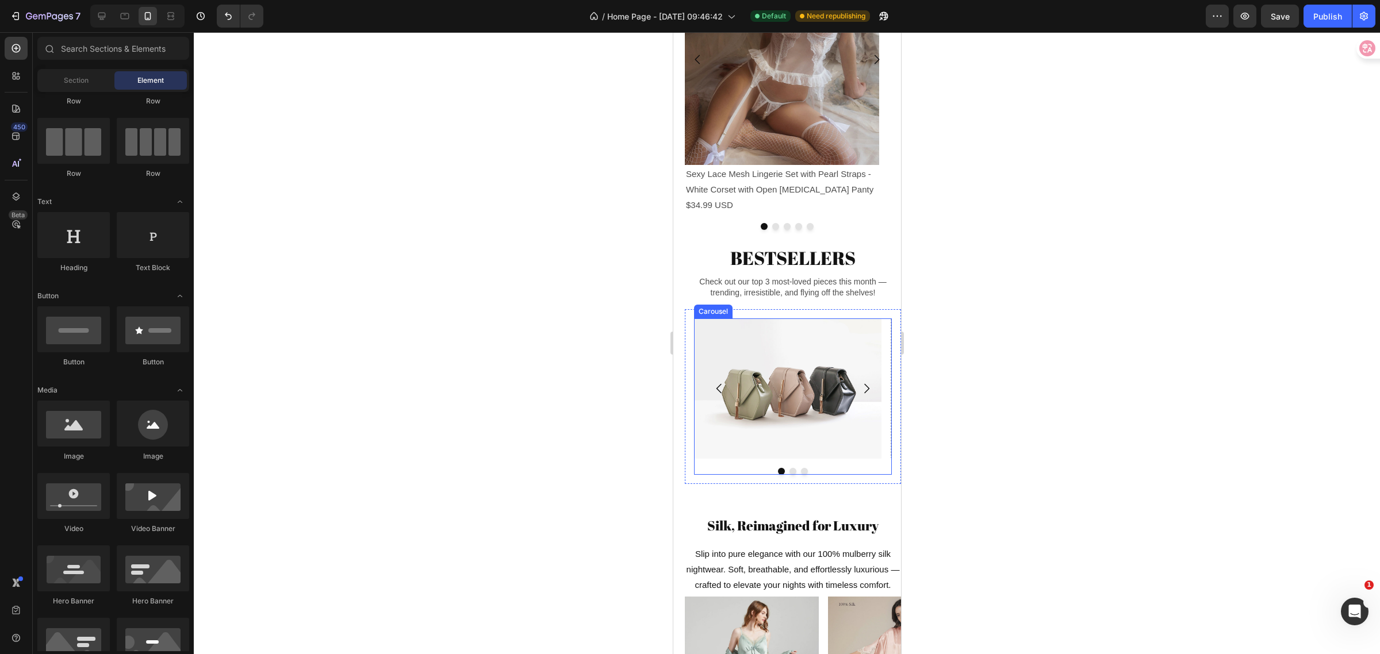
click at [825, 475] on div at bounding box center [793, 471] width 198 height 7
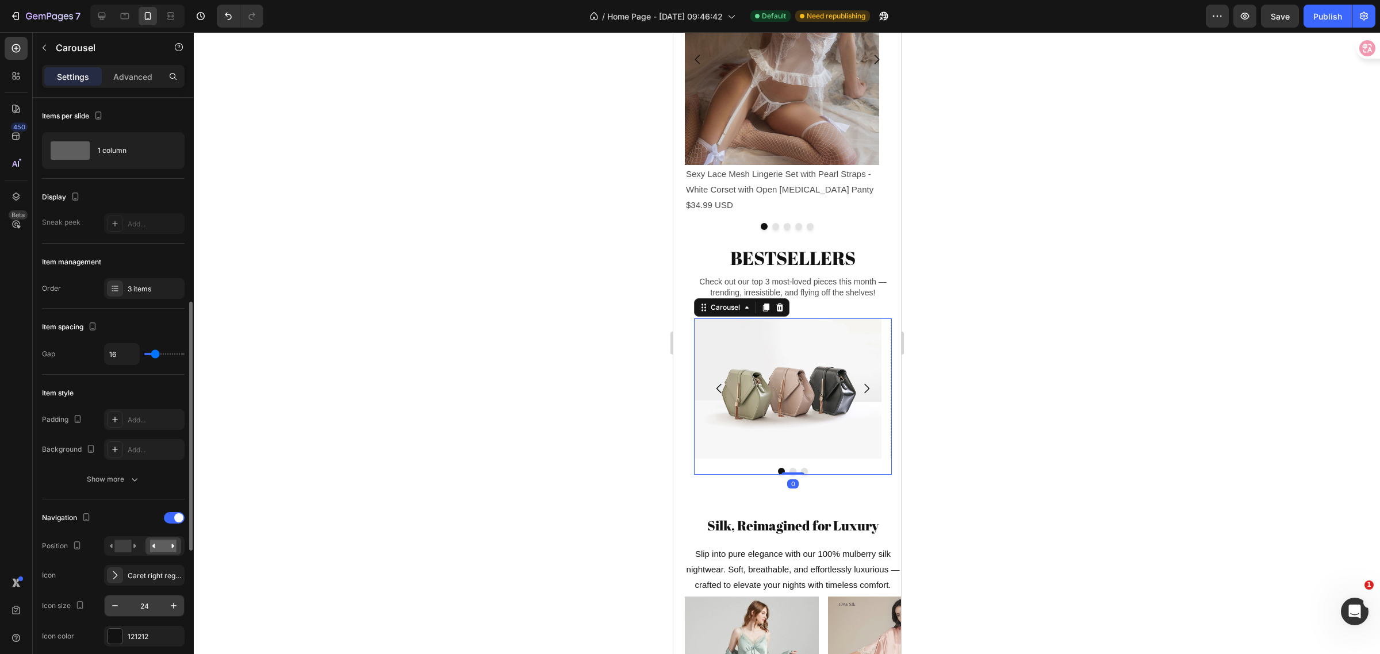
scroll to position [144, 0]
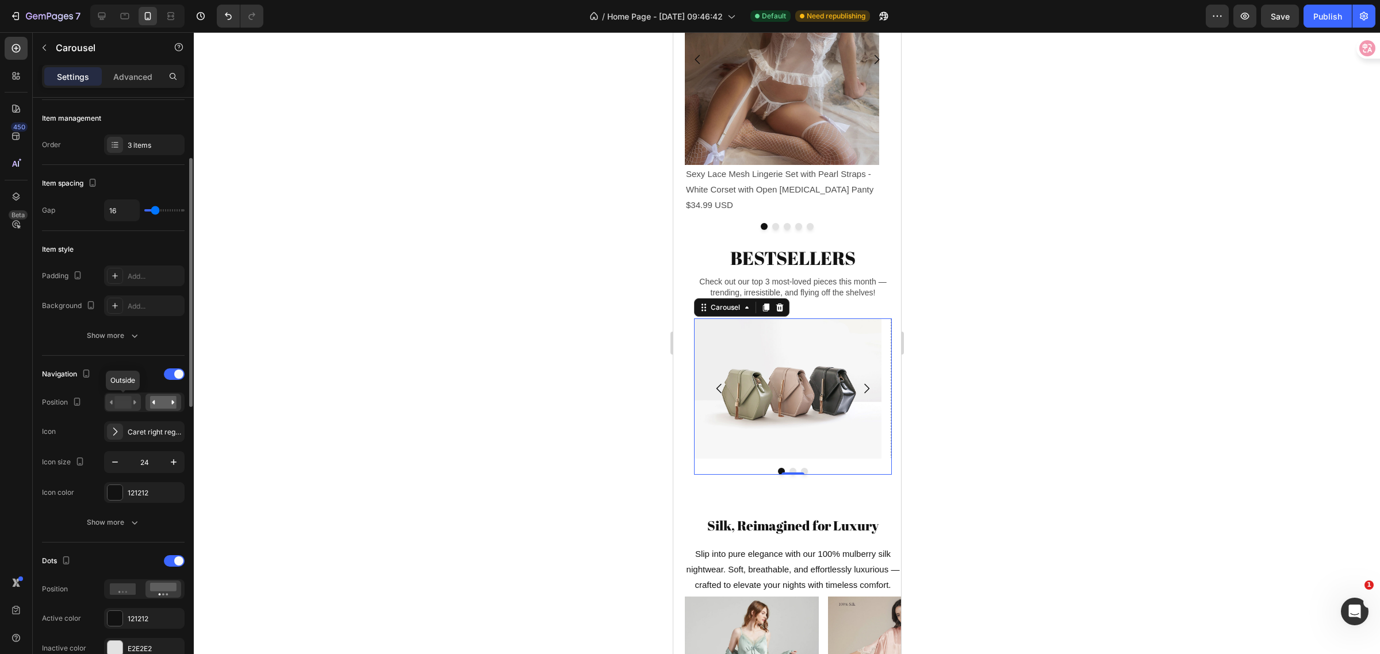
click at [125, 405] on rect at bounding box center [122, 402] width 17 height 13
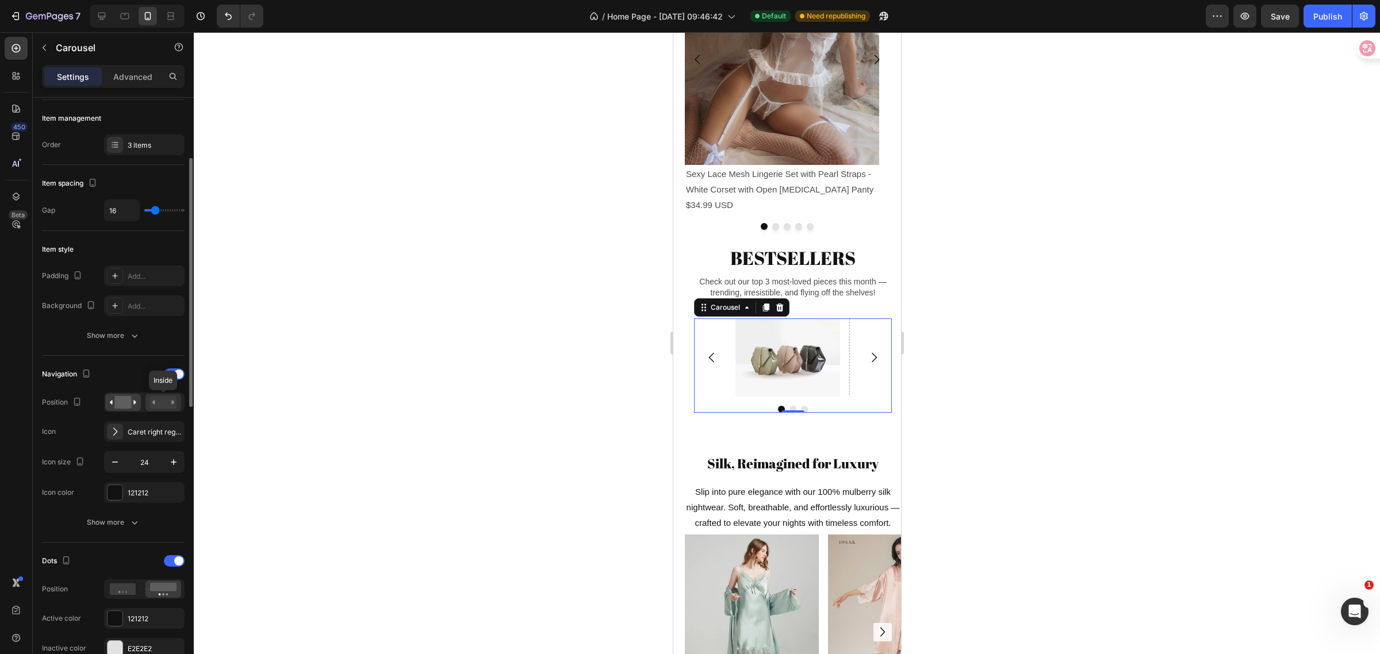
click at [161, 405] on rect at bounding box center [163, 402] width 26 height 13
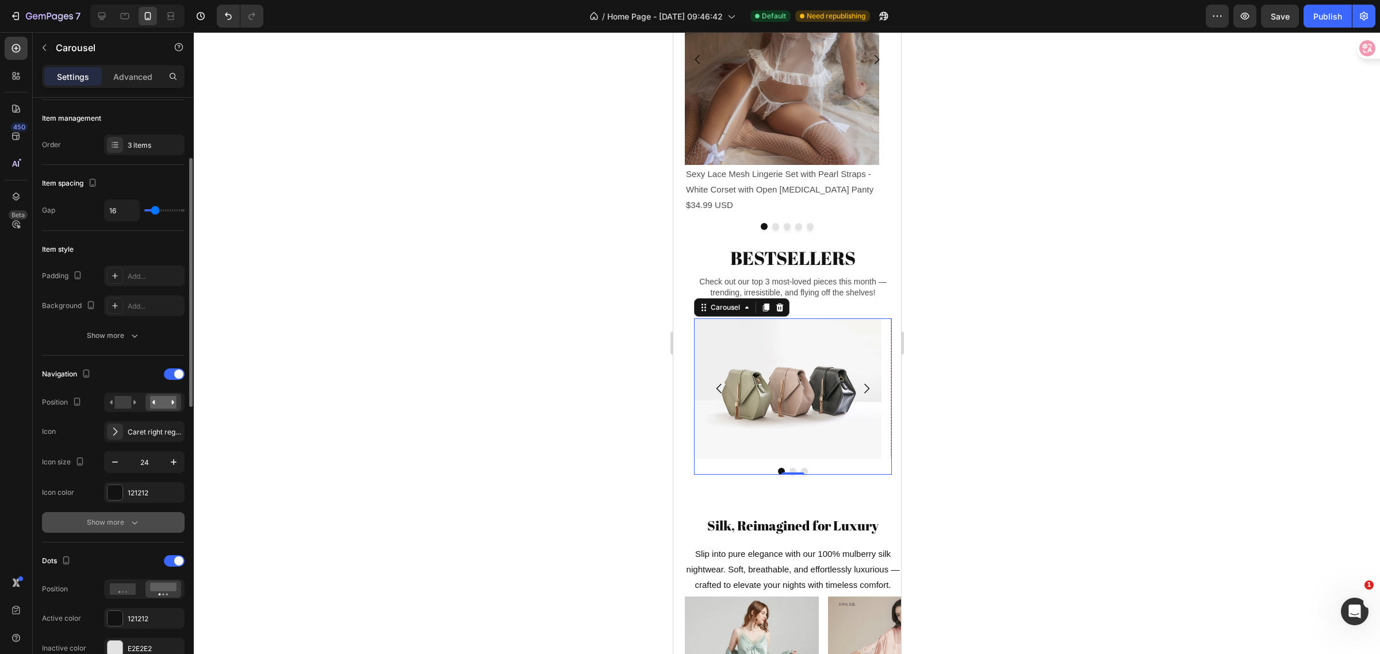
click at [125, 522] on div "Show more" at bounding box center [113, 523] width 53 height 12
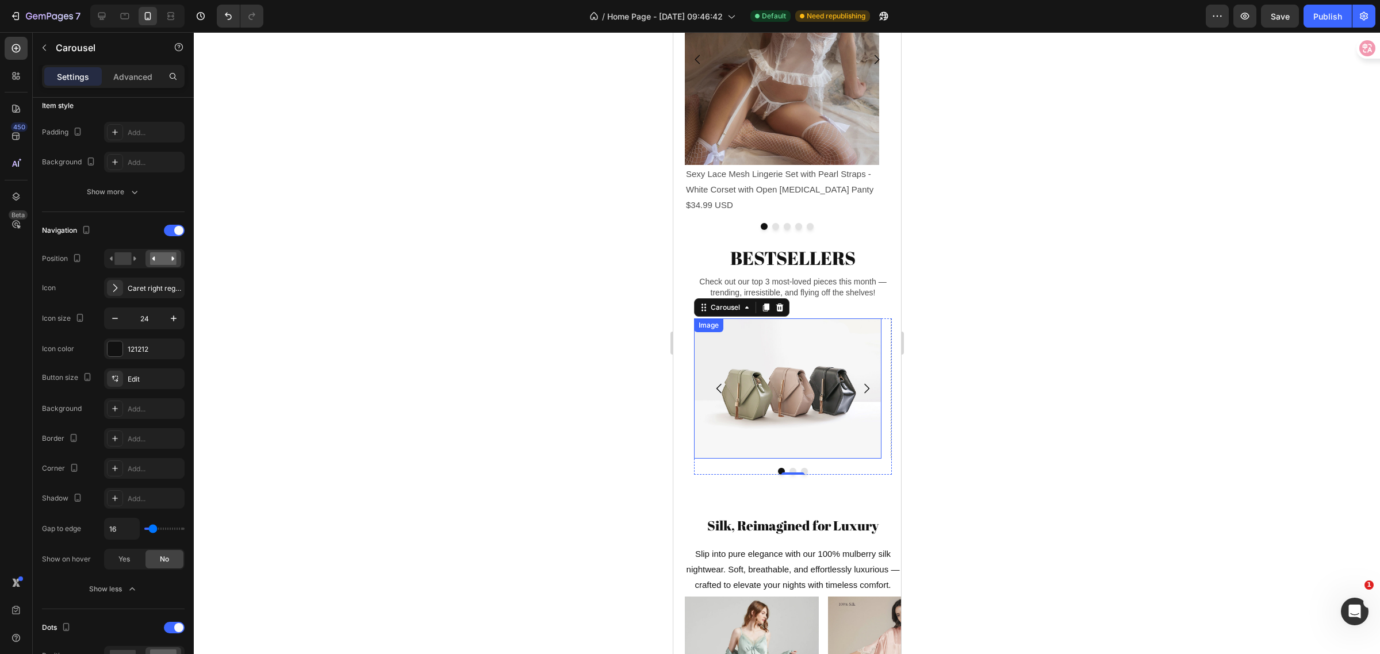
click at [810, 397] on img at bounding box center [787, 389] width 187 height 140
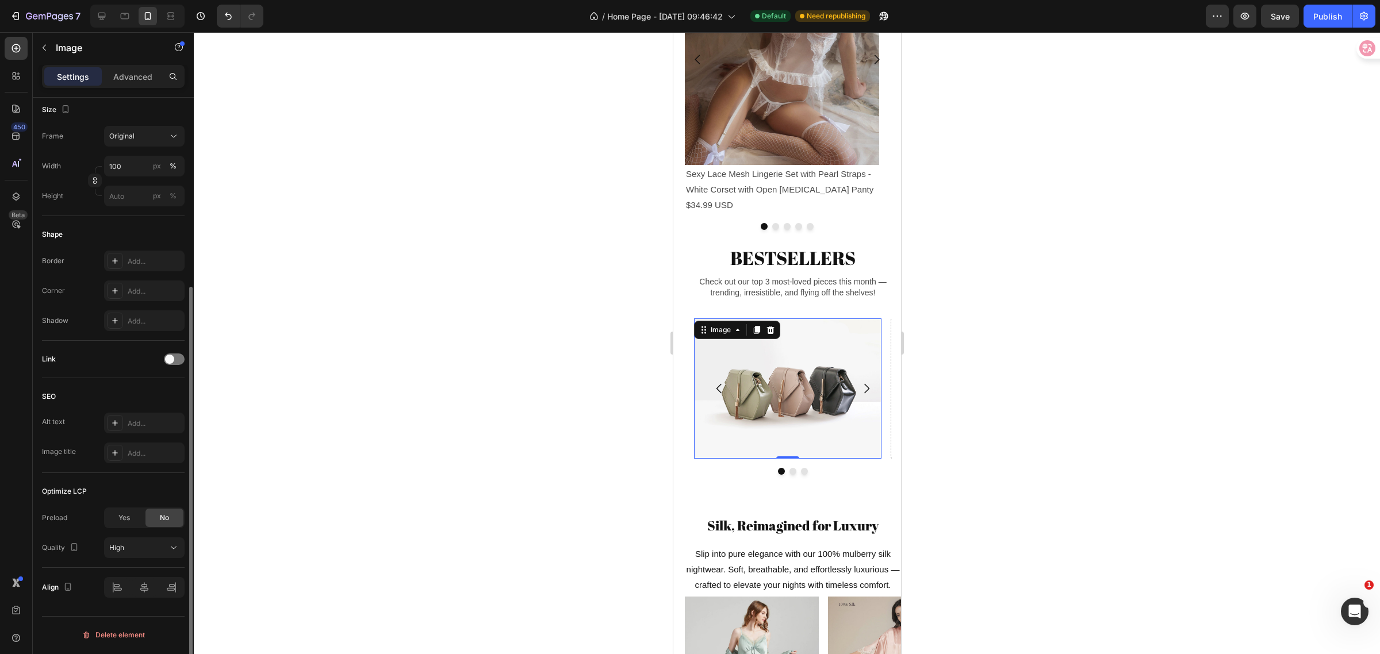
scroll to position [0, 0]
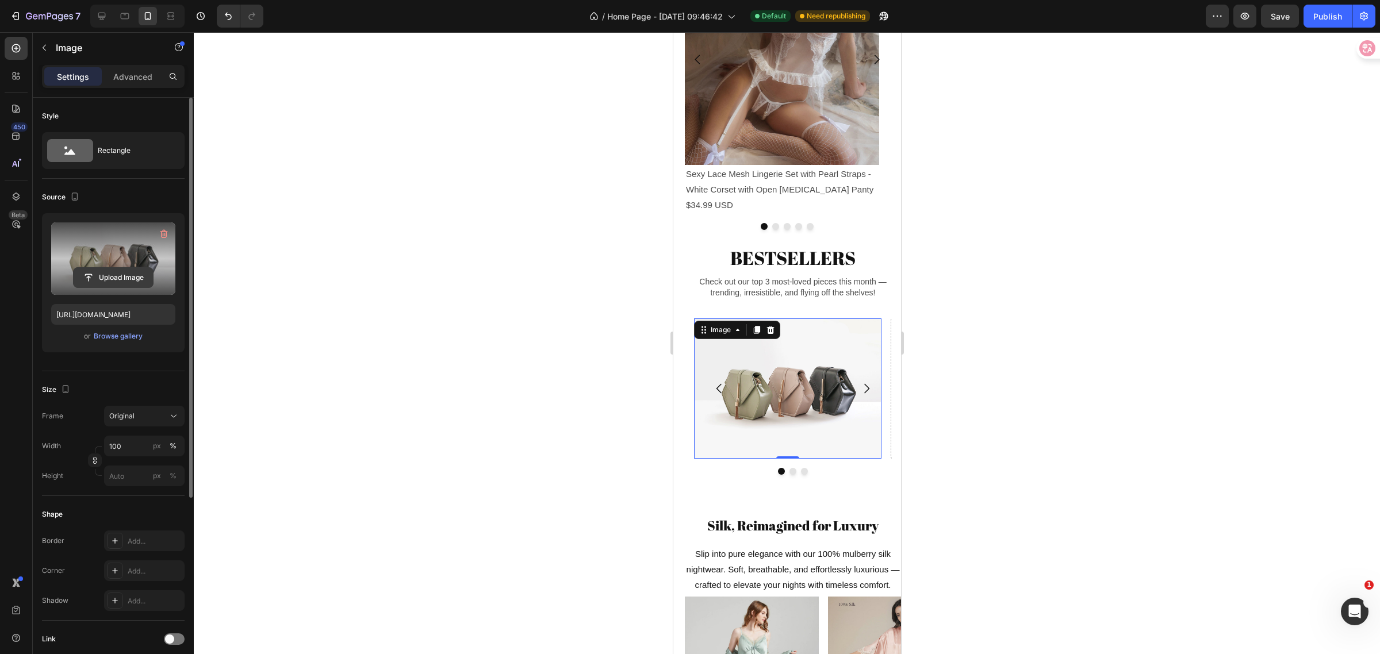
click at [86, 275] on input "file" at bounding box center [113, 278] width 79 height 20
click at [90, 279] on input "file" at bounding box center [113, 278] width 79 height 20
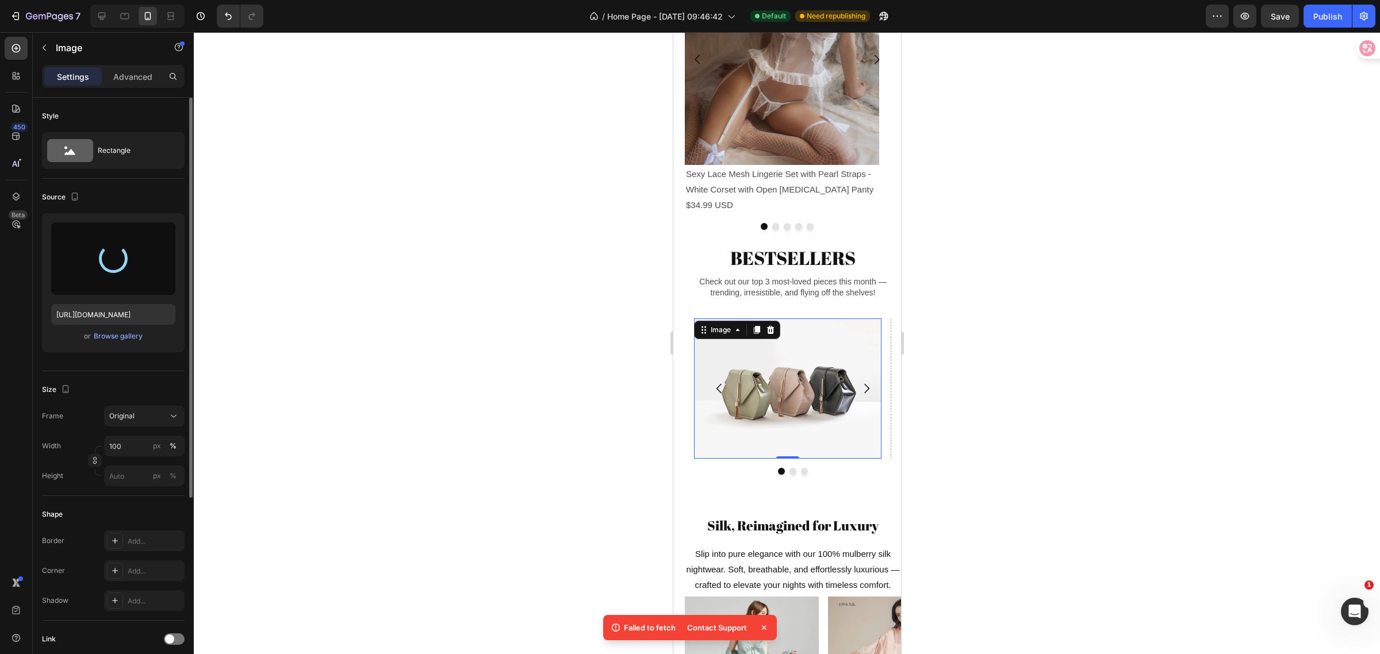
type input "[URL][DOMAIN_NAME]"
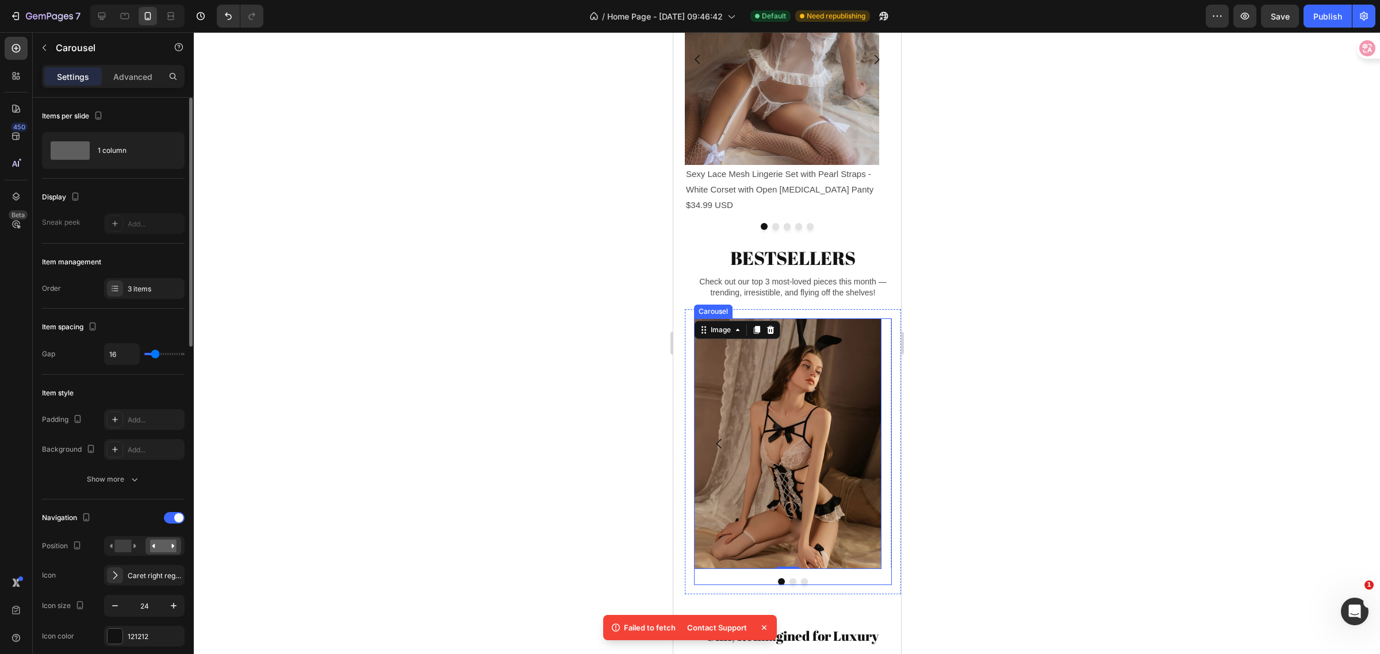
click at [718, 451] on icon "Carousel Back Arrow" at bounding box center [719, 444] width 14 height 14
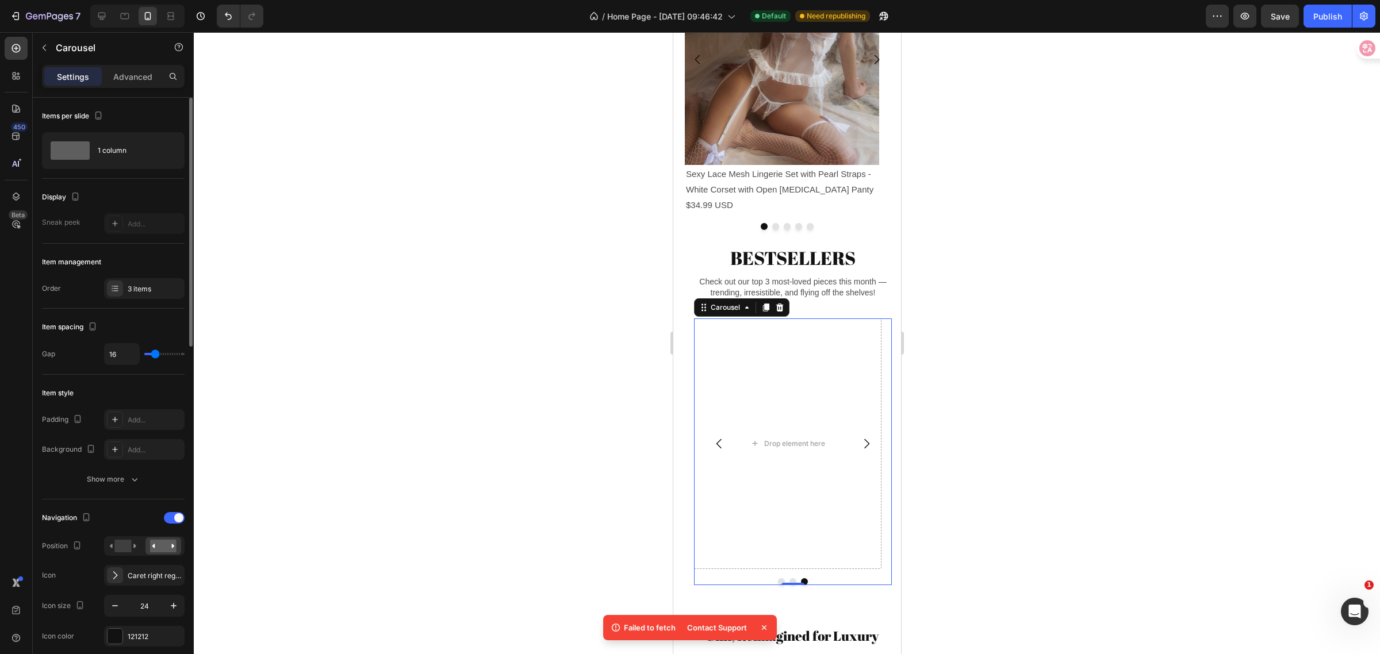
scroll to position [144, 0]
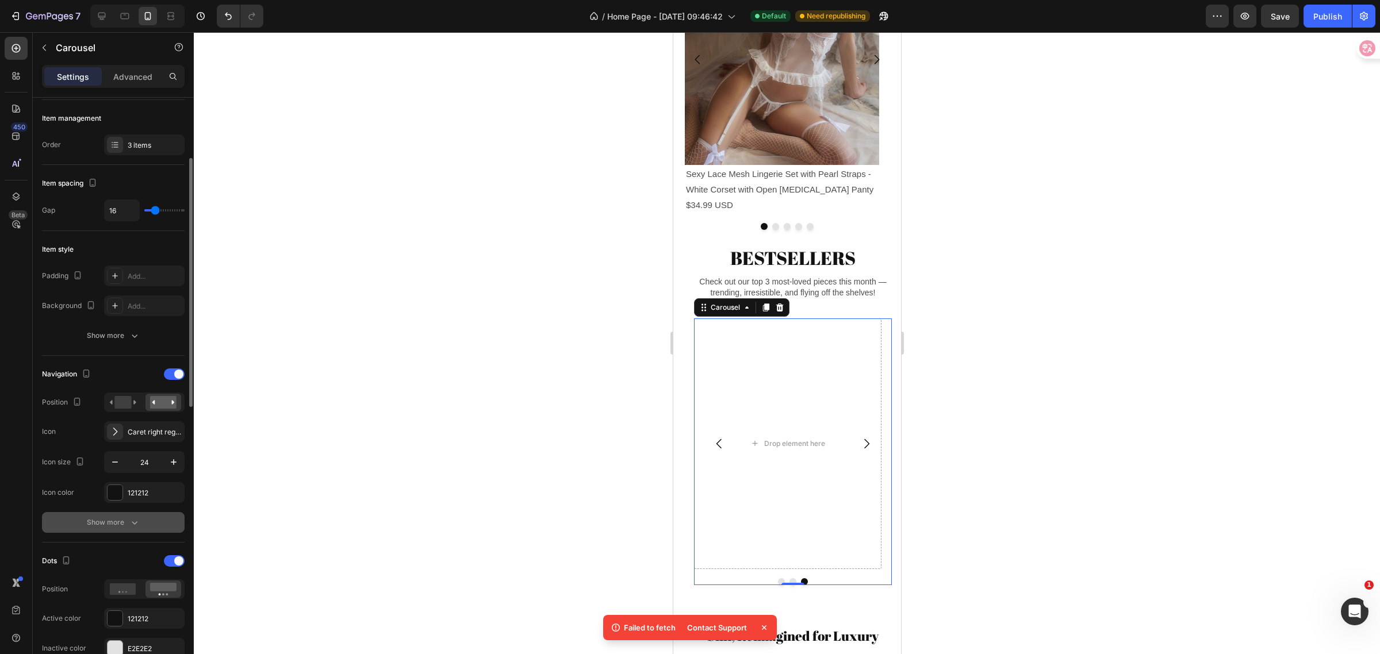
click at [130, 522] on icon "button" at bounding box center [135, 523] width 12 height 12
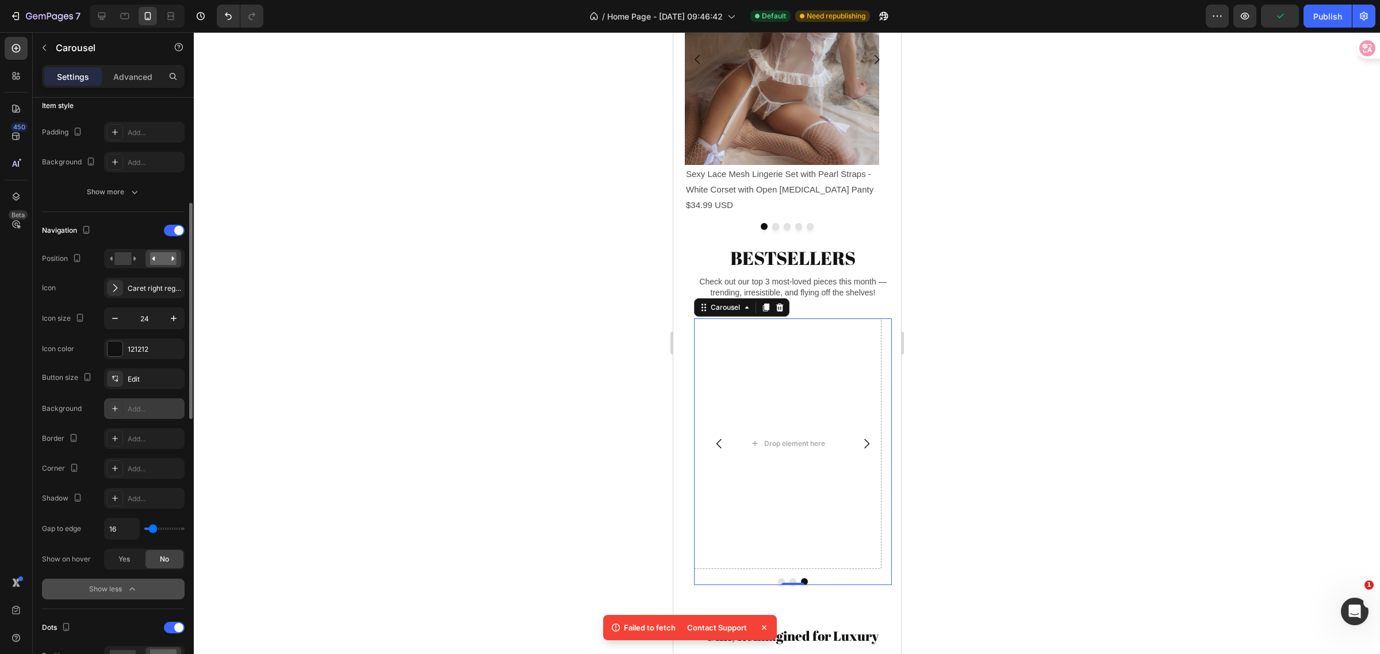
click at [156, 410] on div "Add..." at bounding box center [155, 409] width 54 height 10
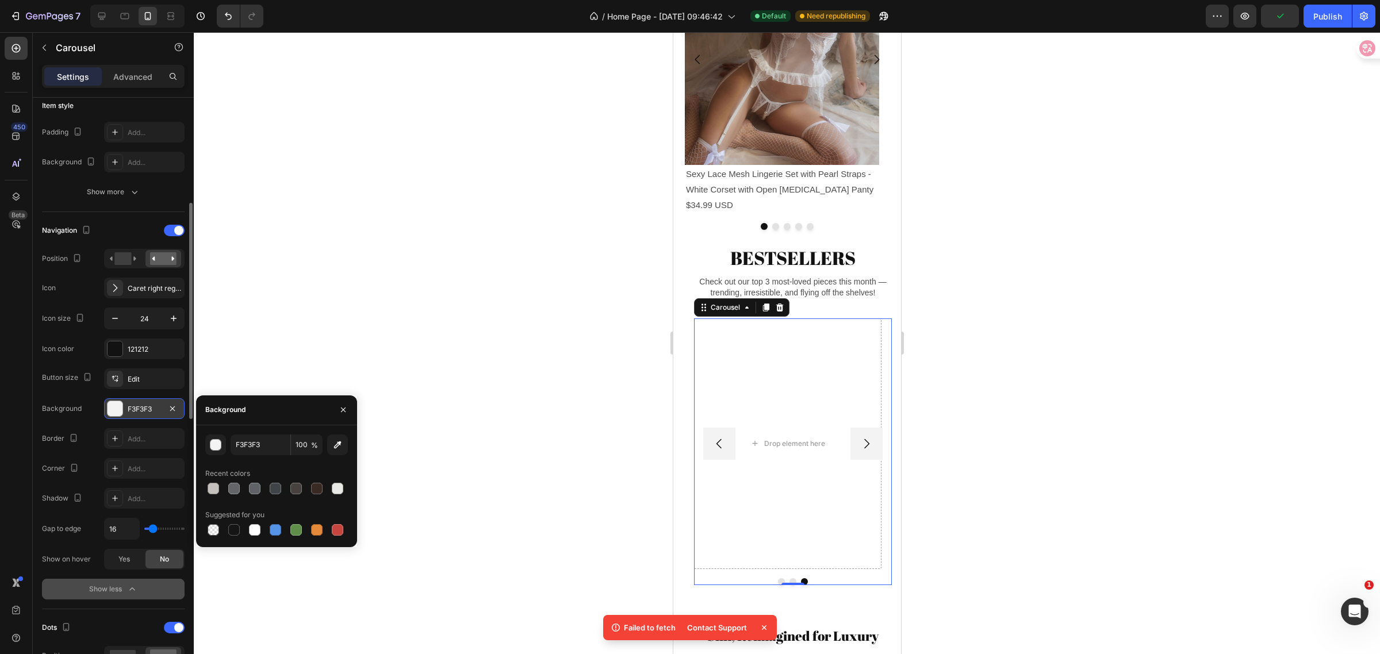
type input "0"
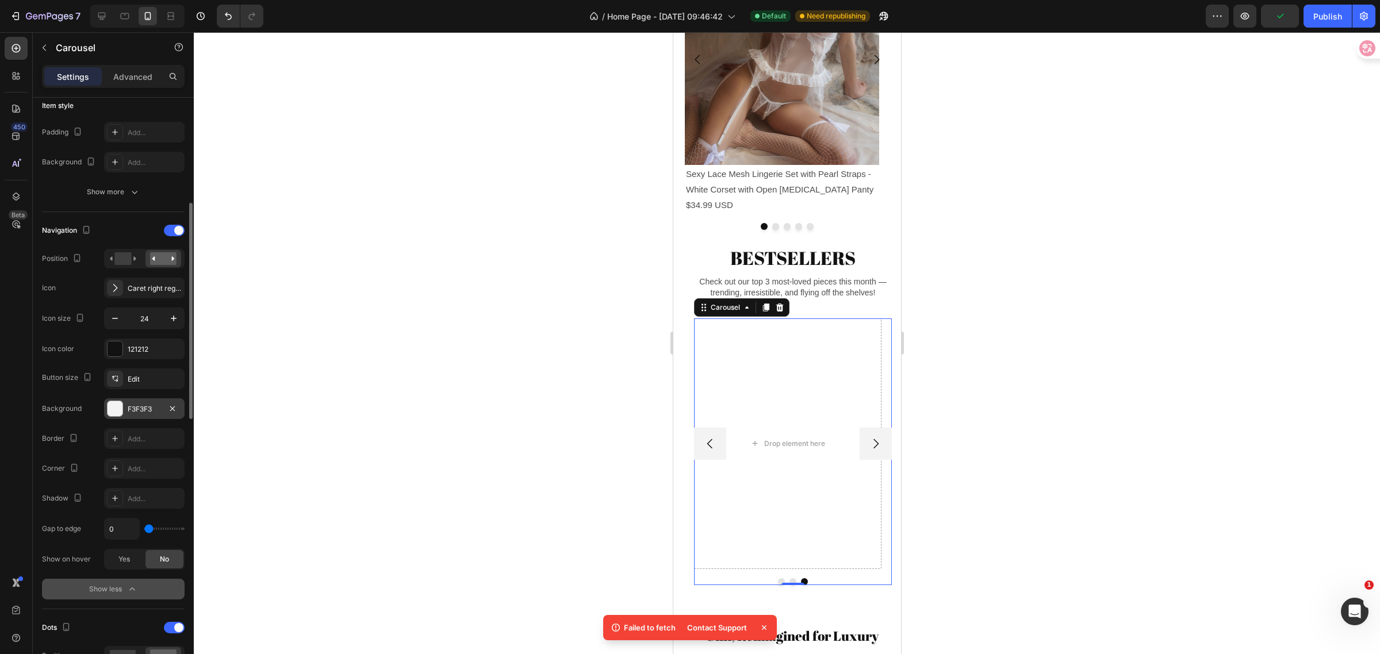
drag, startPoint x: 151, startPoint y: 527, endPoint x: 128, endPoint y: 528, distance: 23.0
type input "0"
click at [144, 528] on input "range" at bounding box center [164, 529] width 40 height 2
type input "2"
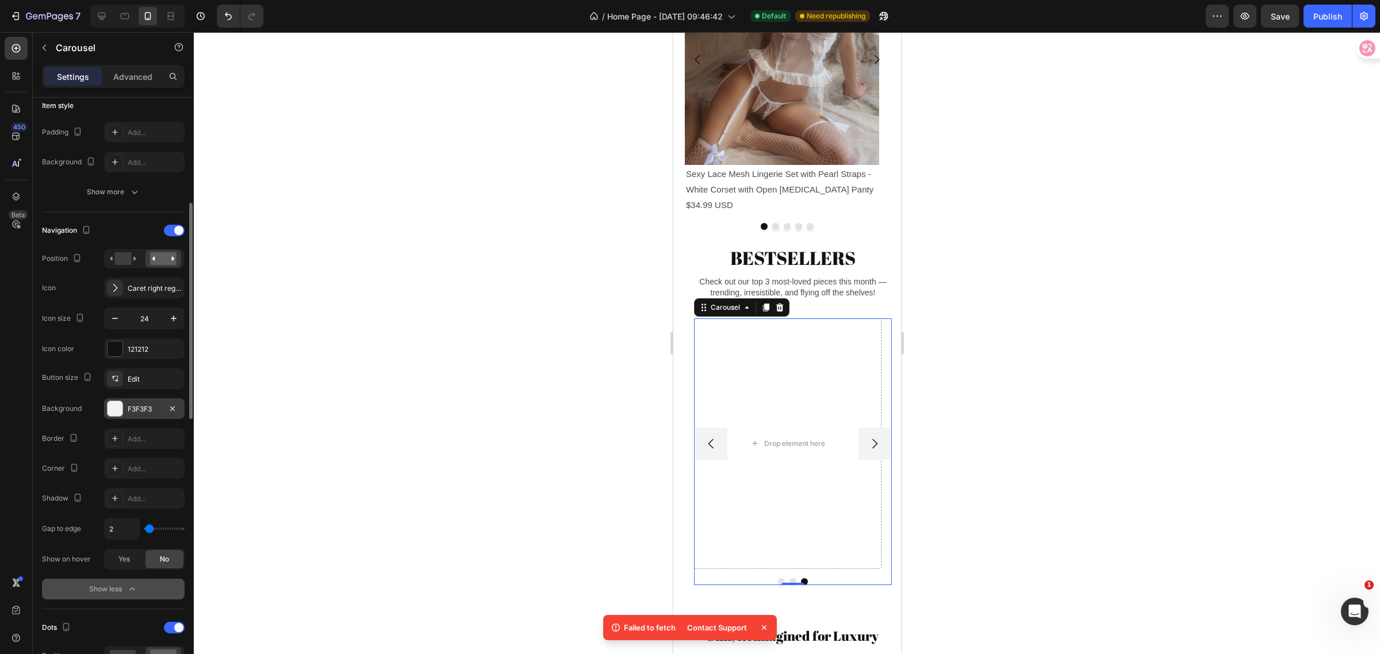
type input "5"
type input "8"
type input "13"
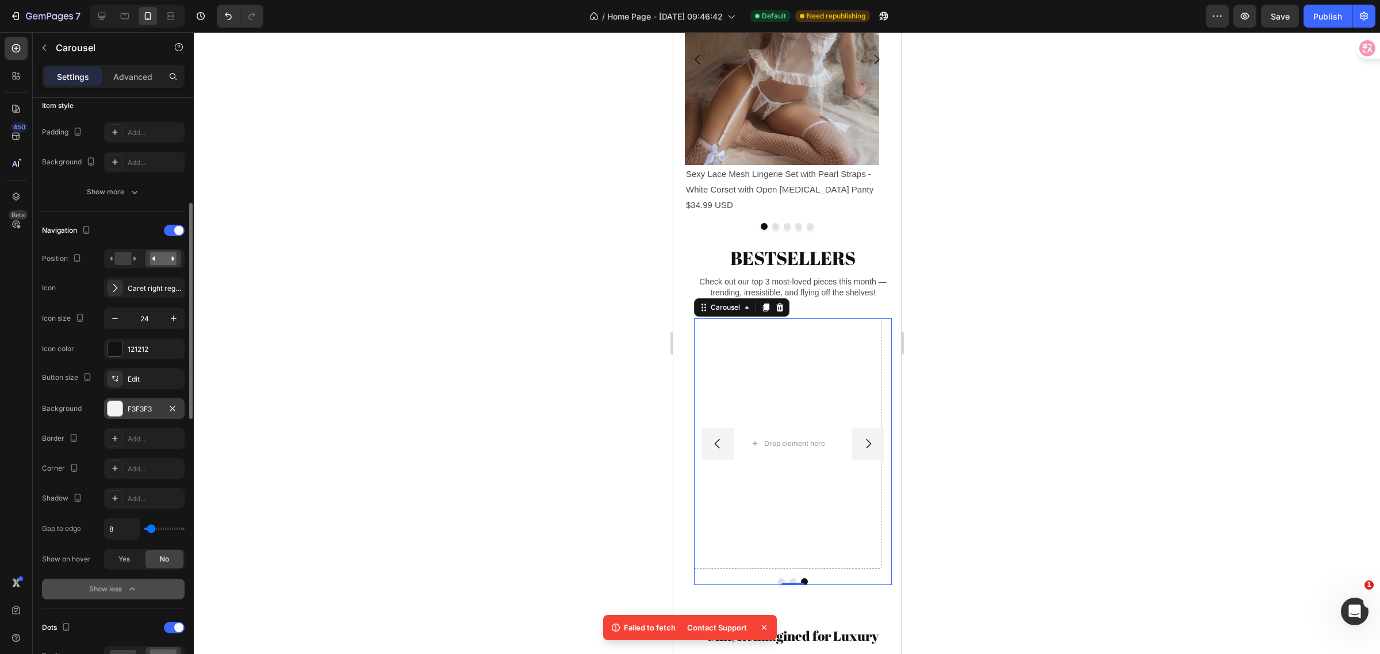
type input "13"
type input "16"
type input "0"
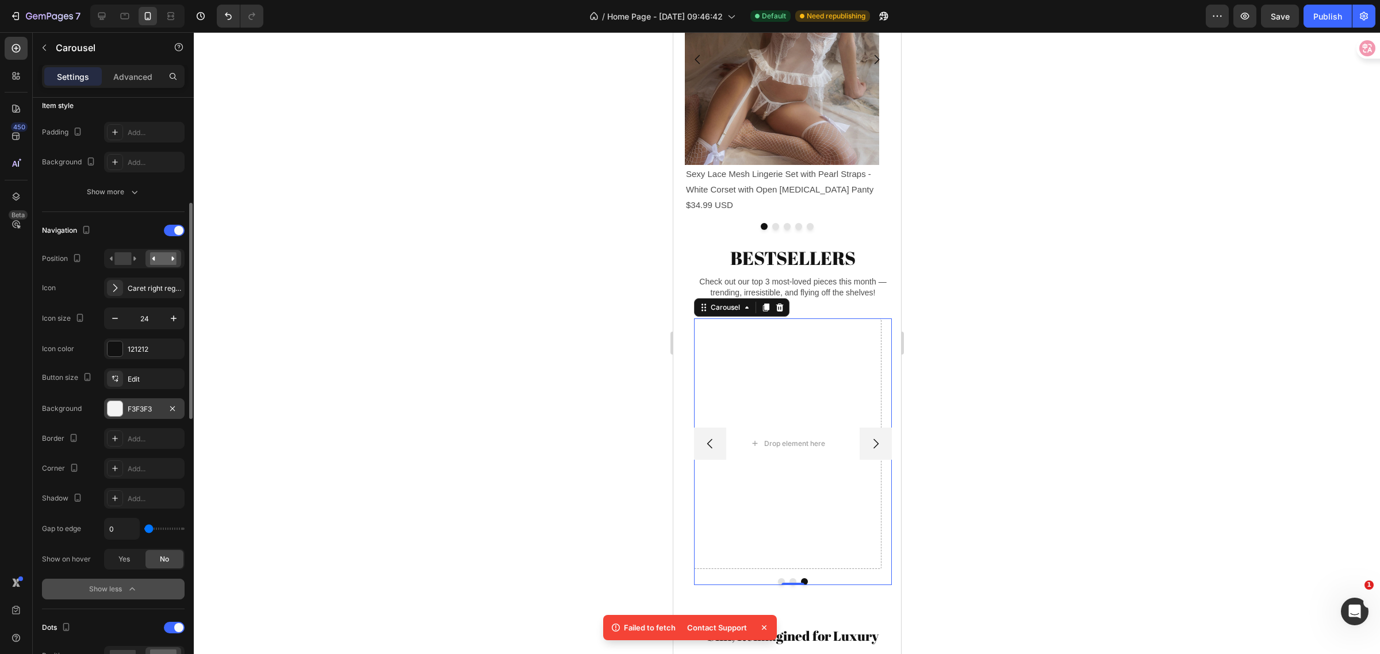
type input "2"
type input "16"
type input "27"
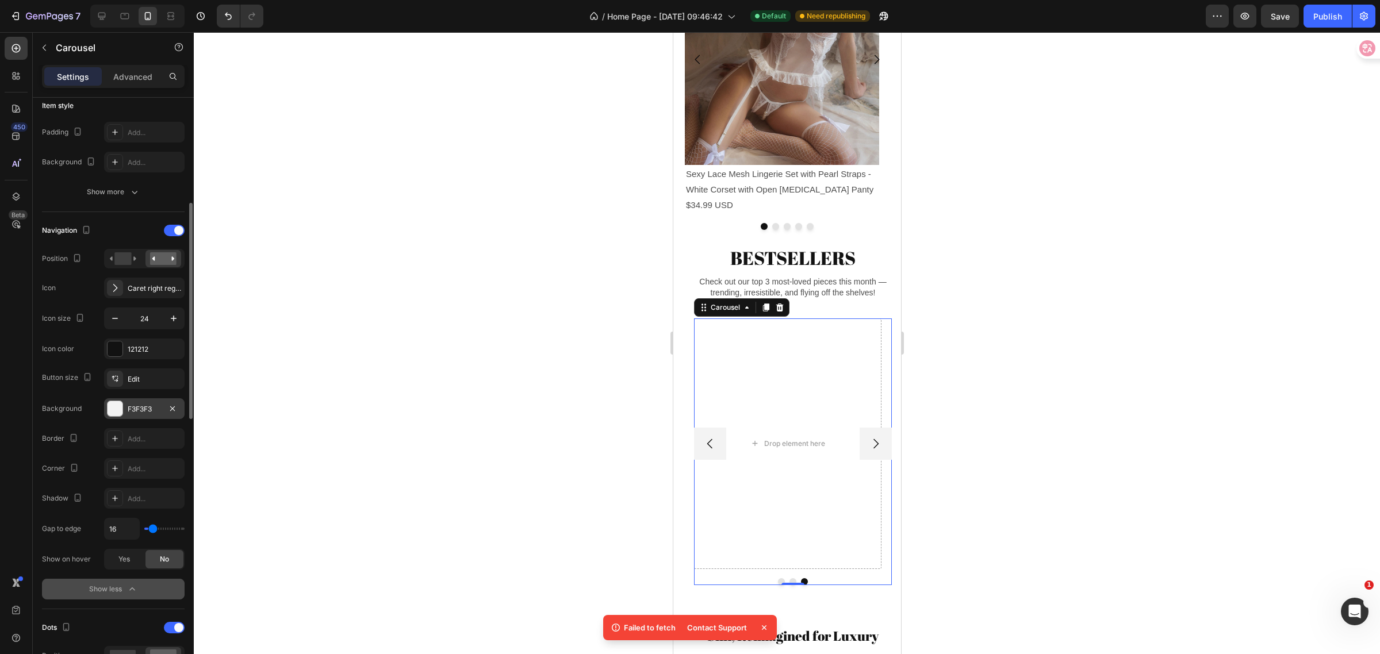
type input "27"
type input "33"
type input "36"
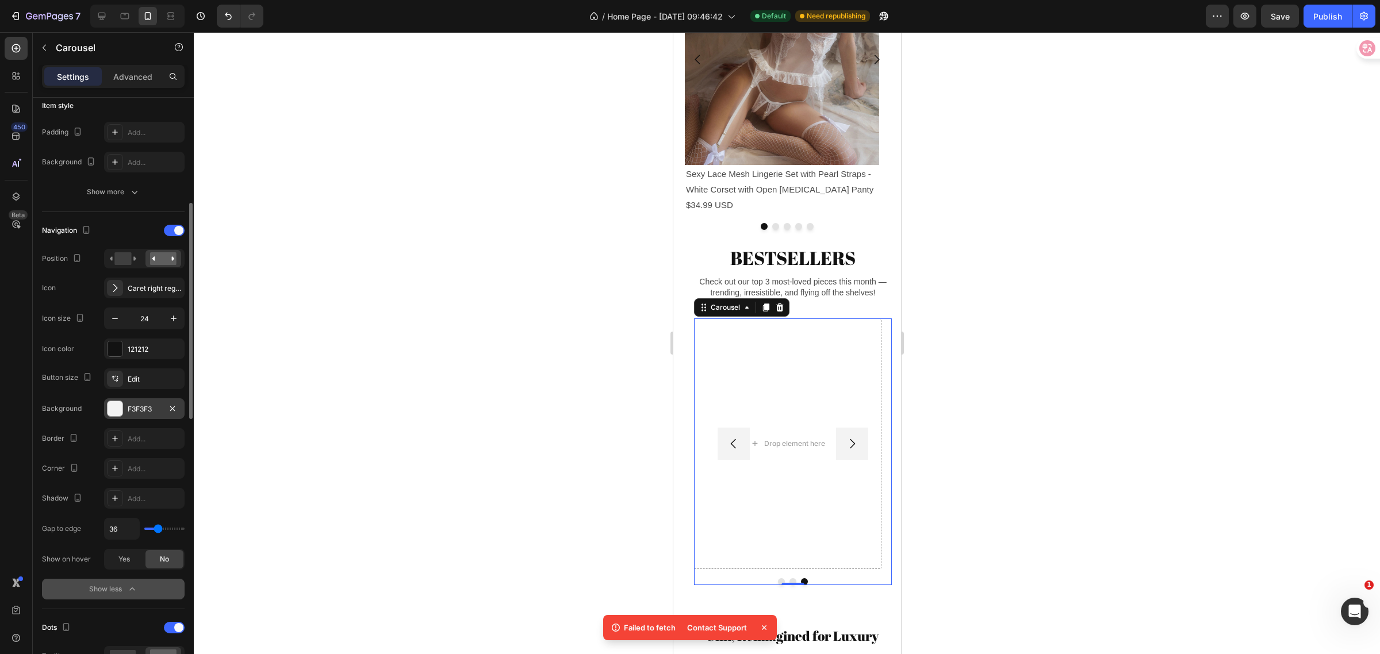
type input "41"
type input "44"
type input "25"
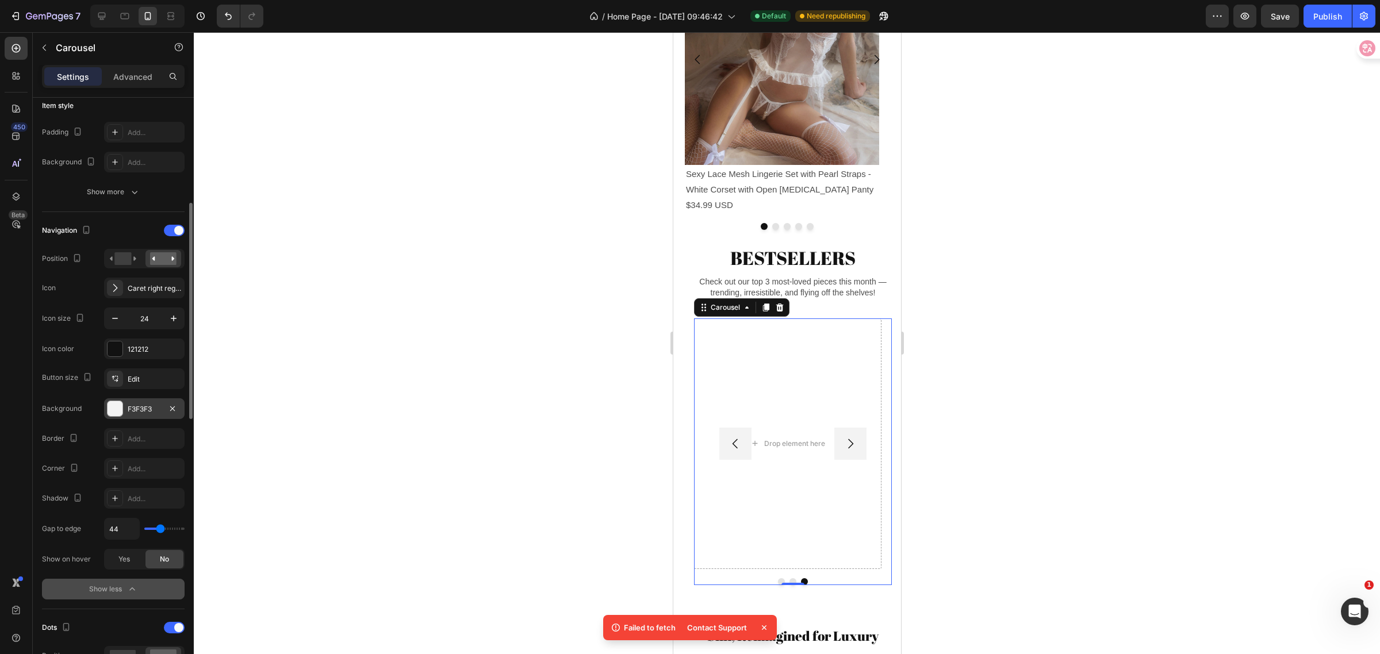
type input "25"
type input "16"
type input "13"
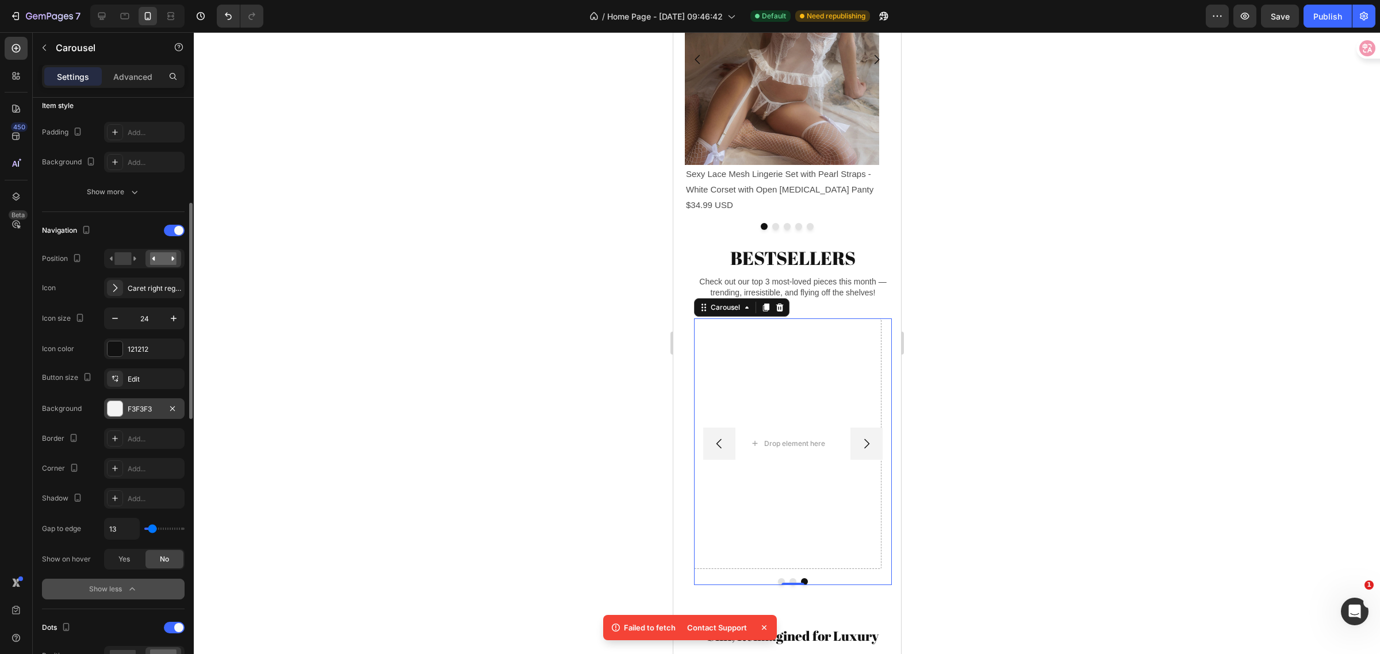
type input "8"
type input "5"
type input "2"
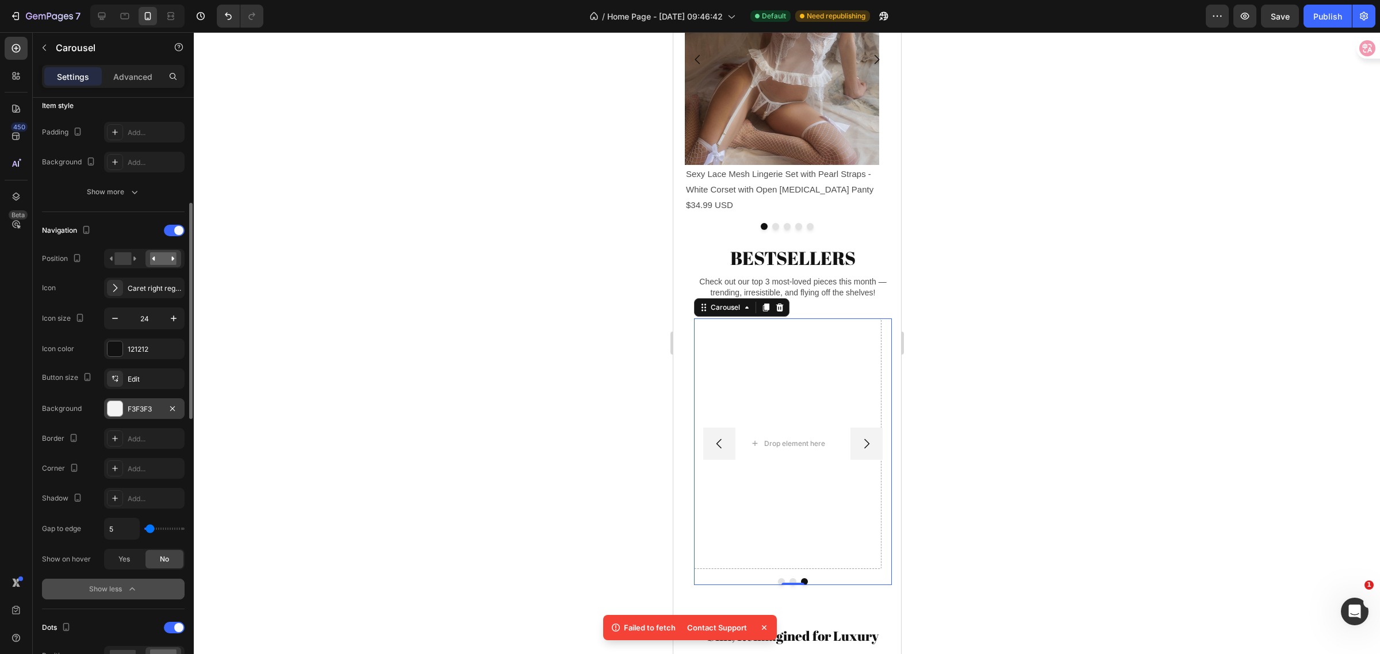
type input "2"
type input "0"
type input "2"
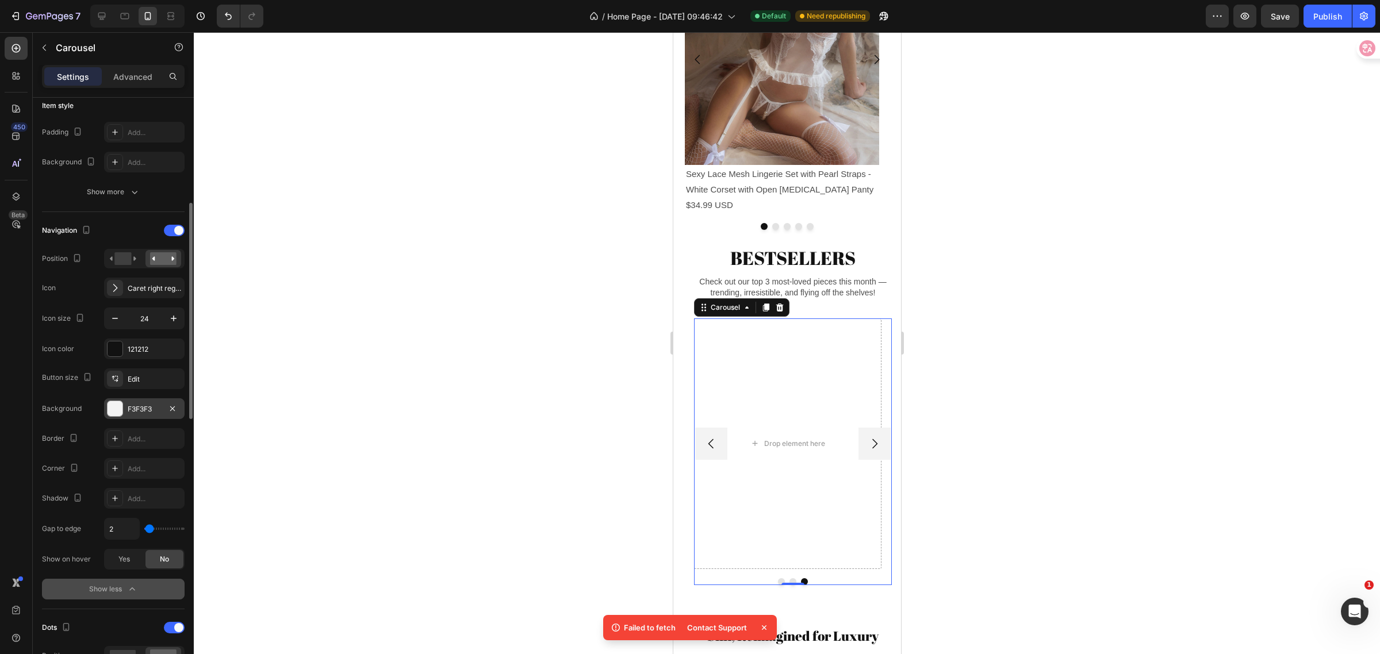
type input "5"
type input "2"
type input "0"
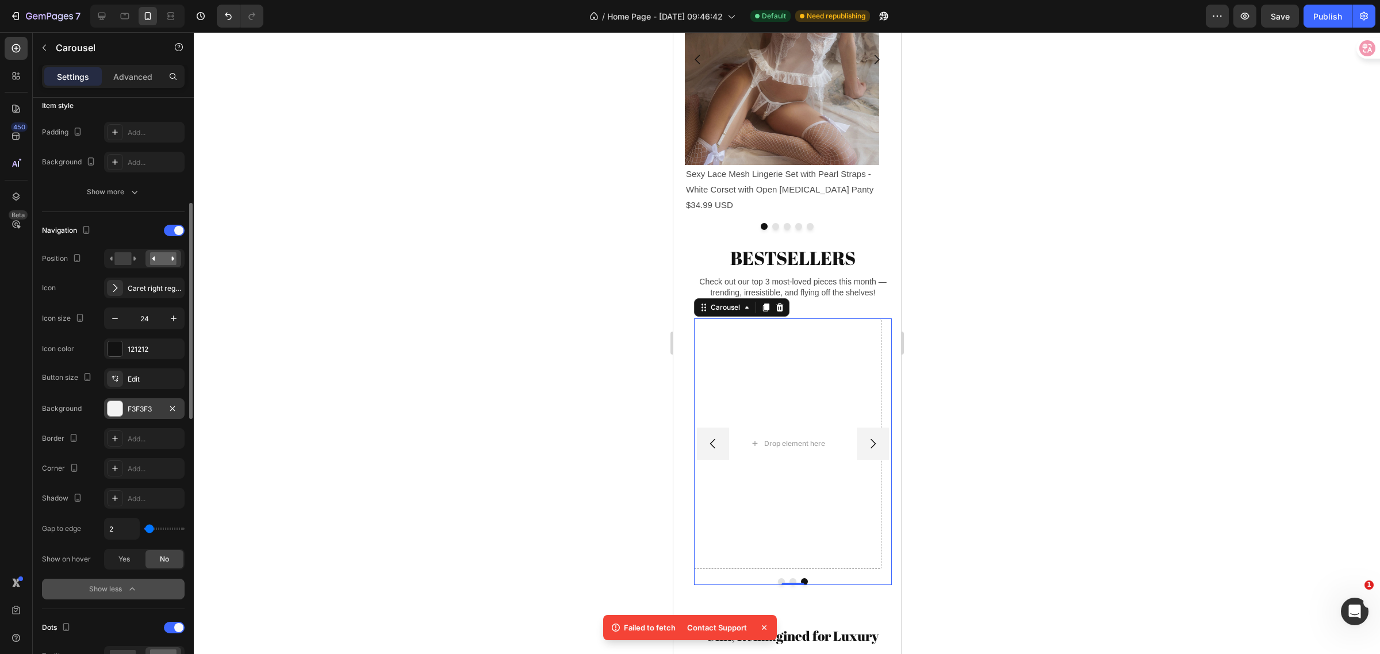
type input "0"
click at [148, 528] on input "range" at bounding box center [164, 529] width 40 height 2
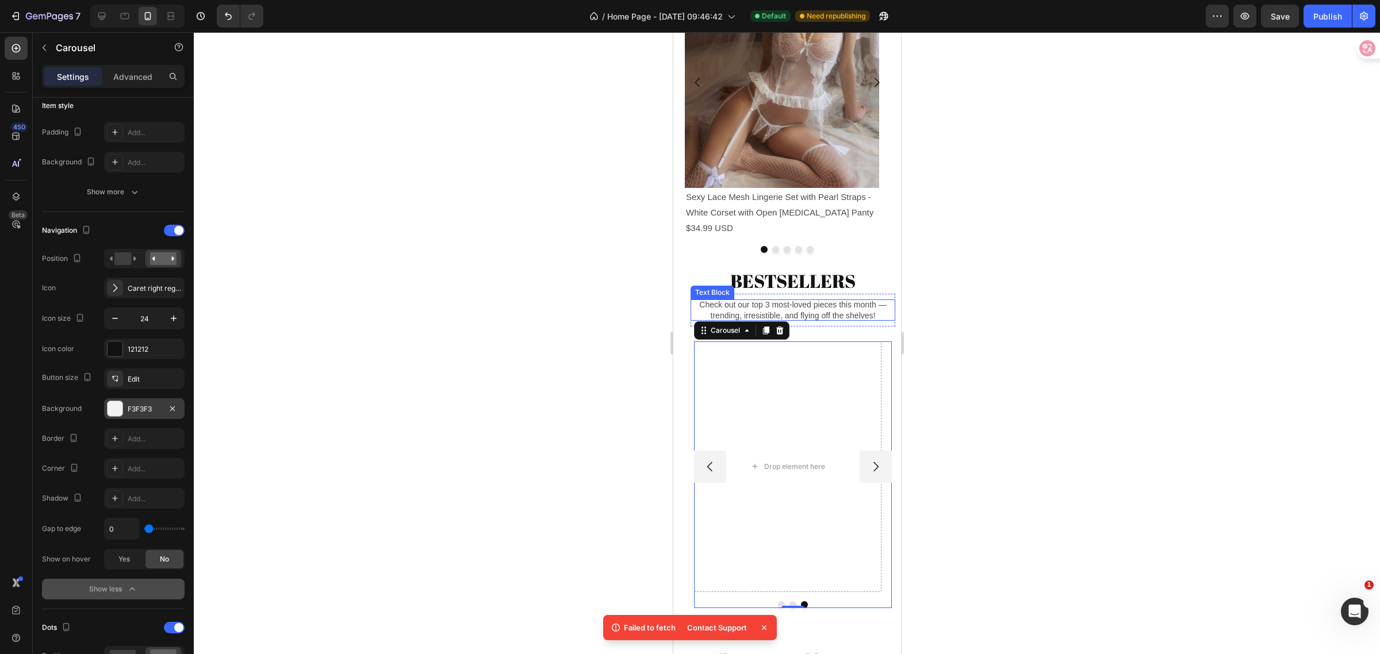
scroll to position [813, 0]
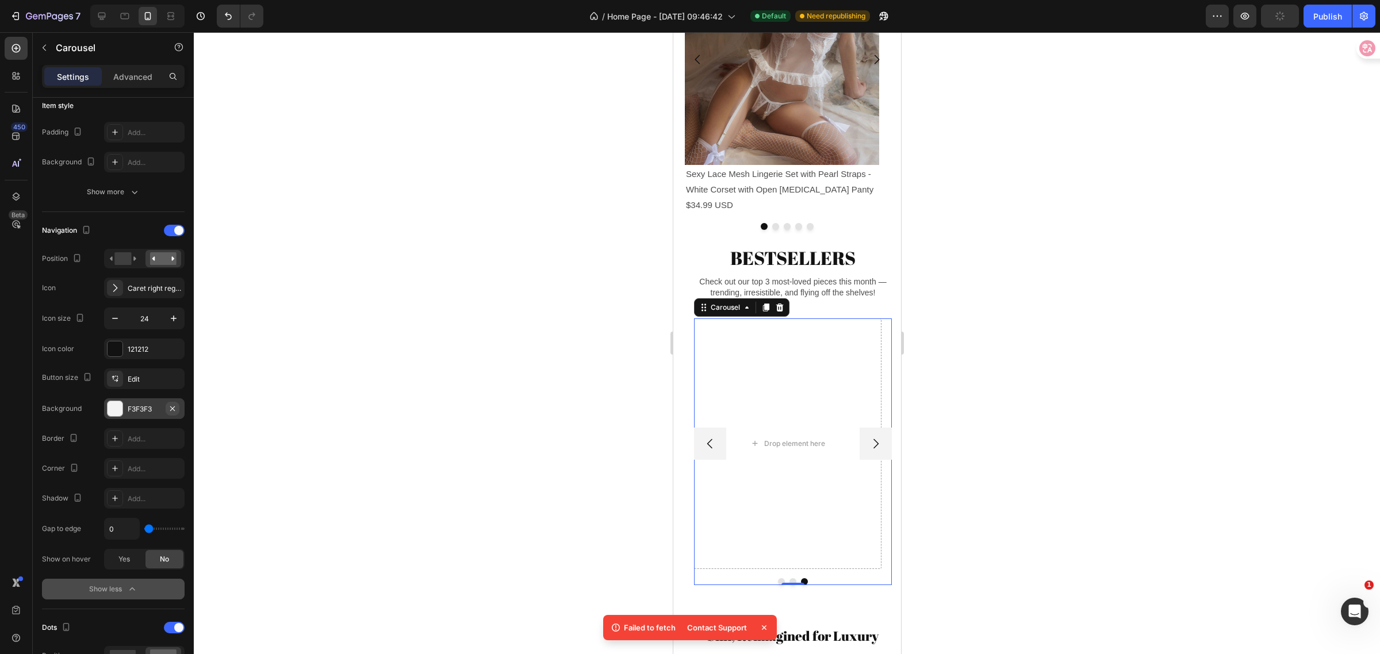
click at [177, 408] on icon "button" at bounding box center [172, 408] width 9 height 9
drag, startPoint x: 148, startPoint y: 527, endPoint x: 141, endPoint y: 527, distance: 6.9
click at [144, 528] on input "range" at bounding box center [164, 529] width 40 height 2
click at [48, 44] on icon "button" at bounding box center [44, 47] width 9 height 9
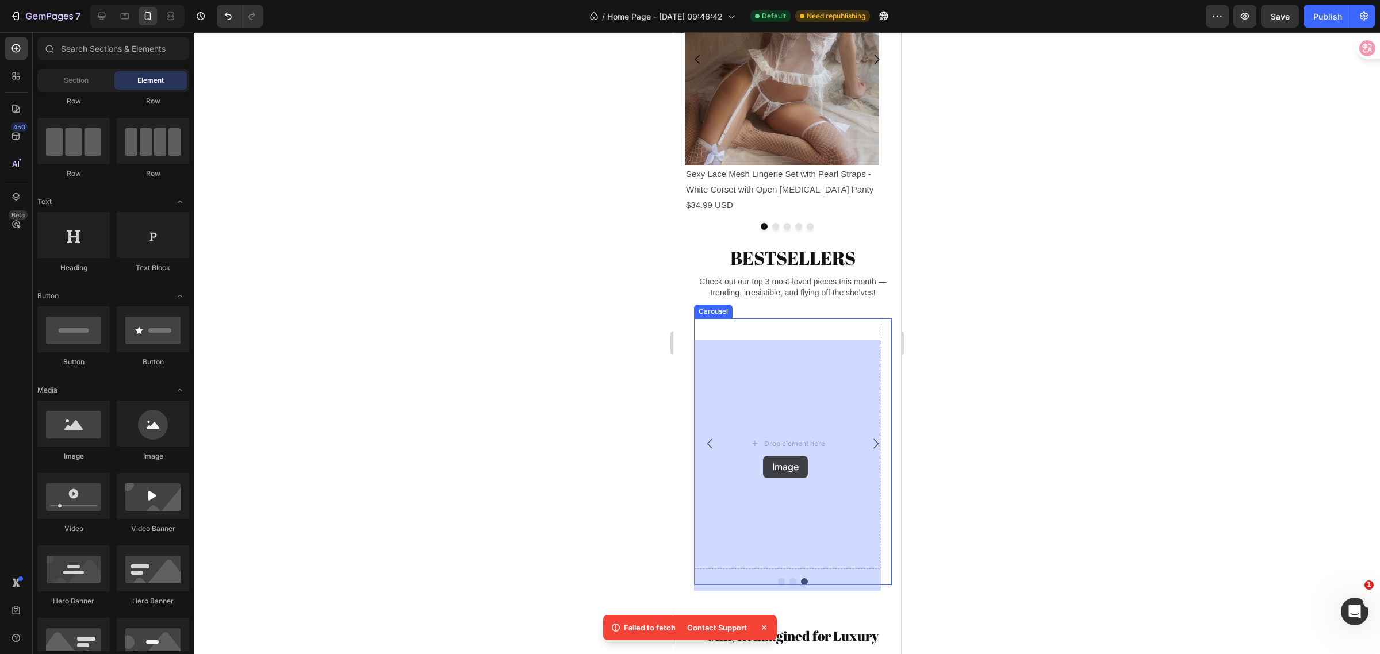
drag, startPoint x: 757, startPoint y: 466, endPoint x: 763, endPoint y: 456, distance: 11.8
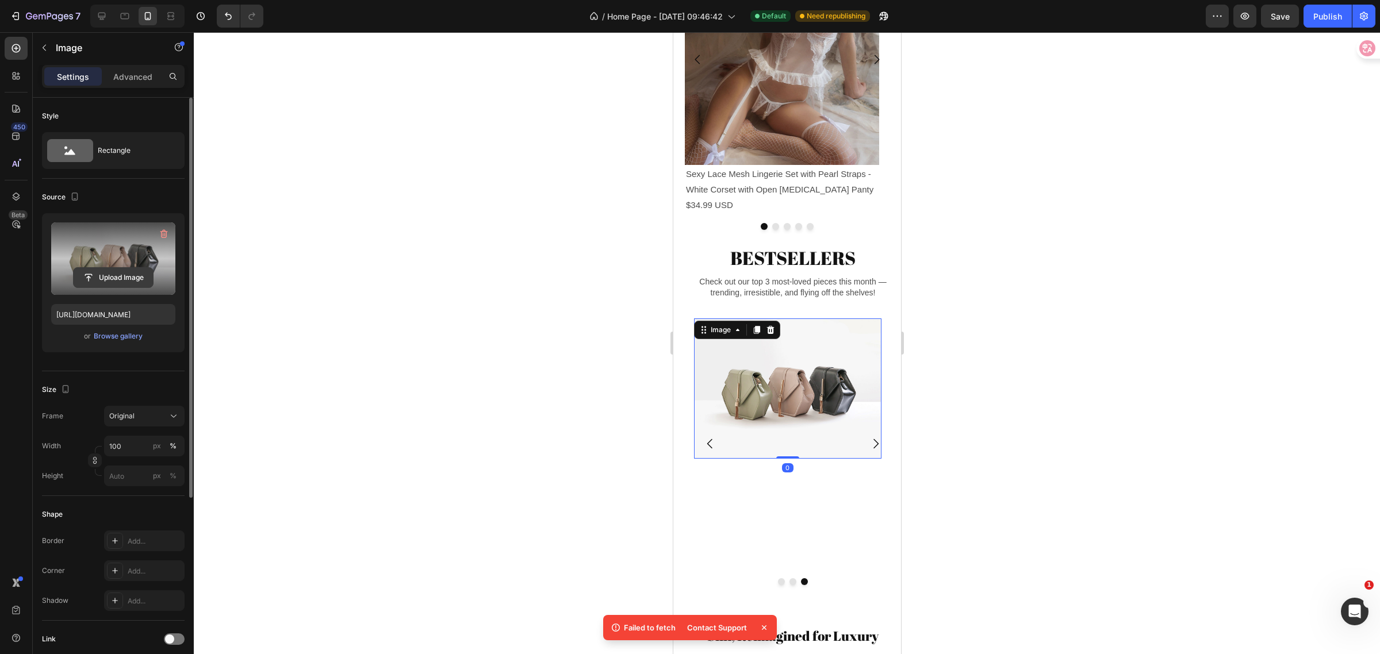
click at [84, 278] on input "file" at bounding box center [113, 278] width 79 height 20
type input "[URL][DOMAIN_NAME]"
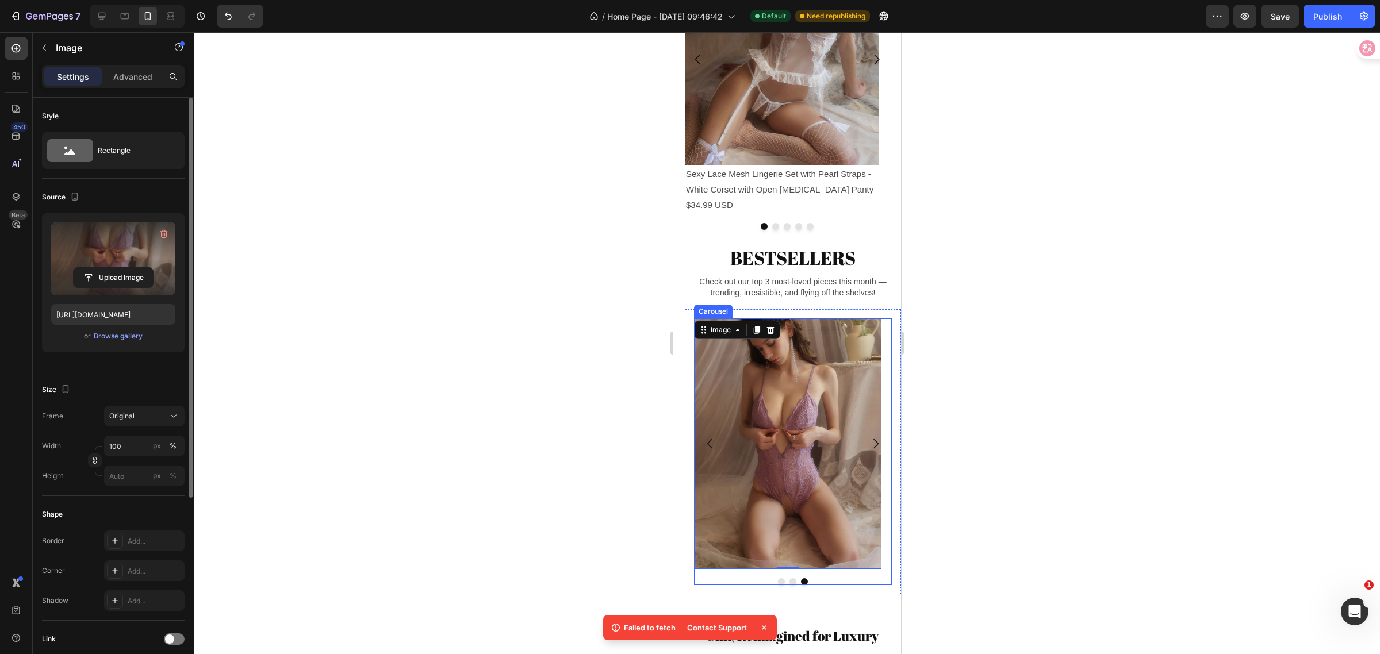
click at [868, 451] on icon "Carousel Next Arrow" at bounding box center [875, 444] width 14 height 14
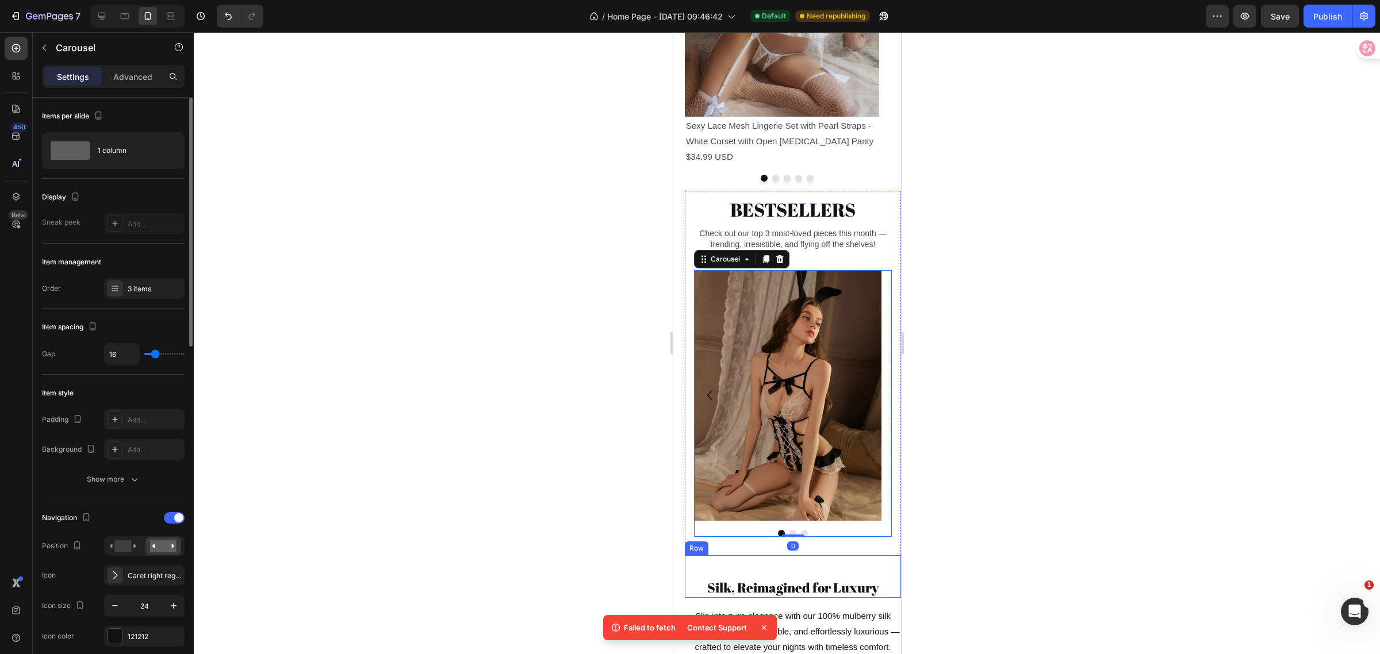
scroll to position [884, 0]
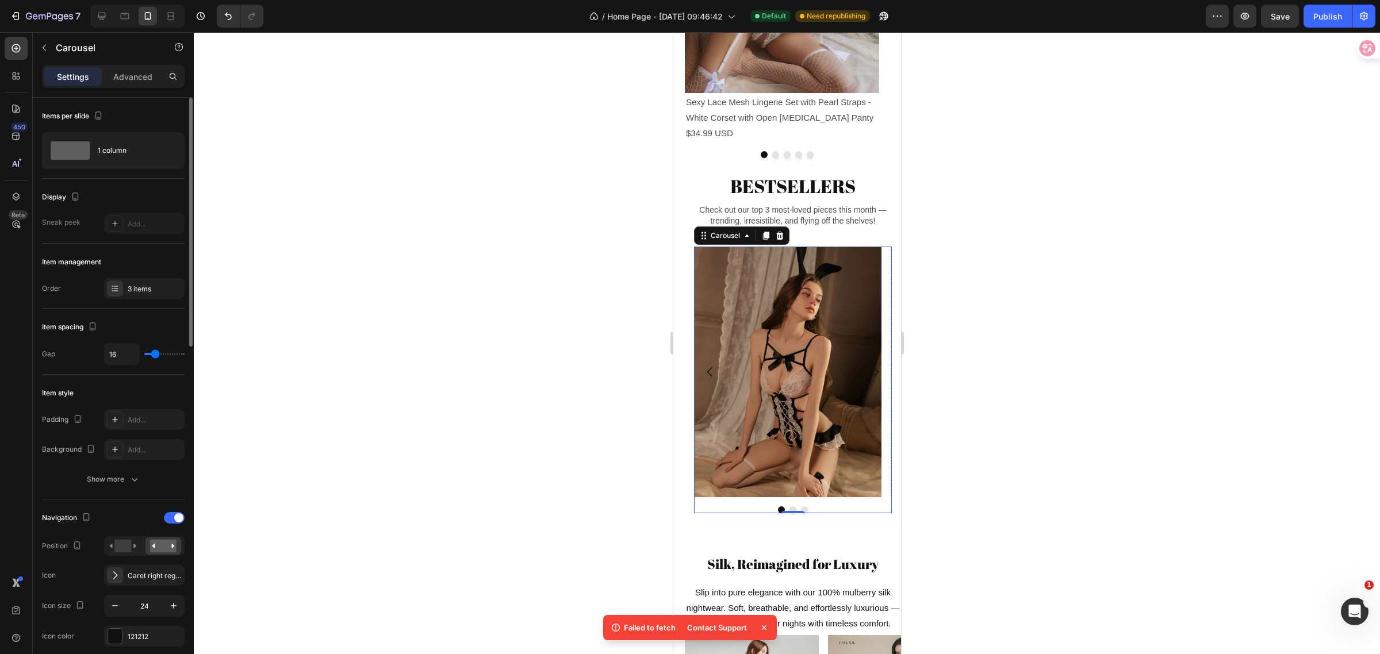
click at [789, 514] on button "Dot" at bounding box center [792, 510] width 7 height 7
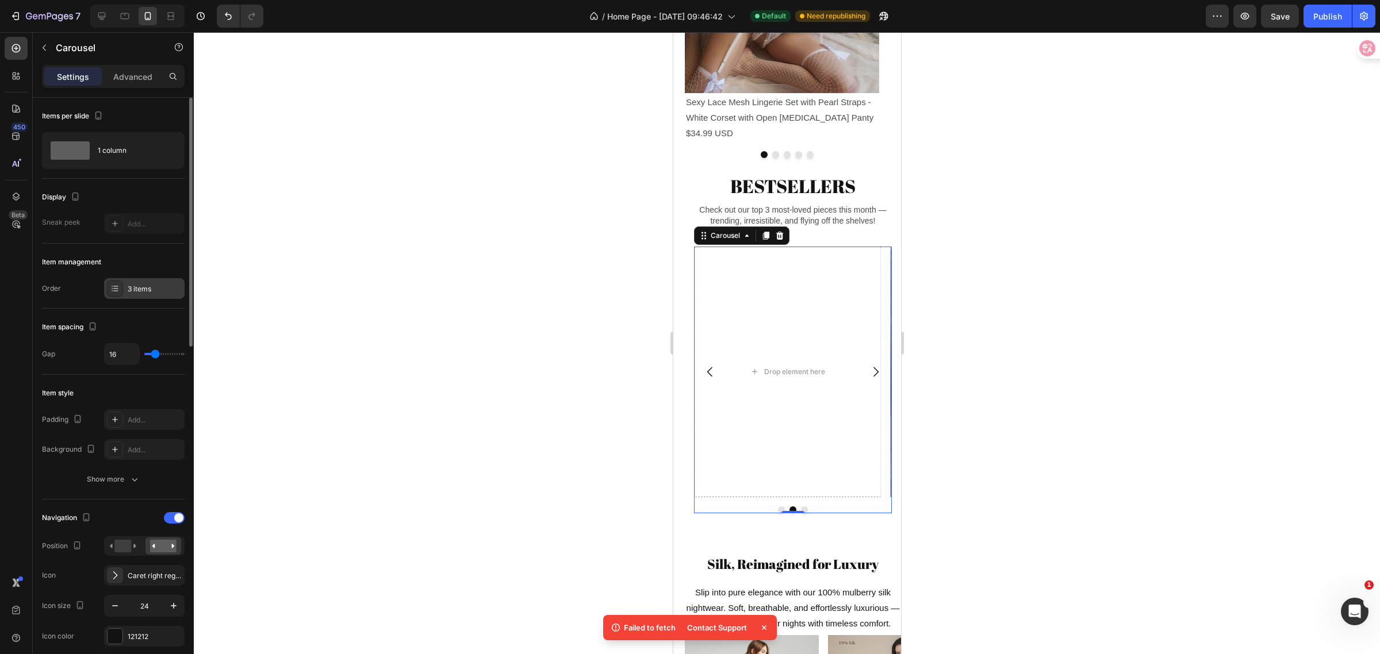
click at [152, 292] on div "3 items" at bounding box center [155, 289] width 54 height 10
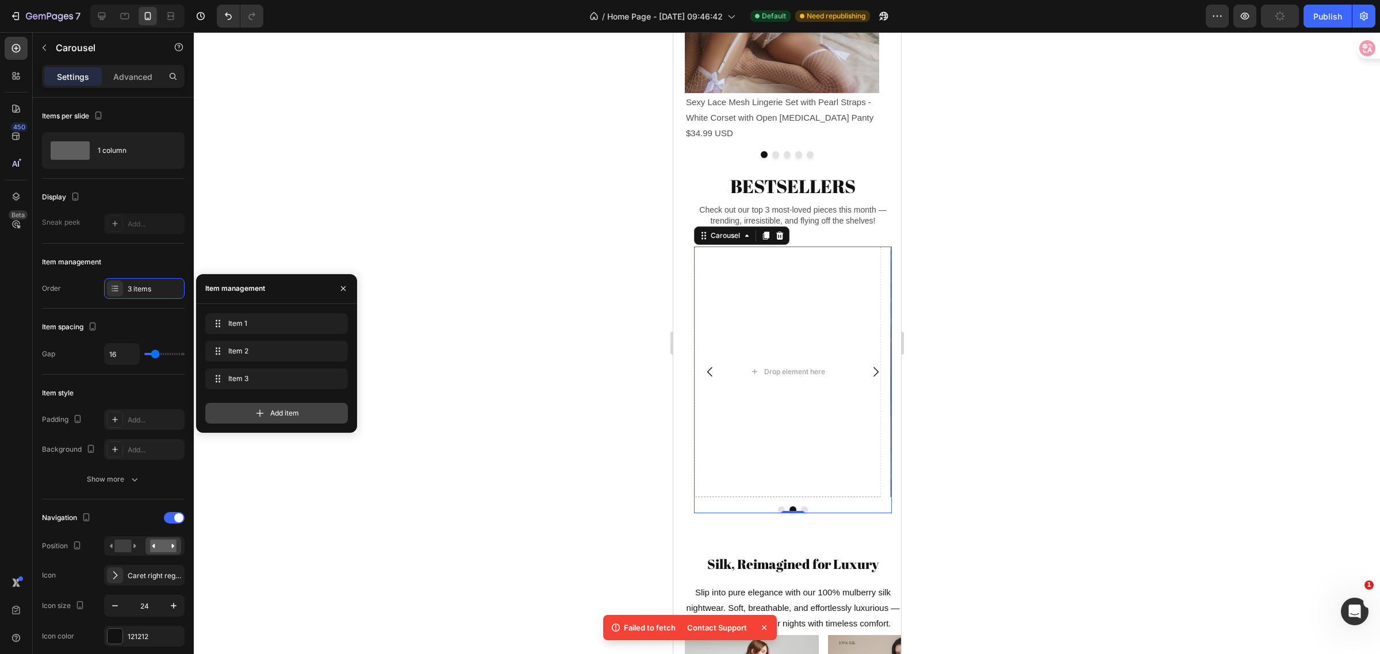
drag, startPoint x: 271, startPoint y: 411, endPoint x: 105, endPoint y: 428, distance: 166.5
click at [271, 411] on span "Add item" at bounding box center [284, 413] width 29 height 10
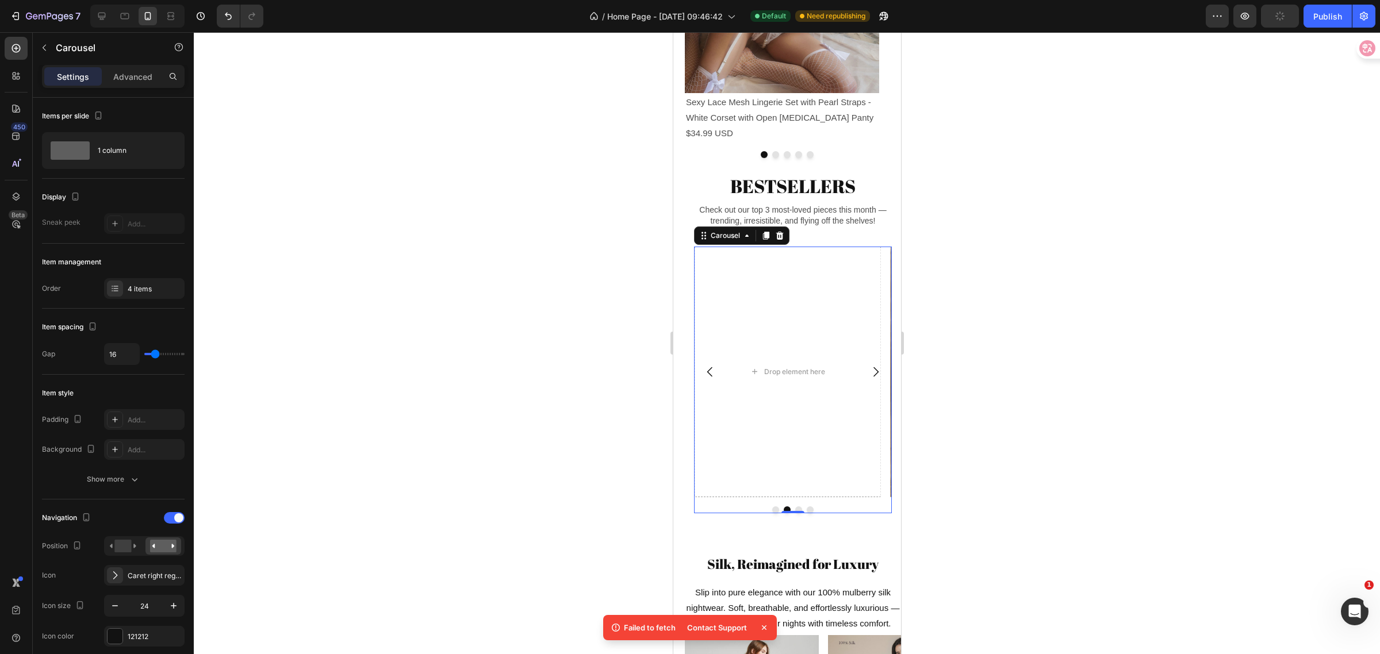
click at [708, 377] on icon "Carousel Back Arrow" at bounding box center [709, 372] width 5 height 10
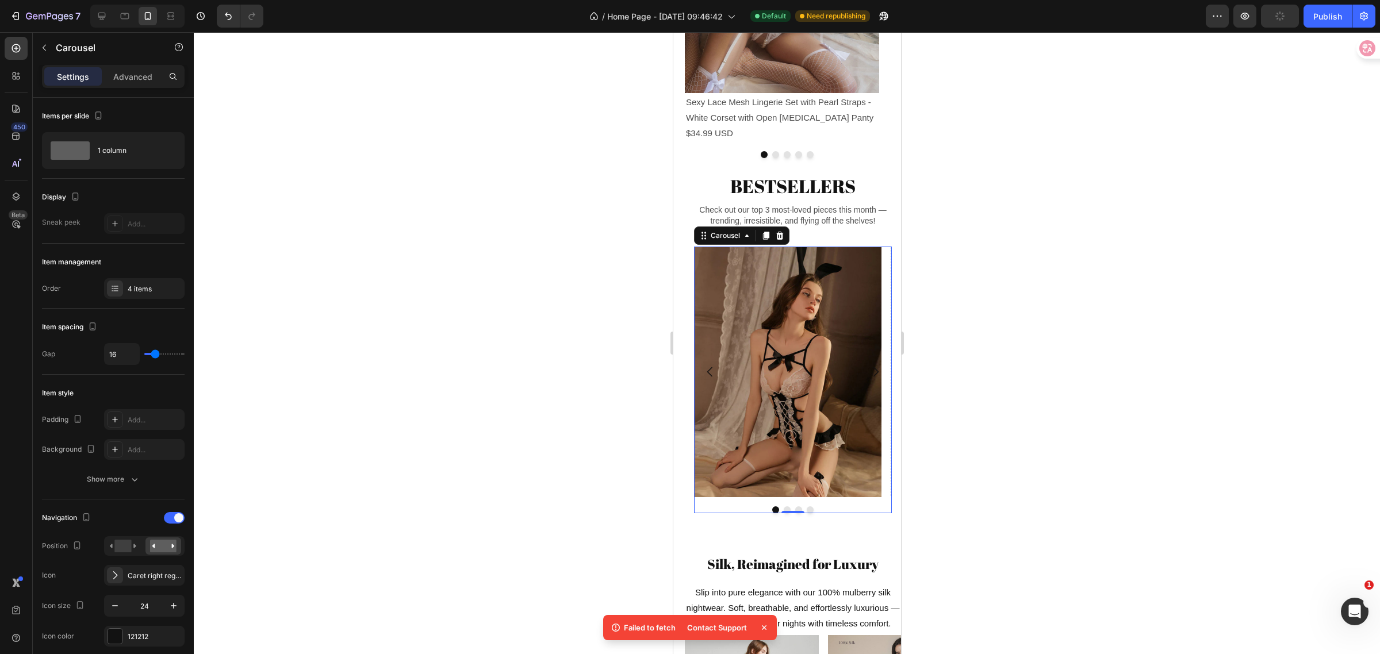
click at [710, 379] on icon "Carousel Back Arrow" at bounding box center [710, 372] width 14 height 14
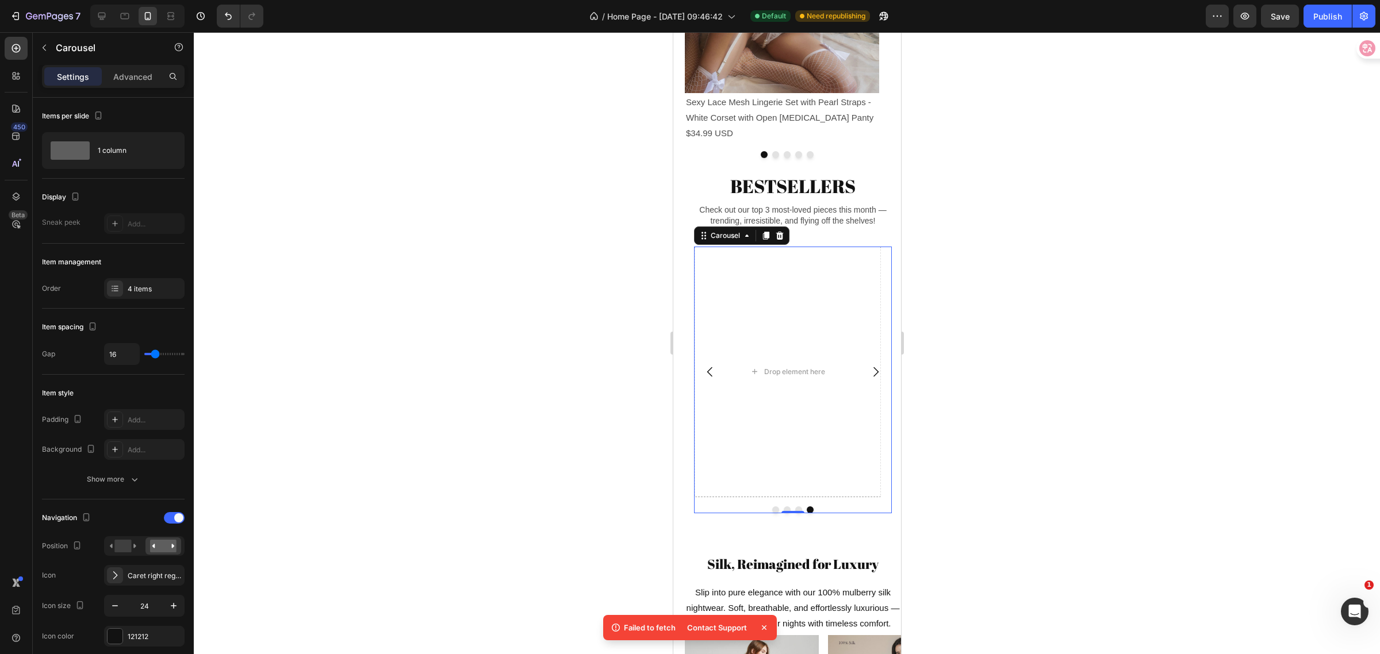
click at [868, 379] on icon "Carousel Next Arrow" at bounding box center [875, 372] width 14 height 14
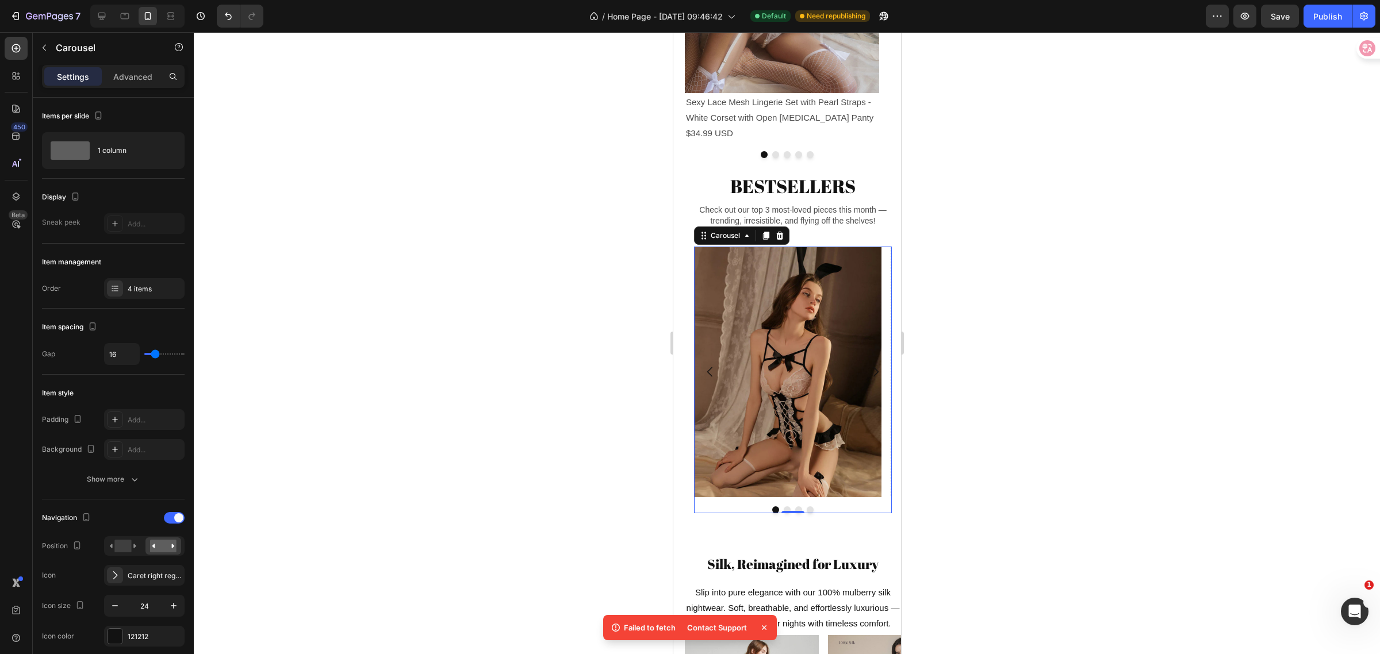
click at [783, 514] on button "Dot" at bounding box center [786, 510] width 7 height 7
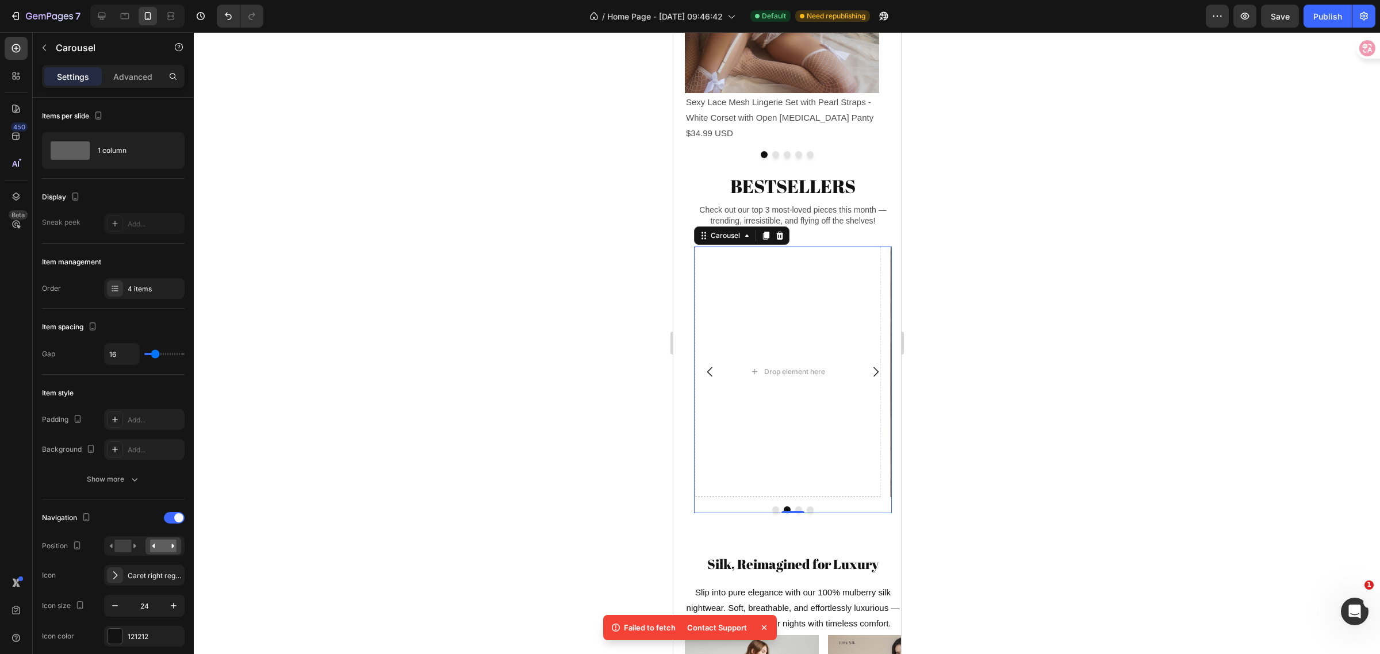
click at [796, 514] on button "Dot" at bounding box center [798, 510] width 7 height 7
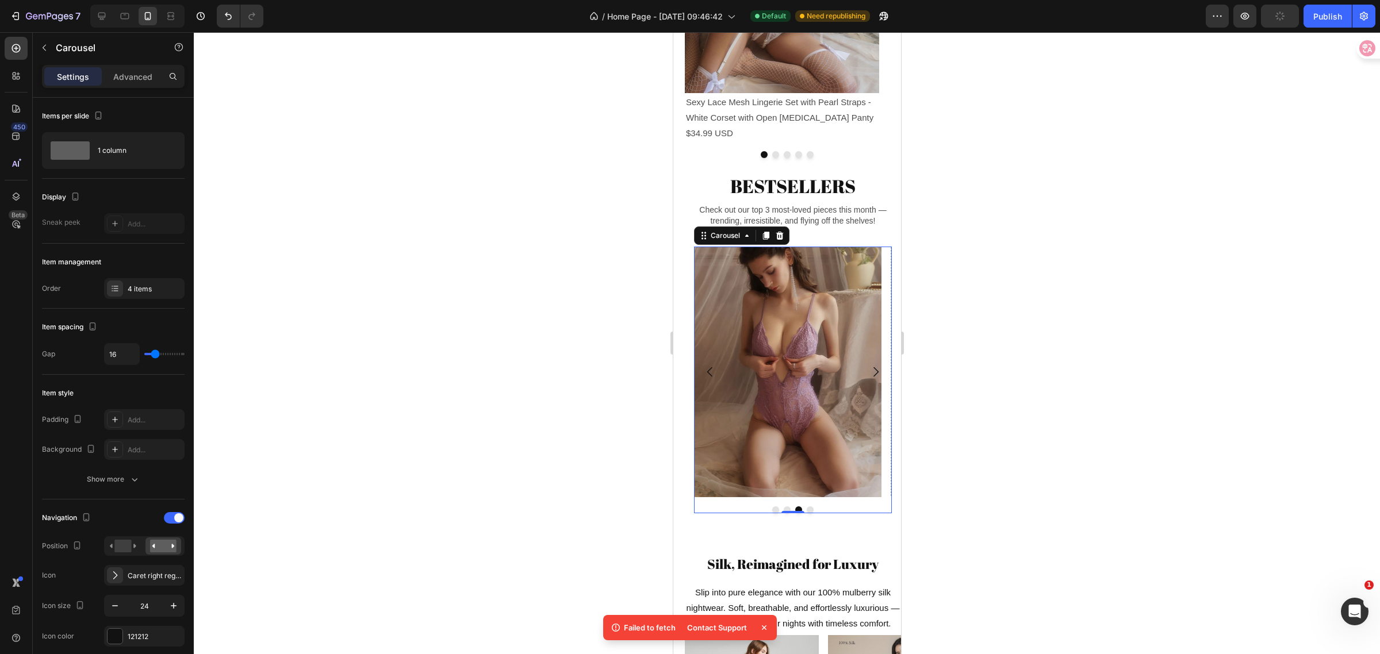
click at [783, 514] on button "Dot" at bounding box center [786, 510] width 7 height 7
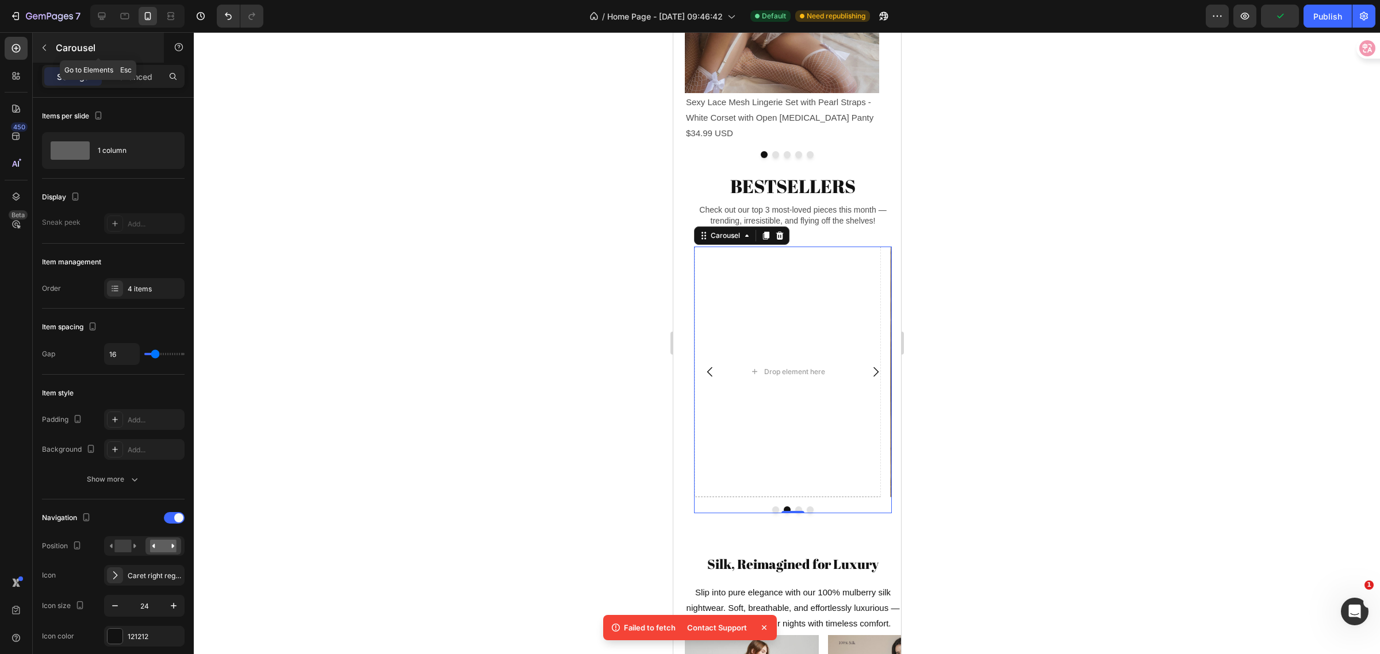
click at [39, 45] on button "button" at bounding box center [44, 48] width 18 height 18
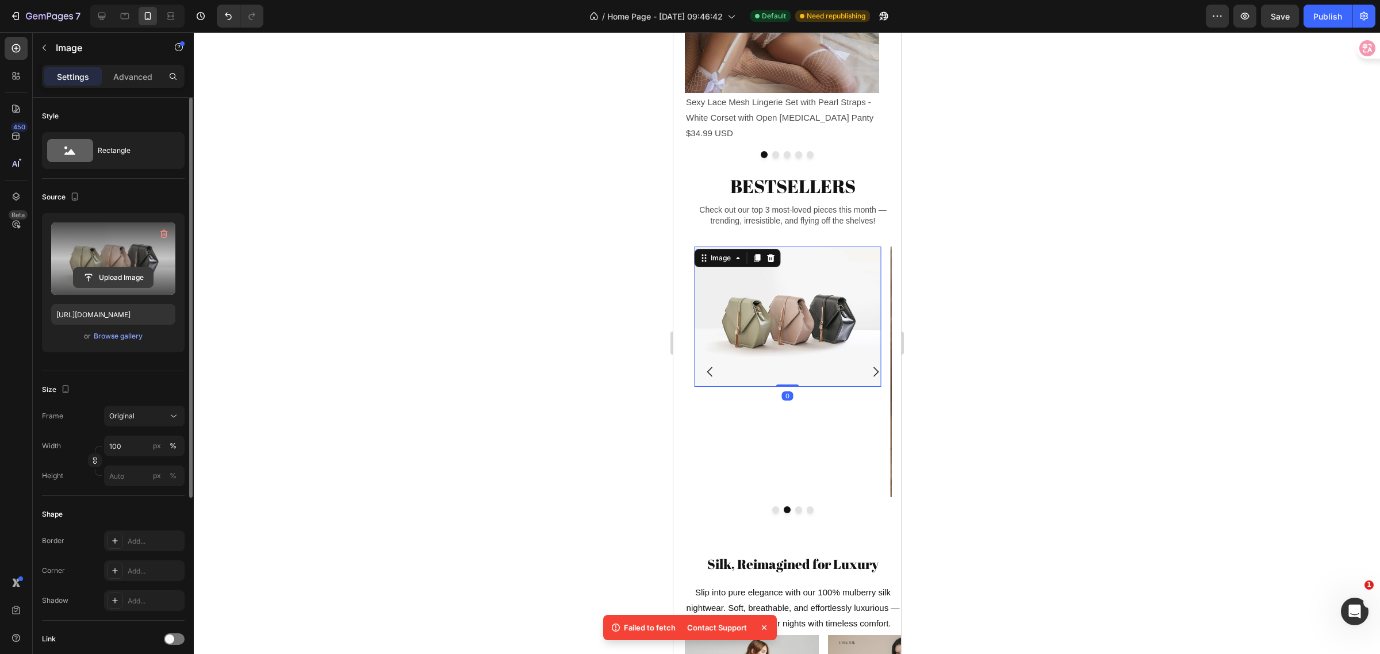
click at [90, 277] on input "file" at bounding box center [113, 278] width 79 height 20
type input "[URL][DOMAIN_NAME]"
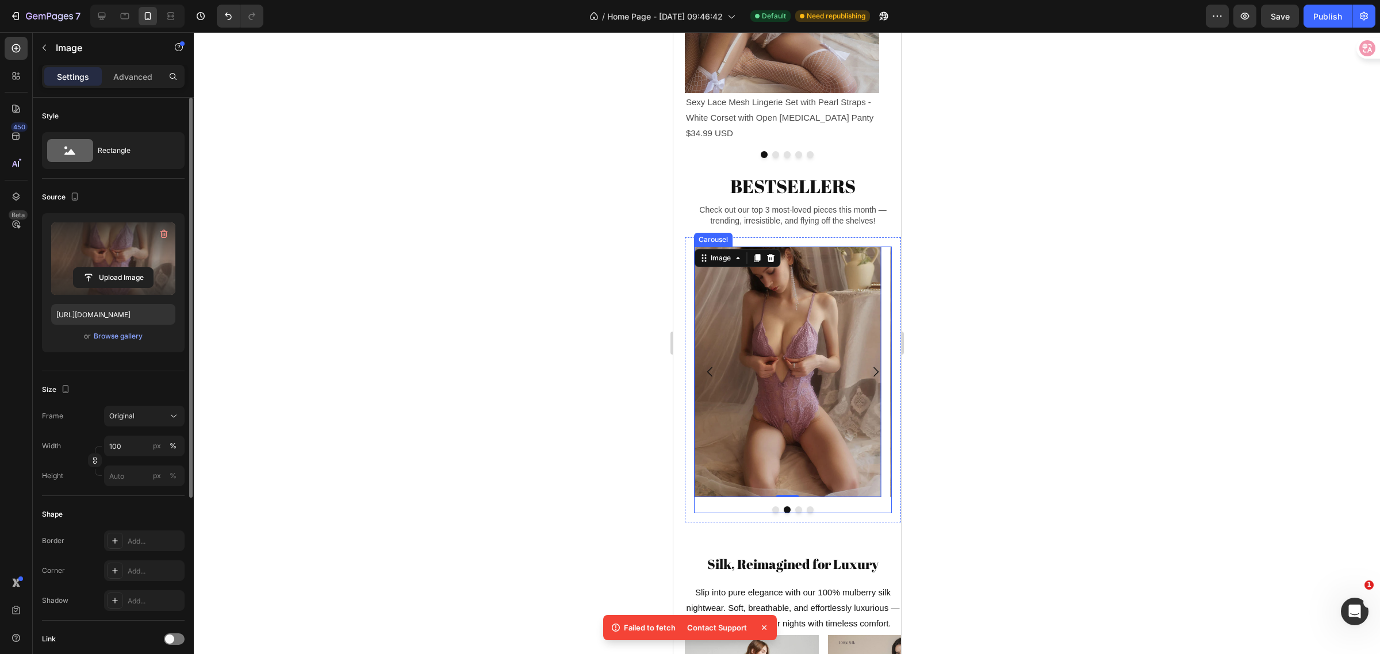
click at [868, 379] on icon "Carousel Next Arrow" at bounding box center [875, 372] width 14 height 14
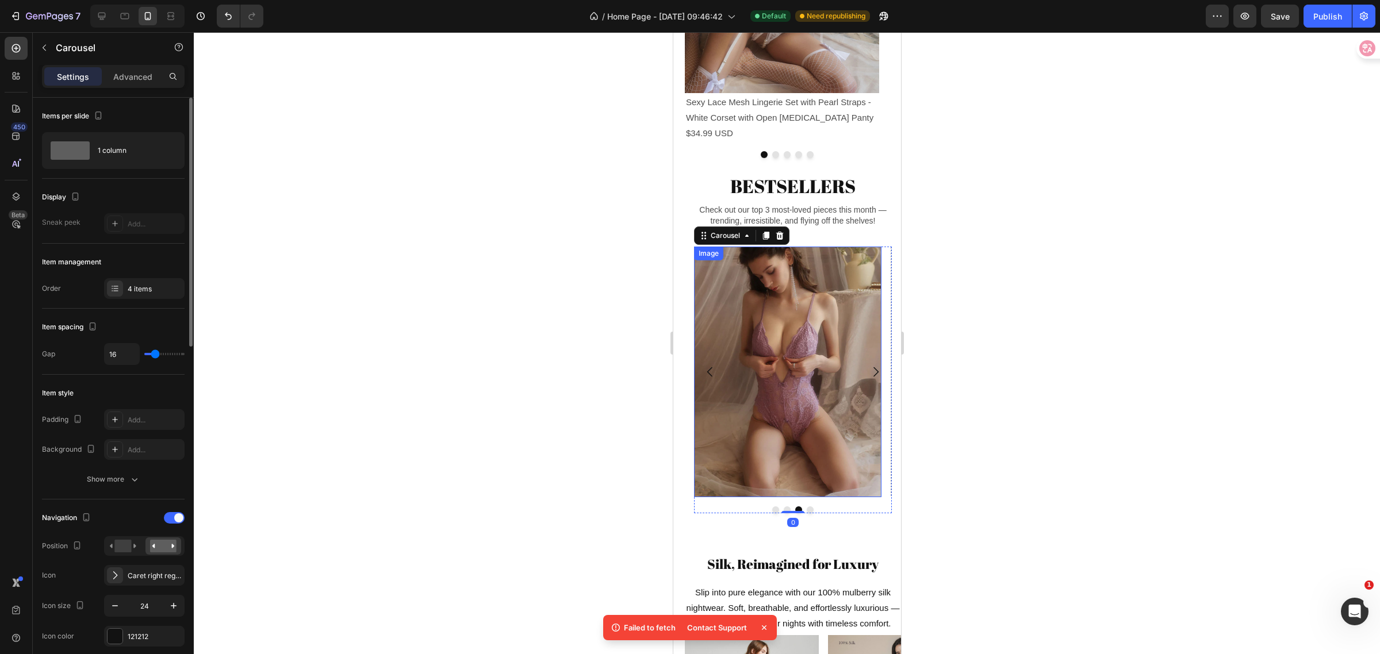
click at [803, 389] on img at bounding box center [787, 372] width 187 height 251
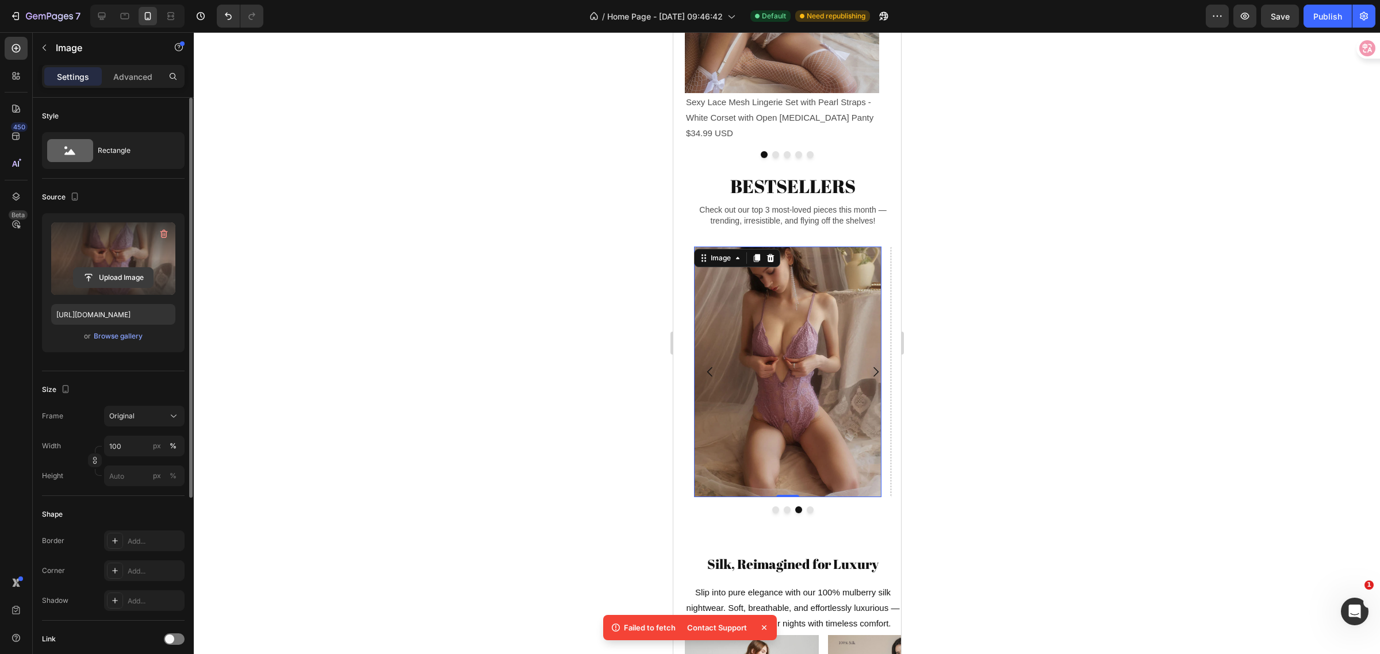
click at [88, 278] on input "file" at bounding box center [113, 278] width 79 height 20
type input "[URL][DOMAIN_NAME]"
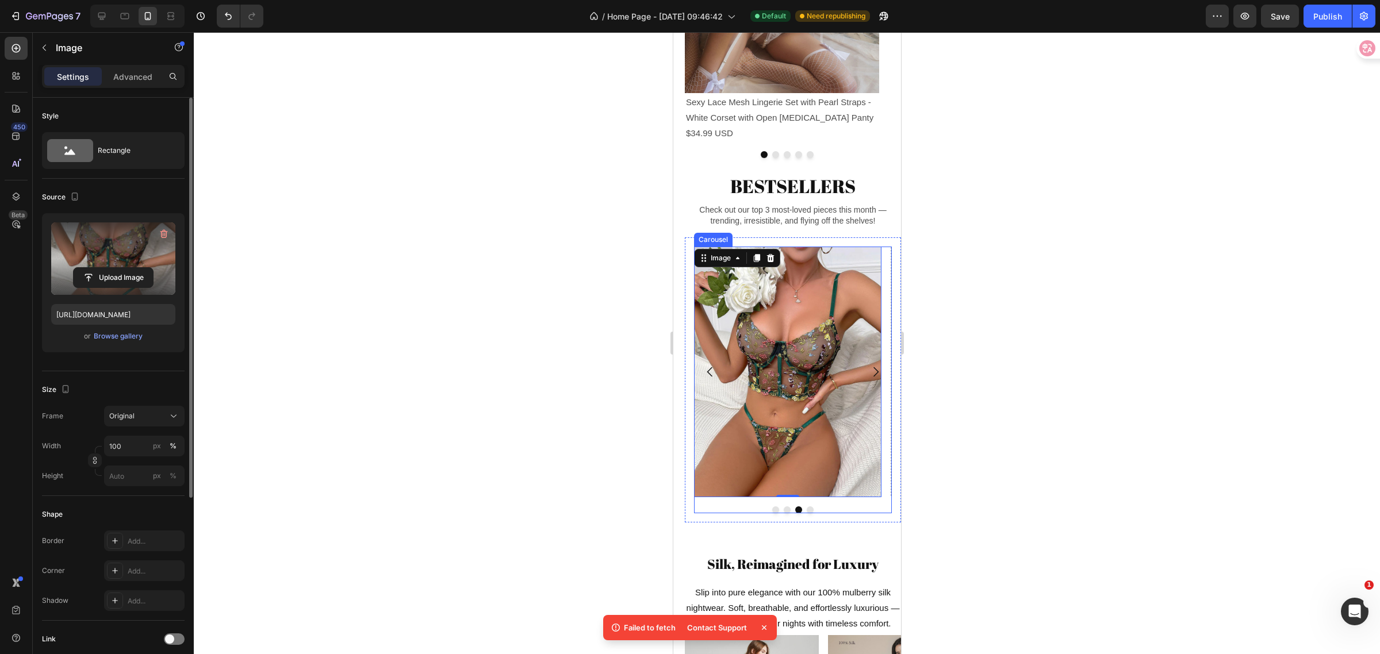
click at [711, 379] on icon "Carousel Back Arrow" at bounding box center [710, 372] width 14 height 14
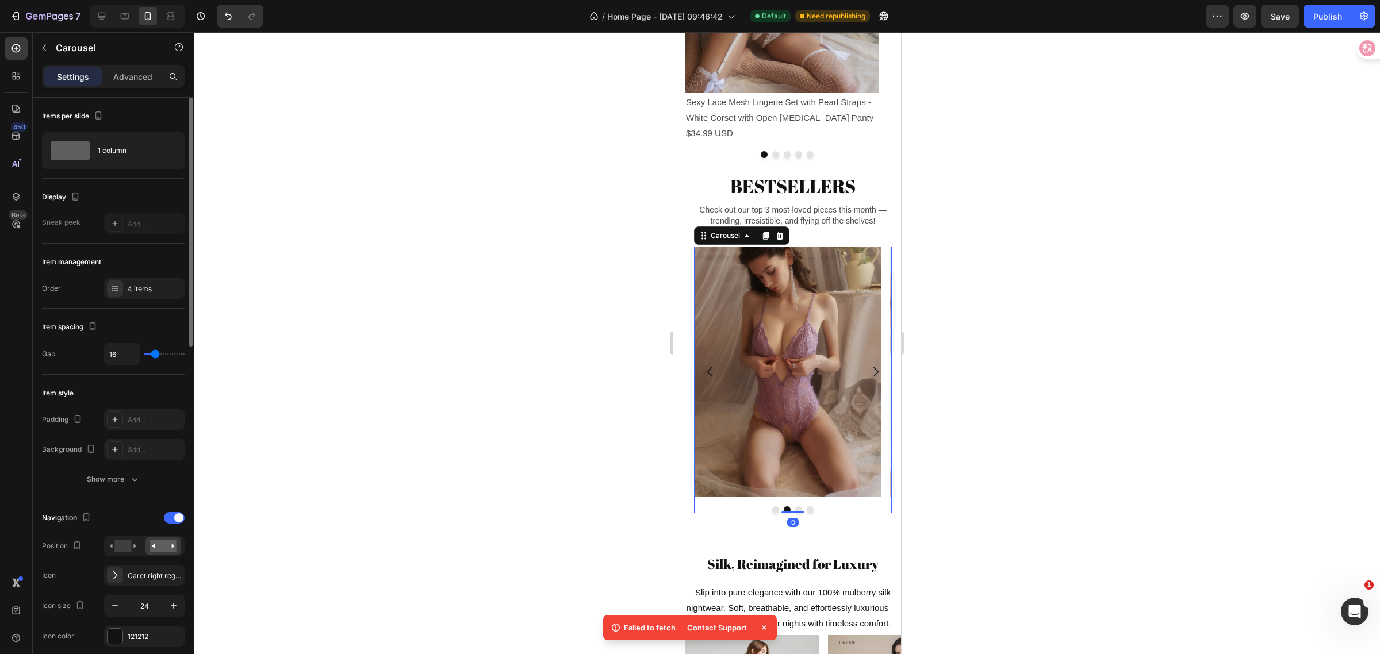
click at [711, 379] on icon "Carousel Back Arrow" at bounding box center [710, 372] width 14 height 14
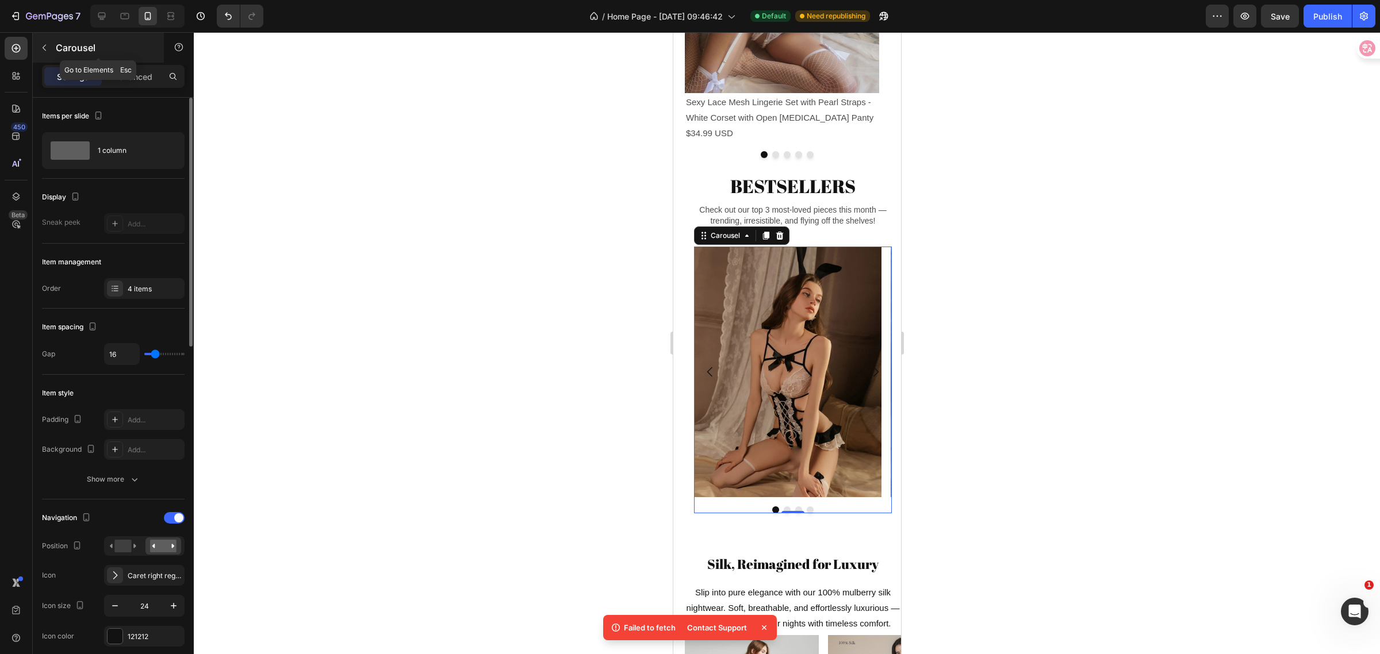
click at [46, 52] on icon "button" at bounding box center [44, 47] width 9 height 9
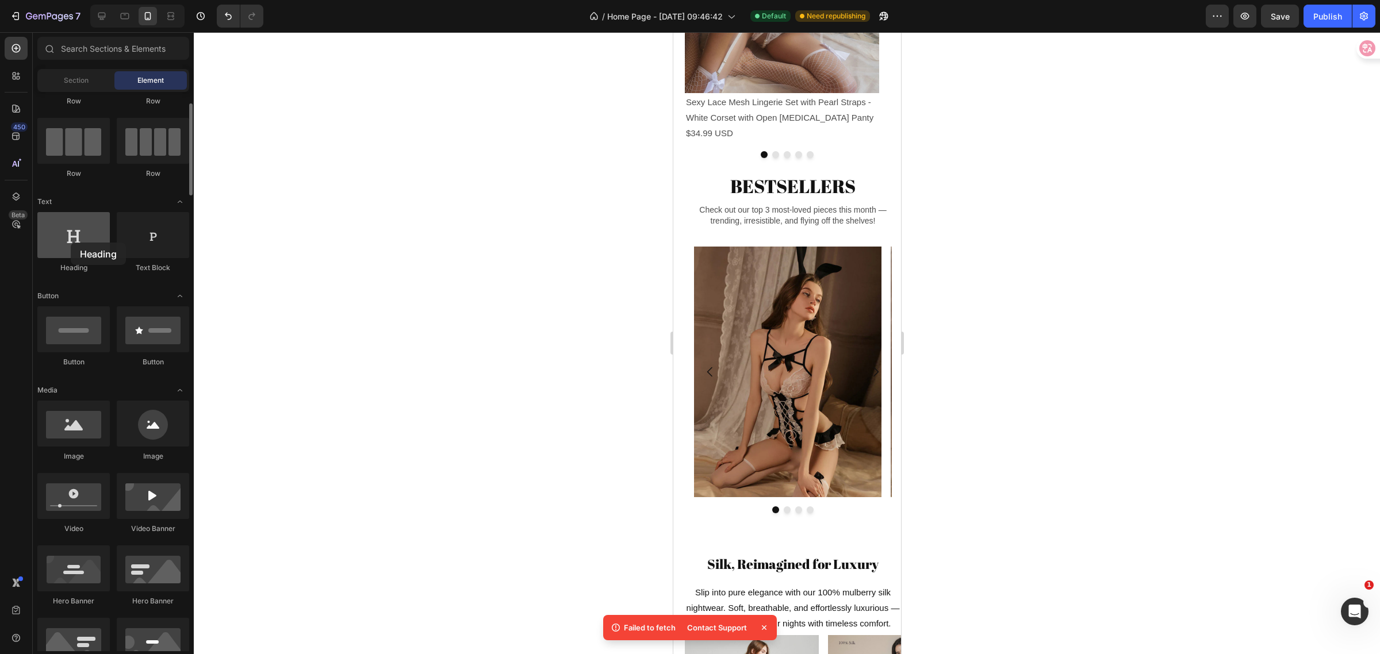
drag, startPoint x: 86, startPoint y: 246, endPoint x: 70, endPoint y: 242, distance: 16.7
click at [70, 242] on div at bounding box center [73, 235] width 72 height 46
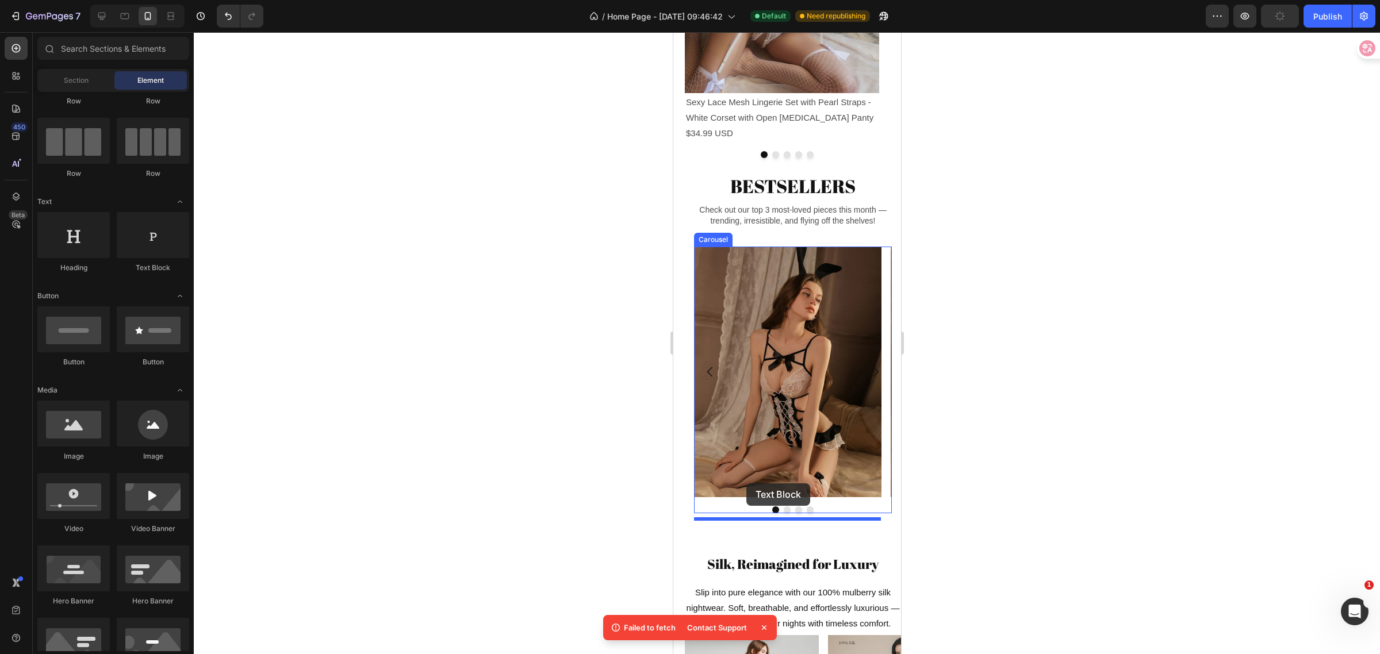
drag, startPoint x: 835, startPoint y: 275, endPoint x: 746, endPoint y: 484, distance: 226.8
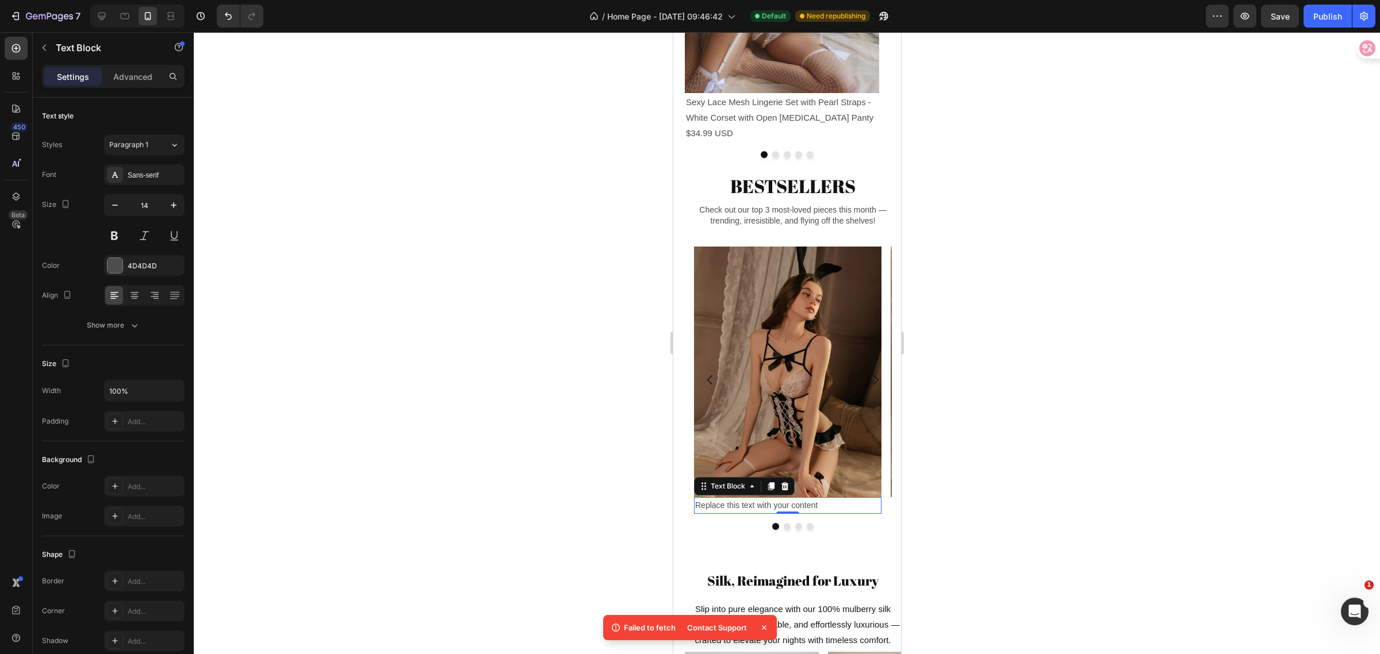
click at [826, 514] on div "Replace this text with your content" at bounding box center [787, 505] width 187 height 17
click at [826, 513] on p "Replace this text with your content" at bounding box center [787, 506] width 185 height 14
drag, startPoint x: 831, startPoint y: 527, endPoint x: 692, endPoint y: 524, distance: 138.6
click at [692, 524] on div "Image Replace this text with your content Text Block 0 Image Image Drop element…" at bounding box center [792, 388] width 216 height 302
drag, startPoint x: 727, startPoint y: 527, endPoint x: 678, endPoint y: 522, distance: 49.7
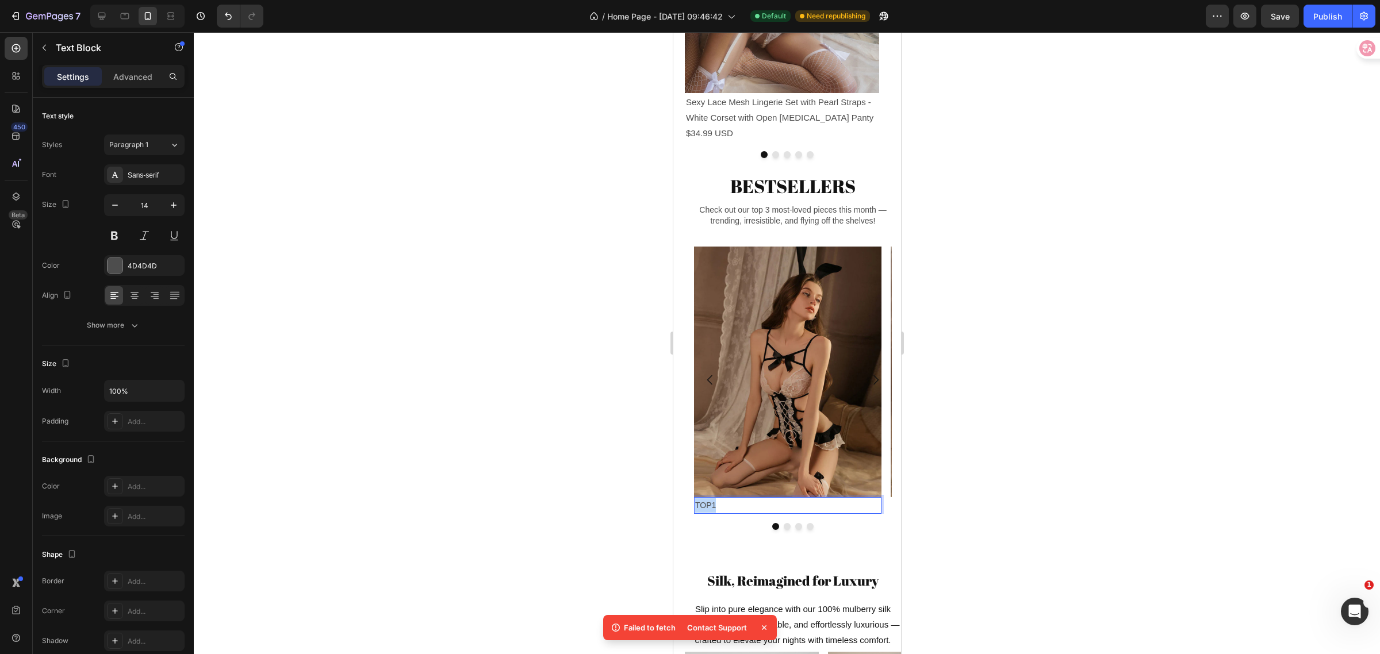
click at [679, 522] on div "BESTSELLERS Heading Check out our top 3 most-loved pieces this month — trending…" at bounding box center [793, 512] width 228 height 691
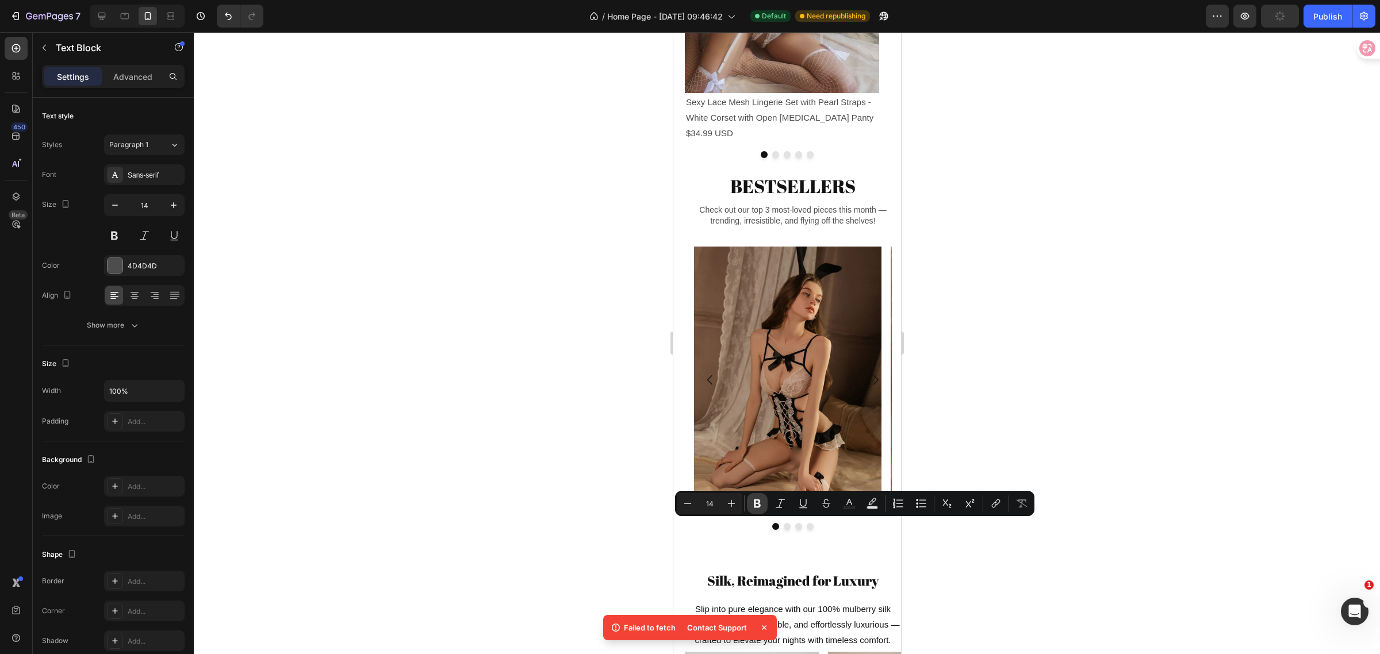
click at [753, 499] on icon "Editor contextual toolbar" at bounding box center [758, 504] width 12 height 12
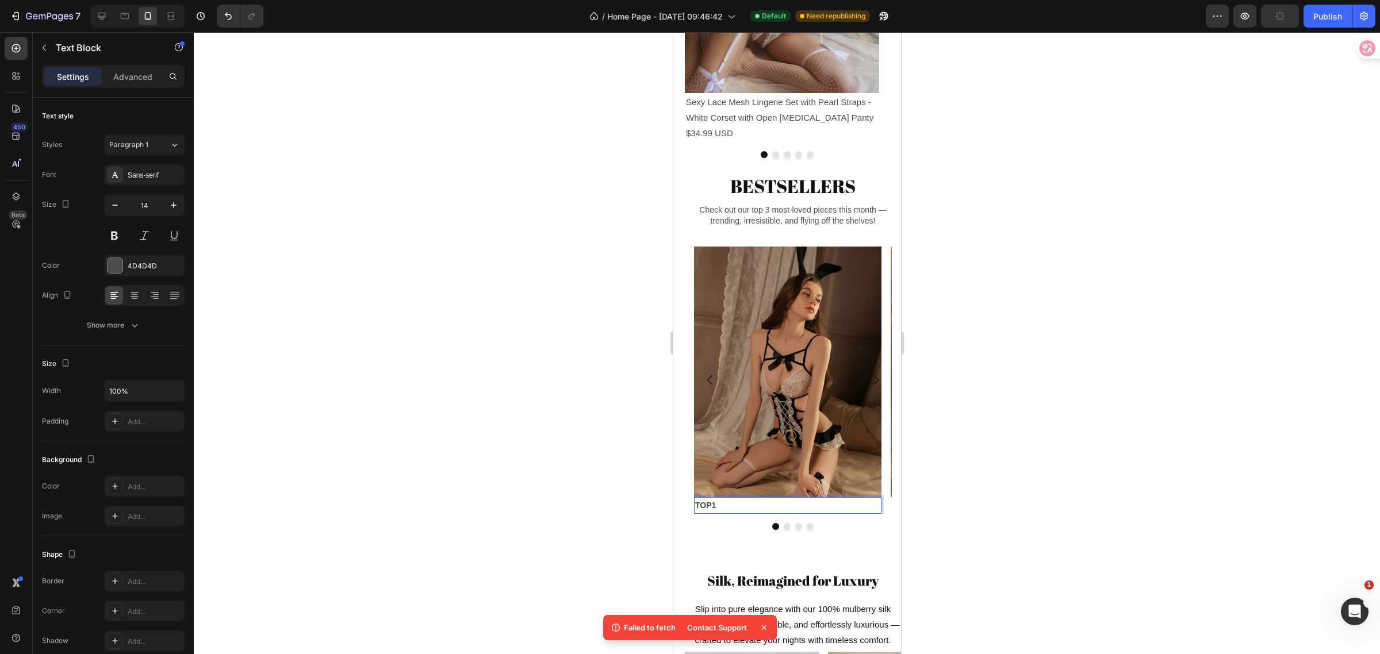
click at [717, 513] on p "TOP1" at bounding box center [787, 506] width 185 height 14
click at [177, 206] on icon "button" at bounding box center [174, 206] width 12 height 12
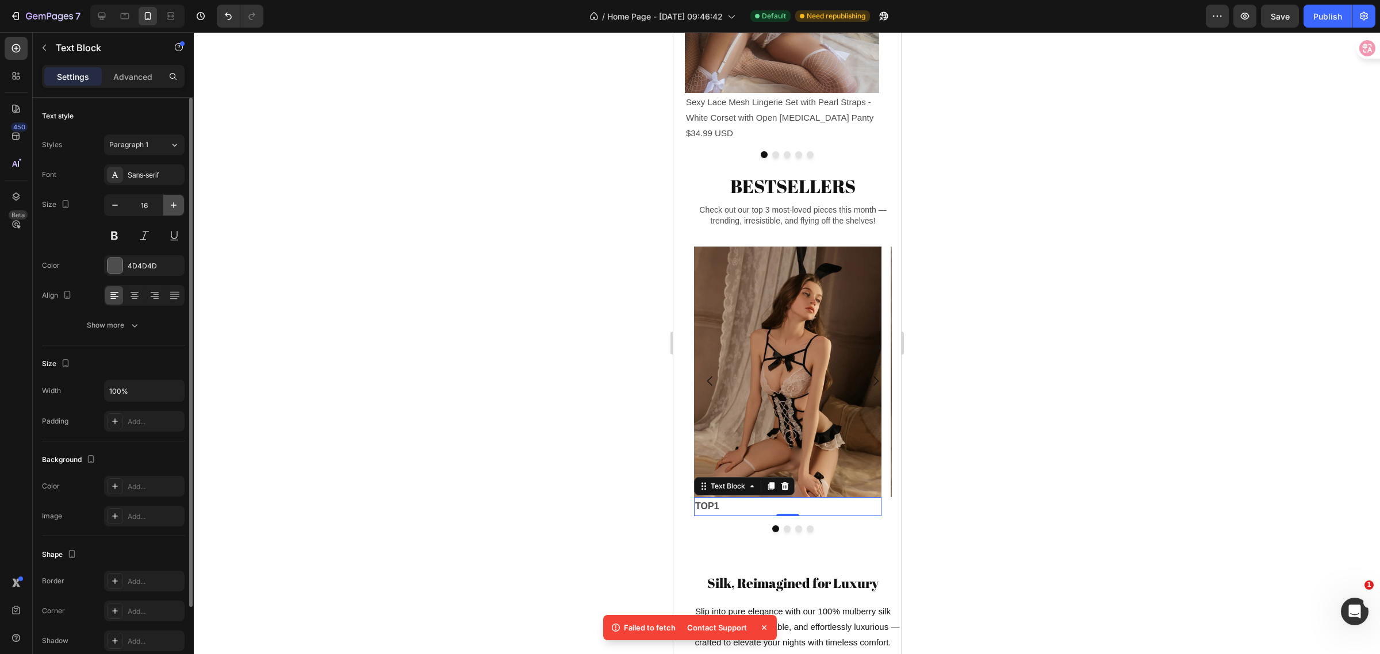
click at [177, 206] on icon "button" at bounding box center [174, 206] width 12 height 12
type input "18"
click at [732, 517] on p "TOP1" at bounding box center [787, 508] width 185 height 18
drag, startPoint x: 59, startPoint y: 497, endPoint x: 946, endPoint y: 452, distance: 887.9
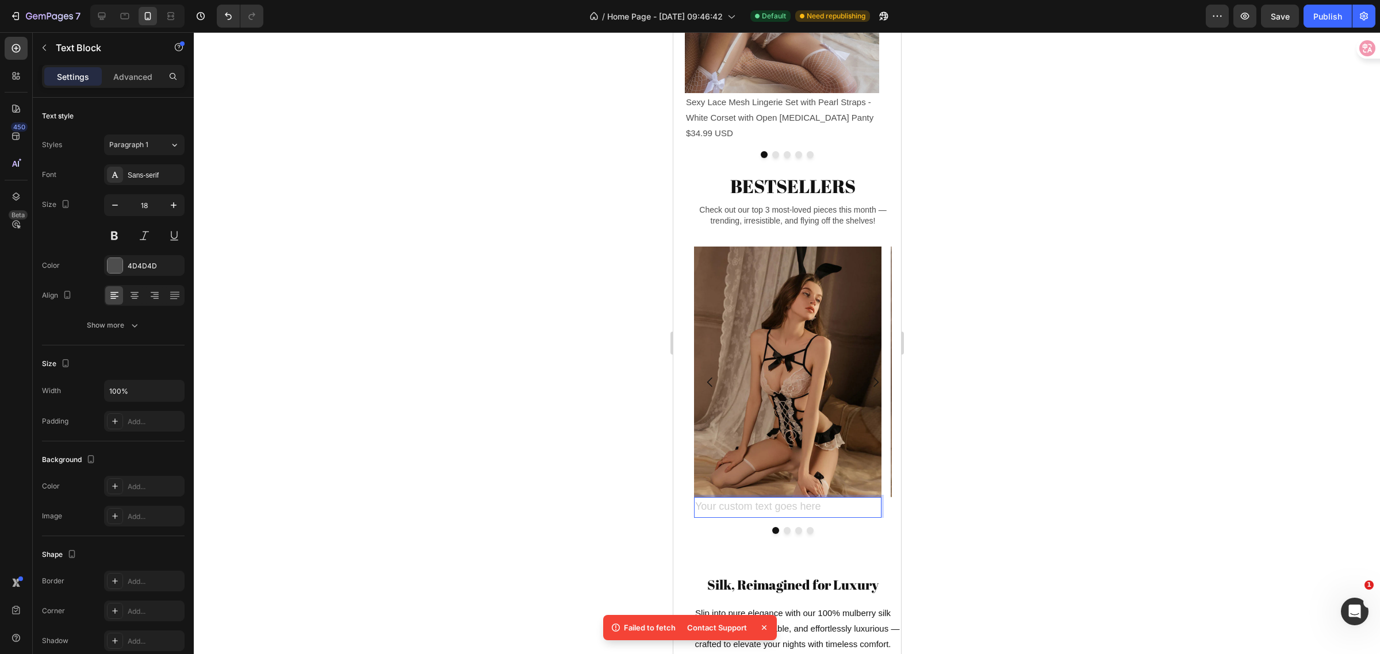
click at [1025, 403] on div at bounding box center [787, 343] width 1186 height 622
click at [730, 517] on p "Rich Text Editor. Editing area: main" at bounding box center [787, 508] width 185 height 18
click at [787, 491] on icon at bounding box center [784, 486] width 7 height 8
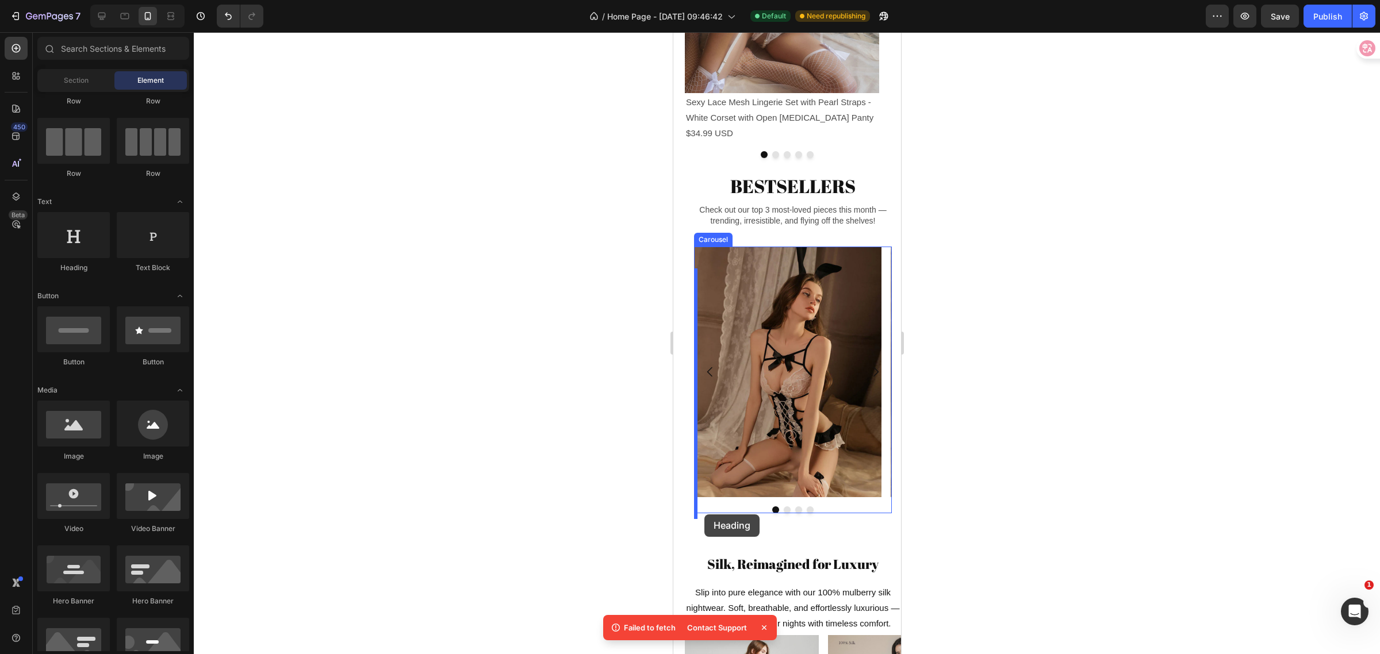
drag, startPoint x: 761, startPoint y: 277, endPoint x: 704, endPoint y: 515, distance: 244.1
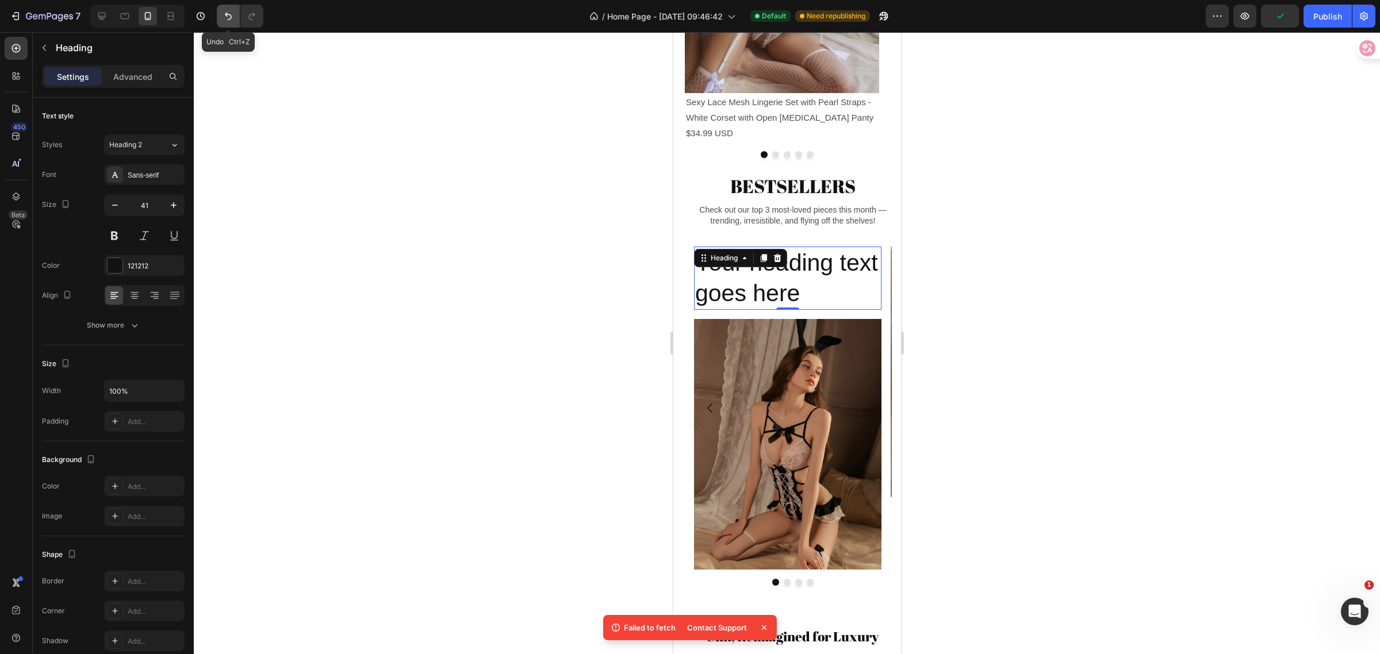
click at [233, 16] on icon "Undo/Redo" at bounding box center [229, 16] width 12 height 12
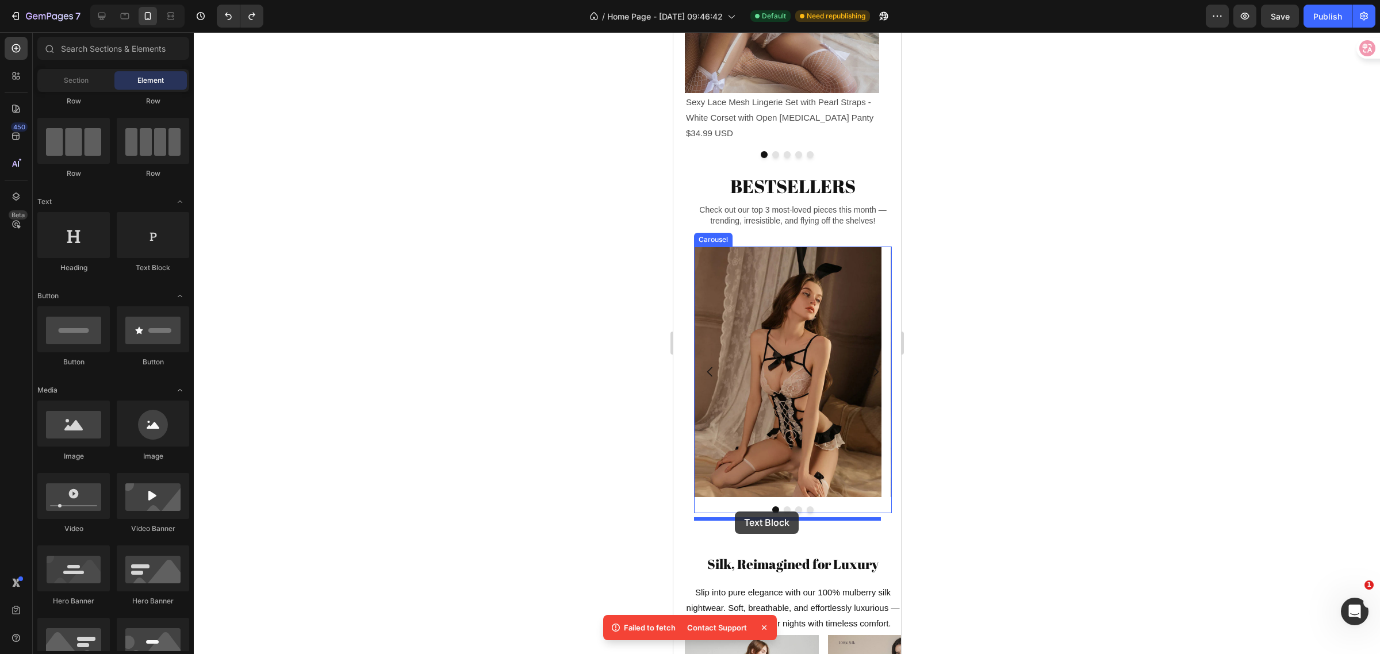
drag, startPoint x: 1188, startPoint y: 480, endPoint x: 735, endPoint y: 512, distance: 454.3
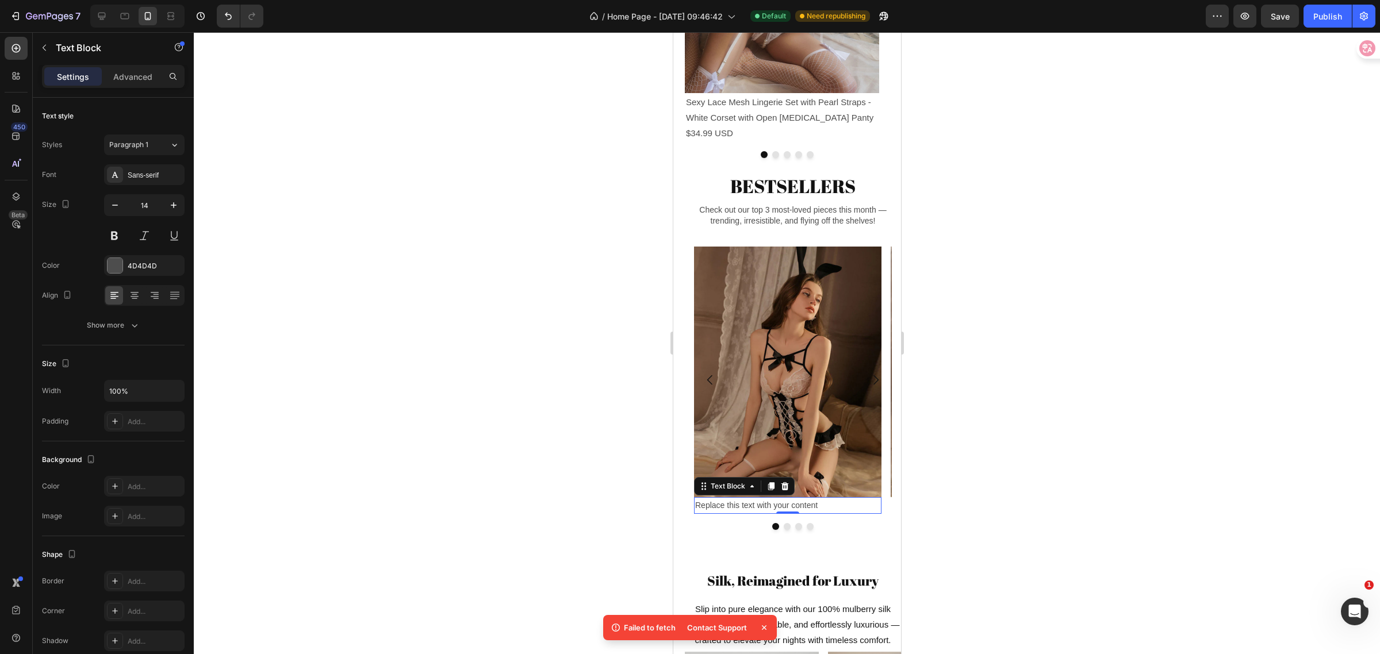
click at [833, 514] on div "Replace this text with your content" at bounding box center [787, 505] width 187 height 17
drag, startPoint x: 833, startPoint y: 527, endPoint x: 687, endPoint y: 522, distance: 146.2
click at [687, 522] on div "Image Replace this text with your content Text Block 0 Image Image Drop element…" at bounding box center [792, 388] width 216 height 302
click at [170, 204] on icon "button" at bounding box center [174, 206] width 12 height 12
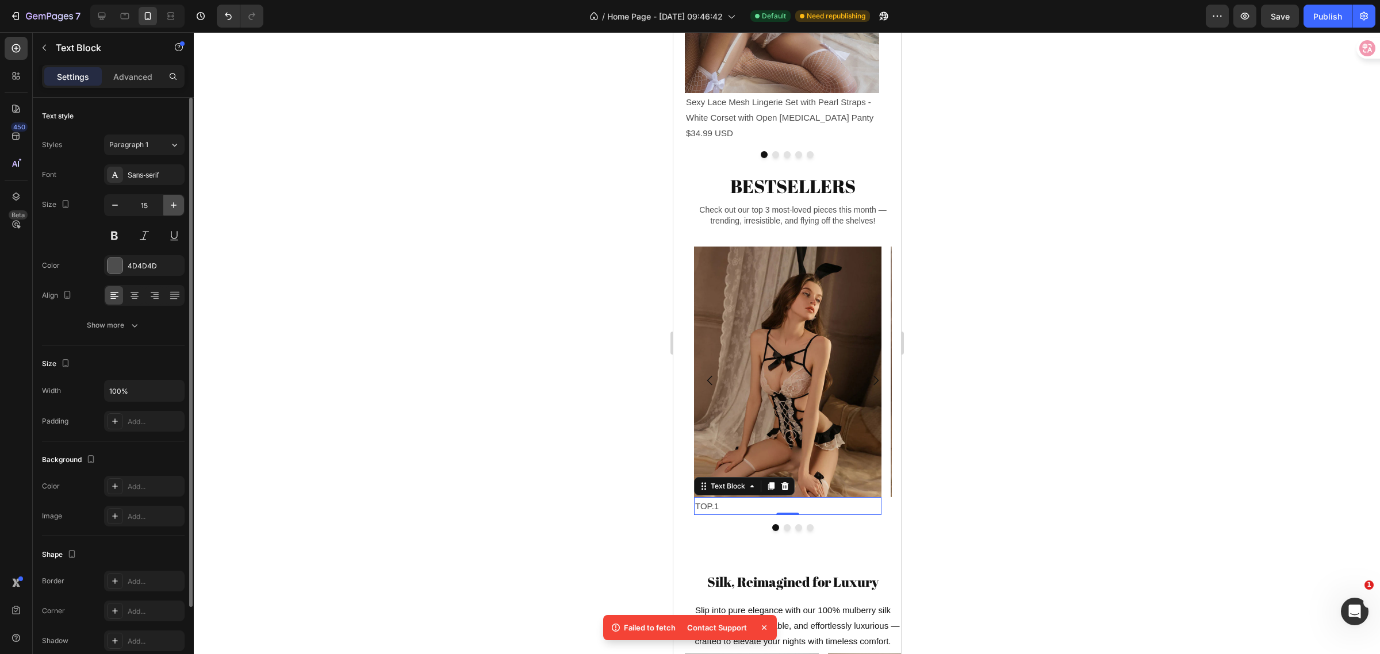
click at [170, 204] on icon "button" at bounding box center [174, 206] width 12 height 12
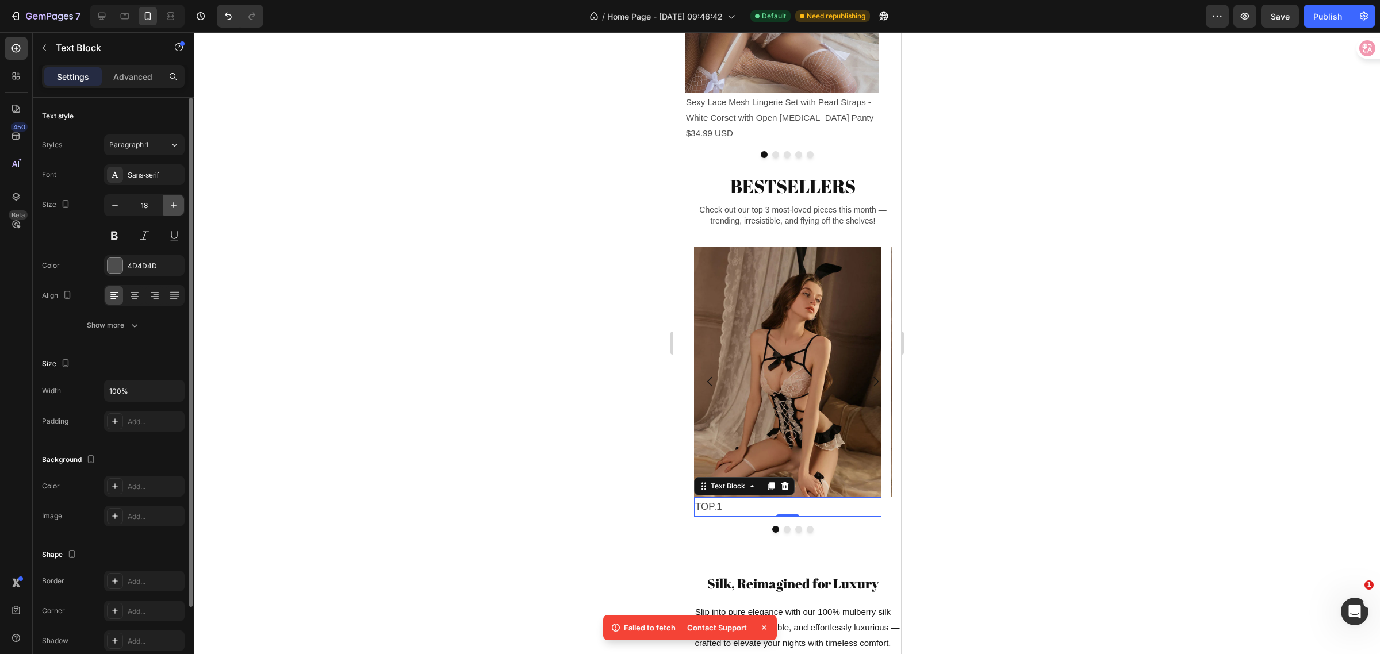
click at [170, 204] on icon "button" at bounding box center [174, 206] width 12 height 12
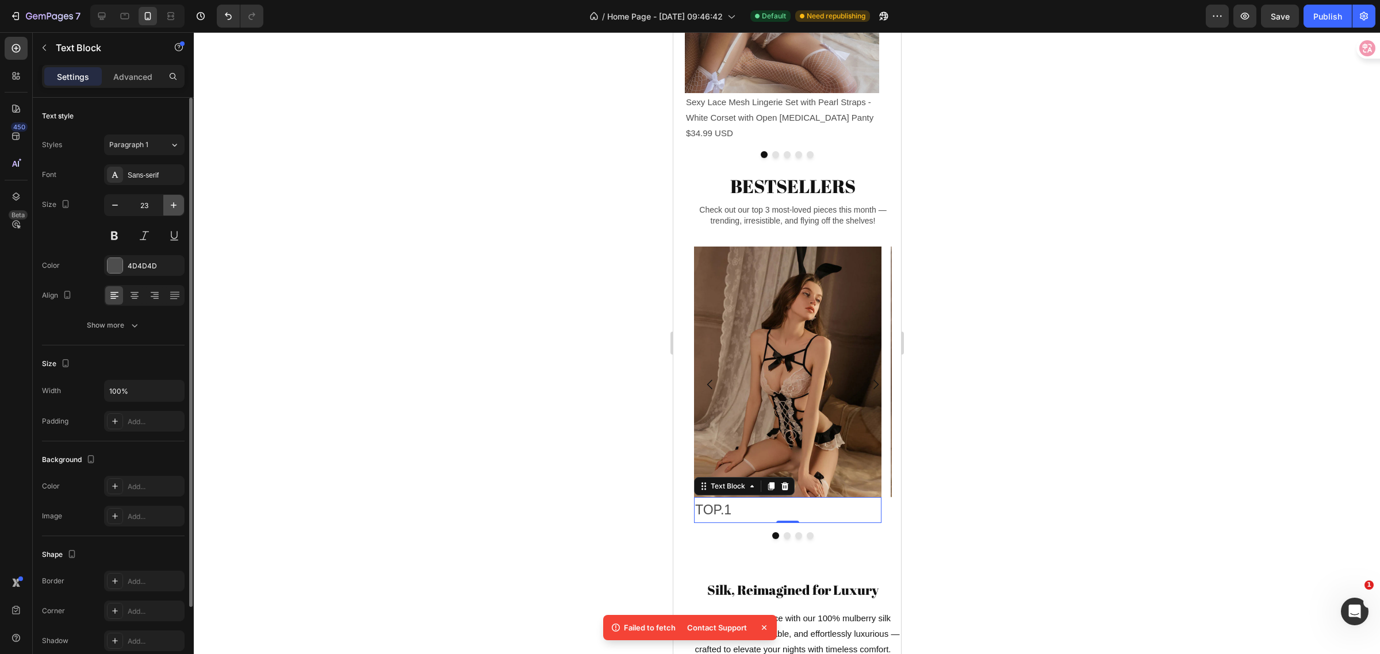
click at [170, 204] on icon "button" at bounding box center [174, 206] width 12 height 12
click at [114, 231] on button at bounding box center [114, 235] width 21 height 21
click at [171, 203] on icon "button" at bounding box center [174, 206] width 12 height 12
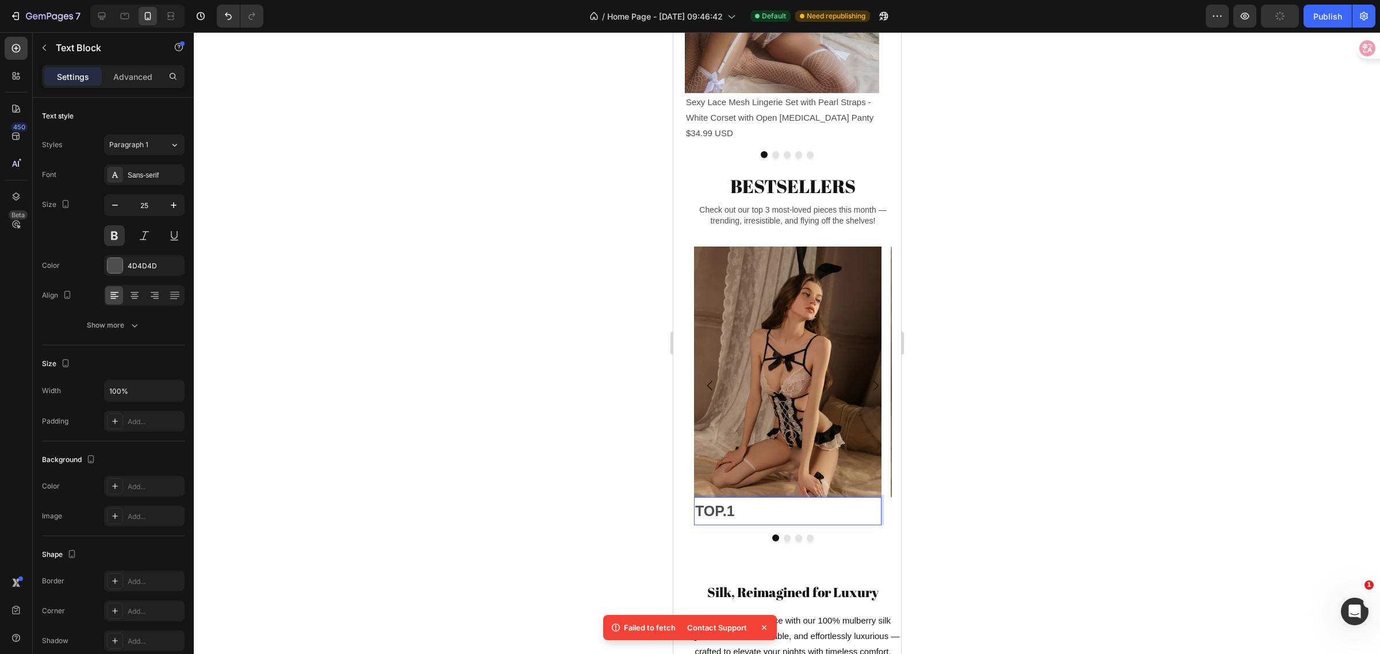
click at [750, 524] on p "TOP.1" at bounding box center [787, 512] width 185 height 26
click at [744, 524] on p "TOP.1" at bounding box center [787, 512] width 185 height 26
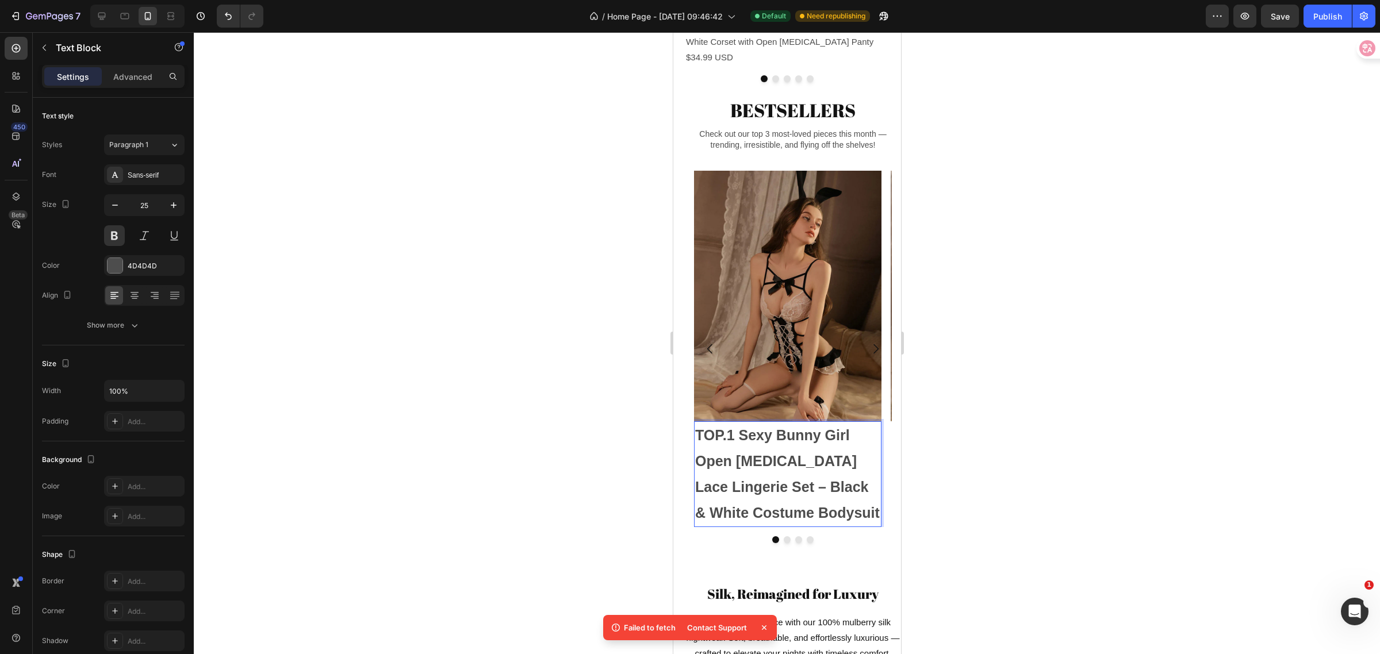
scroll to position [1028, 0]
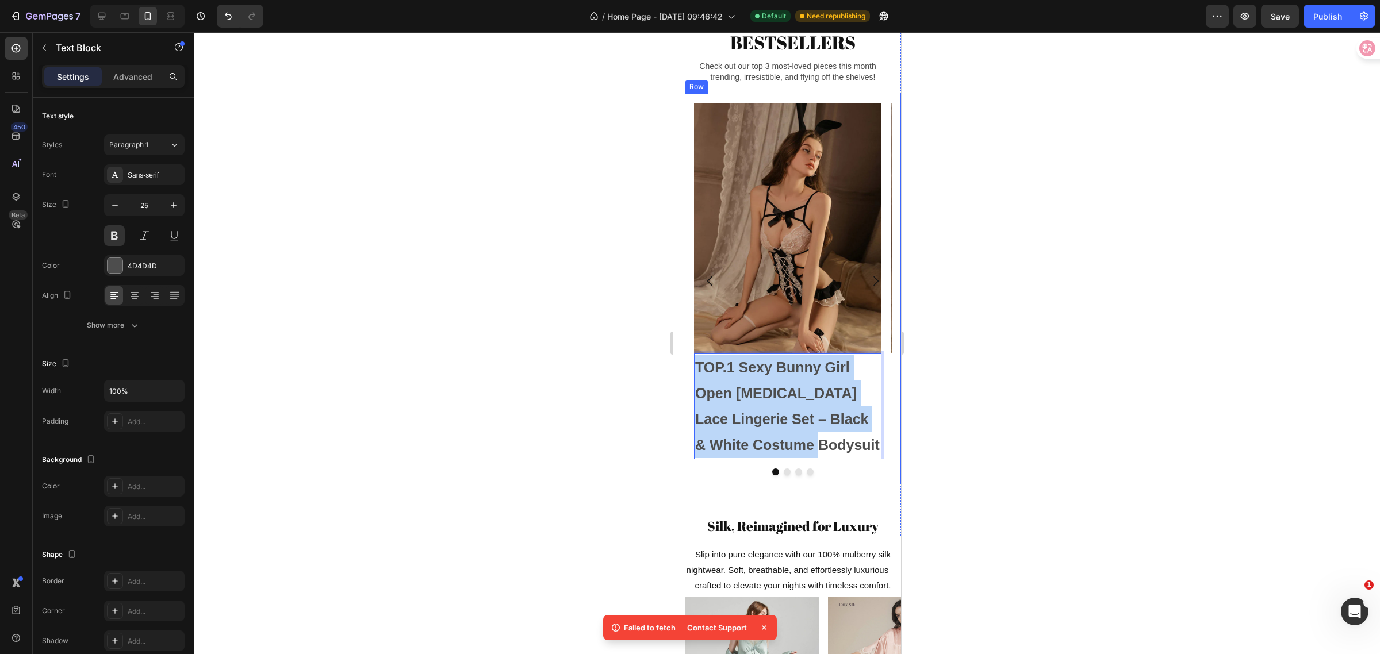
drag, startPoint x: 811, startPoint y: 453, endPoint x: 690, endPoint y: 384, distance: 139.1
click at [690, 384] on div "Image TOP.1 Sexy Bunny Girl Open [MEDICAL_DATA] Lace Lingerie Set – Black & Whi…" at bounding box center [792, 289] width 216 height 391
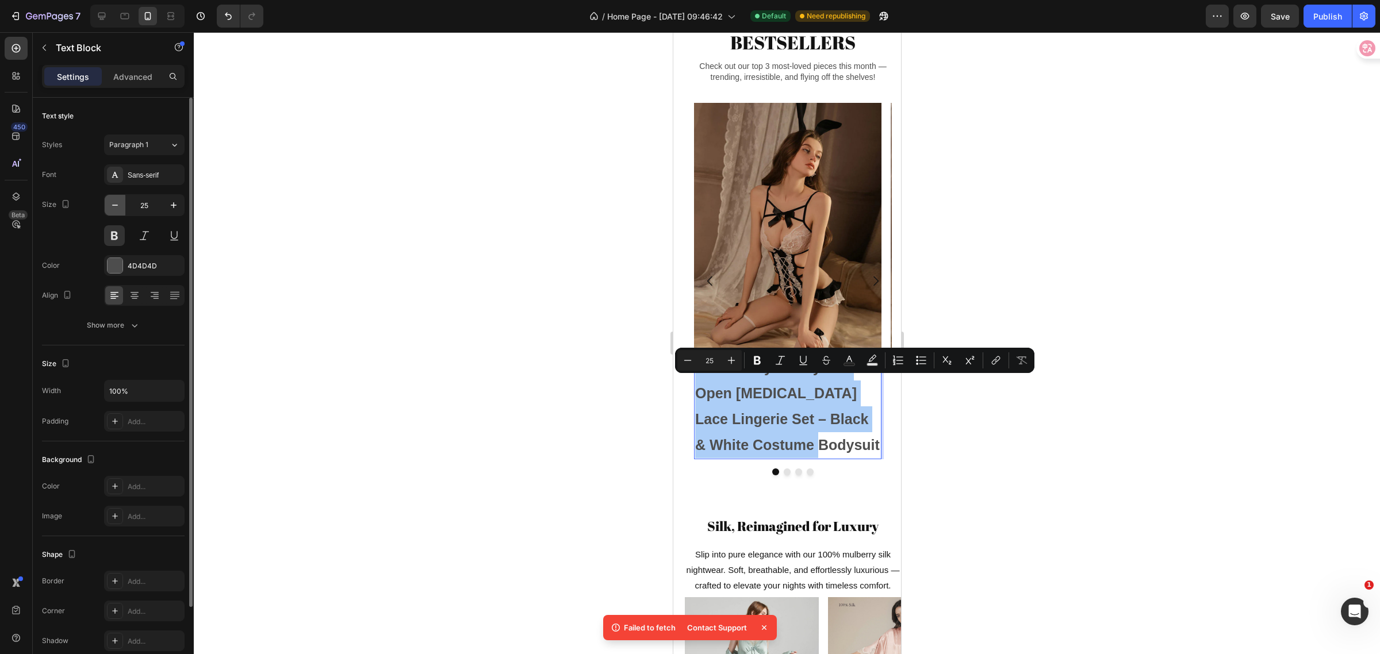
click at [118, 208] on icon "button" at bounding box center [115, 206] width 12 height 12
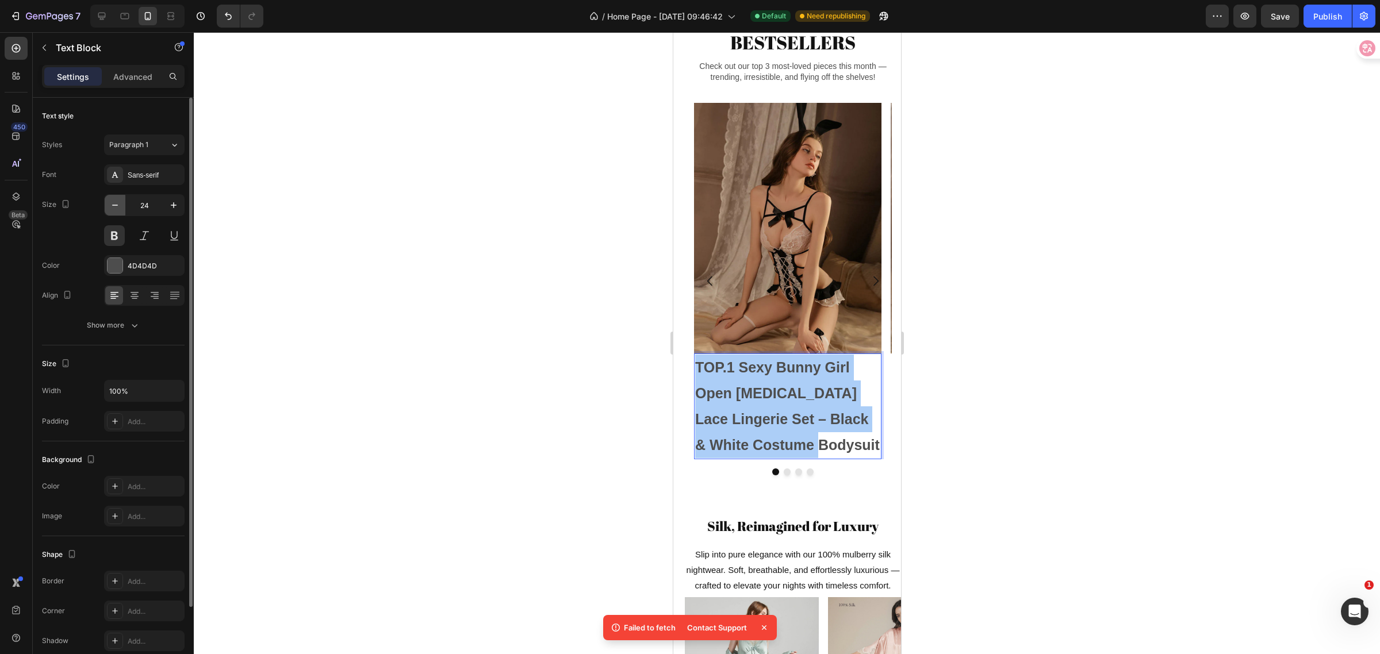
click at [117, 208] on icon "button" at bounding box center [115, 206] width 12 height 12
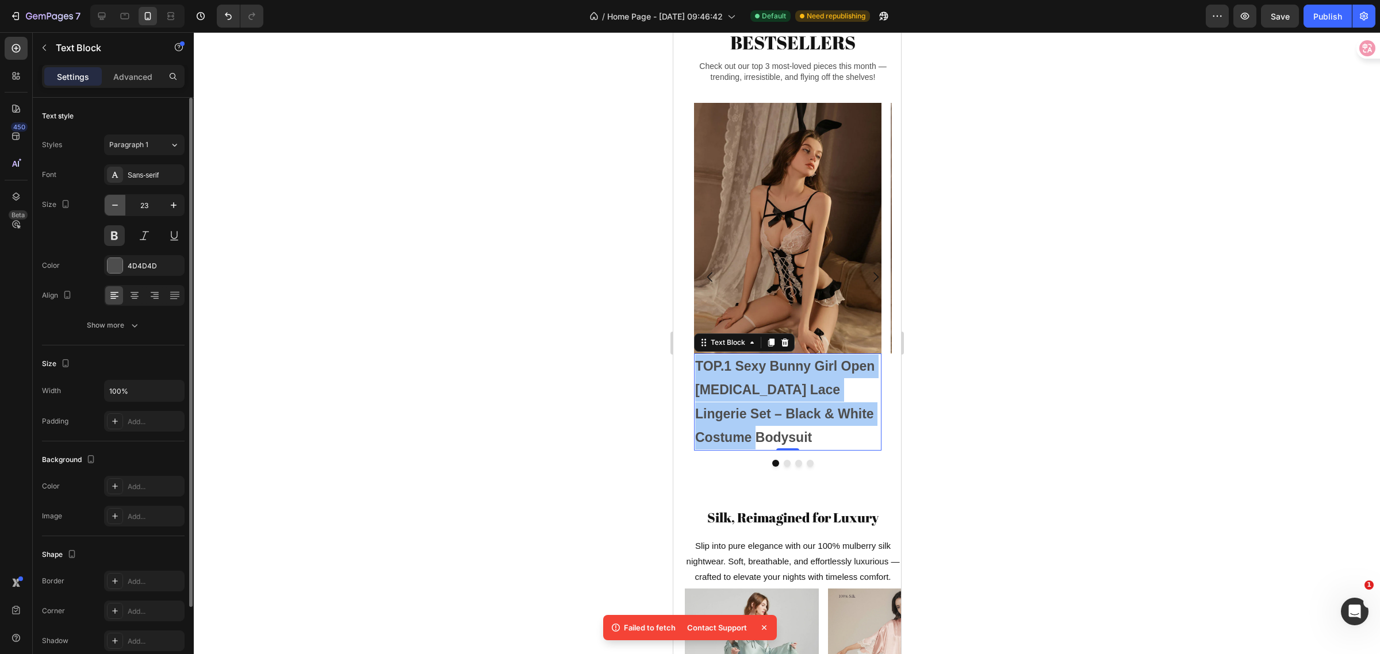
click at [116, 208] on icon "button" at bounding box center [115, 206] width 12 height 12
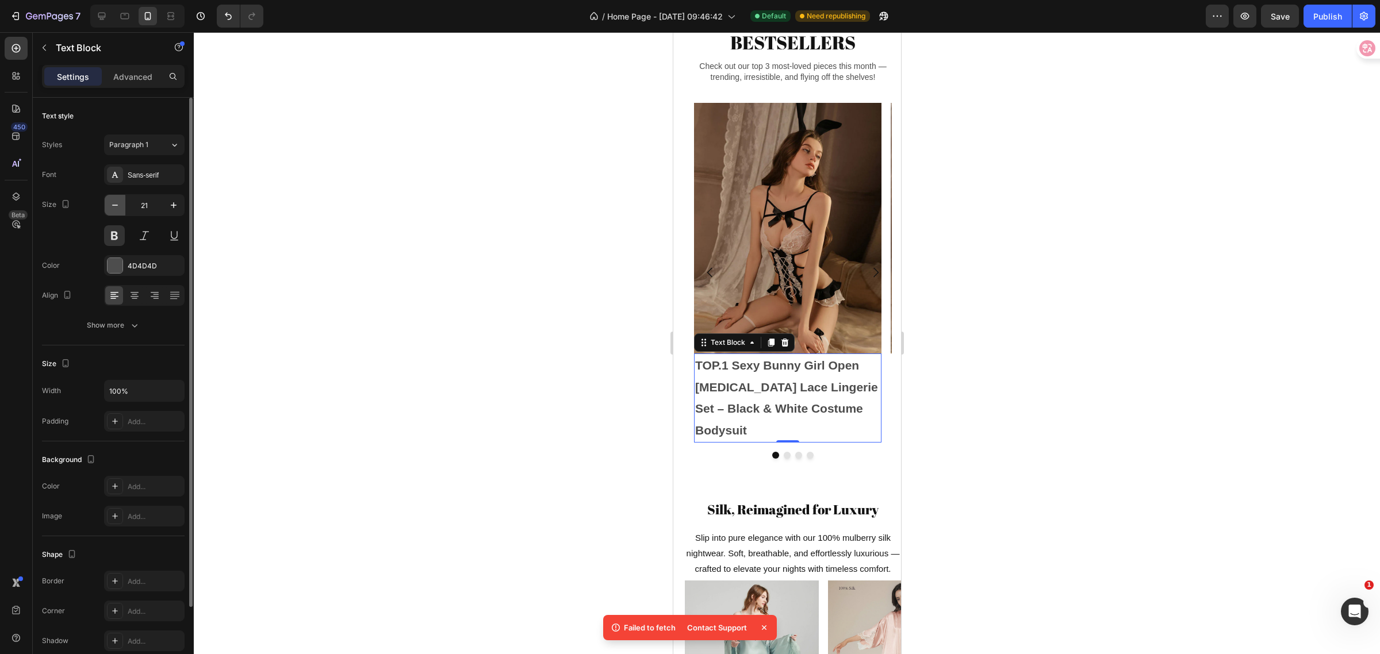
click at [116, 208] on icon "button" at bounding box center [115, 206] width 12 height 12
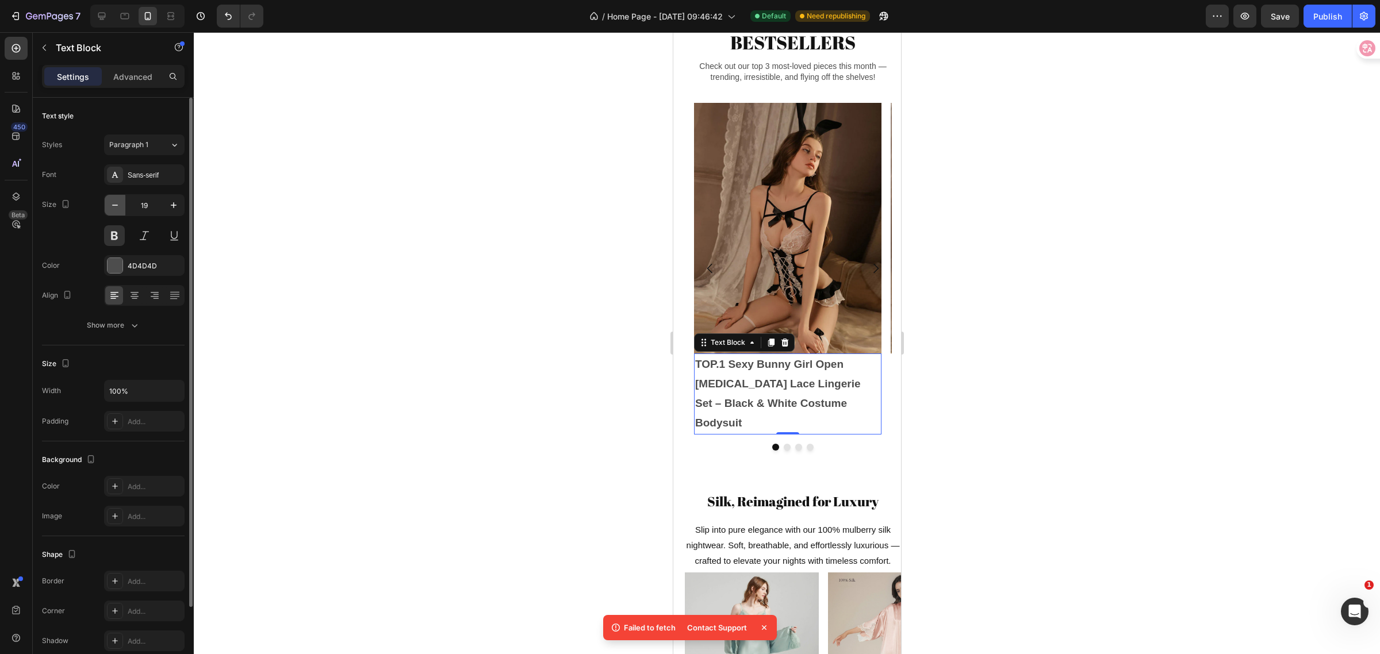
click at [116, 208] on icon "button" at bounding box center [115, 206] width 12 height 12
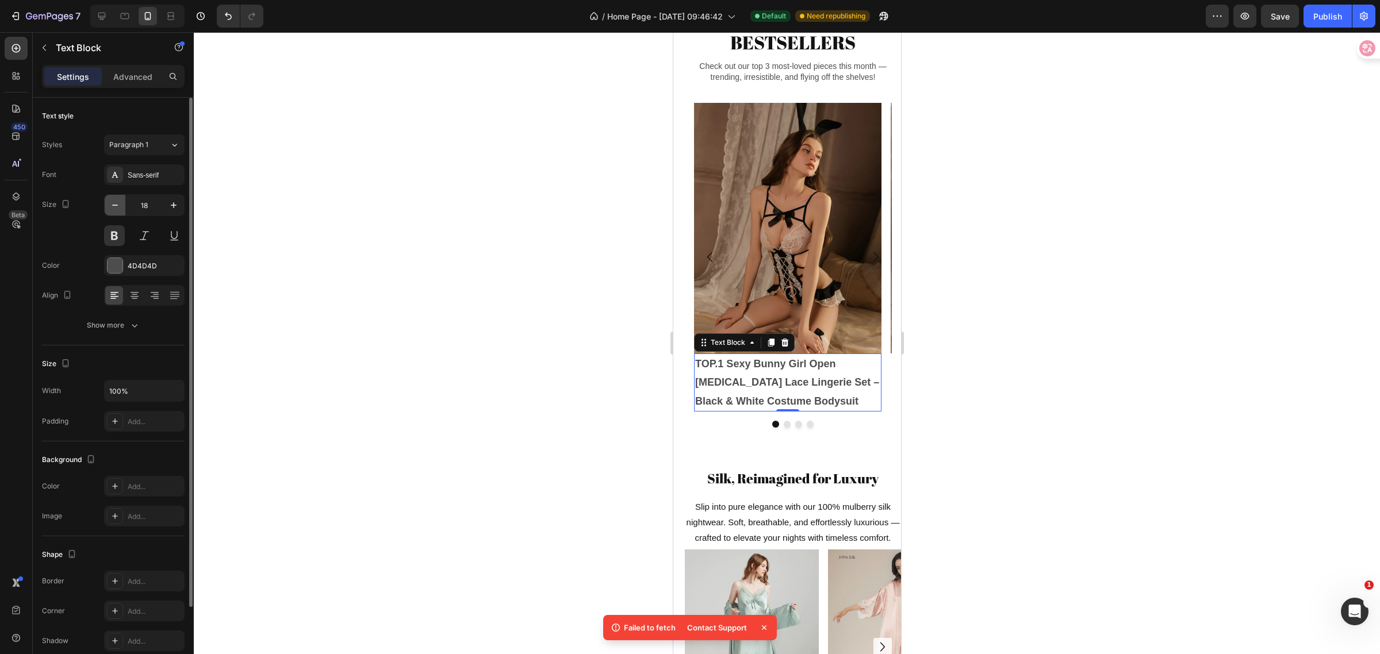
click at [116, 208] on icon "button" at bounding box center [115, 206] width 12 height 12
drag, startPoint x: 113, startPoint y: 233, endPoint x: 110, endPoint y: 225, distance: 9.3
click at [113, 233] on button at bounding box center [114, 235] width 21 height 21
click at [113, 205] on icon "button" at bounding box center [115, 205] width 6 height 1
type input "16"
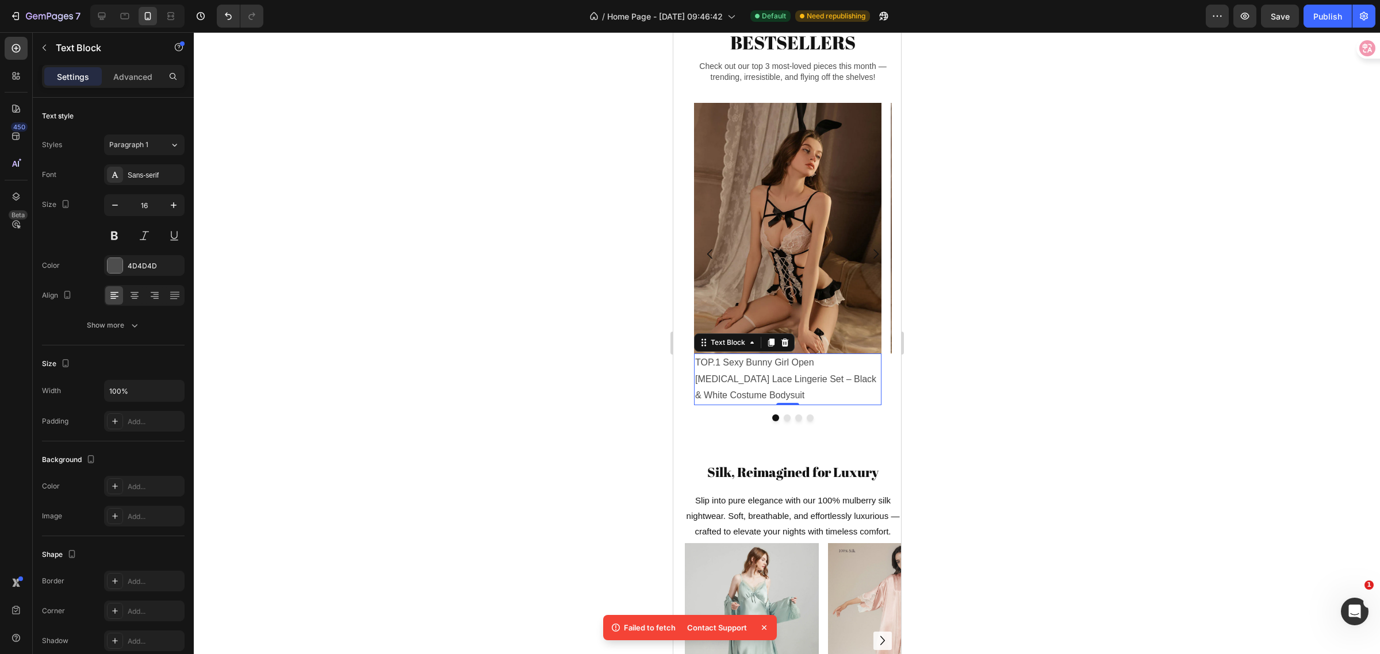
click at [735, 389] on p "TOP.1 Sexy Bunny Girl Open [MEDICAL_DATA] Lace Lingerie Set – Black & White Cos…" at bounding box center [787, 379] width 185 height 49
drag, startPoint x: 718, startPoint y: 385, endPoint x: 686, endPoint y: 384, distance: 32.2
click at [686, 384] on div "Image TOP.1 Sexy Bunny Girl Open [MEDICAL_DATA] Lace Lingerie Set – Black & Whi…" at bounding box center [792, 263] width 216 height 338
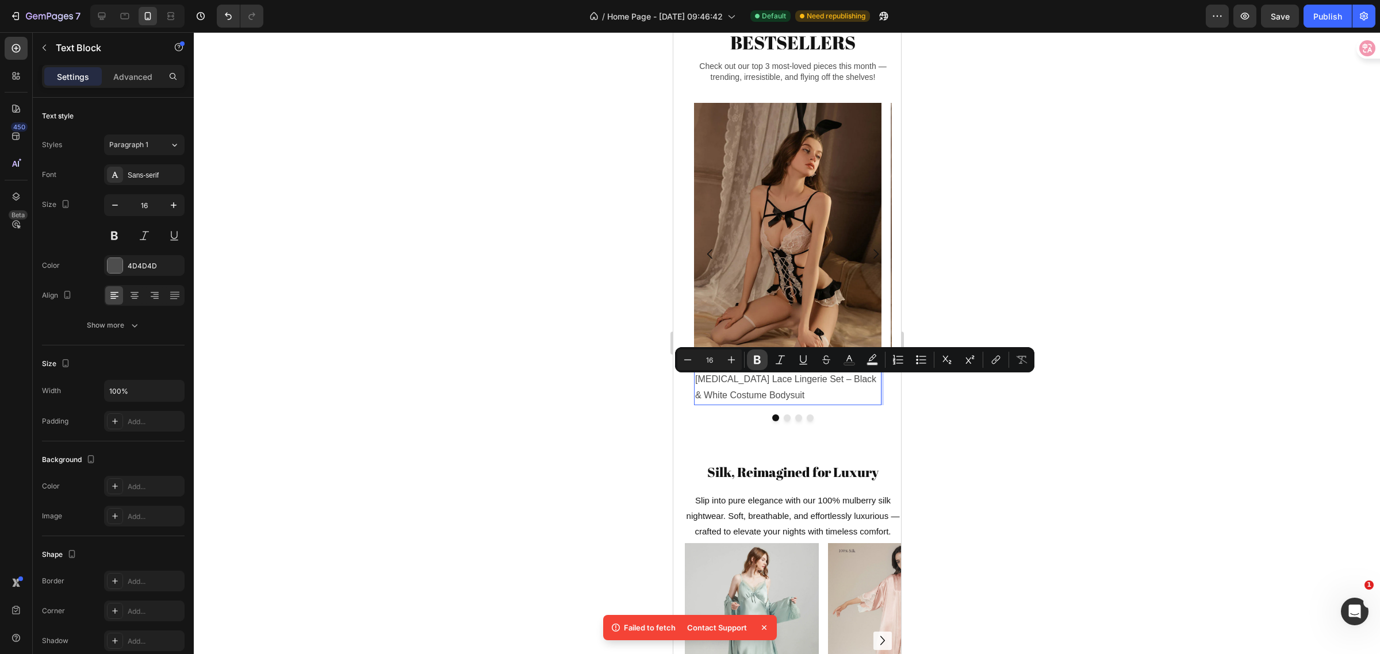
click at [757, 361] on icon "Editor contextual toolbar" at bounding box center [758, 360] width 12 height 12
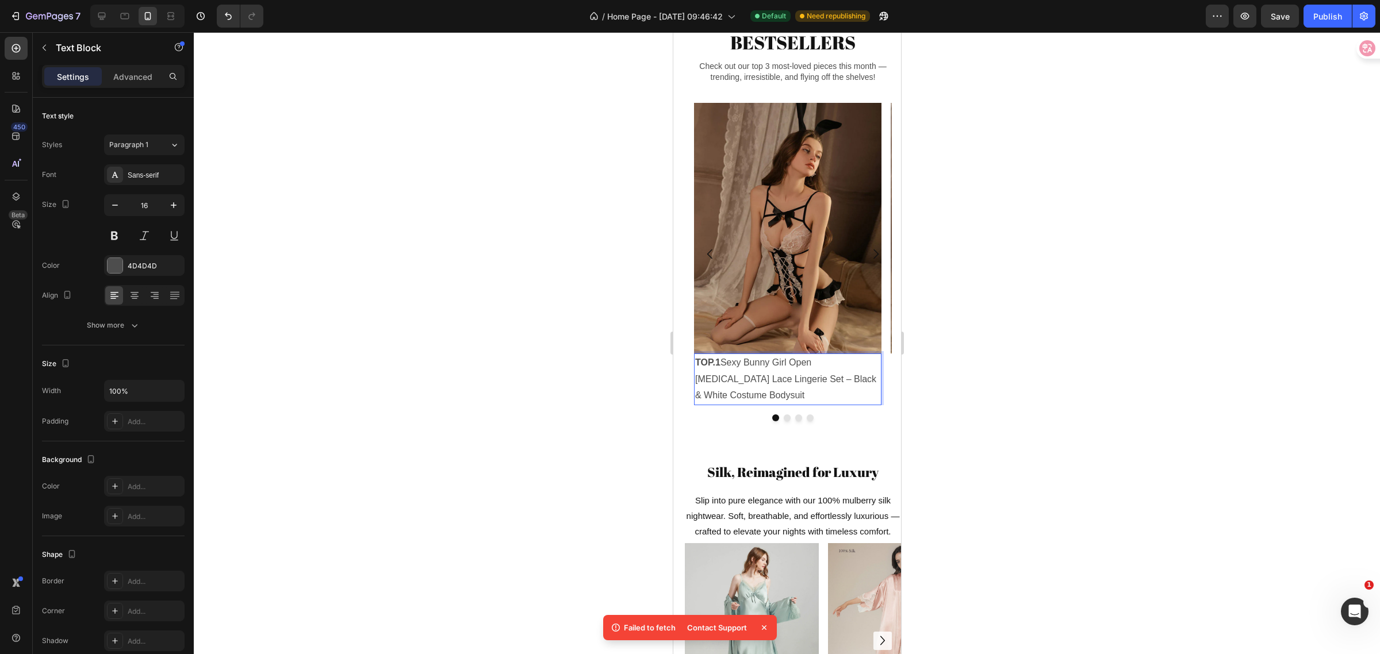
drag, startPoint x: 22, startPoint y: 353, endPoint x: 988, endPoint y: 437, distance: 969.7
click at [988, 437] on div at bounding box center [787, 343] width 1186 height 622
click at [757, 404] on p "TOP.1 Sexy Bunny Girl Open [MEDICAL_DATA] Lace Lingerie Set – Black & White Cos…" at bounding box center [787, 379] width 185 height 49
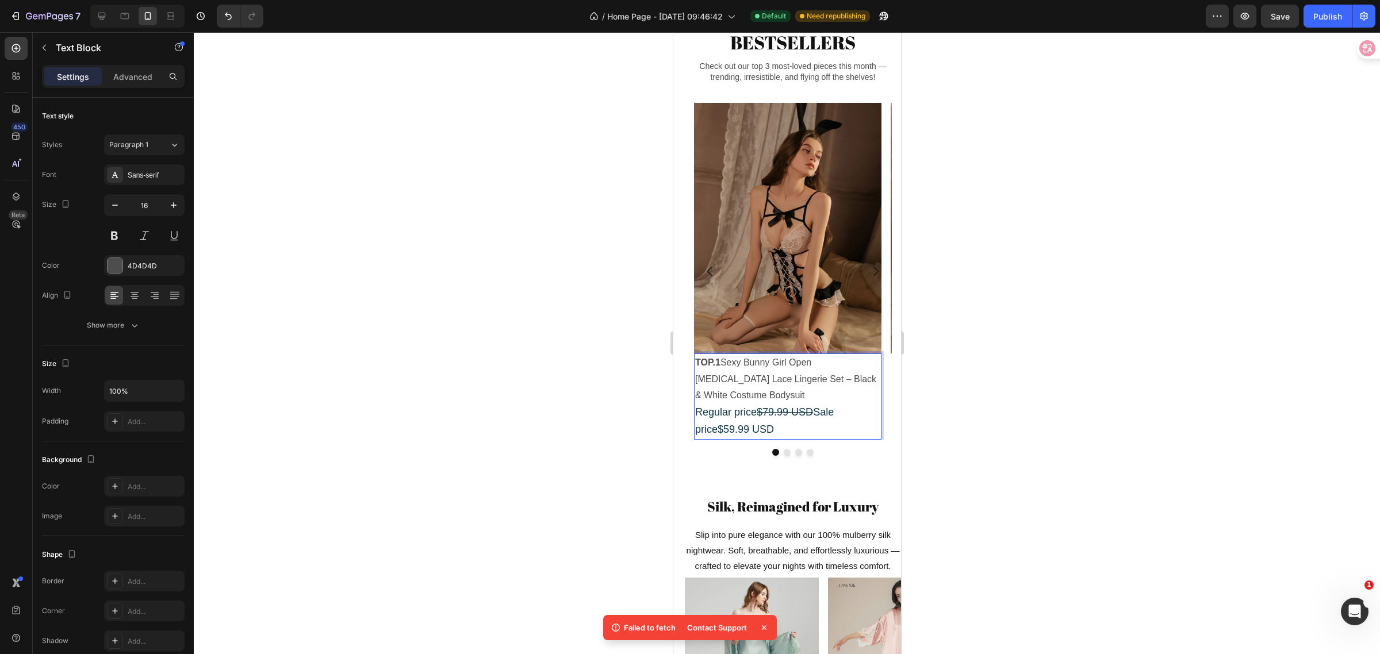
click at [759, 418] on s "$79.99 USD" at bounding box center [784, 413] width 56 height 12
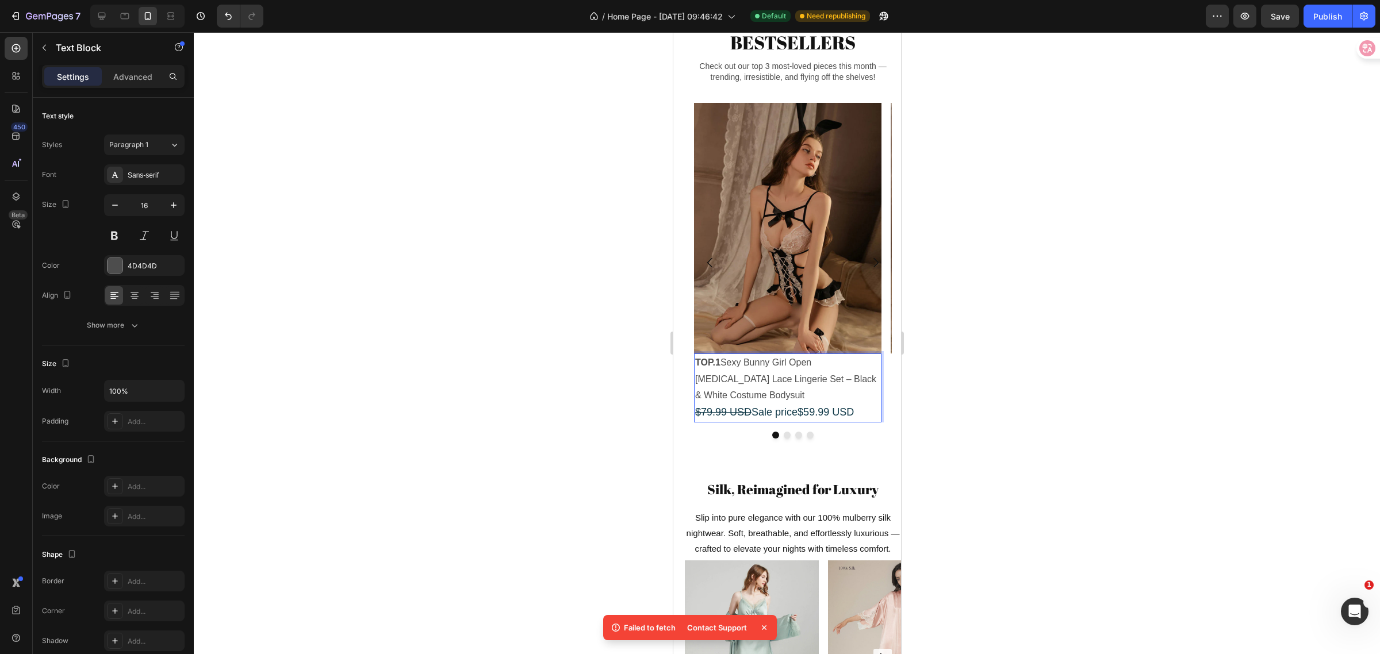
click at [752, 418] on span "$79.99 USD Sale price$59.99 USD" at bounding box center [774, 413] width 159 height 12
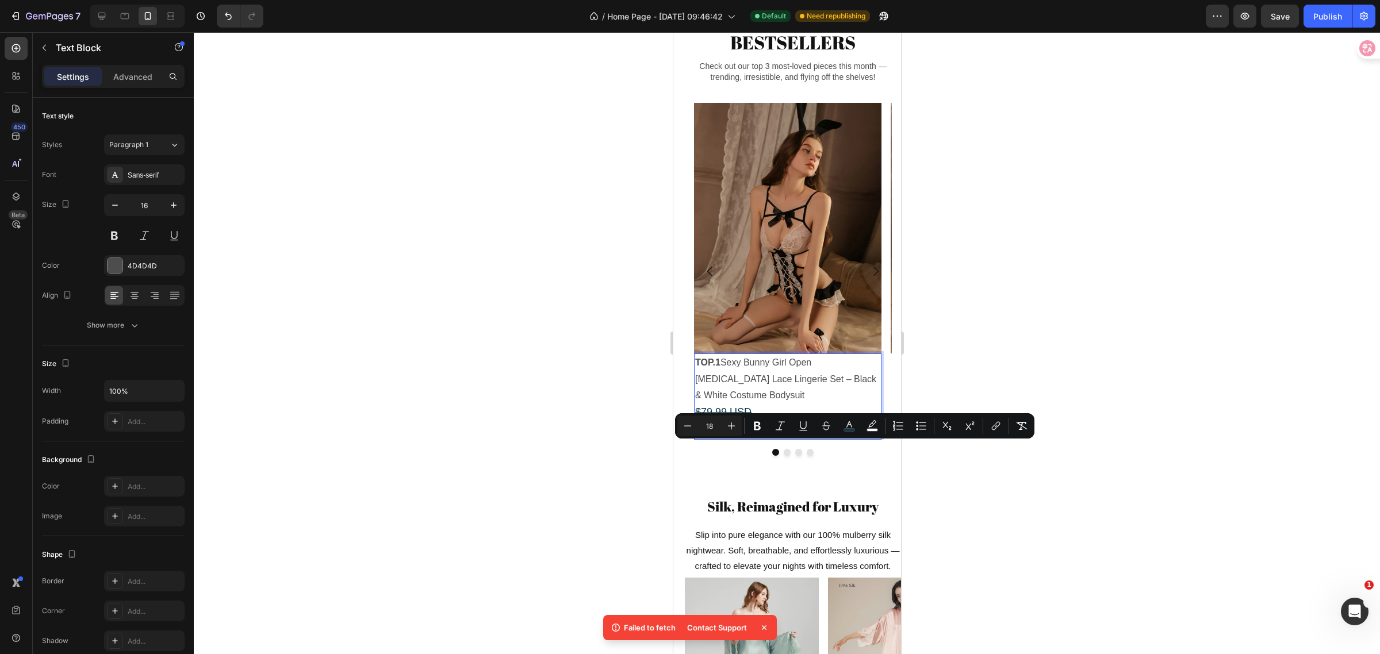
drag, startPoint x: 743, startPoint y: 453, endPoint x: 687, endPoint y: 455, distance: 55.9
click at [687, 455] on div "Image TOP.1 Sexy Bunny Girl Open [MEDICAL_DATA] Lace Lingerie Set – Black & Whi…" at bounding box center [792, 279] width 216 height 371
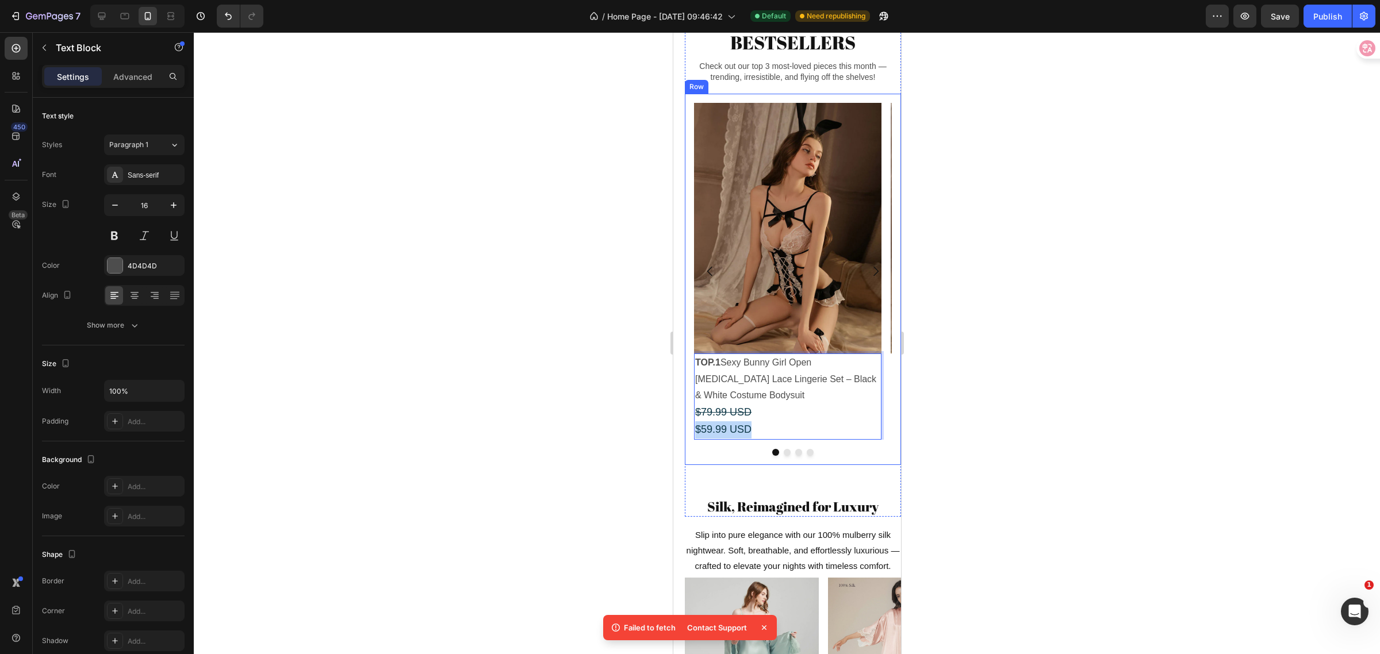
drag, startPoint x: 754, startPoint y: 451, endPoint x: 689, endPoint y: 451, distance: 65.6
click at [689, 451] on div "Image TOP.1 Sexy Bunny Girl Open [MEDICAL_DATA] Lace Lingerie Set – Black & Whi…" at bounding box center [792, 279] width 216 height 371
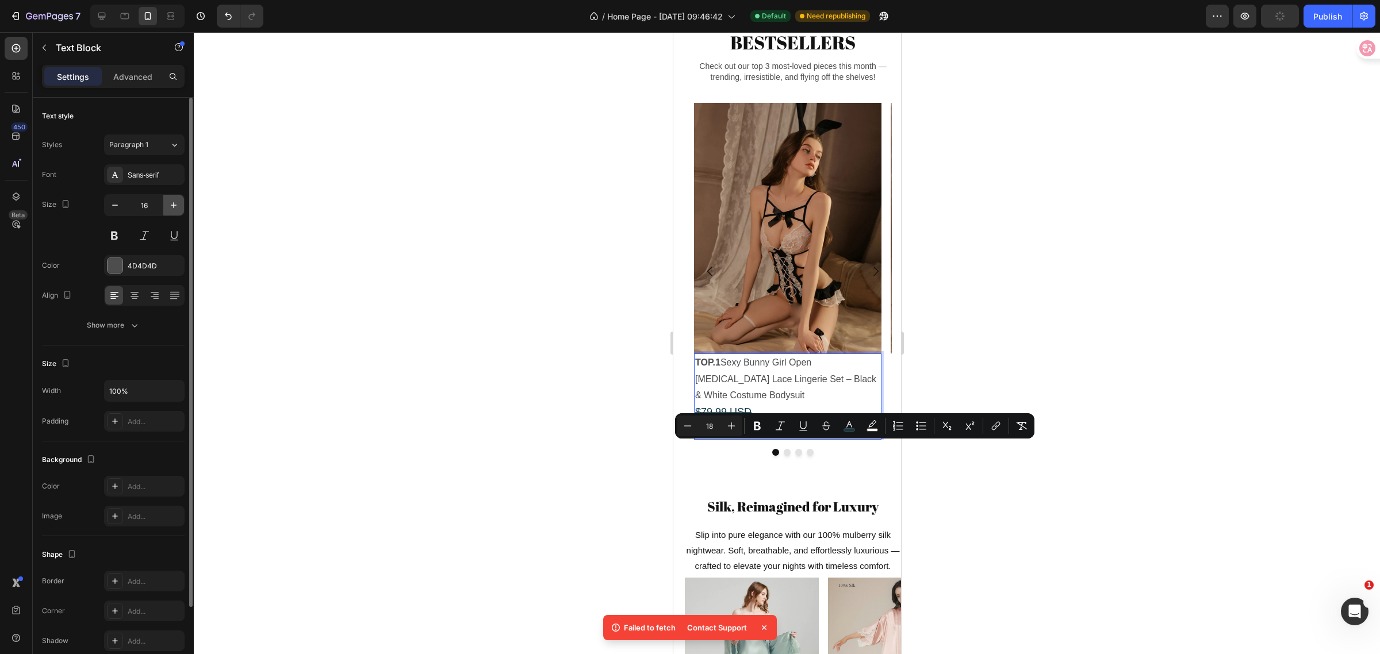
click at [177, 210] on icon "button" at bounding box center [174, 206] width 12 height 12
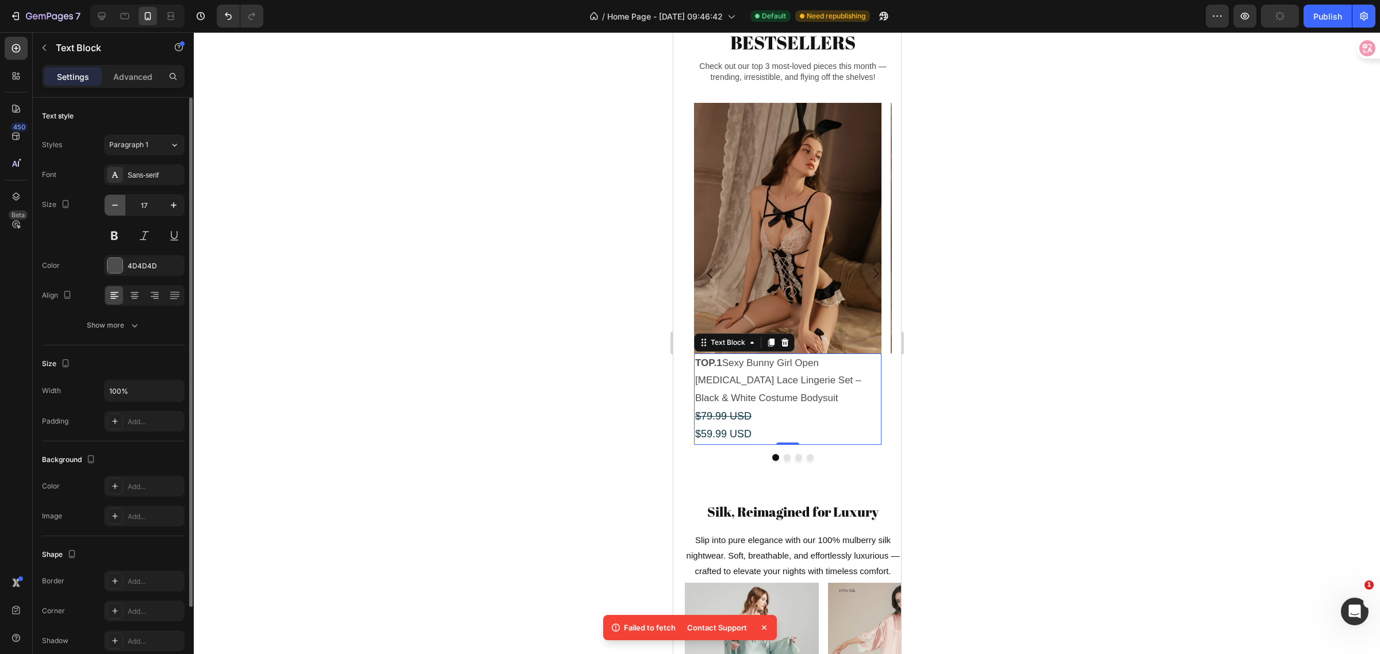
click at [118, 207] on icon "button" at bounding box center [115, 206] width 12 height 12
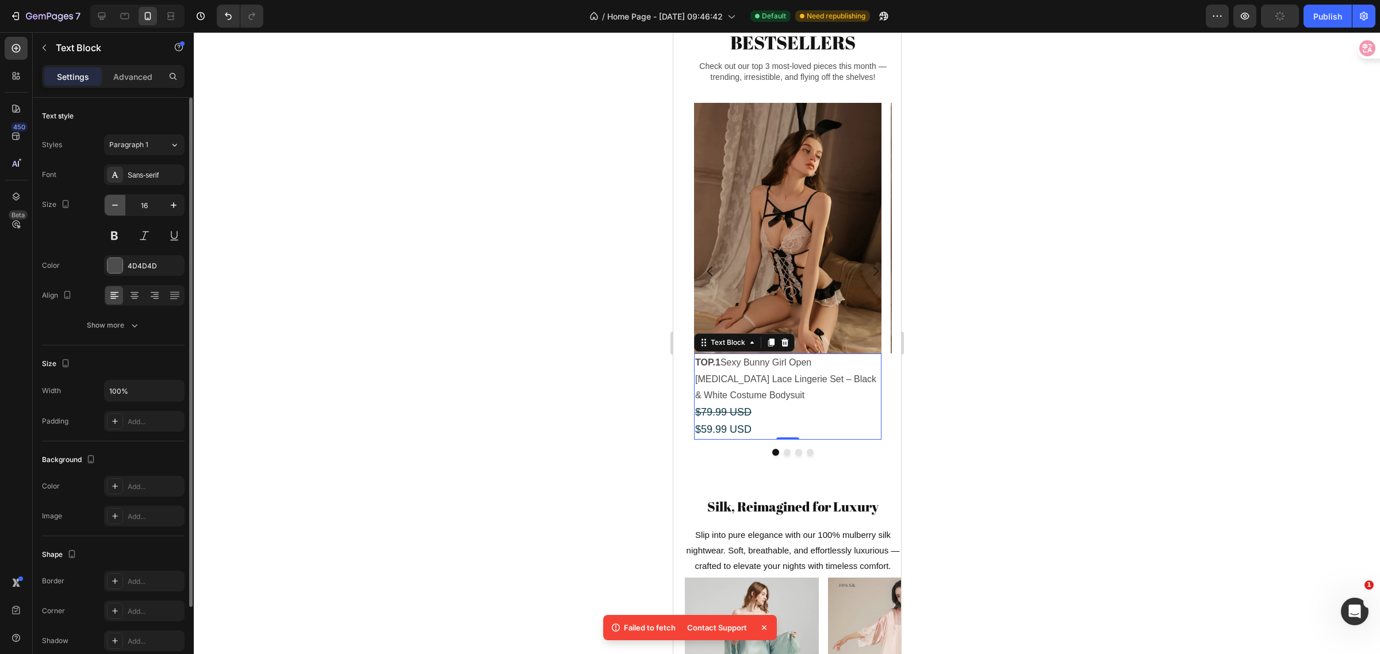
click at [118, 207] on icon "button" at bounding box center [115, 206] width 12 height 12
click at [171, 209] on icon "button" at bounding box center [174, 206] width 12 height 12
type input "16"
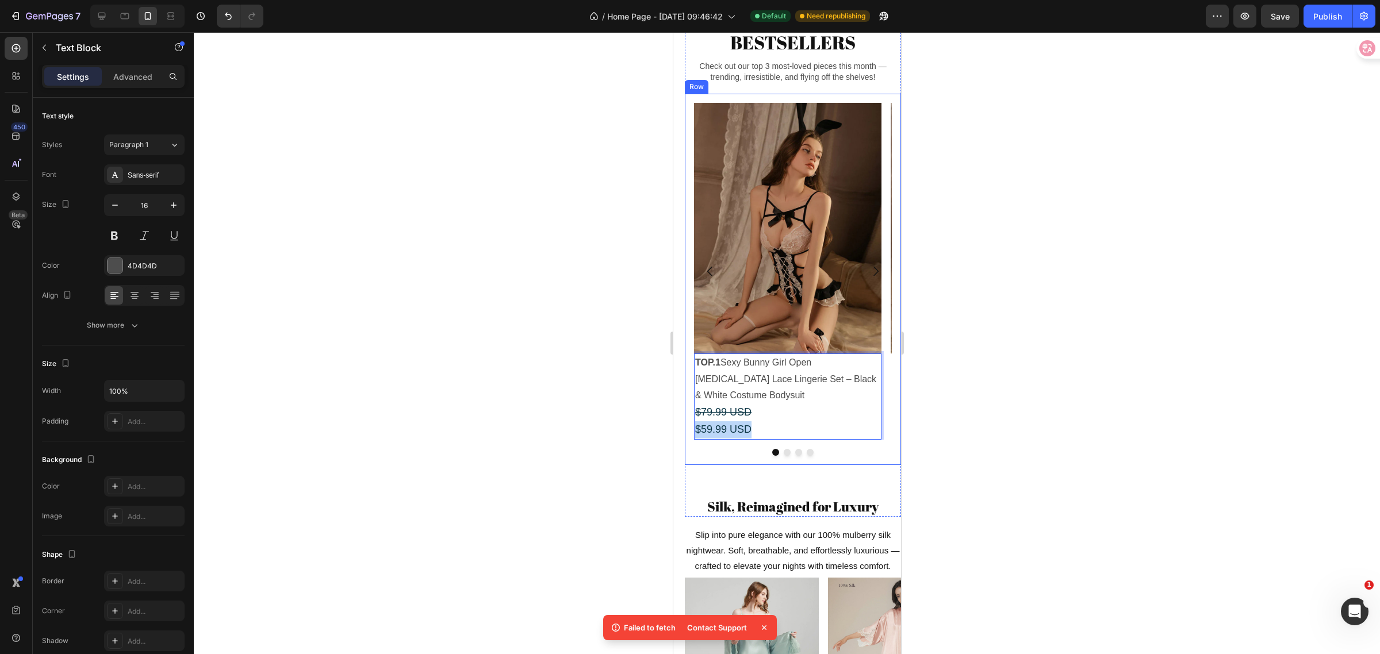
drag, startPoint x: 756, startPoint y: 452, endPoint x: 692, endPoint y: 449, distance: 63.9
click at [692, 449] on div "Image TOP.1 Sexy Bunny Girl Open [MEDICAL_DATA] Lace Lingerie Set – Black & Whi…" at bounding box center [792, 279] width 216 height 371
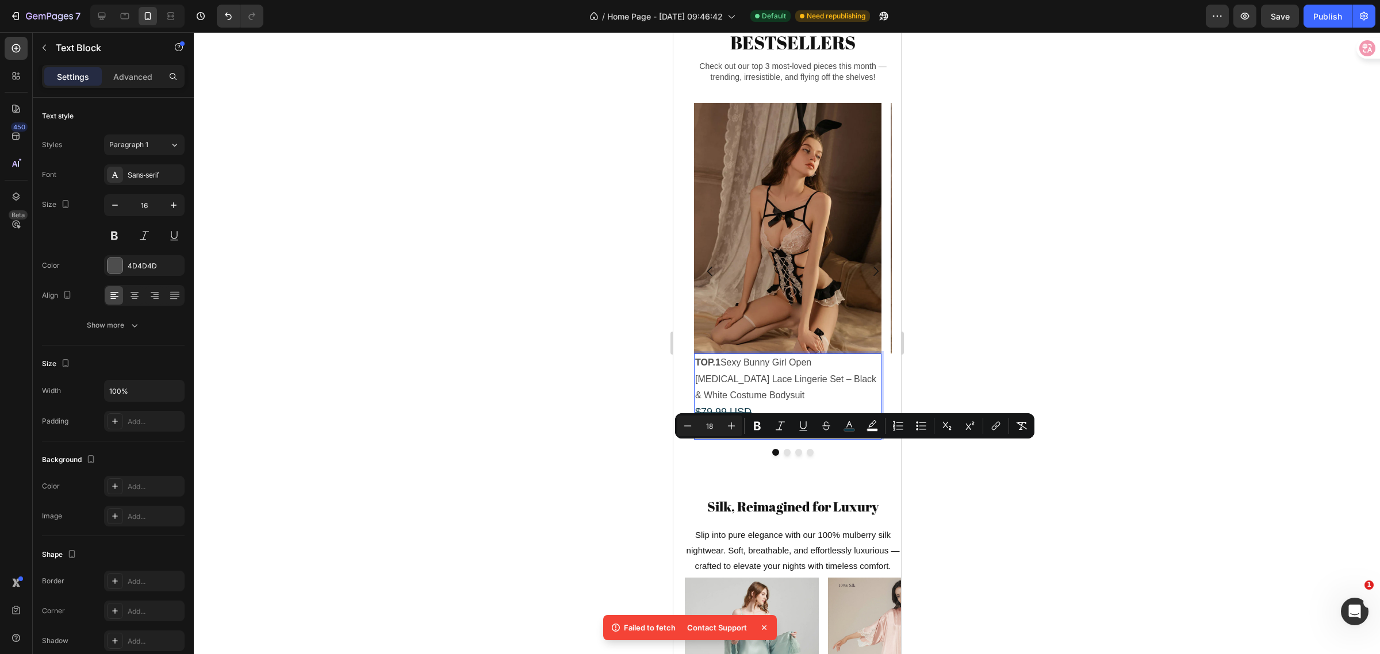
click at [541, 468] on div at bounding box center [787, 343] width 1186 height 622
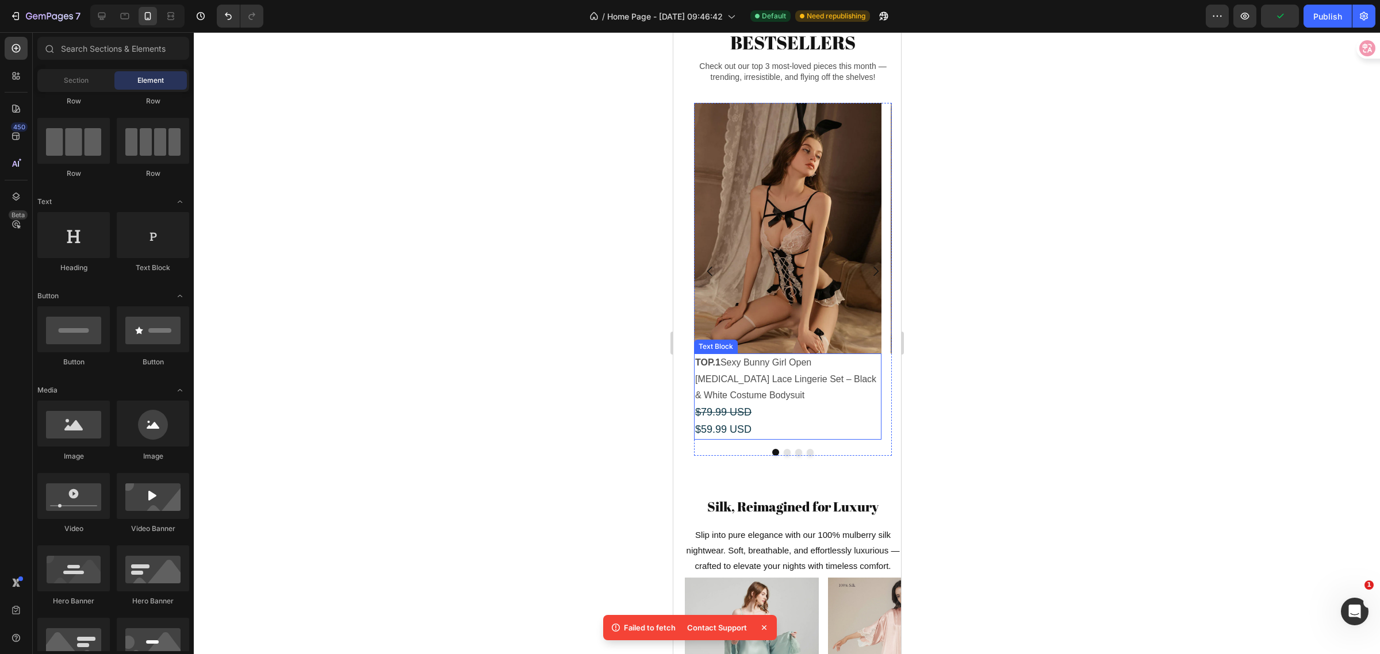
click at [750, 439] on p "TOP.1 Sexy Bunny Girl Open [MEDICAL_DATA] Lace Lingerie Set – Black & White Cos…" at bounding box center [787, 397] width 185 height 84
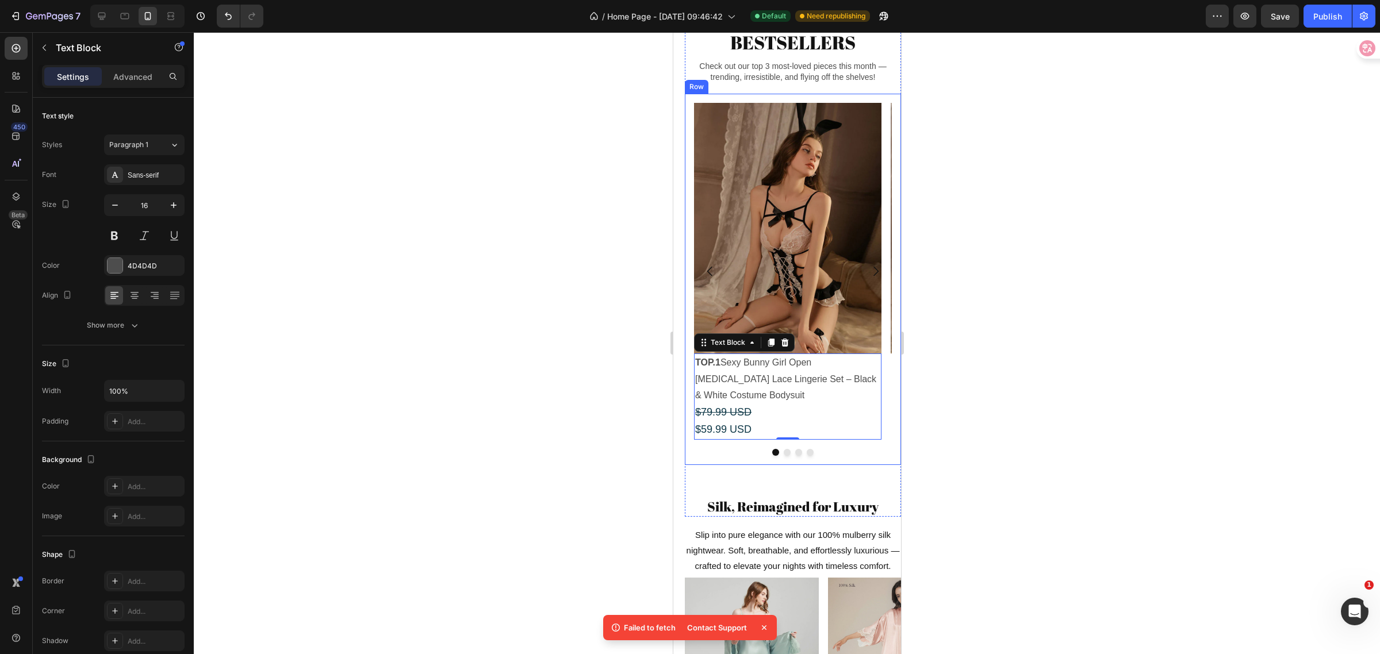
click at [1047, 358] on div at bounding box center [787, 343] width 1186 height 622
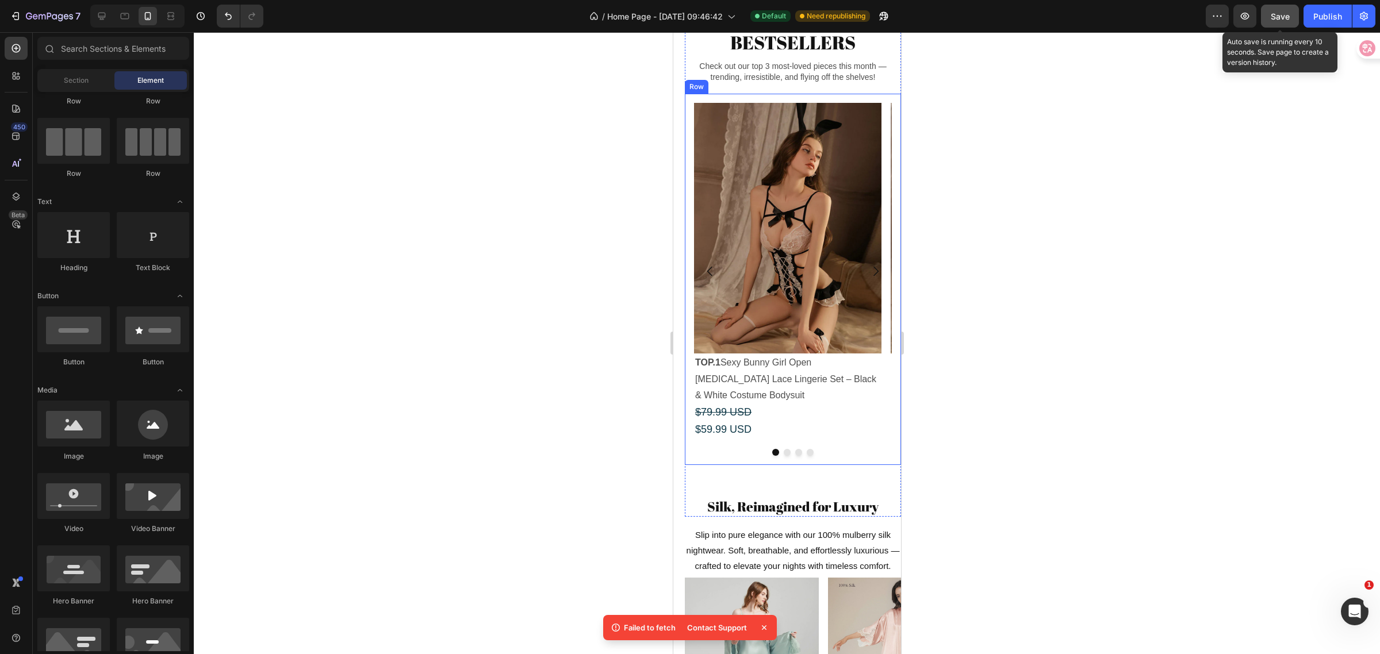
click at [1281, 15] on span "Save" at bounding box center [1280, 17] width 19 height 10
click at [868, 278] on icon "Carousel Next Arrow" at bounding box center [875, 272] width 14 height 14
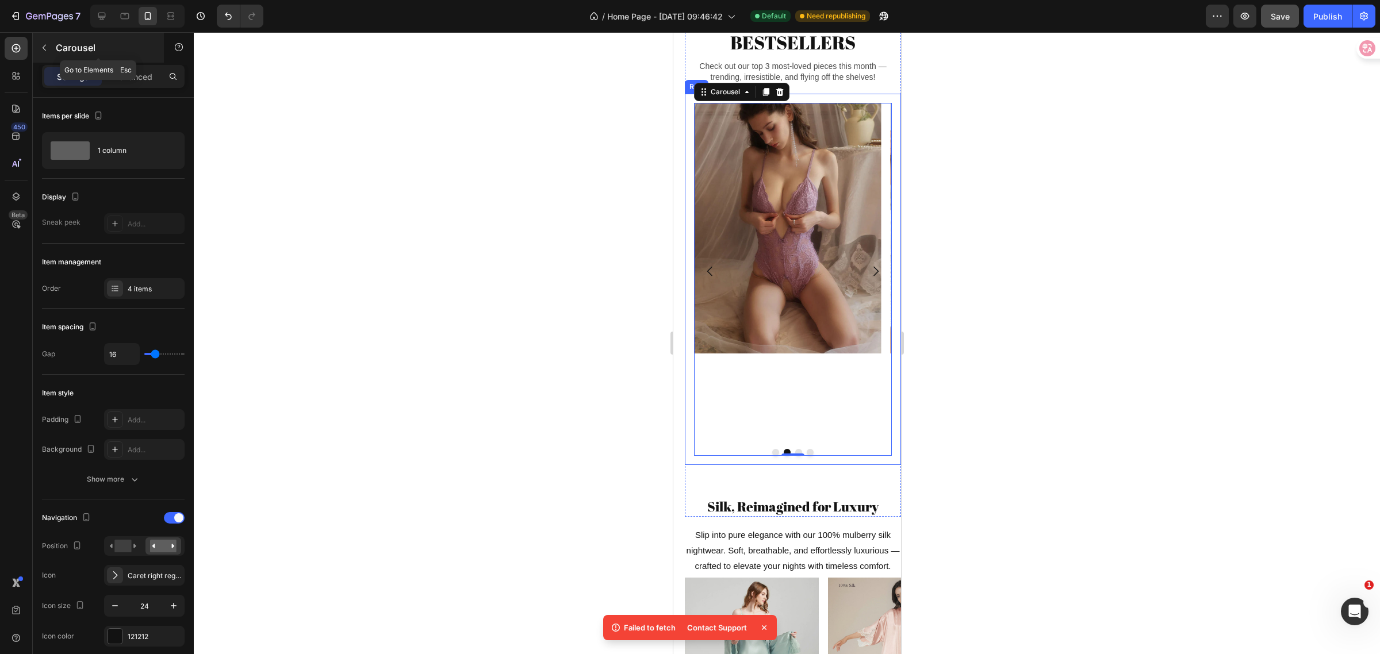
click at [45, 47] on icon "button" at bounding box center [44, 47] width 9 height 9
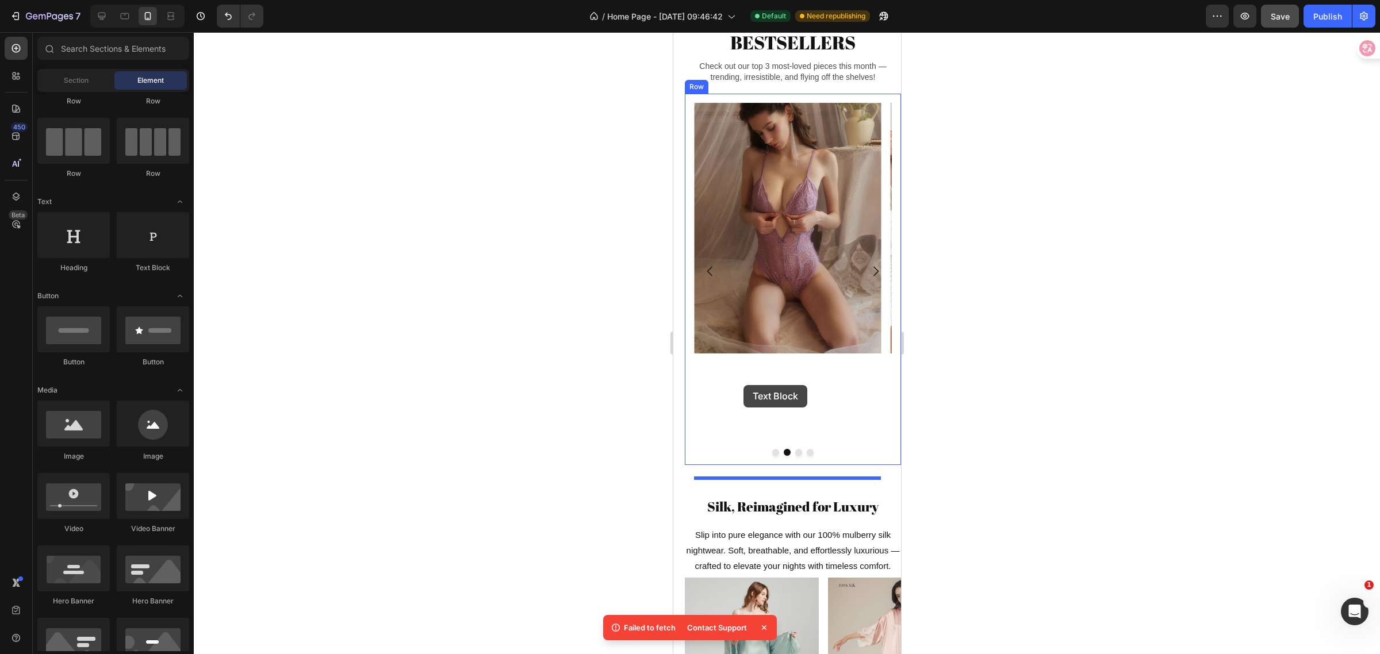
drag, startPoint x: 827, startPoint y: 275, endPoint x: 744, endPoint y: 385, distance: 138.4
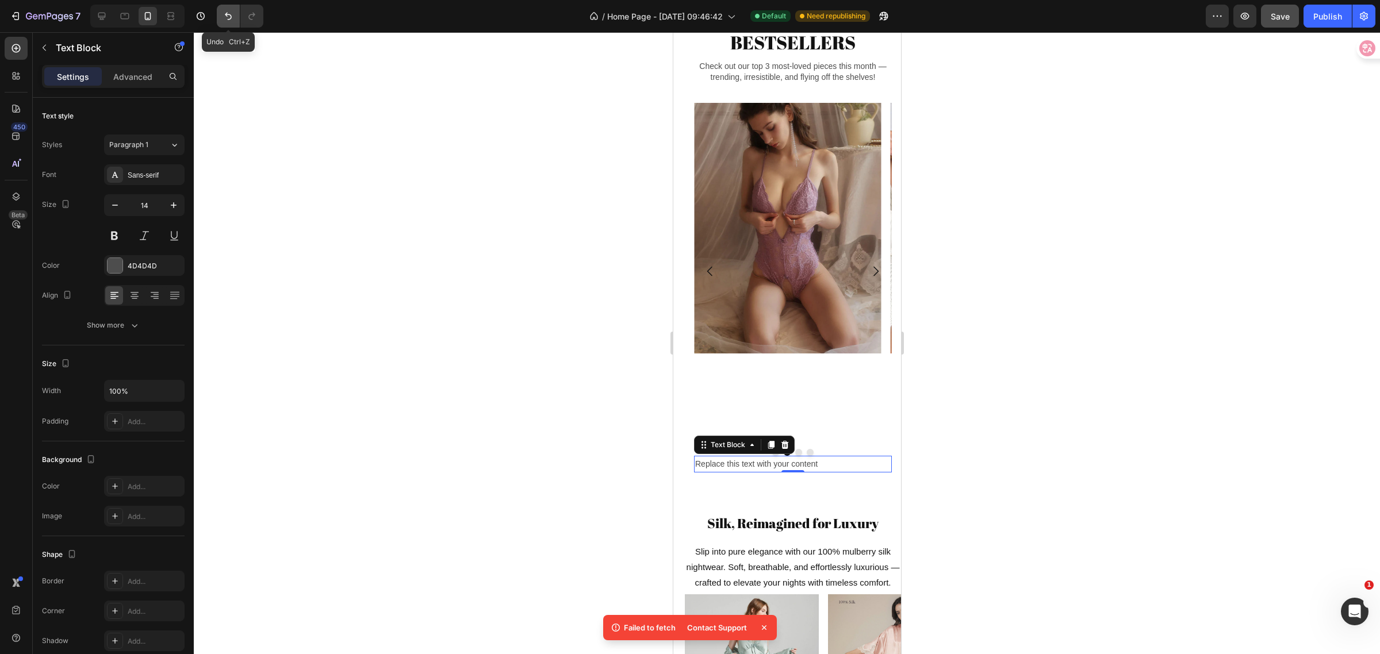
click at [223, 15] on icon "Undo/Redo" at bounding box center [229, 16] width 12 height 12
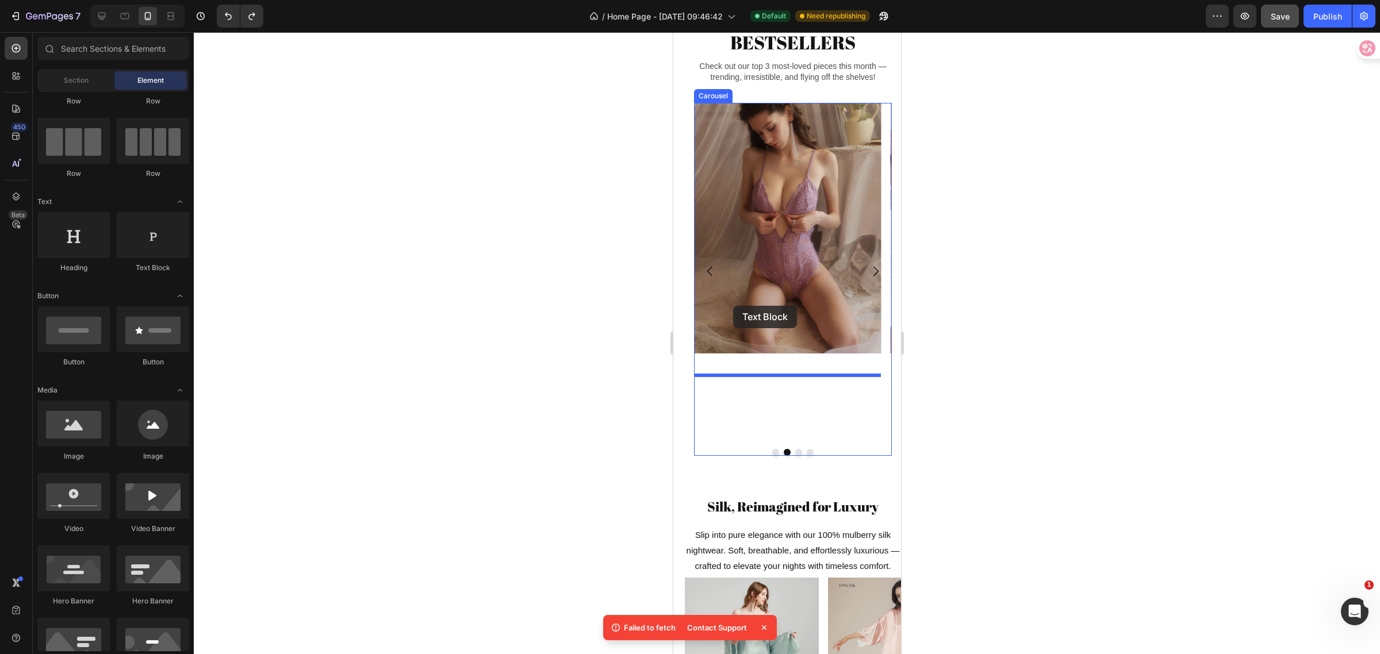
drag, startPoint x: 827, startPoint y: 273, endPoint x: 733, endPoint y: 306, distance: 99.5
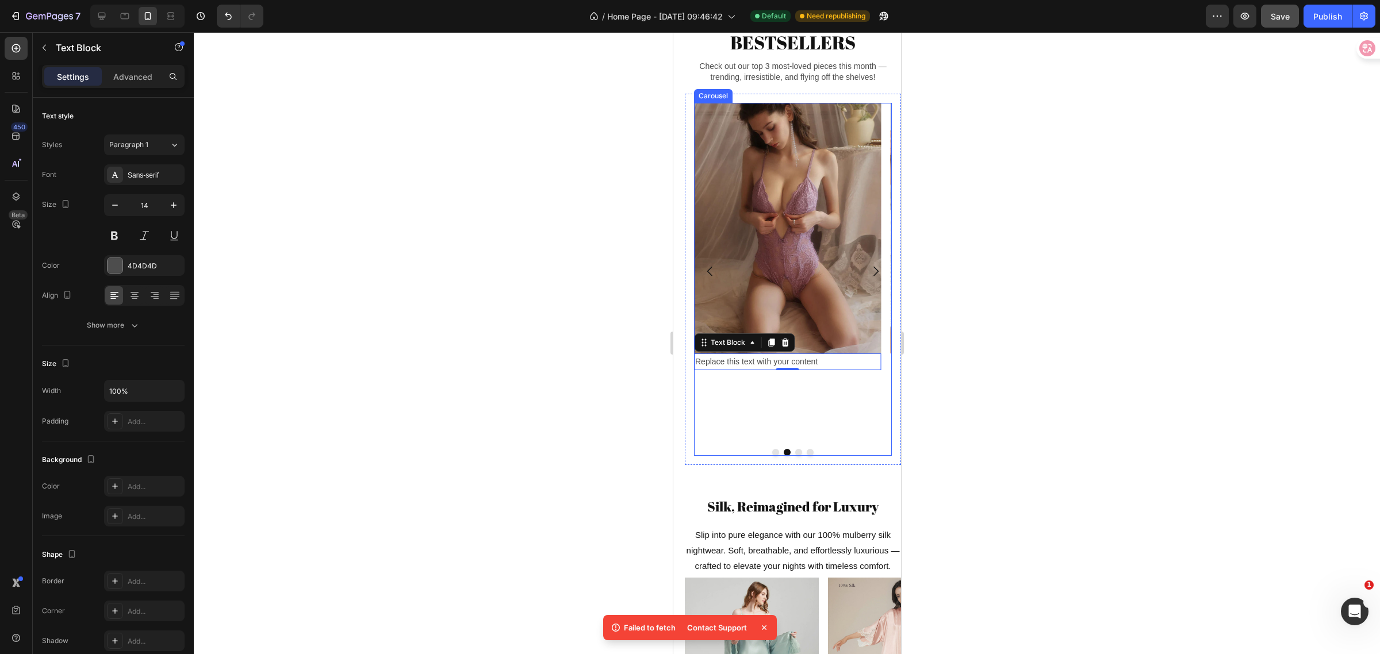
click at [709, 277] on icon "Carousel Back Arrow" at bounding box center [709, 272] width 5 height 10
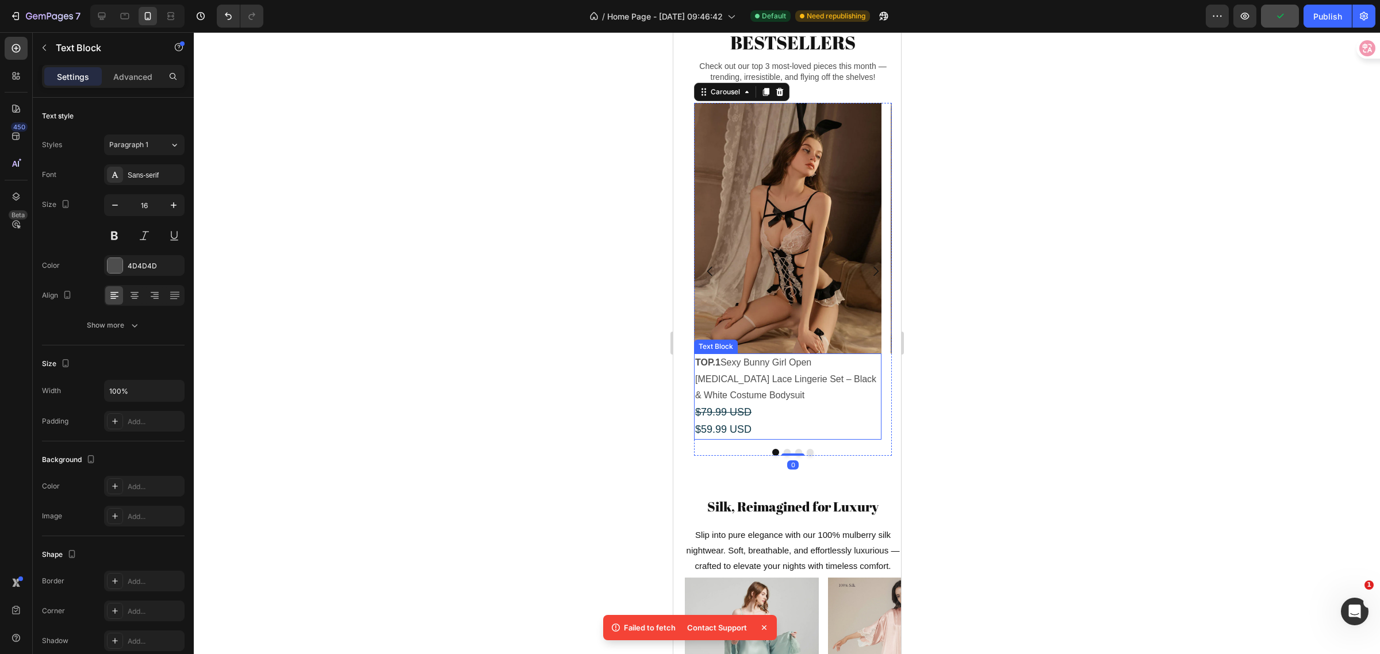
click at [769, 421] on p "TOP.1 Sexy Bunny Girl Open [MEDICAL_DATA] Lace Lingerie Set – Black & White Cos…" at bounding box center [787, 397] width 185 height 84
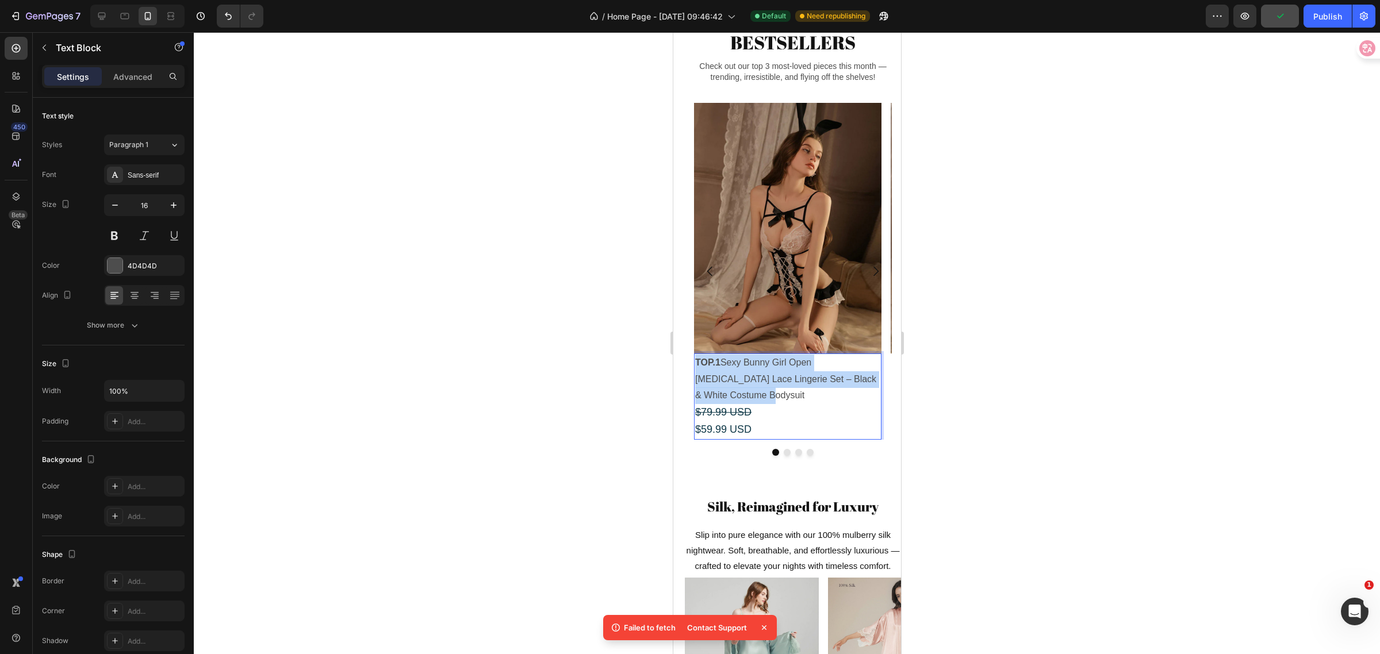
drag, startPoint x: 744, startPoint y: 420, endPoint x: 695, endPoint y: 386, distance: 59.8
click at [695, 386] on p "TOP.1 Sexy Bunny Girl Open [MEDICAL_DATA] Lace Lingerie Set – Black & White Cos…" at bounding box center [787, 397] width 185 height 84
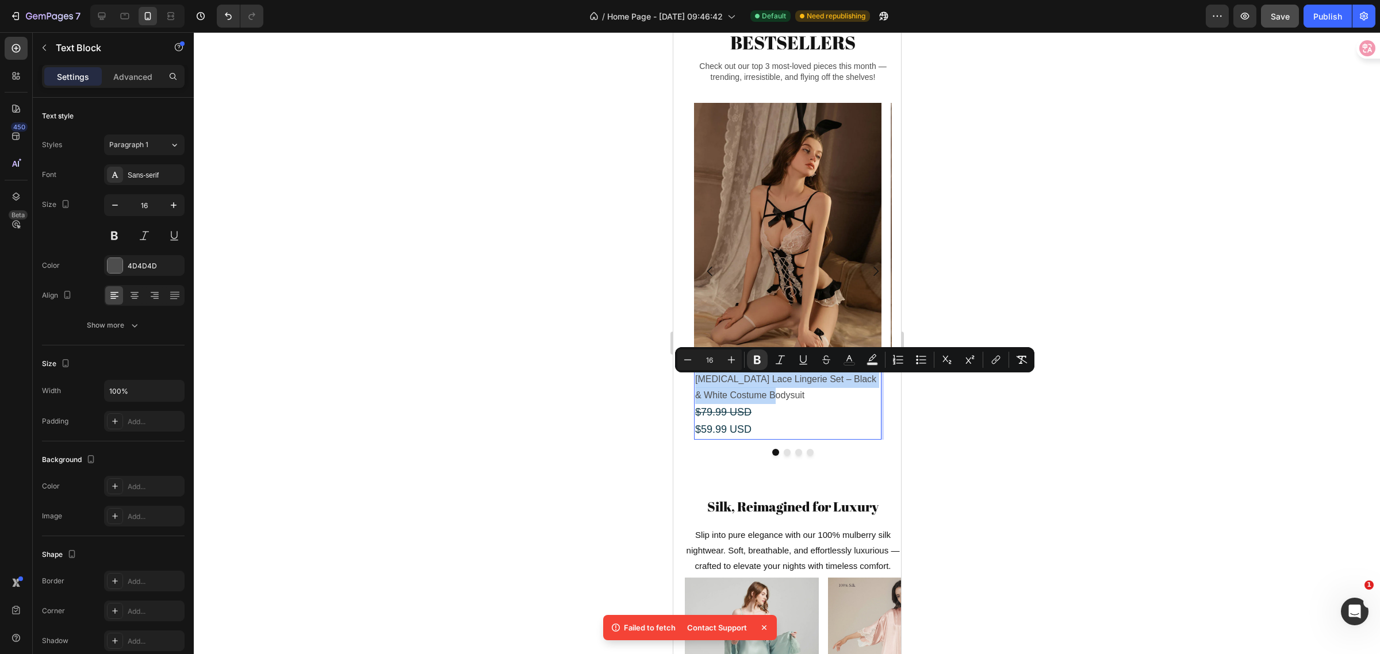
copy p "TOP.1 Sexy Bunny Girl Open [MEDICAL_DATA] Lace Lingerie Set – Black & White Cos…"
click at [868, 278] on icon "Carousel Next Arrow" at bounding box center [875, 272] width 14 height 14
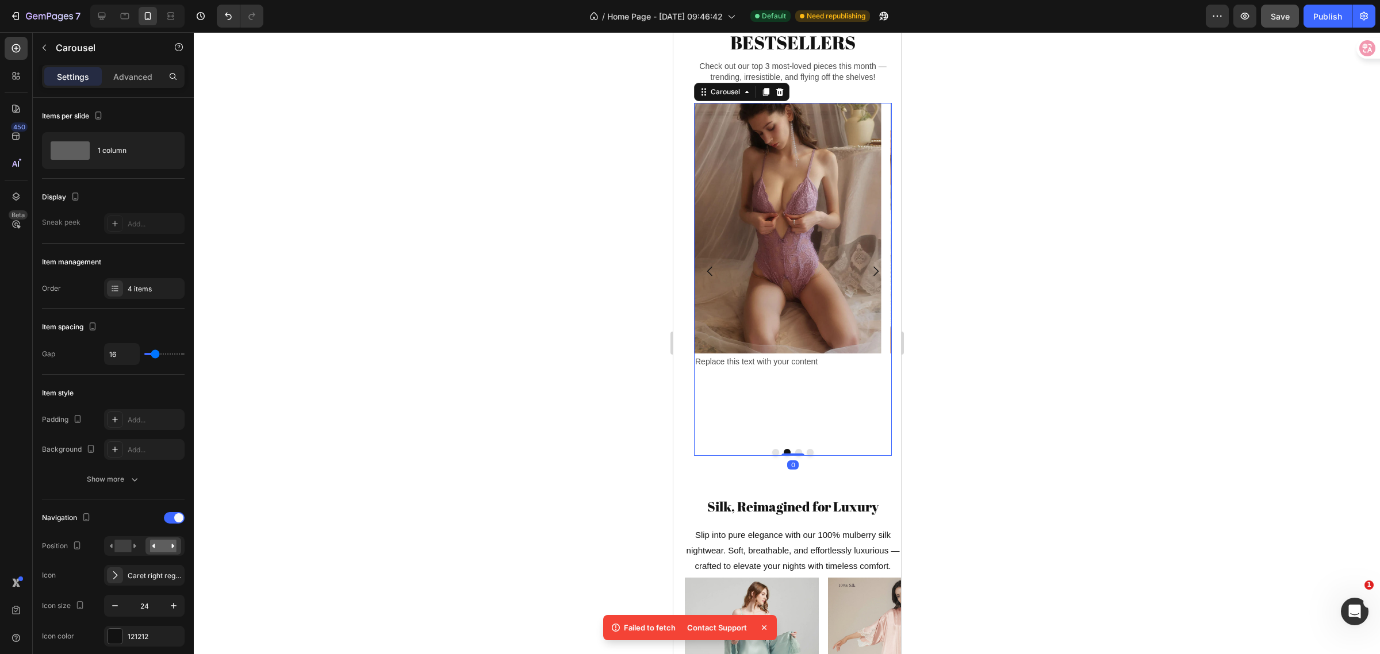
click at [772, 370] on div "Replace this text with your content" at bounding box center [787, 362] width 187 height 17
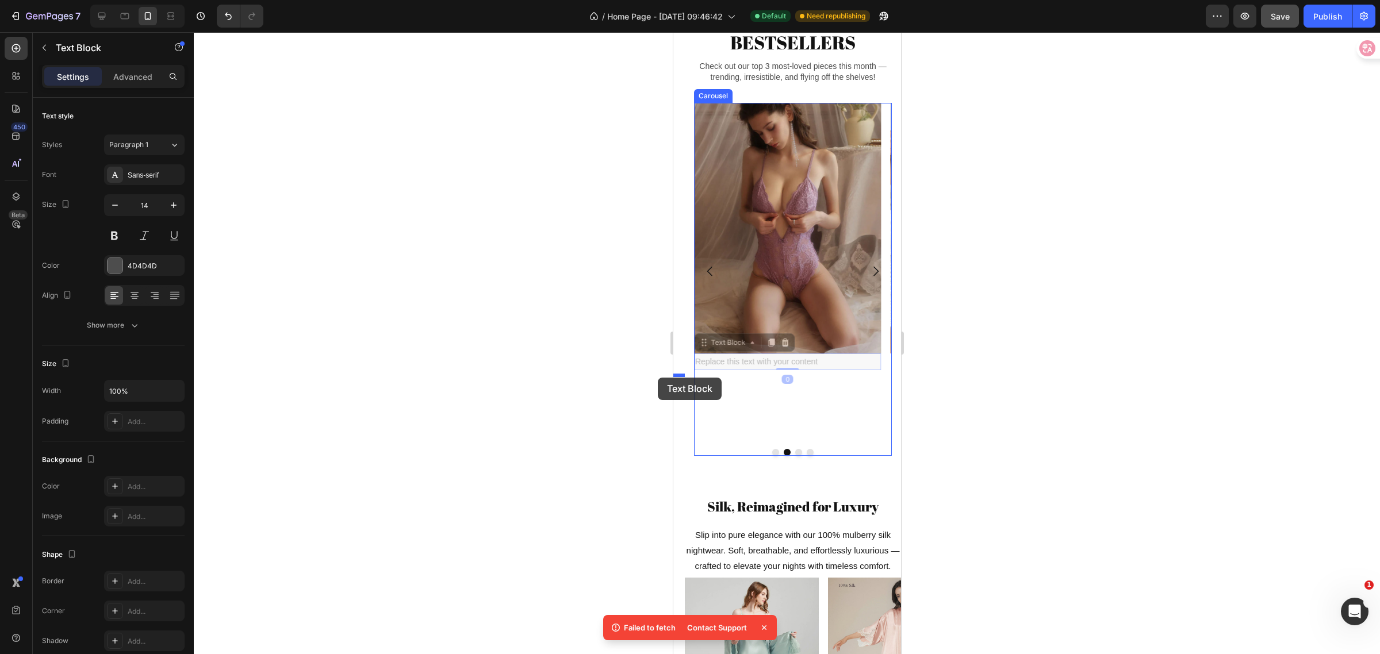
drag, startPoint x: 834, startPoint y: 384, endPoint x: 657, endPoint y: 378, distance: 177.2
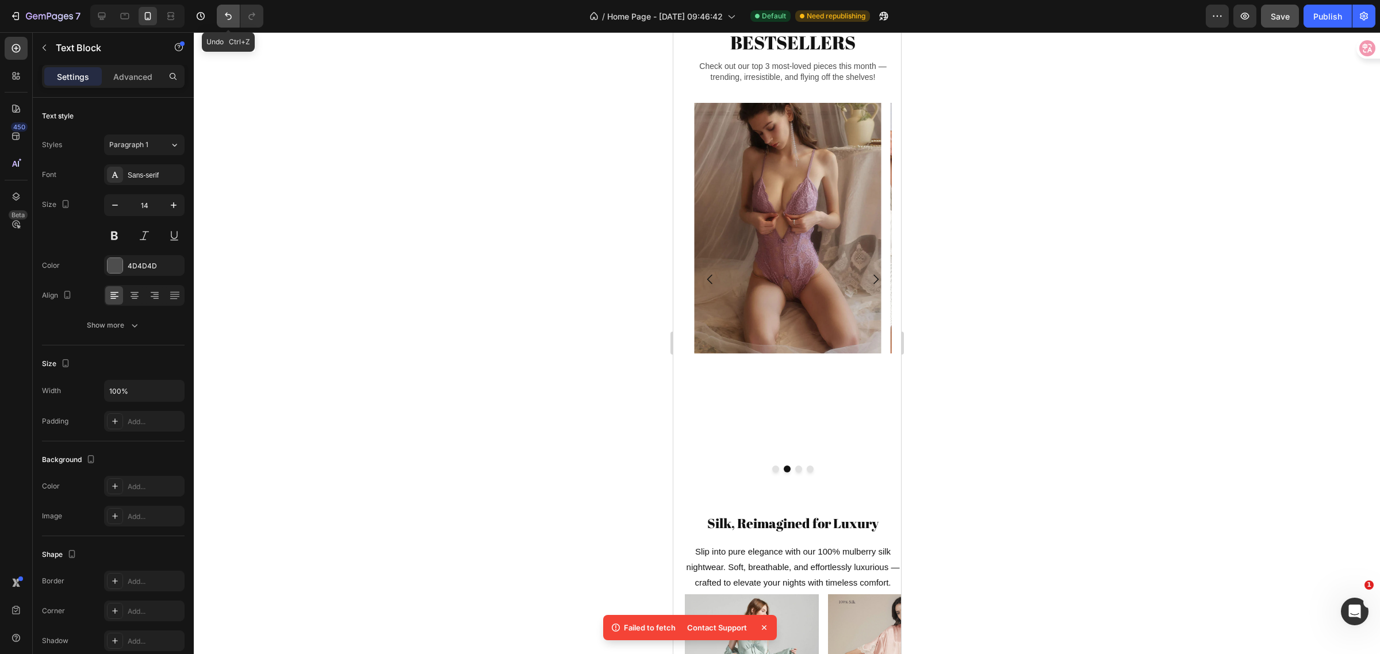
click at [220, 15] on button "Undo/Redo" at bounding box center [228, 16] width 23 height 23
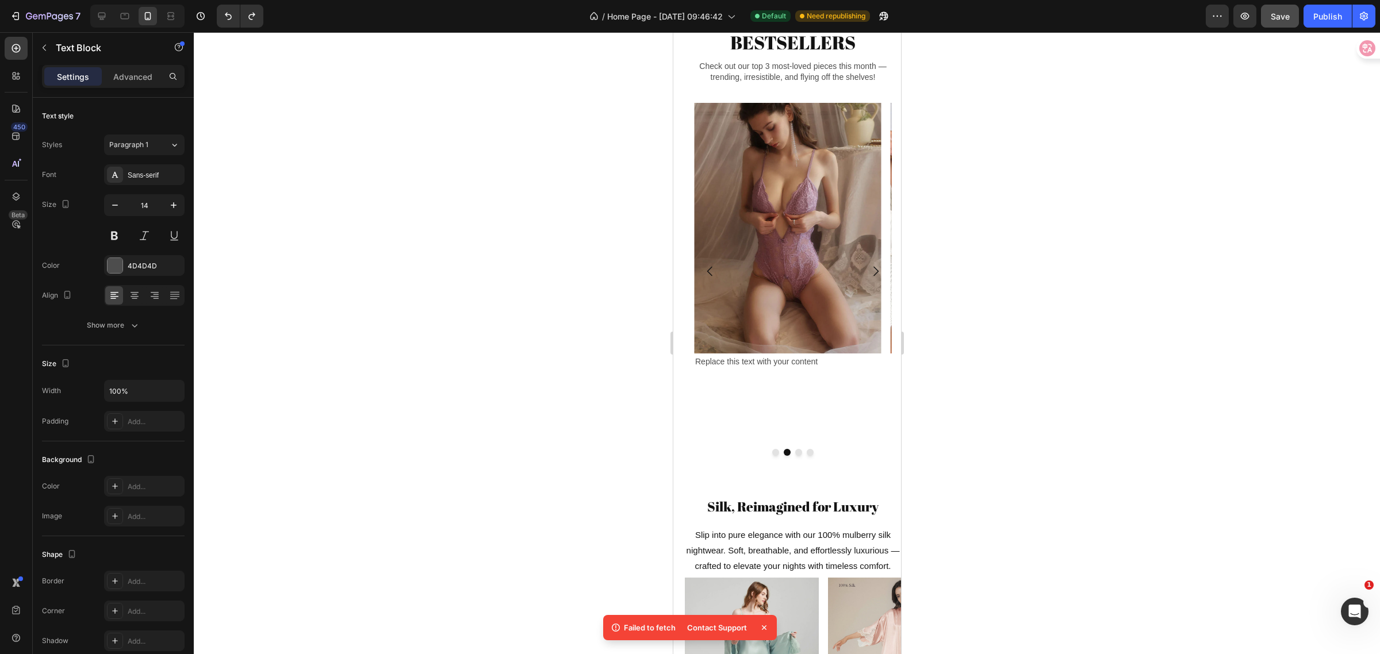
click at [811, 370] on div "Replace this text with your content" at bounding box center [787, 362] width 187 height 17
click at [830, 369] on p "Replace this text with your content" at bounding box center [787, 362] width 185 height 14
click at [803, 404] on div "Image Replace this text with your content Text Block" at bounding box center [787, 271] width 187 height 337
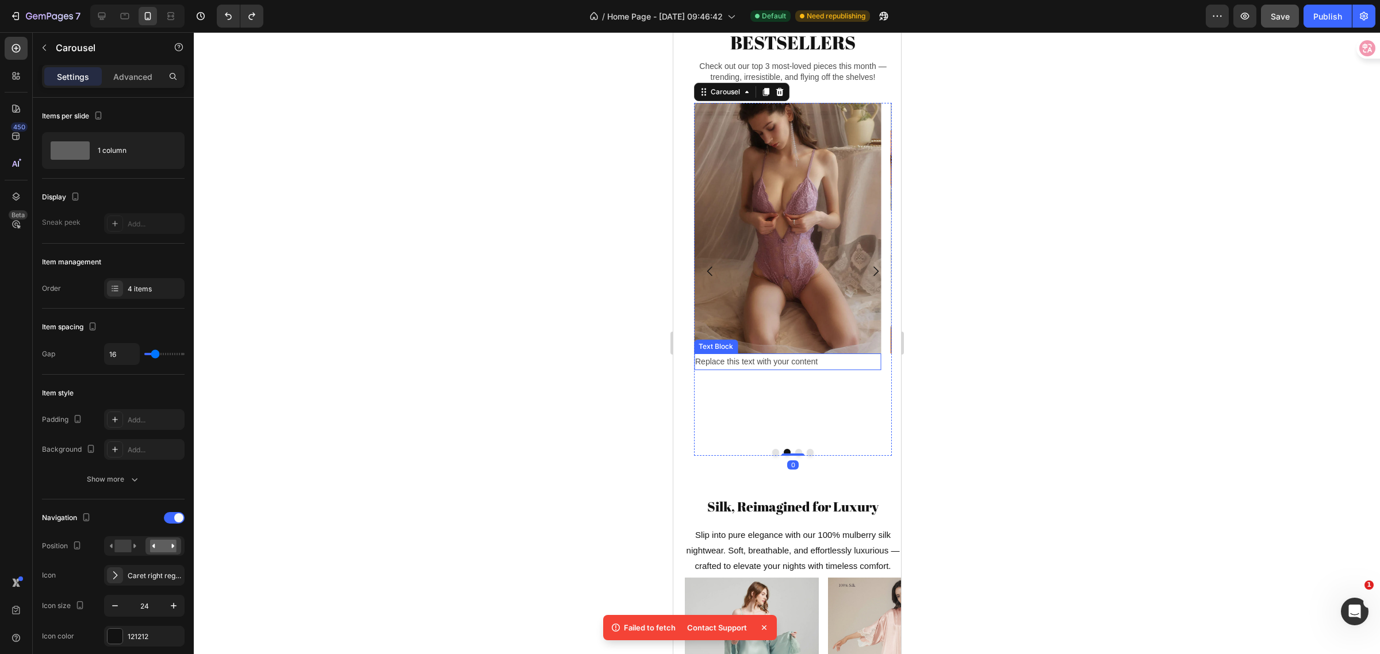
click at [818, 369] on p "Replace this text with your content" at bounding box center [787, 362] width 185 height 14
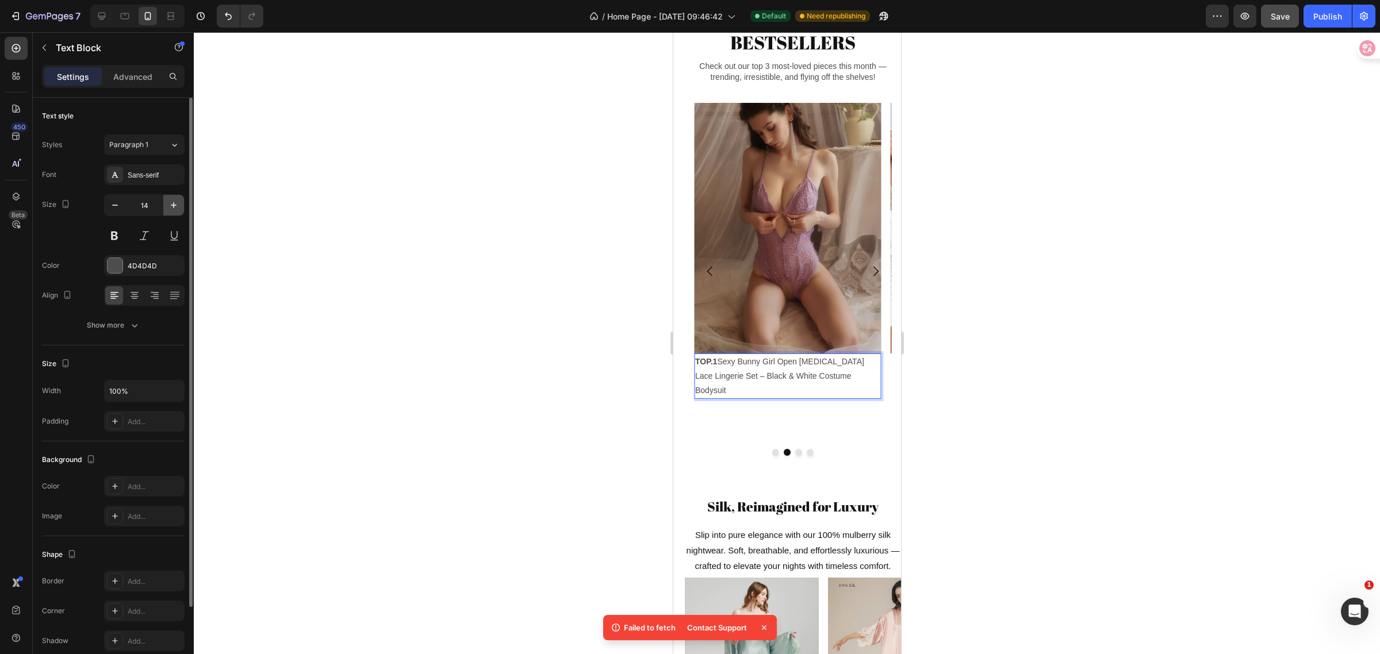
click at [173, 205] on icon "button" at bounding box center [174, 206] width 12 height 12
type input "16"
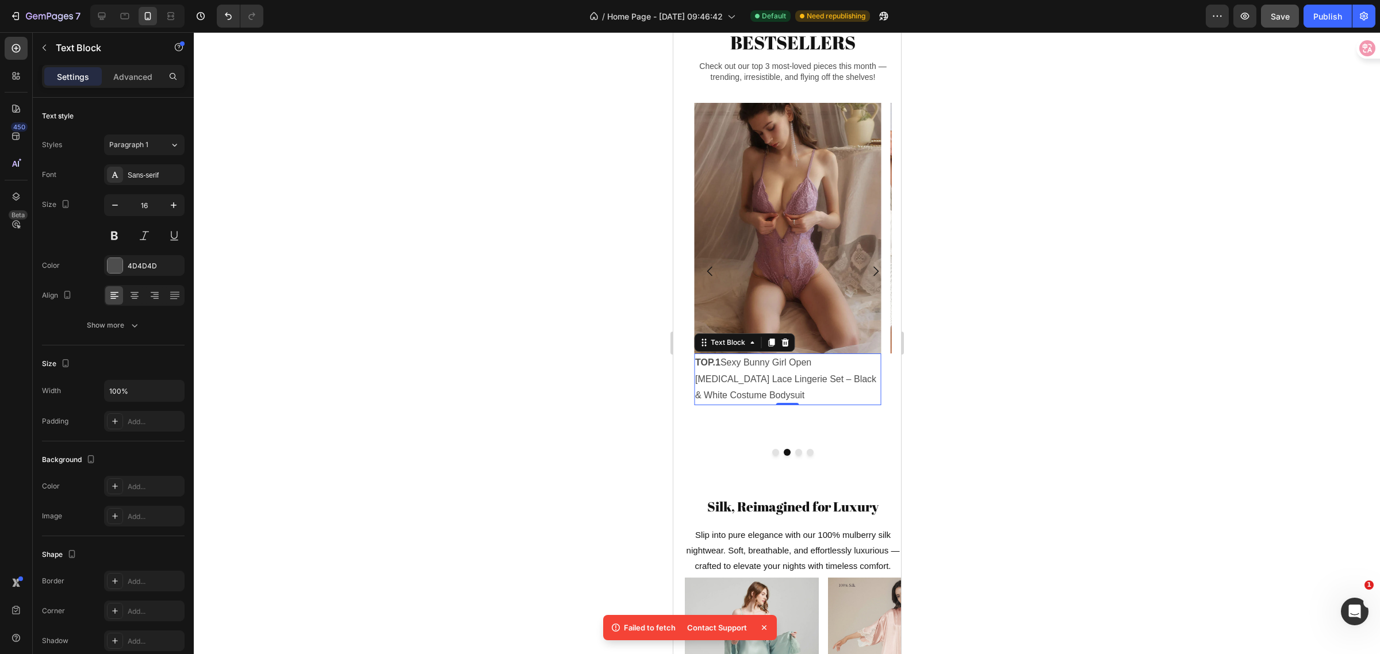
click at [713, 367] on strong "TOP.1" at bounding box center [707, 363] width 25 height 10
click at [721, 385] on p "TOP.1 Sexy Bunny Girl Open [MEDICAL_DATA] Lace Lingerie Set – Black & White Cos…" at bounding box center [787, 379] width 185 height 49
drag, startPoint x: 721, startPoint y: 385, endPoint x: 692, endPoint y: 392, distance: 28.9
click at [692, 392] on div "Image TOP.1 Sexy Bunny Girl Open [MEDICAL_DATA] Lace Lingerie Set – Black & Whi…" at bounding box center [792, 279] width 216 height 371
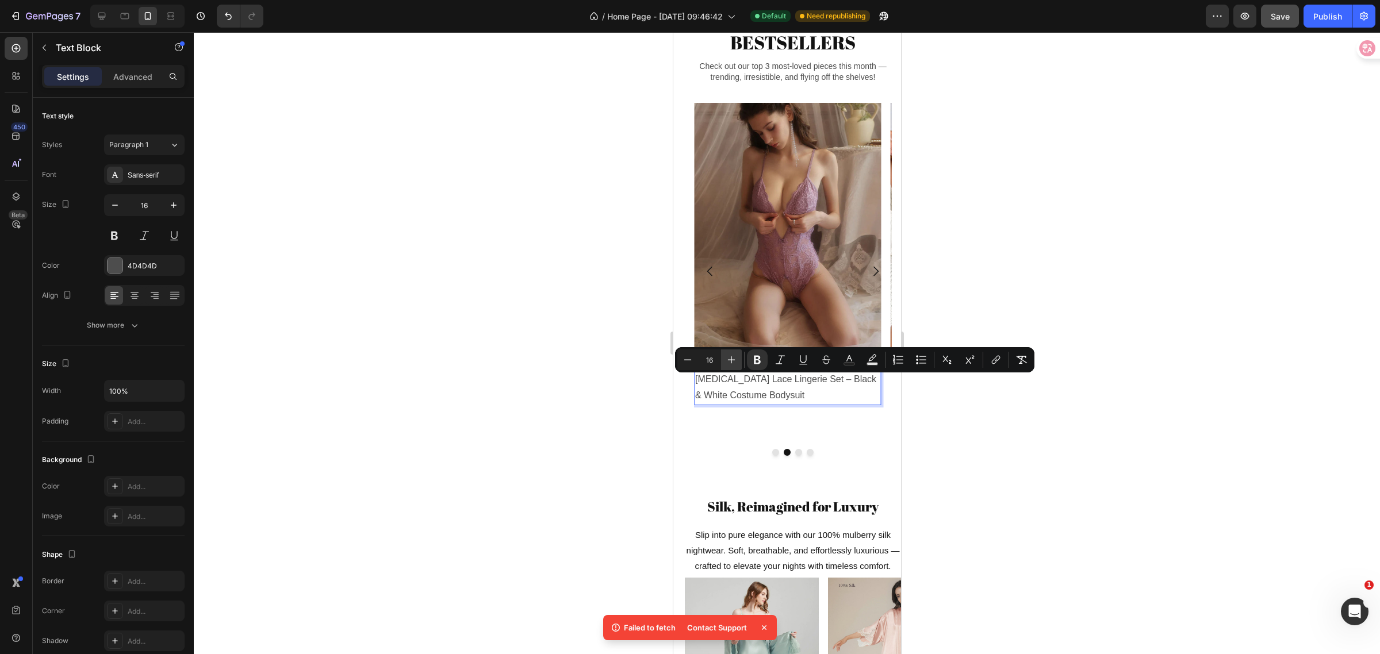
click at [735, 359] on icon "Editor contextual toolbar" at bounding box center [732, 360] width 12 height 12
type input "18"
click at [1018, 463] on div at bounding box center [787, 343] width 1186 height 622
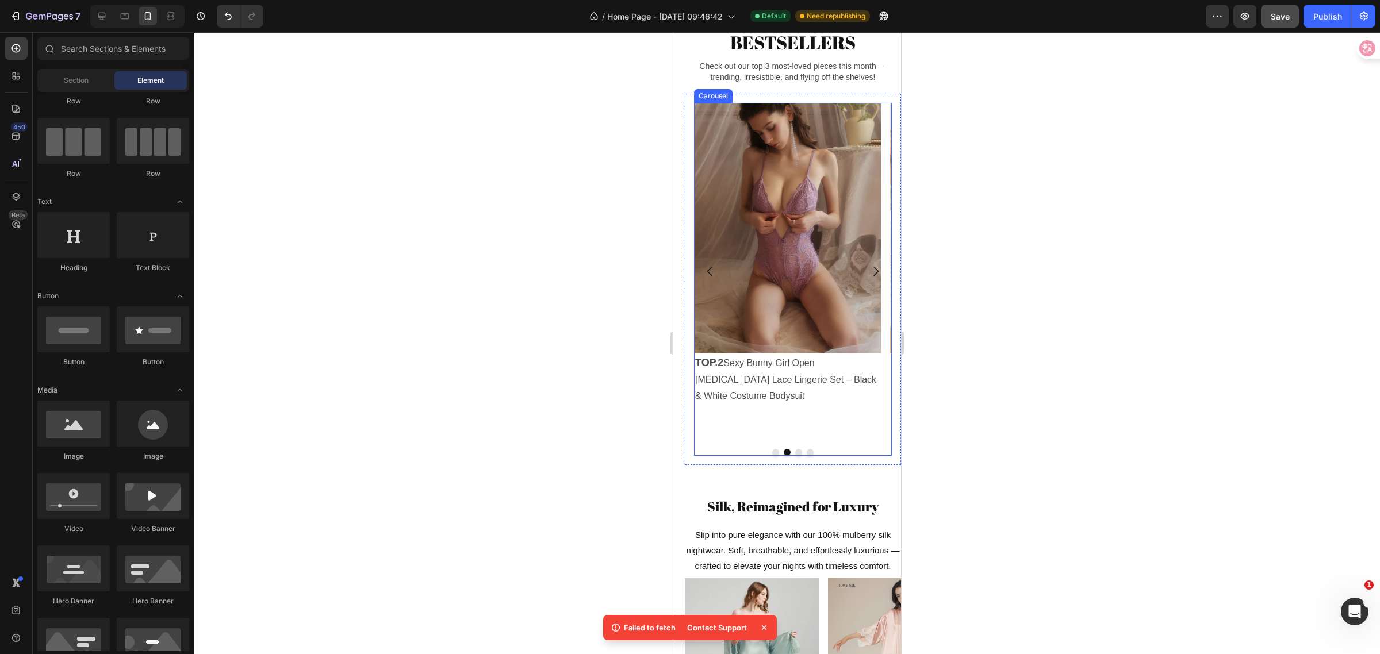
click at [707, 278] on icon "Carousel Back Arrow" at bounding box center [710, 272] width 14 height 14
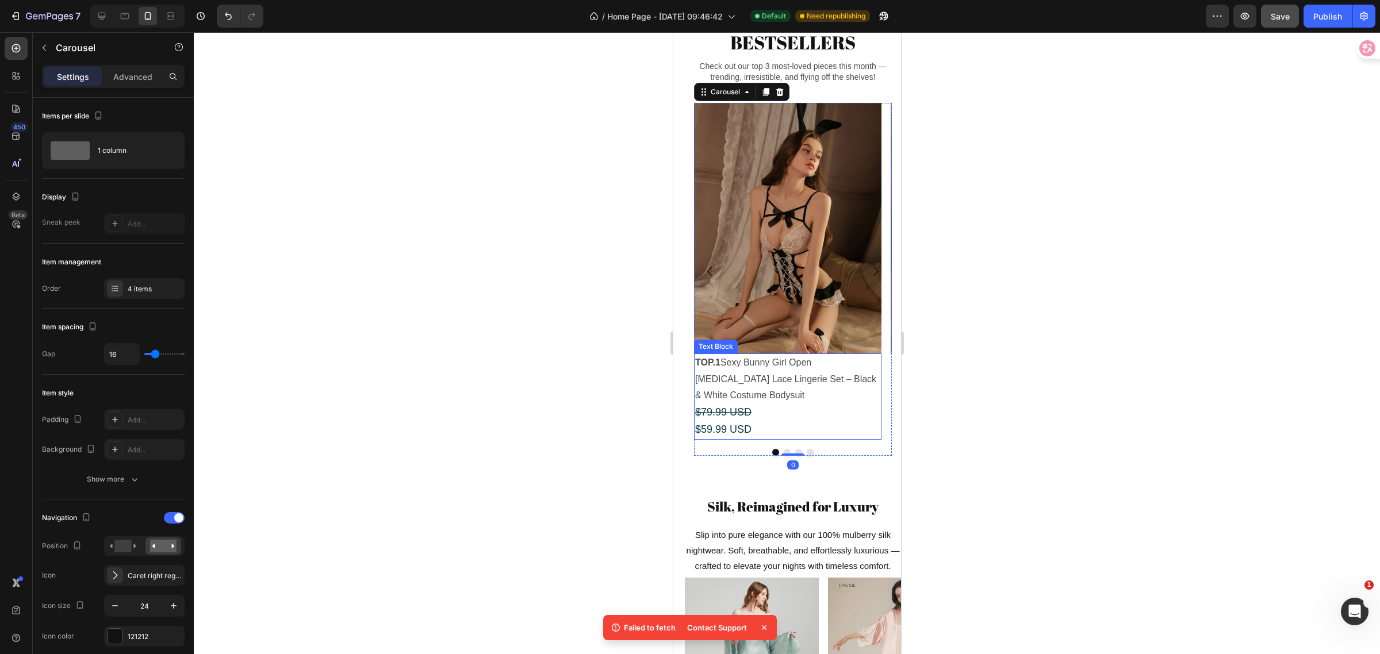
click at [719, 367] on strong "TOP.1" at bounding box center [707, 363] width 25 height 10
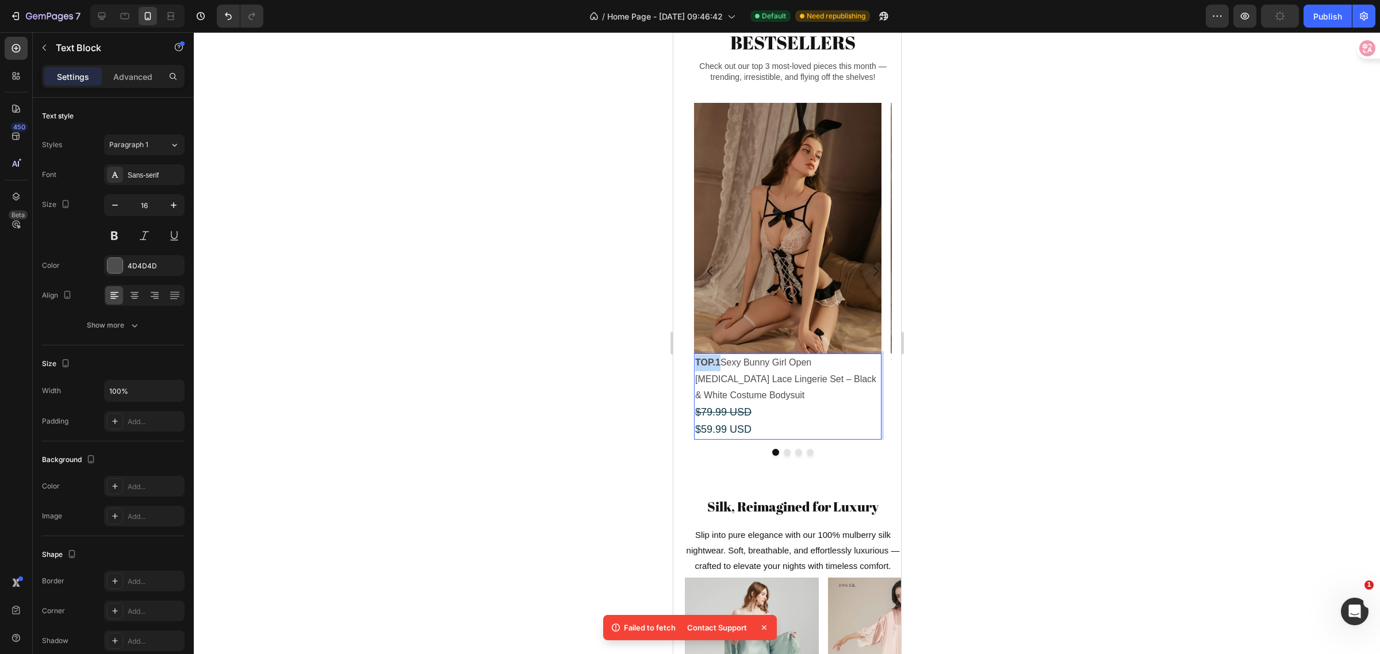
drag, startPoint x: 720, startPoint y: 383, endPoint x: 694, endPoint y: 383, distance: 25.9
click at [695, 383] on p "TOP.1 Sexy Bunny Girl Open [MEDICAL_DATA] Lace Lingerie Set – Black & White Cos…" at bounding box center [787, 397] width 185 height 84
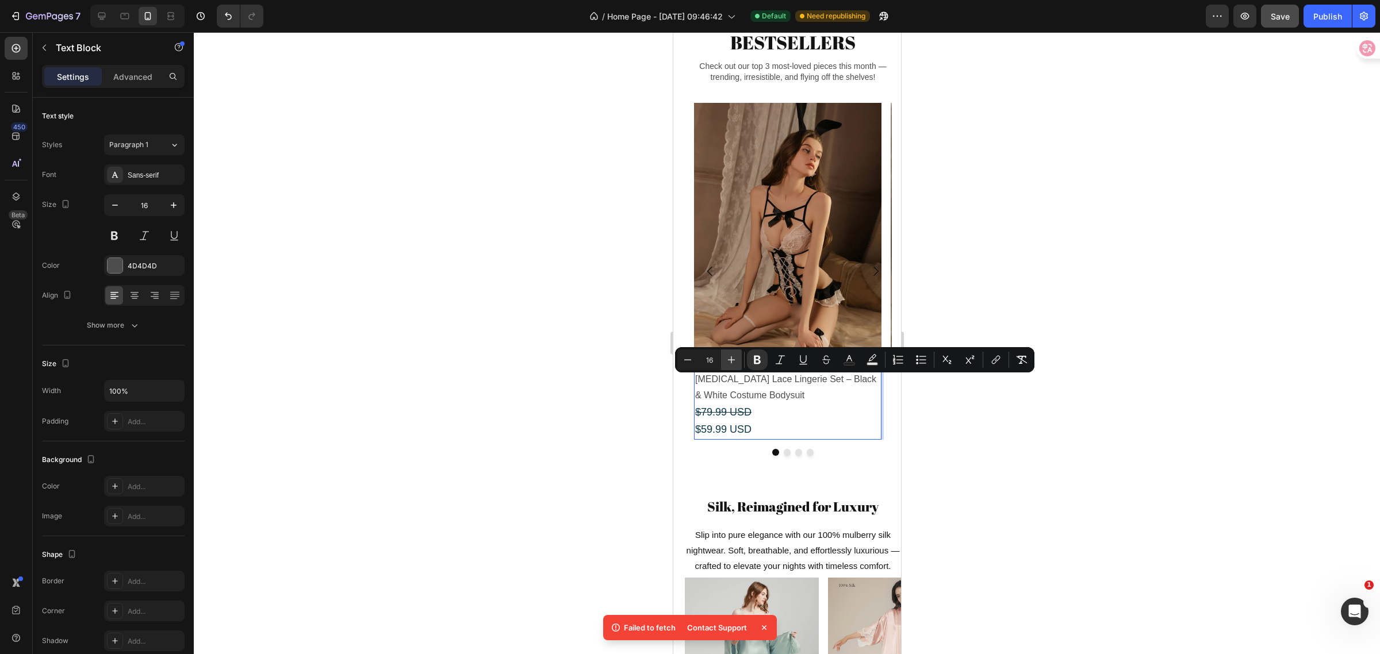
click at [732, 361] on icon "Editor contextual toolbar" at bounding box center [732, 360] width 12 height 12
type input "18"
click at [1056, 492] on div at bounding box center [787, 343] width 1186 height 622
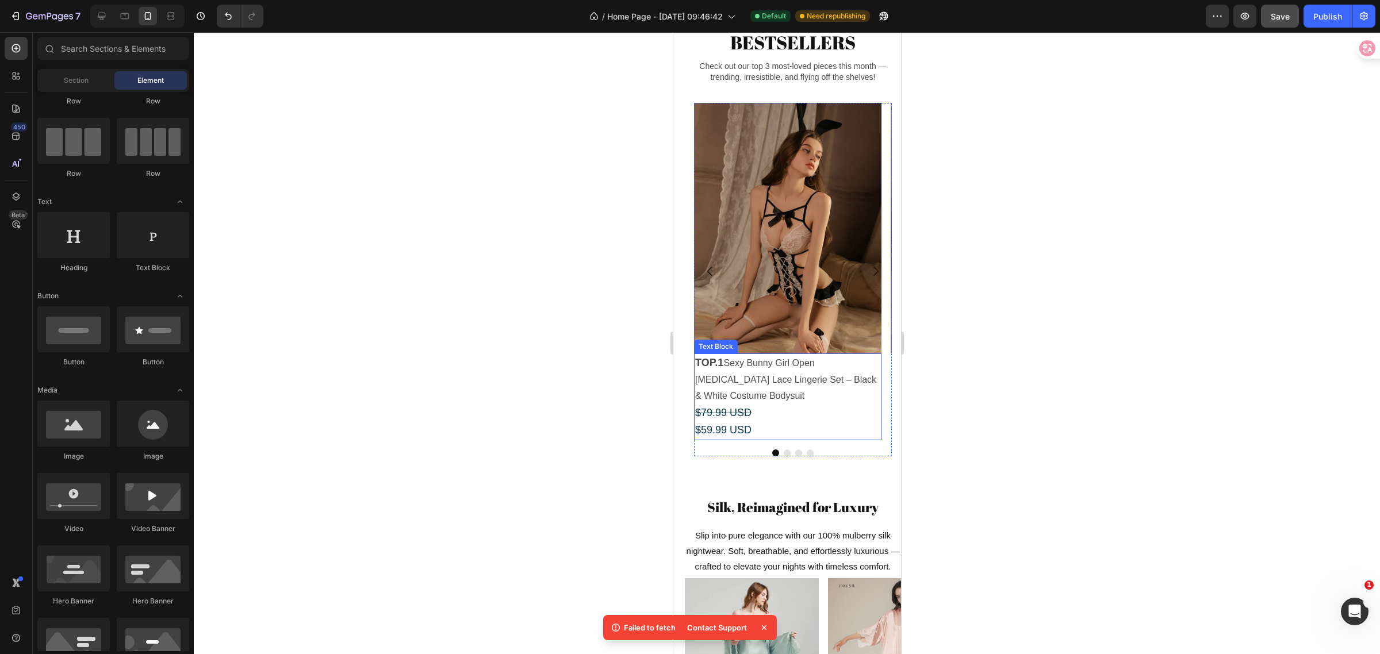
click at [697, 436] on span "$59.99 USD" at bounding box center [723, 430] width 56 height 12
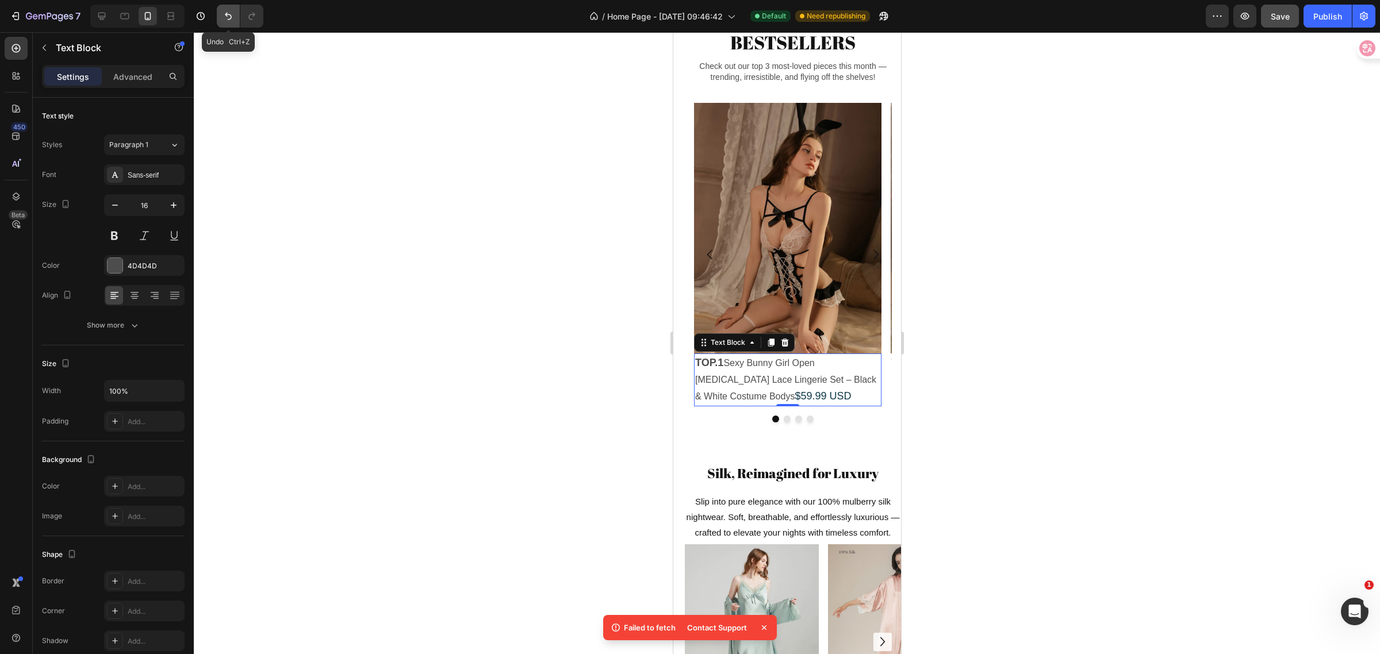
click at [232, 19] on icon "Undo/Redo" at bounding box center [229, 16] width 12 height 12
click at [230, 14] on icon "Undo/Redo" at bounding box center [228, 16] width 7 height 7
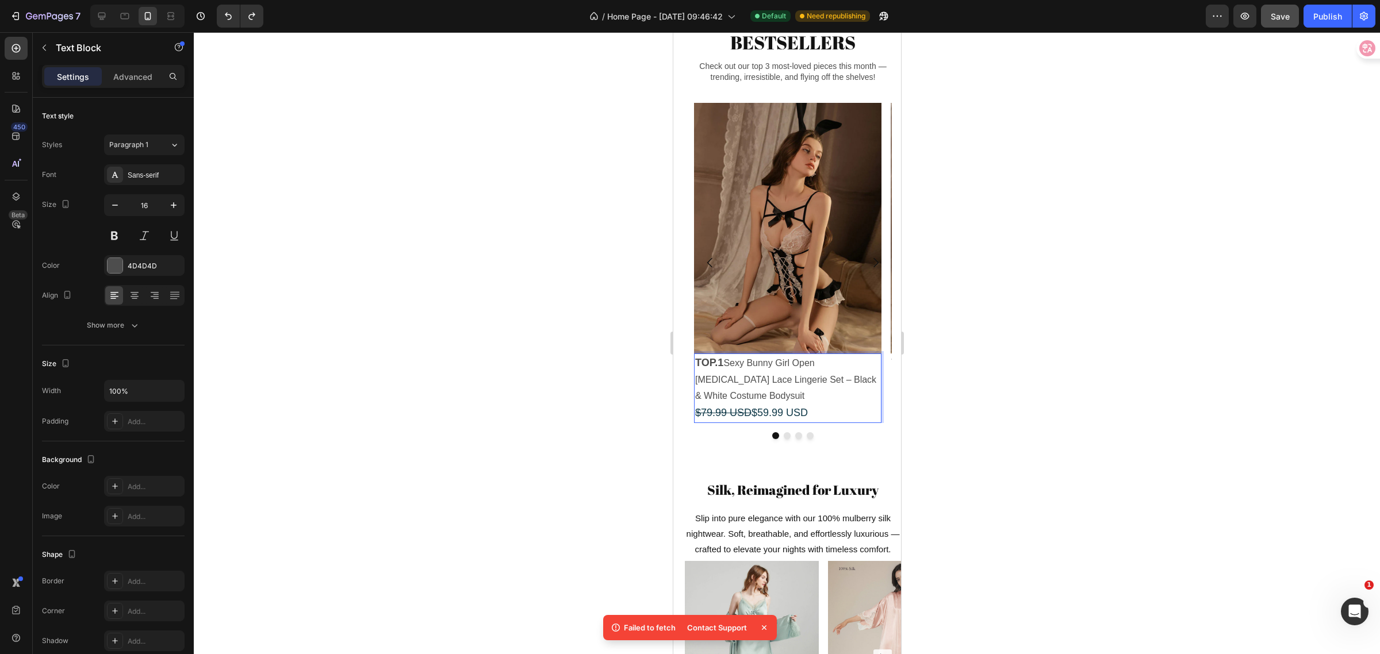
click at [747, 419] on s "$79.99 USD" at bounding box center [723, 413] width 56 height 12
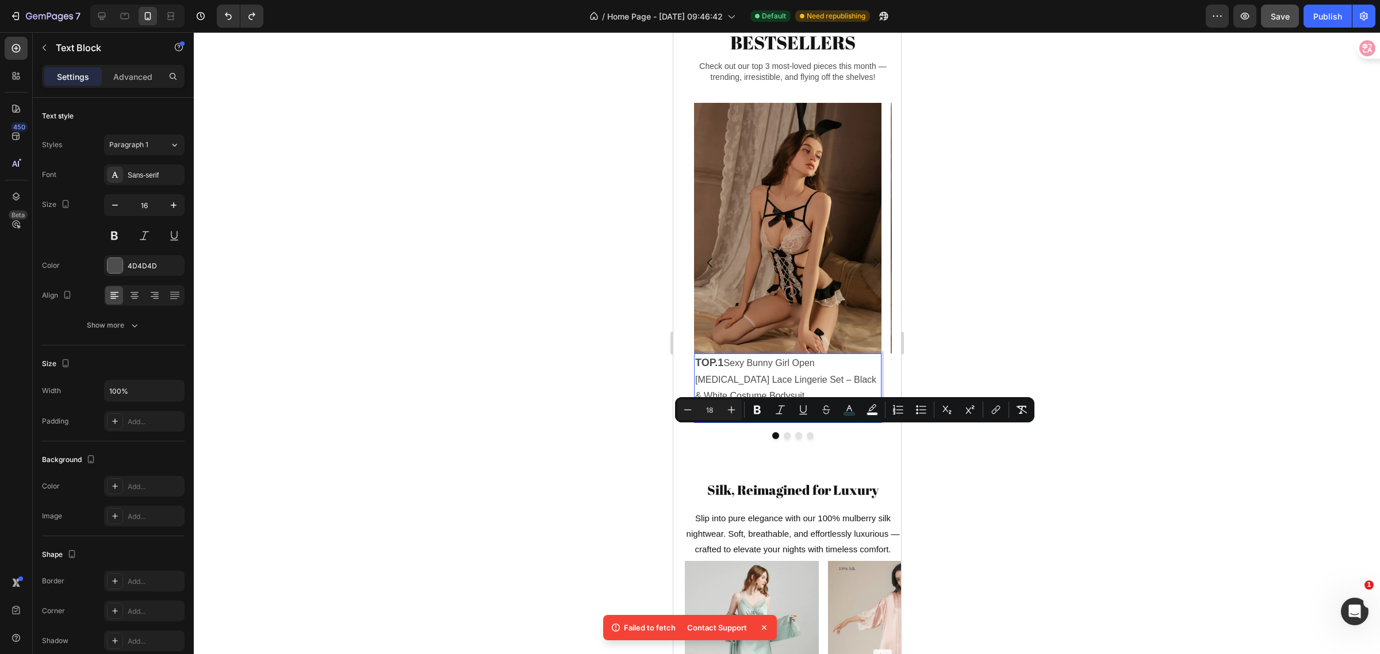
drag, startPoint x: 812, startPoint y: 435, endPoint x: 750, endPoint y: 438, distance: 62.1
click at [750, 422] on p "TOP.1 Sexy Bunny Girl Open [MEDICAL_DATA] Lace Lingerie Set – Black & White Cos…" at bounding box center [787, 388] width 185 height 67
click at [734, 409] on icon "Editor contextual toolbar" at bounding box center [731, 410] width 7 height 7
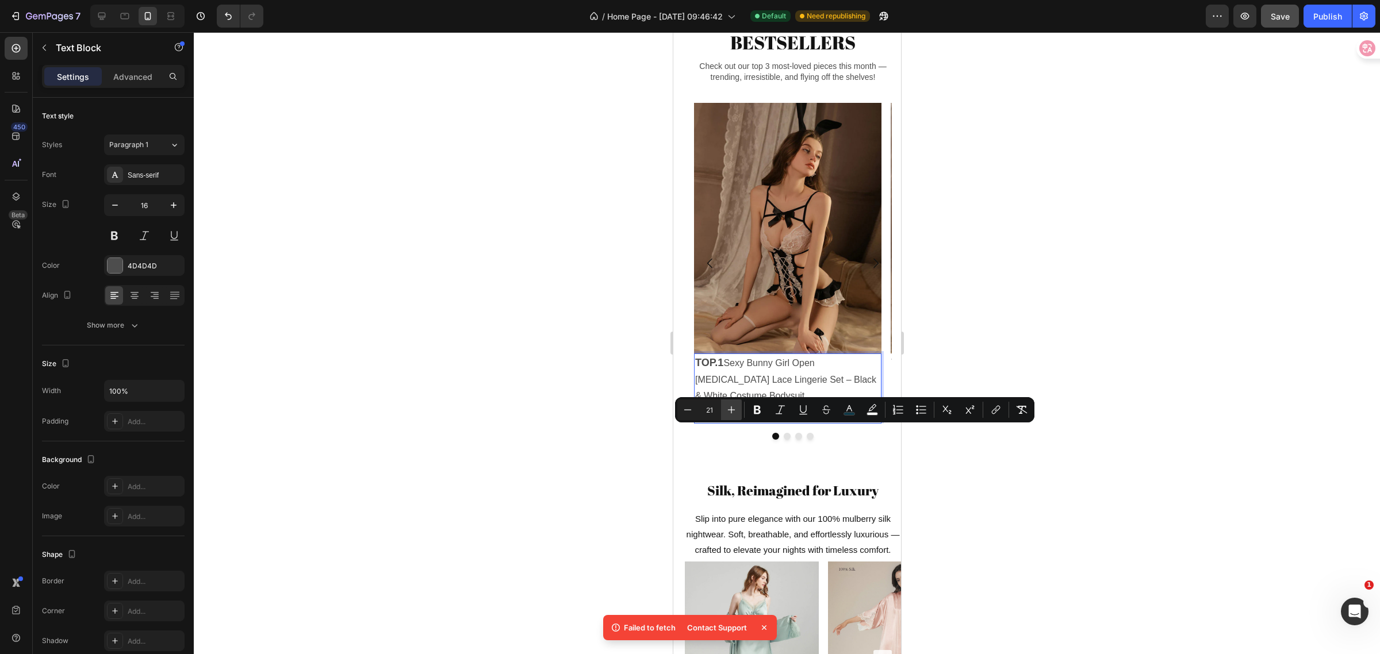
click at [734, 409] on icon "Editor contextual toolbar" at bounding box center [731, 410] width 7 height 7
click at [685, 412] on icon "Editor contextual toolbar" at bounding box center [688, 410] width 12 height 12
type input "18"
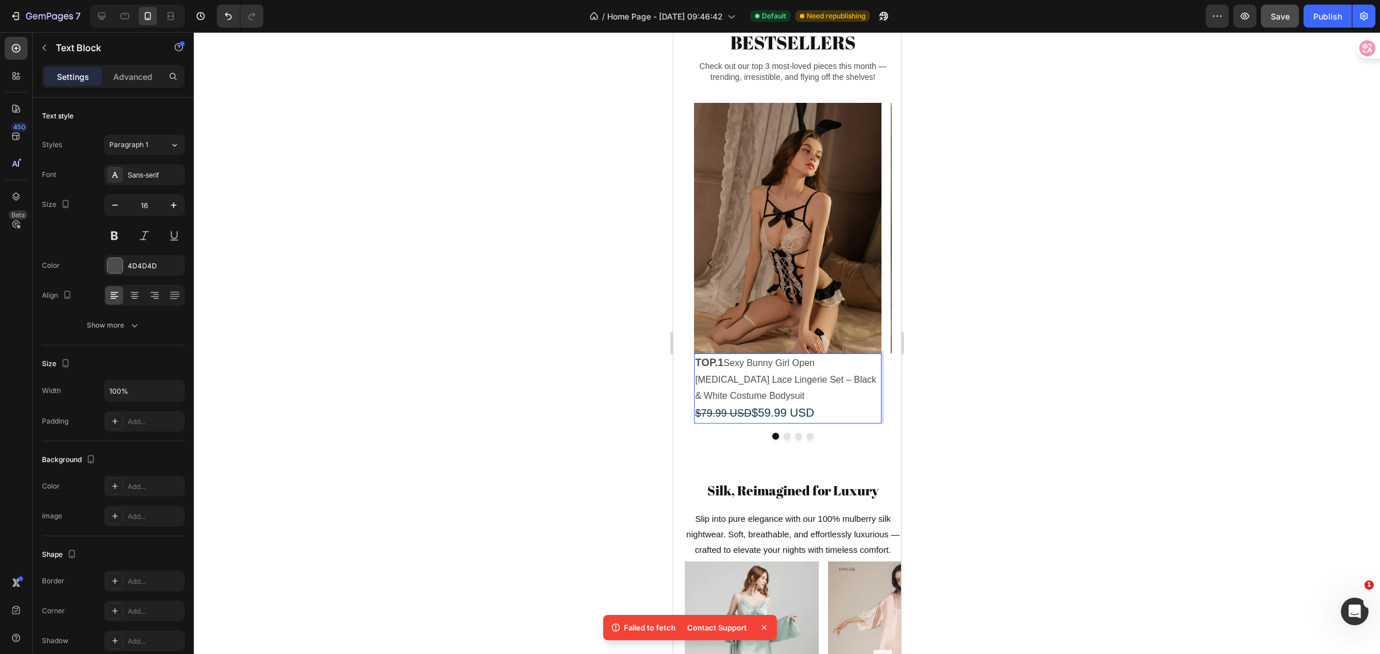
click at [743, 419] on s "$79.99 USD" at bounding box center [723, 414] width 56 height 12
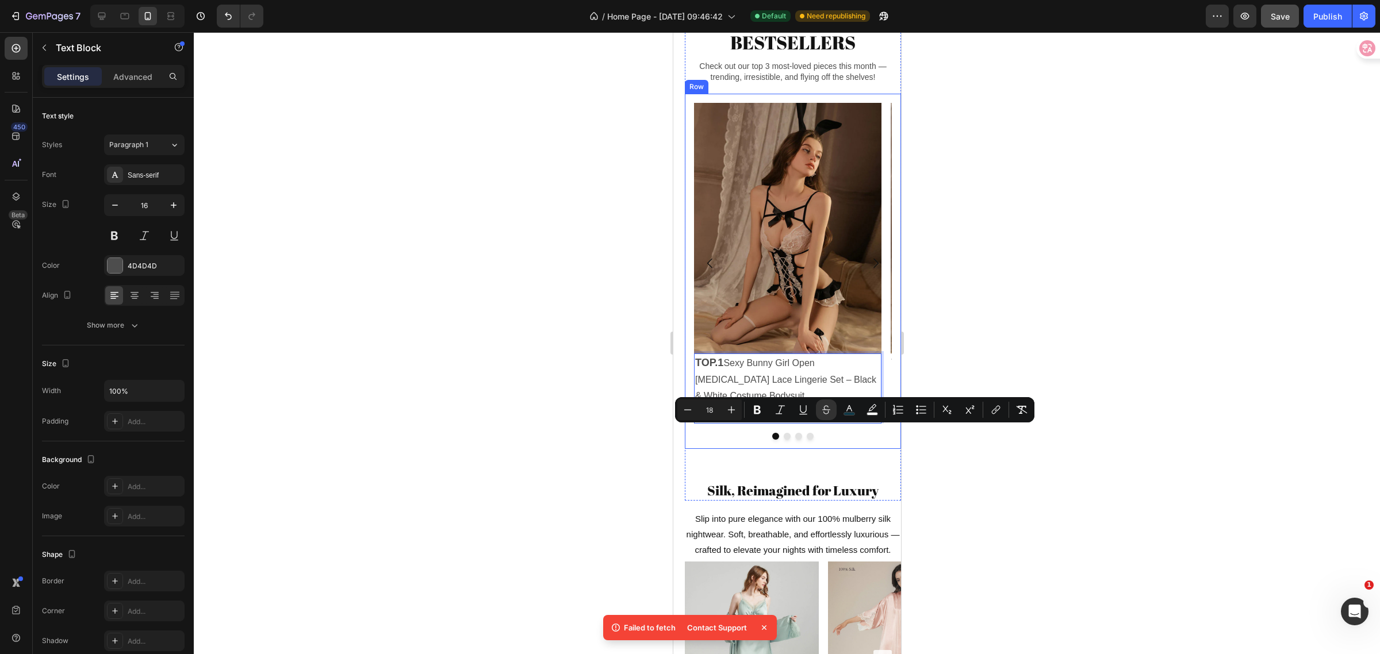
drag, startPoint x: 747, startPoint y: 435, endPoint x: 692, endPoint y: 434, distance: 54.6
click at [692, 434] on div "Image TOP.1 Sexy Bunny Girl Open [MEDICAL_DATA] Lace Lingerie Set – Black & Whi…" at bounding box center [792, 271] width 216 height 355
click at [691, 410] on icon "Editor contextual toolbar" at bounding box center [688, 410] width 12 height 12
type input "16"
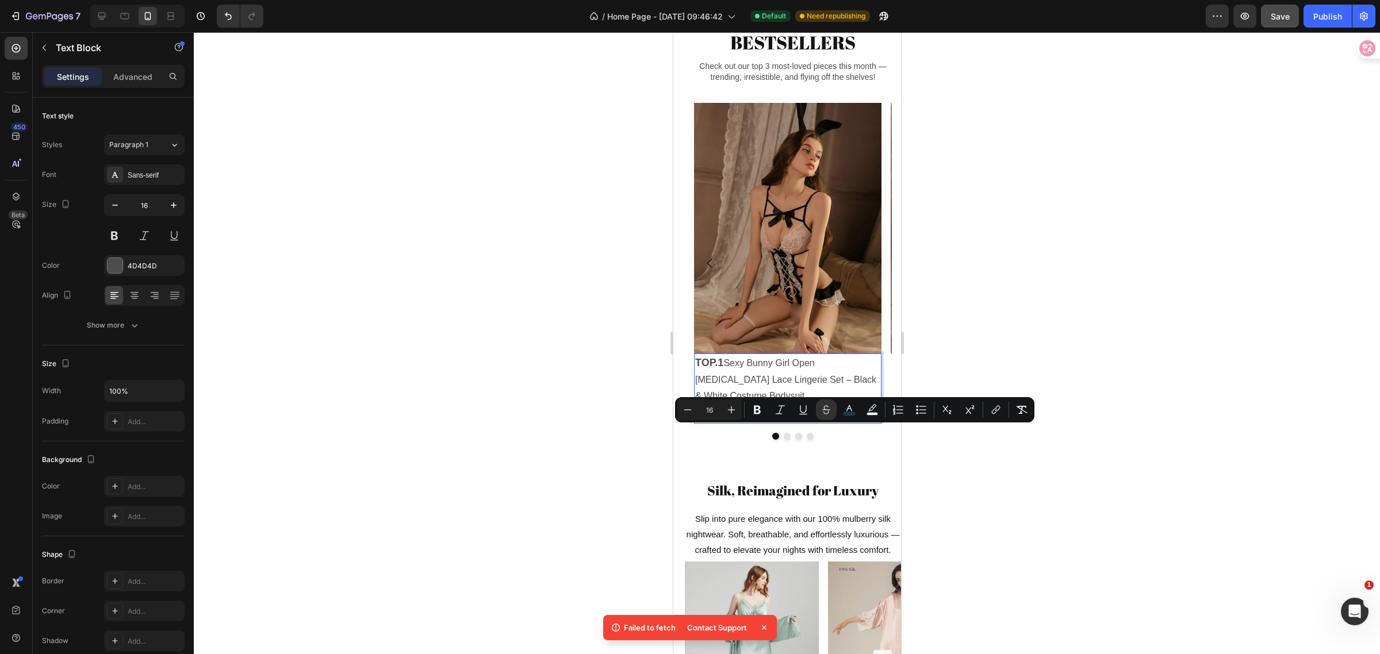
click at [1029, 492] on div at bounding box center [787, 343] width 1186 height 622
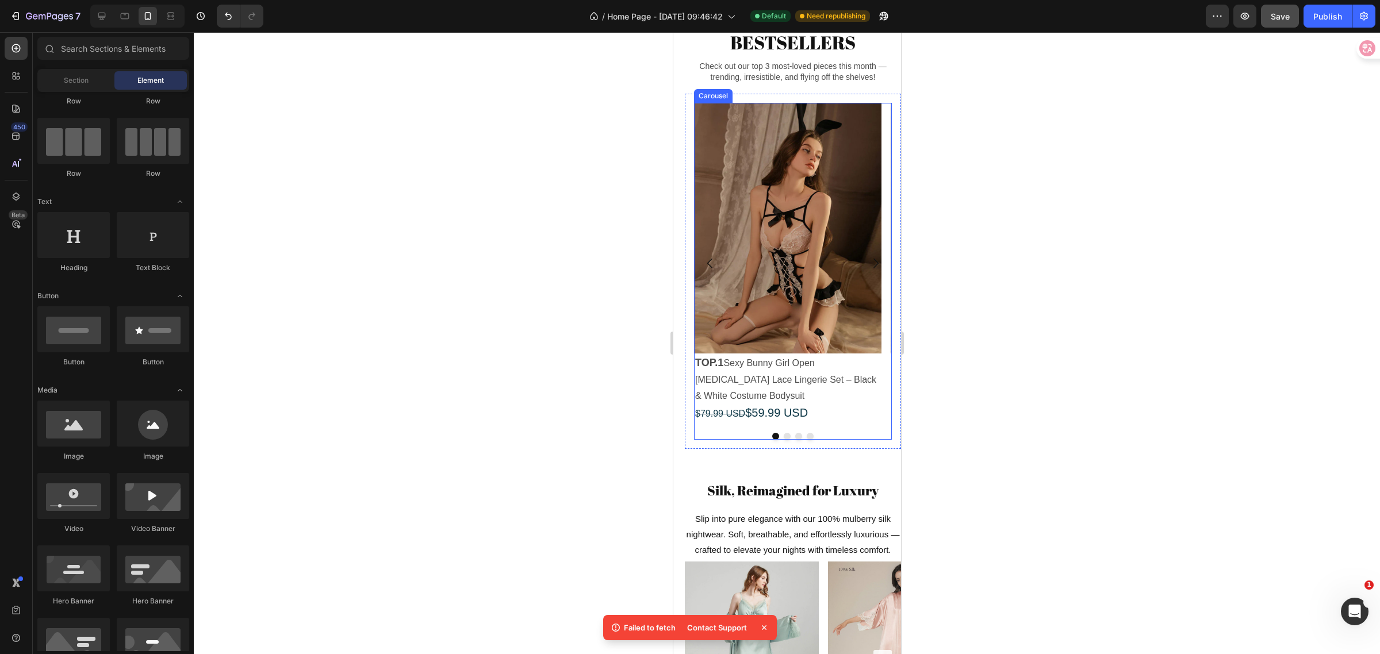
click at [868, 270] on icon "Carousel Next Arrow" at bounding box center [875, 263] width 14 height 14
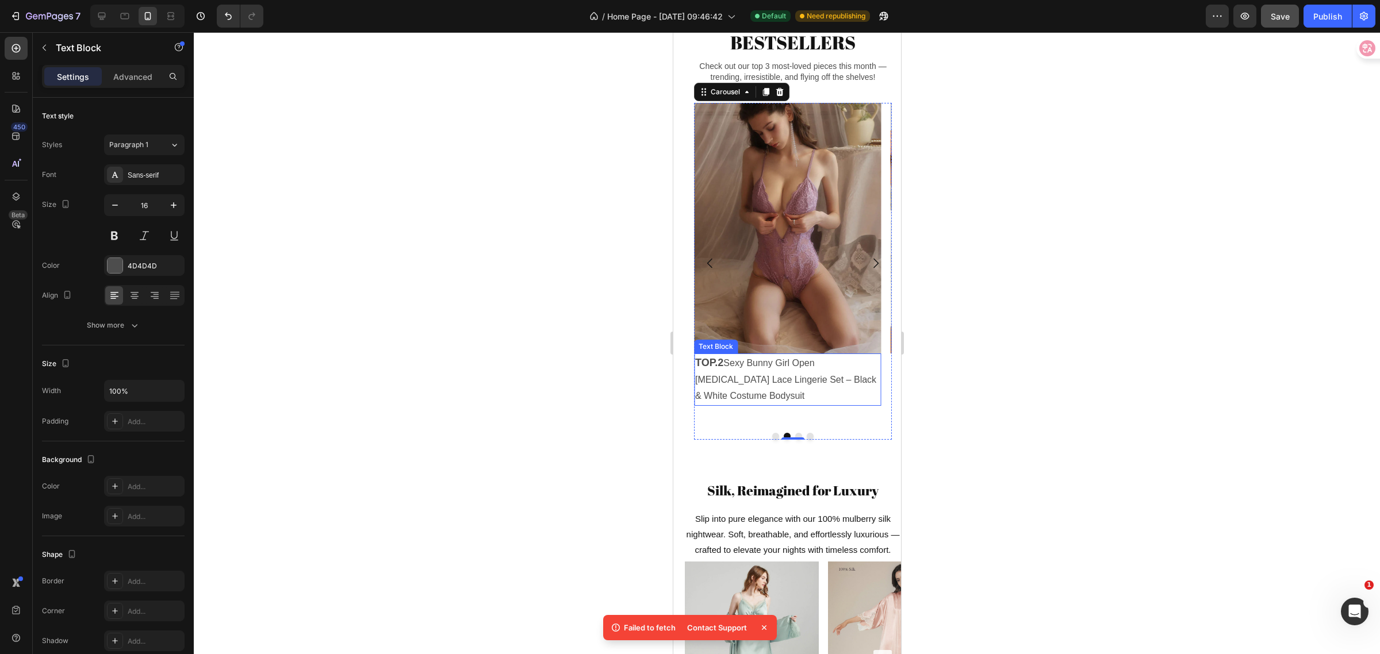
click at [758, 405] on p "TOP.2 Sexy Bunny Girl Open [MEDICAL_DATA] Lace Lingerie Set – Black & White Cos…" at bounding box center [787, 380] width 185 height 50
click at [130, 67] on div "Advanced" at bounding box center [133, 76] width 58 height 18
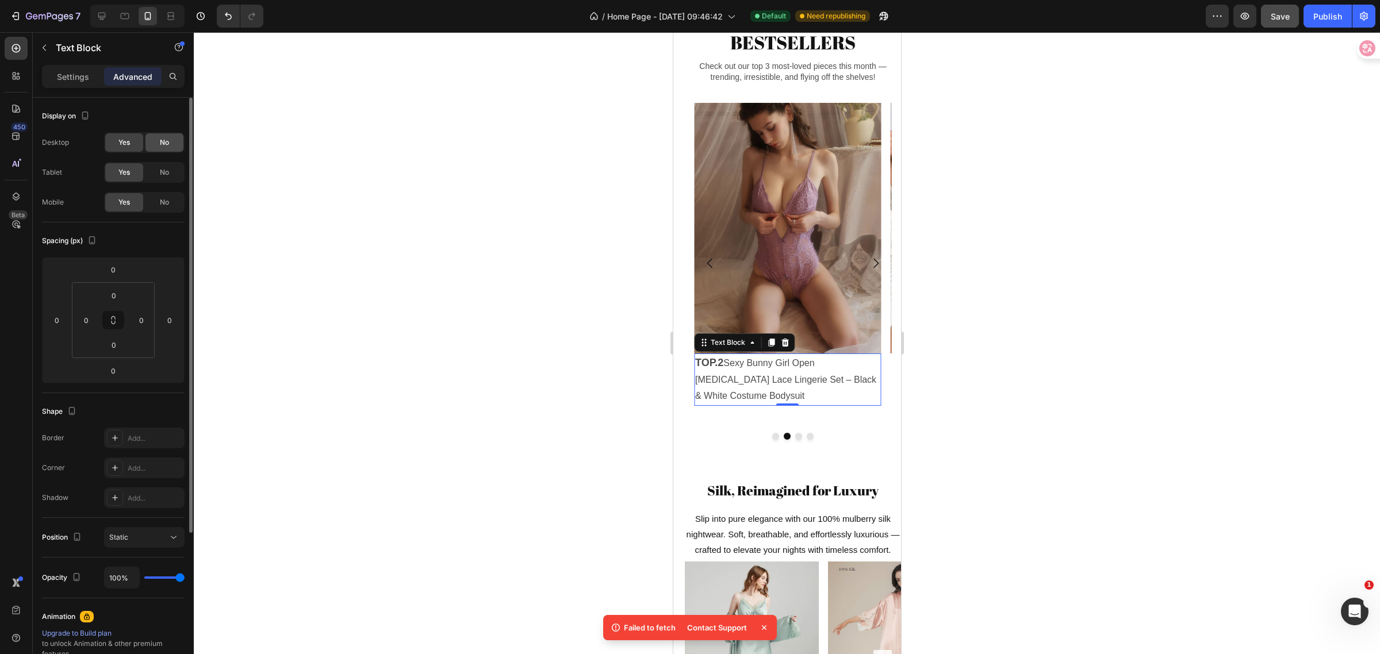
click at [167, 139] on span "No" at bounding box center [164, 142] width 9 height 10
click at [164, 167] on div "No" at bounding box center [164, 172] width 38 height 18
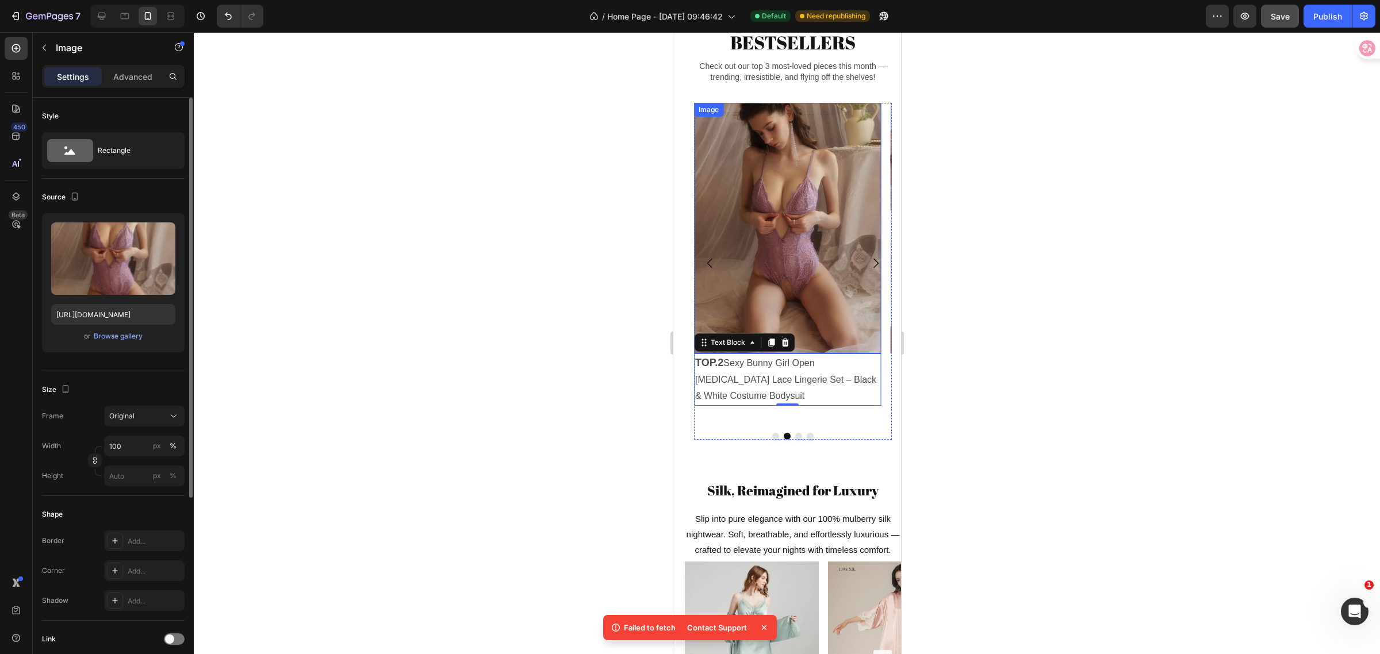
click at [726, 317] on img at bounding box center [787, 228] width 187 height 251
click at [125, 75] on p "Advanced" at bounding box center [132, 77] width 39 height 12
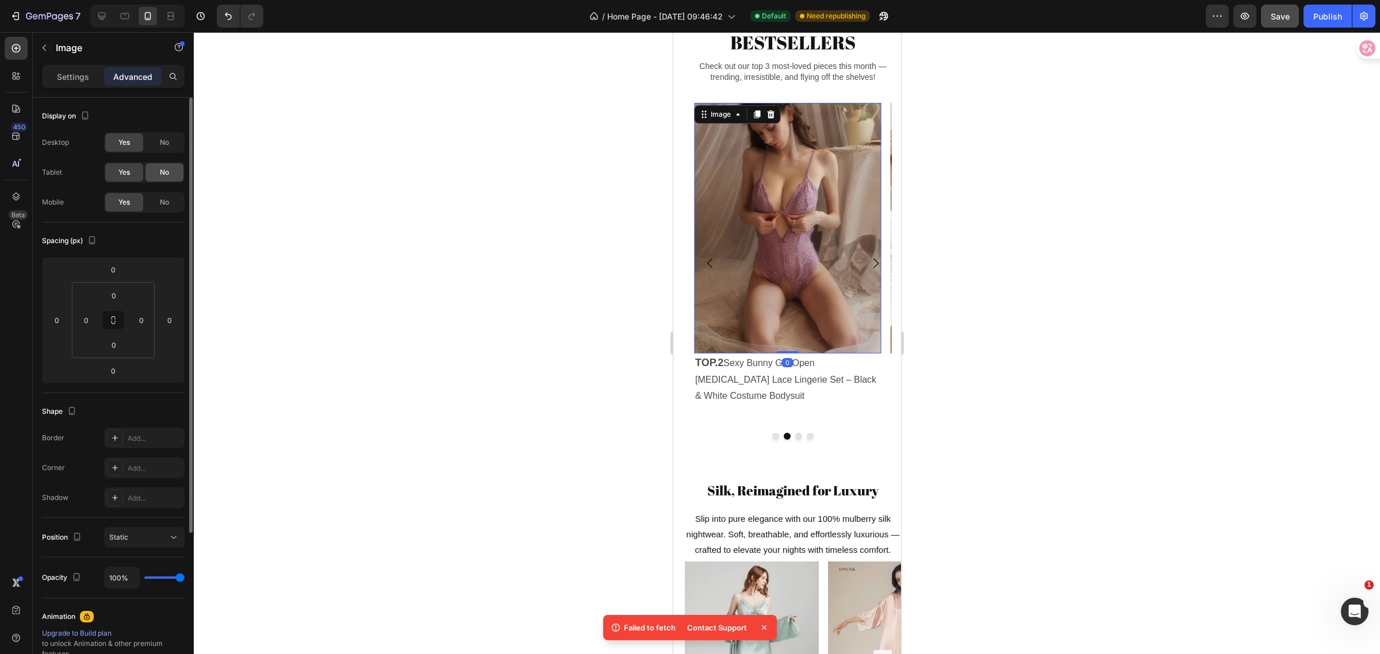
click at [167, 144] on span "No" at bounding box center [164, 142] width 9 height 10
click at [163, 171] on span "No" at bounding box center [164, 172] width 9 height 10
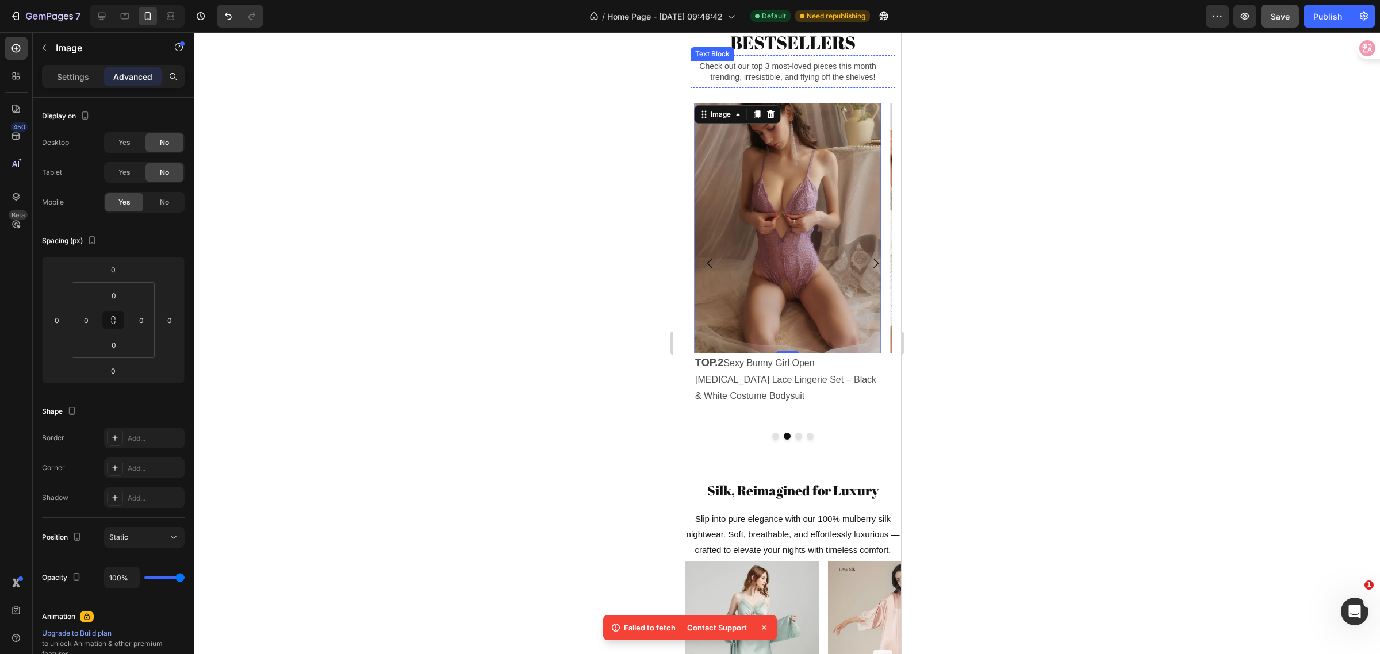
click at [805, 82] on p "Check out our top 3 most-loved pieces this month — trending, irresistible, and …" at bounding box center [792, 71] width 193 height 21
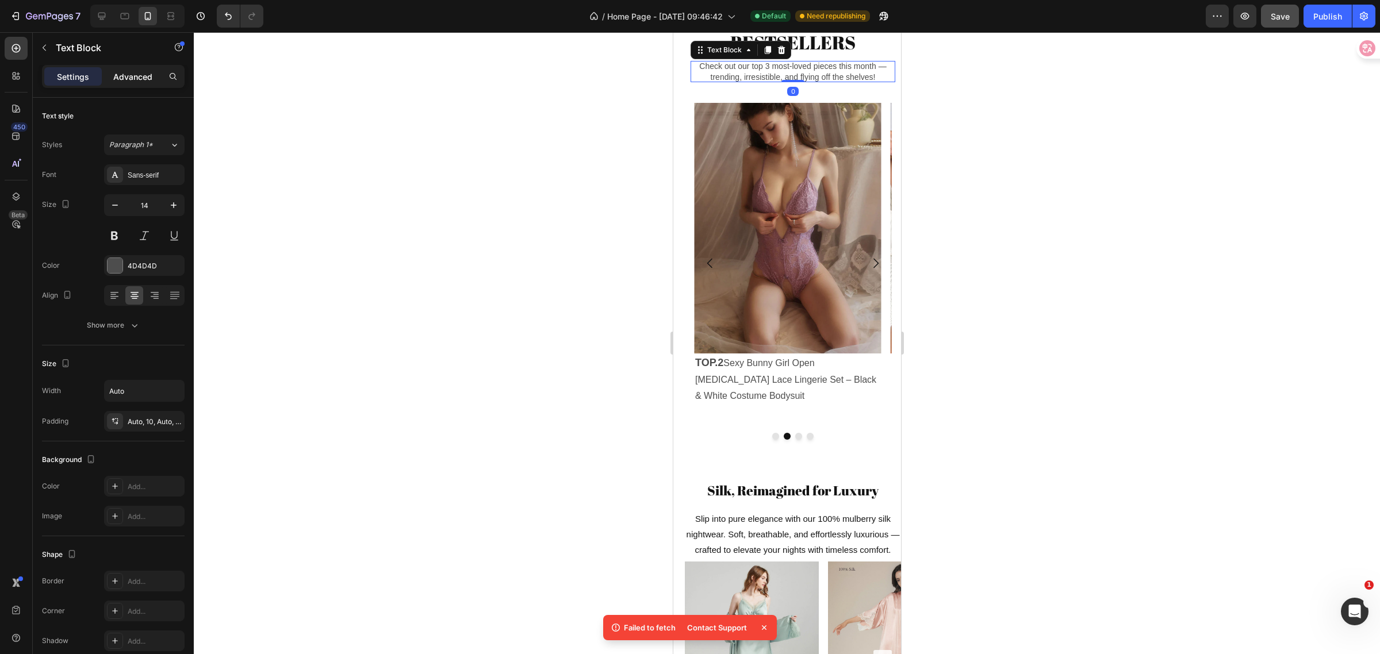
click at [139, 81] on p "Advanced" at bounding box center [132, 77] width 39 height 12
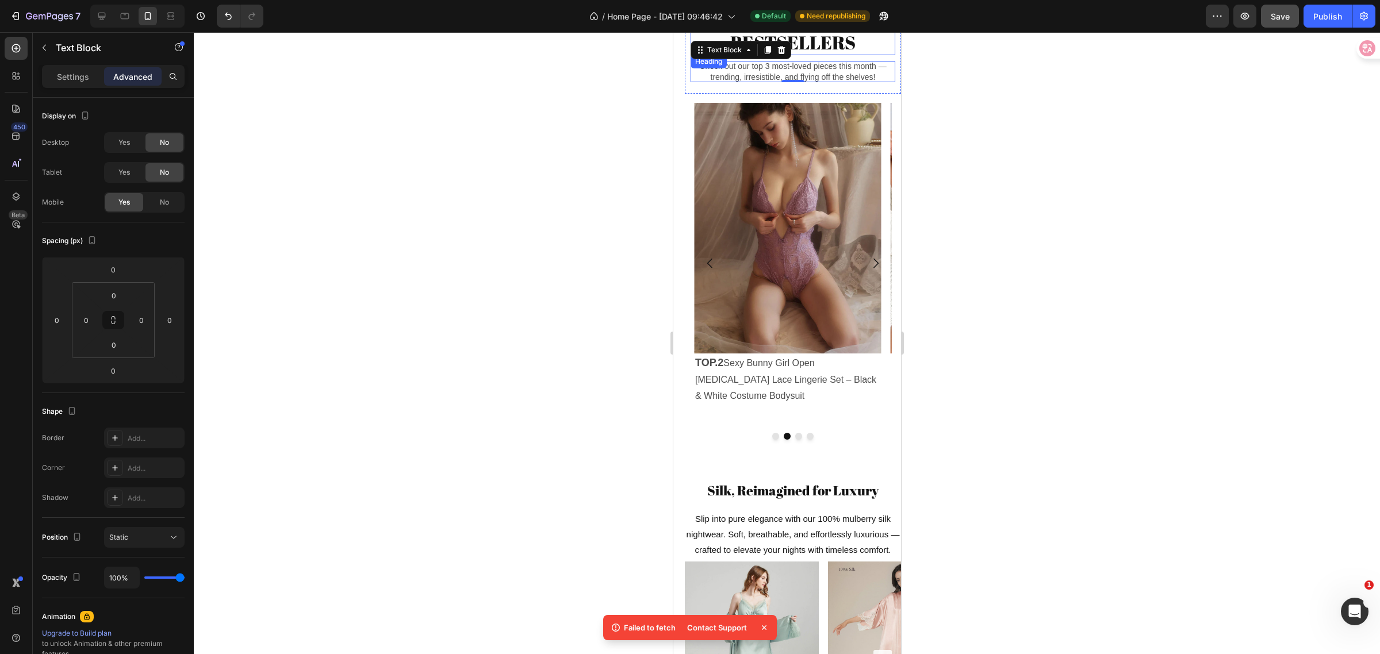
click at [833, 47] on h2 "BESTSELLERS" at bounding box center [792, 42] width 205 height 26
click at [712, 315] on img at bounding box center [787, 228] width 187 height 251
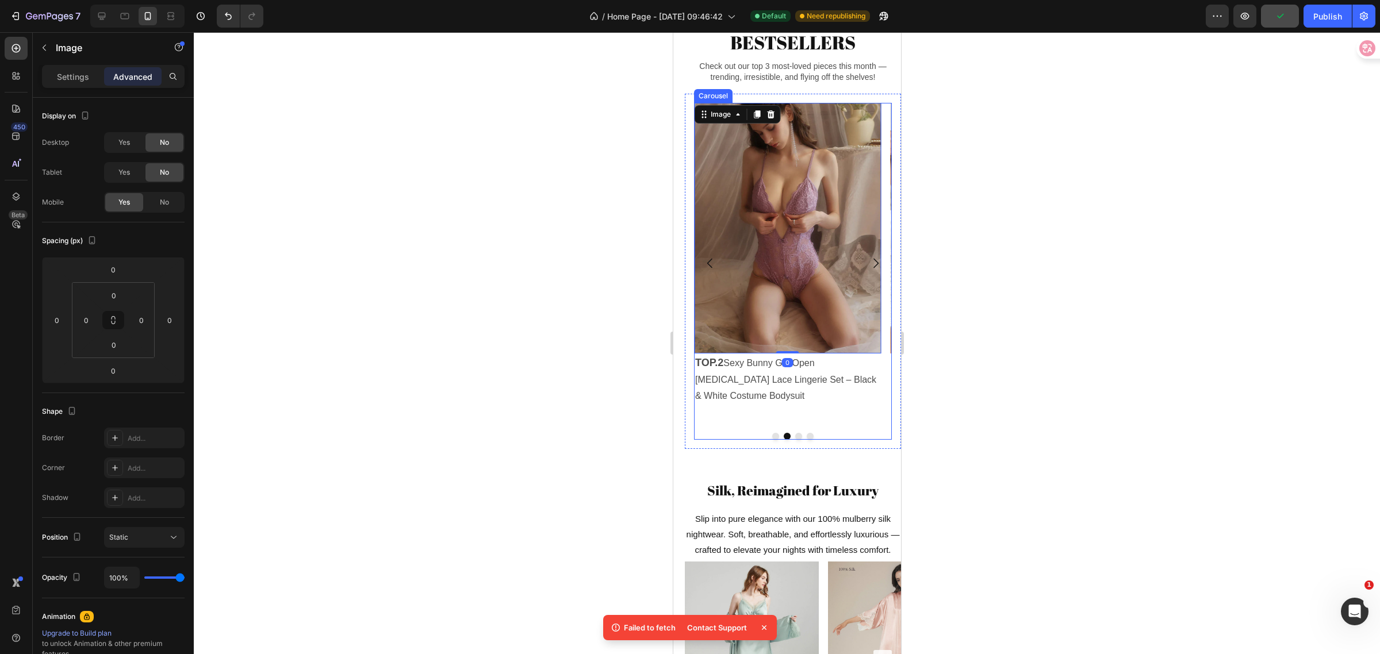
click at [706, 270] on icon "Carousel Back Arrow" at bounding box center [710, 263] width 14 height 14
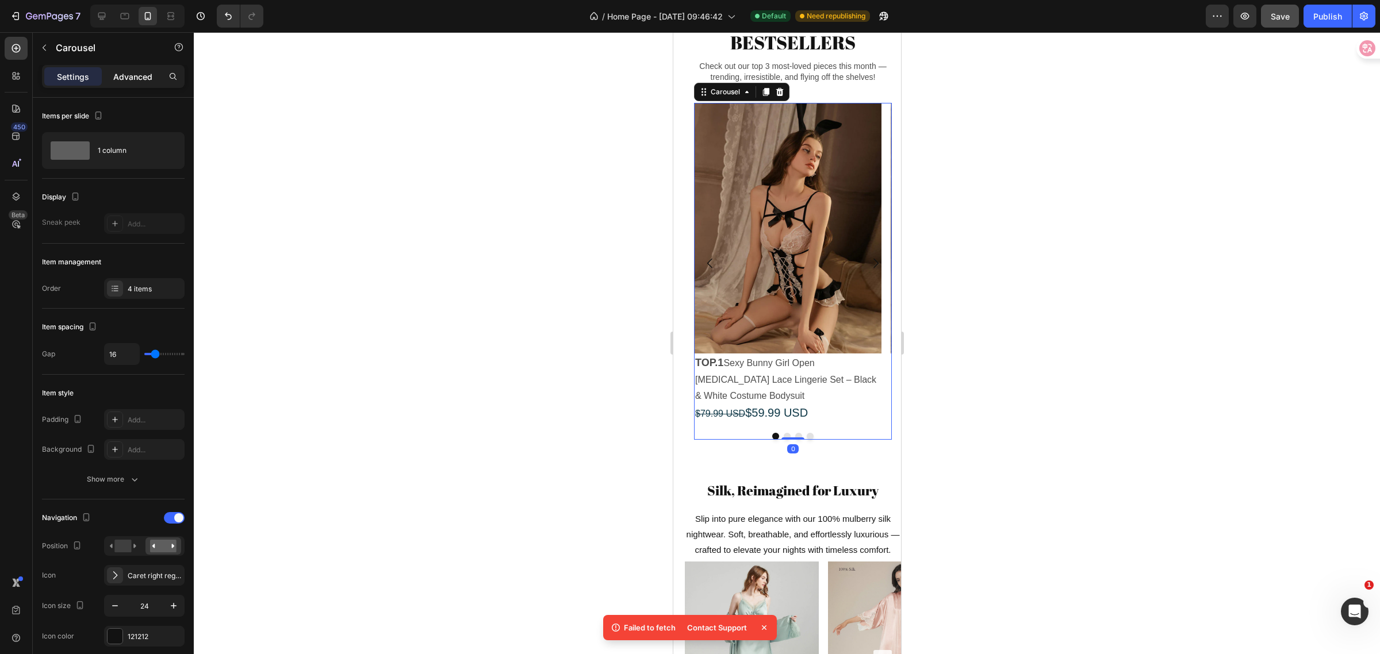
drag, startPoint x: 145, startPoint y: 76, endPoint x: 156, endPoint y: 84, distance: 13.6
click at [145, 76] on p "Advanced" at bounding box center [132, 77] width 39 height 12
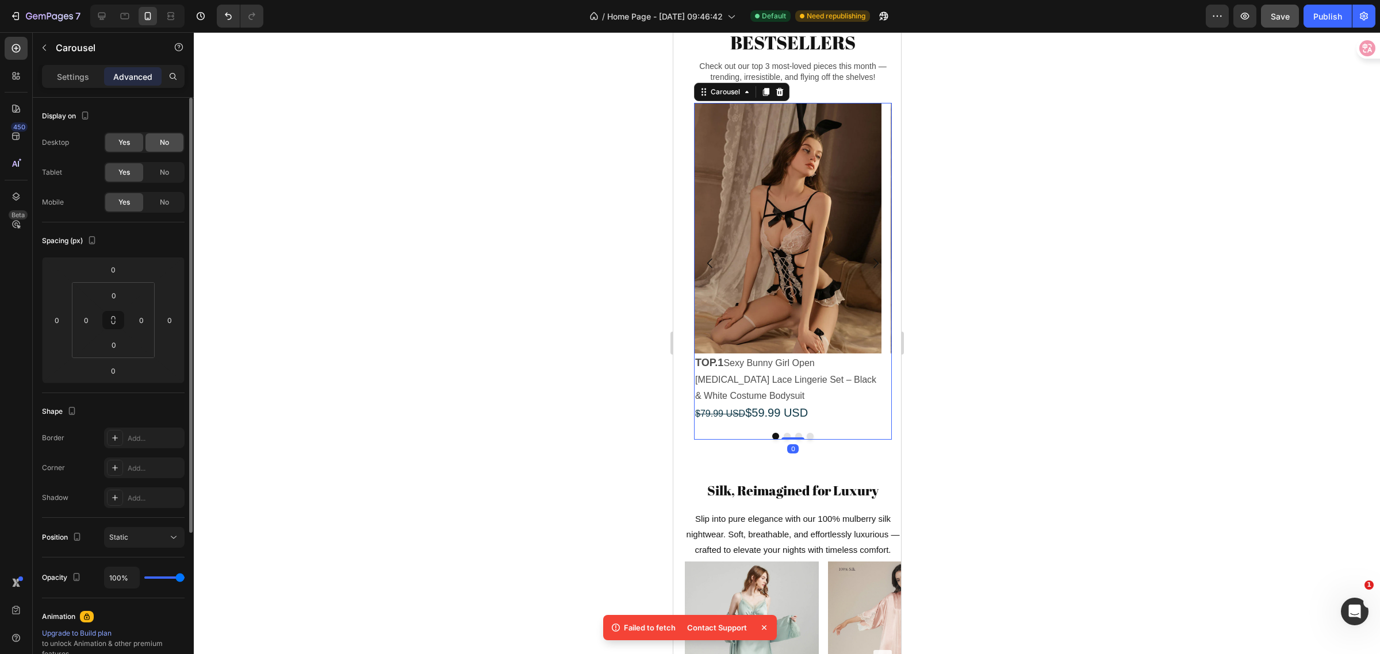
click at [167, 148] on div "No" at bounding box center [164, 142] width 38 height 18
click at [168, 171] on span "No" at bounding box center [164, 172] width 9 height 10
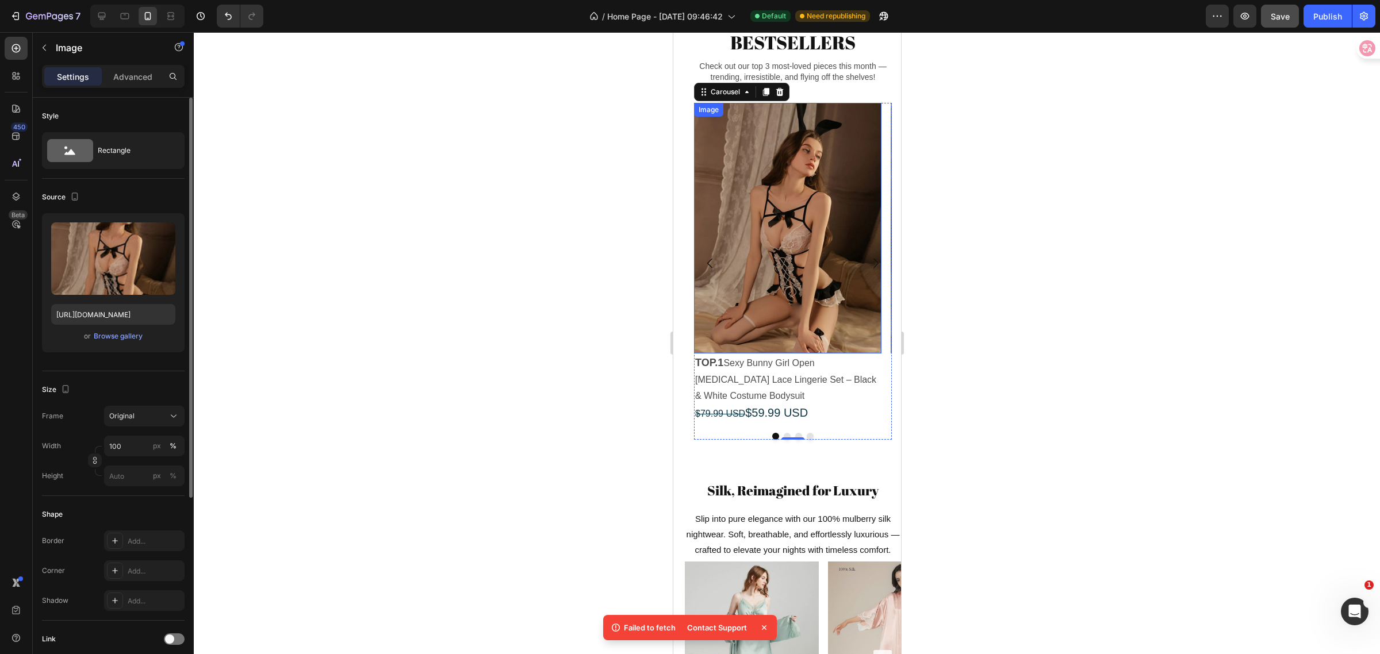
click at [738, 321] on img at bounding box center [787, 228] width 187 height 251
click at [127, 76] on p "Advanced" at bounding box center [132, 77] width 39 height 12
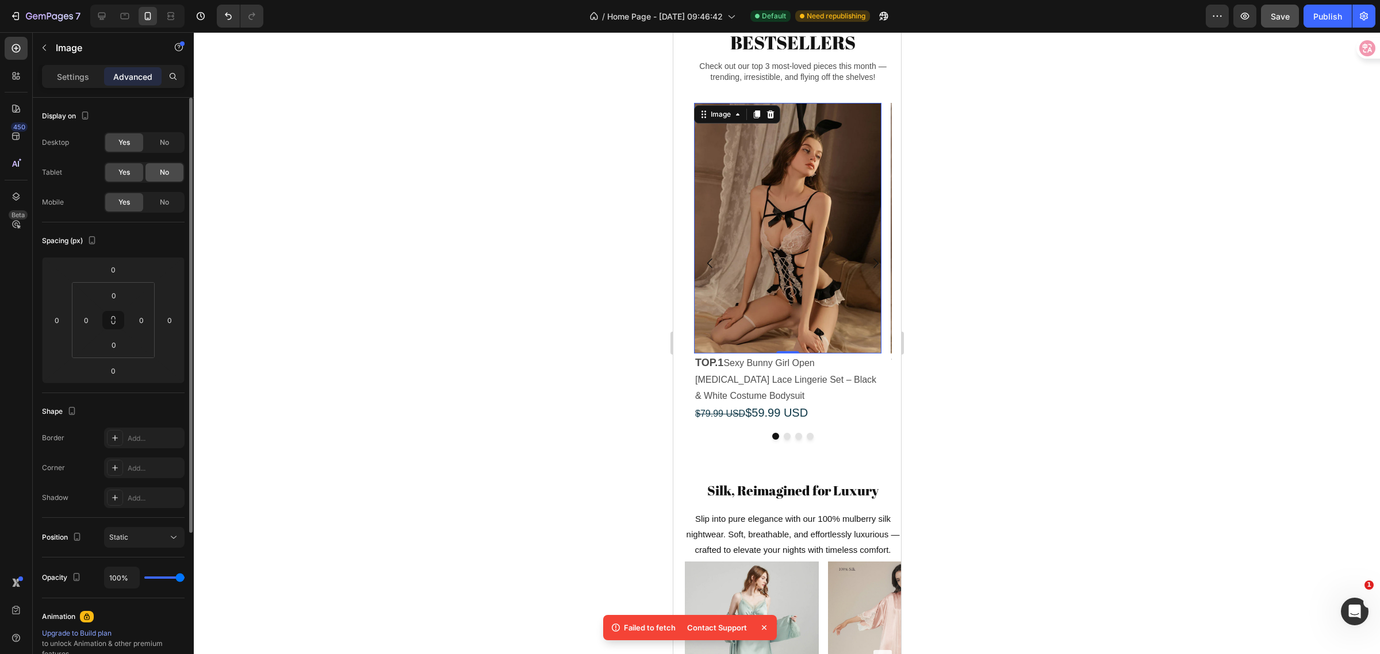
click at [156, 143] on div "No" at bounding box center [164, 142] width 38 height 18
click at [164, 168] on span "No" at bounding box center [164, 172] width 9 height 10
click at [712, 398] on p "TOP.1 Sexy Bunny Girl Open [MEDICAL_DATA] Lace Lingerie Set – Black & White Cos…" at bounding box center [787, 389] width 185 height 68
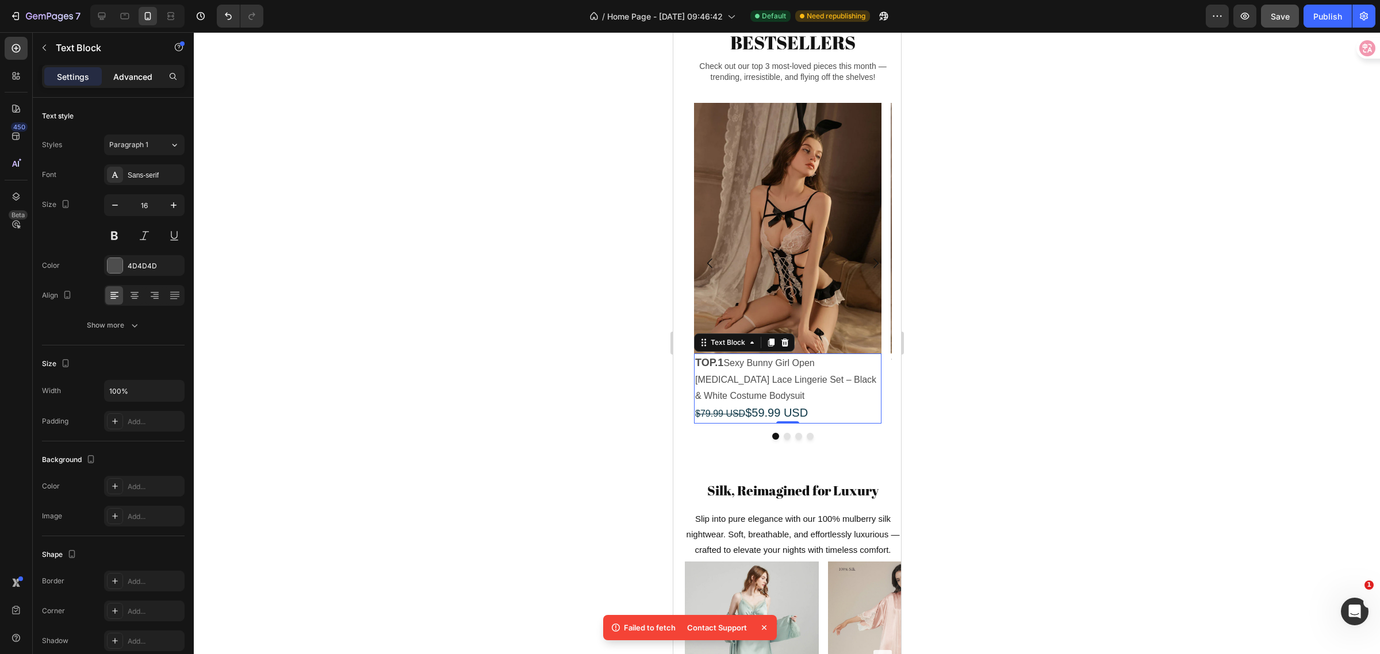
click at [118, 67] on div "Advanced" at bounding box center [133, 76] width 58 height 18
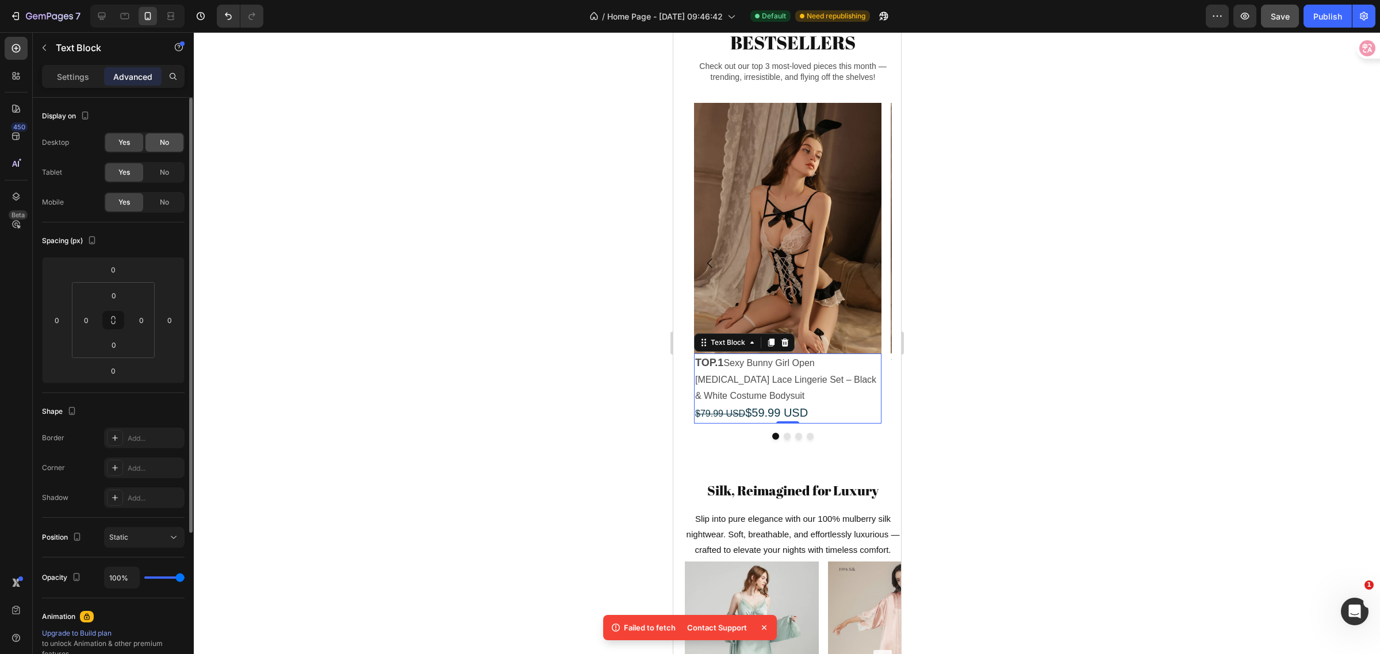
click at [159, 145] on div "No" at bounding box center [164, 142] width 38 height 18
click at [170, 167] on div "No" at bounding box center [164, 172] width 38 height 18
click at [744, 212] on img at bounding box center [787, 228] width 187 height 251
click at [739, 389] on p "TOP.1 Sexy Bunny Girl Open [MEDICAL_DATA] Lace Lingerie Set – Black & White Cos…" at bounding box center [787, 389] width 185 height 68
click at [868, 270] on icon "Carousel Next Arrow" at bounding box center [875, 263] width 14 height 14
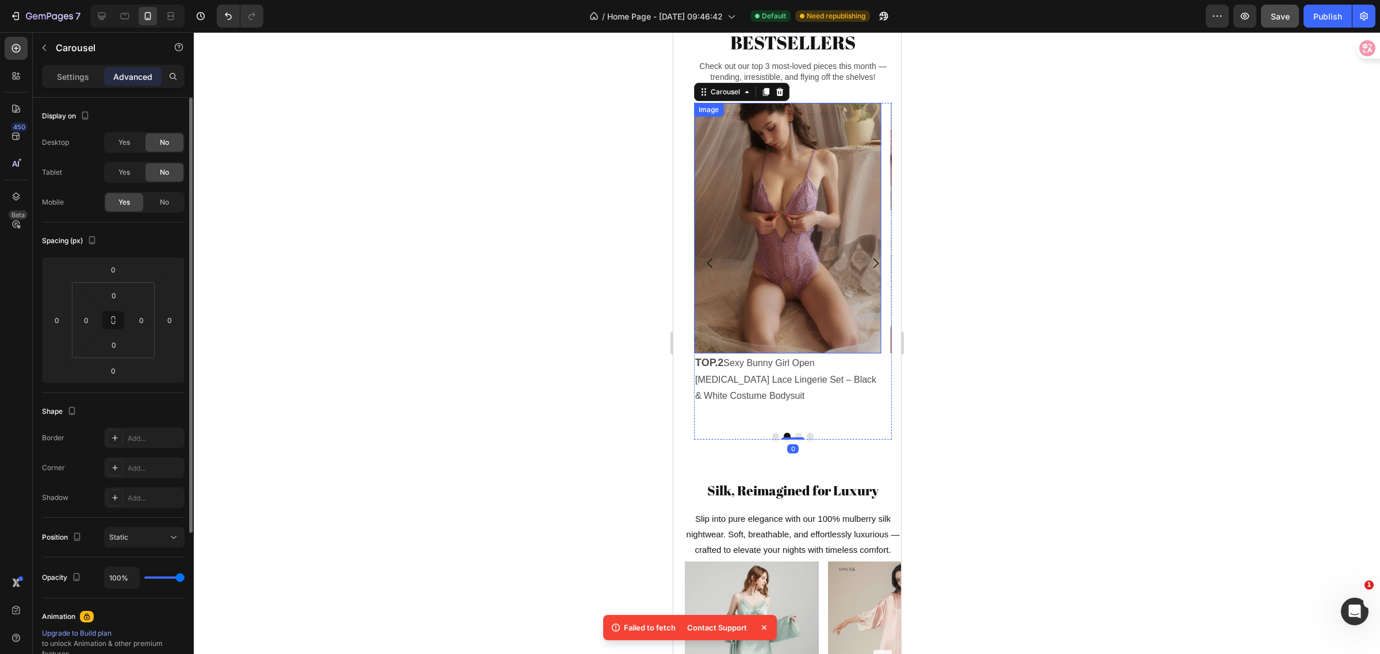
click at [798, 233] on img at bounding box center [787, 228] width 187 height 251
click at [755, 390] on p "TOP.2 Sexy Bunny Girl Open [MEDICAL_DATA] Lace Lingerie Set – Black & White Cos…" at bounding box center [787, 380] width 185 height 50
click at [749, 389] on p "TOP.2 Sexy Bunny Girl Open [MEDICAL_DATA] Lace Lingerie Set – Black & White Cos…" at bounding box center [787, 380] width 185 height 50
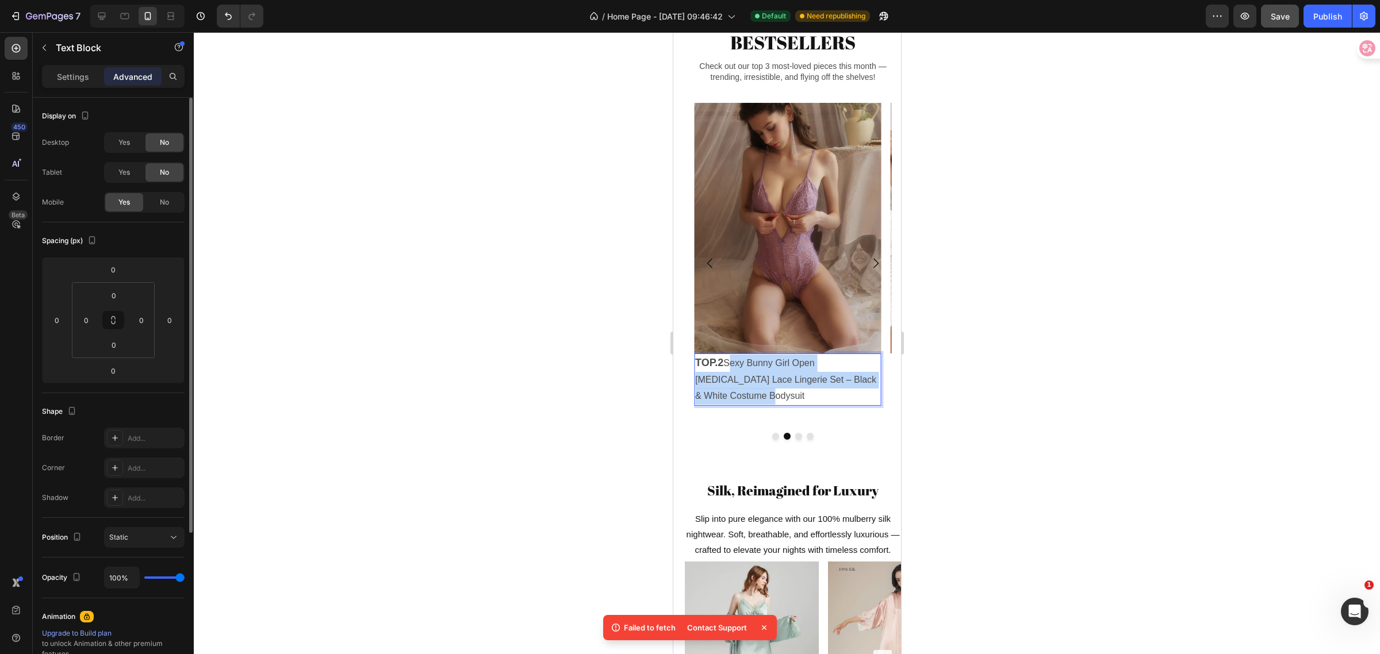
drag, startPoint x: 727, startPoint y: 384, endPoint x: 747, endPoint y: 412, distance: 34.3
click at [747, 405] on p "TOP.2 Sexy Bunny Girl Open [MEDICAL_DATA] Lace Lingerie Set – Black & White Cos…" at bounding box center [787, 380] width 185 height 50
click at [842, 405] on p "TOP.2 Sexy Lace Teddy Lingerie with Crotchless Design, Open Back & Satin Bow – …" at bounding box center [787, 380] width 185 height 50
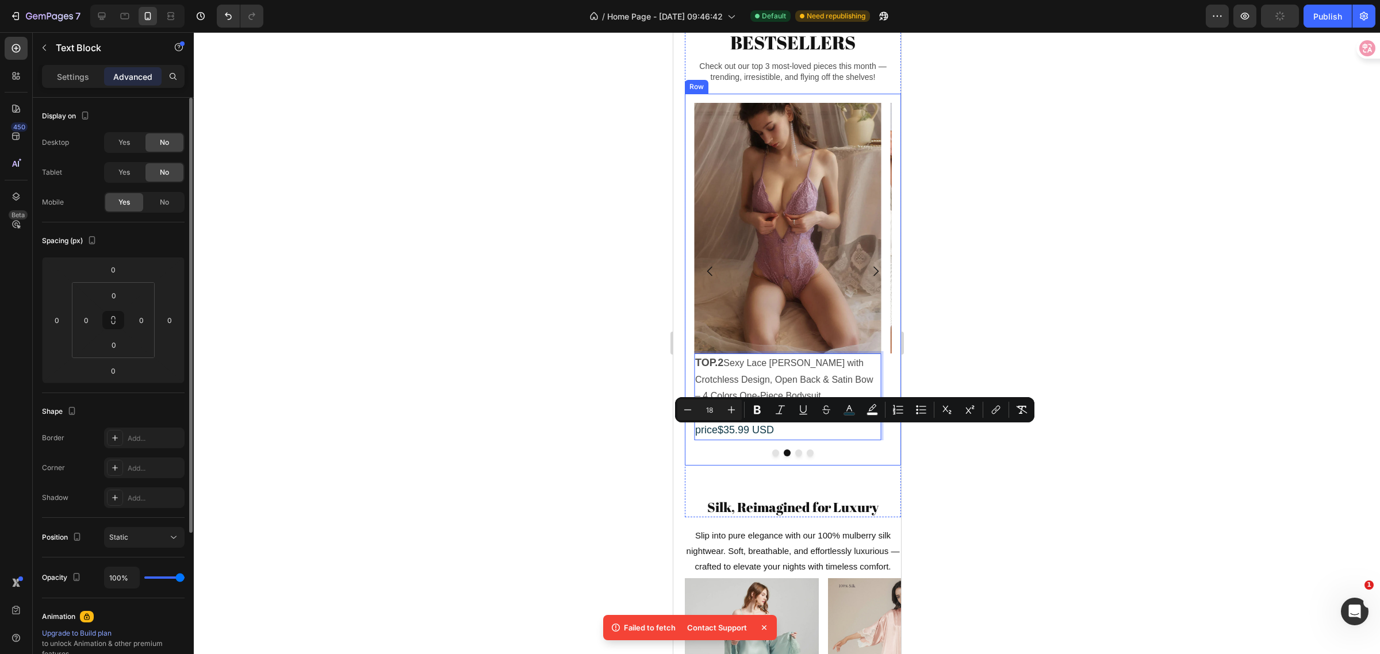
drag, startPoint x: 757, startPoint y: 435, endPoint x: 692, endPoint y: 433, distance: 65.0
click at [692, 433] on div "Image TOP.1 Sexy Bunny Girl Open [MEDICAL_DATA] Lace Lingerie Set – Black & Whi…" at bounding box center [792, 280] width 216 height 372
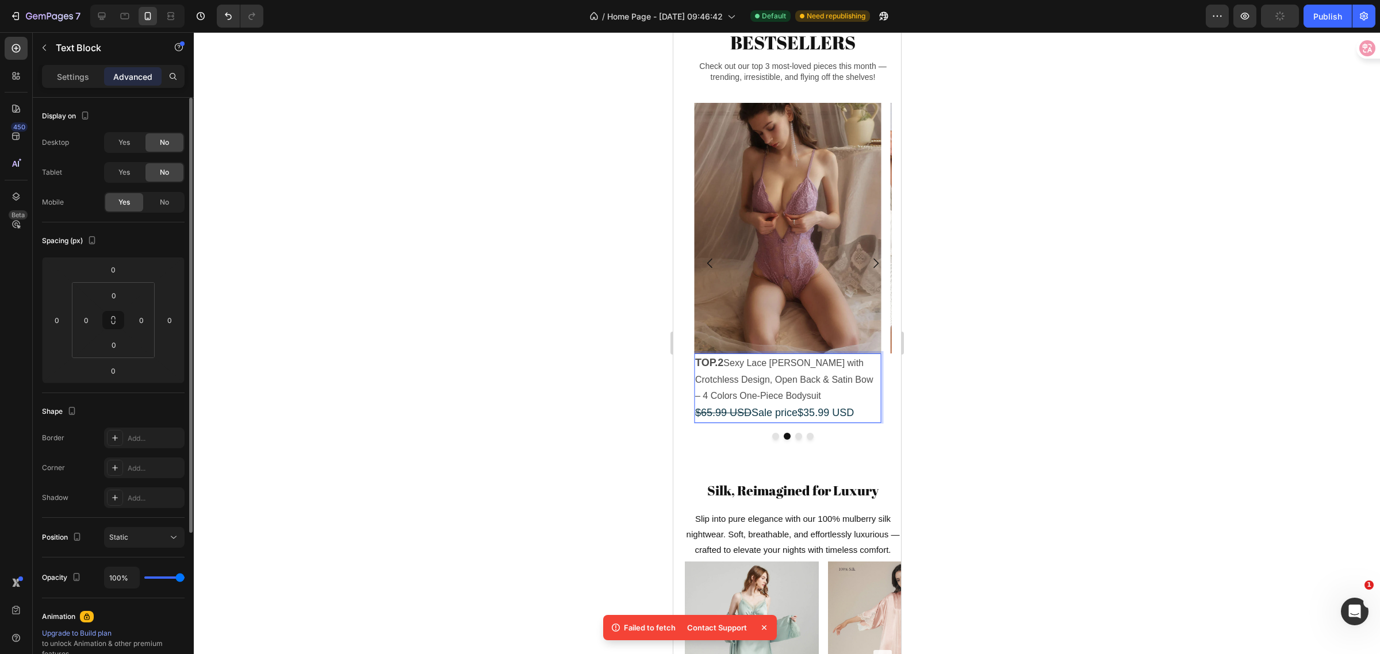
click at [798, 419] on span "$65.99 USD Sale price$35.99 USD" at bounding box center [774, 413] width 159 height 12
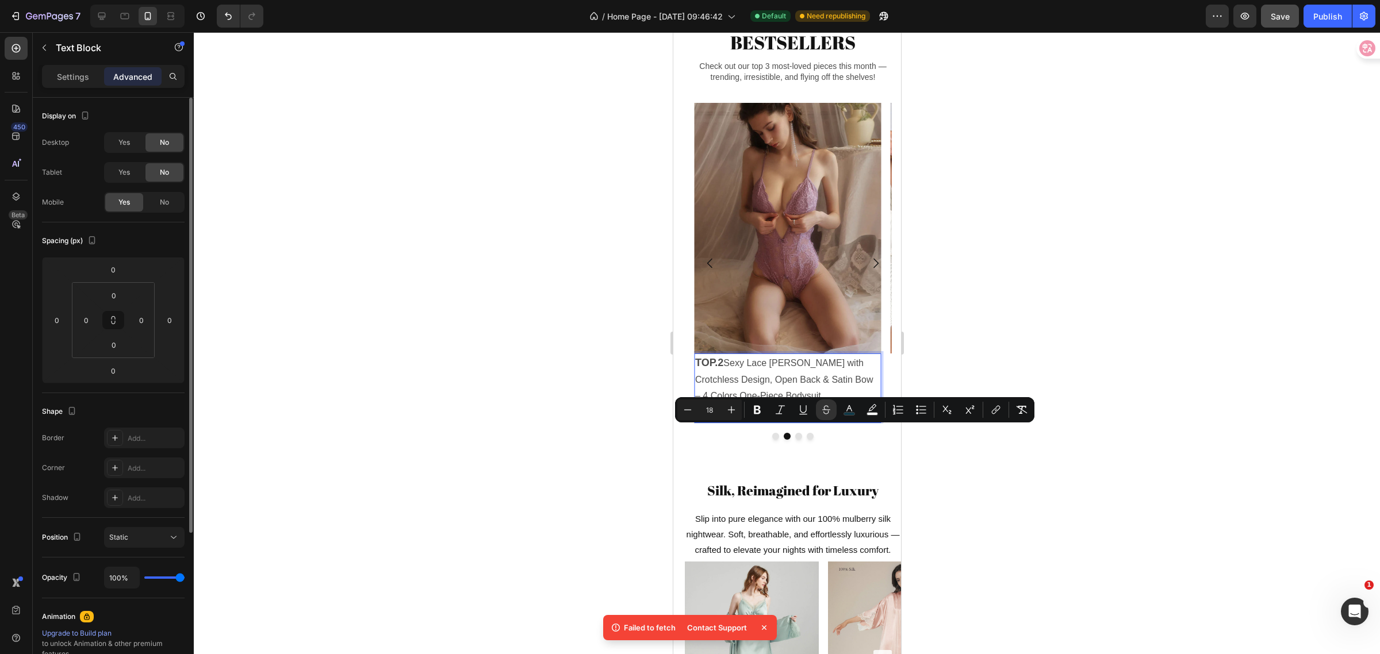
drag, startPoint x: 749, startPoint y: 435, endPoint x: 696, endPoint y: 432, distance: 53.6
click at [696, 419] on span "$65.99 USD $35.99 USD" at bounding box center [751, 413] width 113 height 12
click at [681, 409] on button "Minus" at bounding box center [687, 410] width 21 height 21
click at [683, 409] on icon "Editor contextual toolbar" at bounding box center [688, 410] width 12 height 12
type input "16"
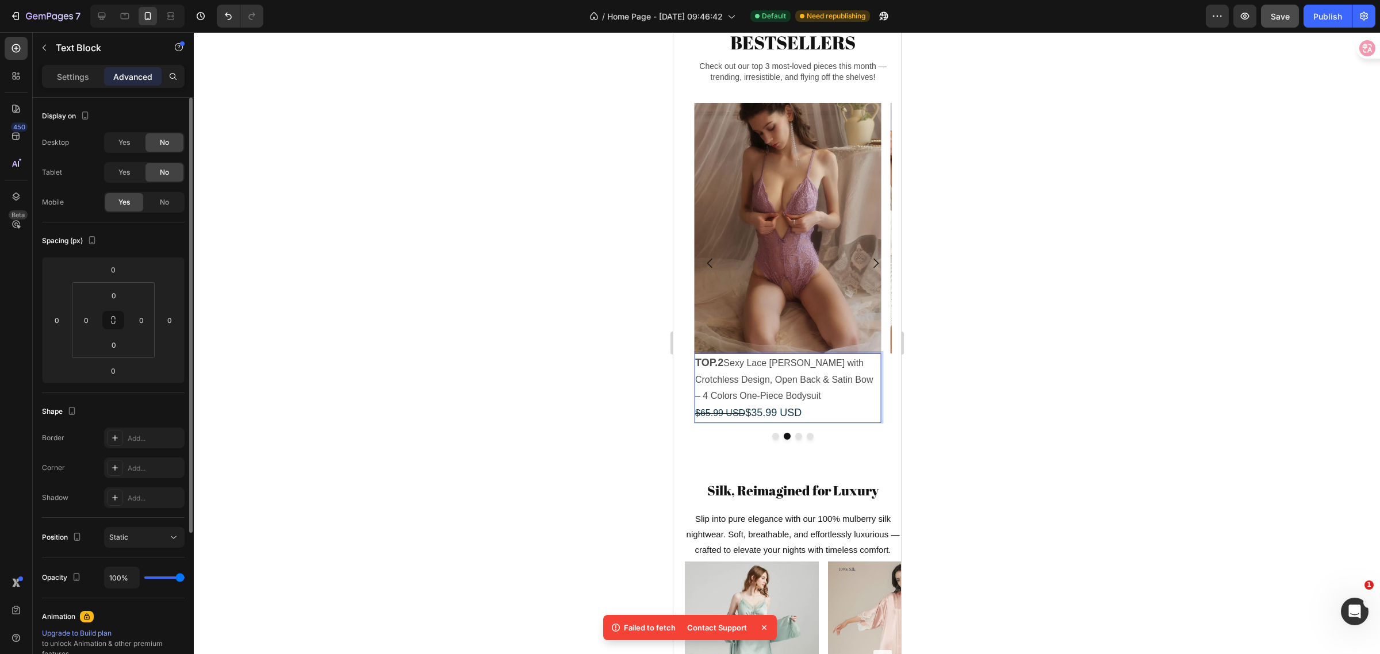
drag, startPoint x: 809, startPoint y: 436, endPoint x: 753, endPoint y: 436, distance: 55.8
click at [753, 422] on p "TOP.2 Sexy Lace Teddy Lingerie with Crotchless Design, Open Back & Satin Bow – …" at bounding box center [787, 388] width 185 height 67
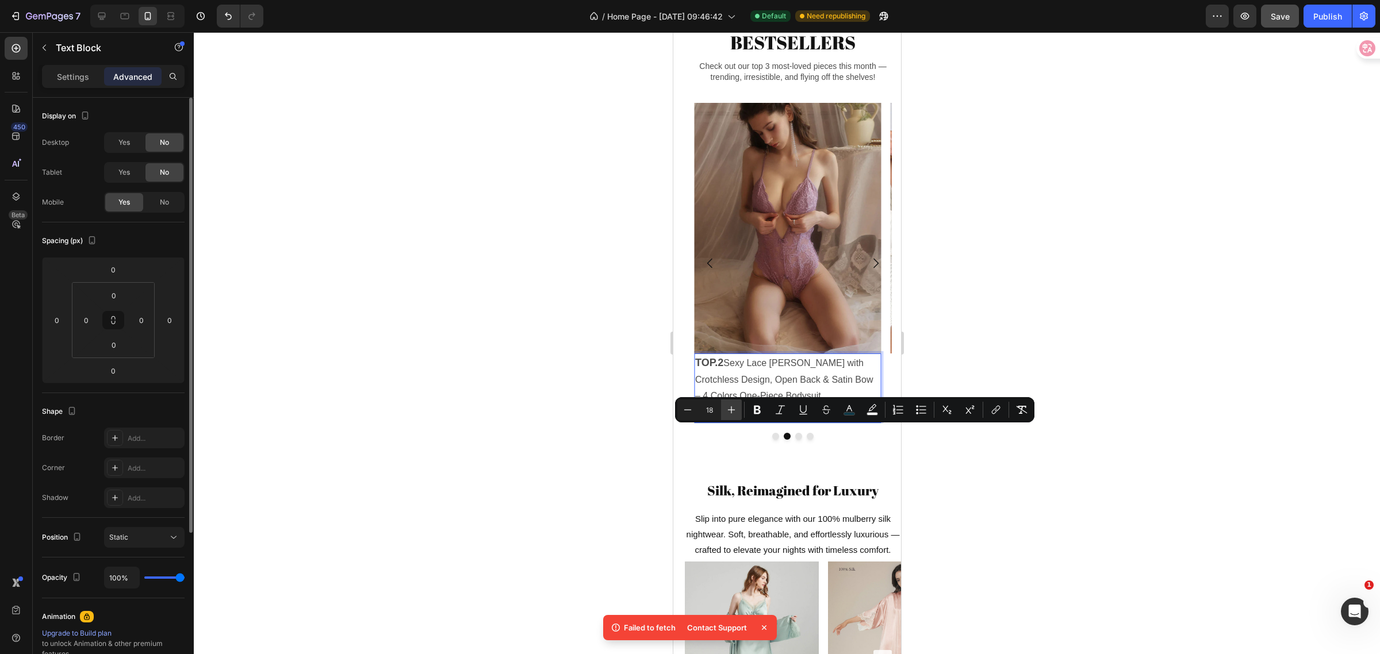
click at [735, 410] on icon "Editor contextual toolbar" at bounding box center [732, 410] width 12 height 12
type input "20"
click at [818, 423] on p "TOP.2 Sexy Lace Teddy Lingerie with Crotchless Design, Open Back & Satin Bow – …" at bounding box center [787, 389] width 185 height 68
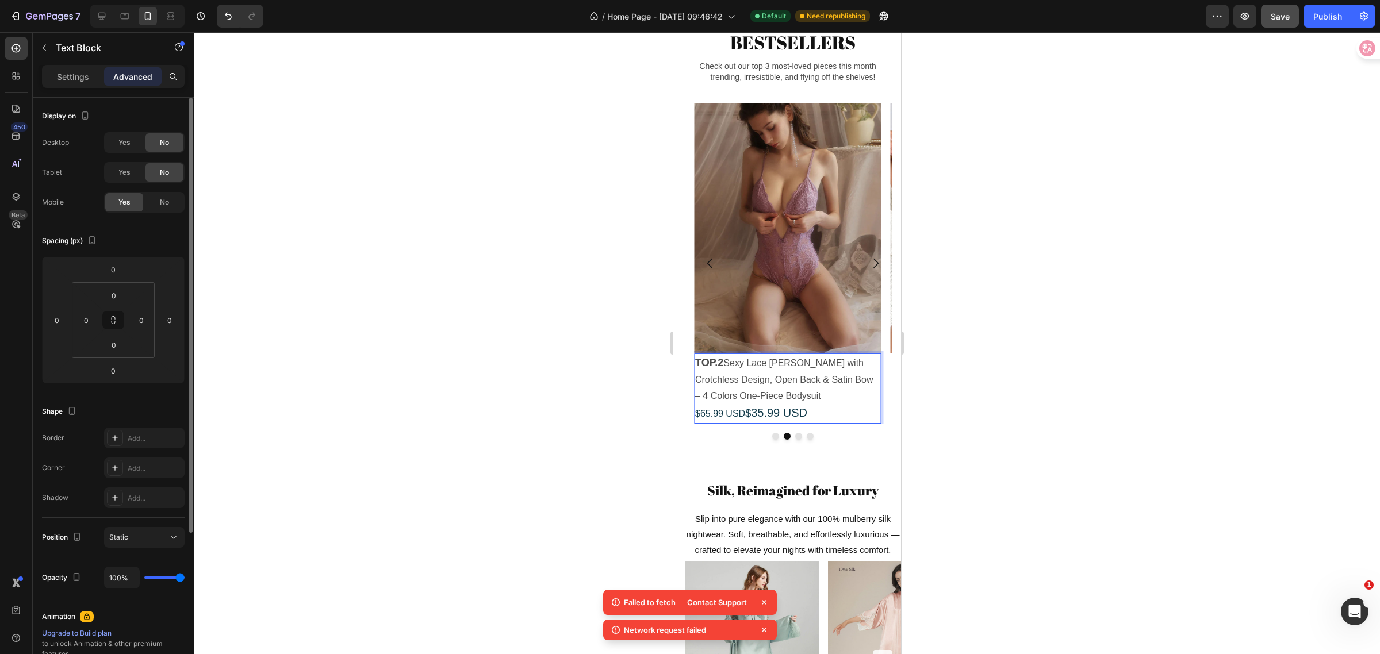
drag, startPoint x: 750, startPoint y: 438, endPoint x: 695, endPoint y: 436, distance: 55.2
click at [695, 423] on p "TOP.2 Sexy Lace Teddy Lingerie with Crotchless Design, Open Back & Satin Bow – …" at bounding box center [787, 389] width 185 height 68
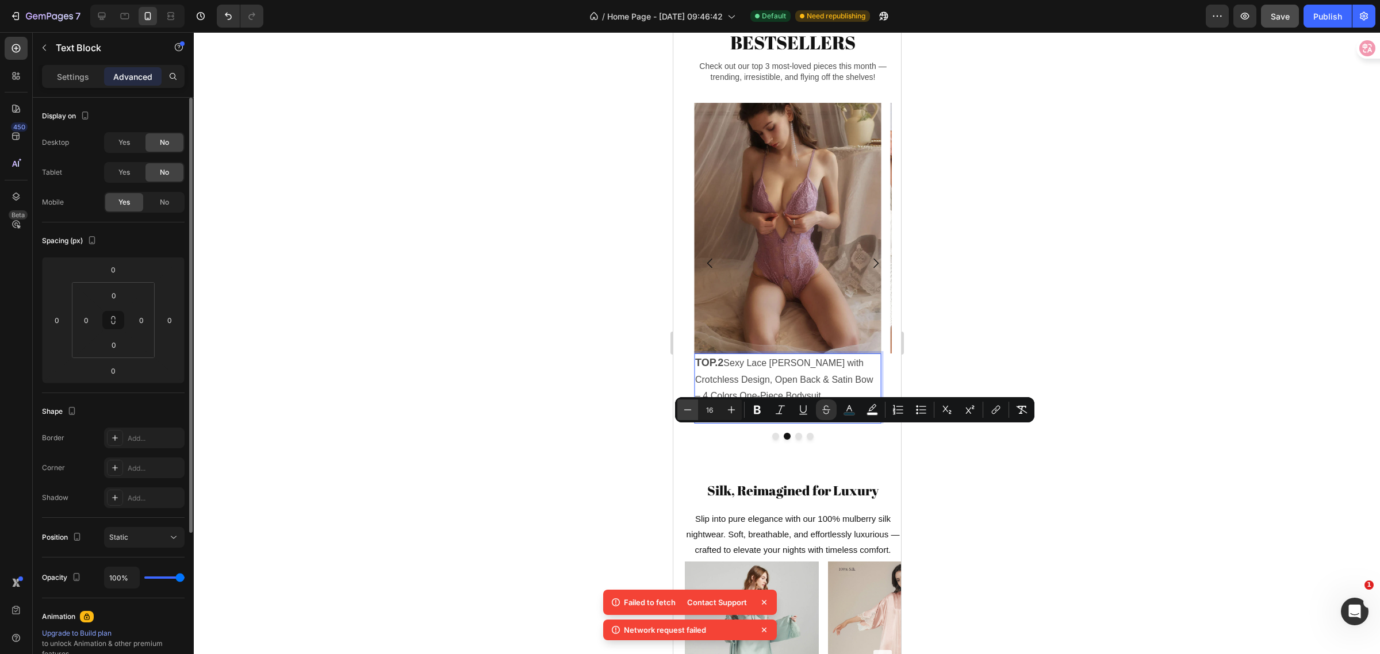
click at [693, 409] on icon "Editor contextual toolbar" at bounding box center [688, 410] width 12 height 12
click at [735, 408] on icon "Editor contextual toolbar" at bounding box center [732, 410] width 12 height 12
type input "16"
click at [990, 489] on div at bounding box center [787, 343] width 1186 height 622
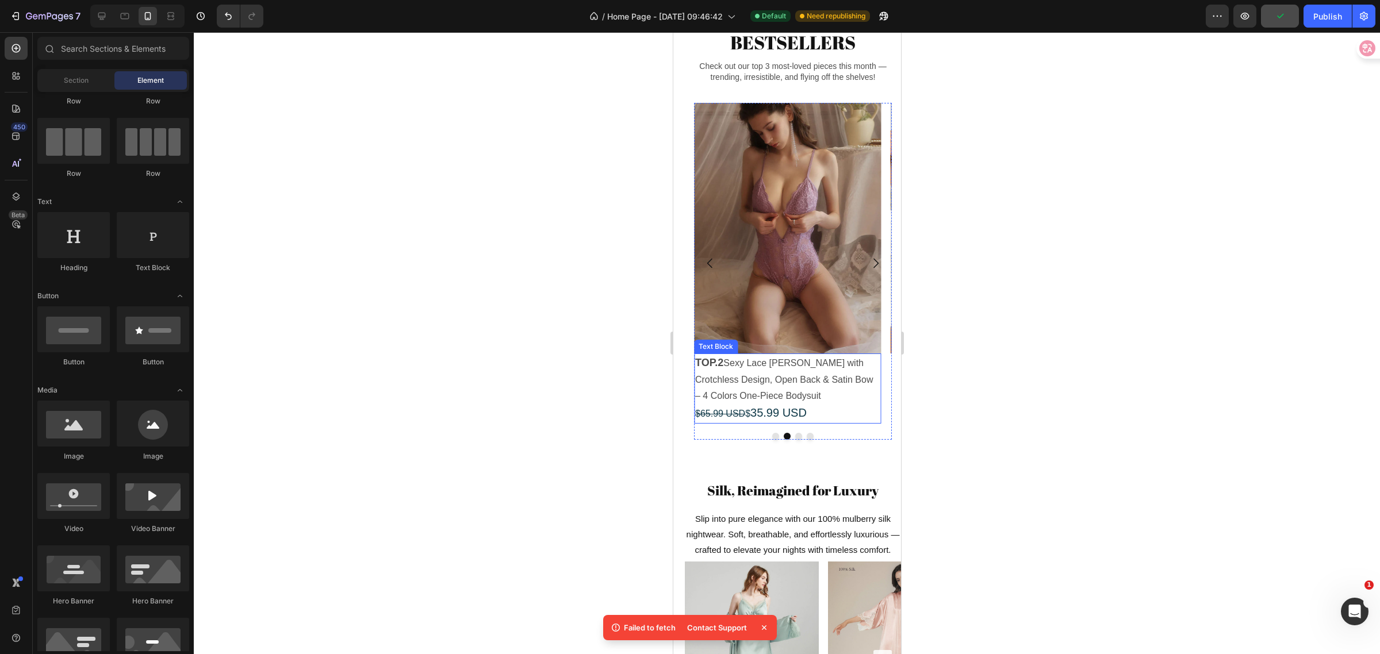
click at [753, 419] on span "35.99 USD" at bounding box center [778, 413] width 56 height 13
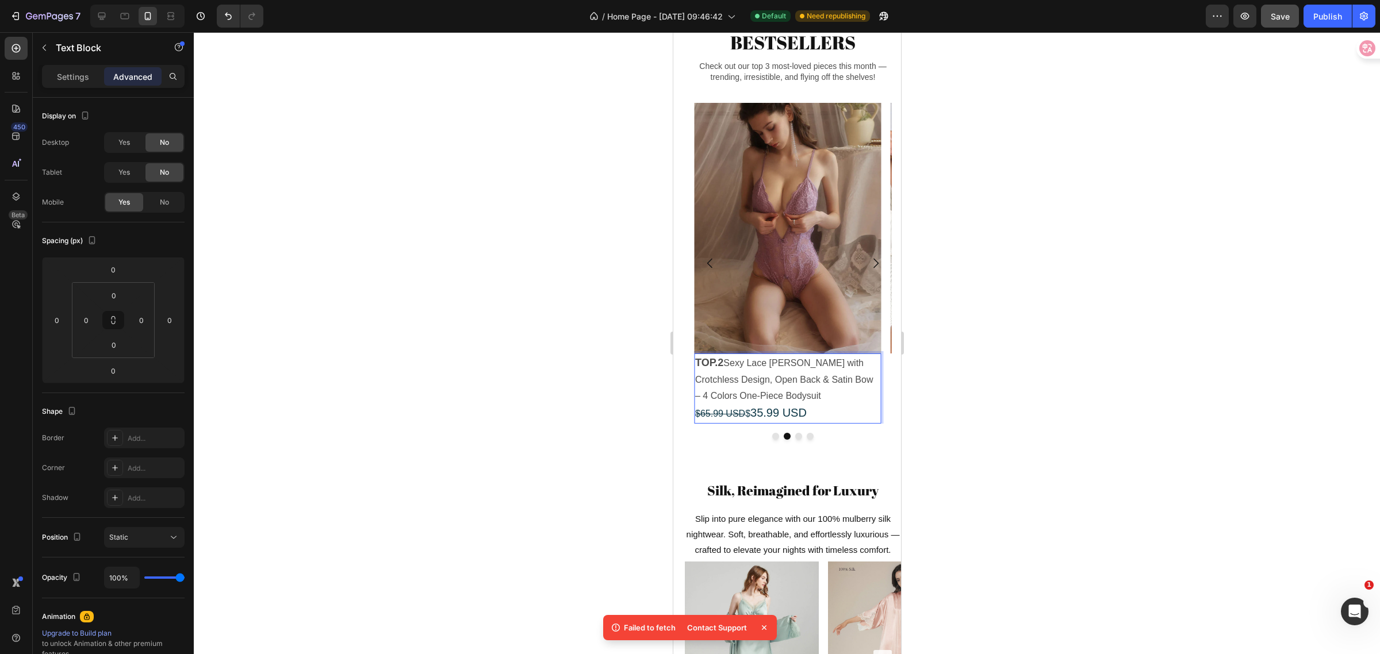
click at [752, 419] on span "35.99 USD" at bounding box center [778, 413] width 56 height 13
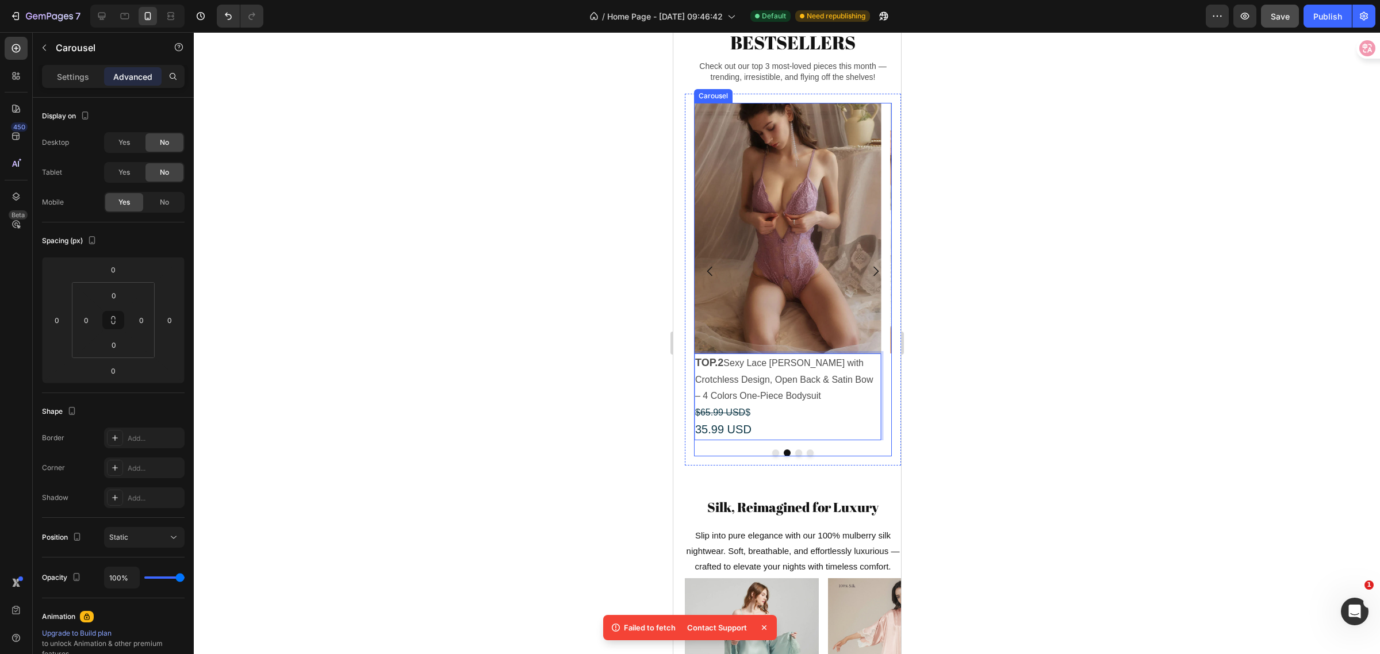
click at [707, 278] on icon "Carousel Back Arrow" at bounding box center [710, 272] width 14 height 14
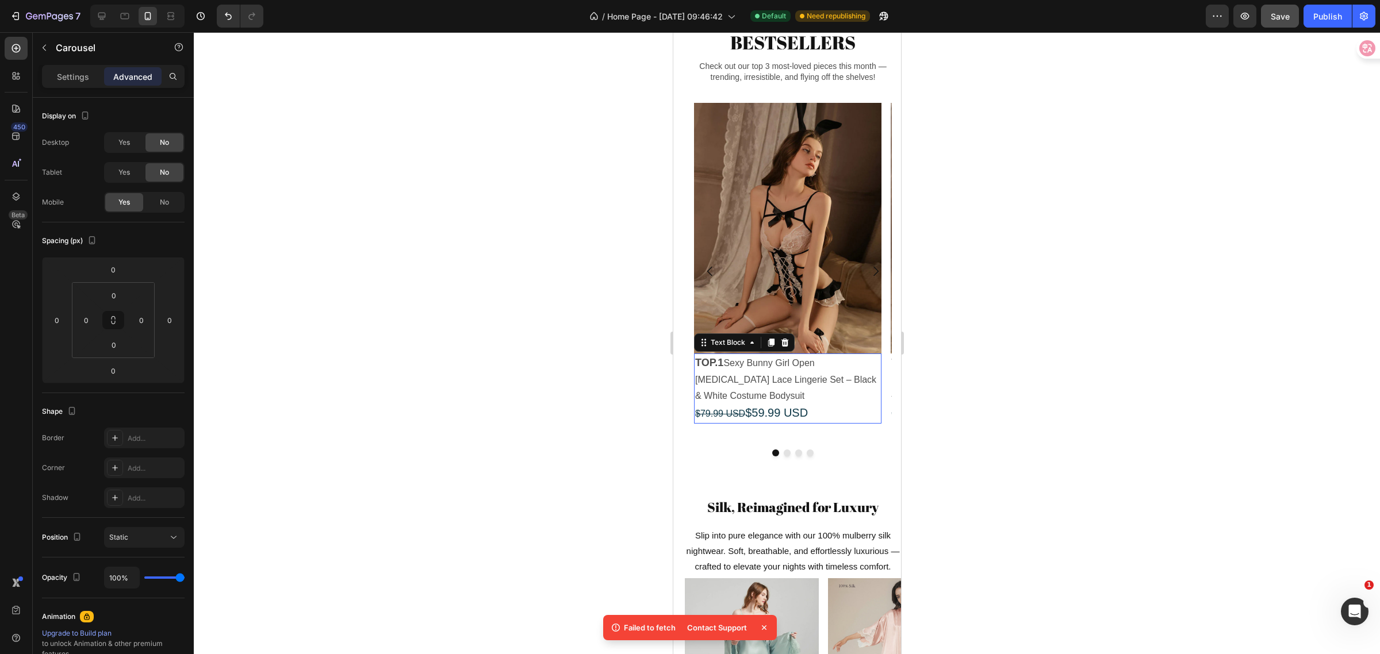
click at [745, 419] on span "$59.99 USD" at bounding box center [776, 413] width 63 height 13
click at [748, 419] on span "$59.99 USD" at bounding box center [776, 413] width 63 height 13
drag, startPoint x: 750, startPoint y: 435, endPoint x: 680, endPoint y: 430, distance: 70.3
click at [680, 430] on div "BESTSELLERS Heading Check out our top 3 most-loved pieces this month — trending…" at bounding box center [793, 404] width 228 height 761
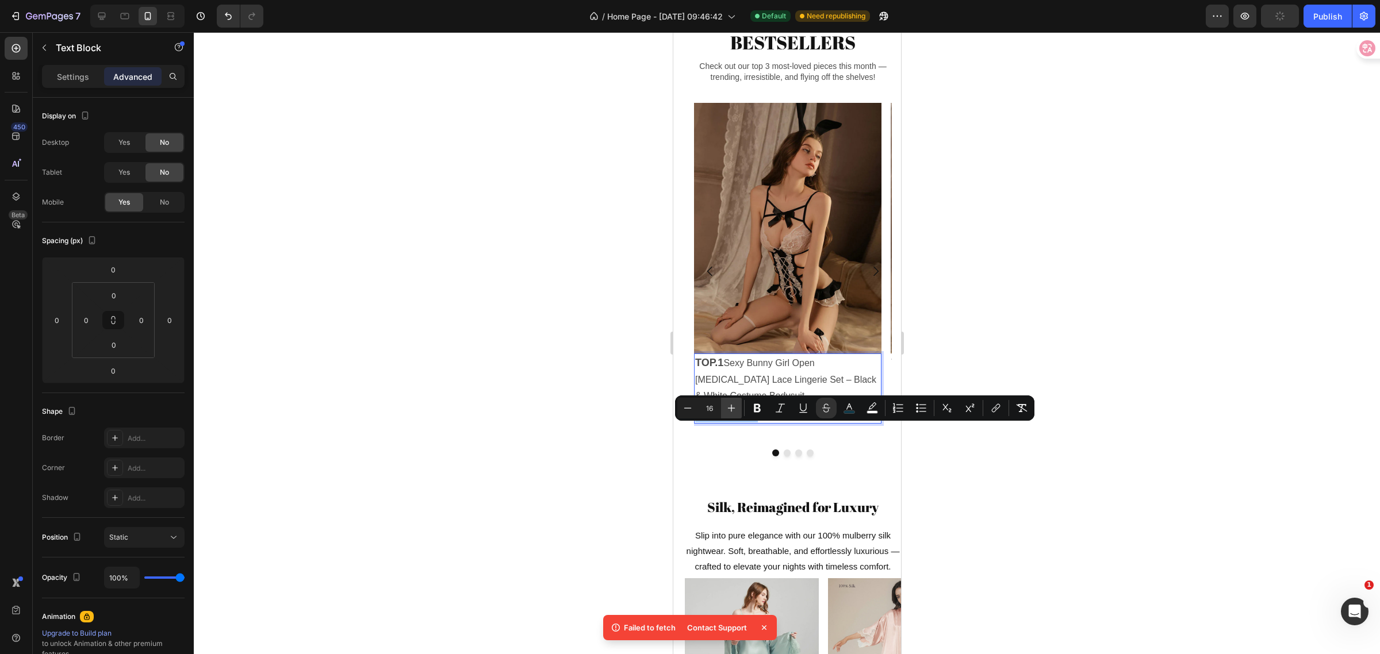
click at [729, 404] on icon "Editor contextual toolbar" at bounding box center [732, 409] width 12 height 12
click at [687, 406] on icon "Editor contextual toolbar" at bounding box center [688, 409] width 12 height 12
type input "16"
click at [752, 419] on span "59.99 USD" at bounding box center [778, 413] width 56 height 13
drag, startPoint x: 746, startPoint y: 436, endPoint x: 813, endPoint y: 438, distance: 66.2
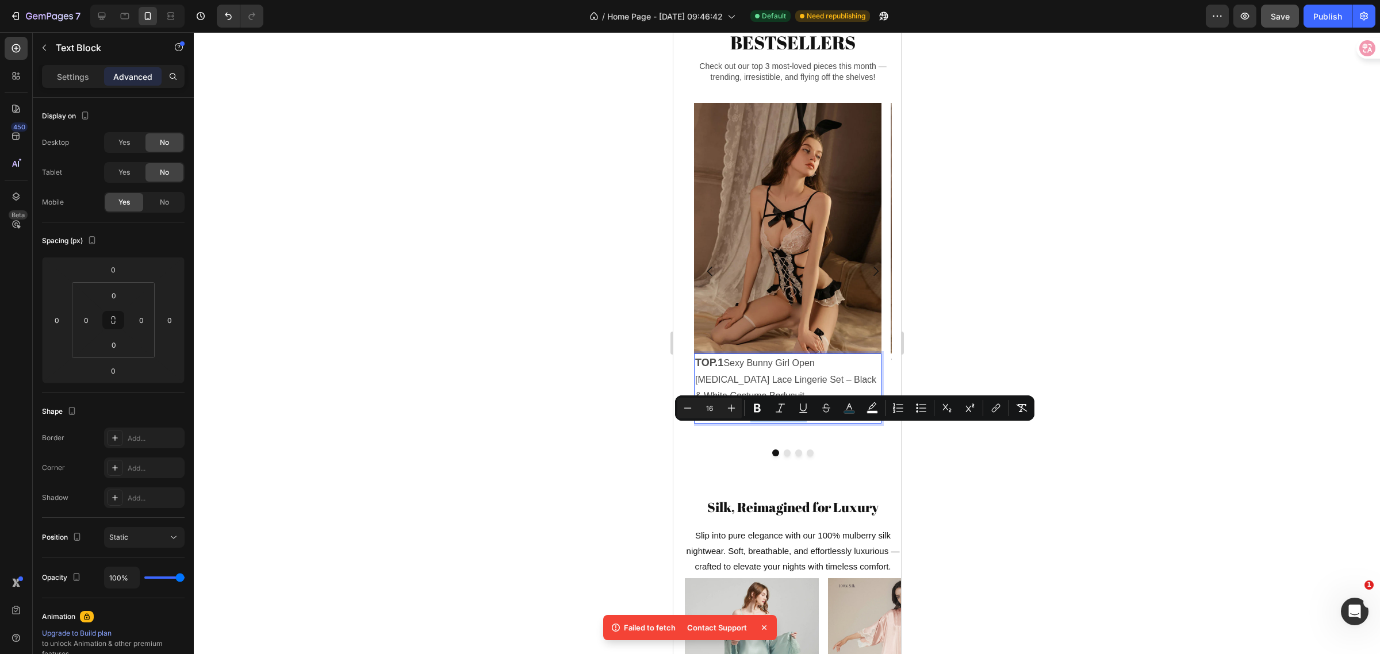
click at [813, 423] on p "TOP.1 Sexy Bunny Girl Open [MEDICAL_DATA] Lace Lingerie Set – Black & White Cos…" at bounding box center [787, 389] width 185 height 68
click at [731, 407] on icon "Editor contextual toolbar" at bounding box center [732, 409] width 12 height 12
click at [734, 409] on icon "Editor contextual toolbar" at bounding box center [732, 409] width 12 height 12
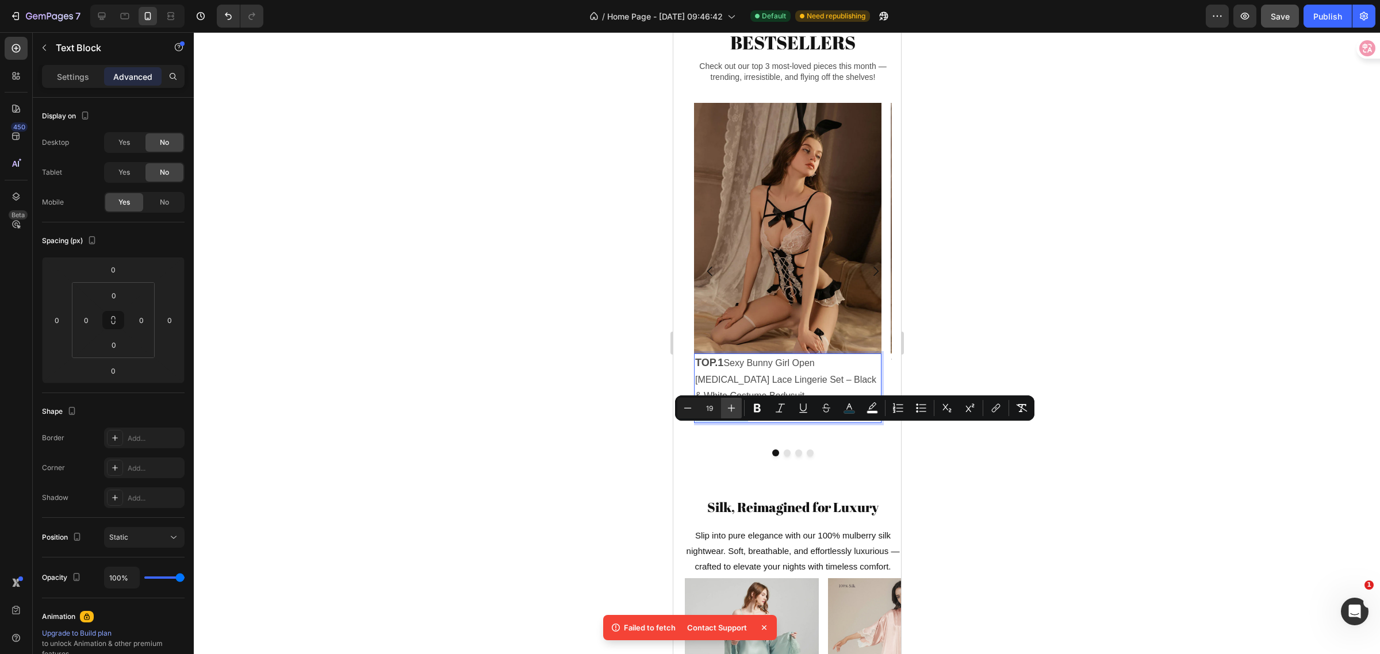
type input "20"
click at [748, 419] on span "$59.99 USD" at bounding box center [779, 413] width 63 height 13
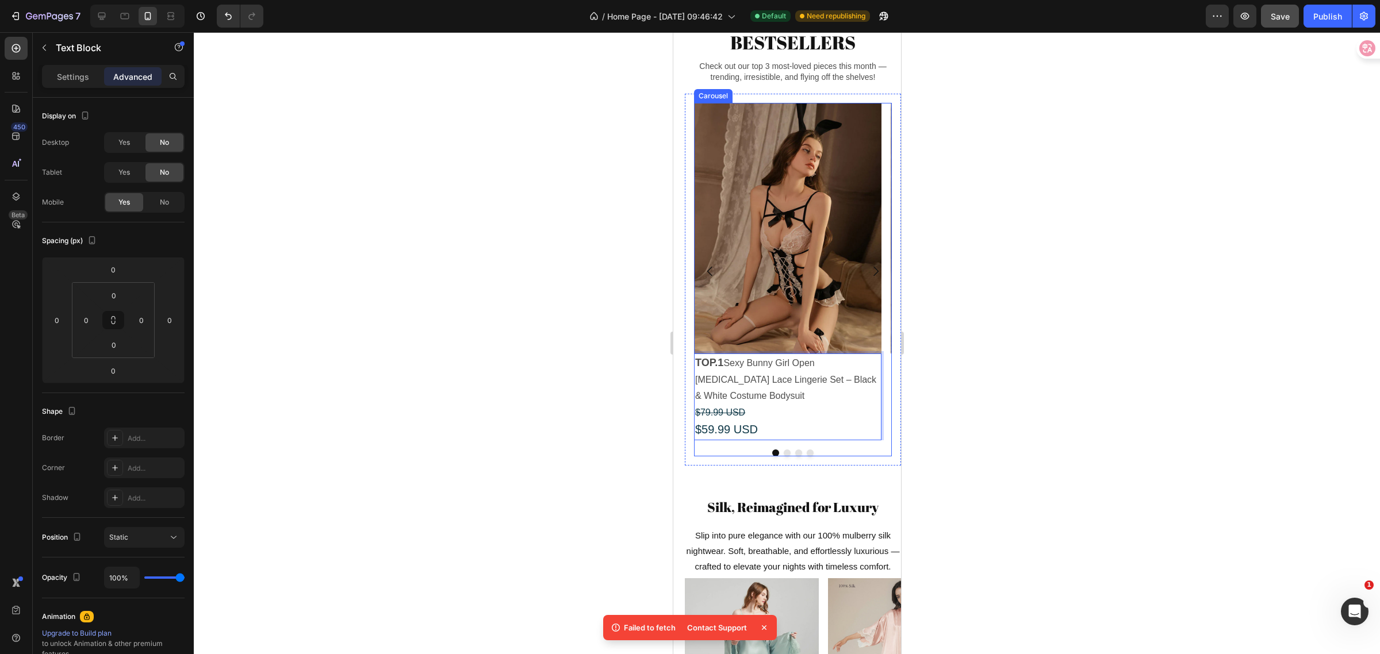
click at [868, 278] on icon "Carousel Next Arrow" at bounding box center [875, 272] width 14 height 14
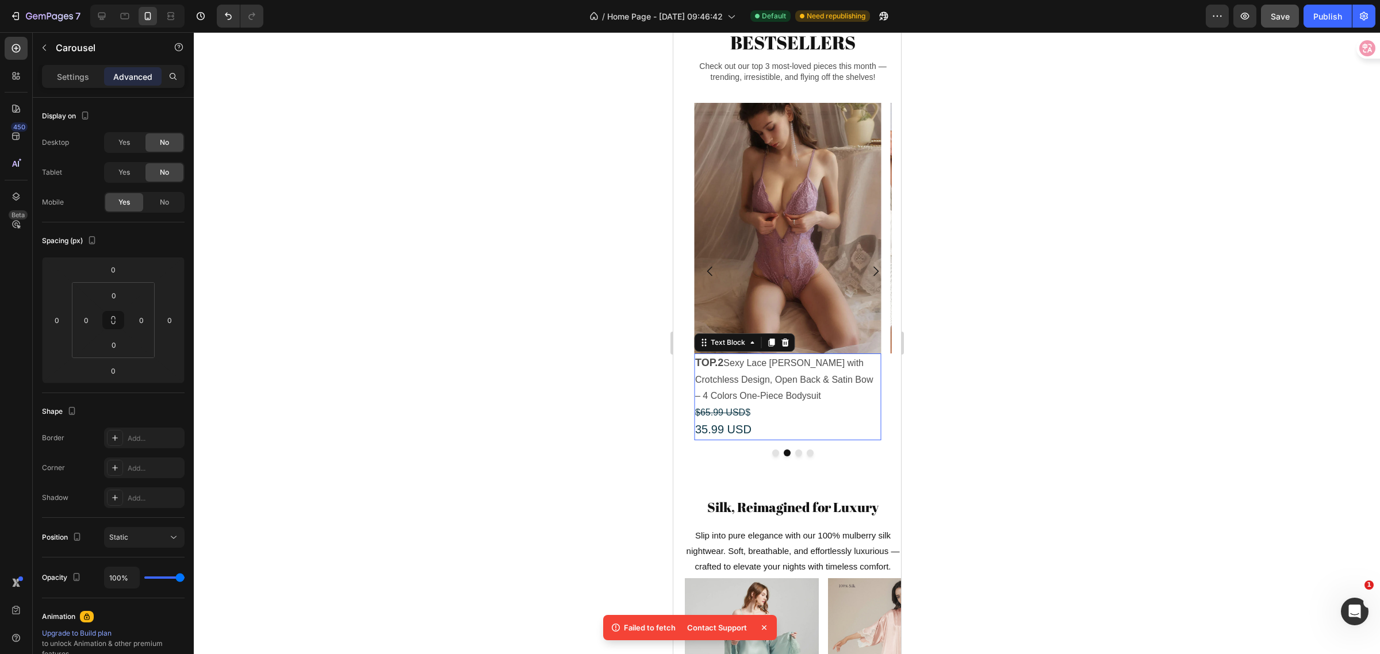
click at [744, 417] on span "$65.99 USD $" at bounding box center [722, 413] width 55 height 10
click at [695, 439] on p "TOP.2 Sexy Lace Teddy Lingerie with Crotchless Design, Open Back & Satin Bow – …" at bounding box center [787, 397] width 185 height 85
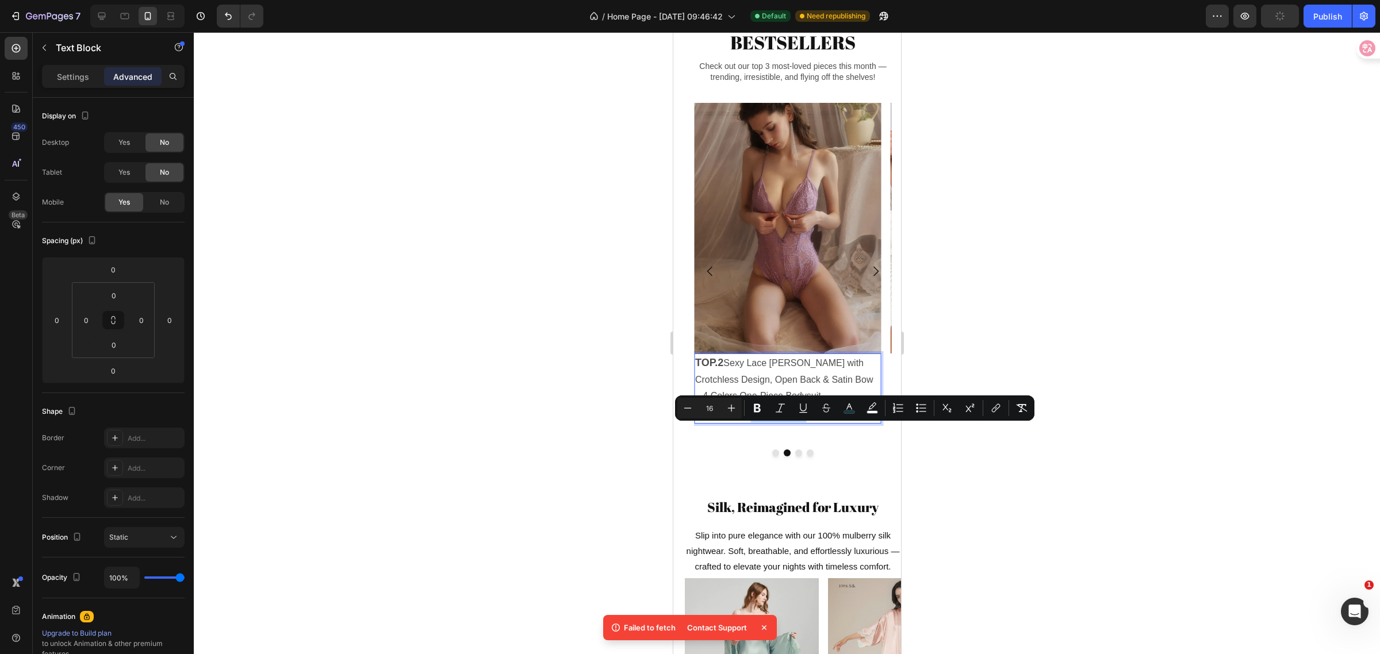
drag, startPoint x: 746, startPoint y: 438, endPoint x: 813, endPoint y: 436, distance: 66.7
click at [813, 423] on p "TOP.2 Sexy Lace Teddy Lingerie with Crotchless Design, Open Back & Satin Bow – …" at bounding box center [787, 389] width 185 height 68
click at [738, 409] on button "Plus" at bounding box center [731, 408] width 21 height 21
click at [737, 409] on icon "Editor contextual toolbar" at bounding box center [732, 409] width 12 height 12
type input "18"
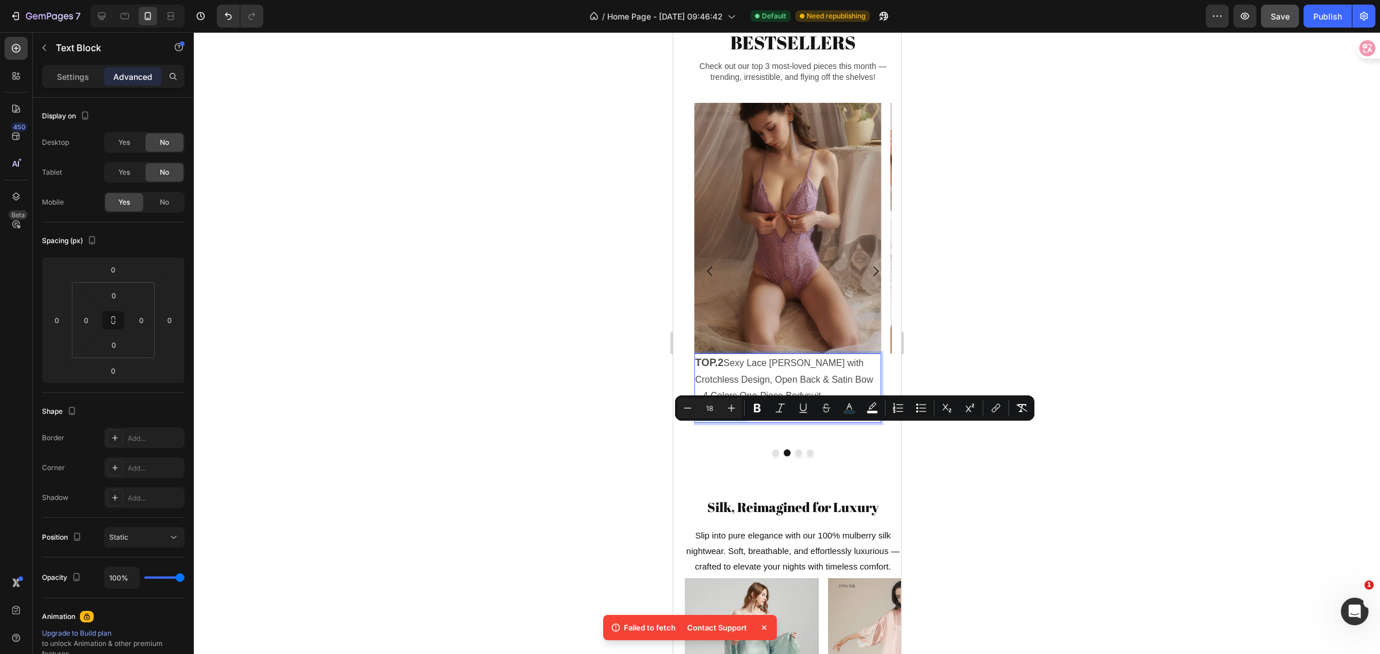
click at [750, 419] on span "$ 35.99 USD" at bounding box center [777, 413] width 59 height 12
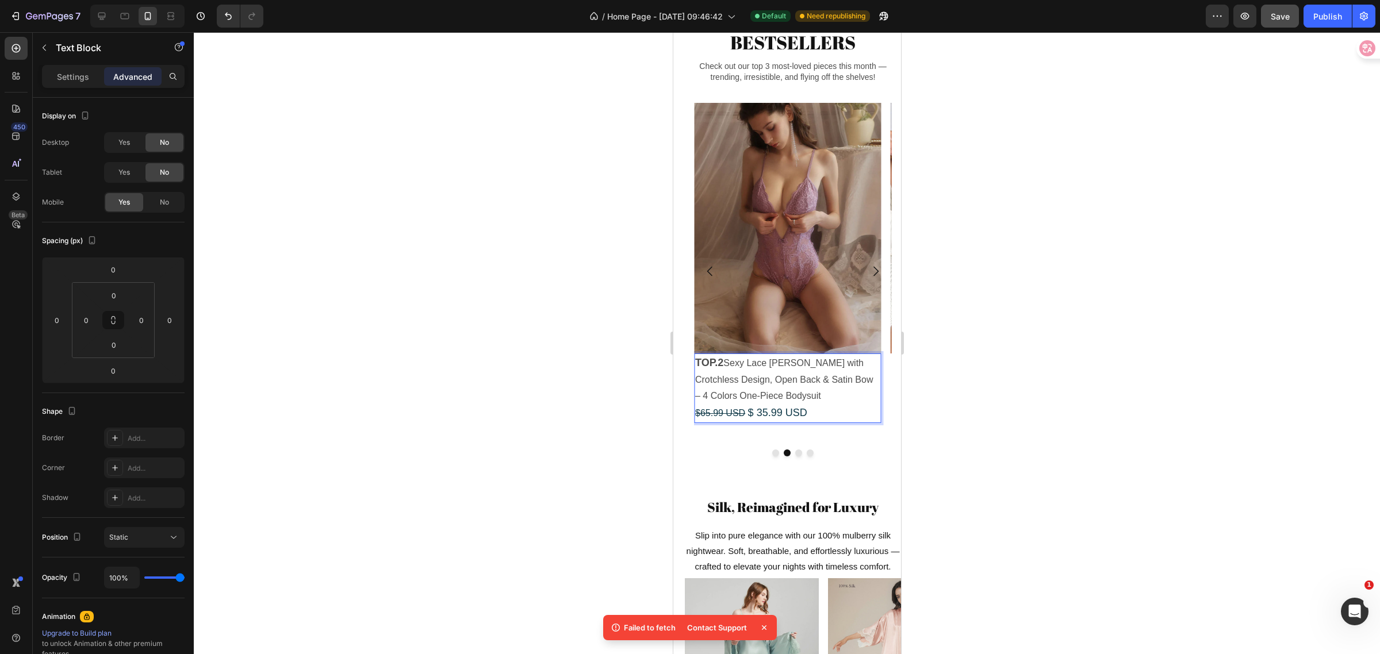
click at [748, 419] on span "$ 35.99 USD" at bounding box center [777, 413] width 59 height 12
click at [709, 278] on icon "Carousel Back Arrow" at bounding box center [710, 272] width 14 height 14
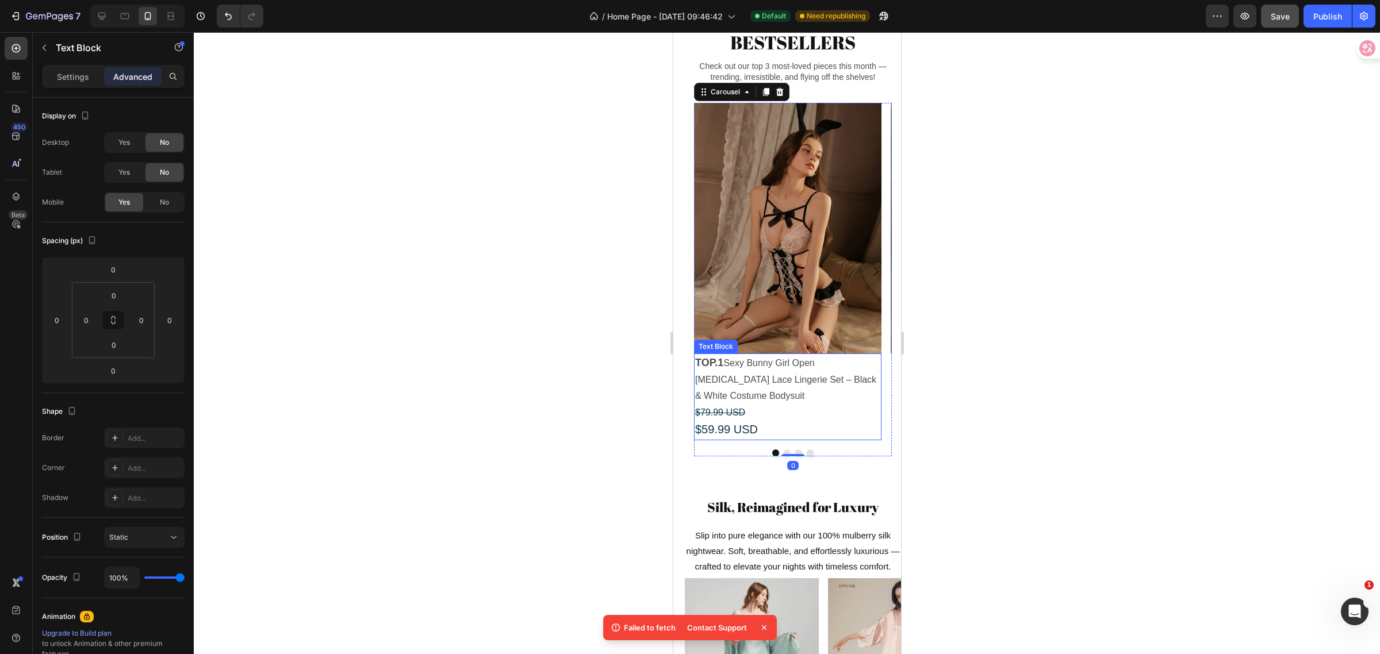
click at [706, 436] on span "$59.99 USD" at bounding box center [726, 429] width 63 height 13
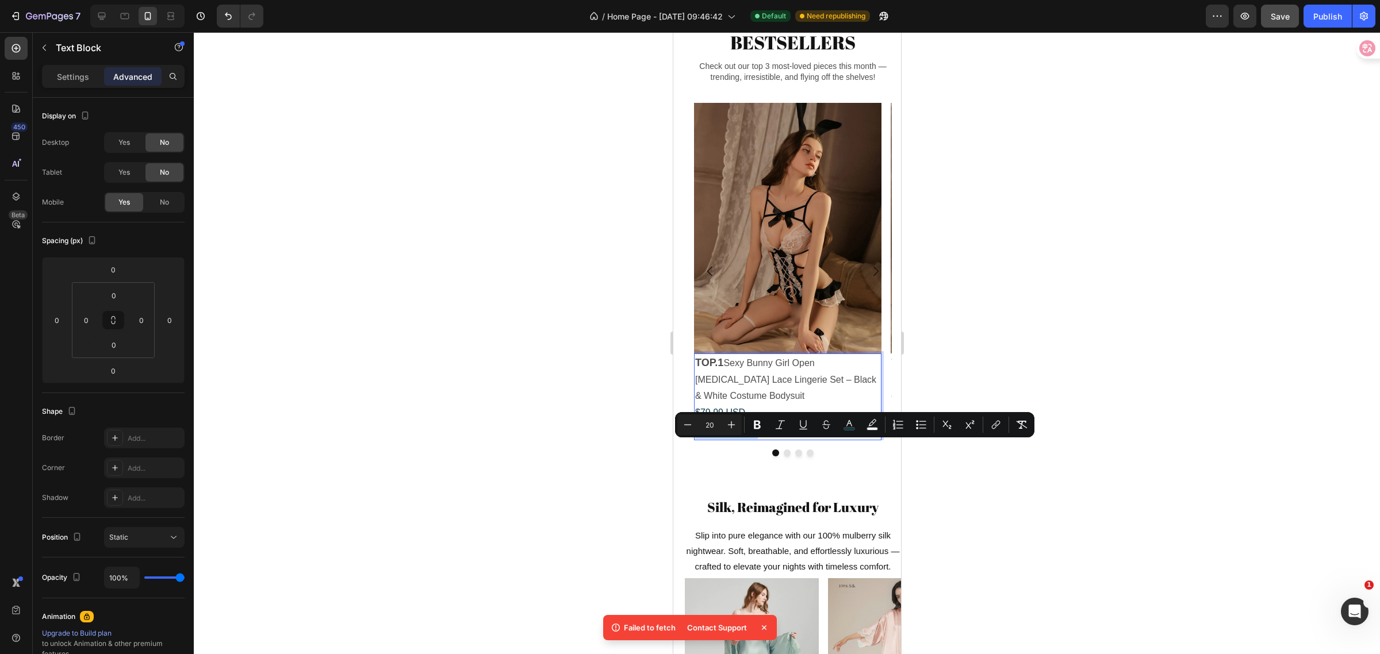
drag, startPoint x: 757, startPoint y: 453, endPoint x: 695, endPoint y: 446, distance: 62.4
click at [688, 426] on icon "Editor contextual toolbar" at bounding box center [688, 425] width 12 height 12
type input "18"
click at [1060, 312] on div at bounding box center [787, 343] width 1186 height 622
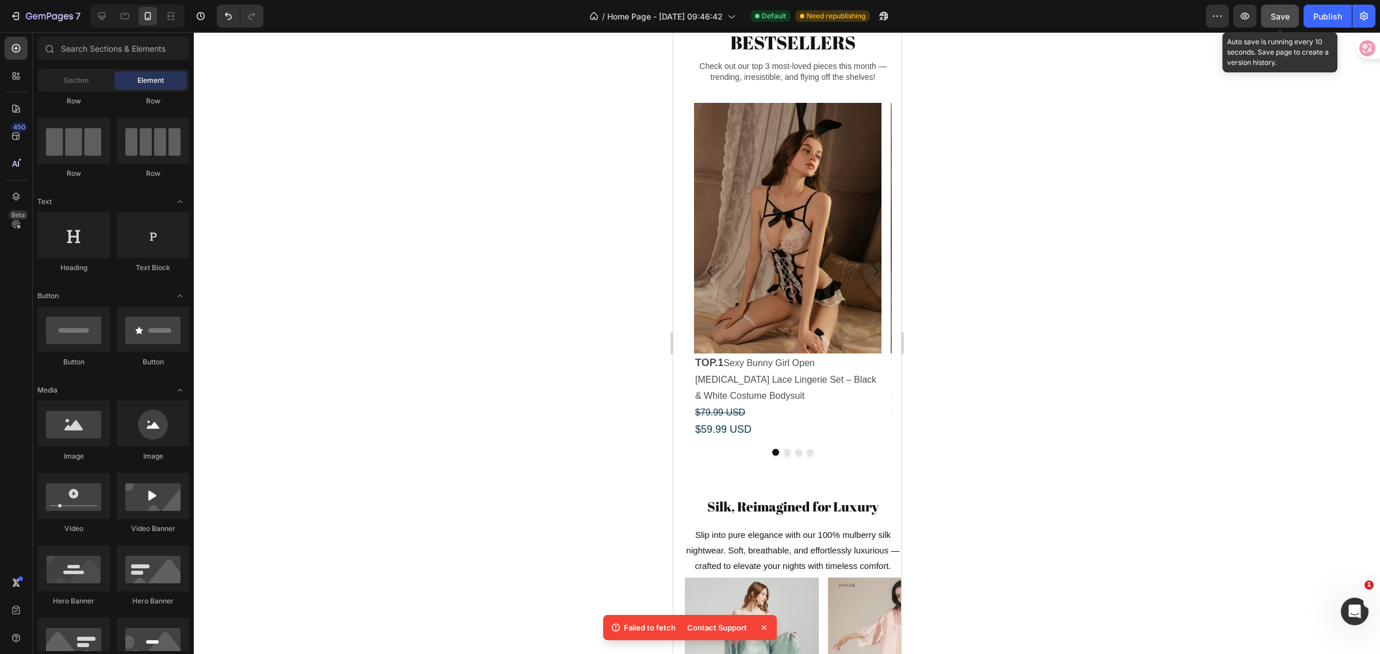
click at [1285, 20] on span "Save" at bounding box center [1280, 17] width 19 height 10
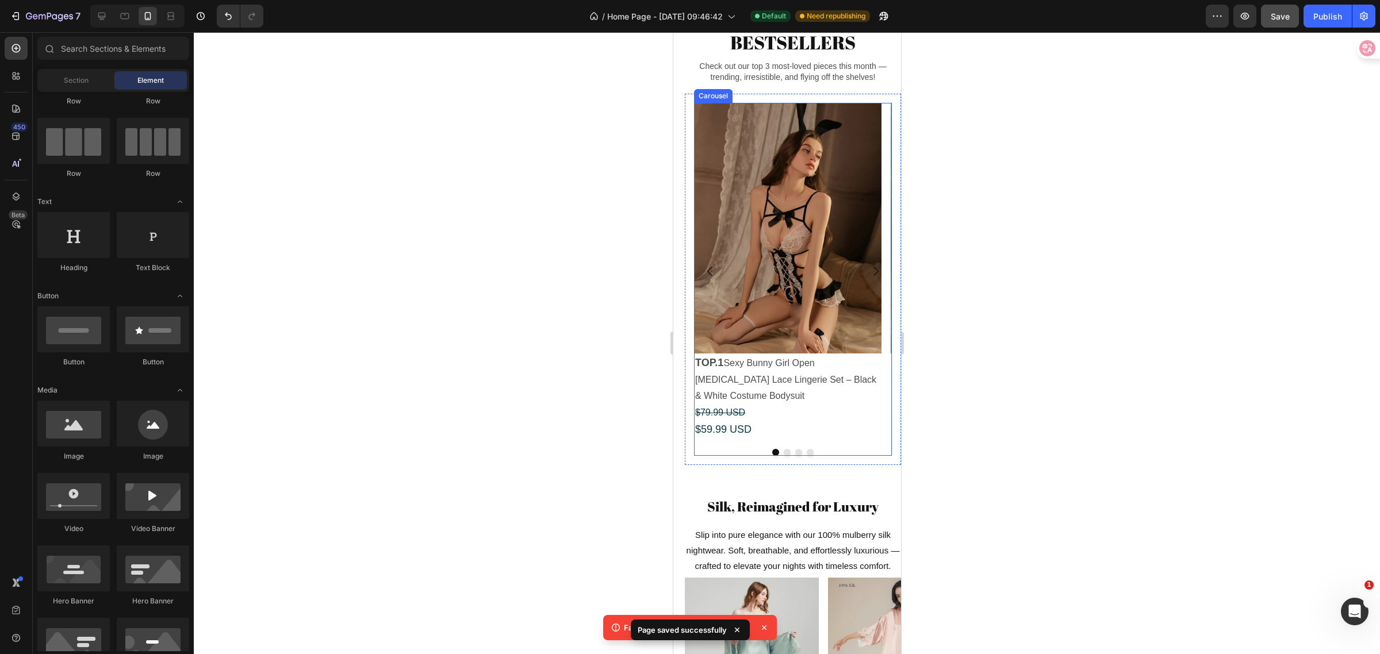
click at [868, 278] on icon "Carousel Next Arrow" at bounding box center [875, 272] width 14 height 14
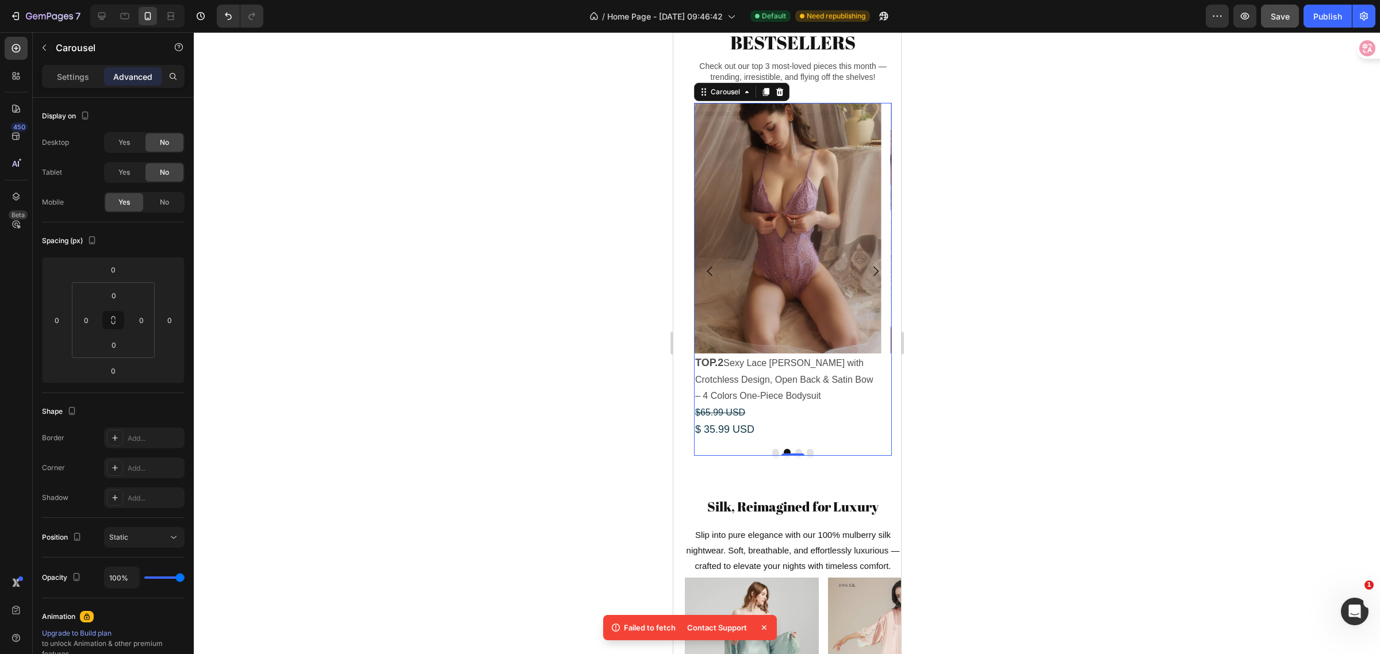
click at [868, 278] on icon "Carousel Next Arrow" at bounding box center [875, 272] width 14 height 14
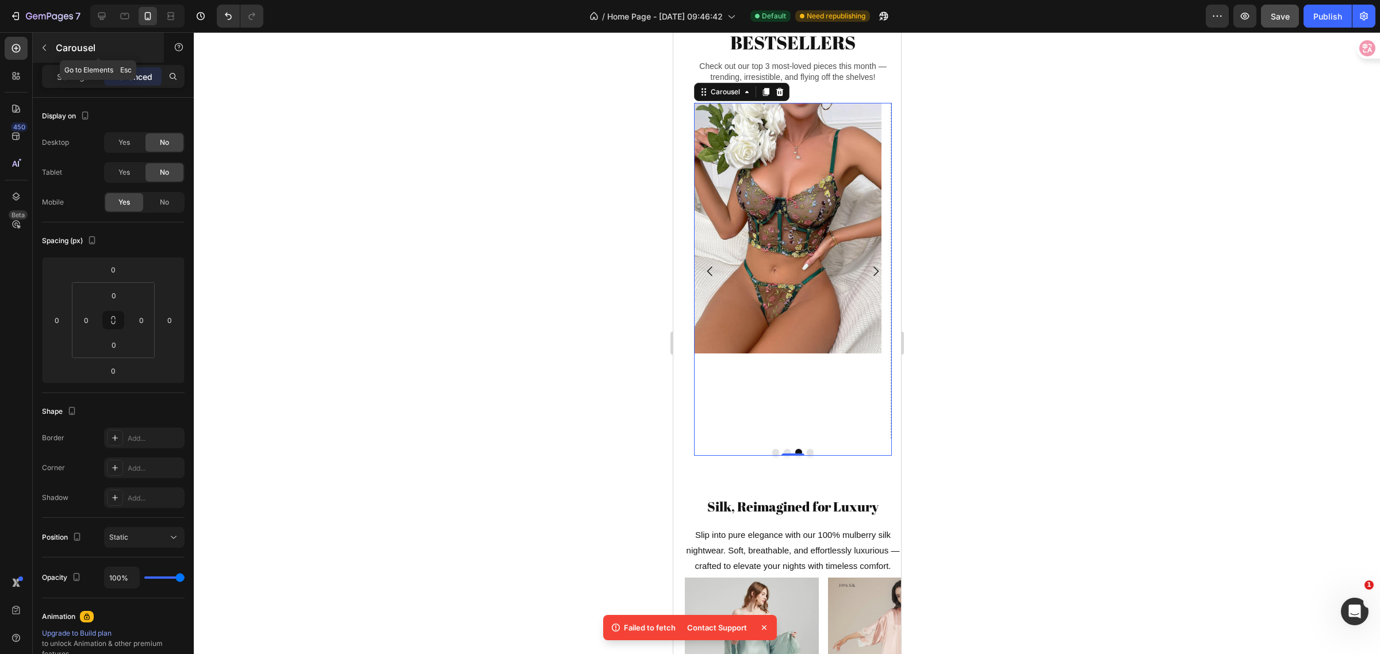
click at [47, 49] on icon "button" at bounding box center [44, 47] width 9 height 9
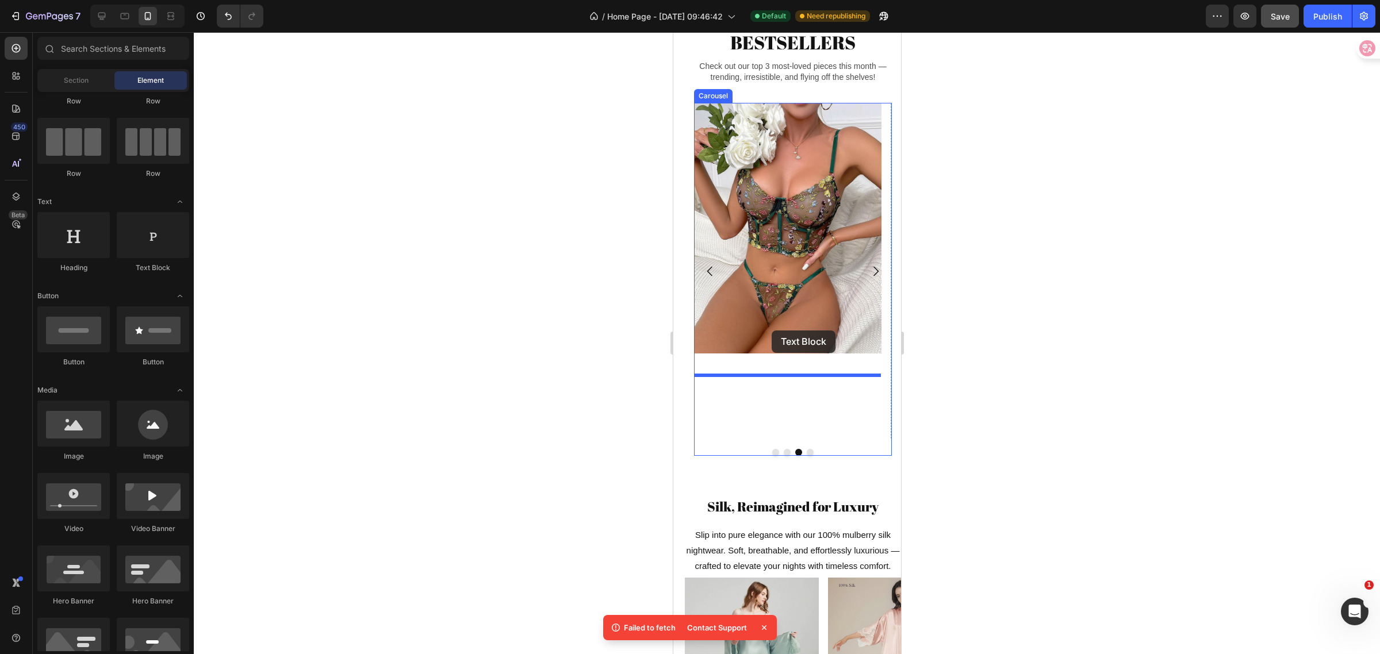
drag, startPoint x: 818, startPoint y: 280, endPoint x: 772, endPoint y: 331, distance: 68.4
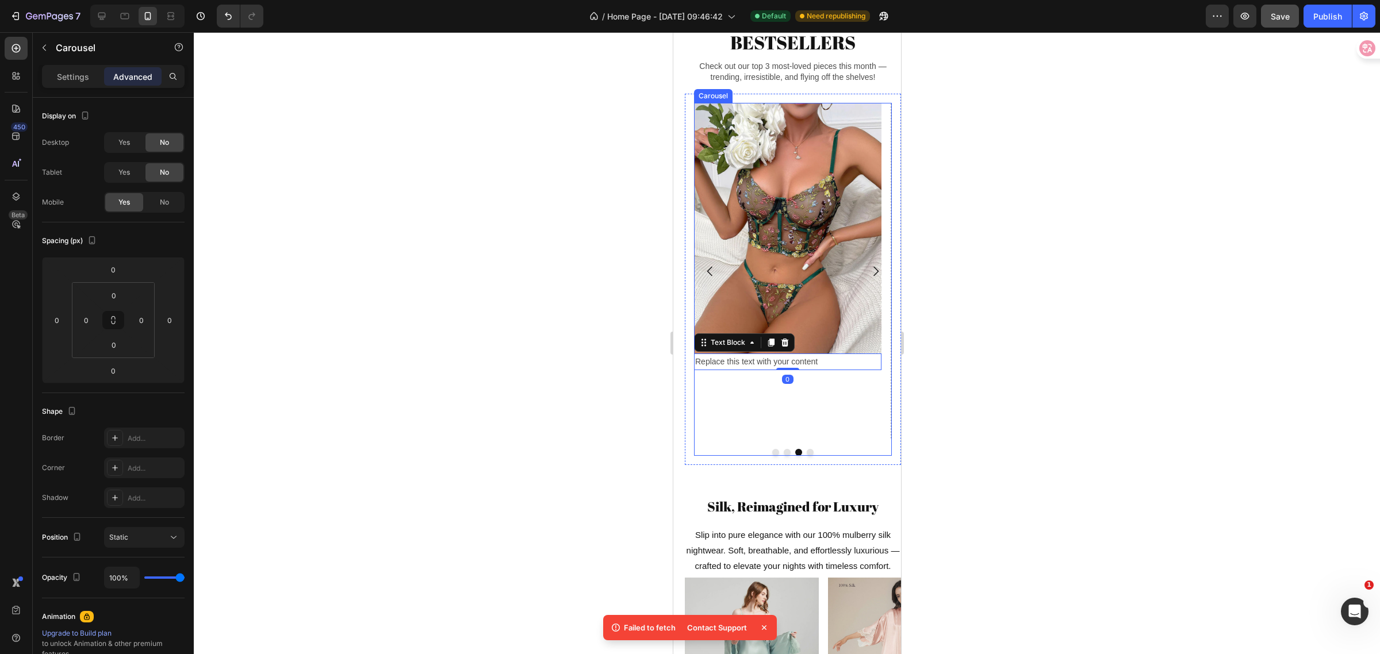
click at [707, 278] on icon "Carousel Back Arrow" at bounding box center [710, 272] width 14 height 14
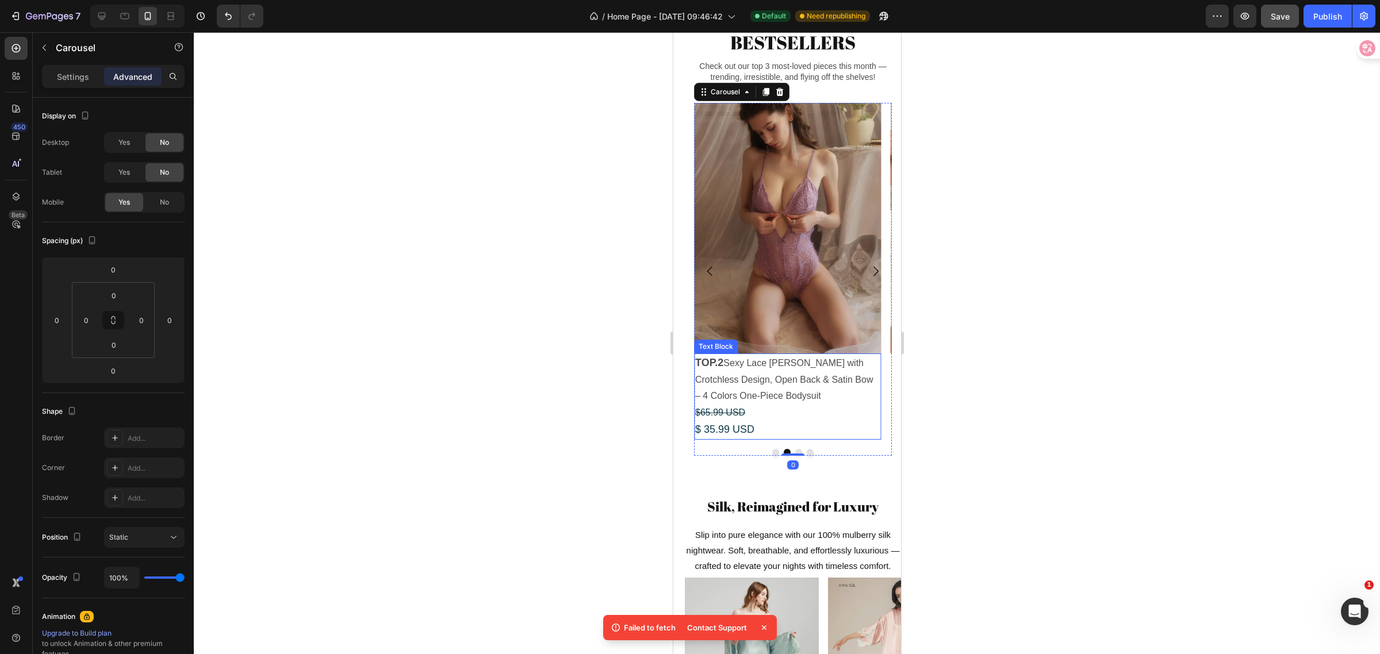
click at [782, 404] on p "TOP.2 Sexy Lace Teddy Lingerie with Crotchless Design, Open Back & Satin Bow – …" at bounding box center [787, 397] width 185 height 84
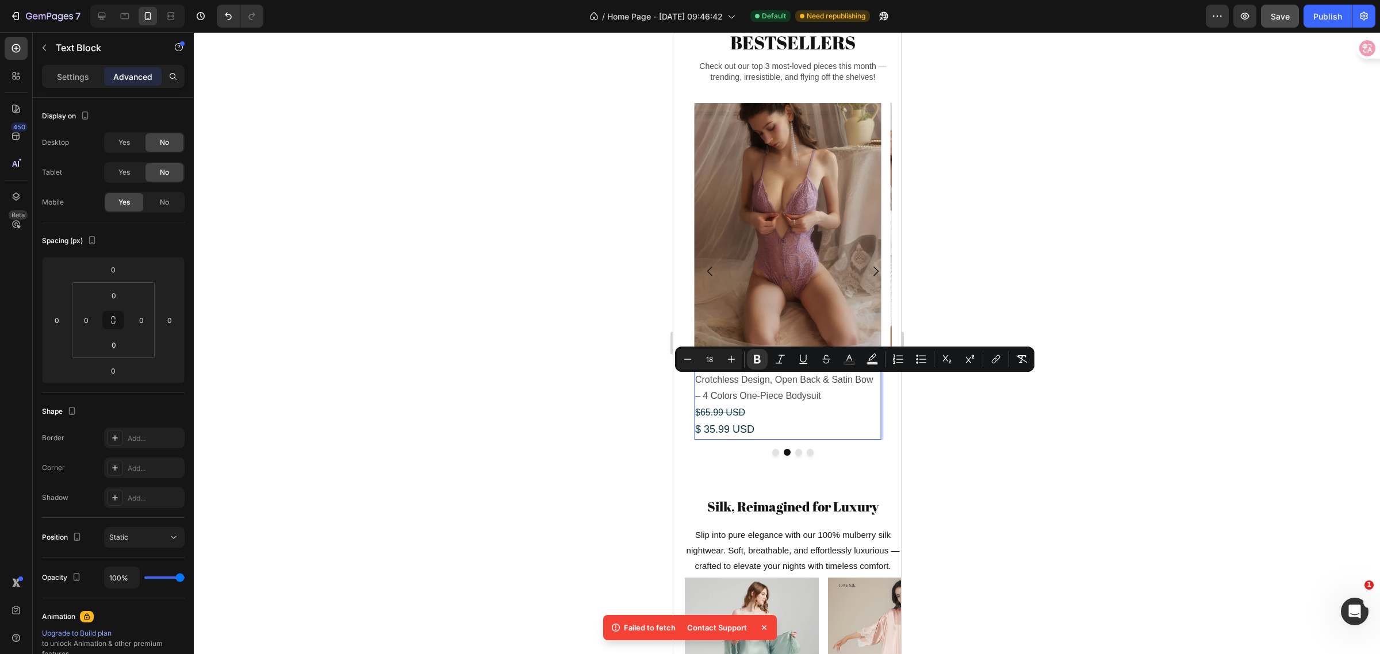
drag, startPoint x: 825, startPoint y: 417, endPoint x: 689, endPoint y: 383, distance: 139.9
click at [873, 277] on icon "Carousel Next Arrow" at bounding box center [875, 272] width 5 height 10
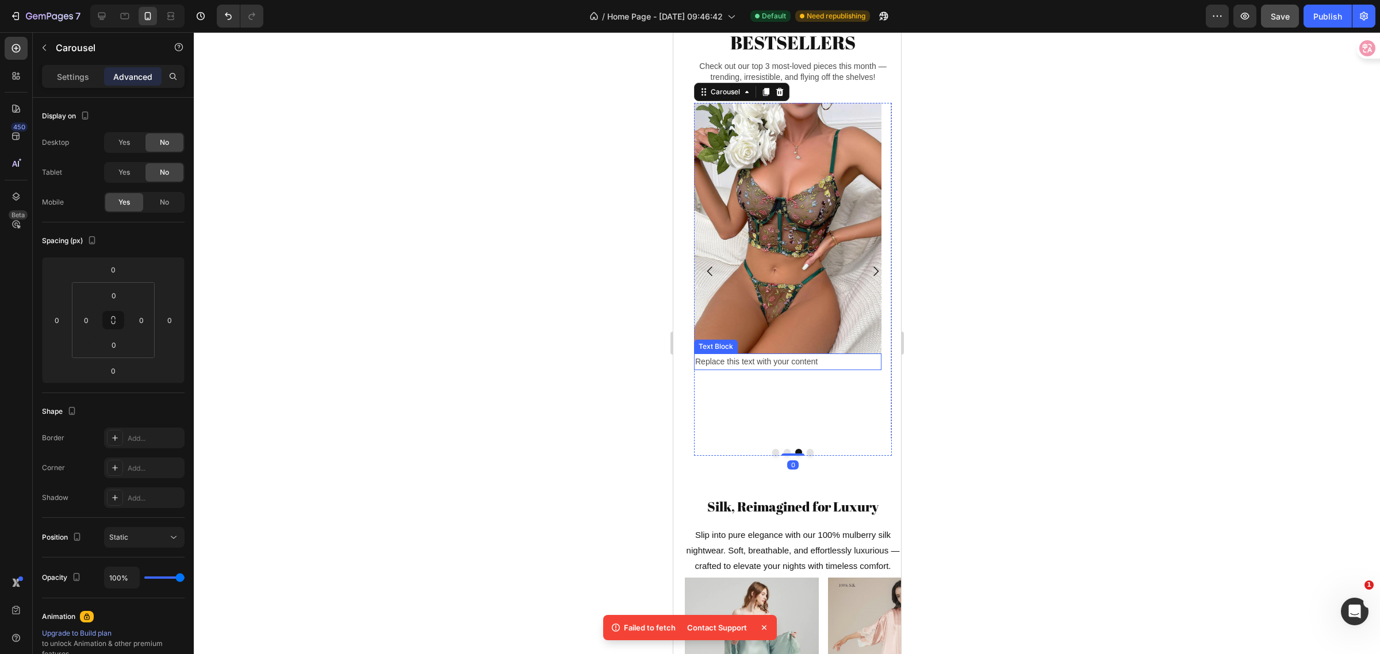
click at [825, 370] on div "Replace this text with your content" at bounding box center [787, 362] width 187 height 17
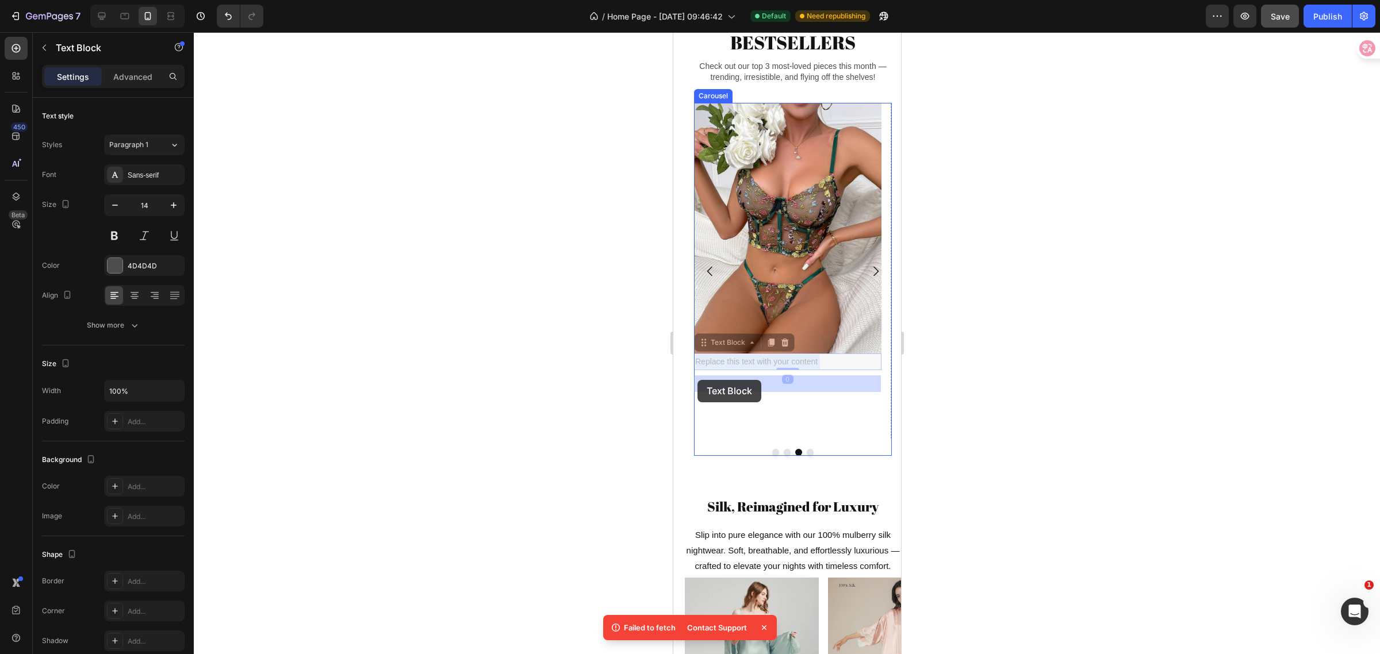
drag, startPoint x: 833, startPoint y: 381, endPoint x: 704, endPoint y: 380, distance: 128.8
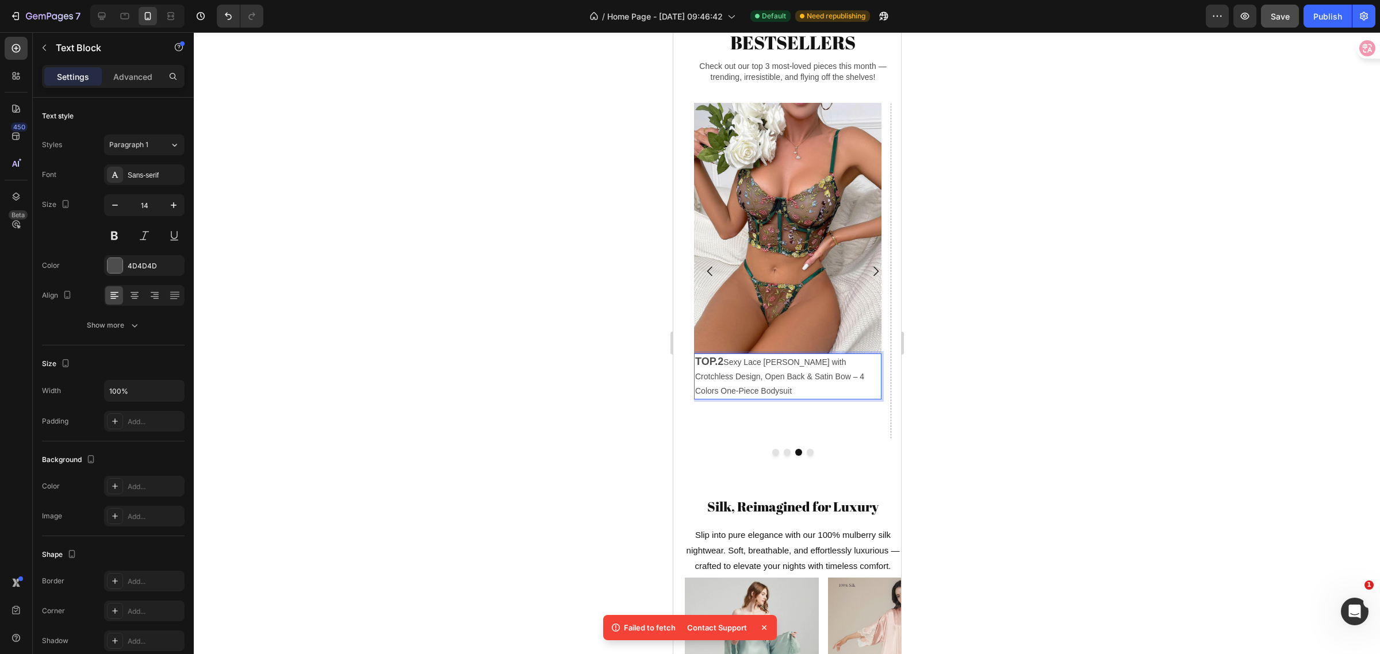
click at [764, 399] on p "TOP.2 Sexy Lace Teddy Lingerie with Crotchless Design, Open Back & Satin Bow – …" at bounding box center [787, 377] width 185 height 44
drag, startPoint x: 726, startPoint y: 384, endPoint x: 754, endPoint y: 407, distance: 36.4
click at [754, 399] on p "TOP.2 Sexy Lace Teddy Lingerie with Crotchless Design, Open Back & Satin Bow – …" at bounding box center [787, 377] width 185 height 44
click at [735, 384] on p "TOP.2 Sheer Lingerie Green color Lingerie with corset Design" at bounding box center [787, 369] width 185 height 29
drag, startPoint x: 725, startPoint y: 383, endPoint x: 745, endPoint y: 395, distance: 23.5
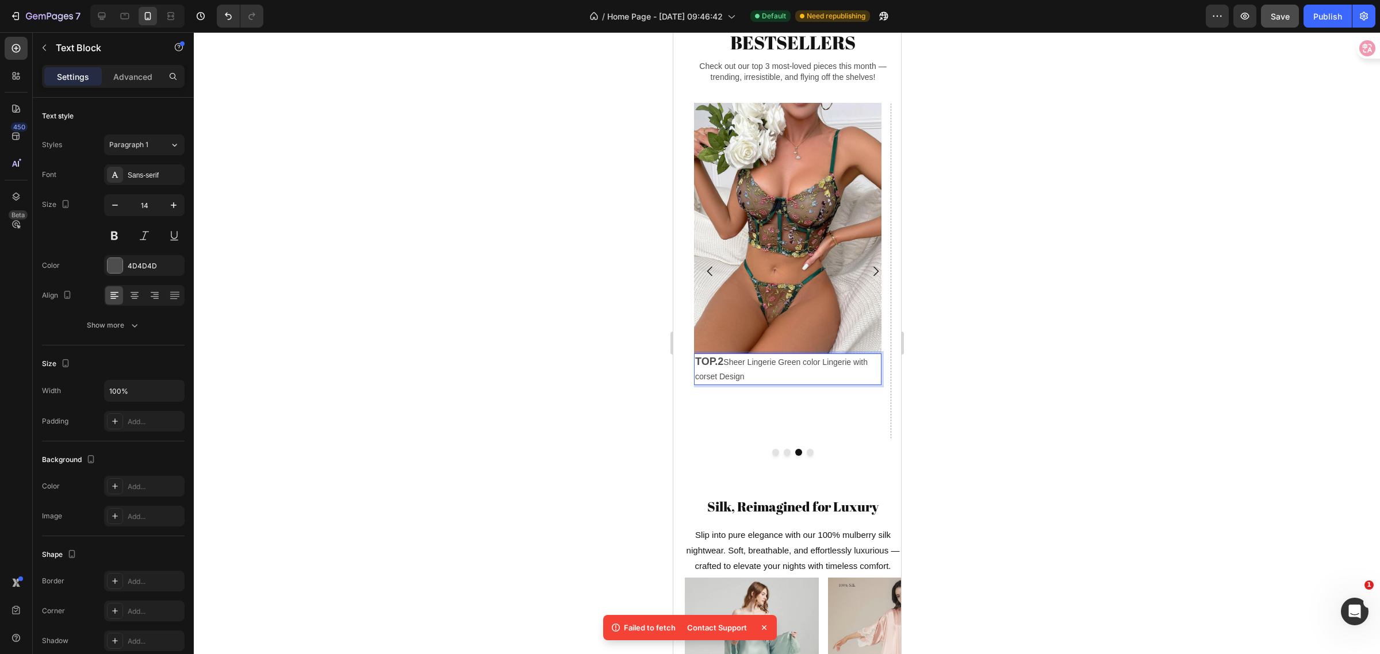
click at [745, 384] on p "TOP.2 Sheer Lingerie Green color Lingerie with corset Design" at bounding box center [787, 369] width 185 height 29
click at [753, 399] on p "TOP.2 Floral Embroidered Sheer Lingerie Set – Corset Bra Top with Matching Thon…" at bounding box center [787, 377] width 185 height 44
click at [805, 411] on span "$154.00 USD Sale price$54.99 USD" at bounding box center [777, 406] width 164 height 12
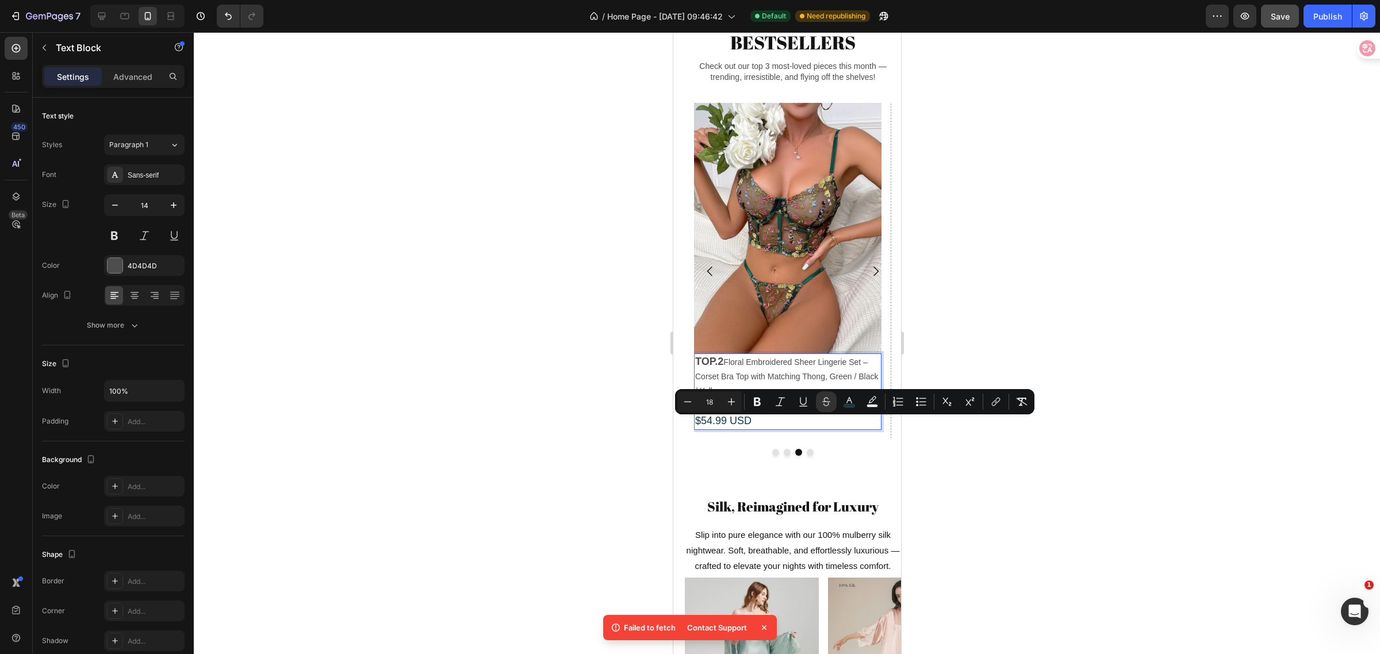
drag, startPoint x: 775, startPoint y: 426, endPoint x: 693, endPoint y: 430, distance: 82.3
click at [694, 430] on div "TOP.2 Floral Embroidered Sheer Lingerie Set – Corset Bra Top with Matching Thon…" at bounding box center [787, 392] width 187 height 76
click at [684, 400] on icon "Editor contextual toolbar" at bounding box center [688, 402] width 12 height 12
type input "16"
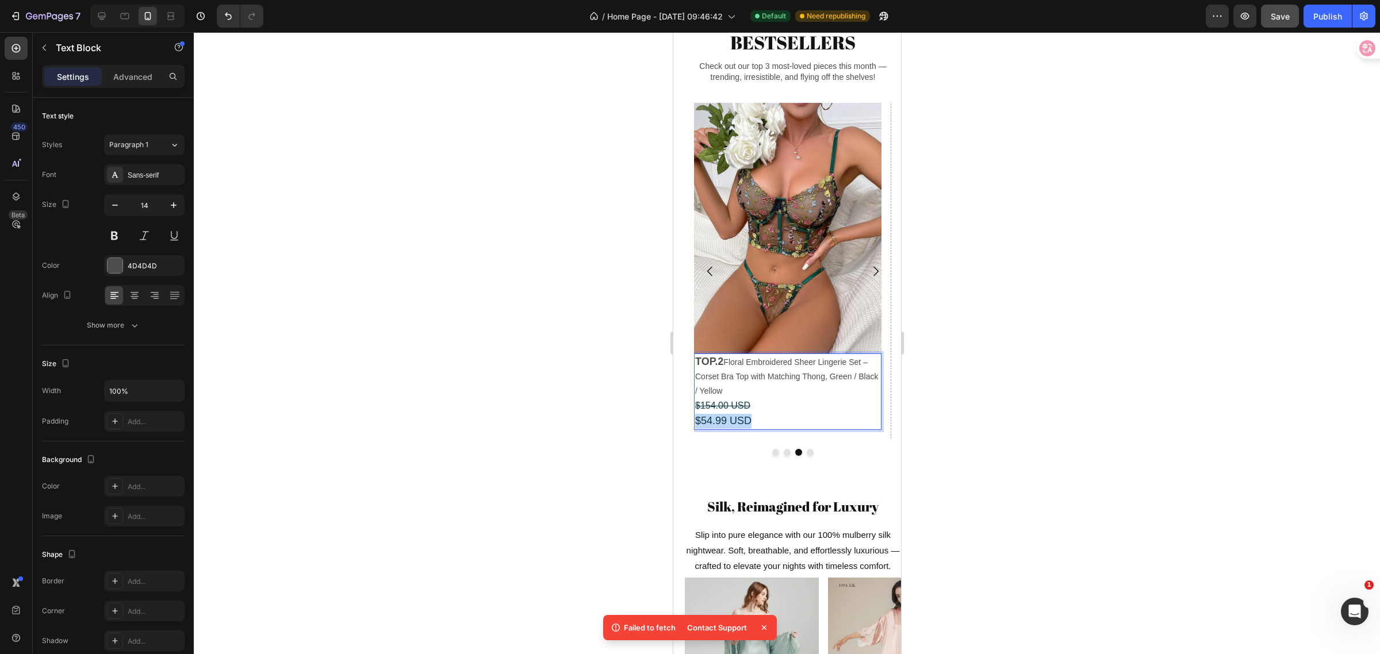
drag, startPoint x: 758, startPoint y: 442, endPoint x: 694, endPoint y: 441, distance: 63.8
click at [695, 429] on p "TOP.2 Floral Embroidered Sheer Lingerie Set – Corset Bra Top with Matching Thon…" at bounding box center [787, 392] width 185 height 74
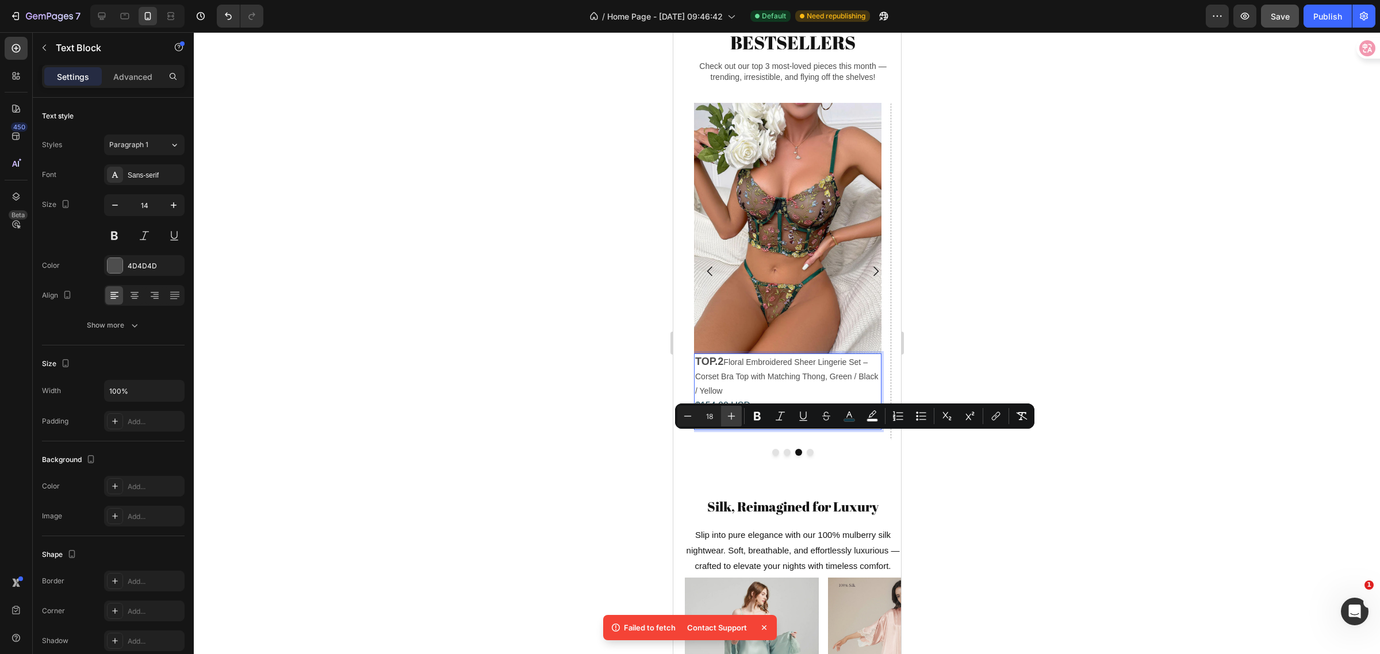
click at [734, 416] on icon "Editor contextual toolbar" at bounding box center [731, 416] width 7 height 7
click at [680, 420] on button "Minus" at bounding box center [687, 416] width 21 height 21
type input "18"
click at [993, 501] on div at bounding box center [787, 343] width 1186 height 622
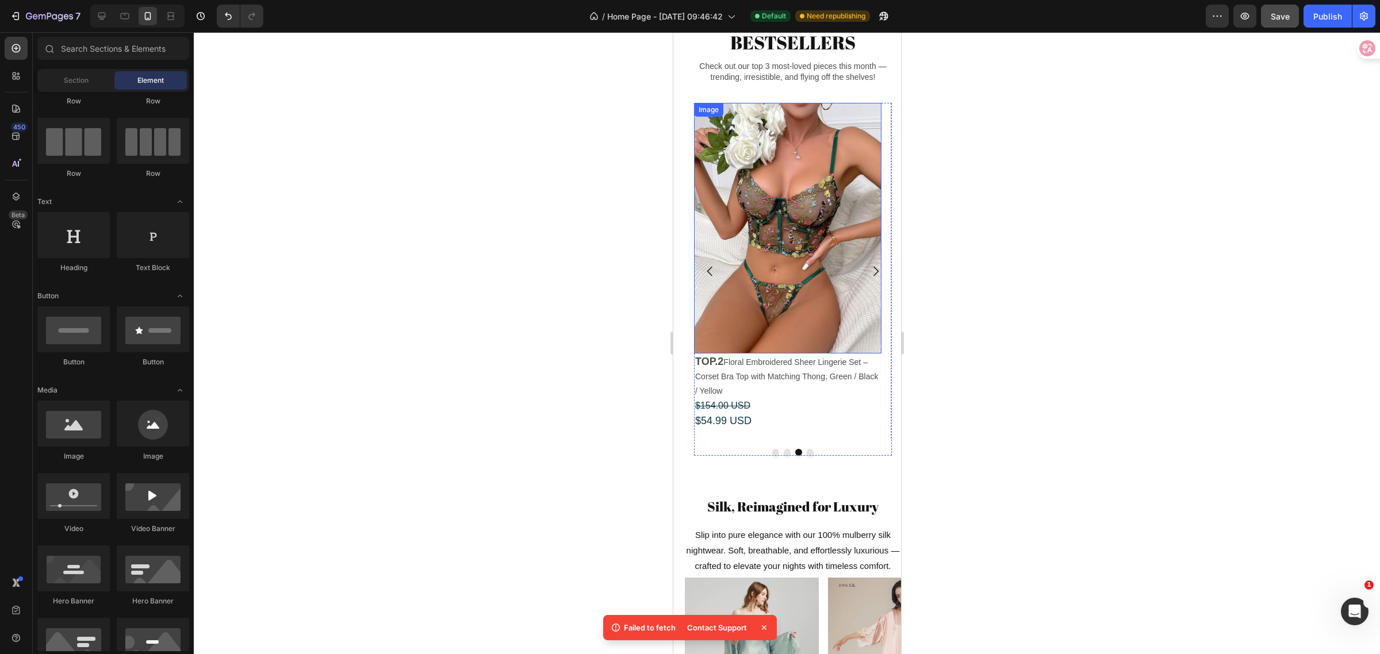
click at [780, 285] on img at bounding box center [787, 228] width 187 height 251
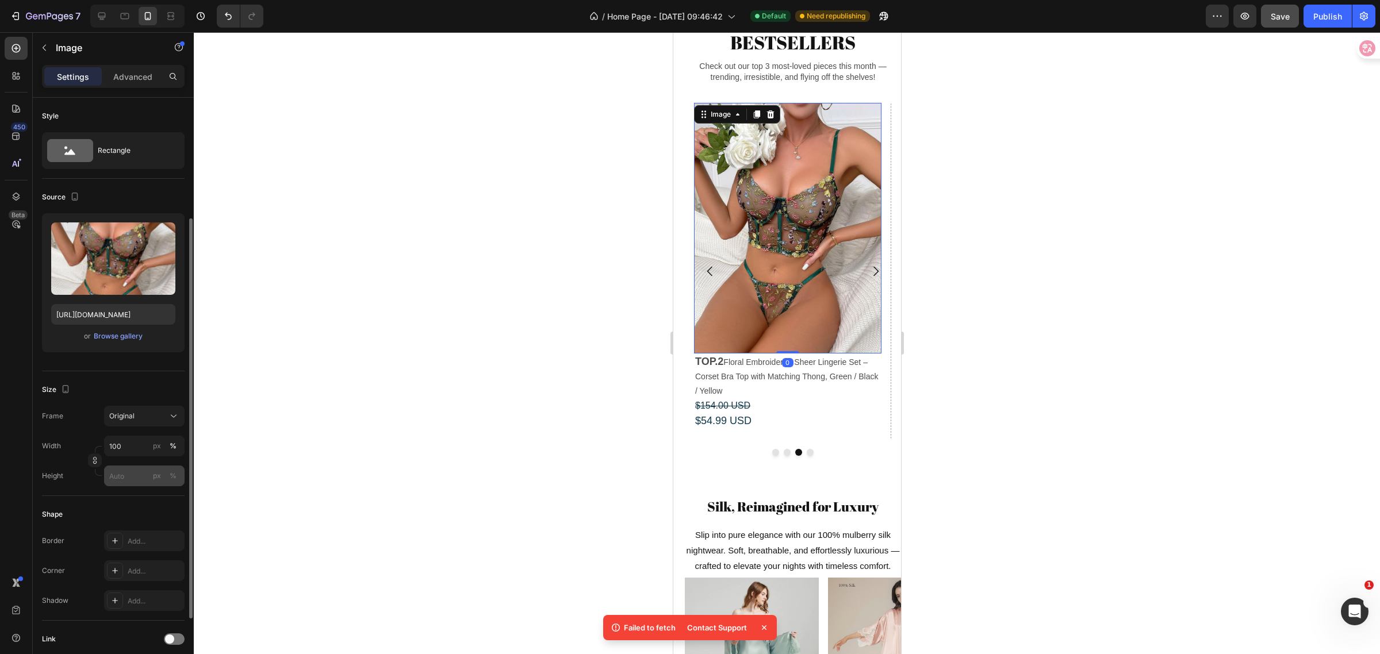
scroll to position [144, 0]
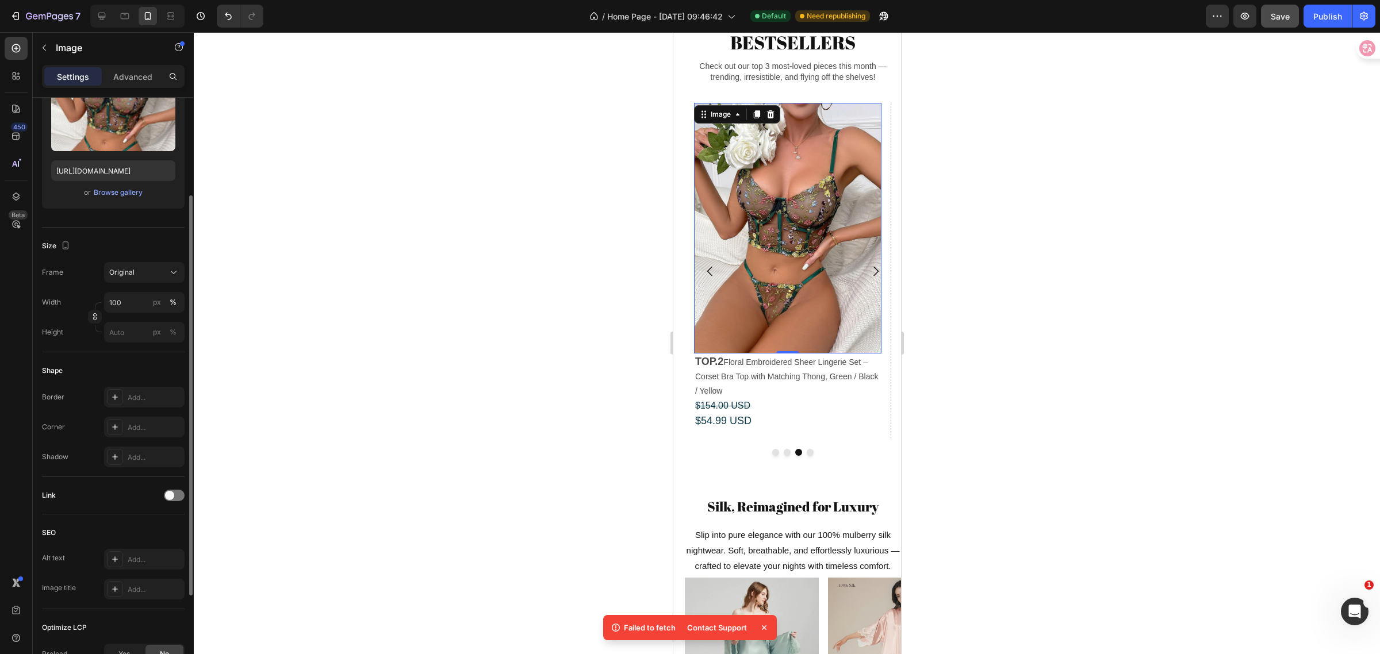
click at [171, 489] on div "Link" at bounding box center [113, 495] width 143 height 18
click at [174, 495] on div at bounding box center [174, 496] width 21 height 12
click at [148, 548] on div "Add..." at bounding box center [144, 554] width 81 height 21
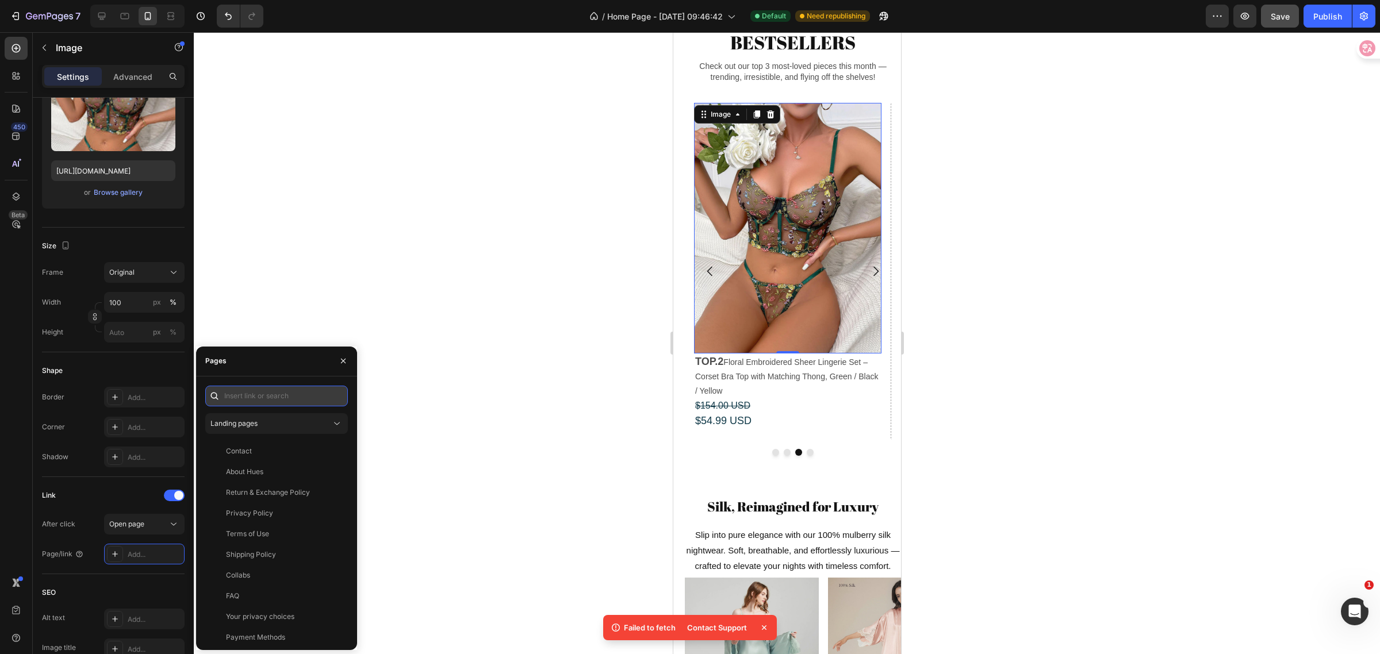
click at [273, 397] on input "text" at bounding box center [276, 396] width 143 height 21
paste input "[URL][DOMAIN_NAME][DEMOGRAPHIC_DATA]"
type input "[URL][DOMAIN_NAME][DEMOGRAPHIC_DATA]"
click at [269, 424] on div "[URL][DOMAIN_NAME][DEMOGRAPHIC_DATA]" at bounding box center [281, 424] width 110 height 10
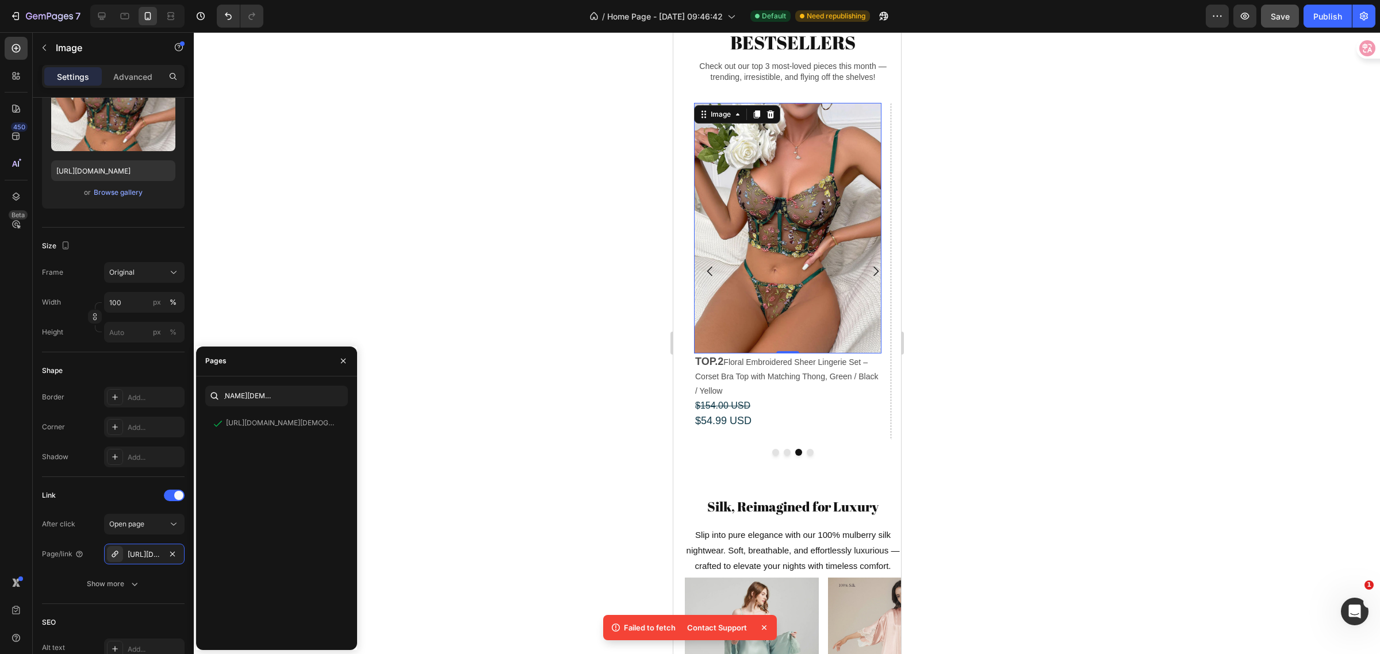
scroll to position [0, 0]
click at [1288, 22] on button "Save" at bounding box center [1280, 16] width 38 height 23
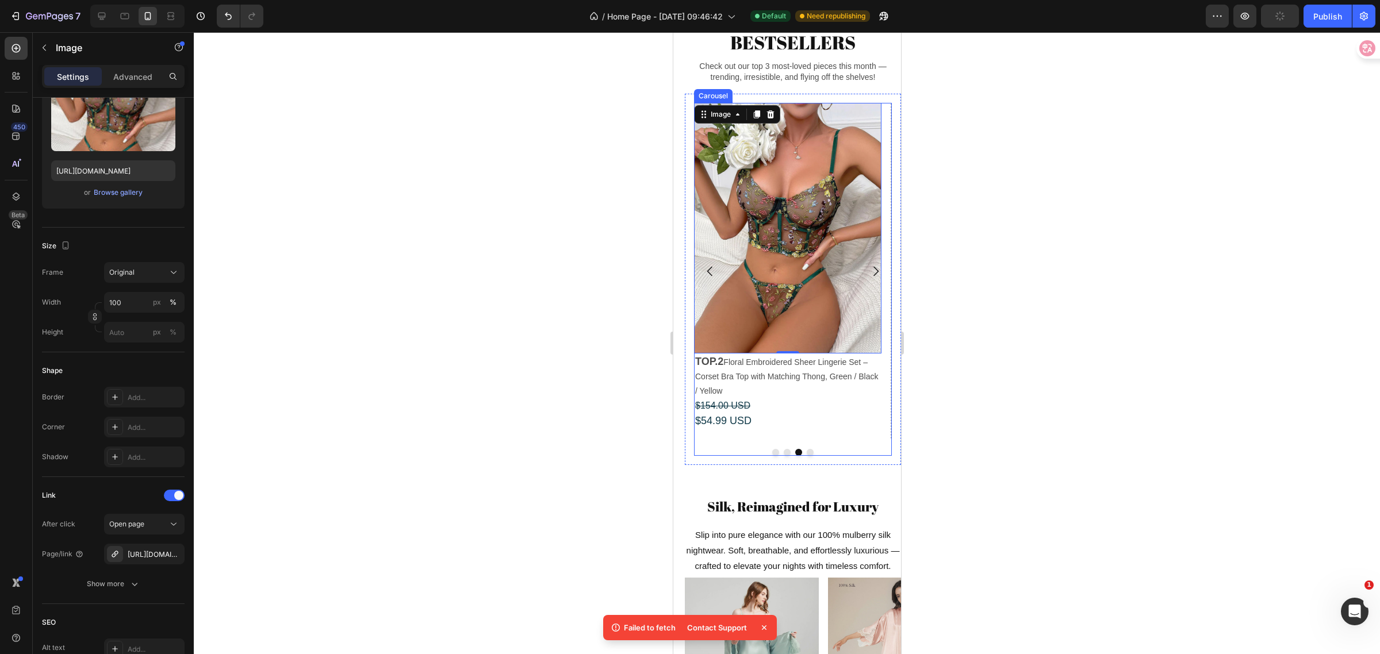
click at [715, 278] on icon "Carousel Back Arrow" at bounding box center [710, 272] width 14 height 14
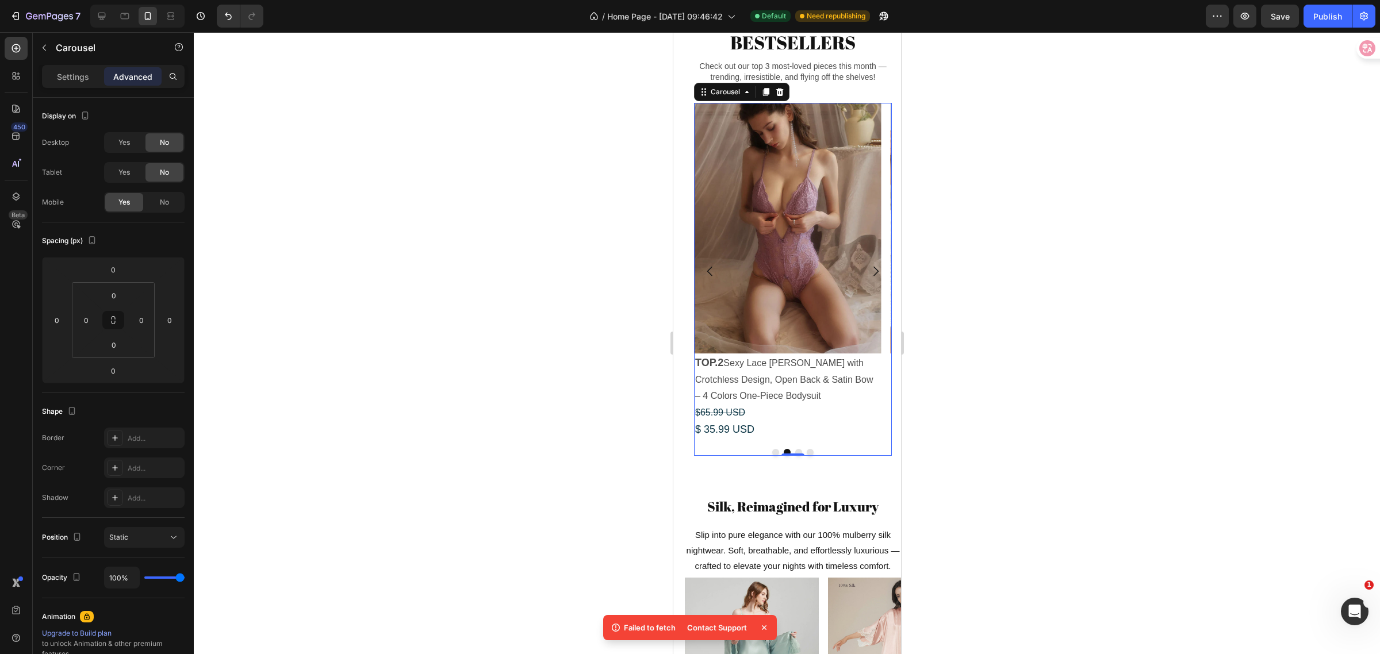
click at [708, 278] on icon "Carousel Back Arrow" at bounding box center [710, 272] width 14 height 14
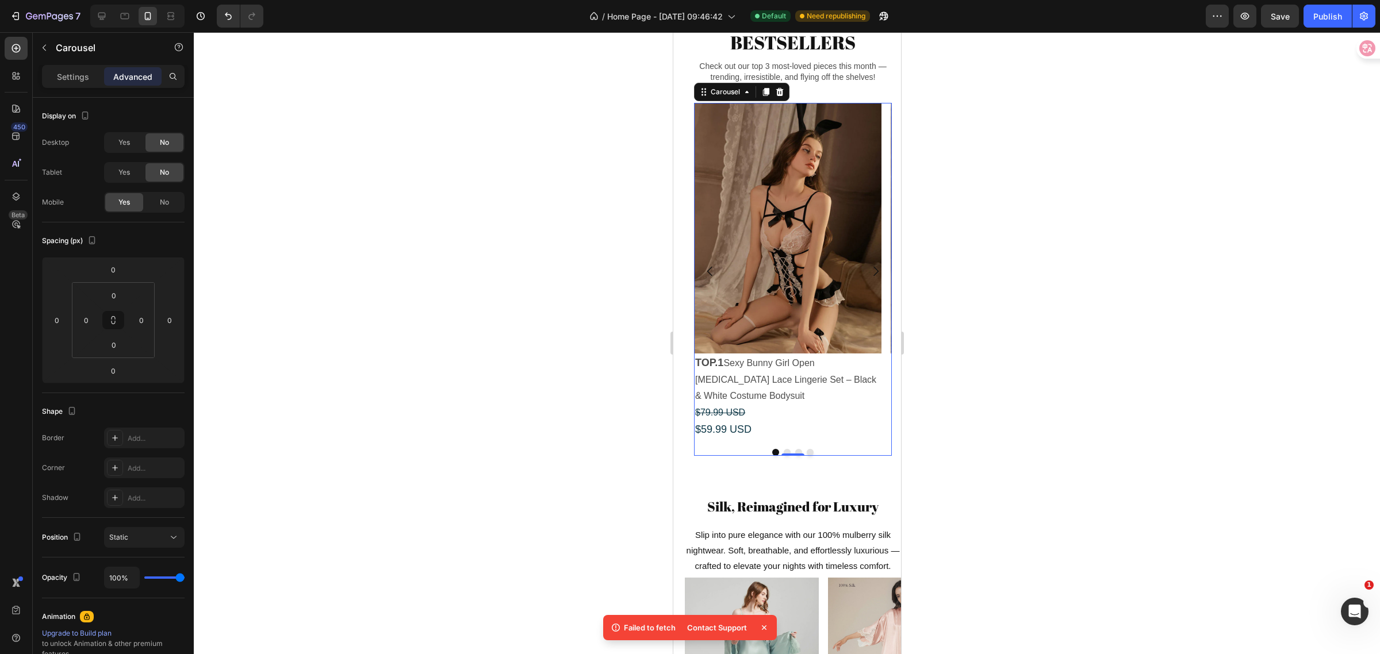
click at [708, 278] on icon "Carousel Back Arrow" at bounding box center [710, 272] width 14 height 14
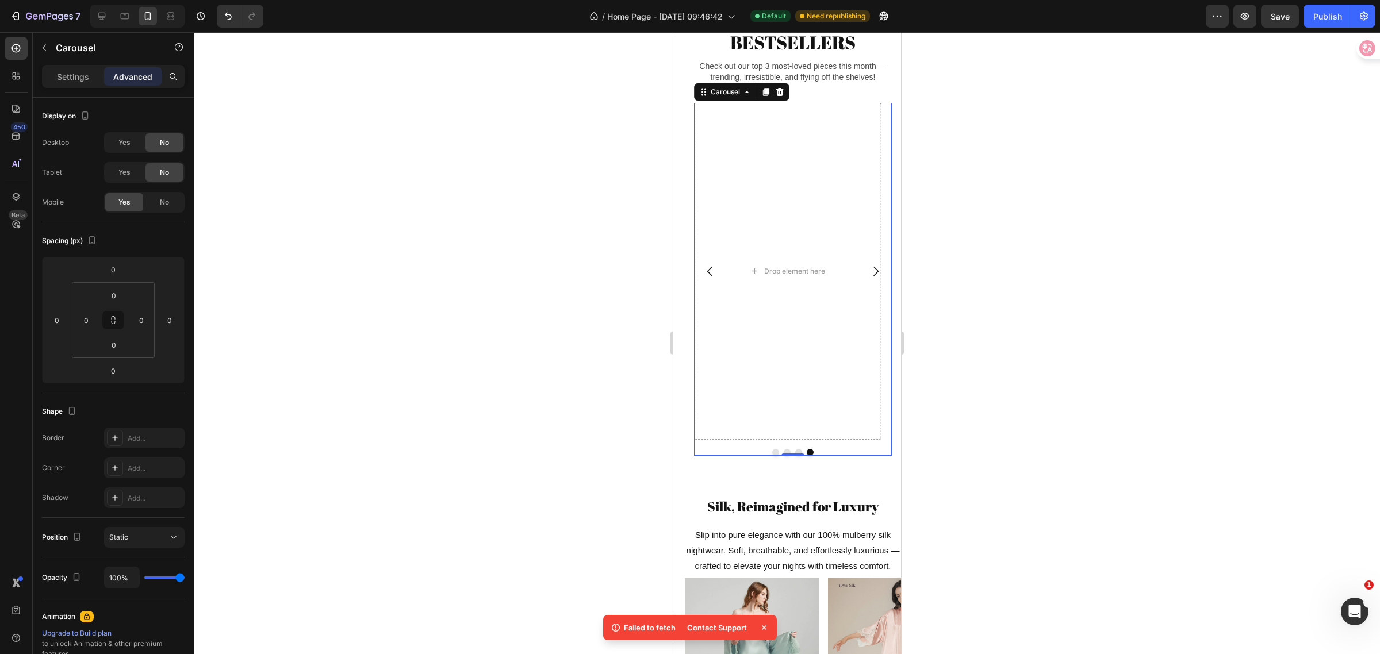
click at [868, 278] on icon "Carousel Next Arrow" at bounding box center [875, 272] width 14 height 14
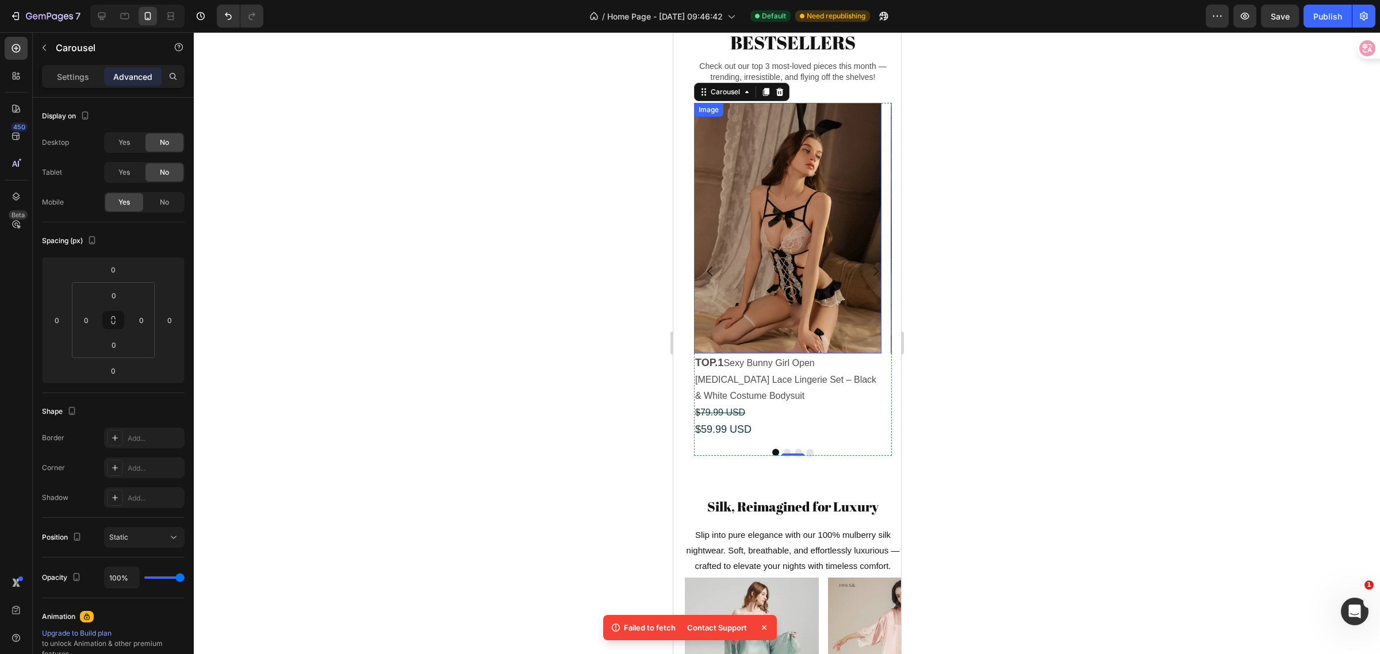
click at [821, 266] on img at bounding box center [787, 228] width 187 height 251
click at [769, 242] on img at bounding box center [787, 228] width 187 height 251
drag, startPoint x: 81, startPoint y: 74, endPoint x: 86, endPoint y: 75, distance: 6.0
click at [81, 74] on p "Settings" at bounding box center [73, 77] width 32 height 12
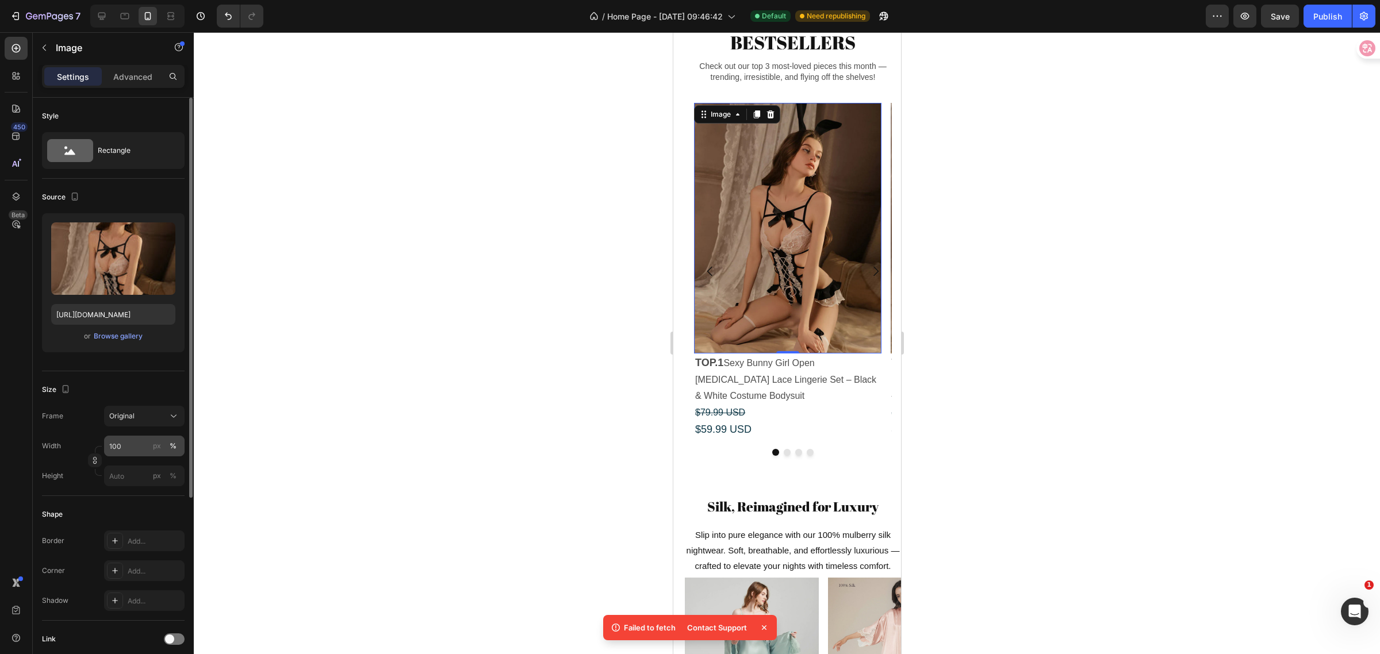
scroll to position [144, 0]
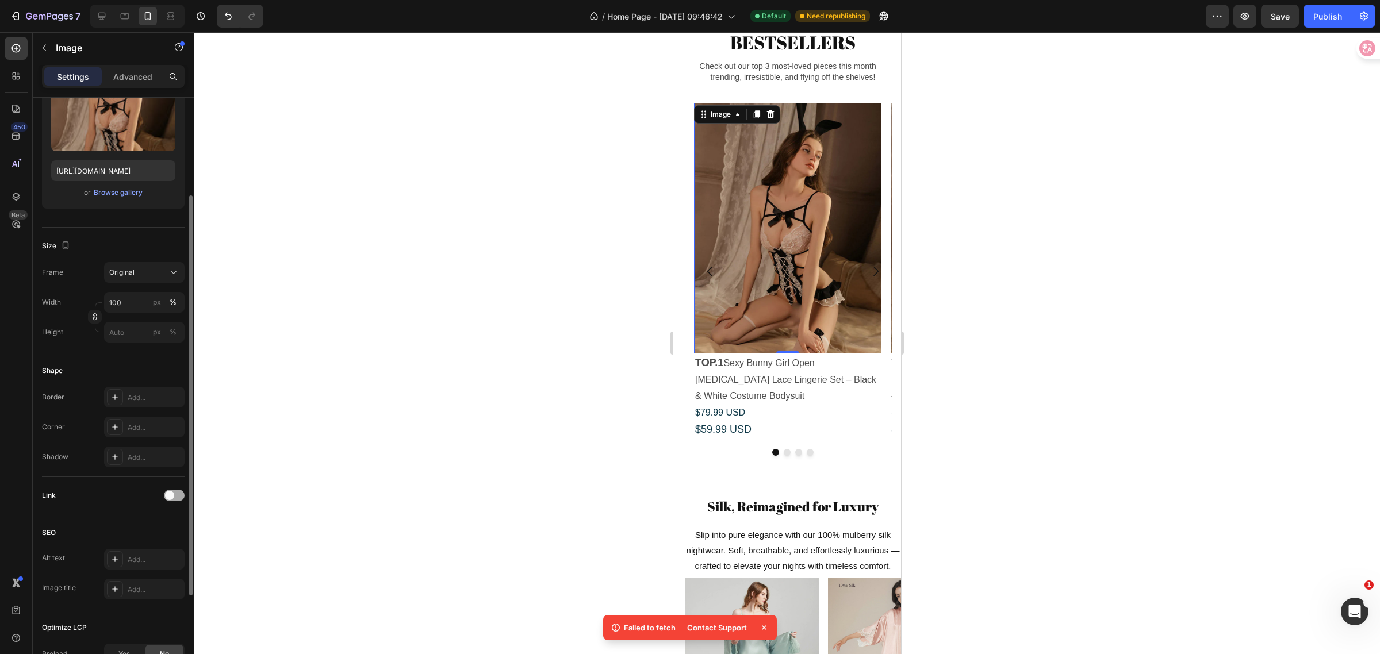
click at [166, 493] on div at bounding box center [174, 495] width 21 height 9
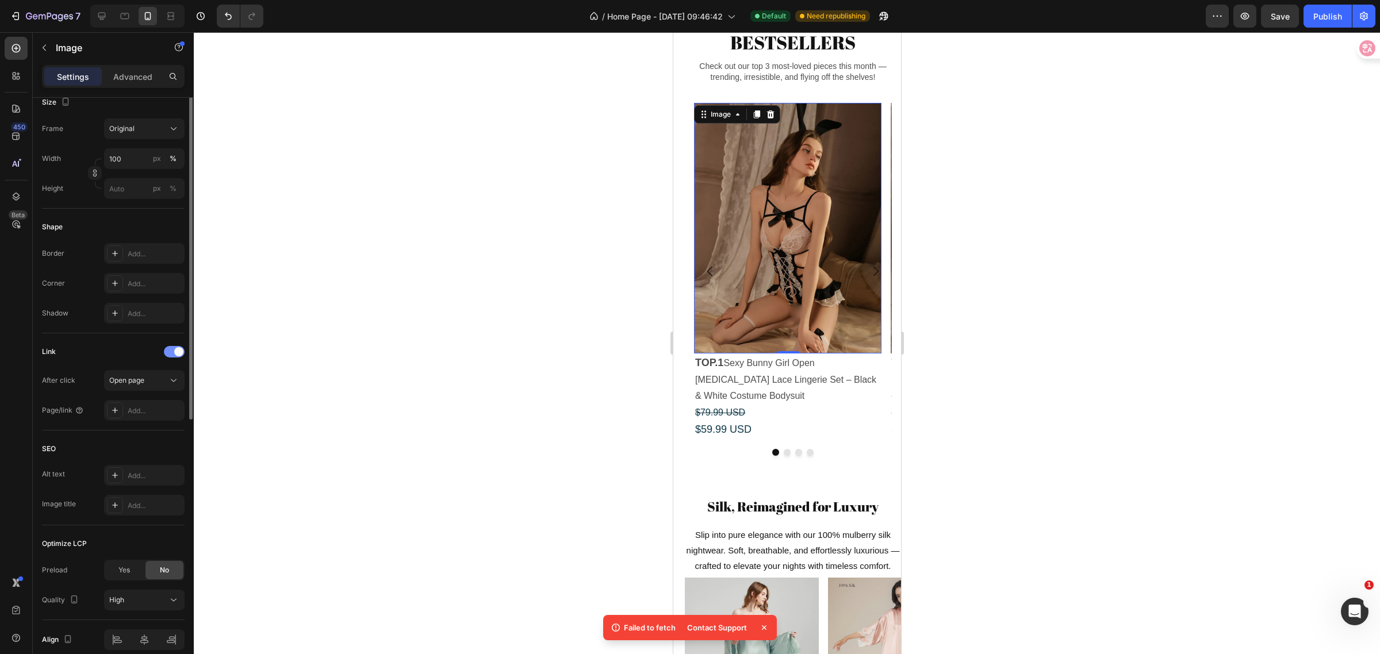
scroll to position [339, 0]
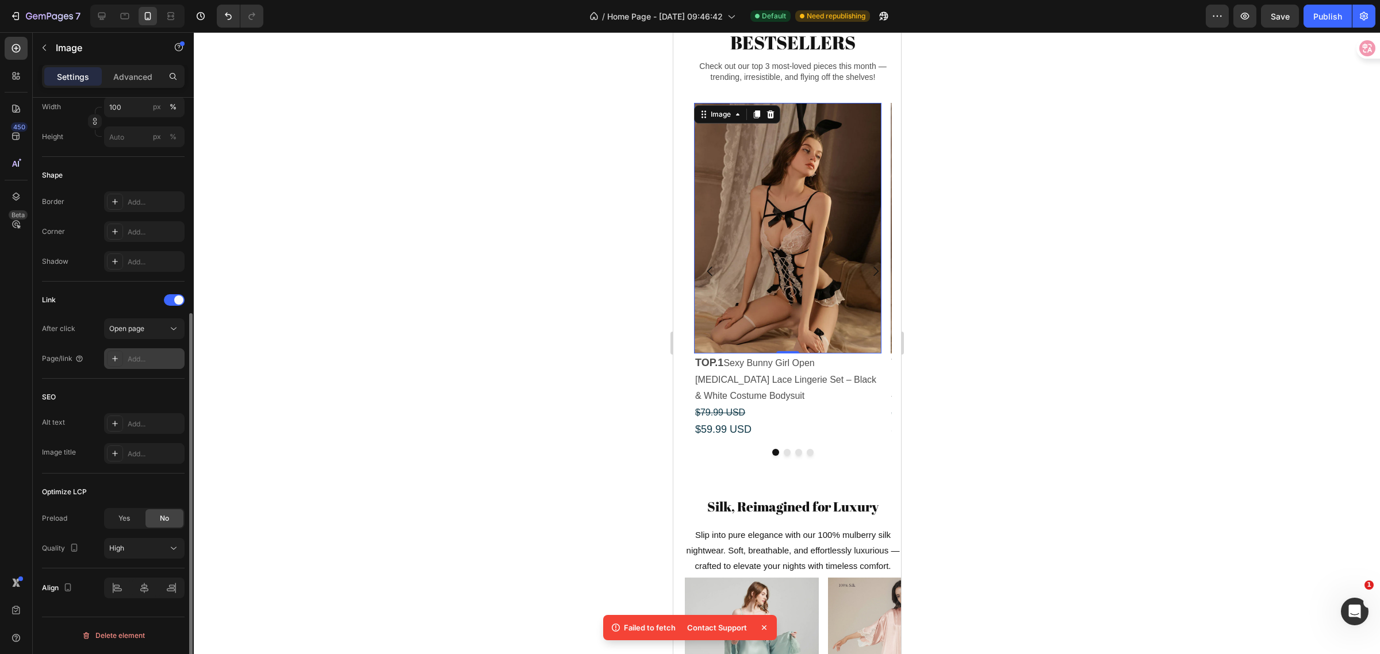
click at [155, 351] on div "Add..." at bounding box center [144, 358] width 81 height 21
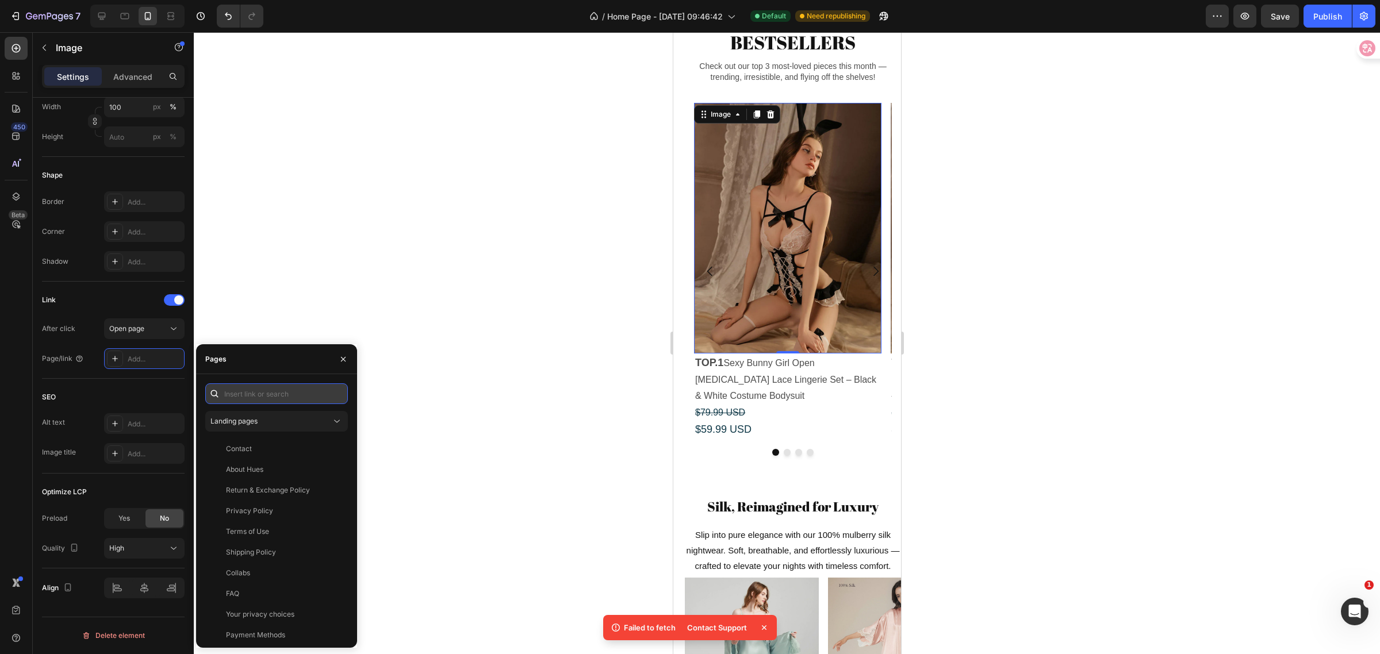
click at [262, 394] on input "text" at bounding box center [276, 394] width 143 height 21
paste input "[URL][DOMAIN_NAME]"
type input "[URL][DOMAIN_NAME]"
click at [275, 422] on div "[URL][DOMAIN_NAME]" at bounding box center [263, 421] width 74 height 10
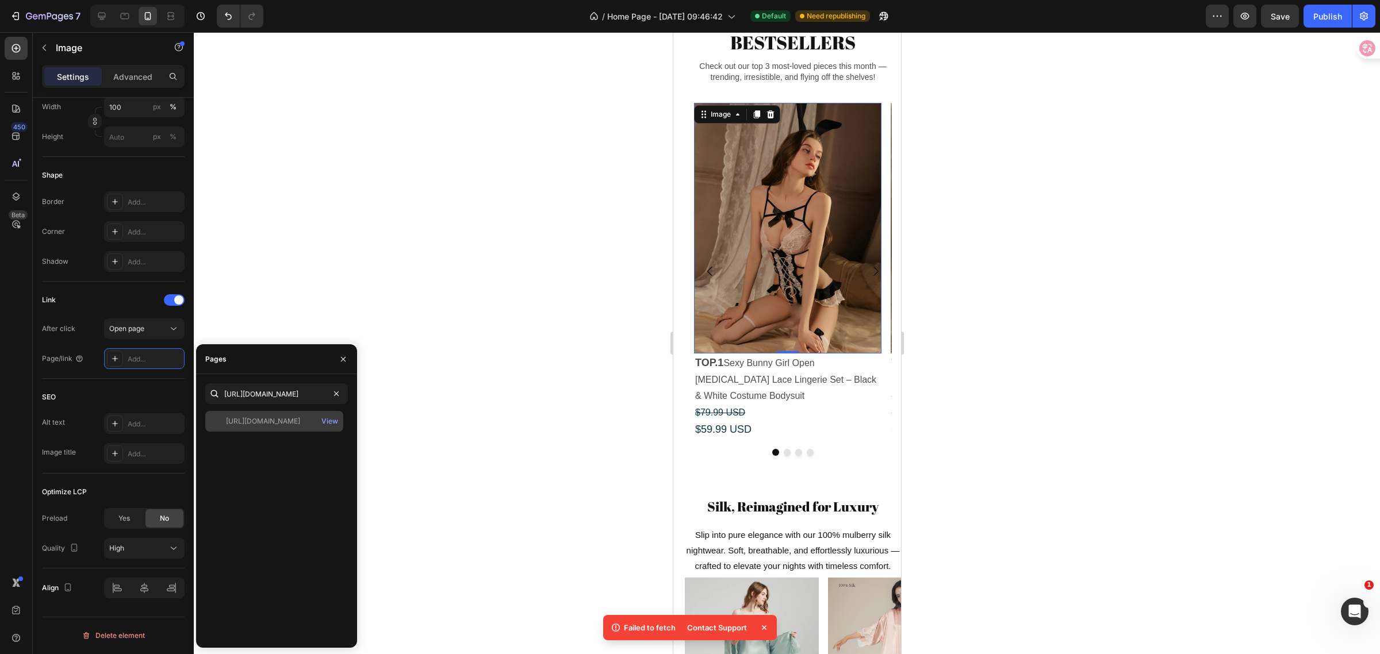
scroll to position [0, 0]
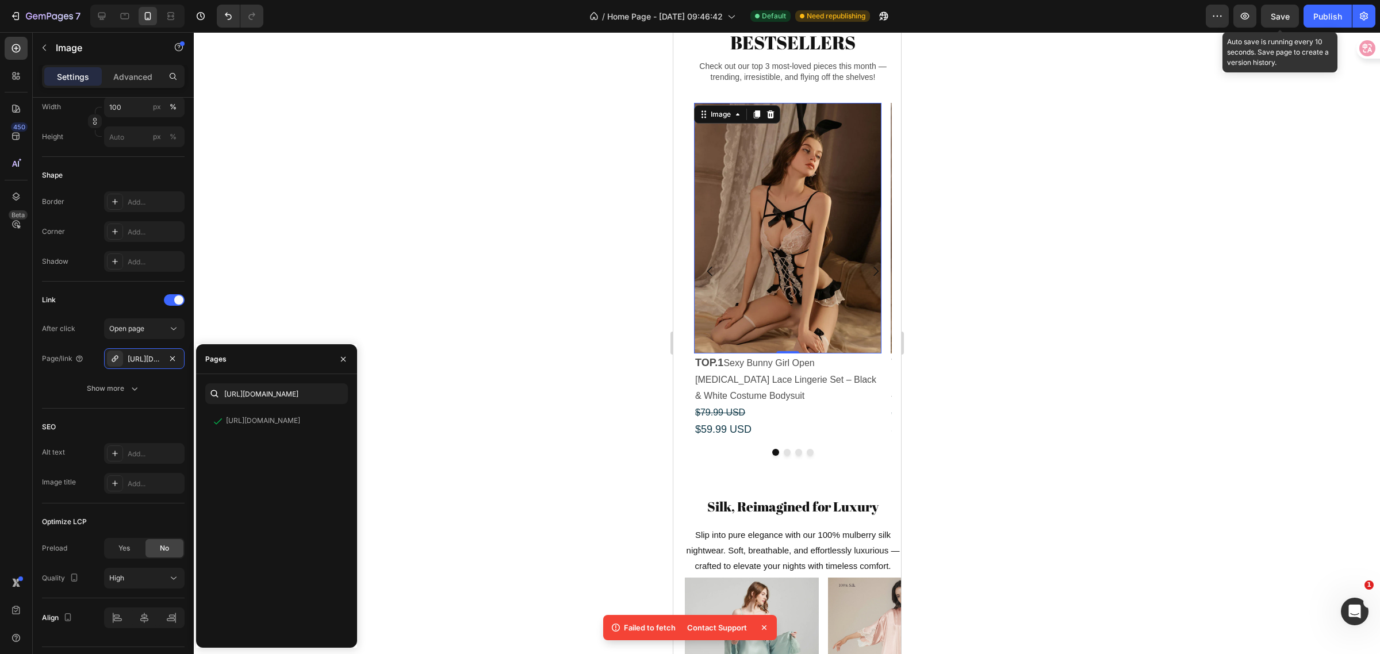
drag, startPoint x: 1289, startPoint y: 20, endPoint x: 1278, endPoint y: 22, distance: 10.5
click at [1289, 20] on span "Save" at bounding box center [1280, 17] width 19 height 10
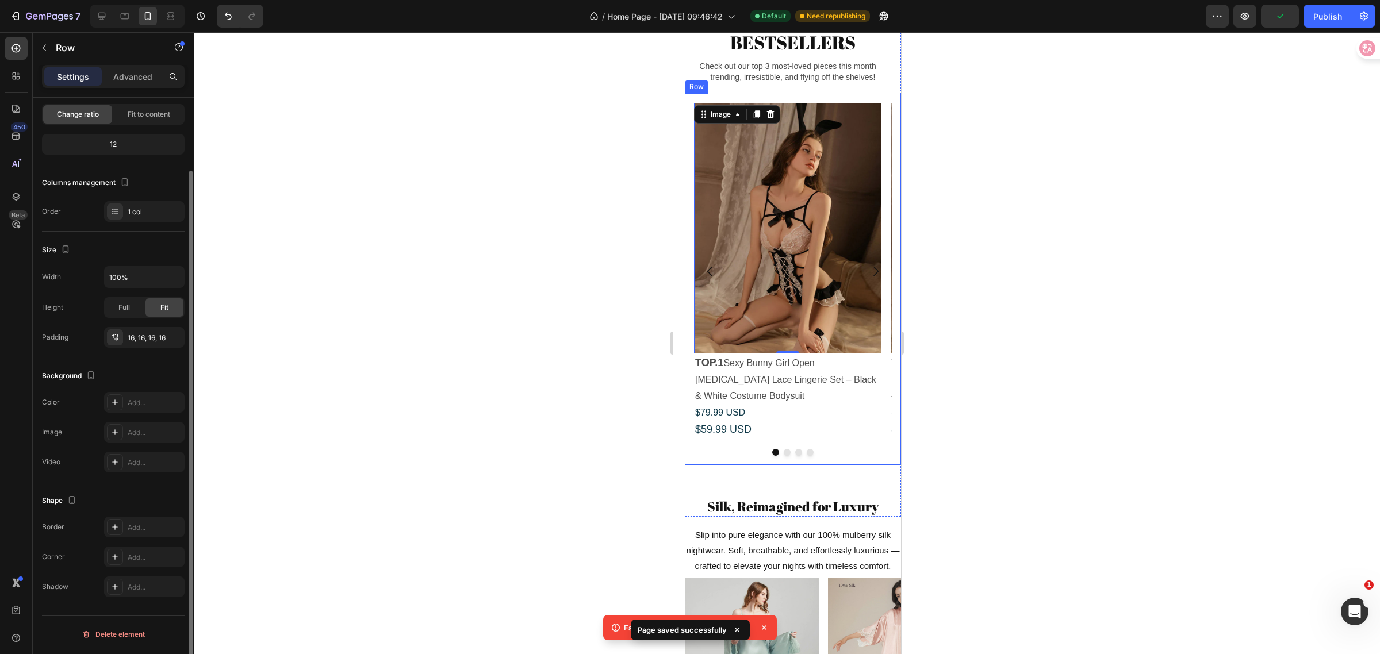
click at [754, 116] on div "Image 0 TOP.1 Sexy Bunny Girl Open [MEDICAL_DATA] Lace Lingerie Set – Black & W…" at bounding box center [792, 279] width 216 height 371
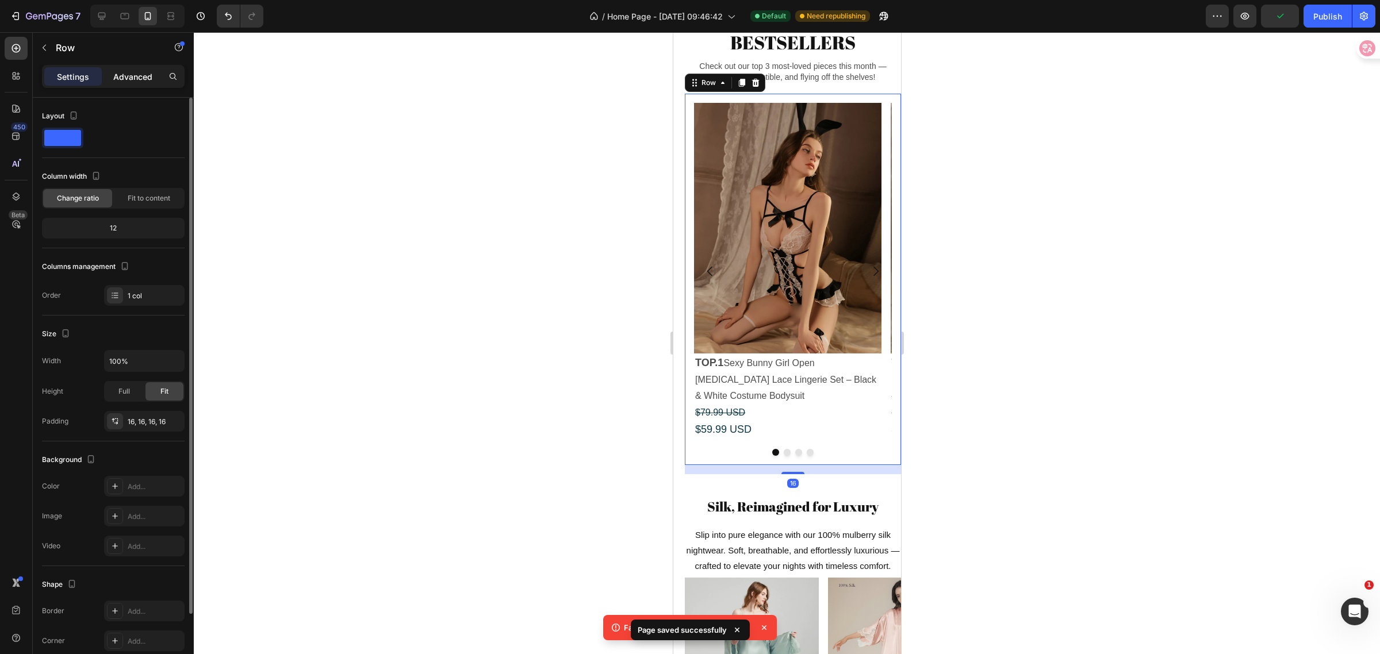
click at [135, 82] on div "Advanced" at bounding box center [133, 76] width 58 height 18
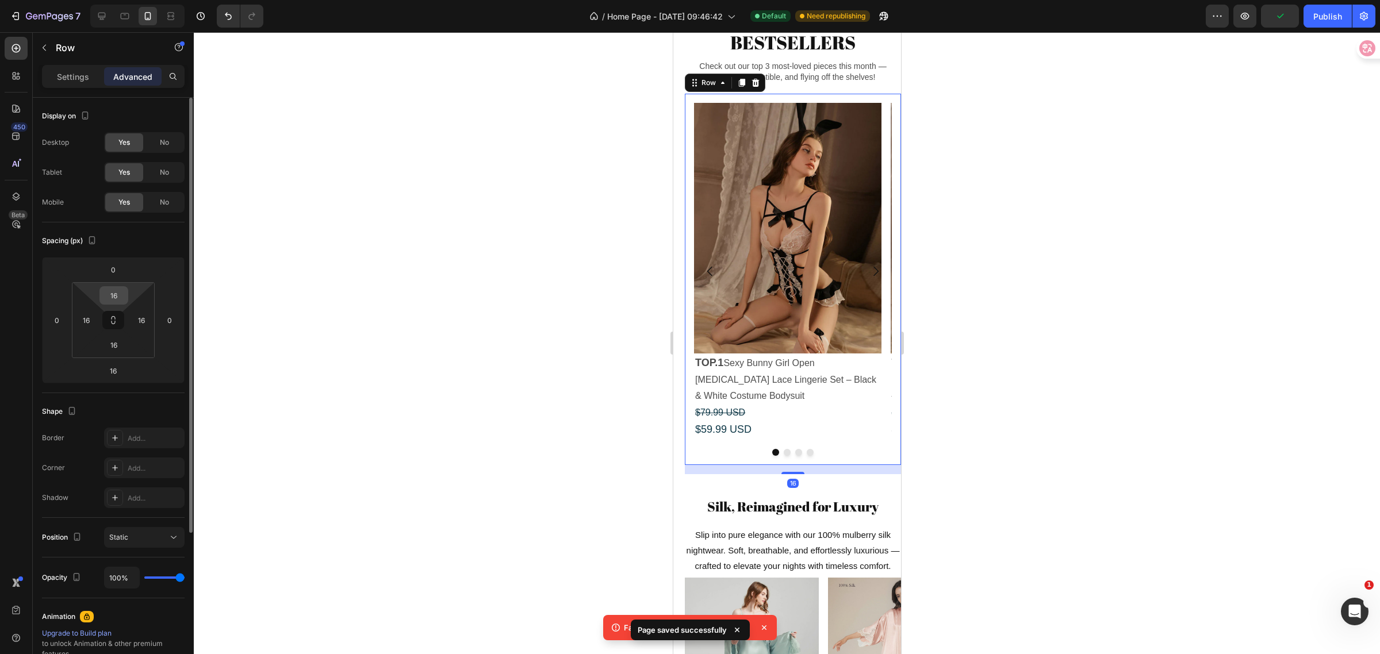
click at [112, 300] on input "16" at bounding box center [113, 295] width 23 height 17
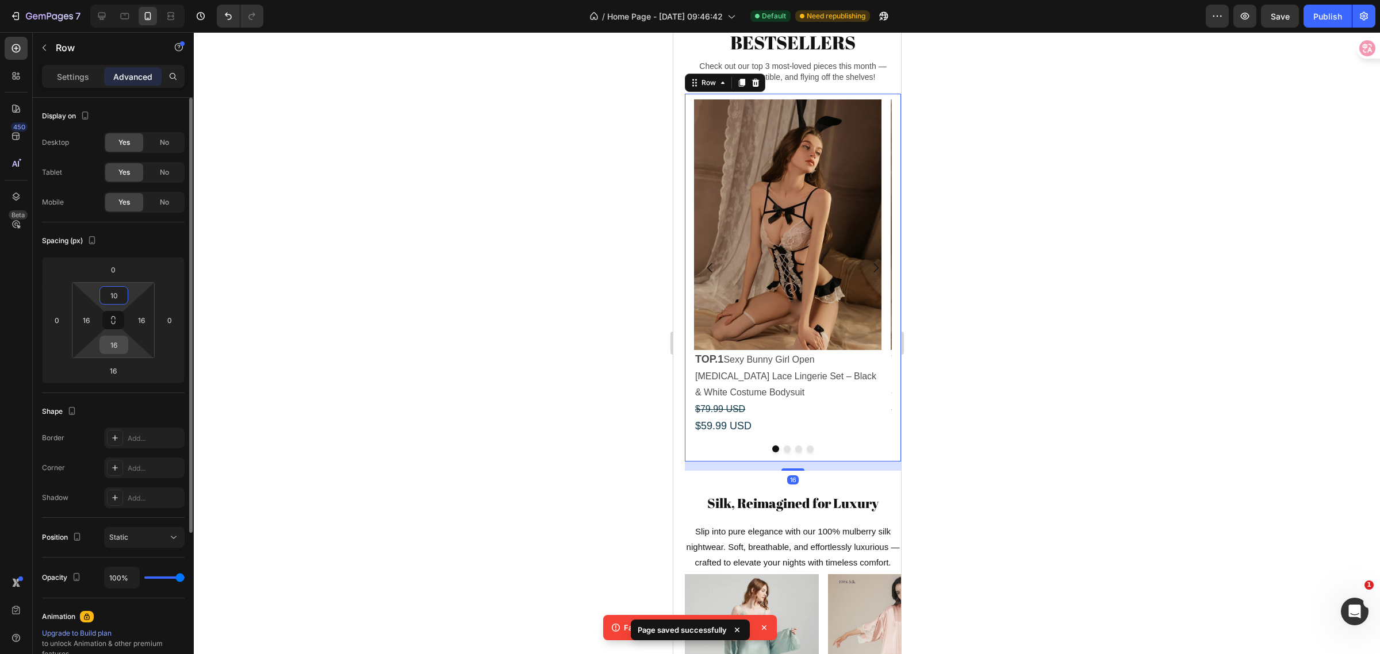
type input "10"
click at [113, 341] on input "16" at bounding box center [113, 344] width 23 height 17
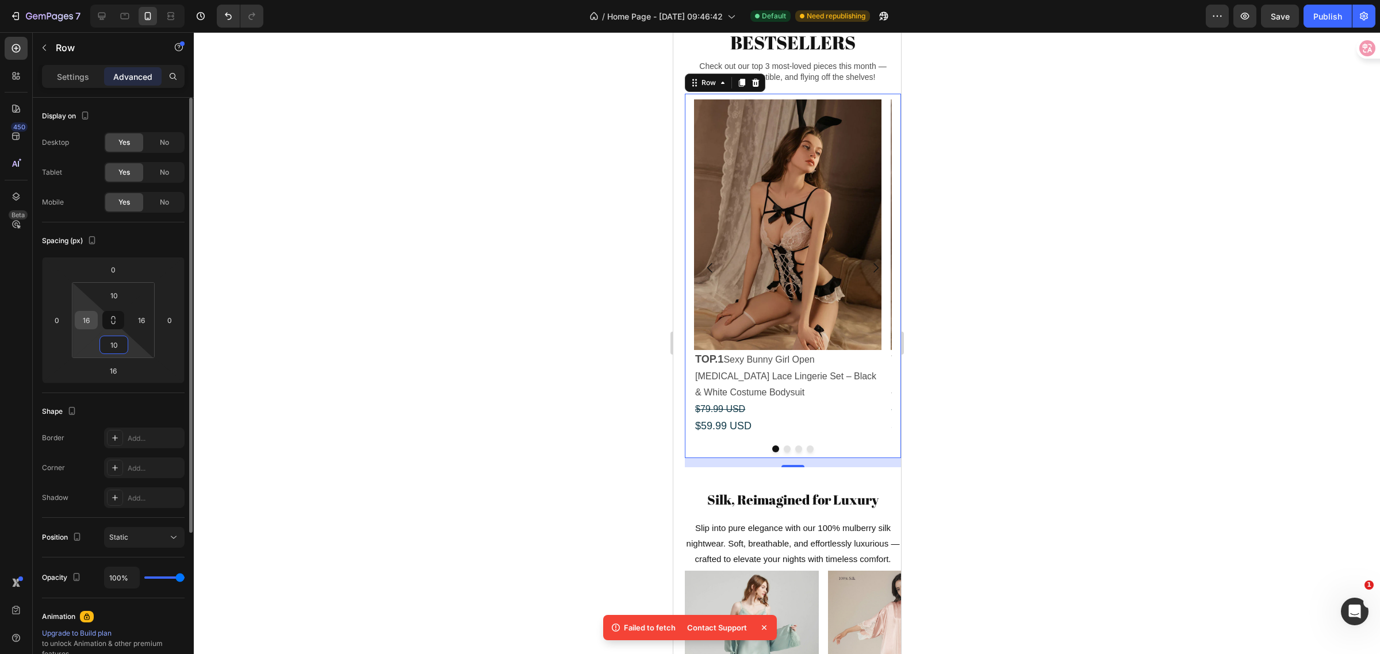
type input "10"
click at [89, 319] on input "16" at bounding box center [86, 320] width 17 height 17
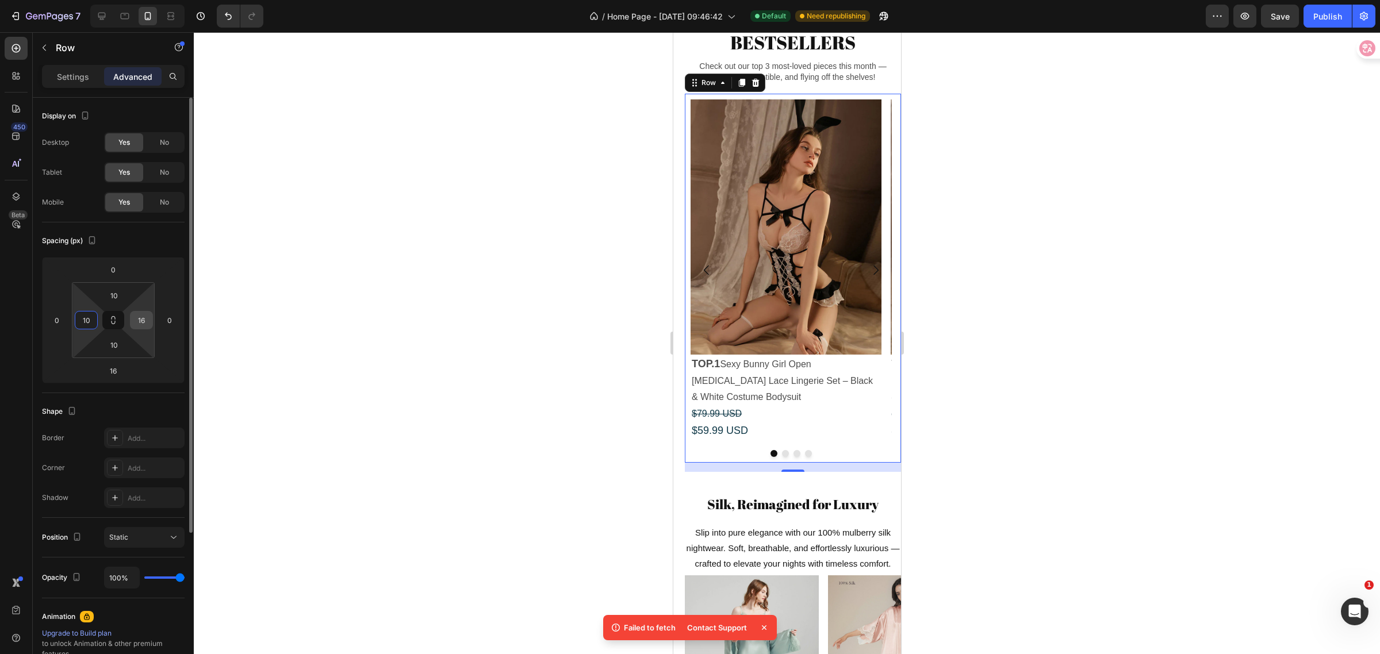
type input "10"
click at [138, 317] on input "16" at bounding box center [141, 320] width 17 height 17
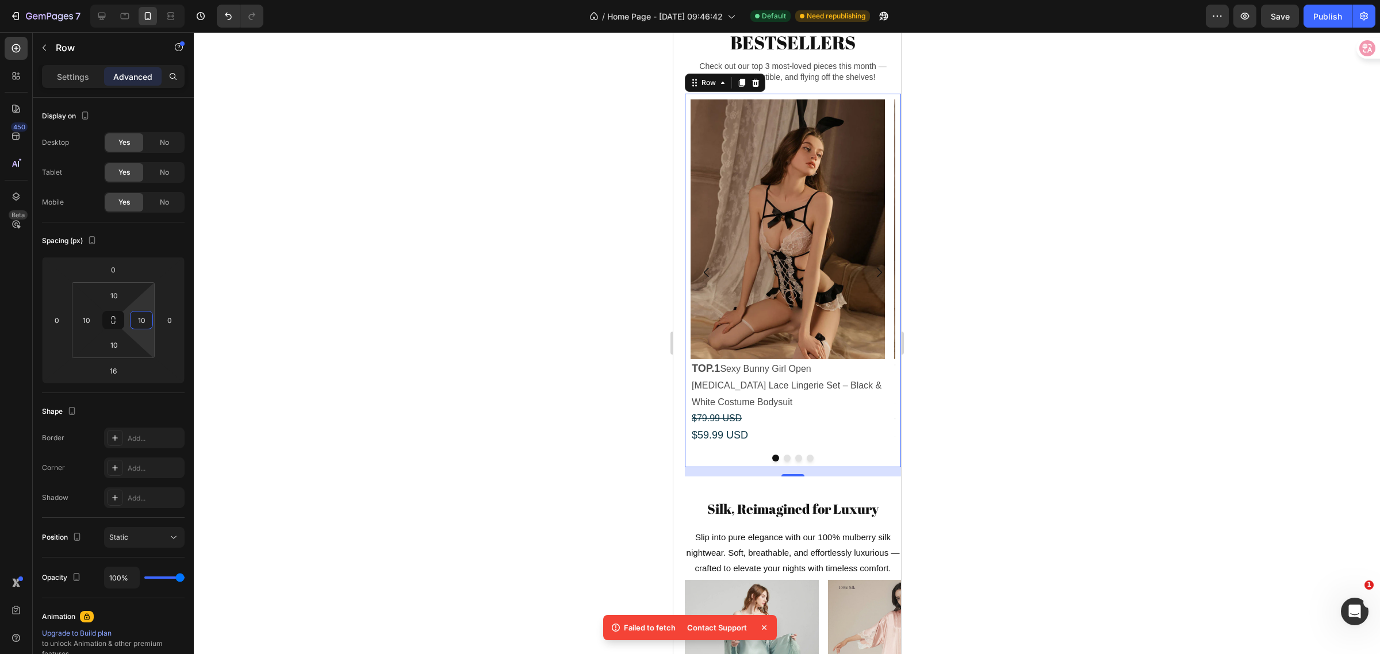
type input "10"
click at [984, 358] on div at bounding box center [787, 343] width 1186 height 622
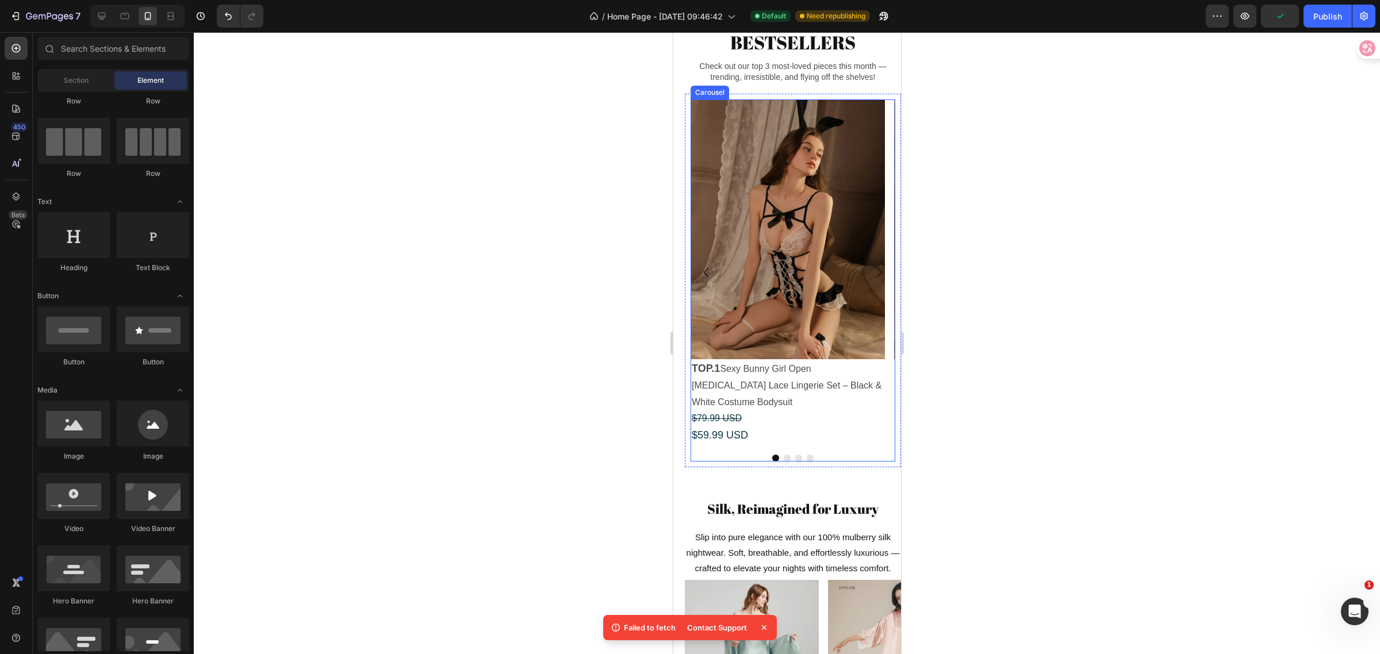
click at [876, 278] on icon "Carousel Next Arrow" at bounding box center [878, 273] width 5 height 10
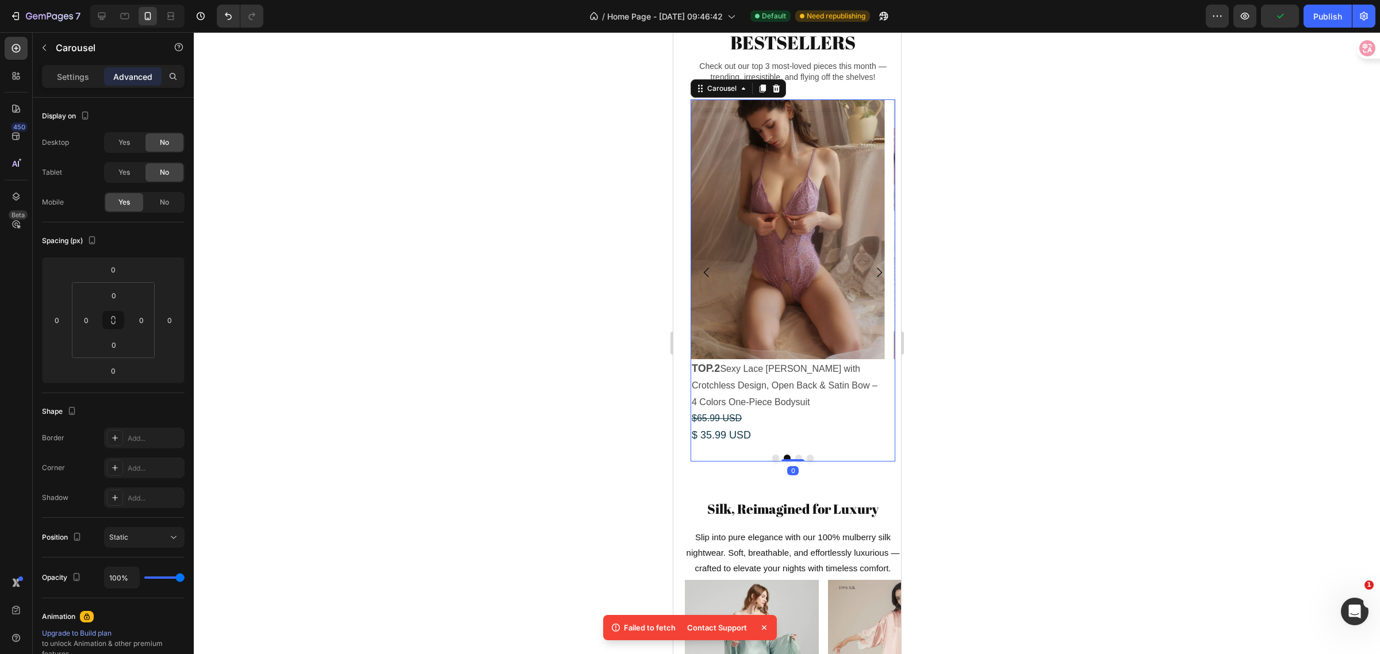
click at [876, 278] on icon "Carousel Next Arrow" at bounding box center [878, 273] width 5 height 10
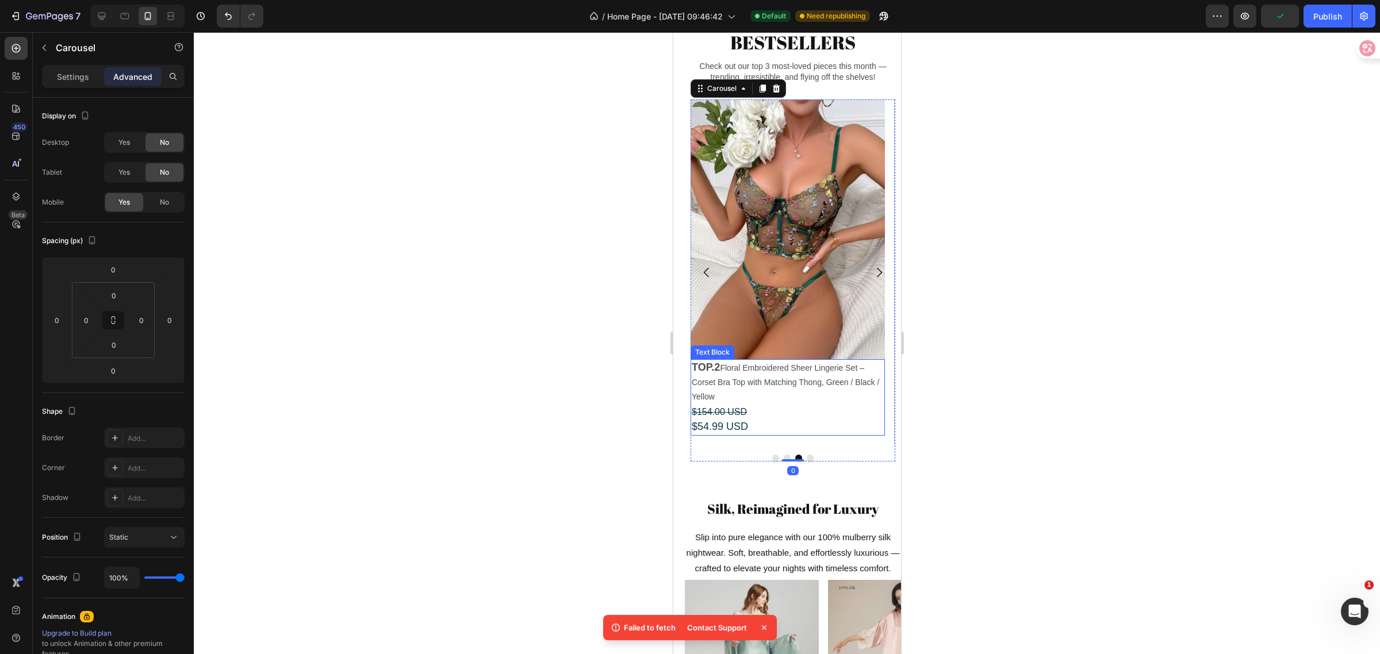
click at [790, 403] on p "TOP.2 Floral Embroidered Sheer Lingerie Set – Corset Bra Top with Matching Thon…" at bounding box center [787, 398] width 192 height 74
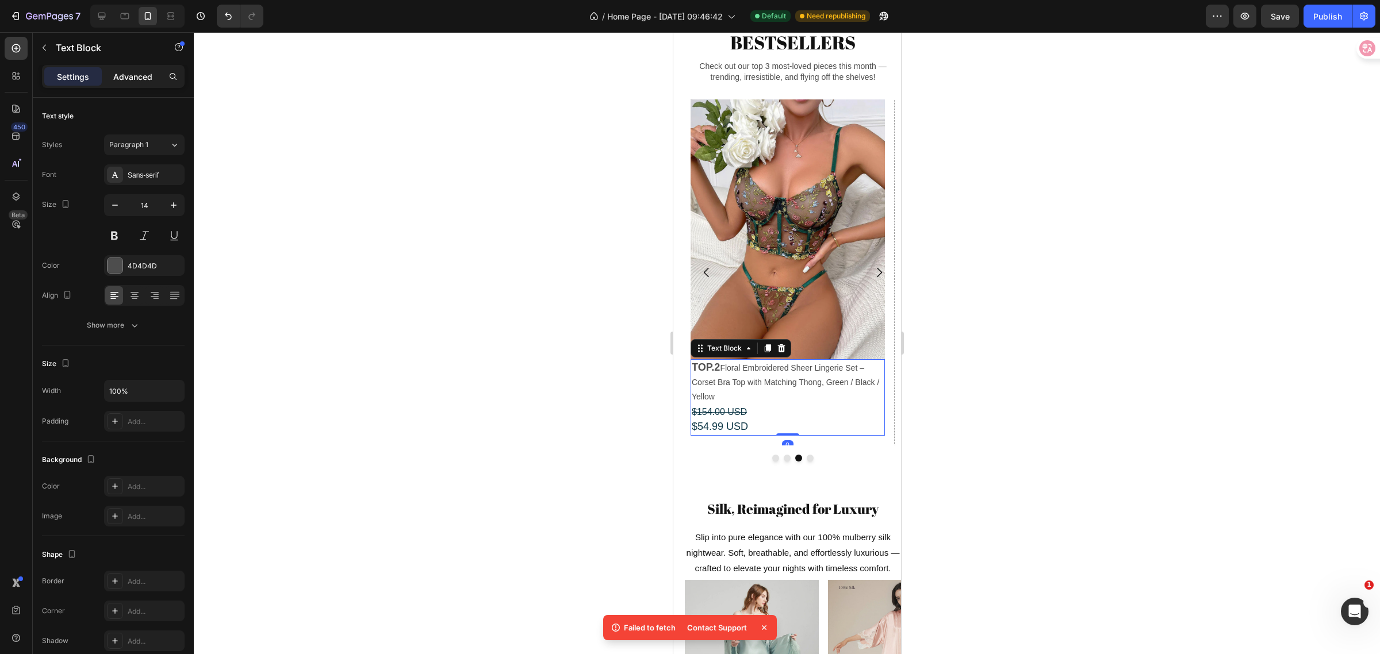
click at [127, 76] on p "Advanced" at bounding box center [132, 77] width 39 height 12
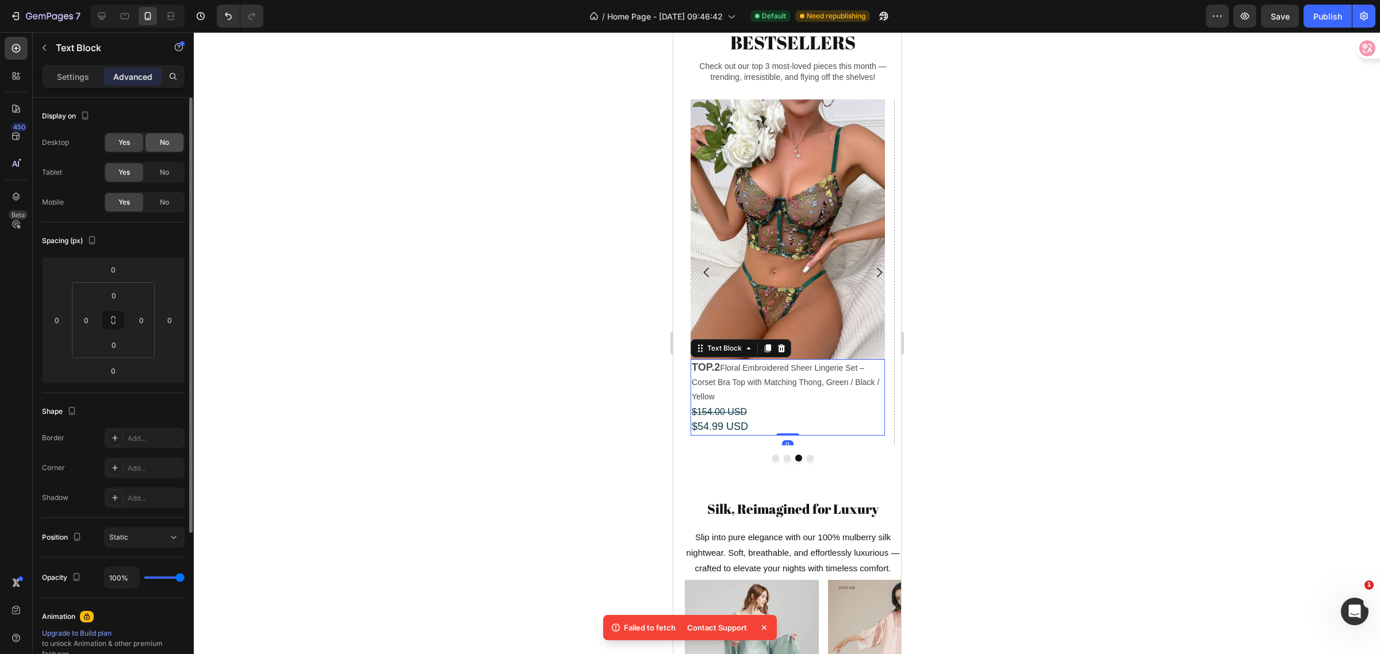
click at [164, 141] on span "No" at bounding box center [164, 142] width 9 height 10
click at [171, 177] on div "No" at bounding box center [164, 172] width 38 height 18
click at [752, 214] on img at bounding box center [787, 229] width 194 height 260
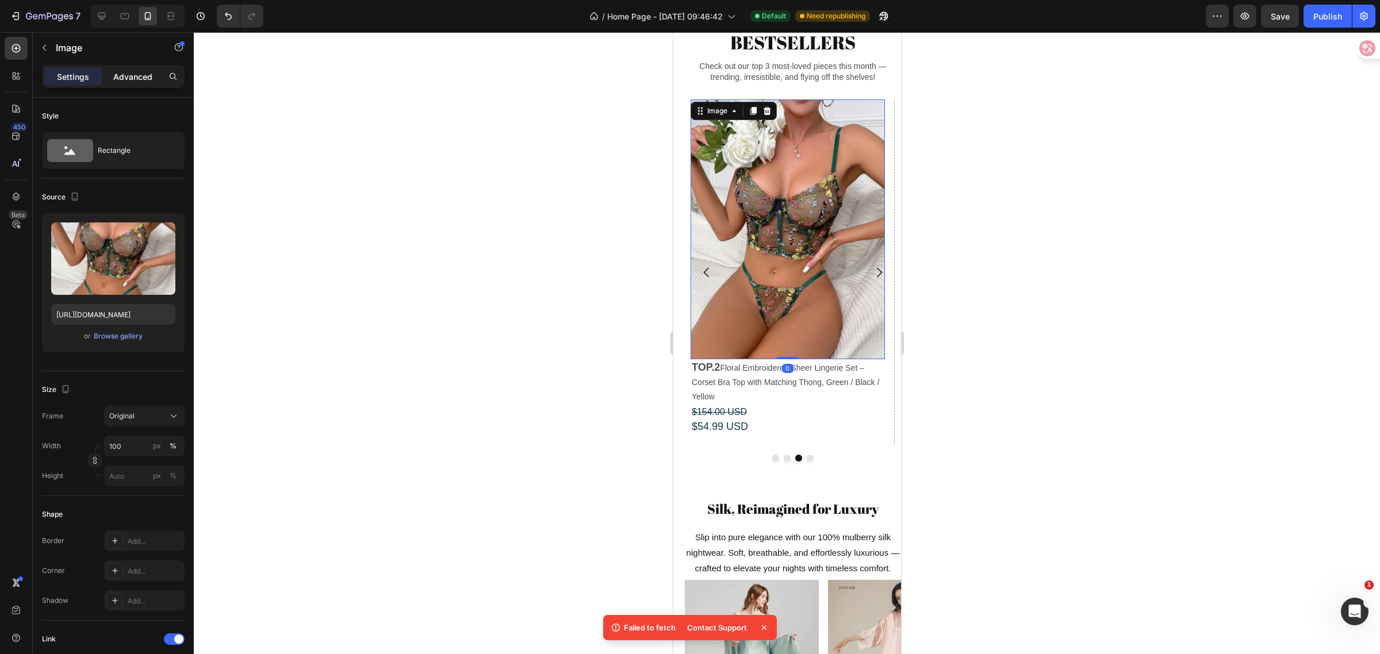
click at [137, 81] on p "Advanced" at bounding box center [132, 77] width 39 height 12
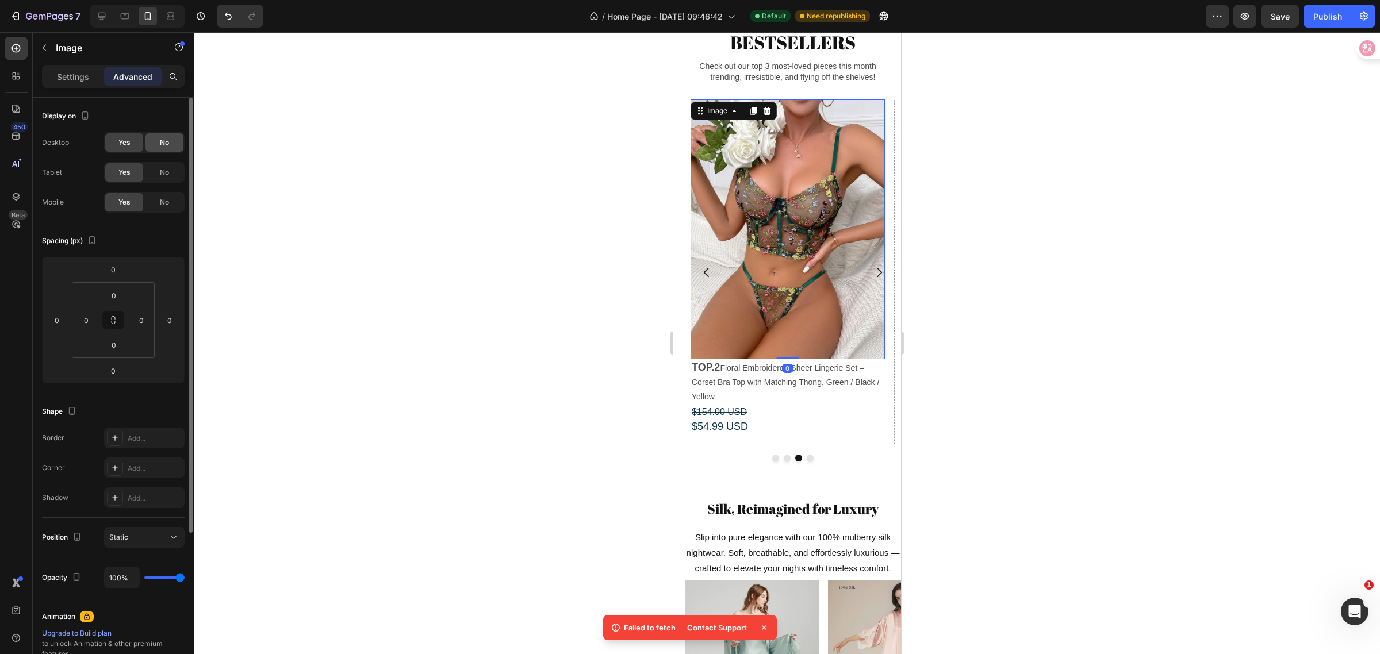
click at [164, 150] on div "No" at bounding box center [164, 142] width 38 height 18
click at [167, 177] on span "No" at bounding box center [164, 172] width 9 height 10
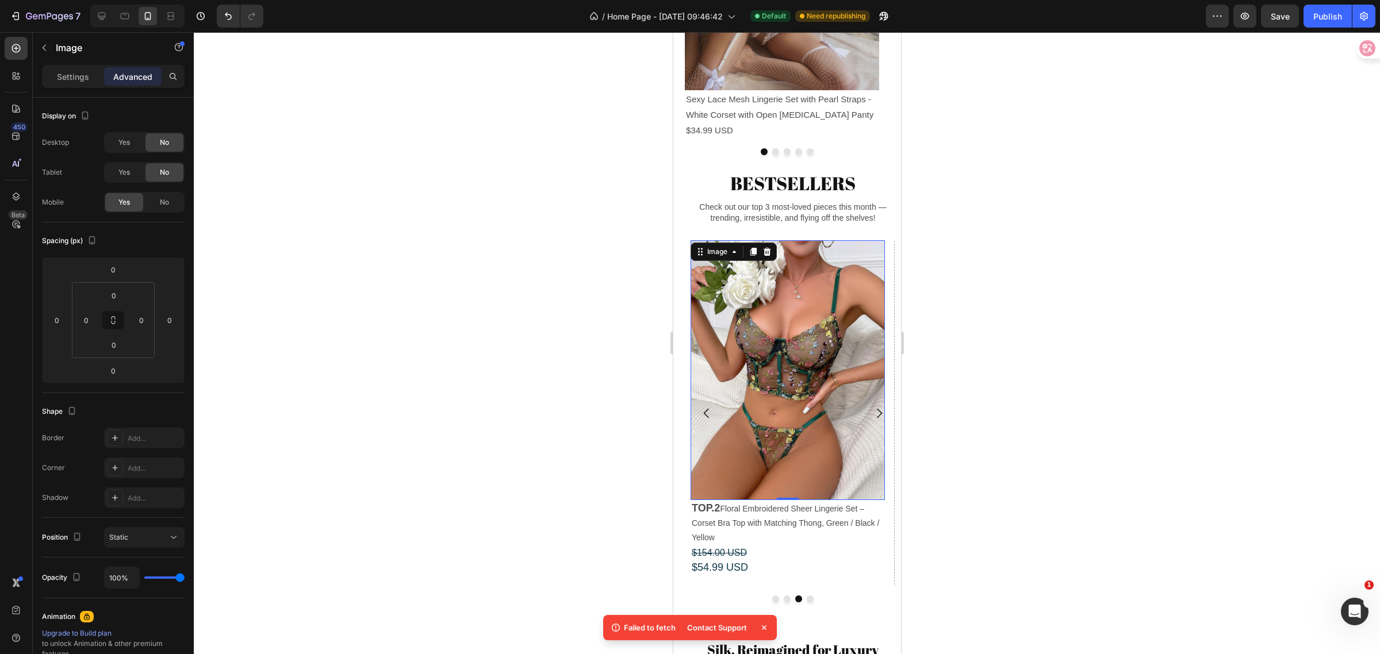
scroll to position [884, 0]
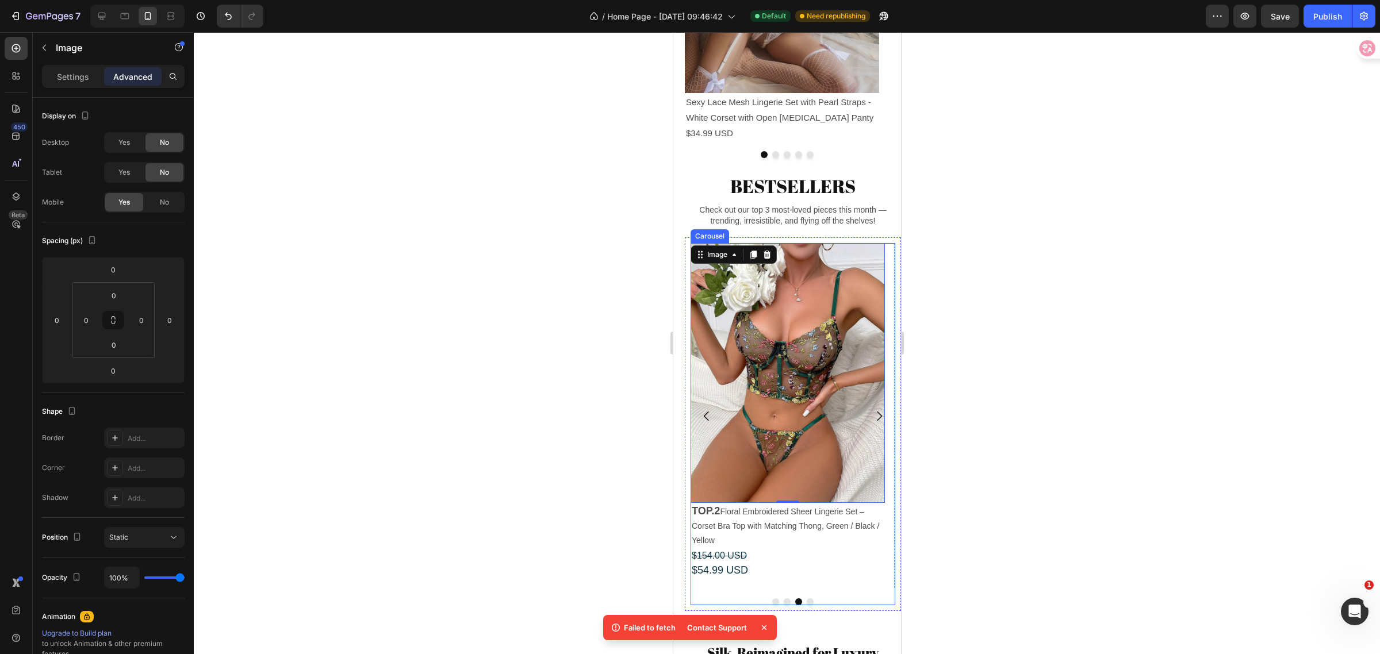
click at [707, 423] on icon "Carousel Back Arrow" at bounding box center [706, 416] width 14 height 14
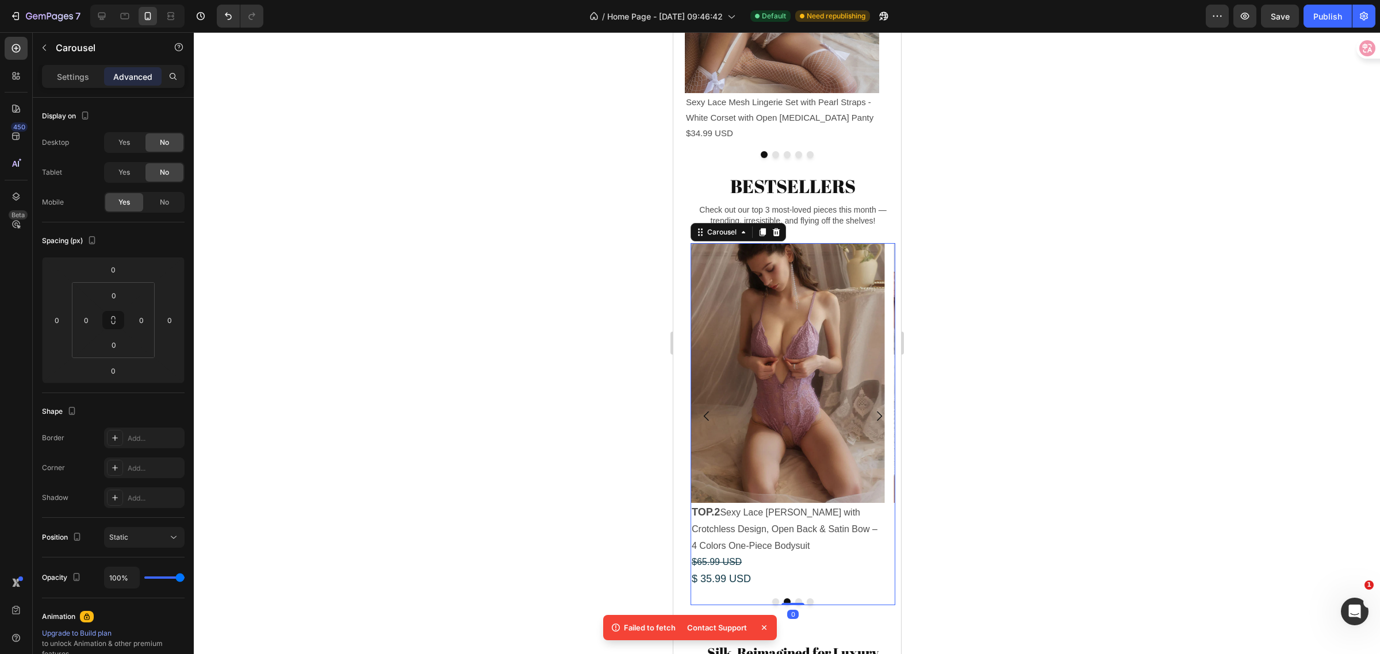
click at [707, 423] on icon "Carousel Back Arrow" at bounding box center [706, 416] width 14 height 14
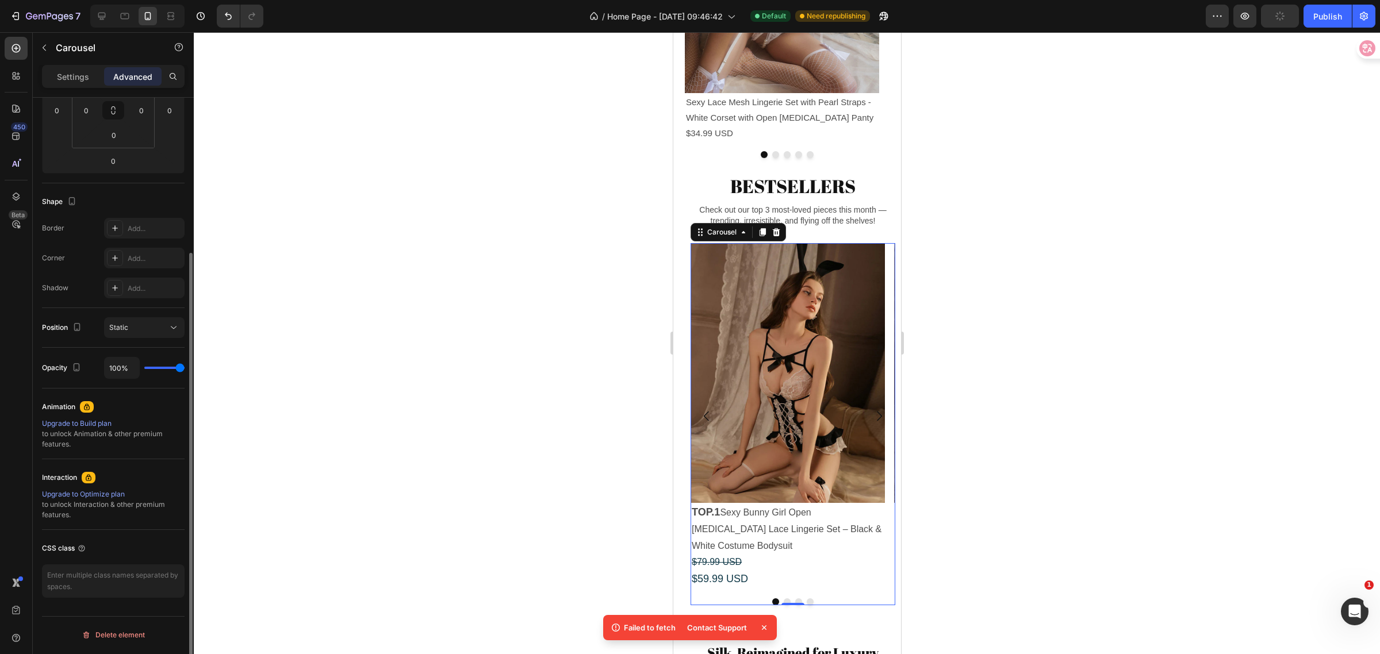
scroll to position [0, 0]
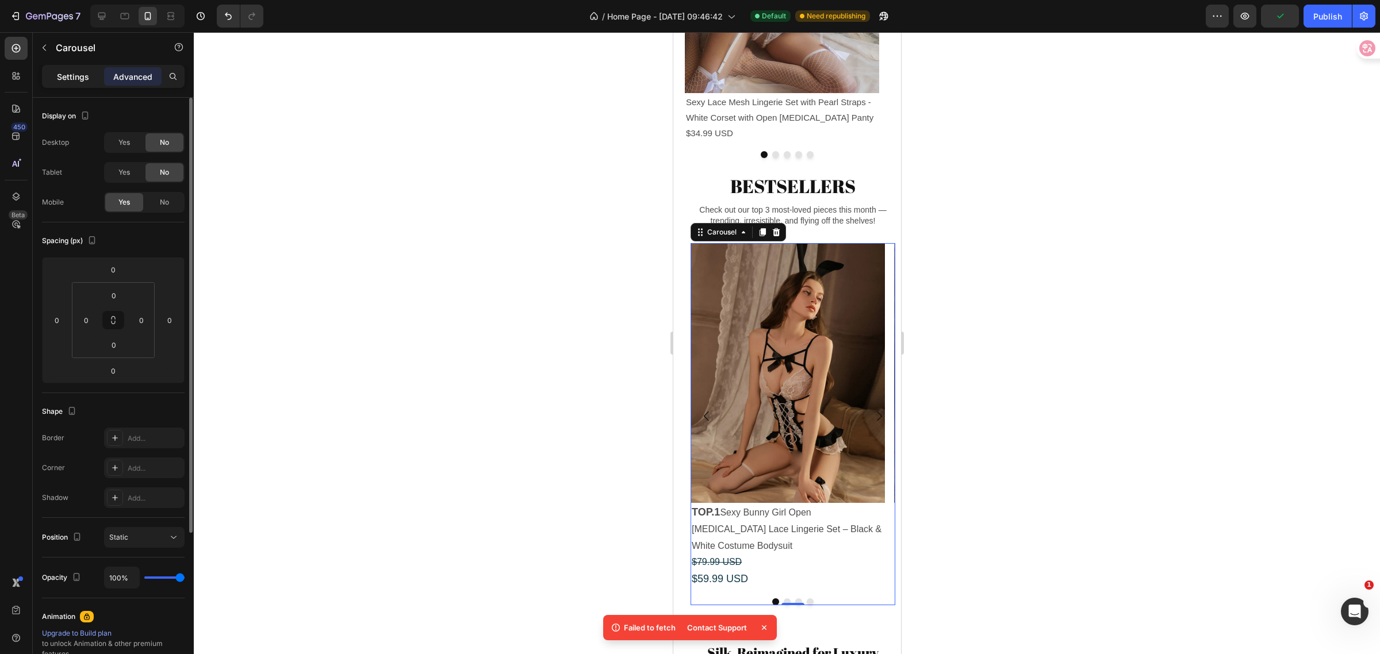
click at [59, 78] on p "Settings" at bounding box center [73, 77] width 32 height 12
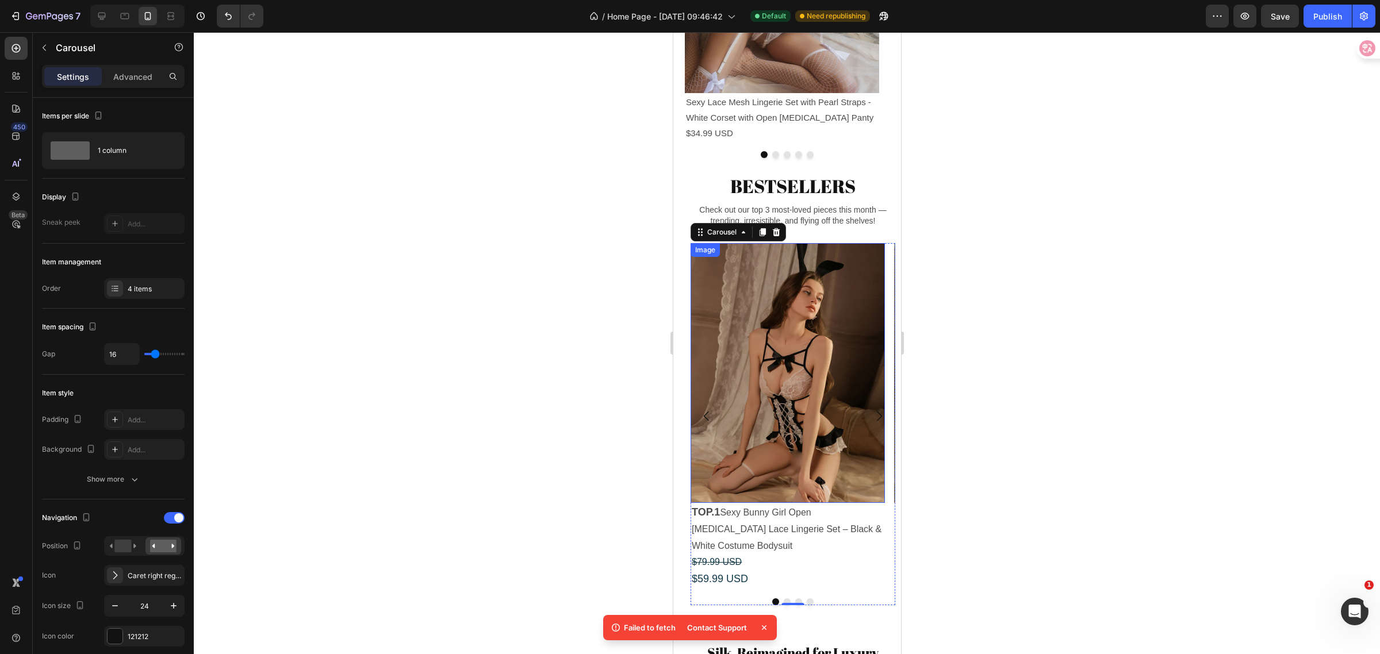
drag, startPoint x: 769, startPoint y: 354, endPoint x: 743, endPoint y: 354, distance: 25.9
click at [769, 354] on img at bounding box center [787, 373] width 194 height 260
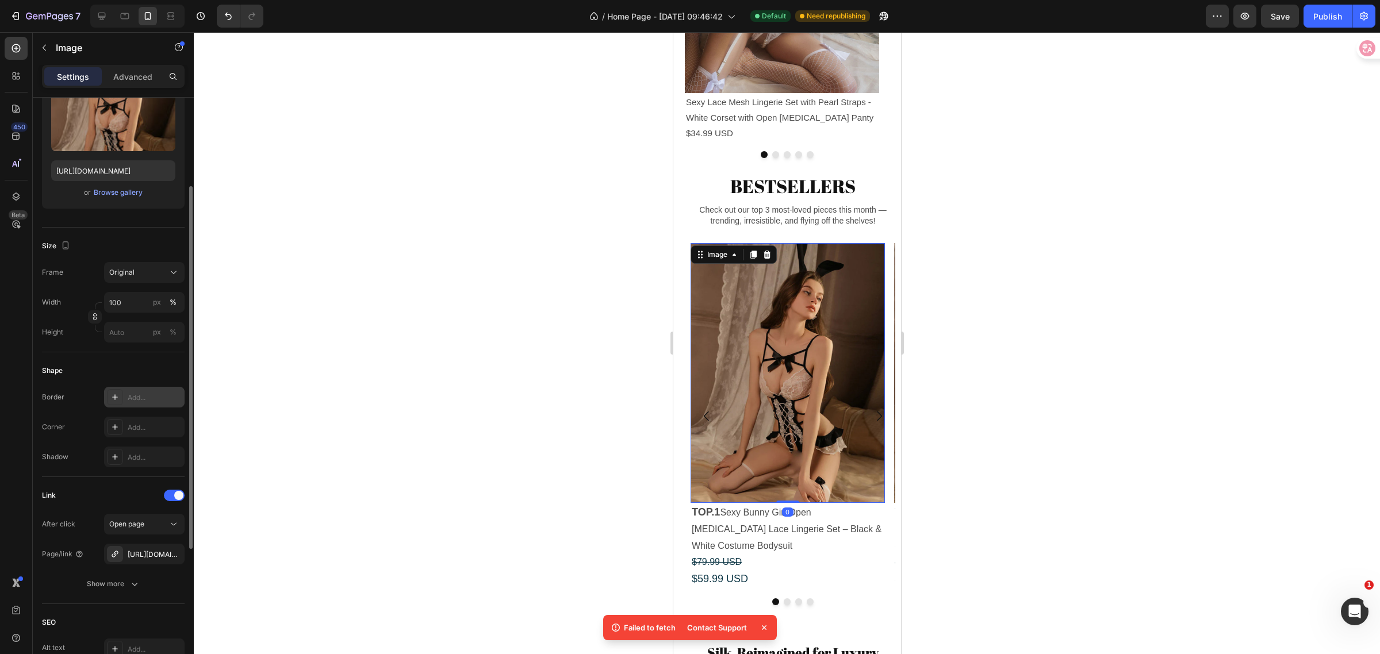
scroll to position [216, 0]
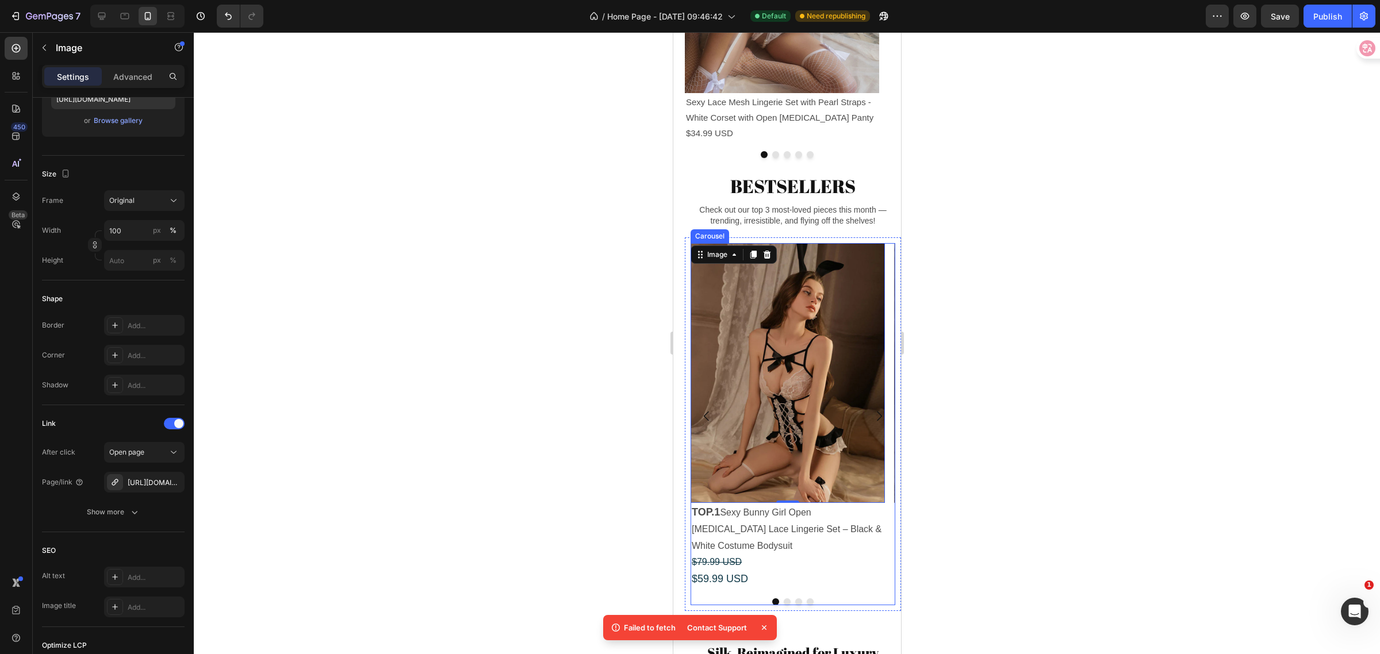
click at [872, 423] on icon "Carousel Next Arrow" at bounding box center [879, 416] width 14 height 14
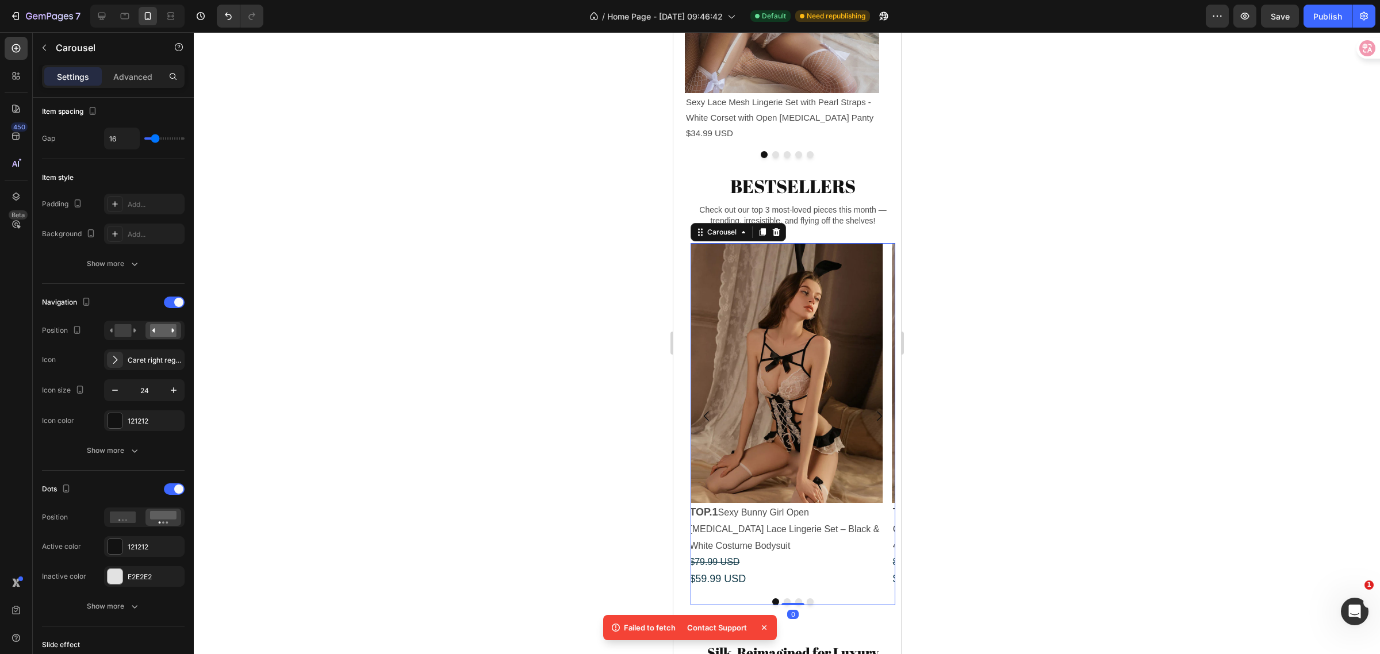
scroll to position [0, 0]
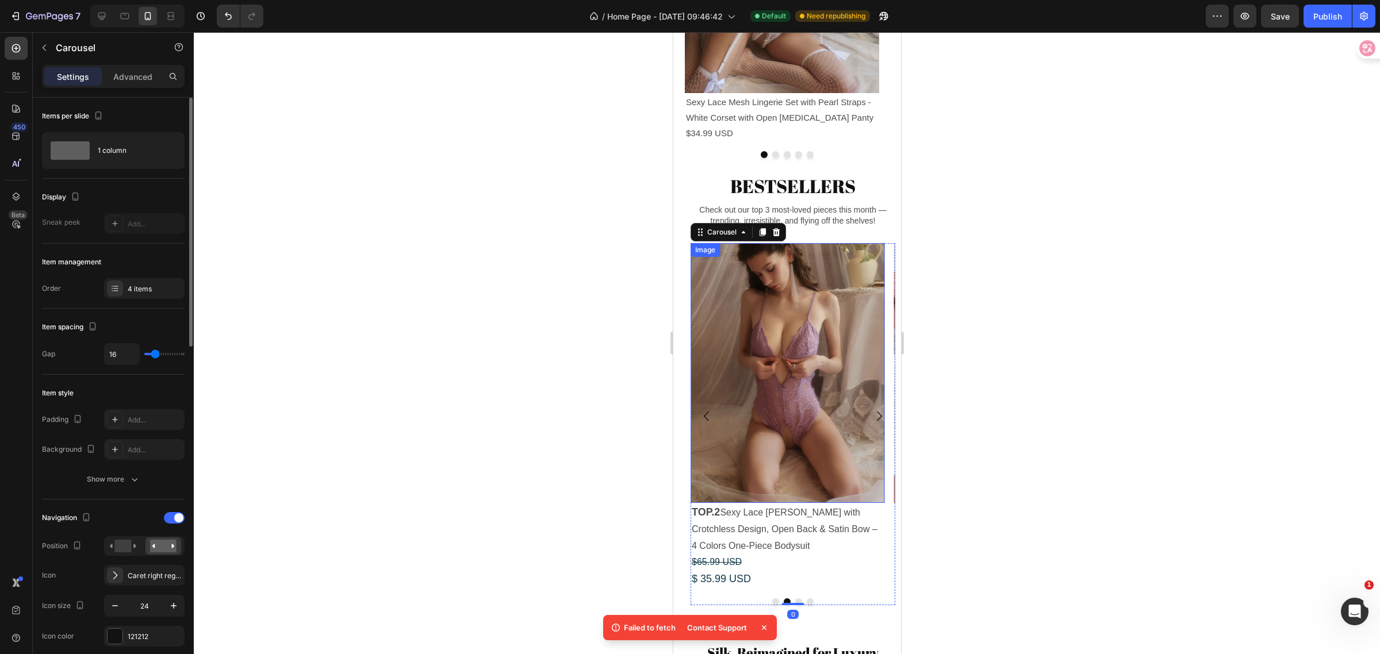
click at [810, 361] on img at bounding box center [787, 373] width 194 height 260
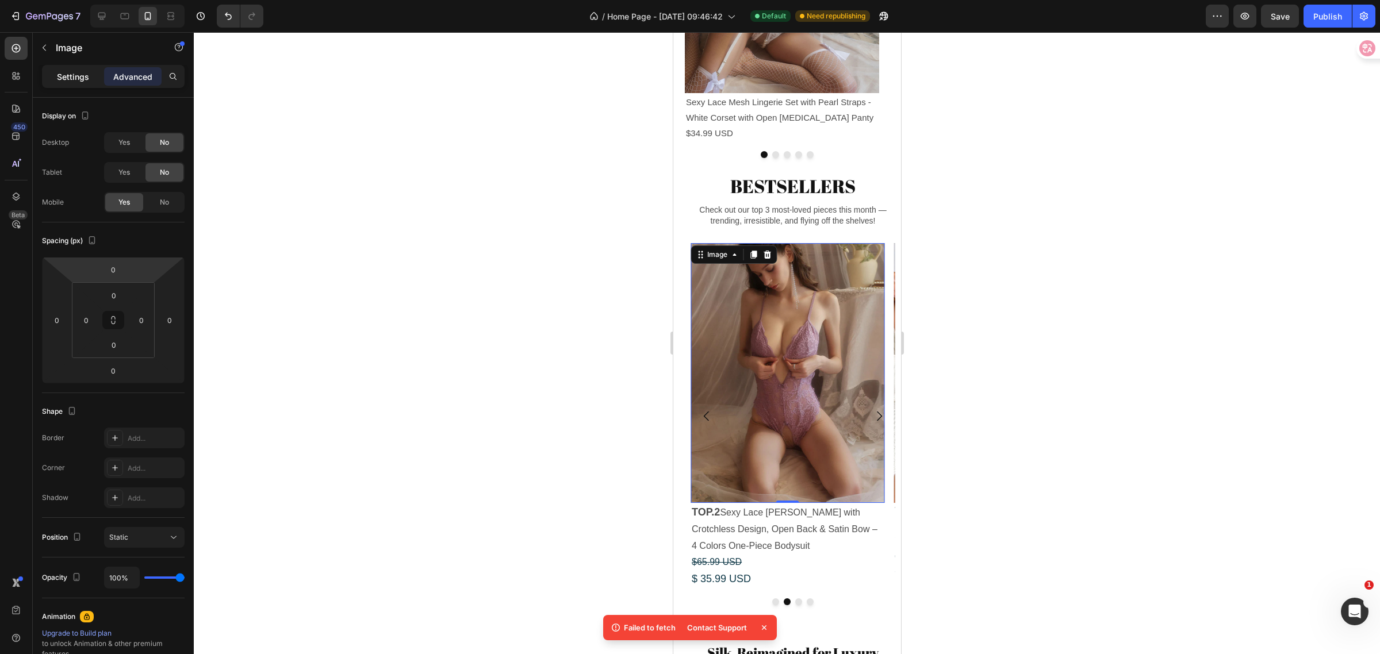
click at [64, 78] on p "Settings" at bounding box center [73, 77] width 32 height 12
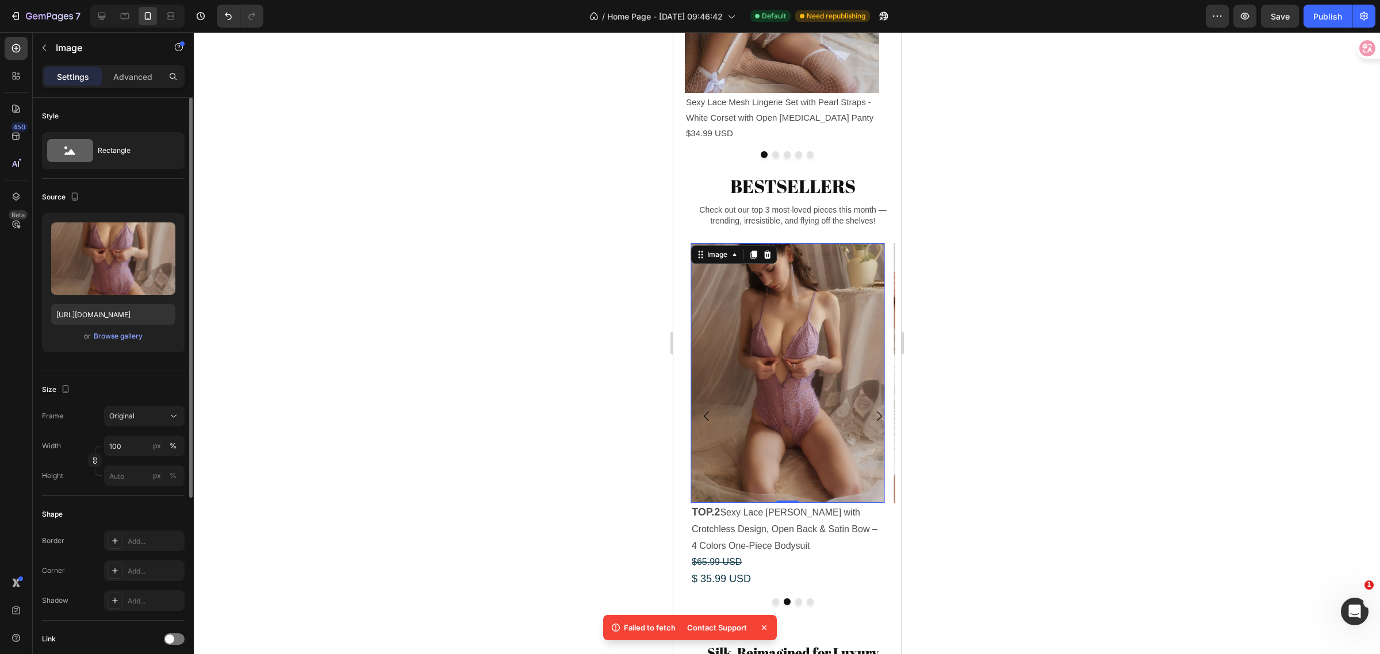
scroll to position [144, 0]
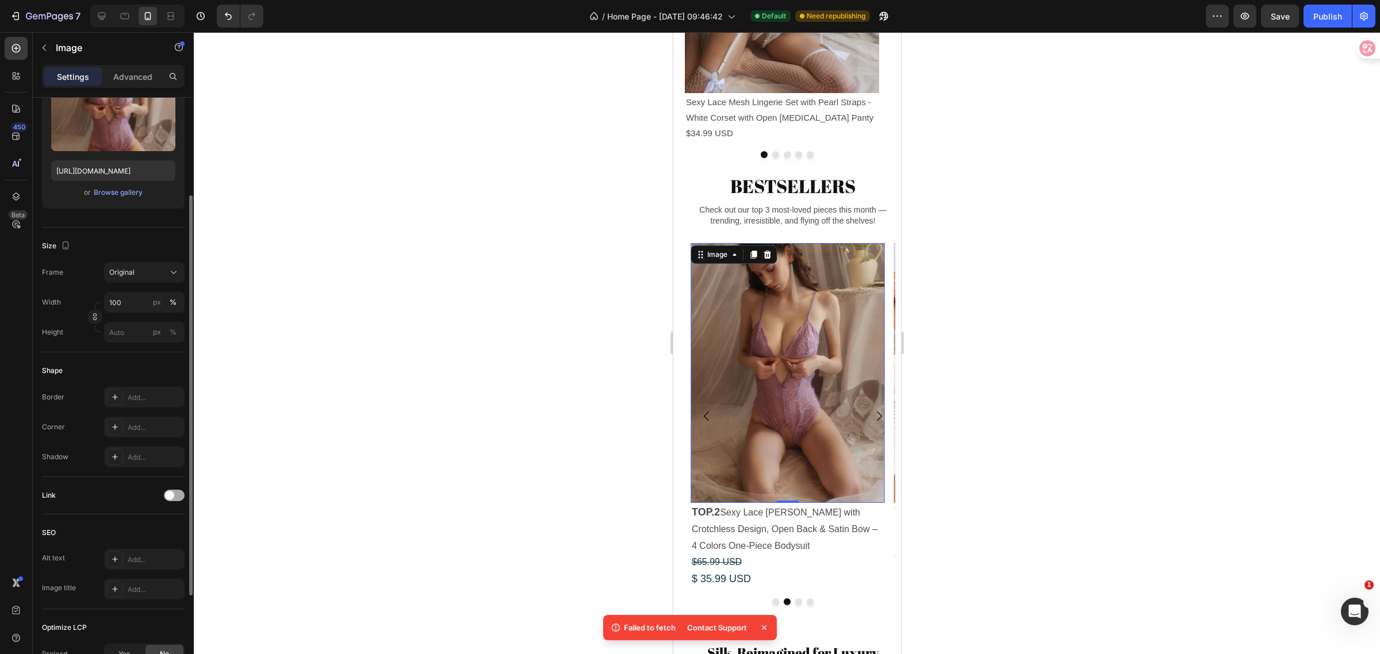
click at [177, 495] on div at bounding box center [174, 496] width 21 height 12
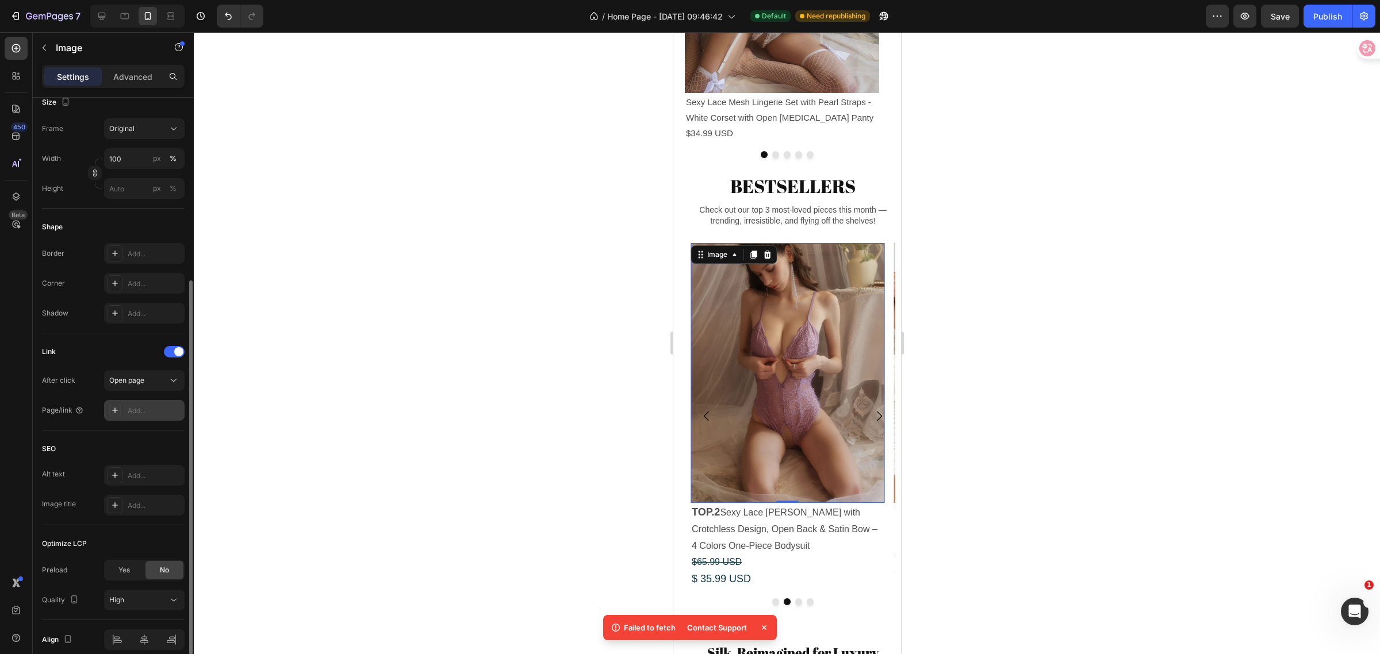
click at [150, 412] on div "Add..." at bounding box center [155, 411] width 54 height 10
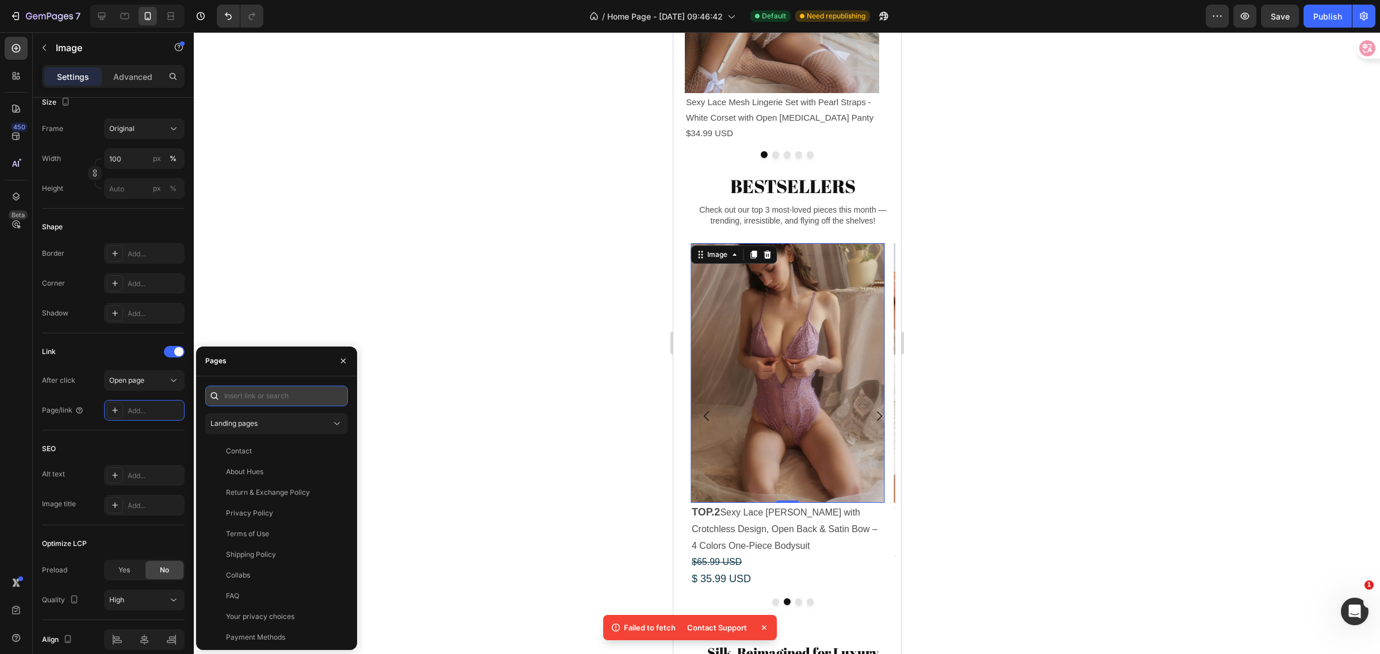
click at [253, 394] on input "text" at bounding box center [276, 396] width 143 height 21
paste input "[URL][DOMAIN_NAME]"
type input "[URL][DOMAIN_NAME]"
click at [305, 430] on div "[URL][DOMAIN_NAME] View" at bounding box center [274, 423] width 138 height 21
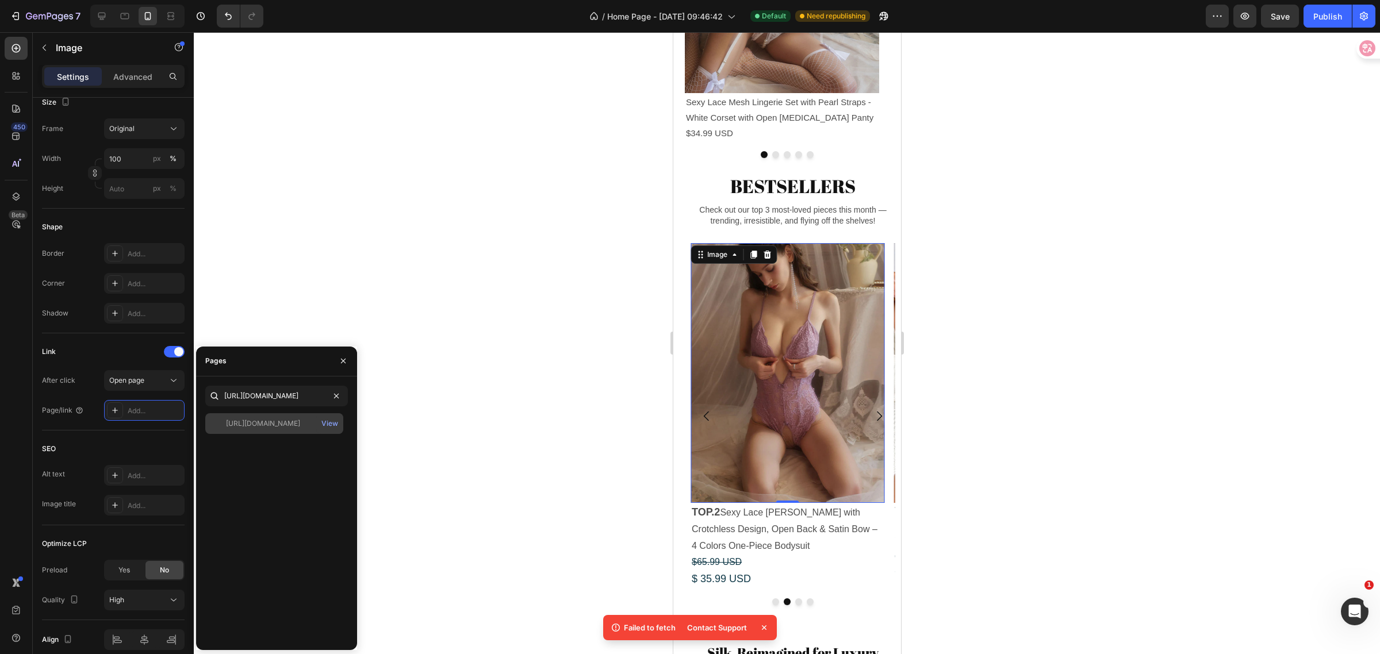
scroll to position [0, 0]
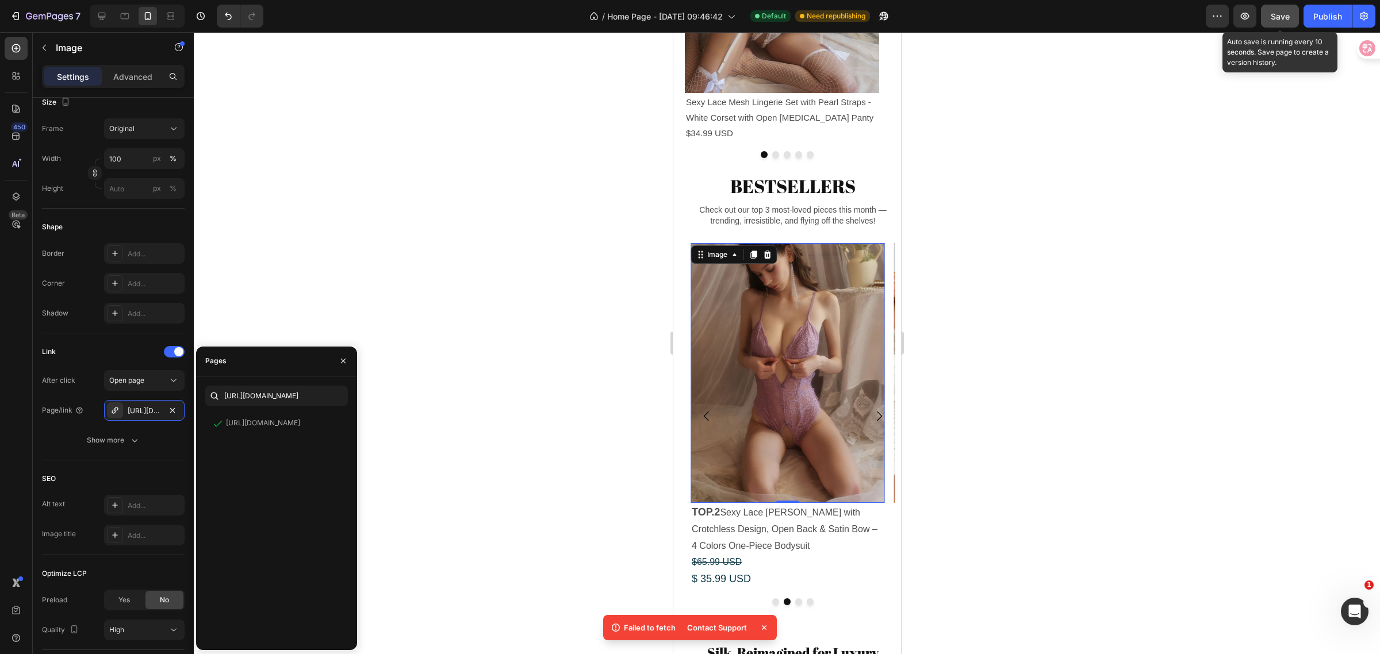
click at [1278, 14] on span "Save" at bounding box center [1280, 17] width 19 height 10
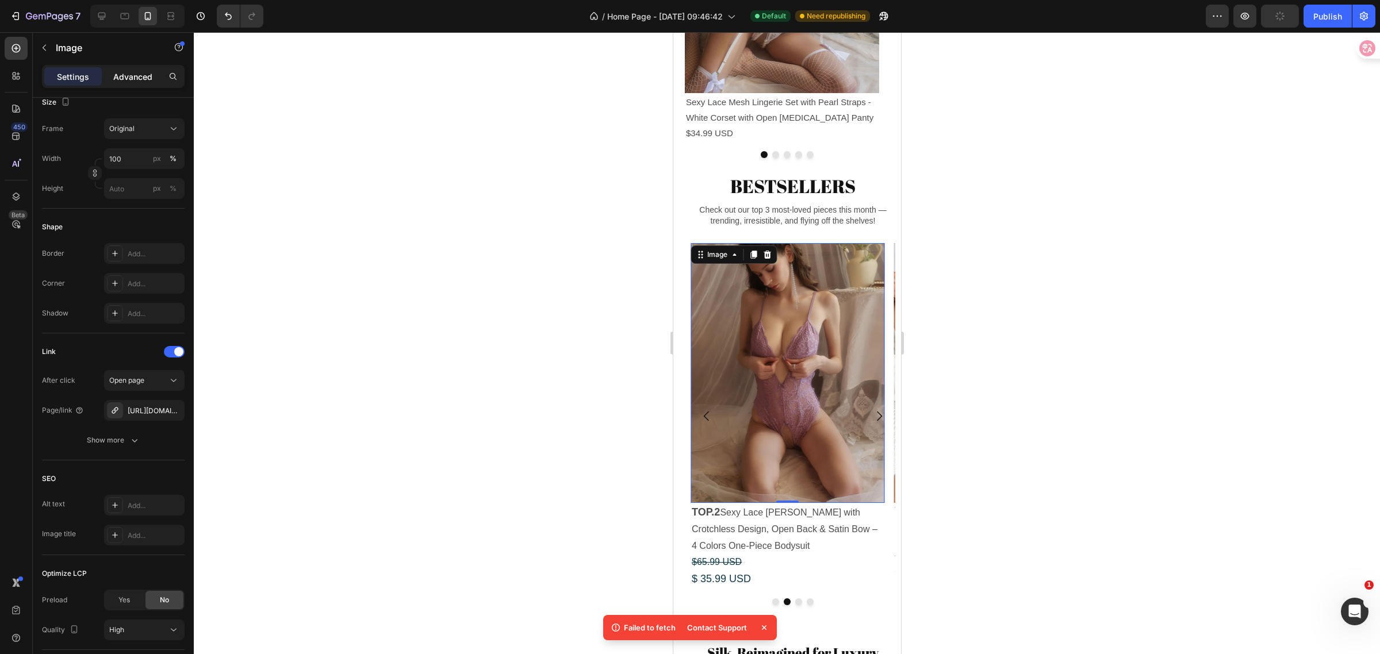
click at [144, 76] on p "Advanced" at bounding box center [132, 77] width 39 height 12
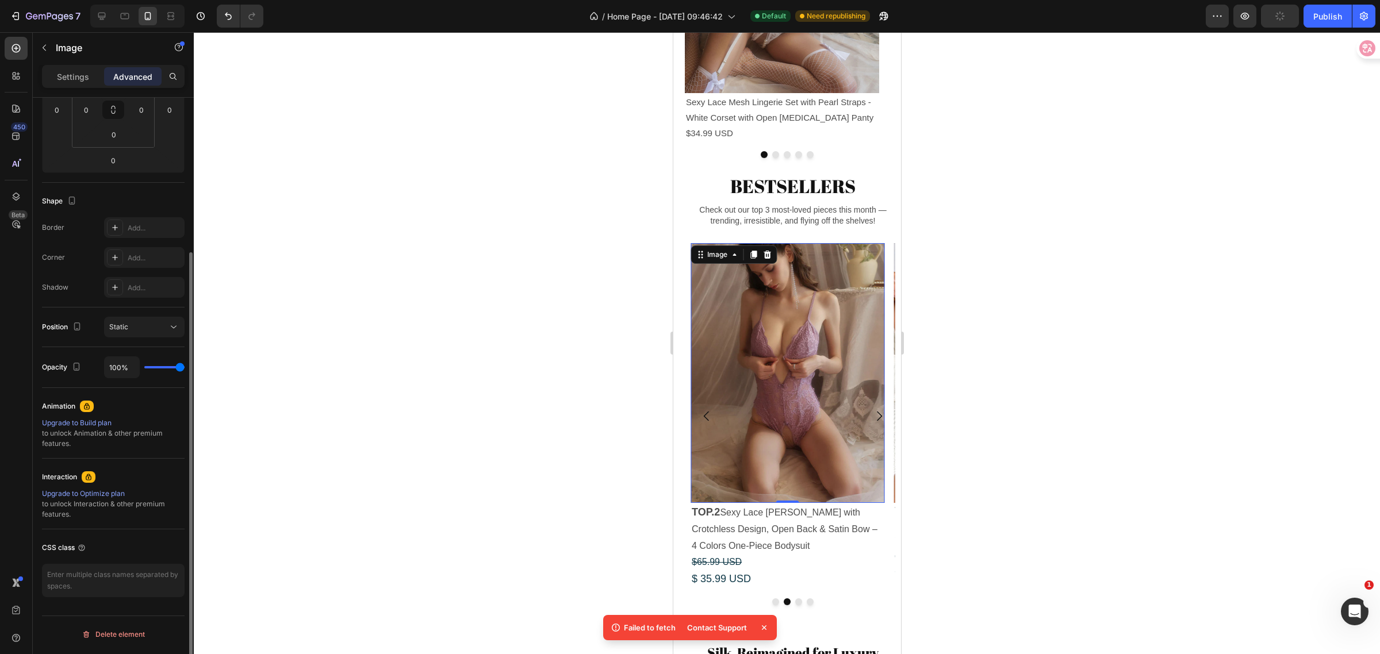
scroll to position [210, 0]
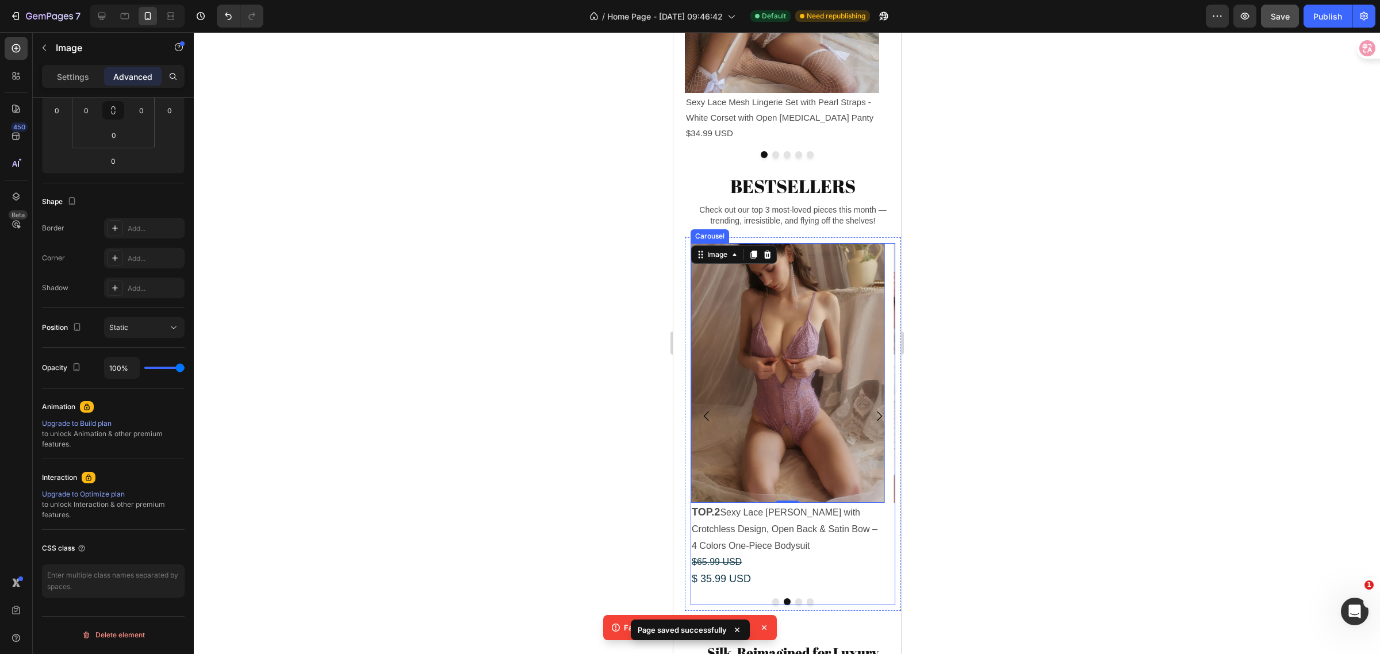
click at [706, 423] on icon "Carousel Back Arrow" at bounding box center [706, 416] width 14 height 14
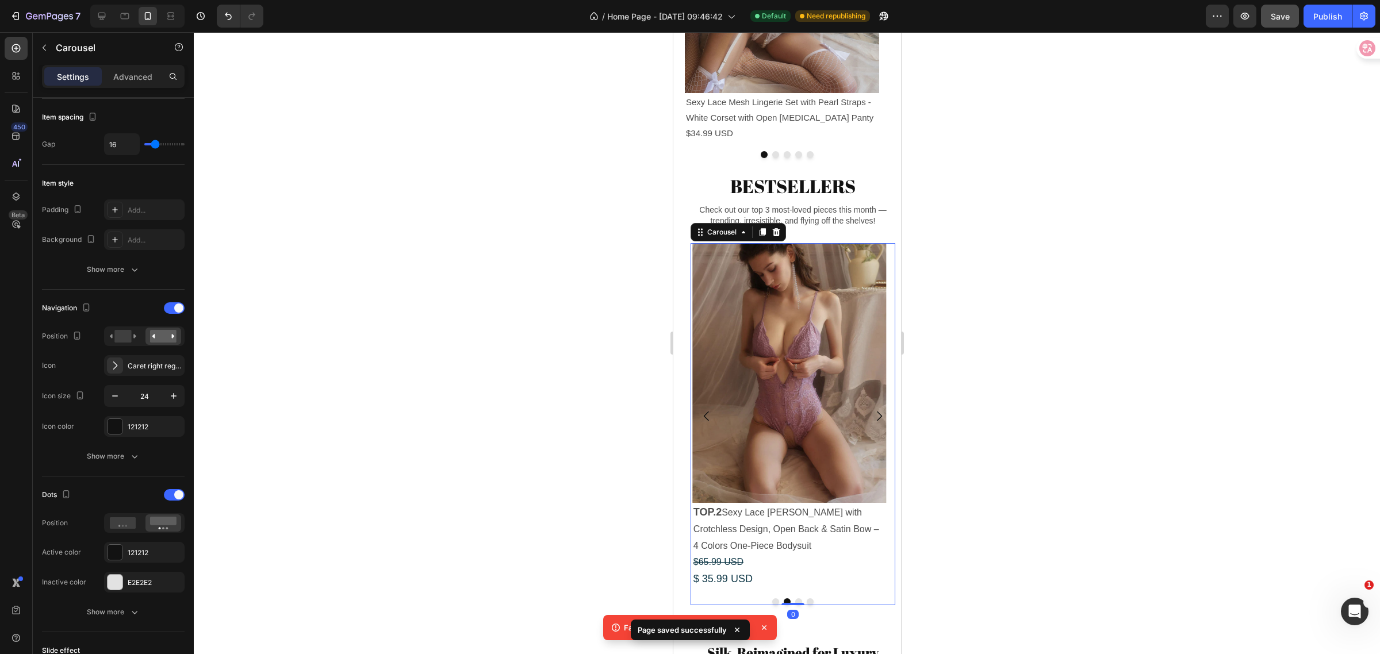
scroll to position [0, 0]
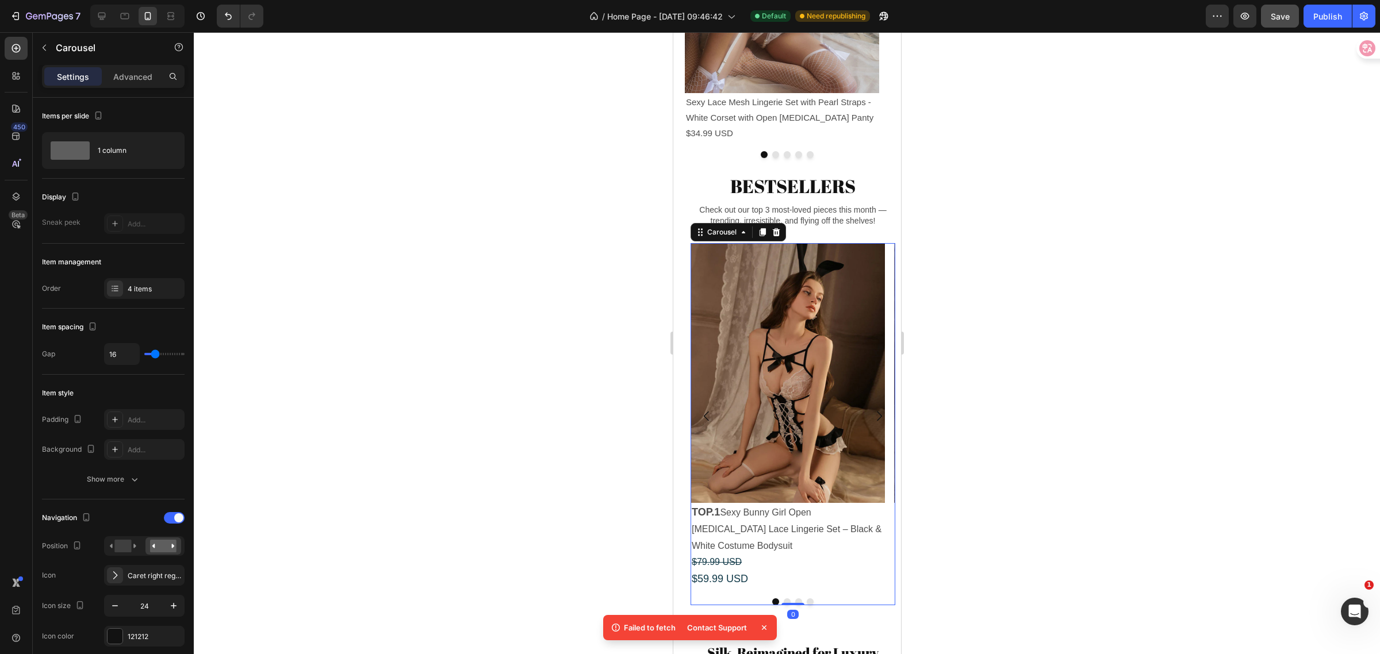
click at [876, 422] on icon "Carousel Next Arrow" at bounding box center [878, 417] width 5 height 10
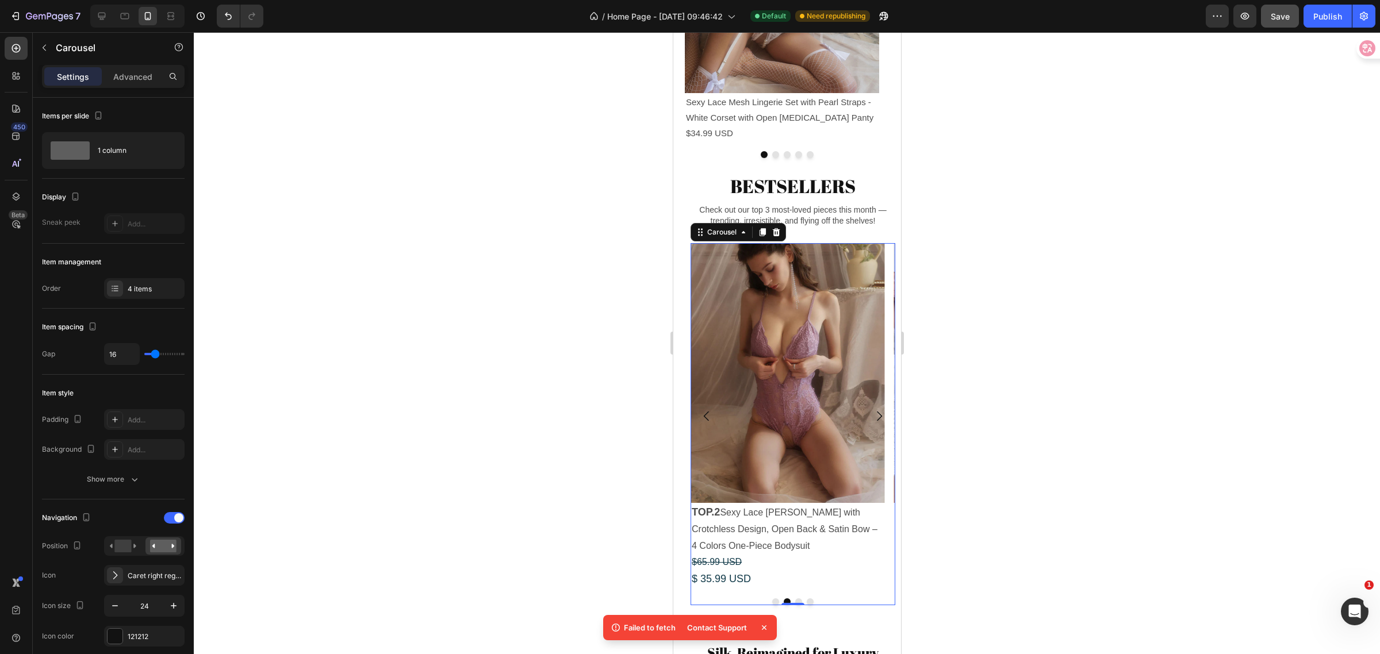
click at [712, 423] on icon "Carousel Back Arrow" at bounding box center [706, 416] width 14 height 14
